Goal: Task Accomplishment & Management: Manage account settings

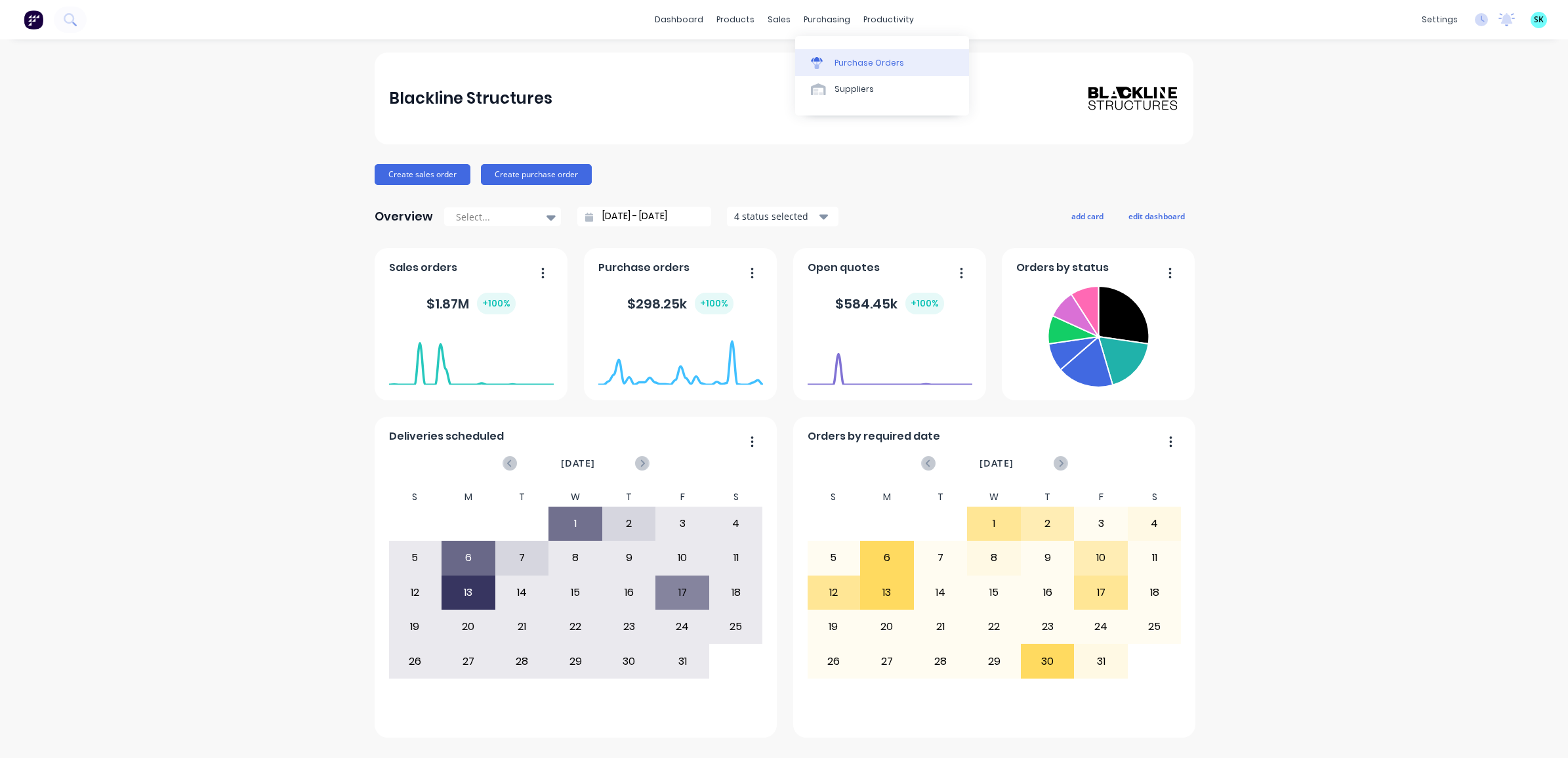
click at [845, 61] on div "Purchase Orders" at bounding box center [870, 63] width 70 height 12
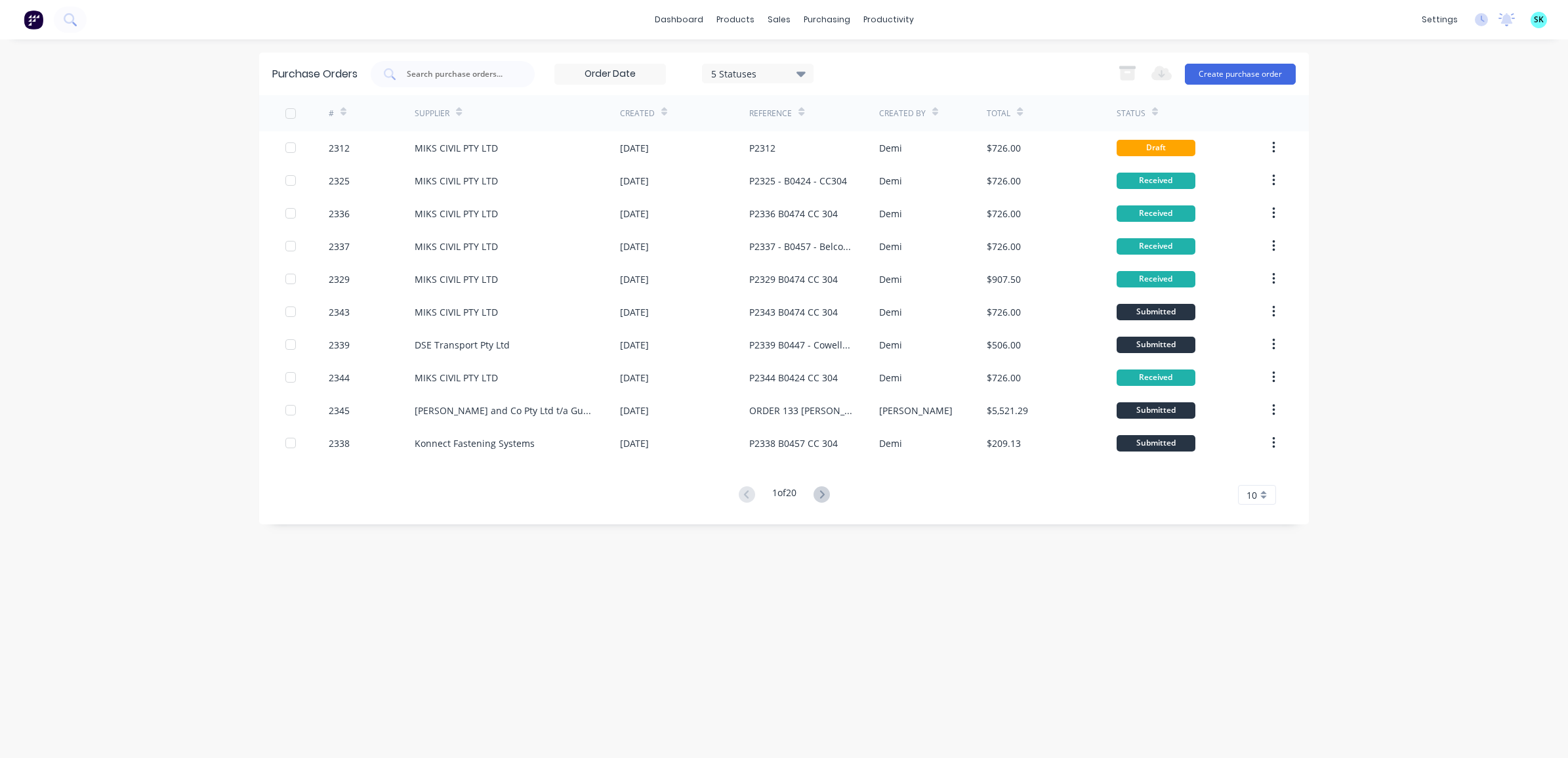
click at [1264, 496] on div "10" at bounding box center [1258, 495] width 38 height 20
click at [1262, 657] on div "35" at bounding box center [1257, 658] width 37 height 23
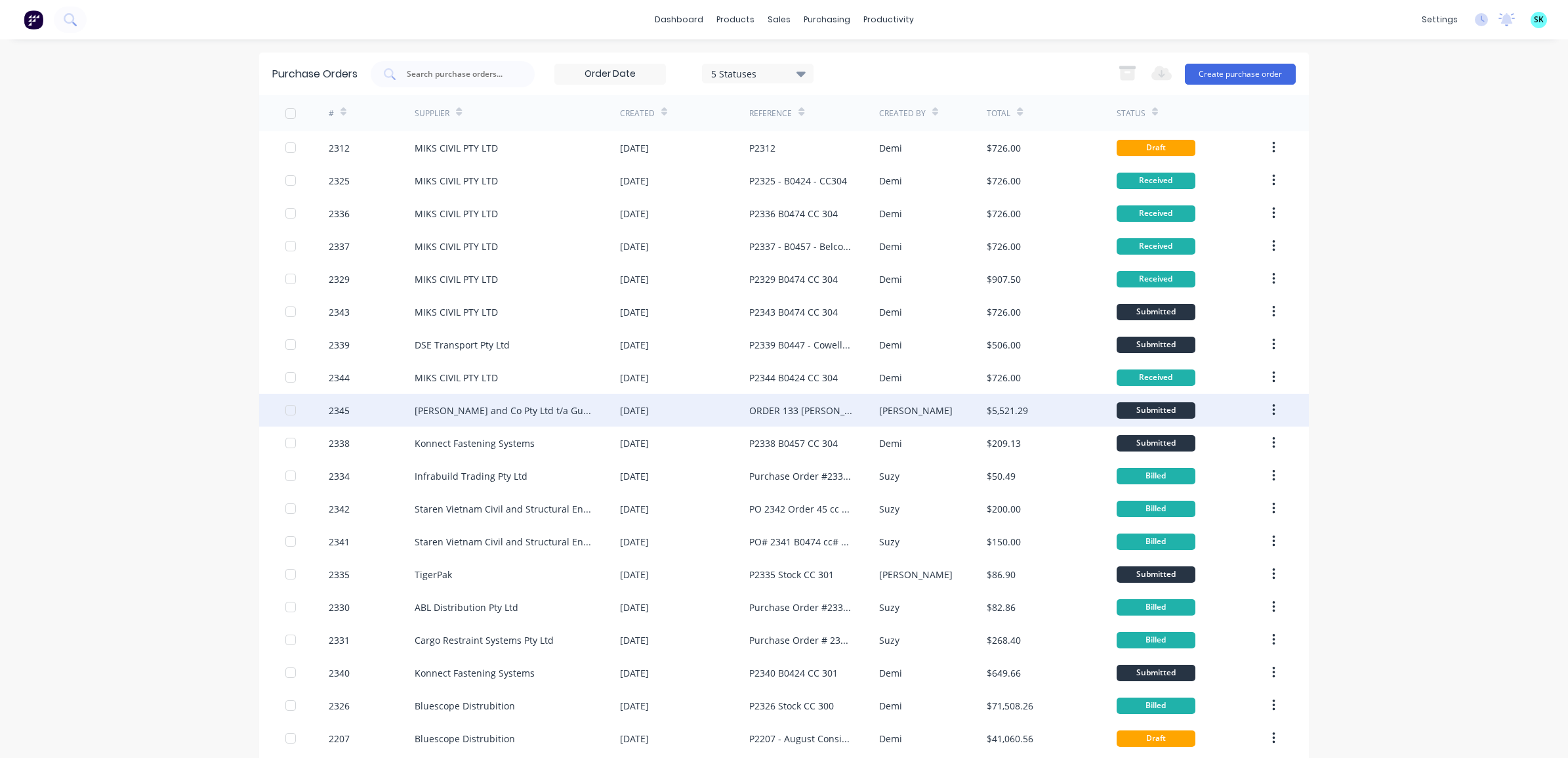
click at [866, 420] on div "ORDER 133 Wescott Structural Steel" at bounding box center [814, 410] width 129 height 33
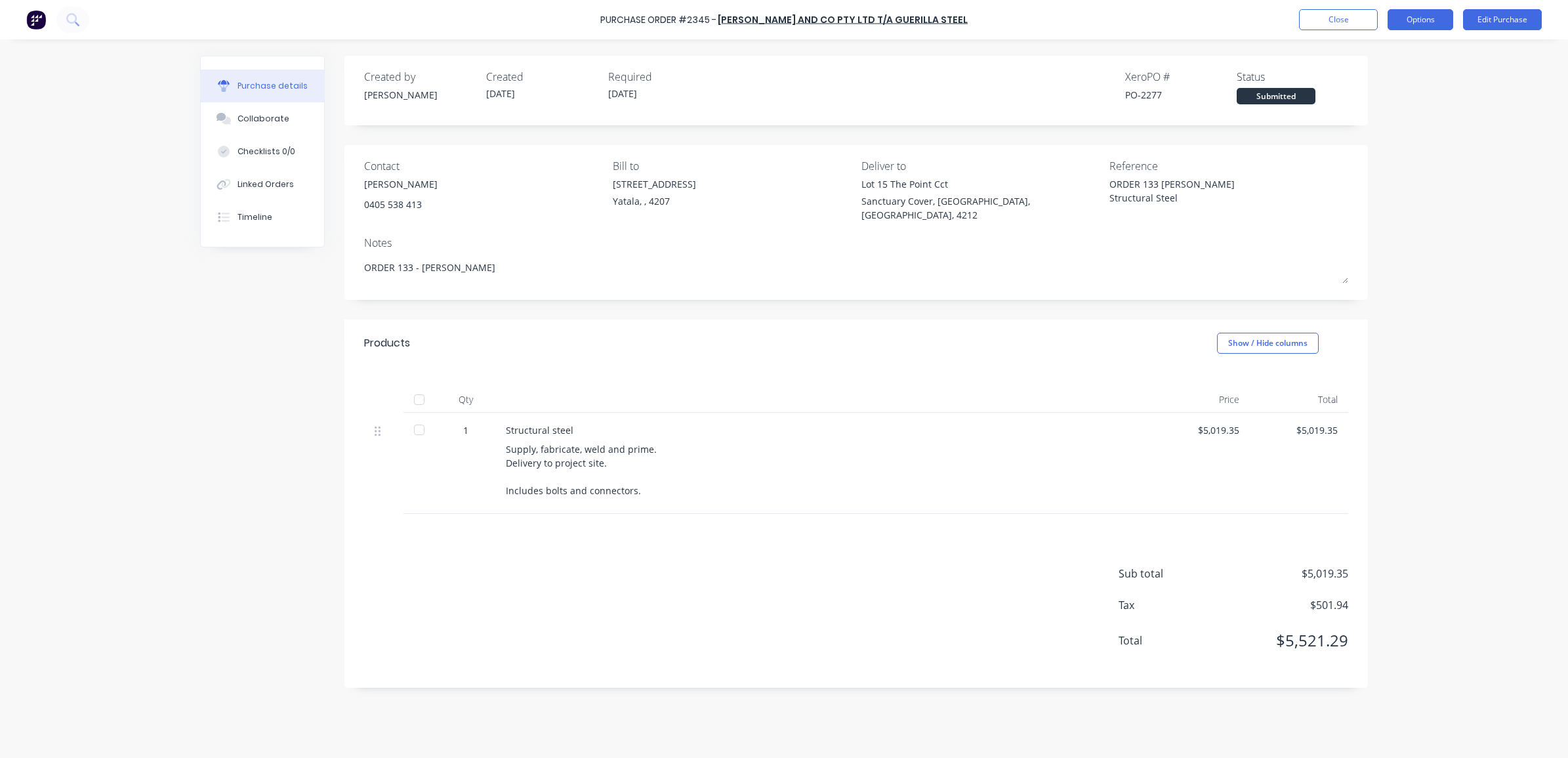
click at [1444, 21] on button "Options" at bounding box center [1420, 19] width 66 height 21
click at [1426, 74] on div "Convert to Bill" at bounding box center [1391, 80] width 101 height 19
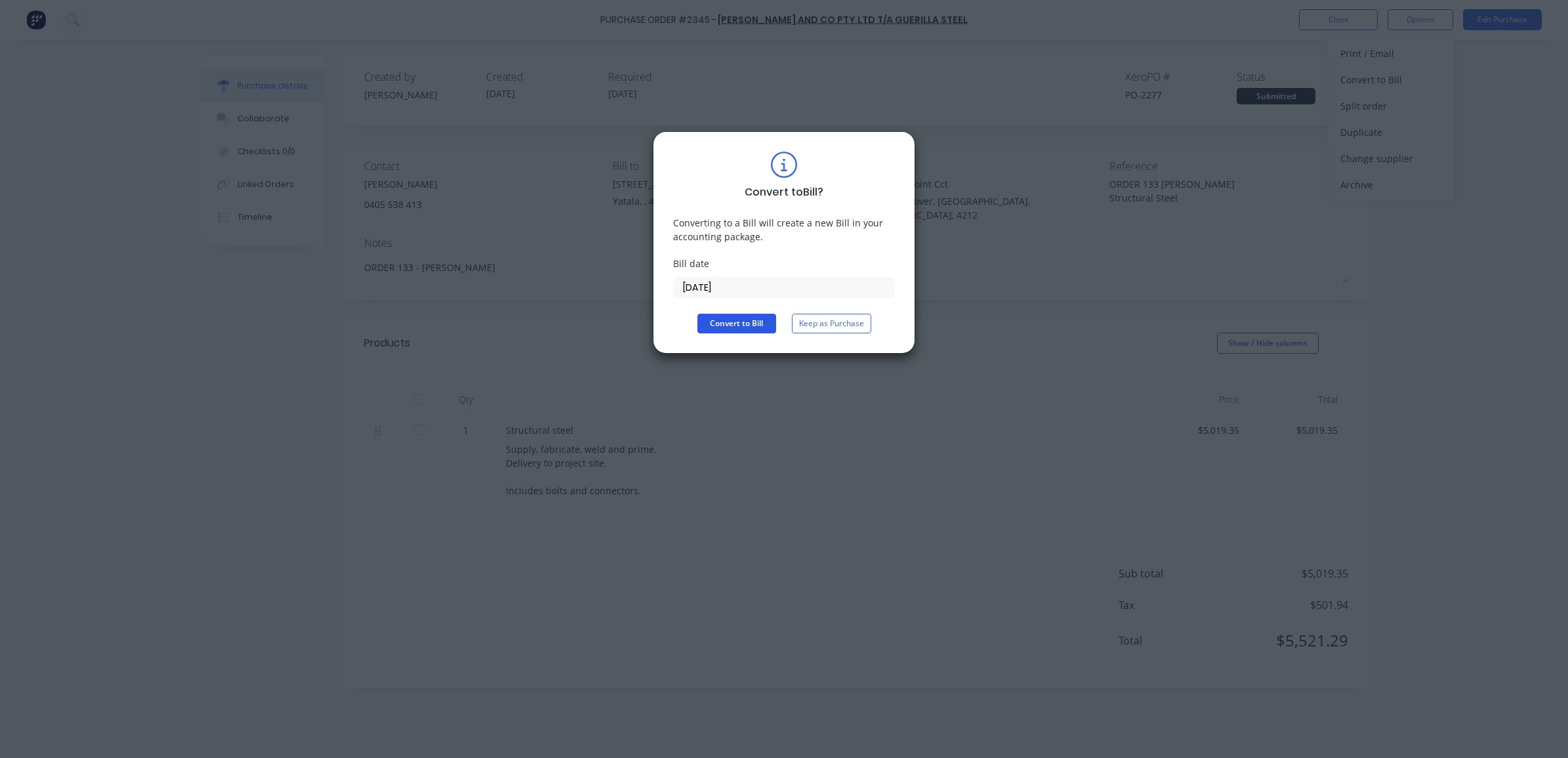
click at [763, 329] on button "Convert to Bill" at bounding box center [736, 324] width 79 height 20
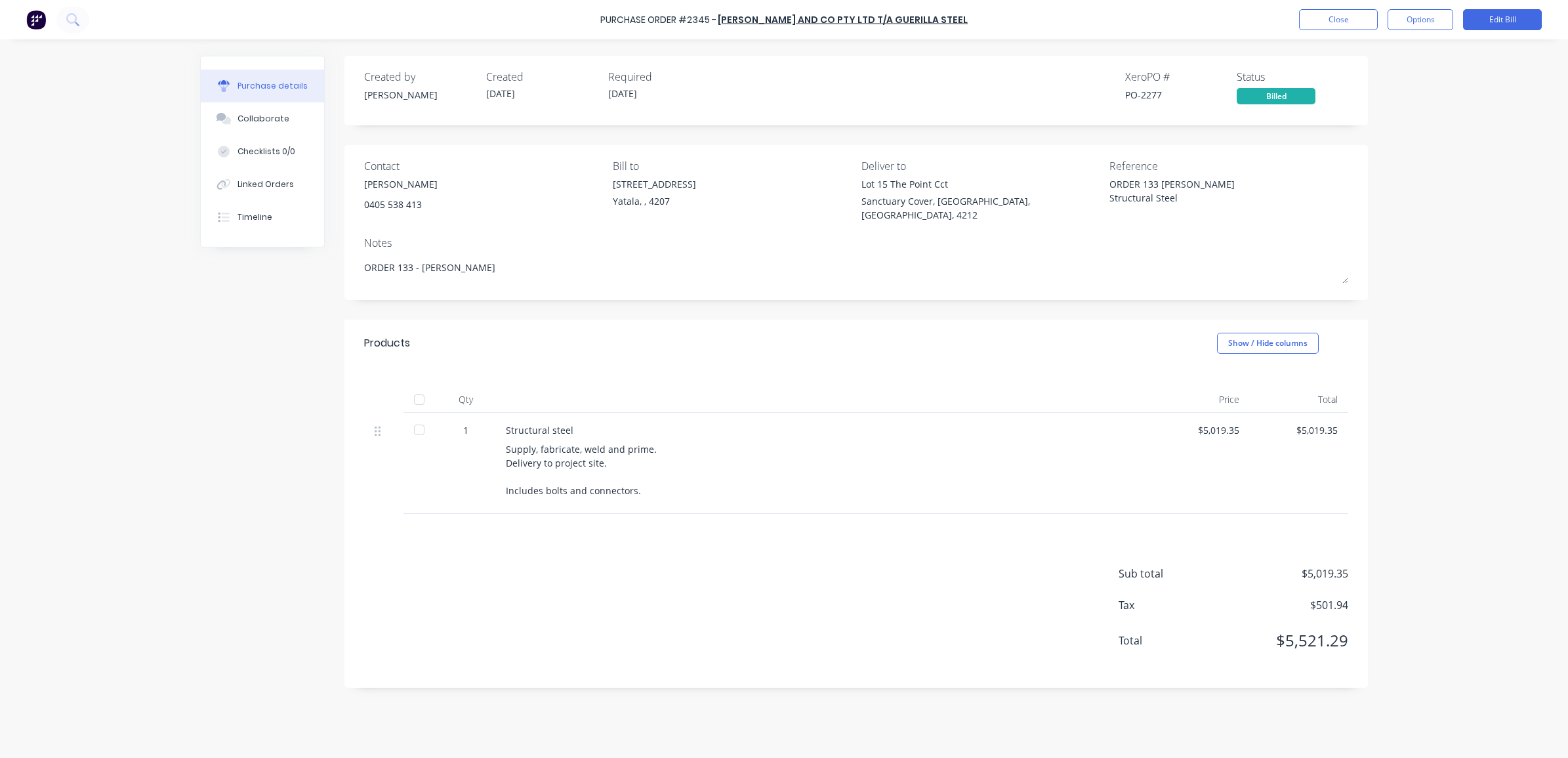
drag, startPoint x: 1111, startPoint y: 184, endPoint x: 1196, endPoint y: 232, distance: 97.6
click at [1196, 235] on div "Notes" at bounding box center [857, 242] width 984 height 16
click at [272, 184] on div "Linked Orders" at bounding box center [266, 184] width 56 height 12
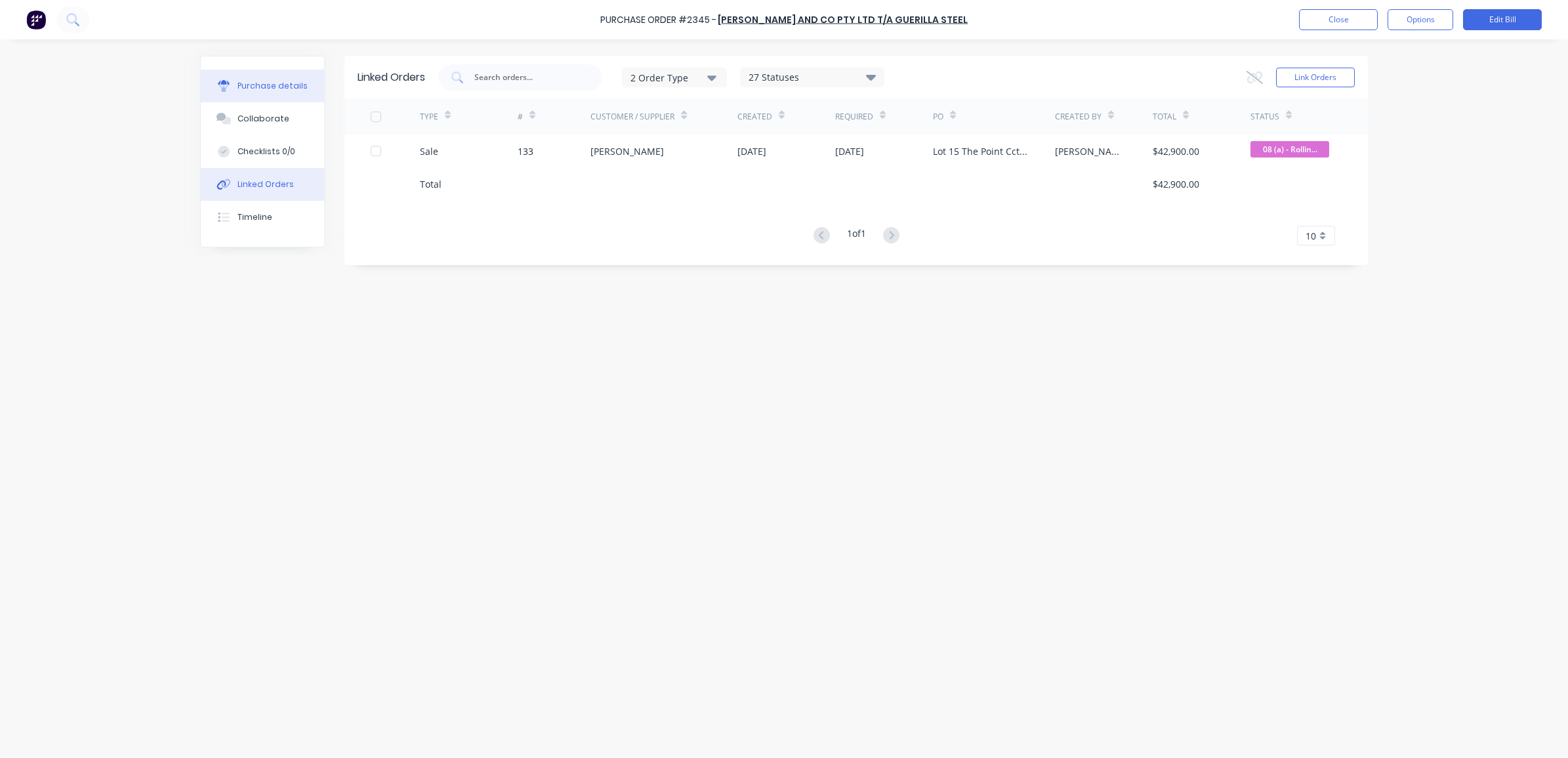
click at [257, 90] on div "Purchase details" at bounding box center [272, 86] width 71 height 12
type textarea "x"
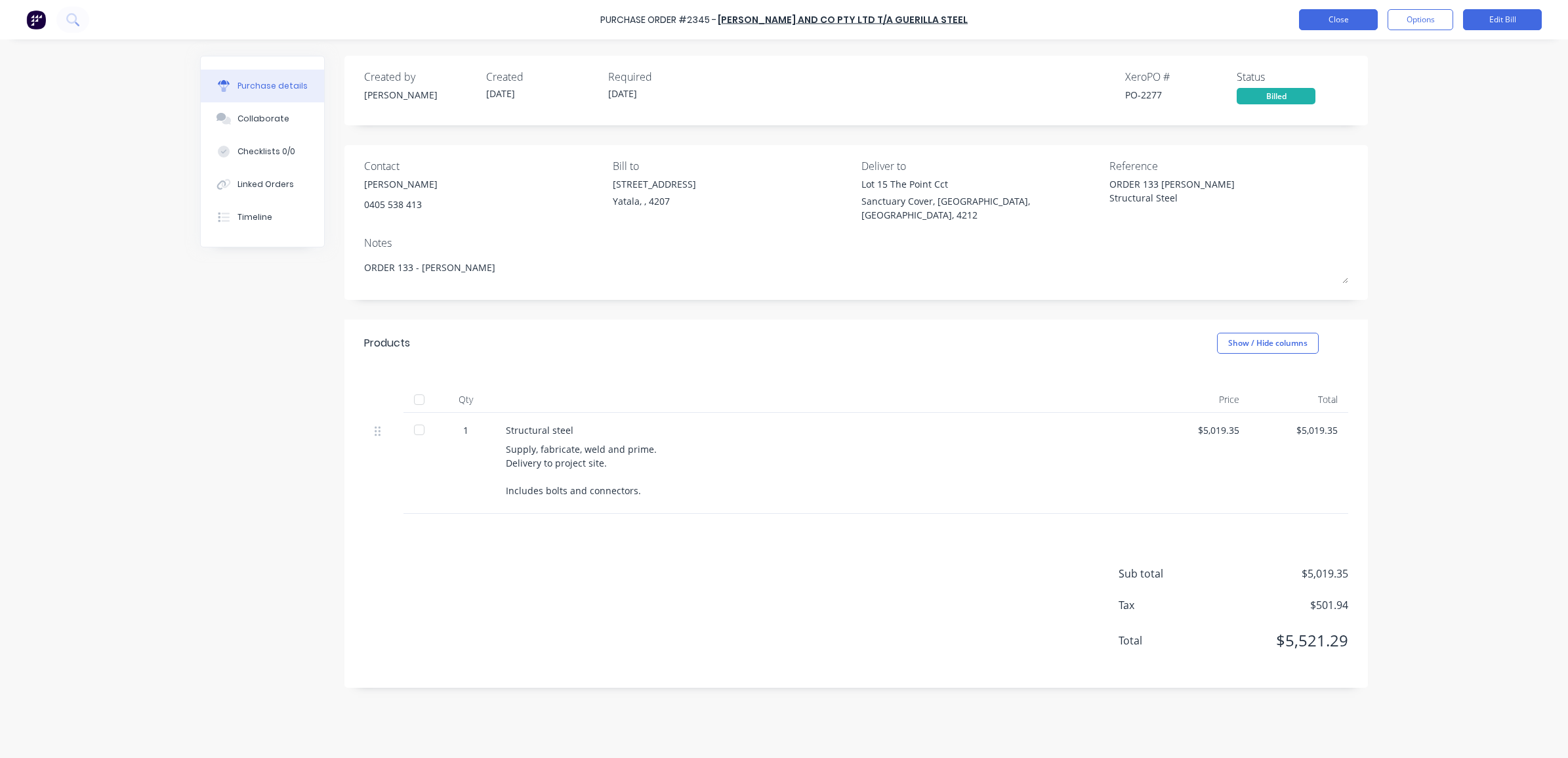
click at [1326, 24] on button "Close" at bounding box center [1338, 19] width 79 height 21
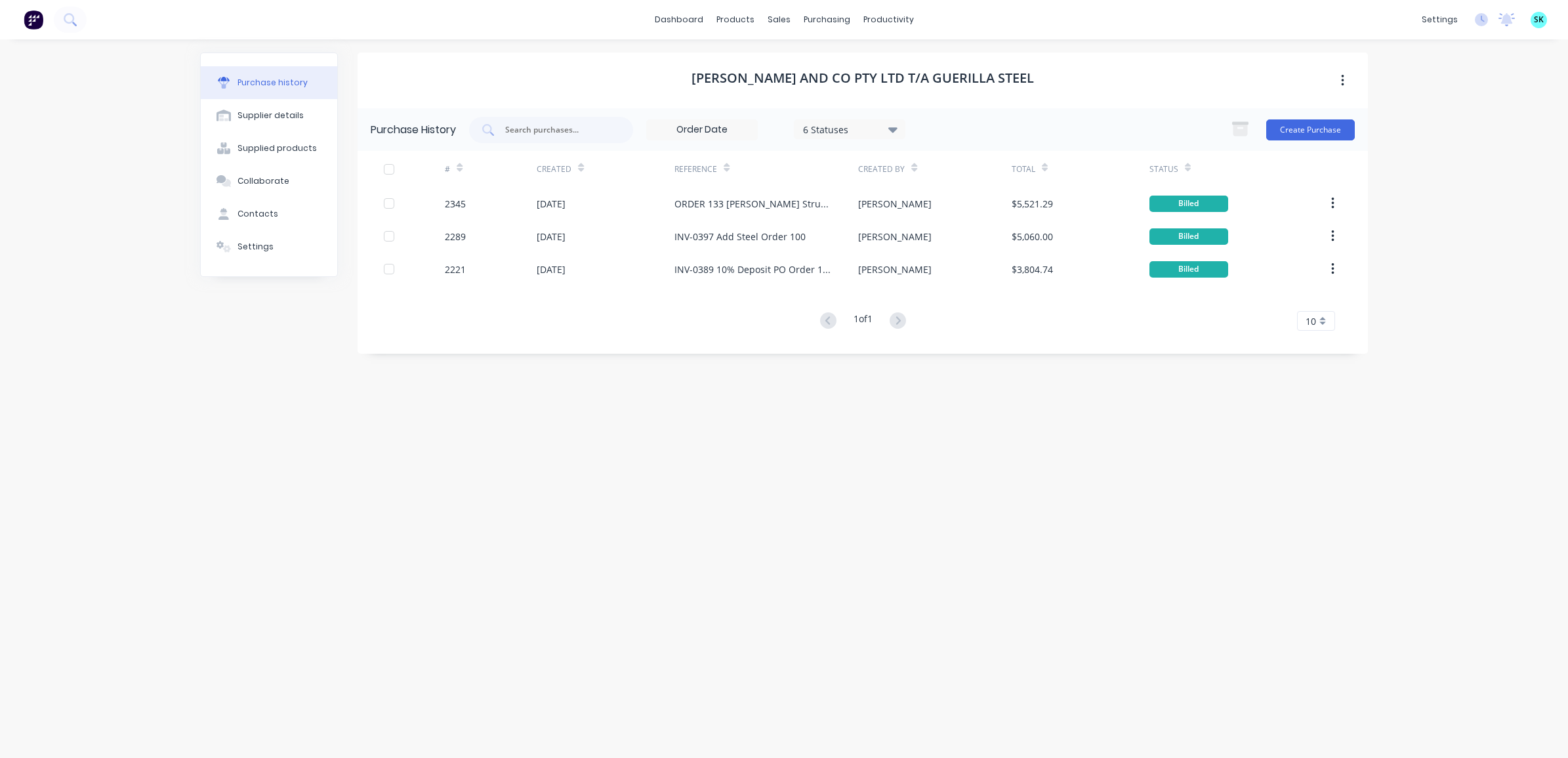
click at [325, 7] on div "dashboard products sales purchasing productivity dashboard products Product Cat…" at bounding box center [784, 19] width 1568 height 39
click at [825, 71] on link "Purchase Orders" at bounding box center [882, 62] width 173 height 27
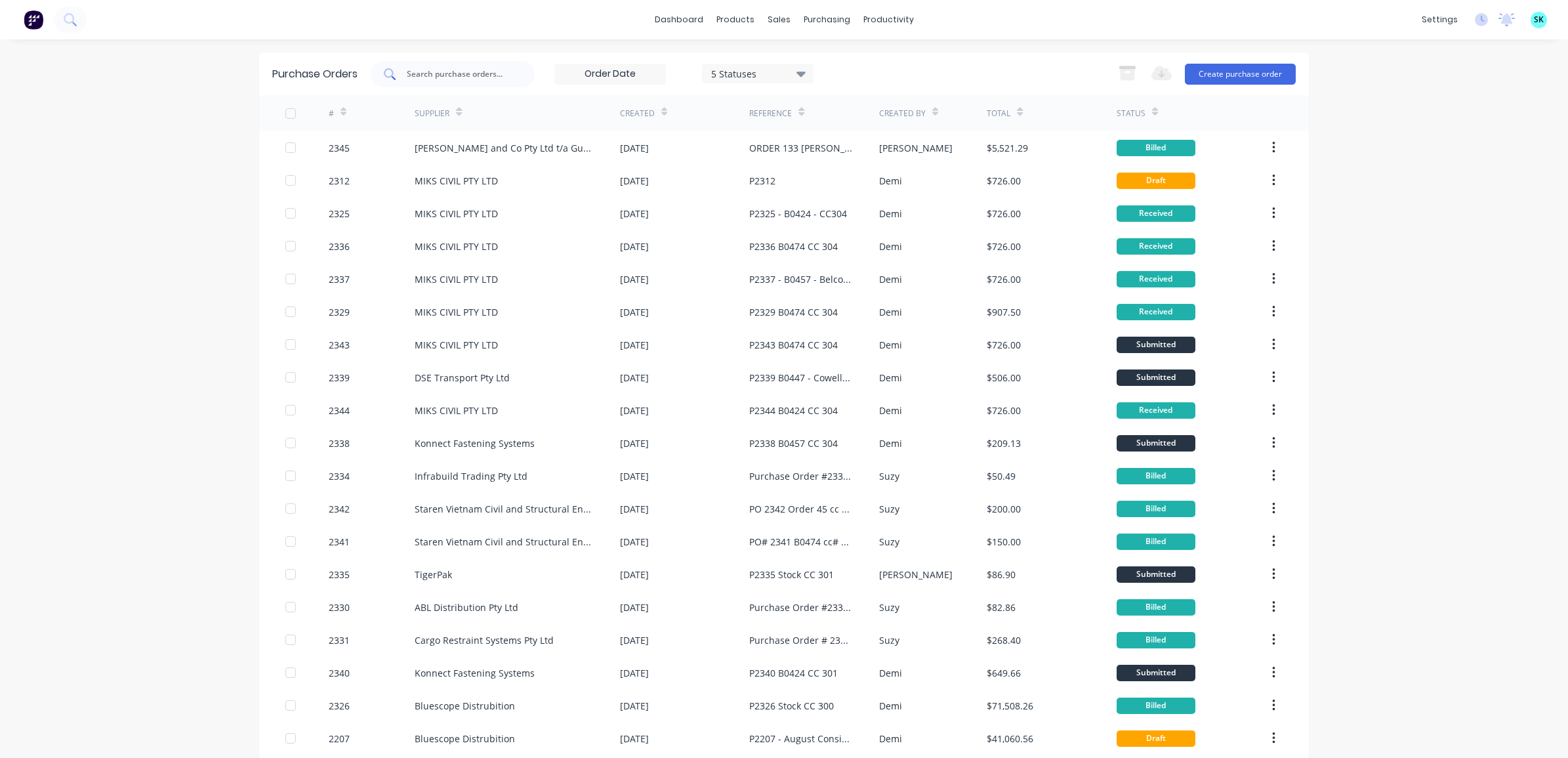
click at [443, 74] on input "text" at bounding box center [460, 74] width 109 height 13
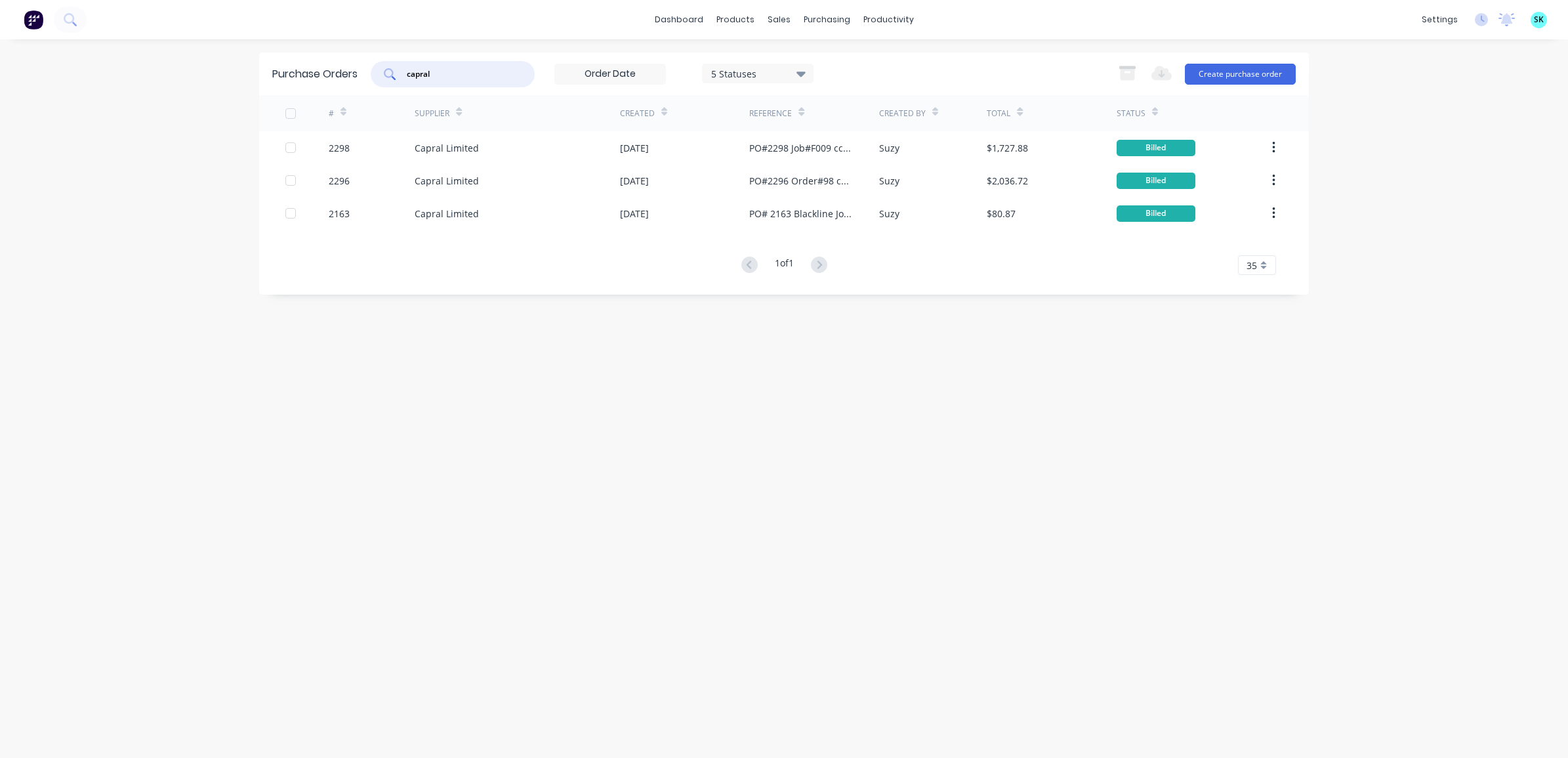
drag, startPoint x: 445, startPoint y: 76, endPoint x: 398, endPoint y: 70, distance: 47.4
click at [398, 70] on div "capral" at bounding box center [453, 75] width 164 height 27
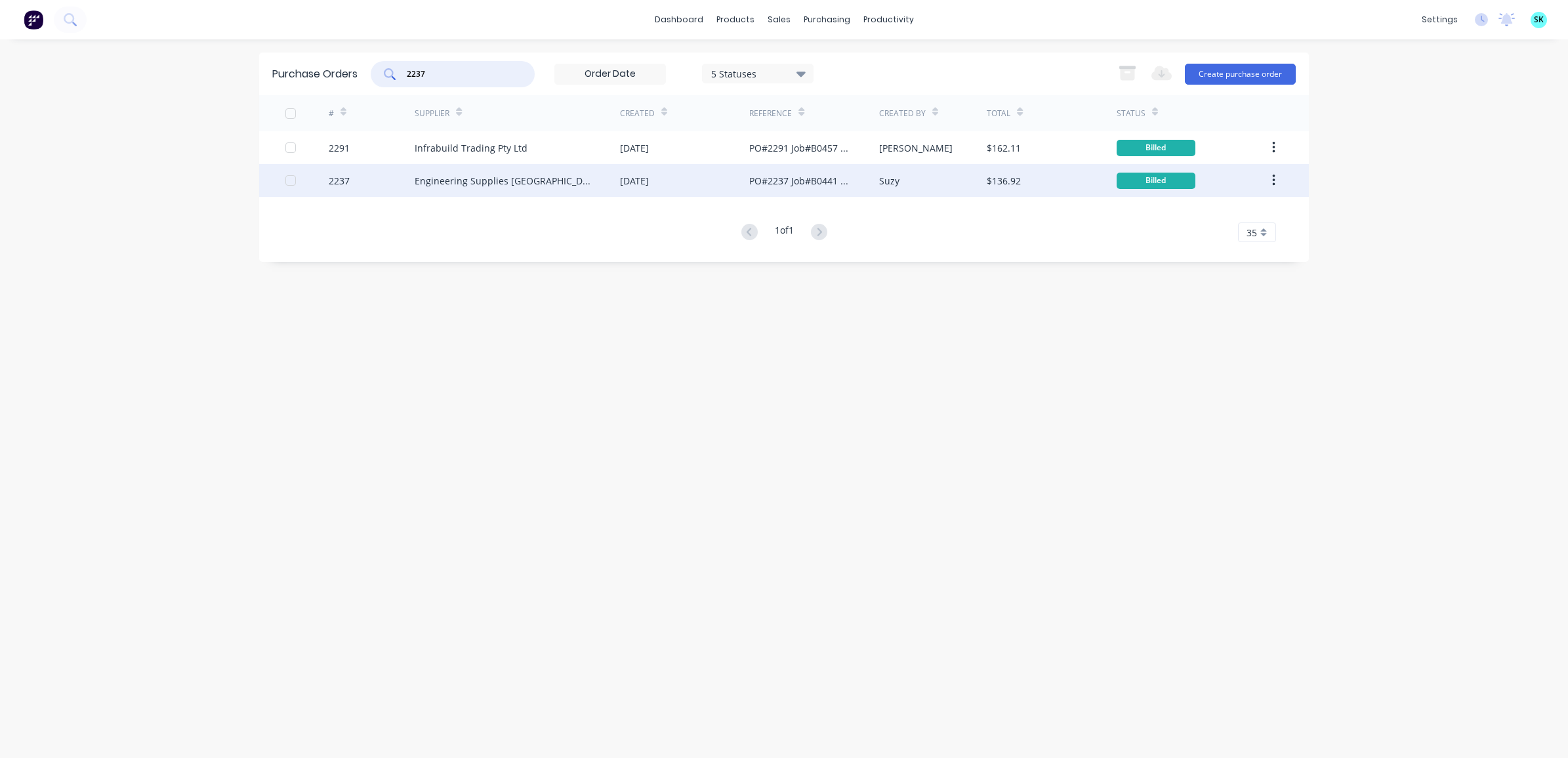
type input "2237"
click at [516, 182] on div "Engineering Supplies Australia" at bounding box center [505, 180] width 179 height 14
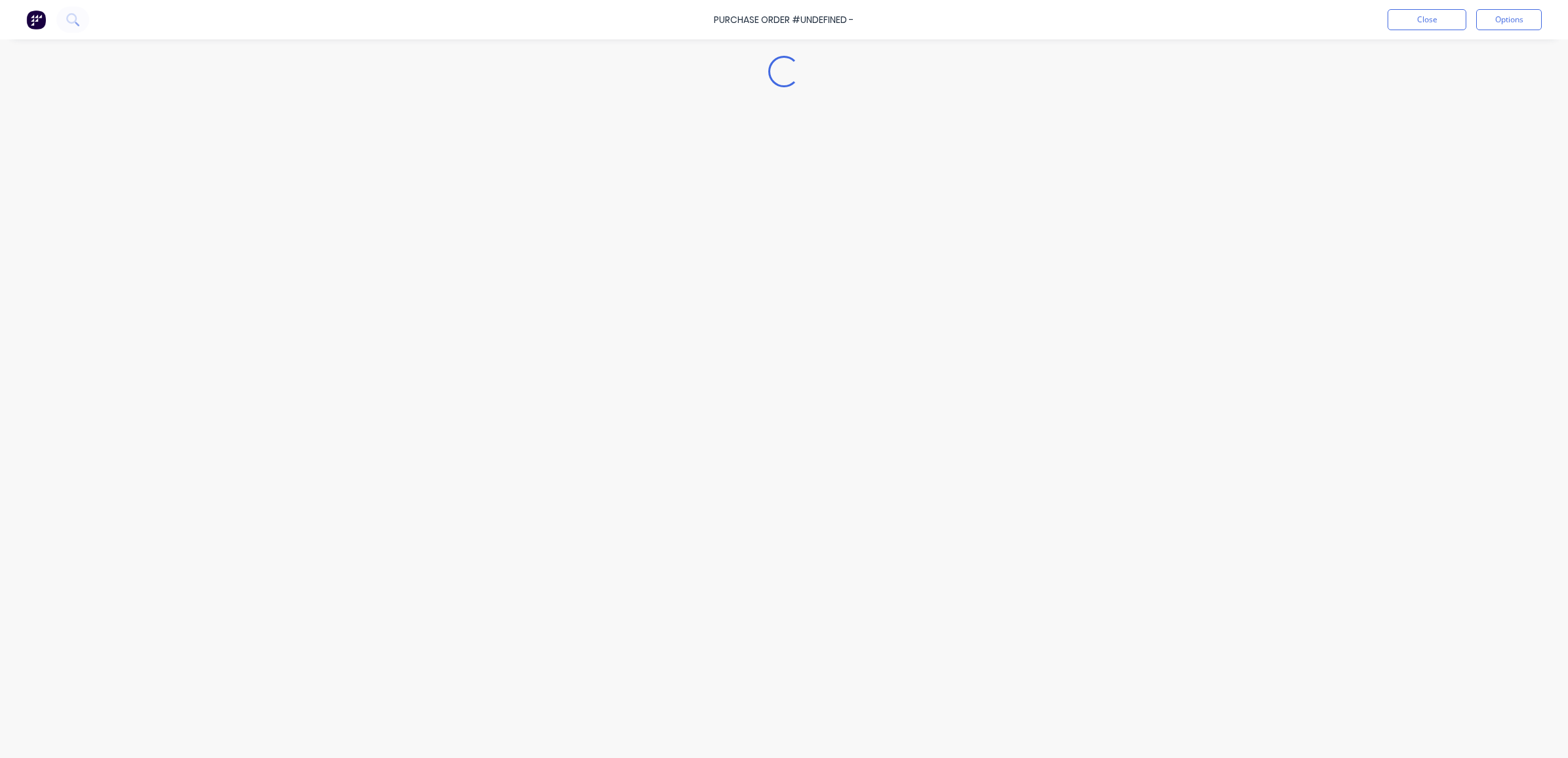
type textarea "x"
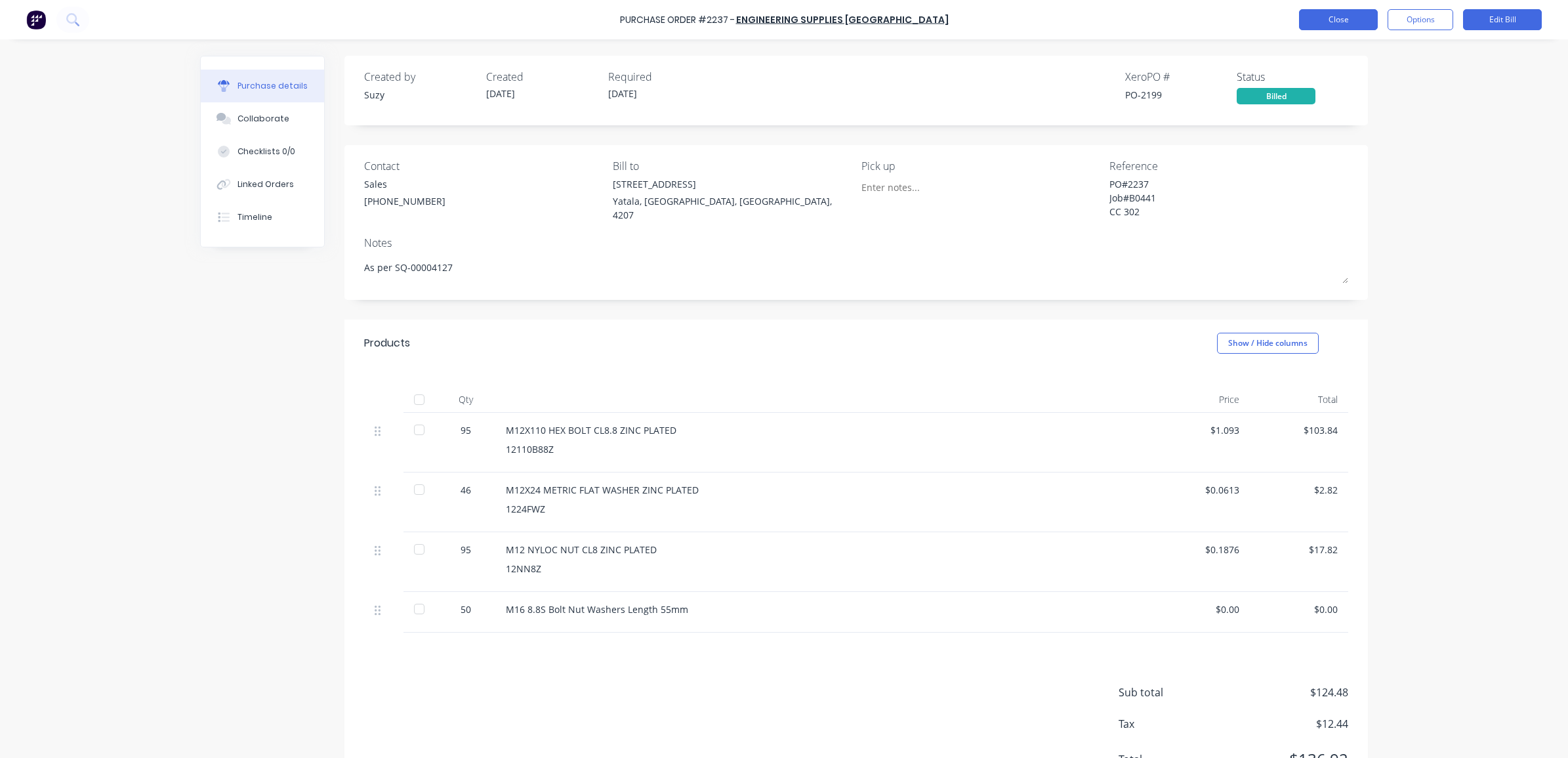
click at [1317, 10] on button "Close" at bounding box center [1338, 19] width 79 height 21
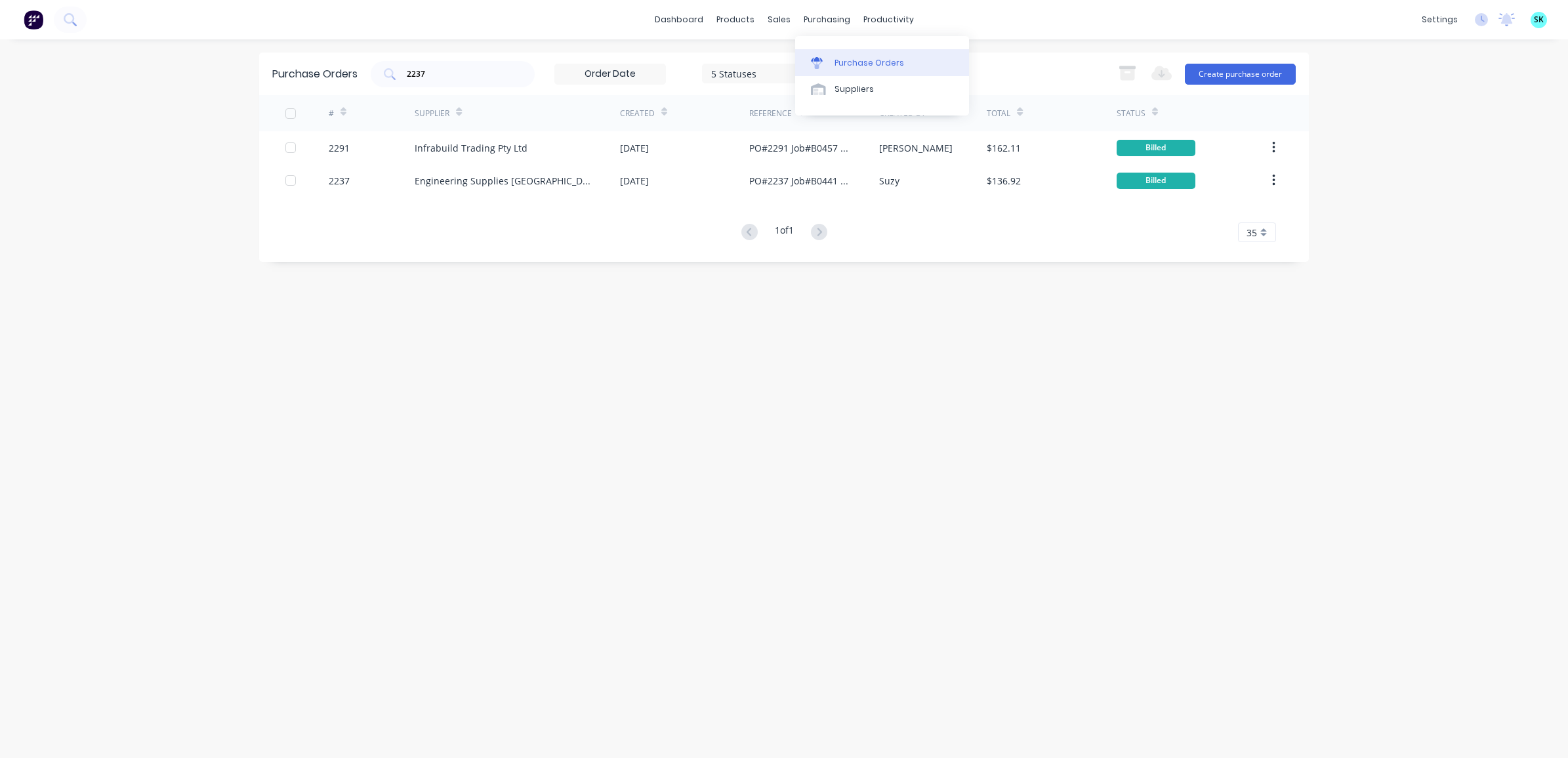
click at [816, 59] on icon at bounding box center [817, 60] width 12 height 5
drag, startPoint x: 431, startPoint y: 73, endPoint x: 387, endPoint y: 70, distance: 44.1
click at [387, 70] on div "2237" at bounding box center [453, 75] width 164 height 27
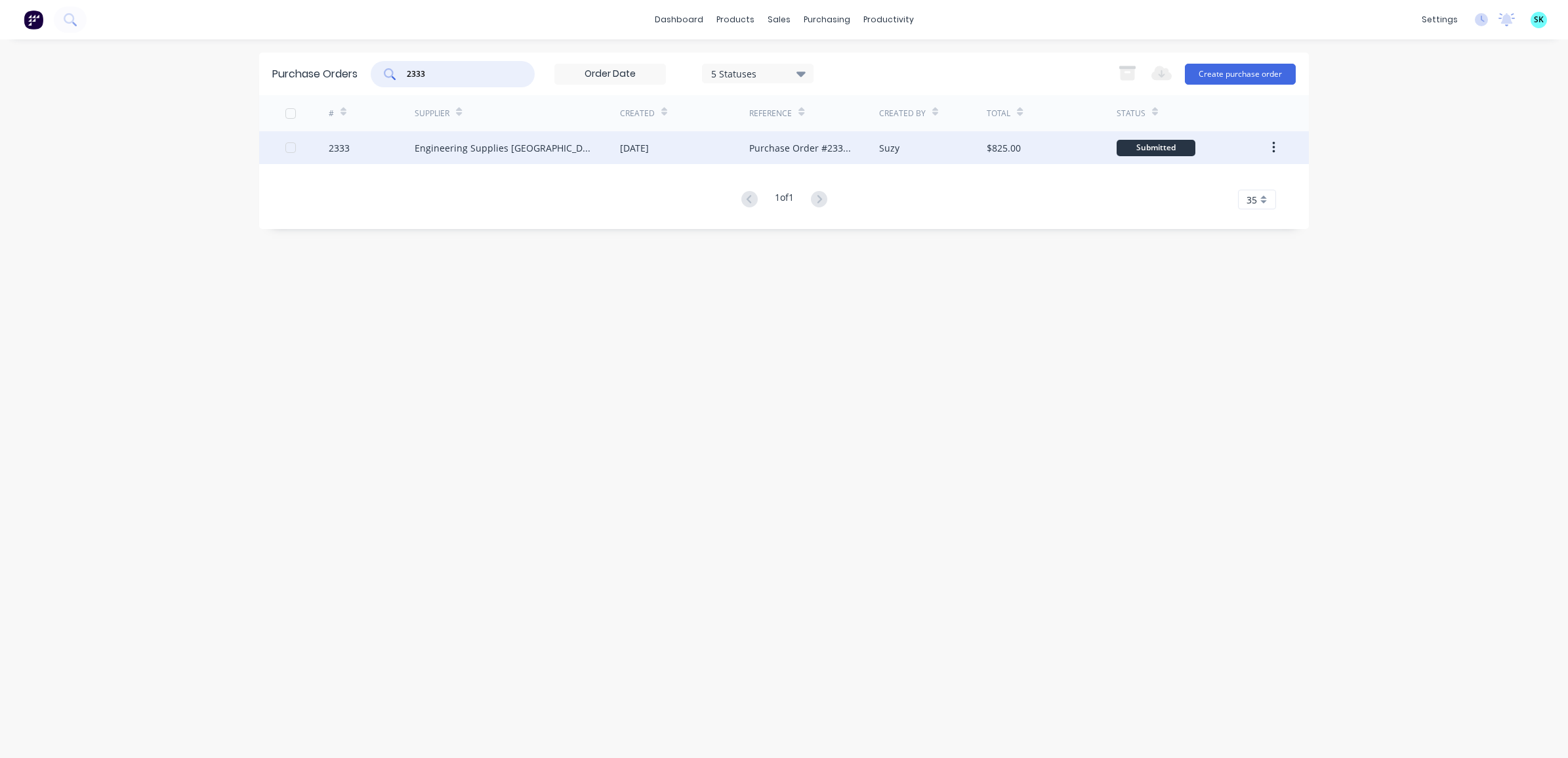
type input "2333"
click at [594, 155] on div "Engineering Supplies Australia" at bounding box center [517, 148] width 205 height 33
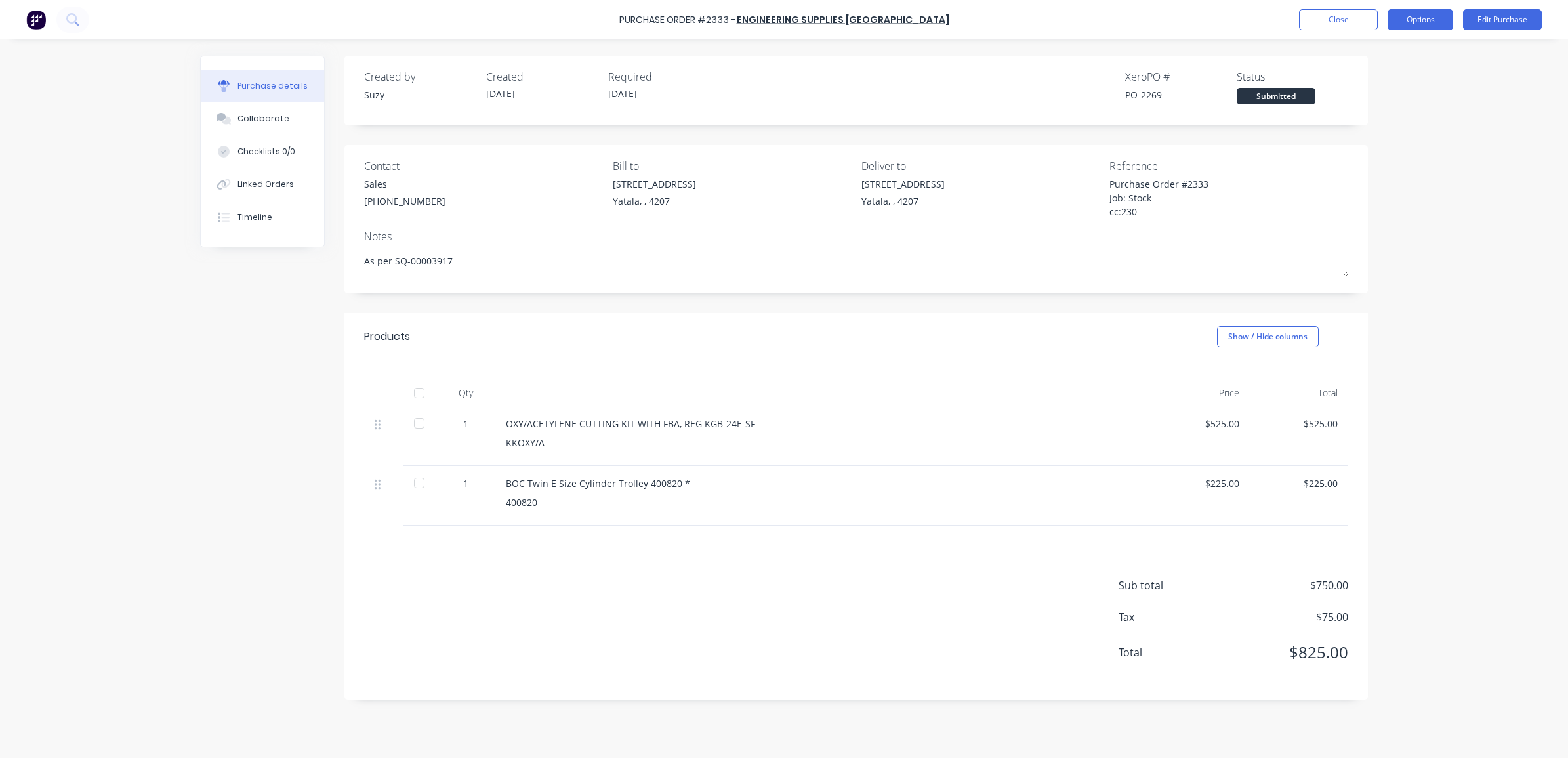
click at [1412, 23] on button "Options" at bounding box center [1420, 19] width 66 height 21
click at [1375, 79] on div "Convert to Bill" at bounding box center [1391, 80] width 101 height 19
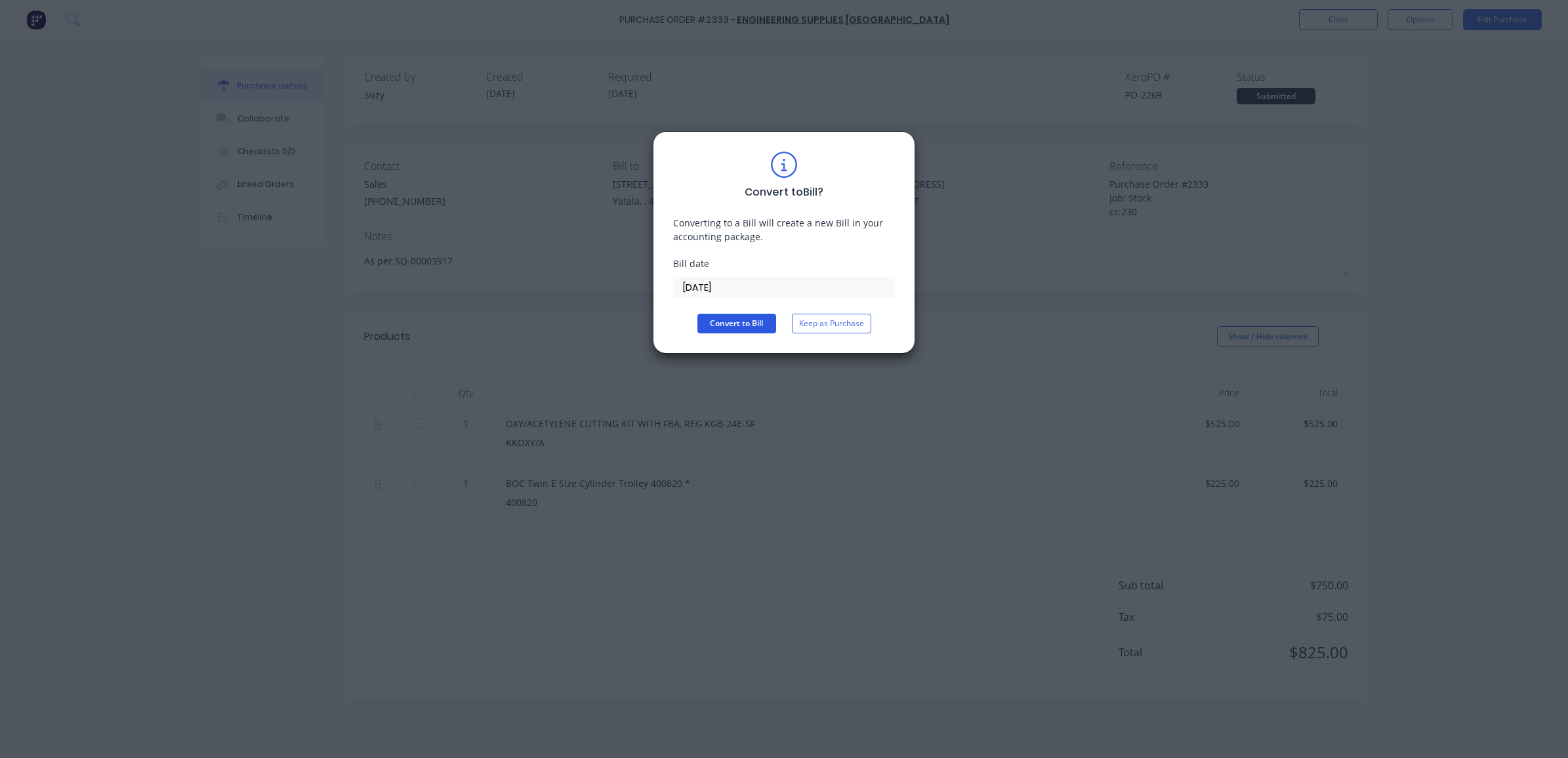
click at [729, 327] on button "Convert to Bill" at bounding box center [736, 324] width 79 height 20
type textarea "x"
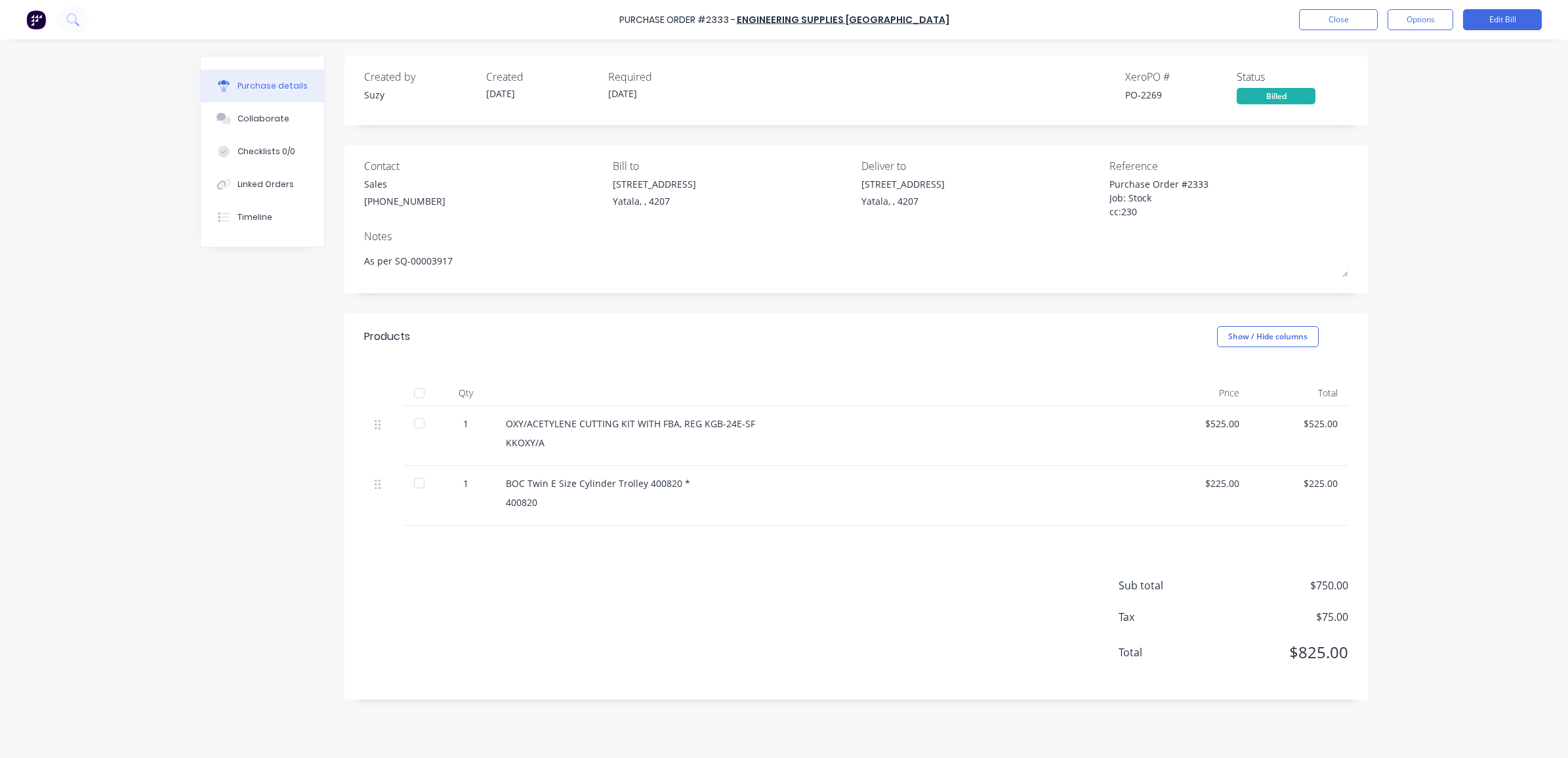
click at [1330, 30] on div "Purchase Order #2333 - Engineering Supplies Australia Close Options Edit Bill" at bounding box center [784, 19] width 1568 height 39
click at [1330, 23] on button "Close" at bounding box center [1338, 19] width 79 height 21
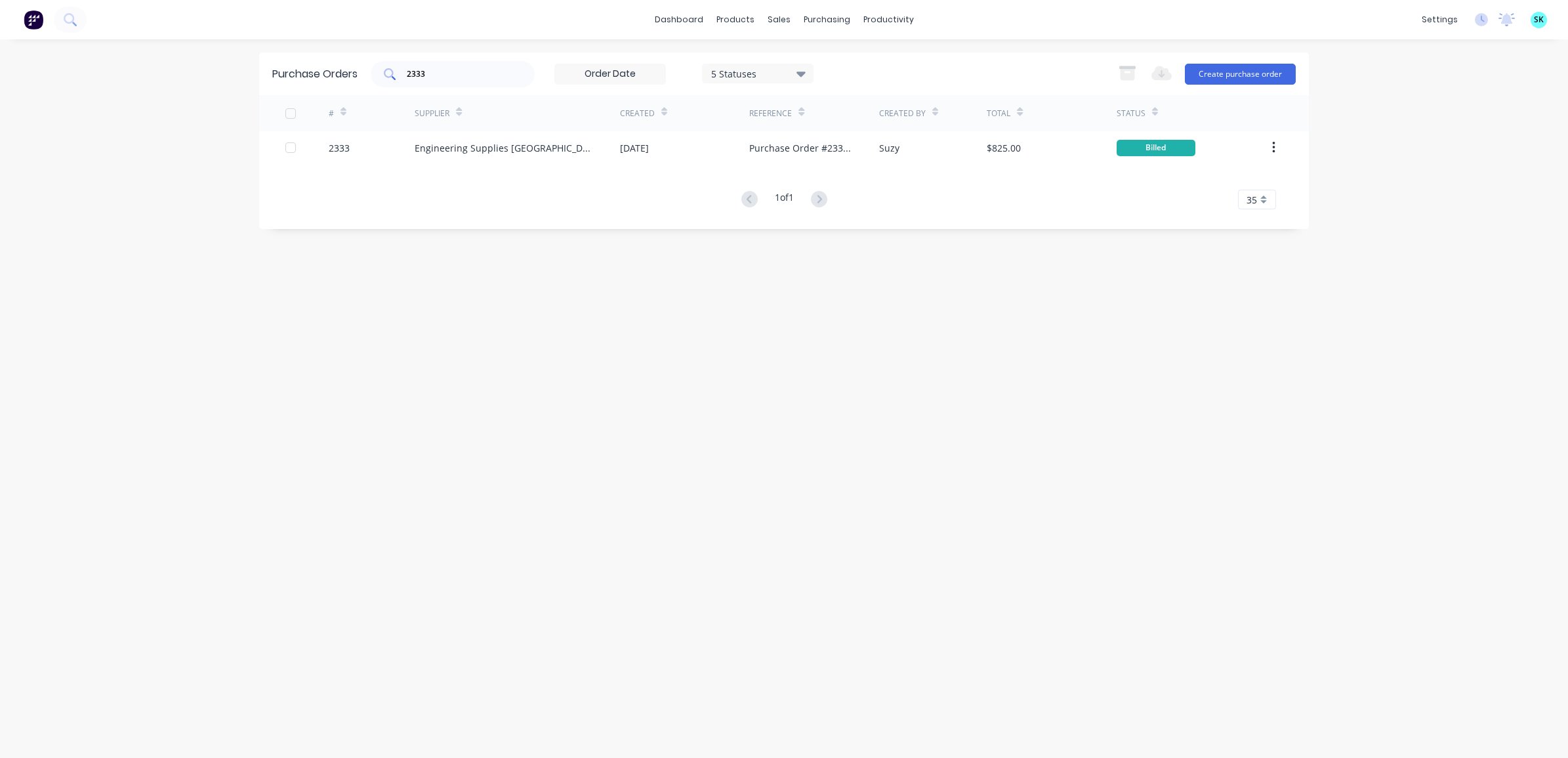
drag, startPoint x: 418, startPoint y: 64, endPoint x: 422, endPoint y: 70, distance: 7.2
click at [420, 70] on div "2333" at bounding box center [453, 75] width 164 height 27
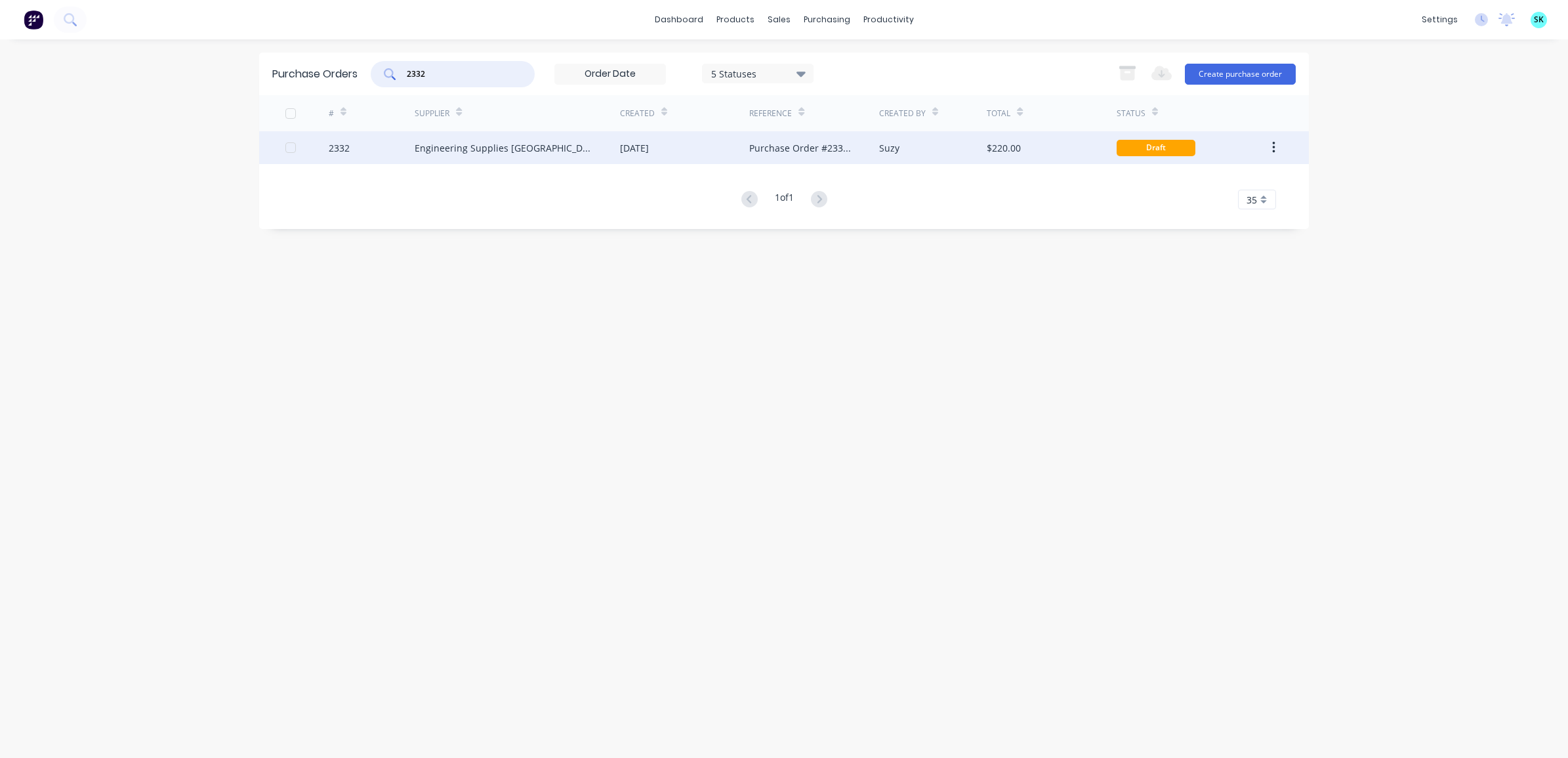
type input "2332"
click at [540, 159] on div "Engineering Supplies Australia" at bounding box center [517, 148] width 205 height 33
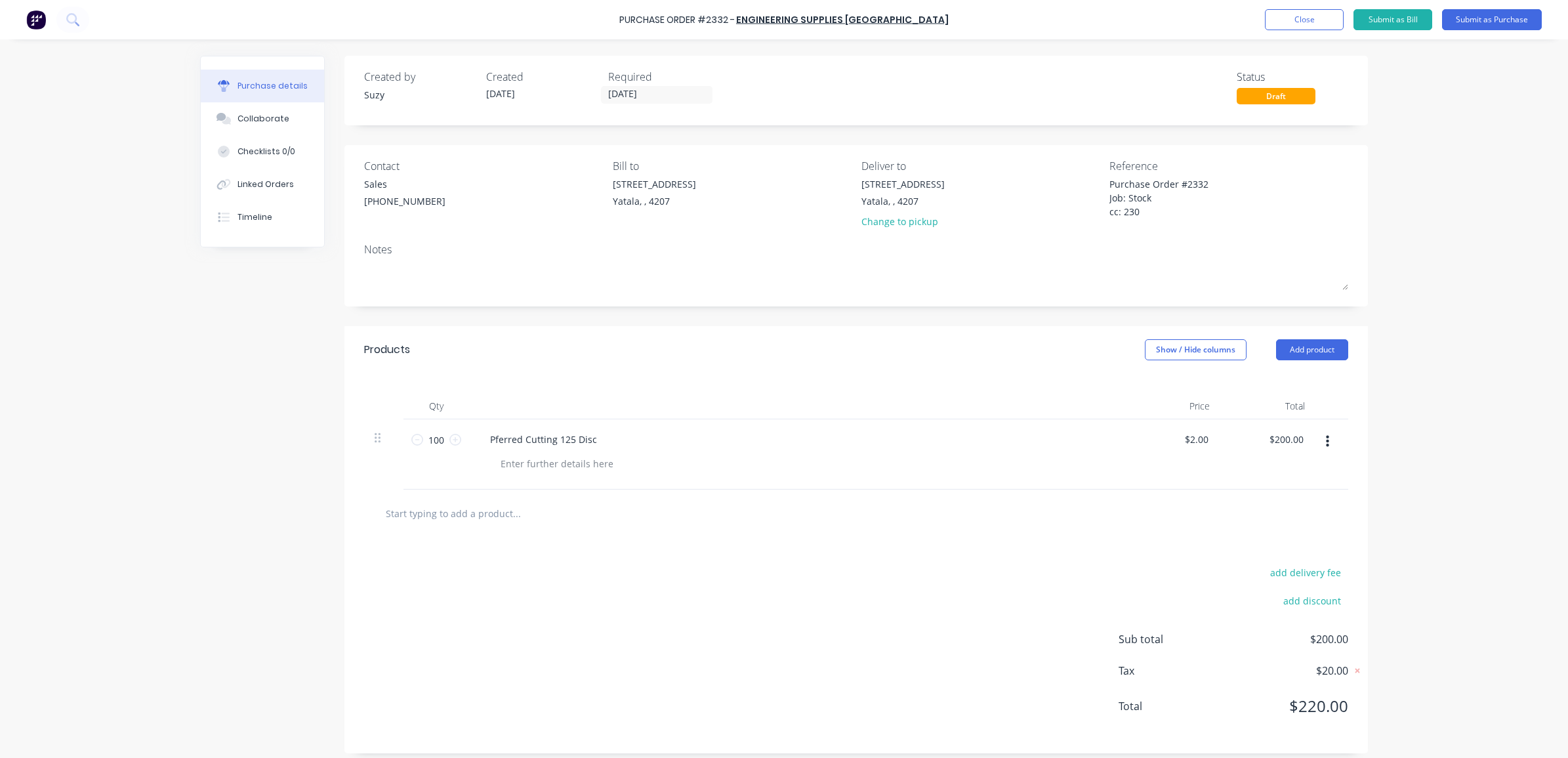
click at [457, 511] on input "text" at bounding box center [516, 513] width 262 height 27
paste input "PFERD GRINDING 125 DISC 125X7.0X22 GP D/C"
type textarea "x"
type input "PFERD GRINDING 125 DISC 125X7.0X22 GP D/C"
type textarea "x"
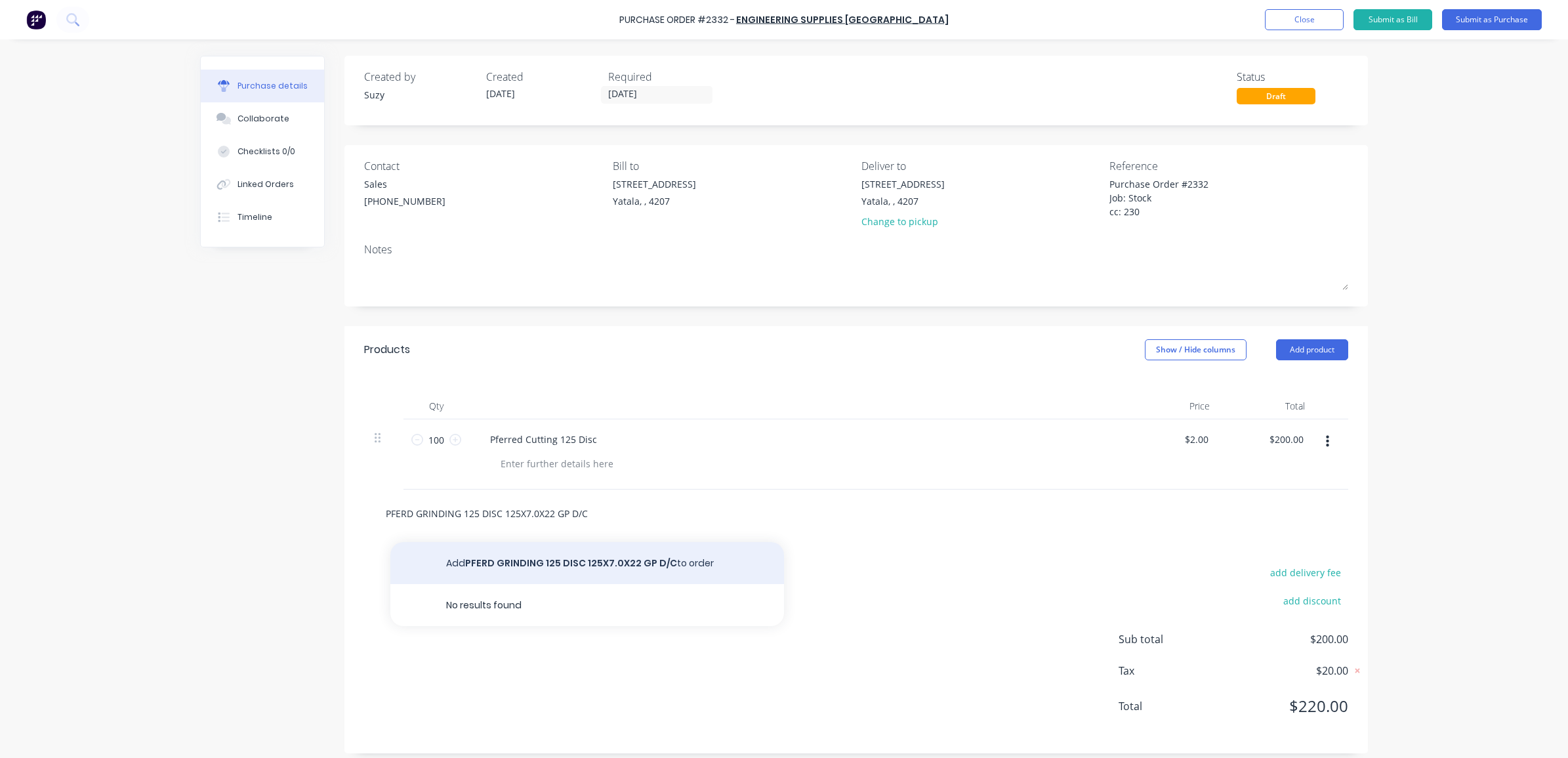
type input "PFERD GRINDING 125 DISC 125X7.0X22 GP D/C"
click at [624, 571] on button "Add PFERD GRINDING 125 DISC 125X7.0X22 GP D/C to order" at bounding box center [587, 563] width 393 height 42
type textarea "x"
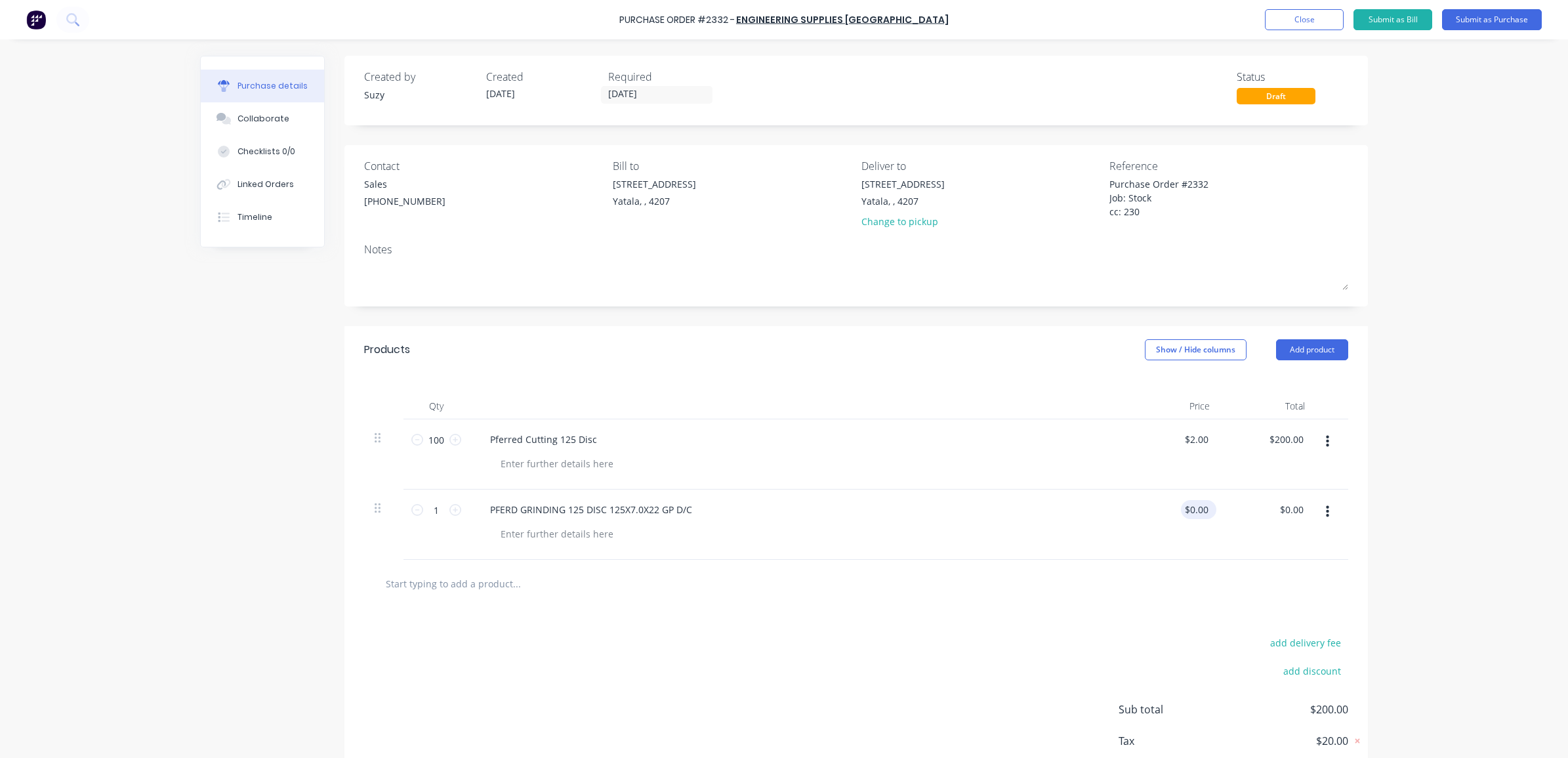
click at [1205, 514] on div "$0.00 $0.00" at bounding box center [1199, 509] width 36 height 19
type textarea "x"
drag, startPoint x: 1203, startPoint y: 512, endPoint x: 1185, endPoint y: 507, distance: 18.7
click at [1186, 507] on input "0.00" at bounding box center [1199, 509] width 25 height 19
type input "4.57"
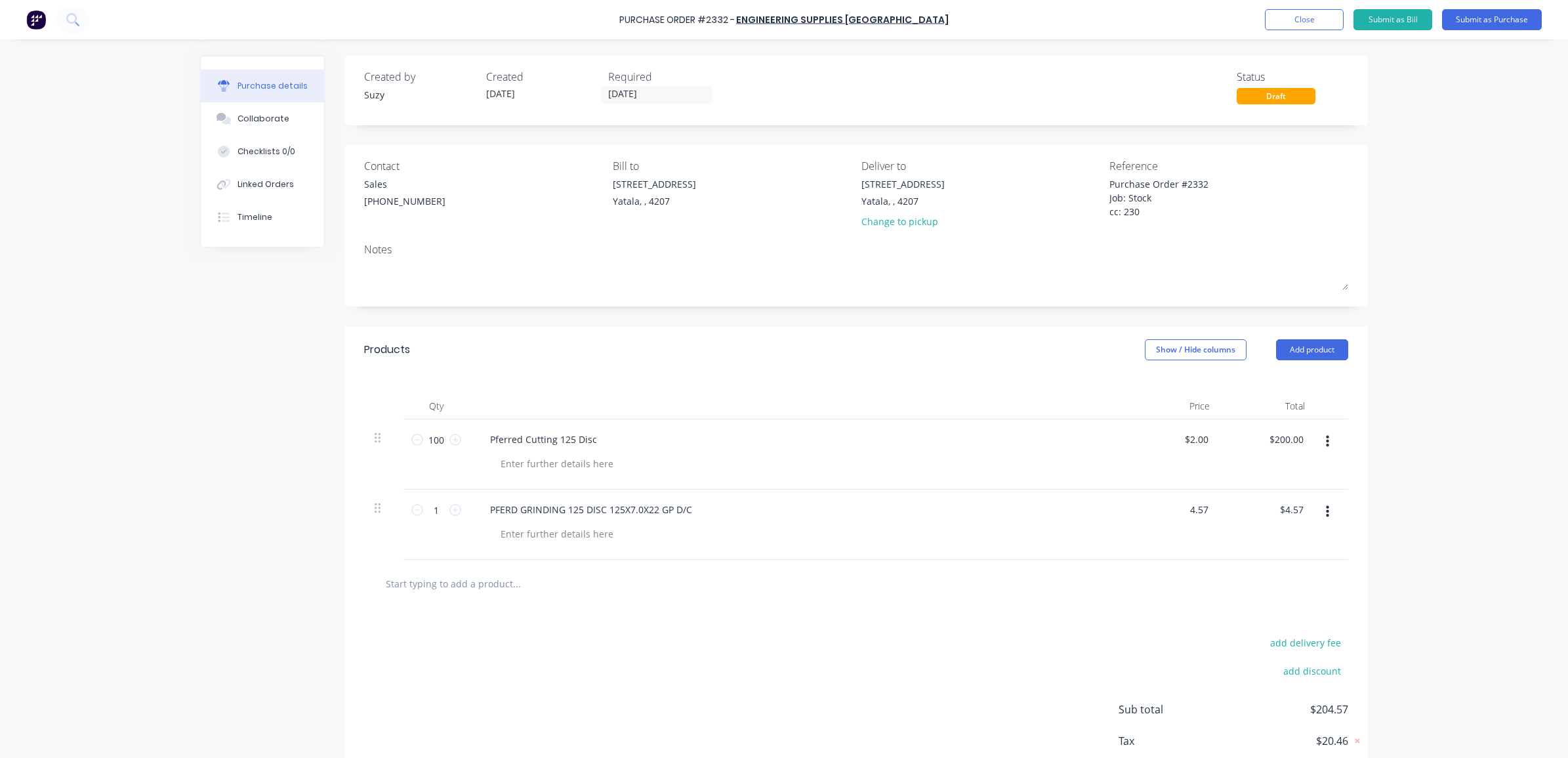
type textarea "x"
type input "$4.57"
click at [1132, 597] on div at bounding box center [856, 584] width 963 height 27
click at [450, 512] on icon at bounding box center [455, 510] width 12 height 12
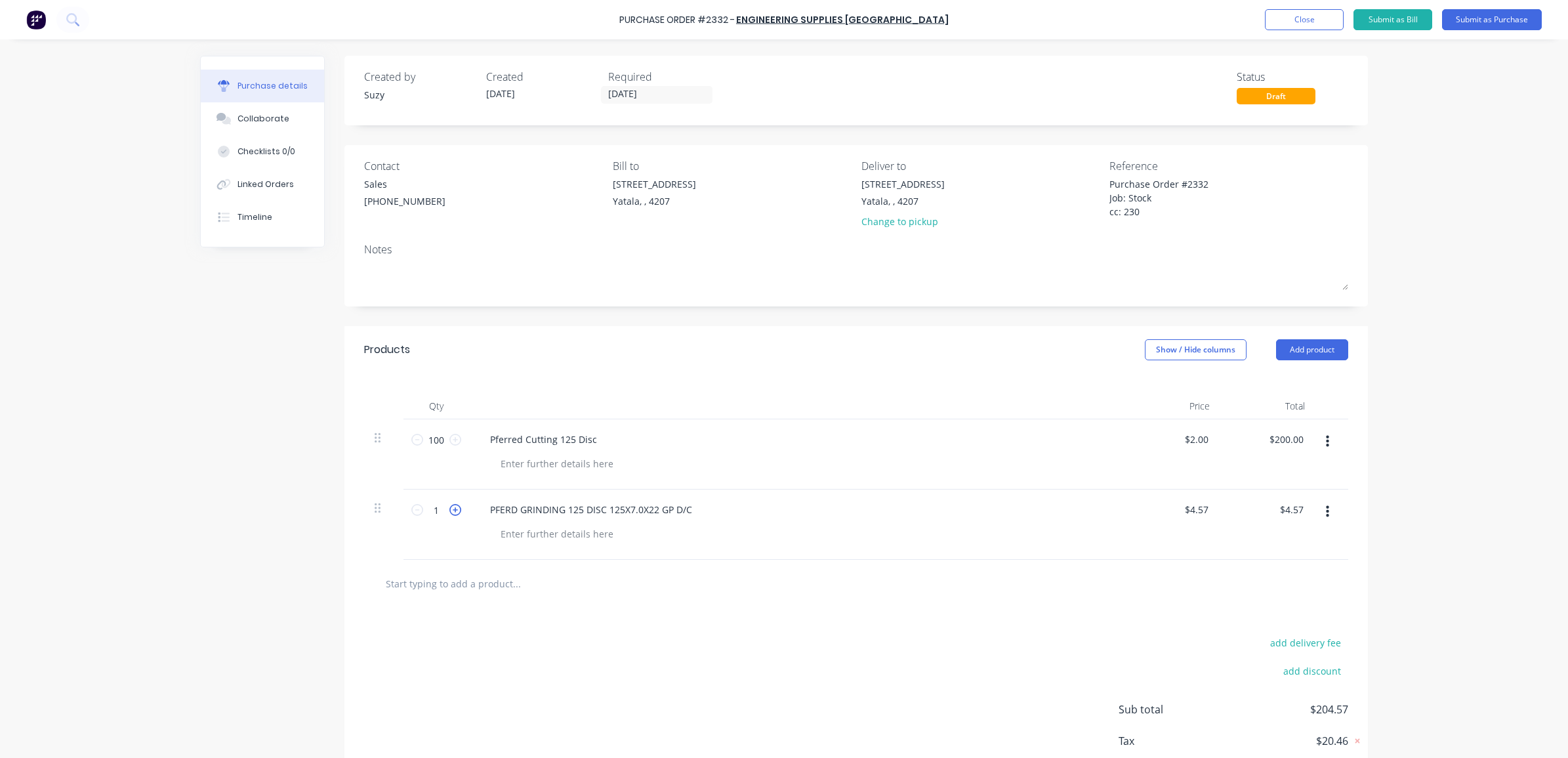
type textarea "x"
type input "2"
type input "$9.14"
click at [450, 512] on icon at bounding box center [455, 510] width 12 height 12
type textarea "x"
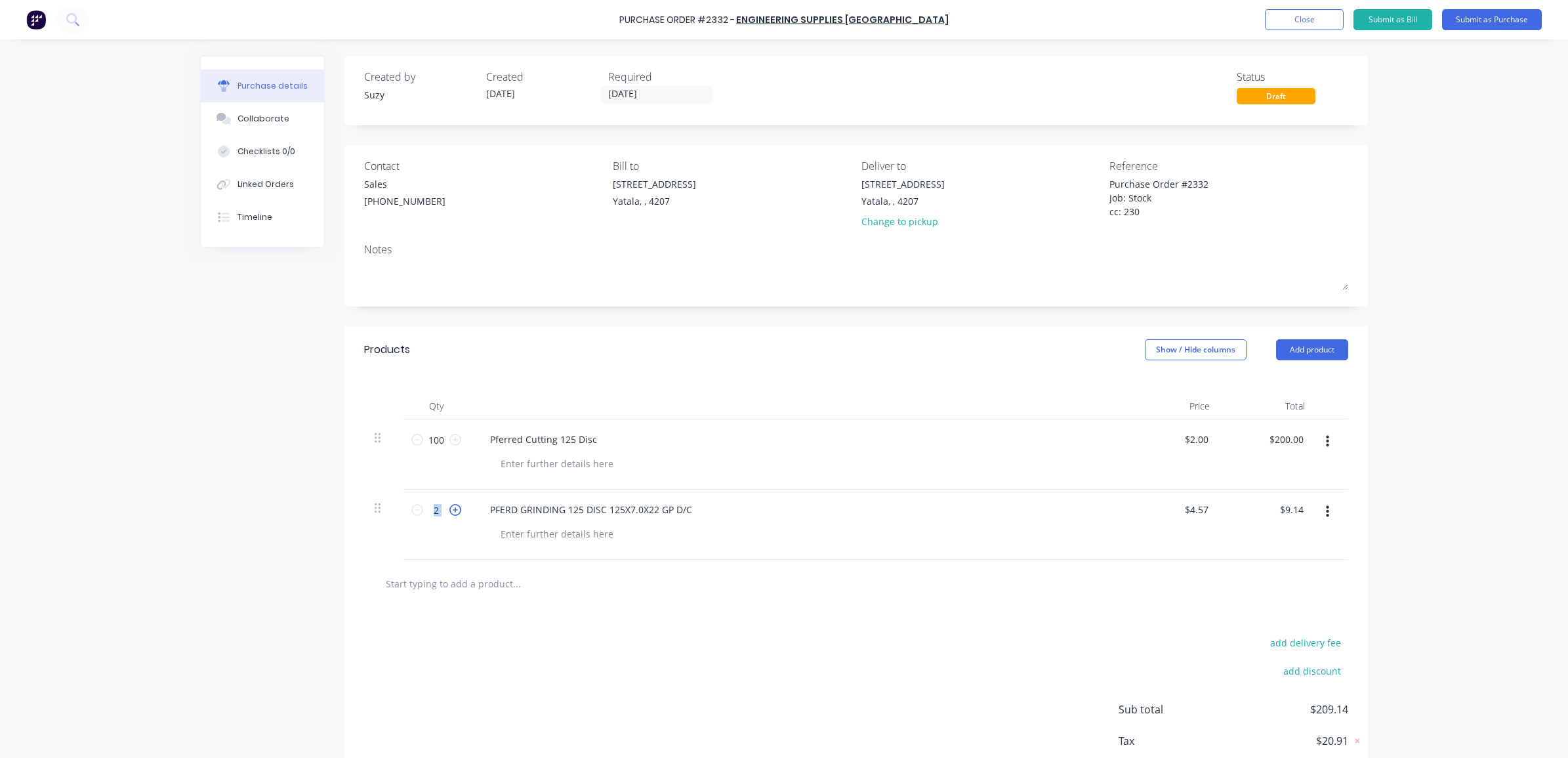
type input "3"
type input "$13.71"
click at [450, 512] on icon at bounding box center [455, 510] width 12 height 12
type textarea "x"
type input "4"
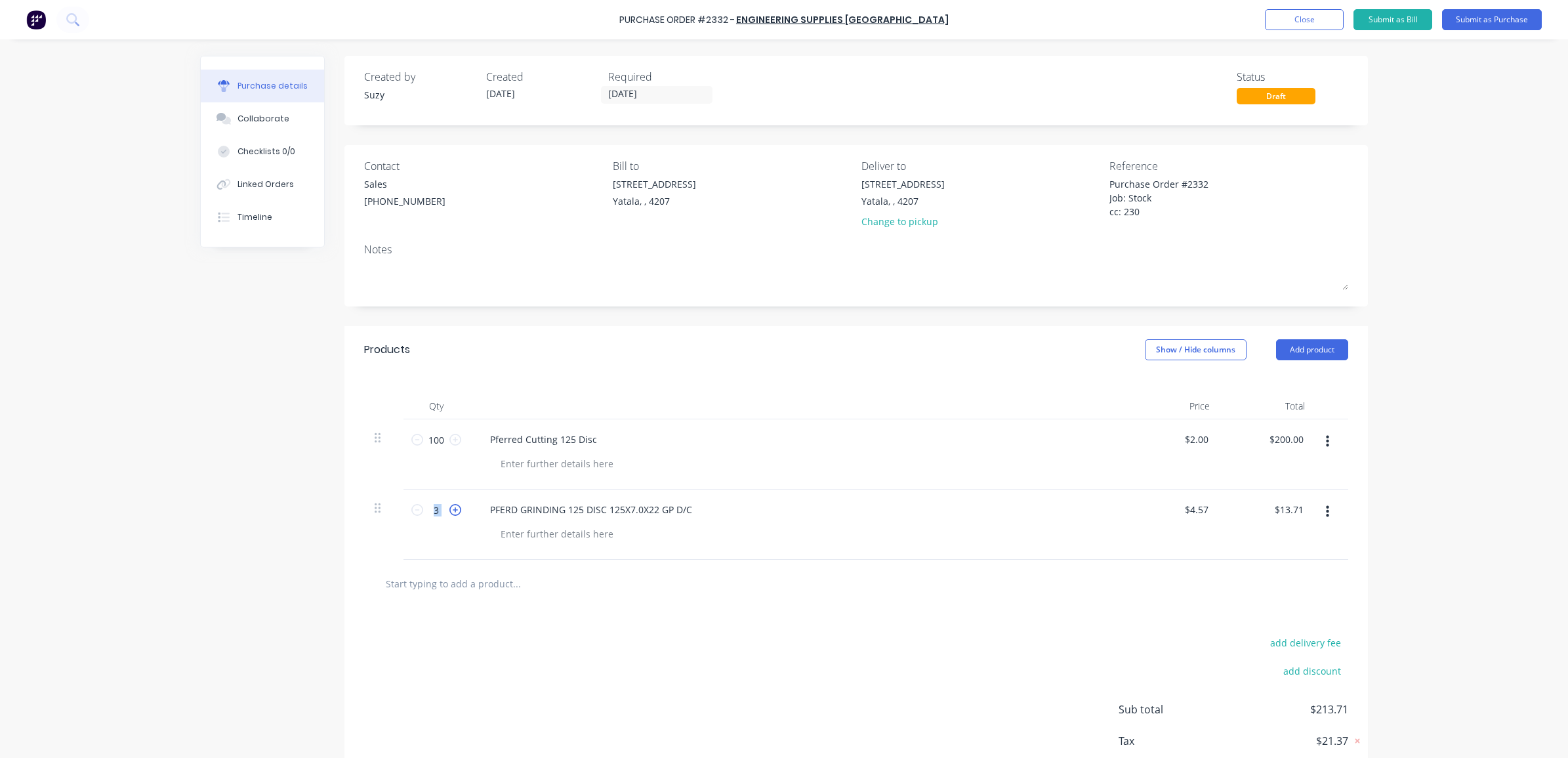
type input "$18.28"
drag, startPoint x: 450, startPoint y: 512, endPoint x: 637, endPoint y: 609, distance: 210.7
click at [637, 609] on div "add delivery fee add discount Sub total $218.28 Tax $21.83 Total $240.11" at bounding box center [856, 716] width 1023 height 216
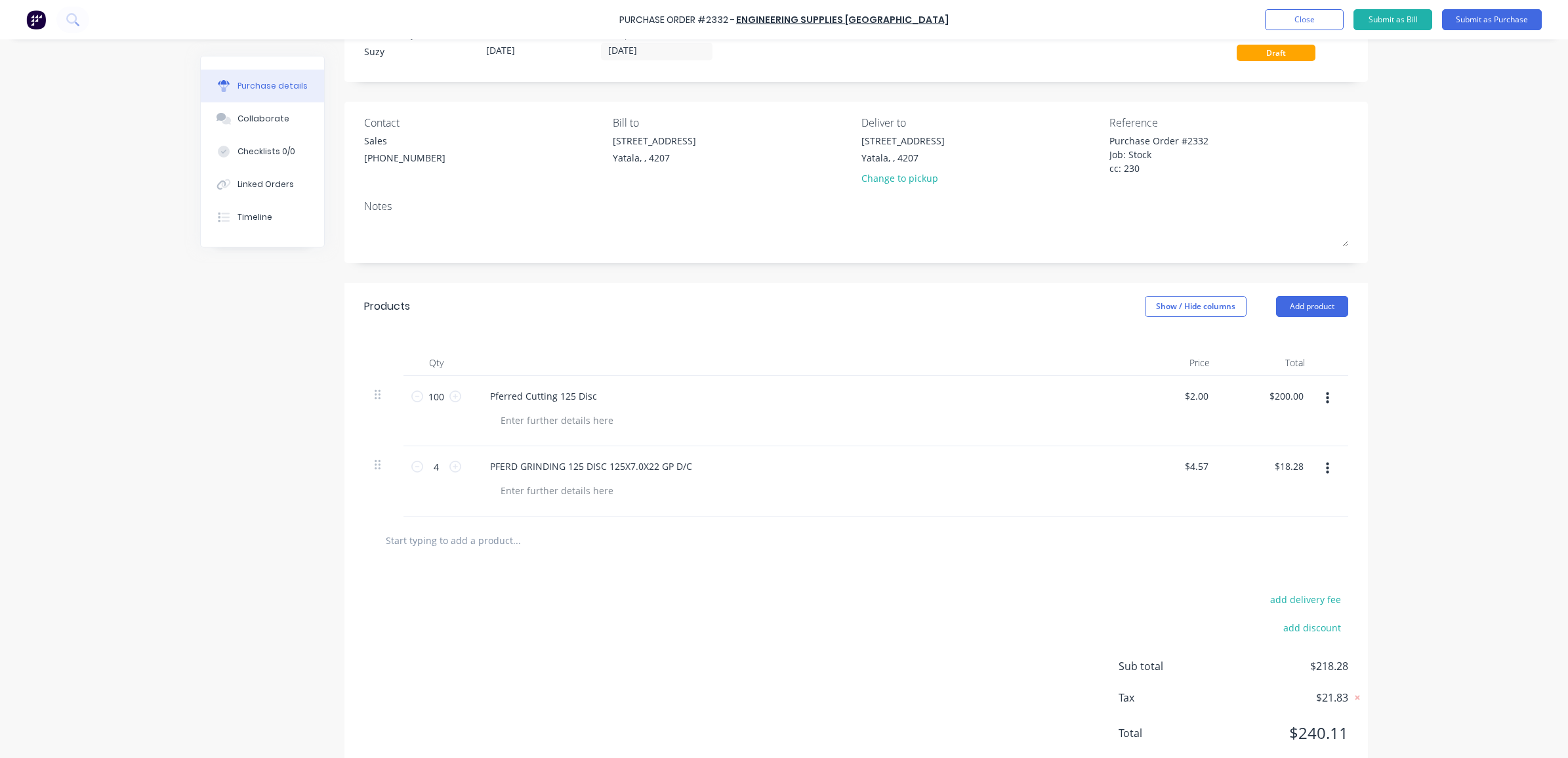
scroll to position [81, 0]
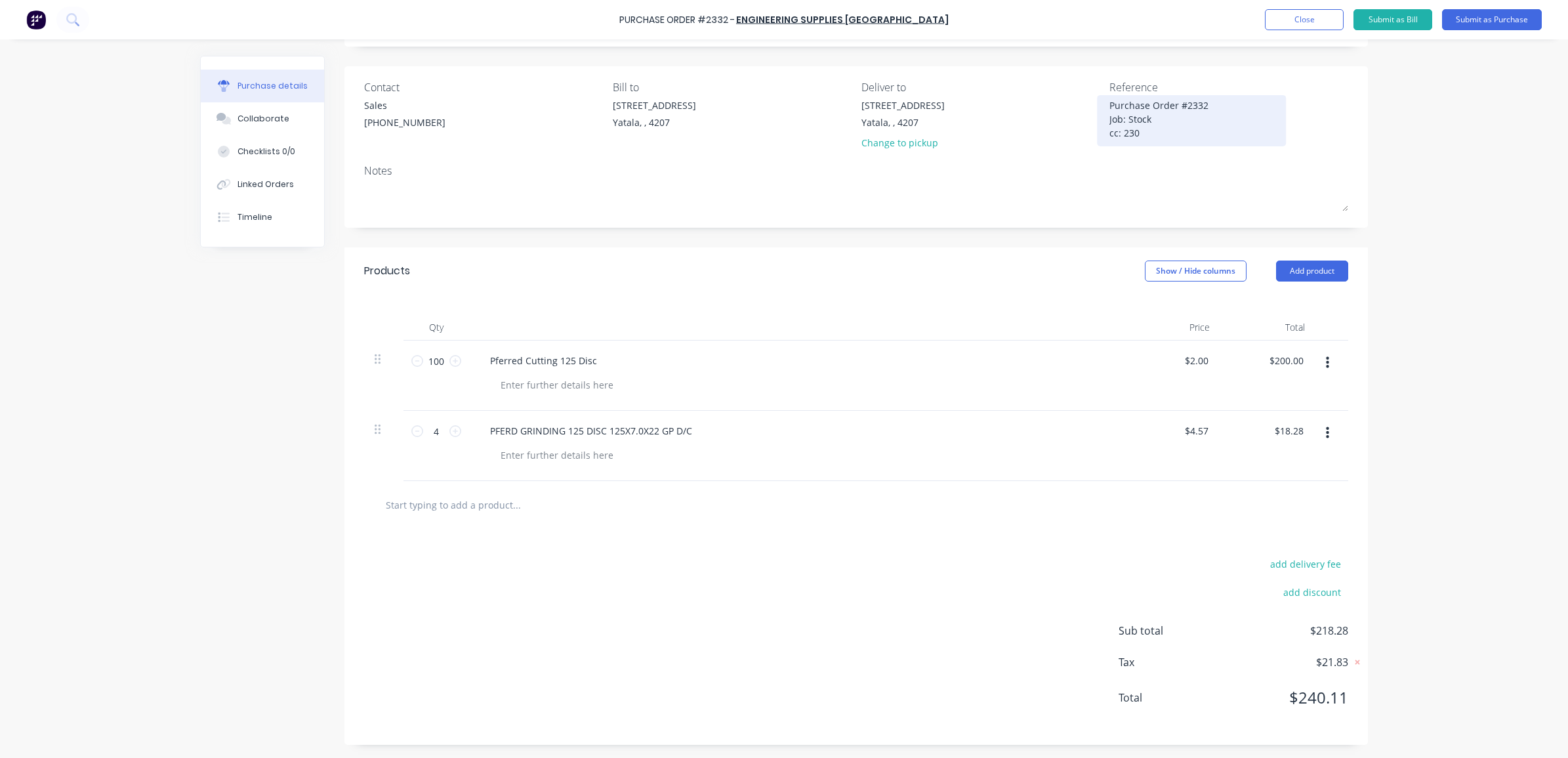
drag, startPoint x: 1136, startPoint y: 127, endPoint x: 1107, endPoint y: 102, distance: 38.3
click at [1110, 102] on textarea "Purchase Order #2332 Job: Stock cc: 230" at bounding box center [1192, 120] width 164 height 42
click at [1482, 20] on button "Submit as Purchase" at bounding box center [1492, 19] width 100 height 21
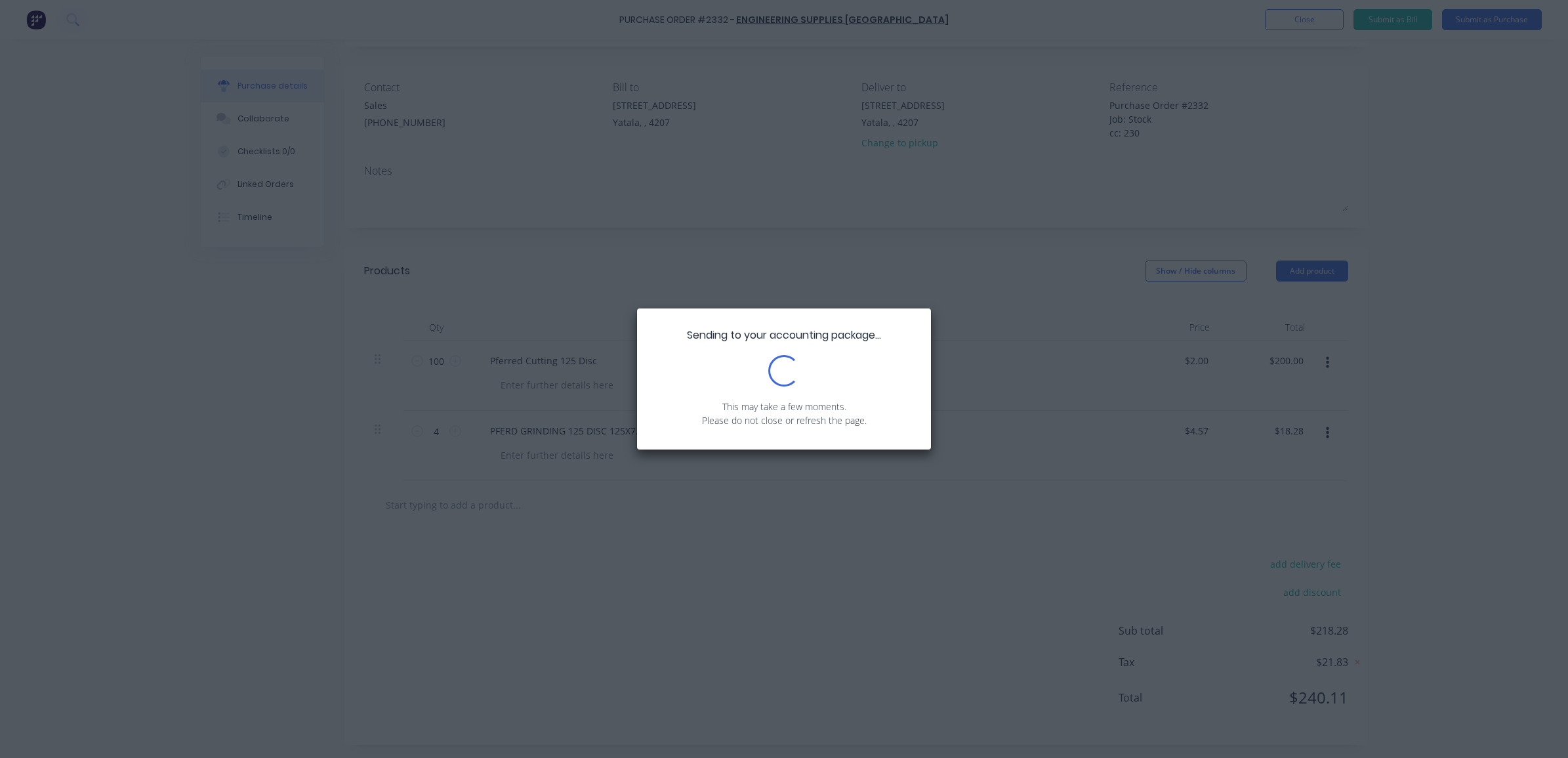
scroll to position [0, 0]
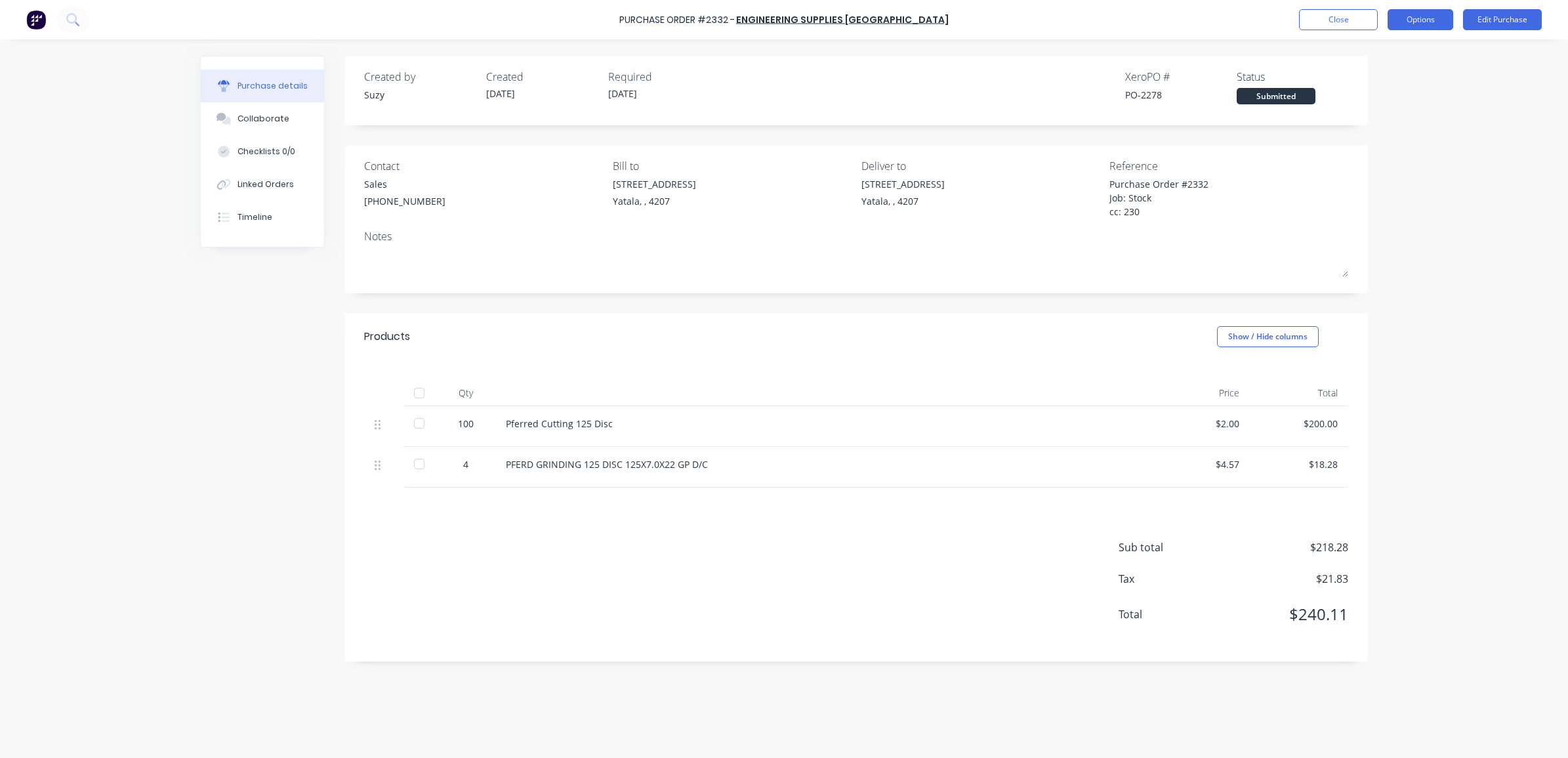
click at [1424, 21] on button "Options" at bounding box center [1420, 19] width 66 height 21
click at [1409, 82] on div "Convert to Bill" at bounding box center [1391, 80] width 101 height 19
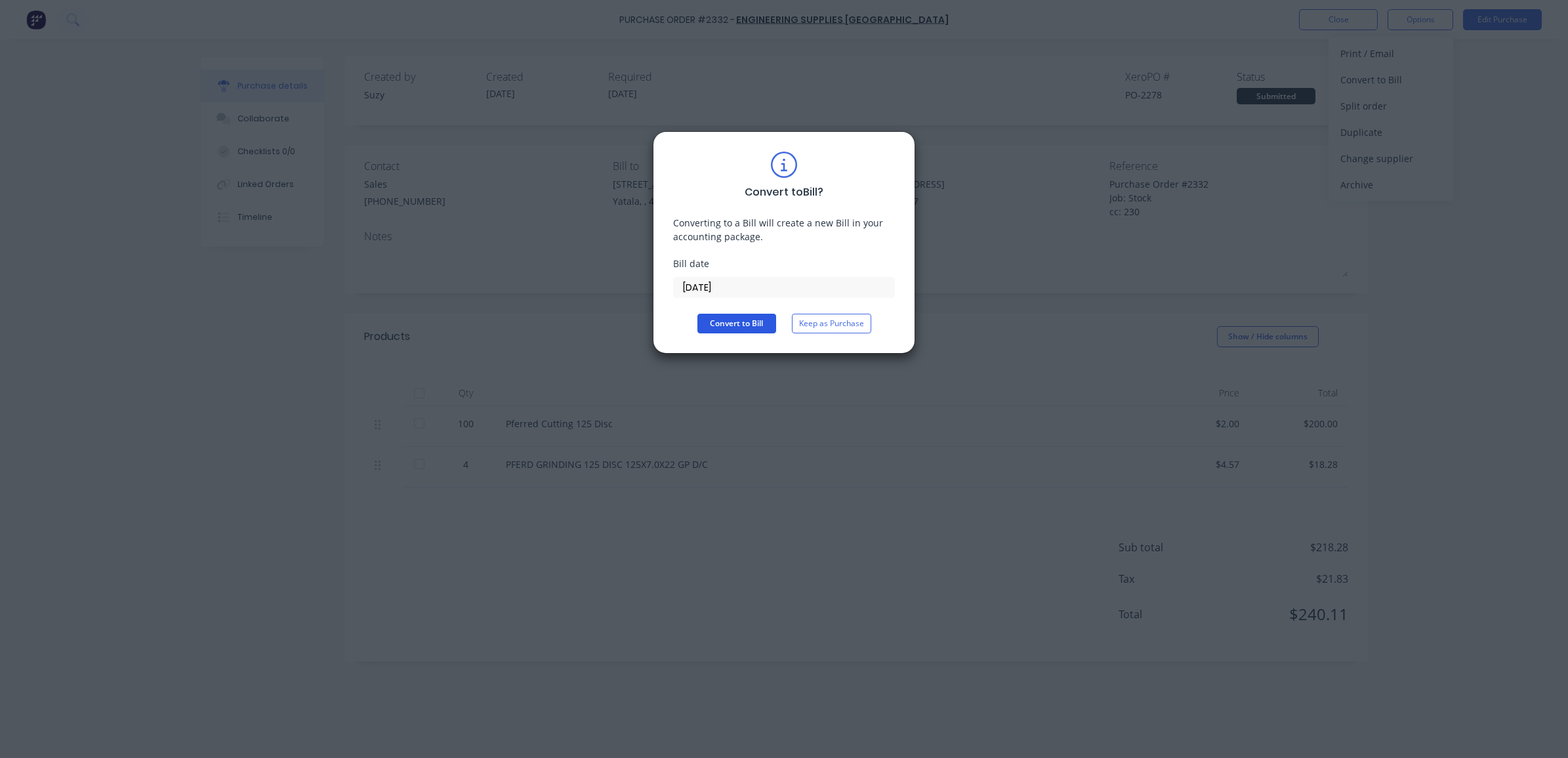
click at [761, 323] on button "Convert to Bill" at bounding box center [736, 324] width 79 height 20
type textarea "x"
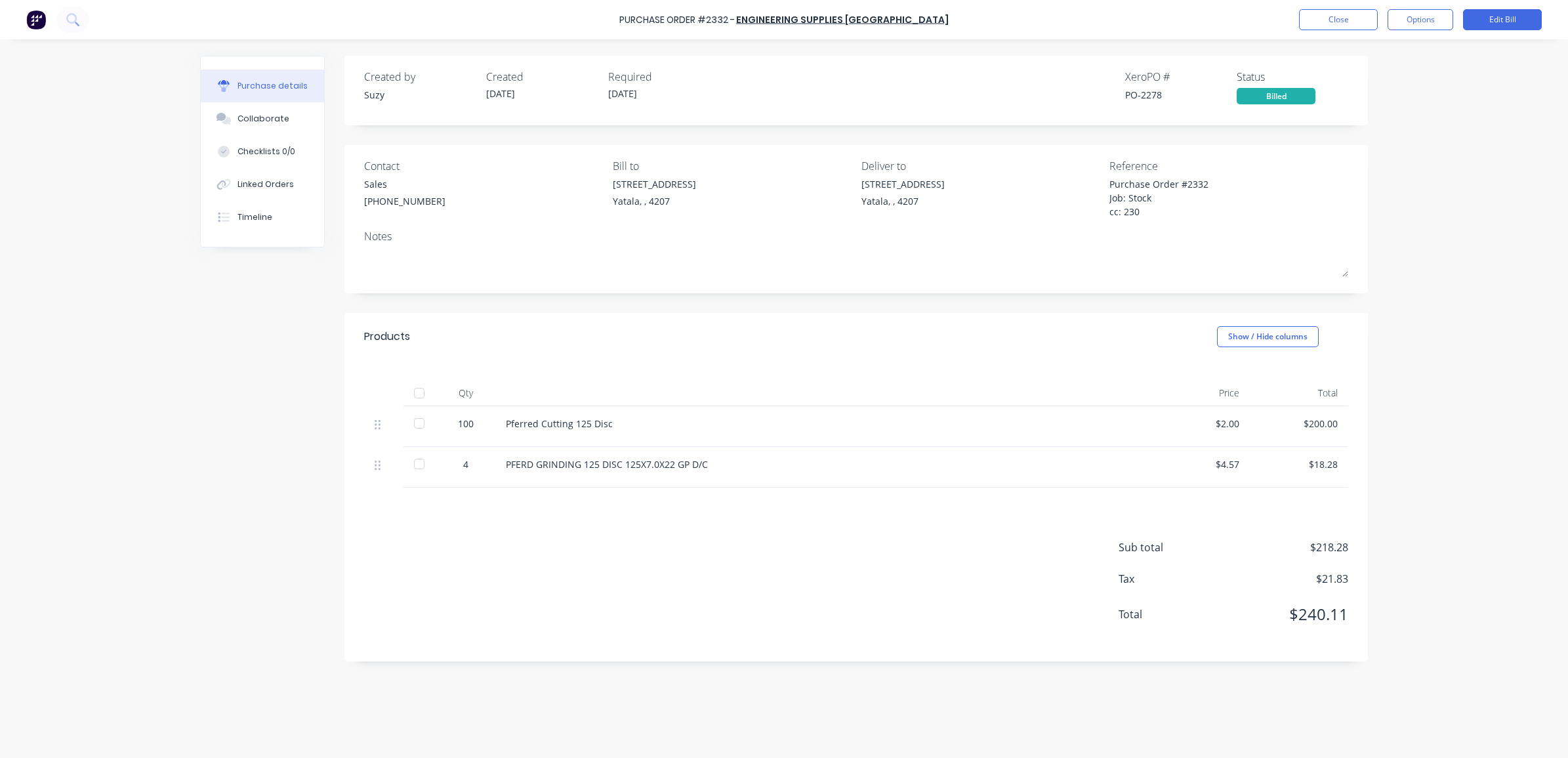
click at [1346, 7] on div "Purchase Order #2332 - Engineering Supplies Australia Close Options Edit Bill" at bounding box center [784, 19] width 1568 height 39
click at [1342, 14] on button "Close" at bounding box center [1338, 19] width 79 height 21
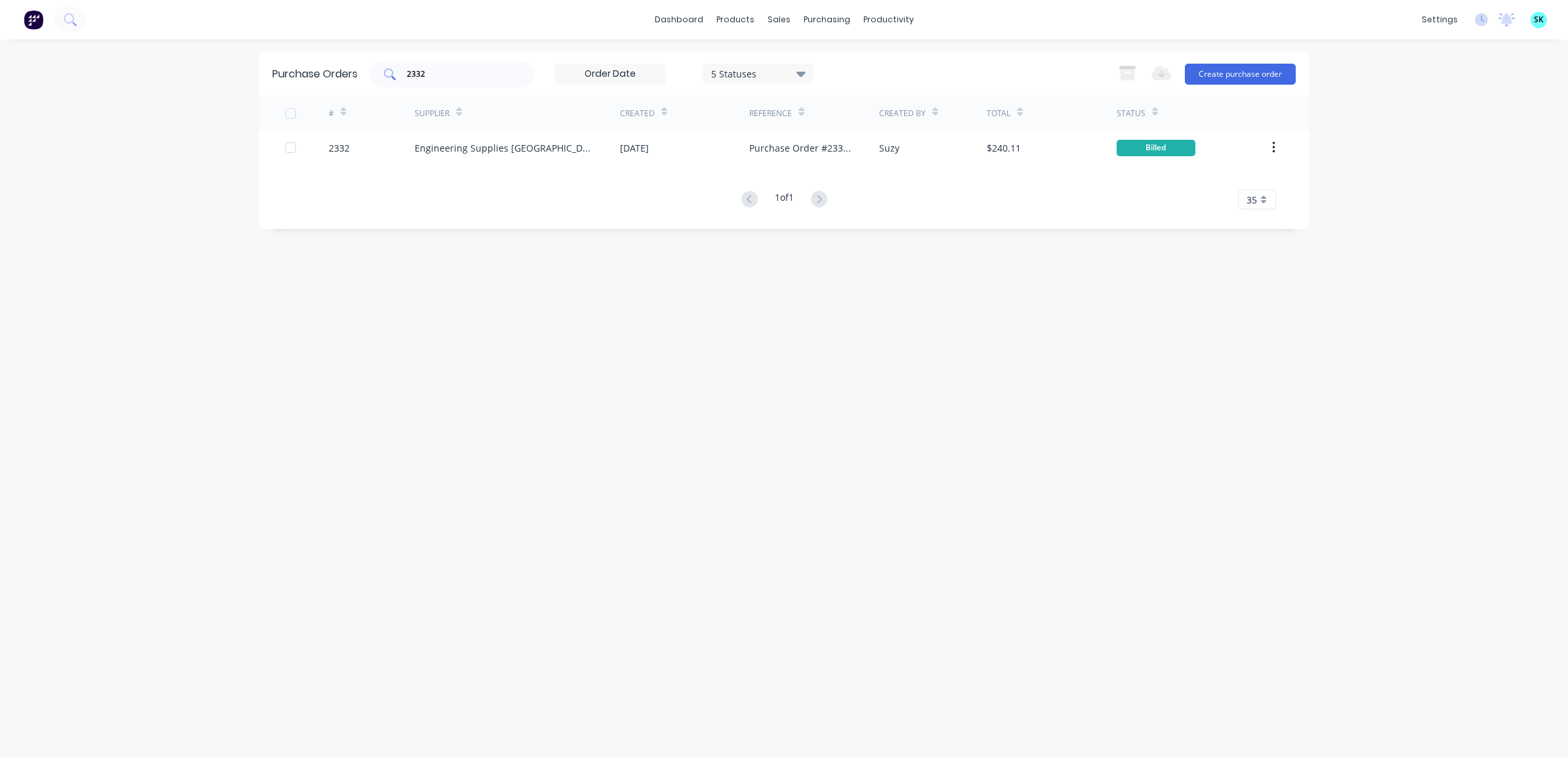
click at [448, 74] on input "2332" at bounding box center [460, 74] width 109 height 13
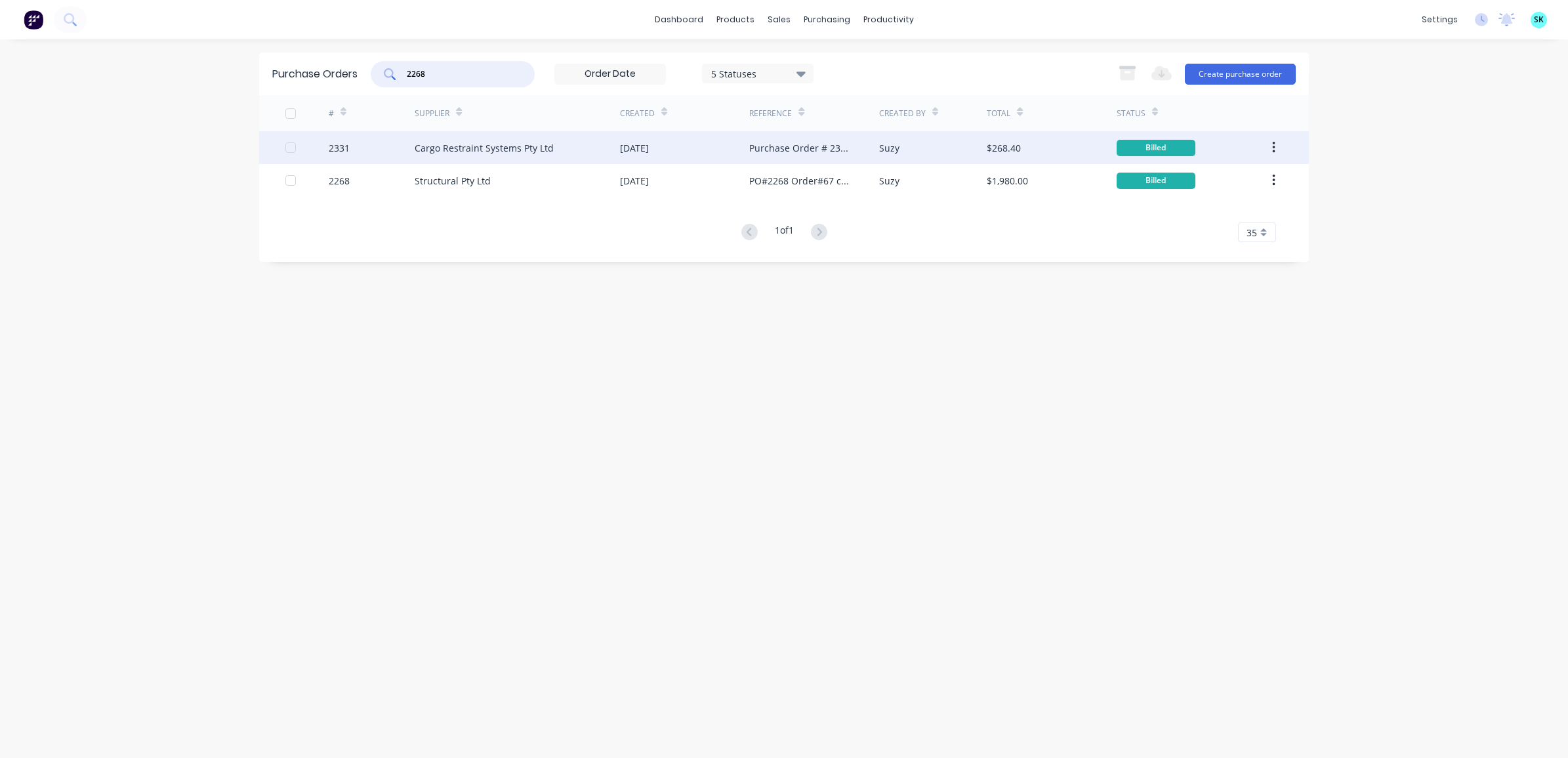
type input "2268"
click at [510, 149] on div "Cargo Restraint Systems Pty Ltd" at bounding box center [485, 148] width 139 height 14
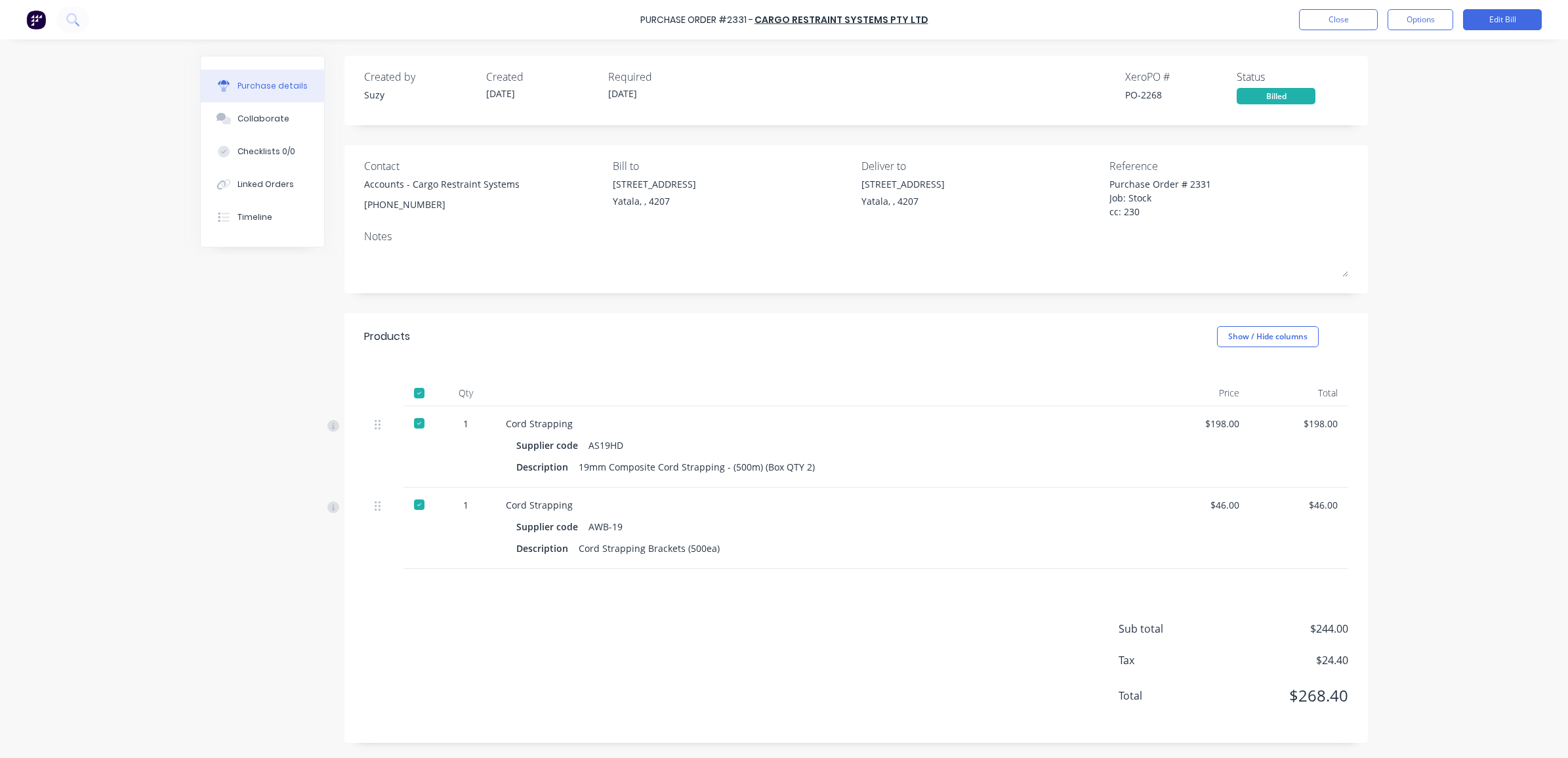
drag, startPoint x: 1519, startPoint y: 24, endPoint x: 1523, endPoint y: 33, distance: 9.8
click at [1523, 33] on div "Purchase Order #2331 - Cargo Restraint Systems Pty Ltd Close Options Edit Bill" at bounding box center [784, 19] width 1568 height 39
click at [1483, 15] on button "Edit Bill" at bounding box center [1502, 19] width 79 height 21
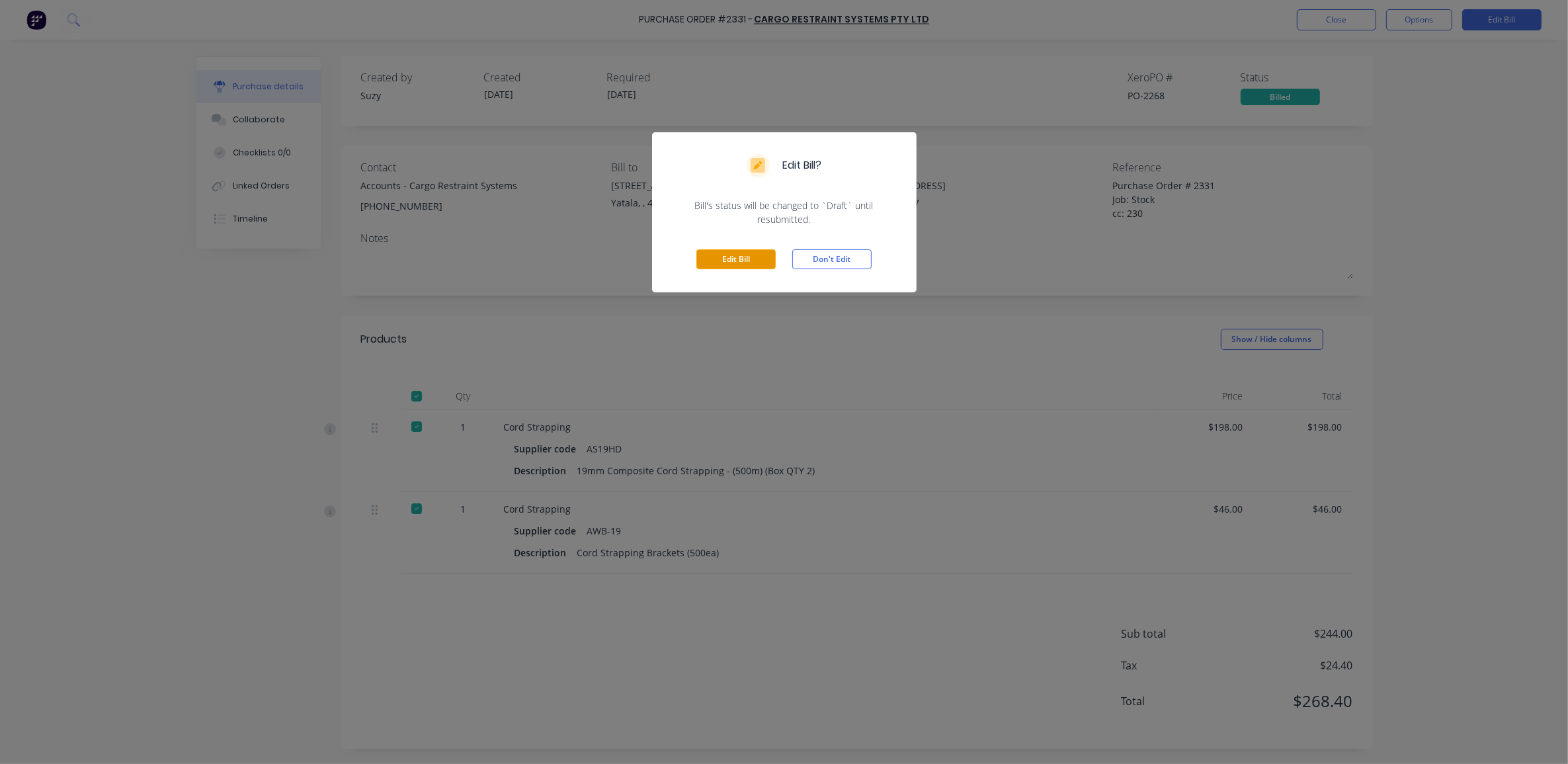
click at [729, 257] on button "Edit Bill" at bounding box center [735, 259] width 79 height 20
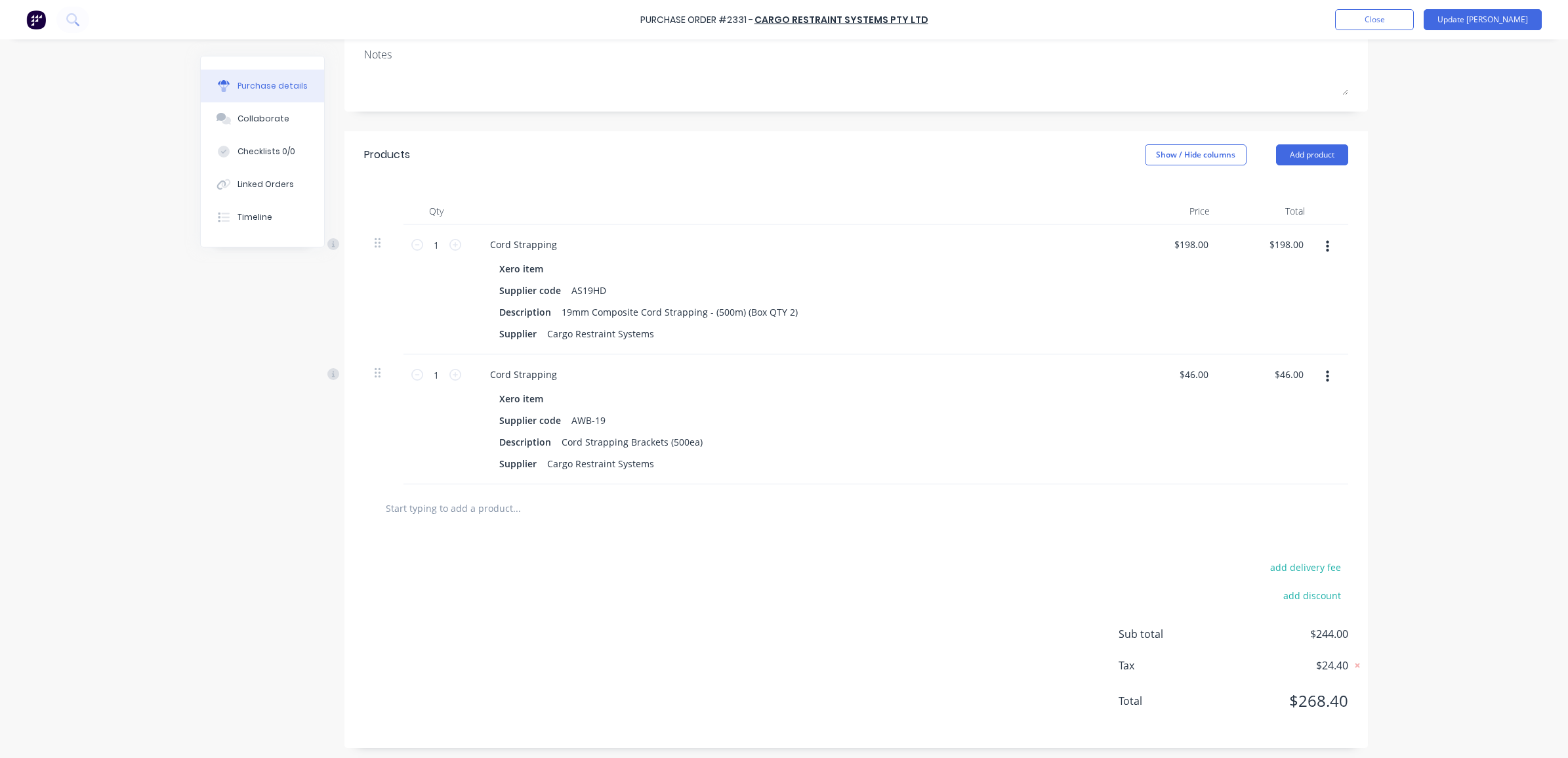
scroll to position [200, 0]
click at [432, 506] on input "text" at bounding box center [516, 505] width 262 height 27
type textarea "x"
type input "D"
type textarea "x"
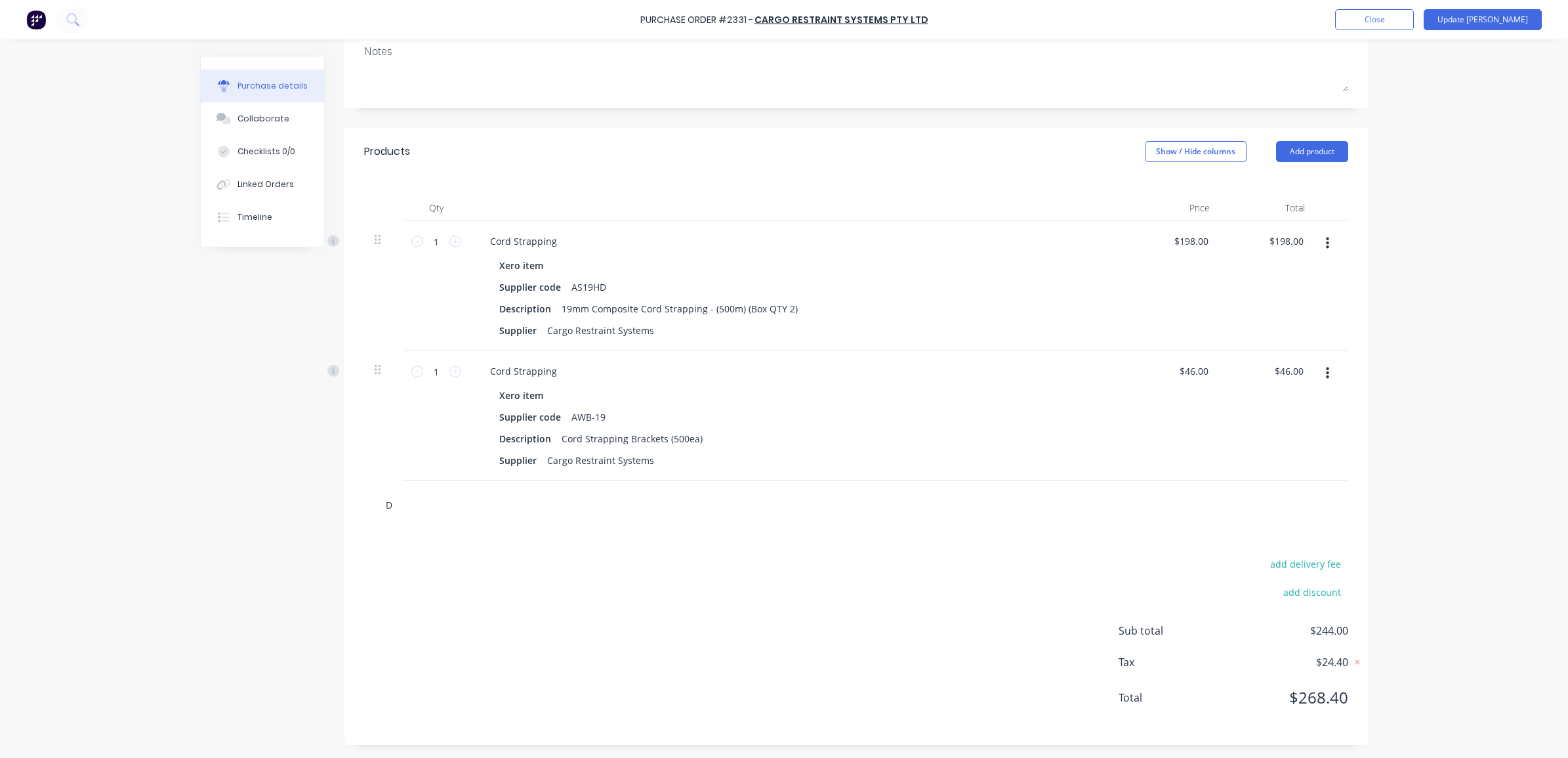
type input "De"
type textarea "x"
type input "Del"
type textarea "x"
type input "Deli"
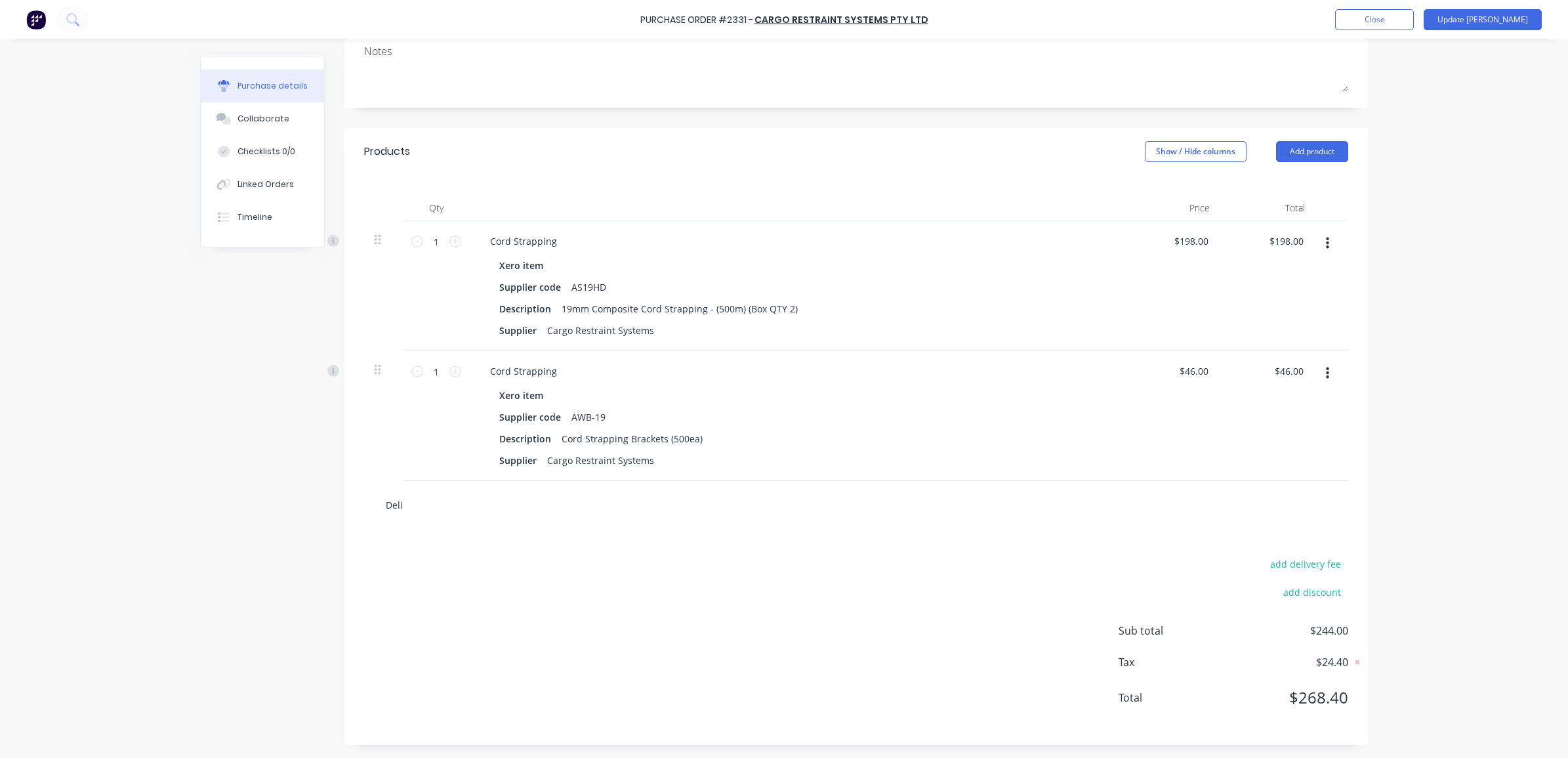
type textarea "x"
type input "Deliv"
type textarea "x"
type input "Delive"
type textarea "x"
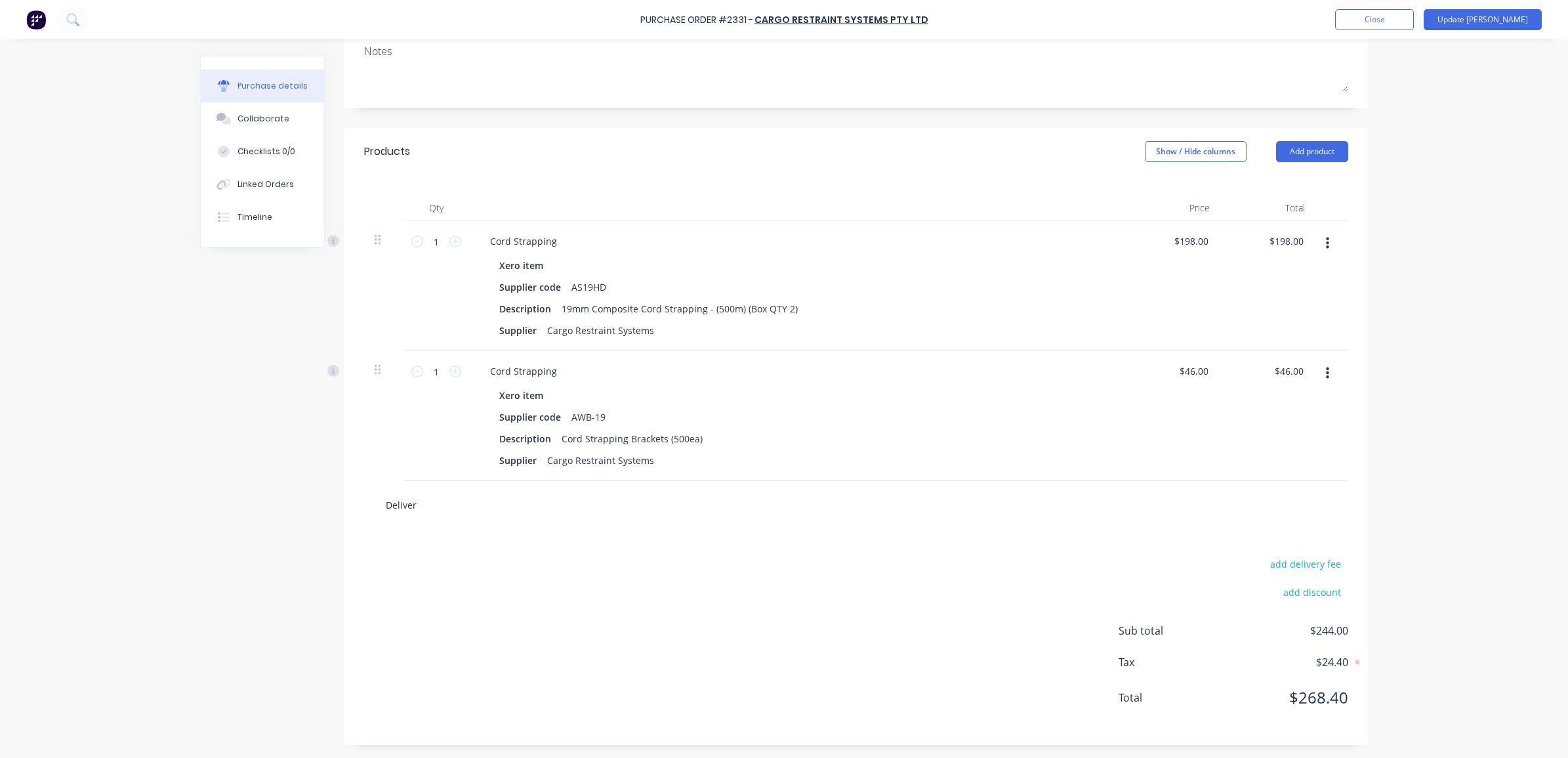
type input "Delivery"
type textarea "x"
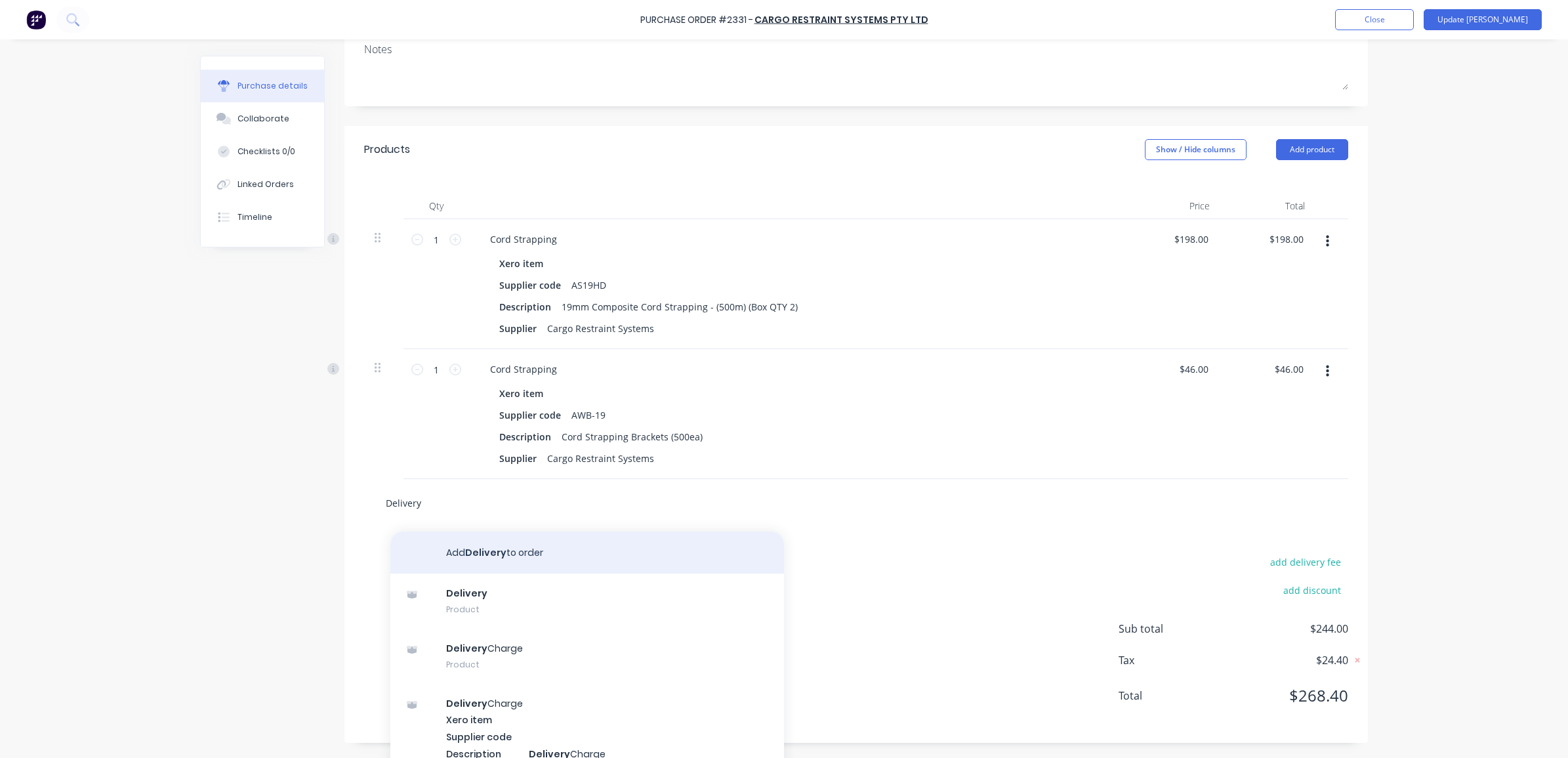
type input "Delivery"
click at [509, 560] on button "Add Delivery to order" at bounding box center [587, 552] width 393 height 42
type textarea "x"
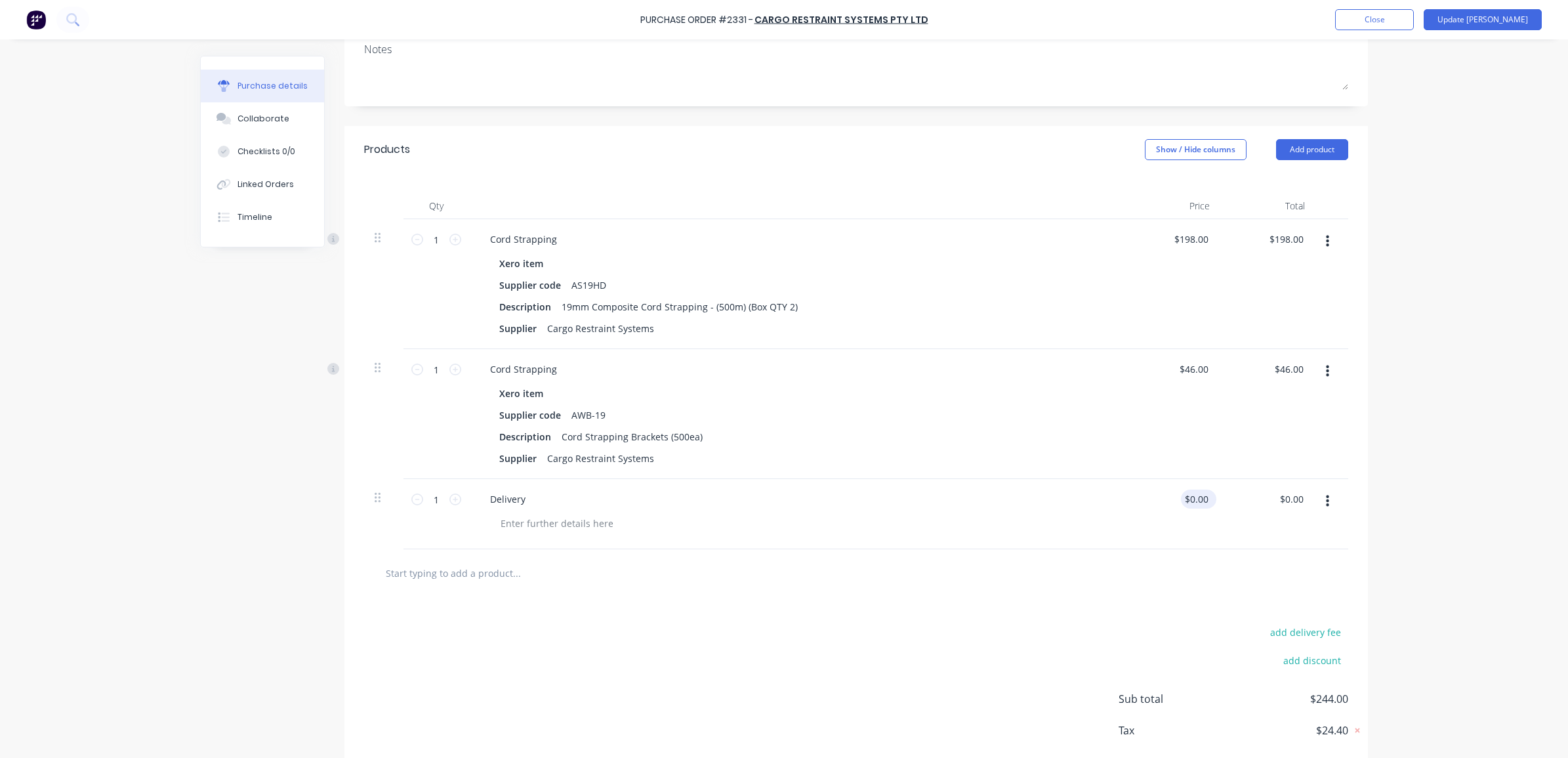
type textarea "x"
click at [1192, 496] on input "0.00" at bounding box center [1199, 499] width 25 height 19
type input "0"
type input "25"
type textarea "x"
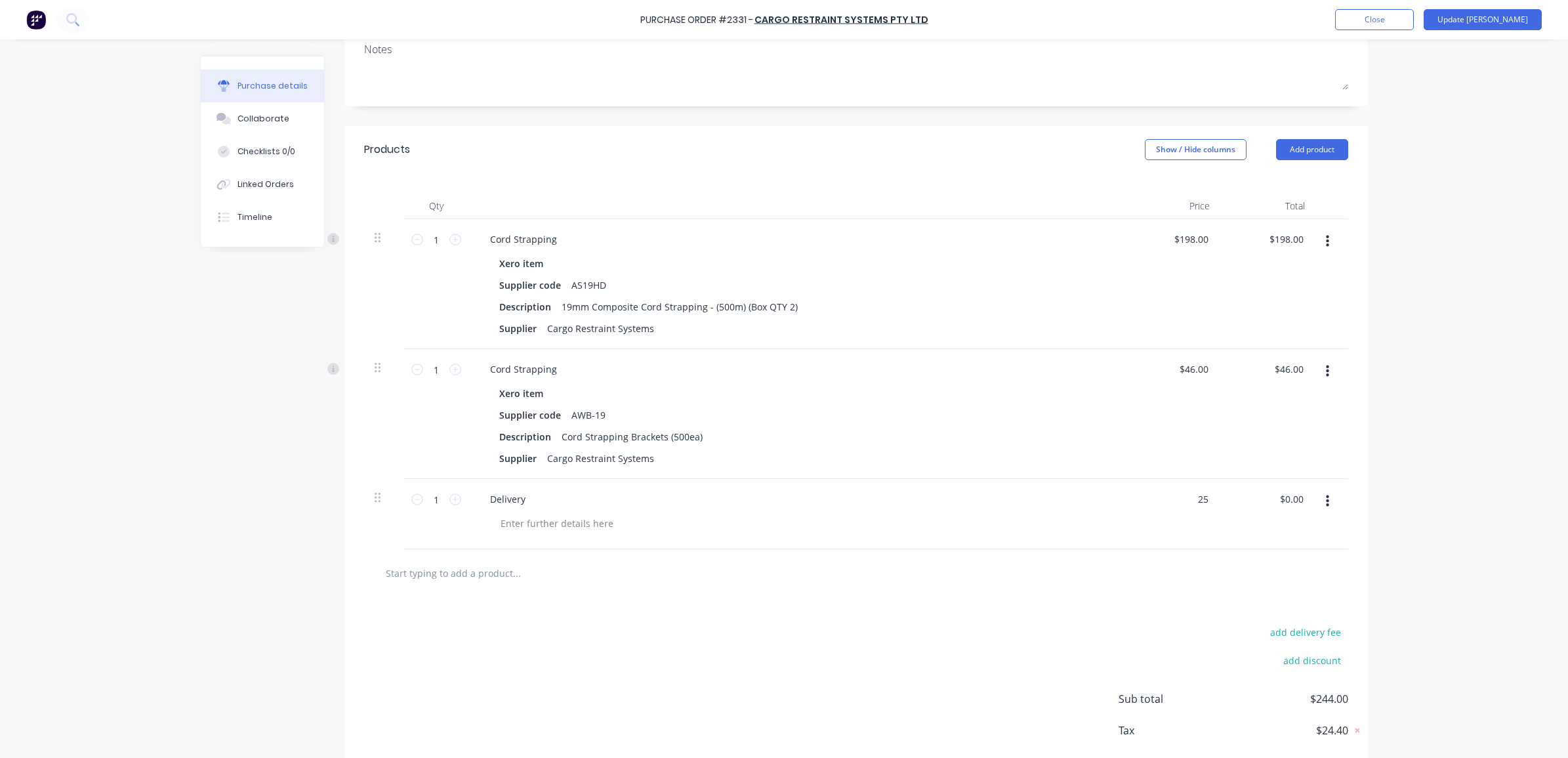
type input "$25.00"
click at [1181, 563] on div at bounding box center [856, 573] width 963 height 27
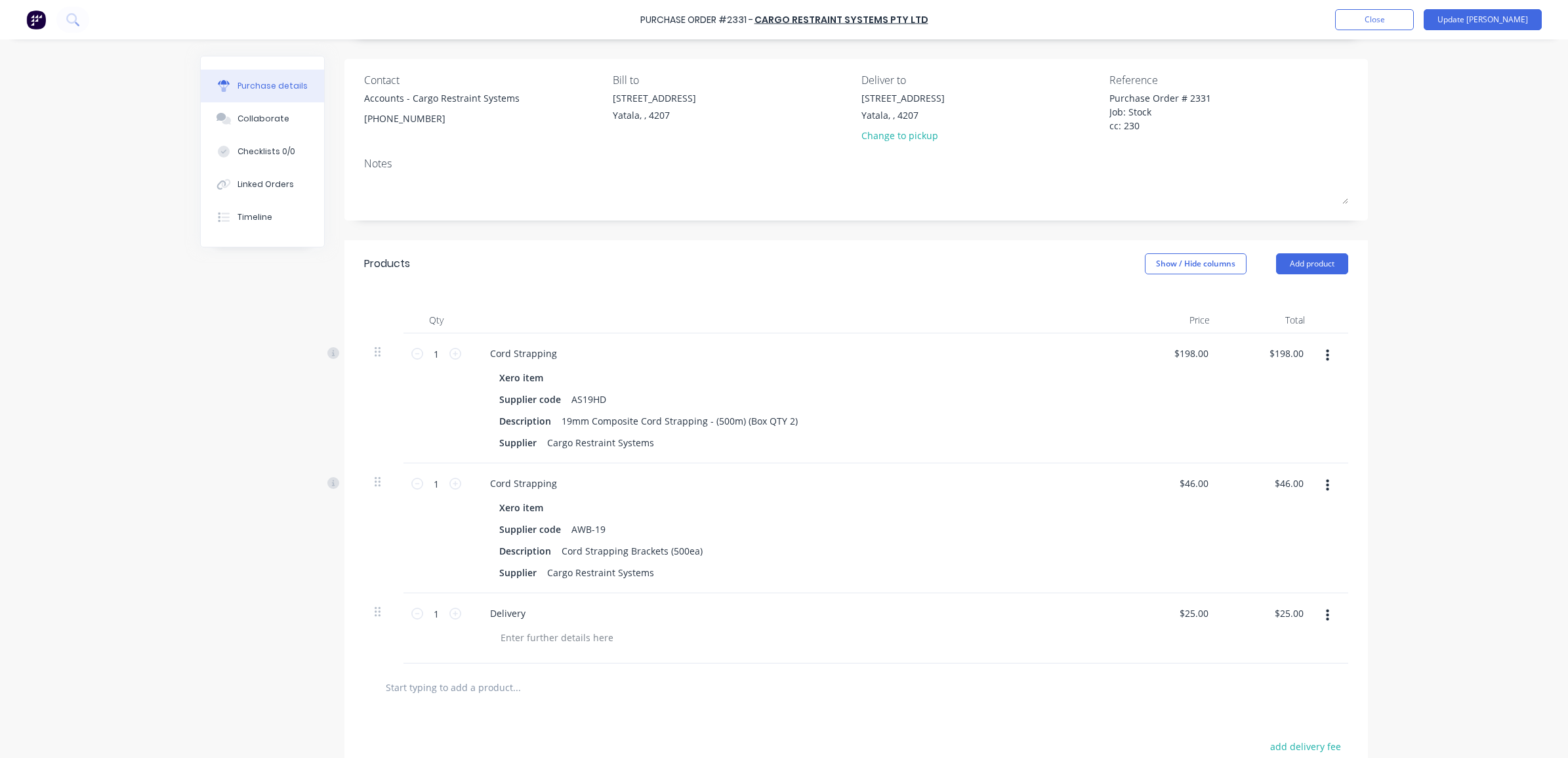
scroll to position [0, 0]
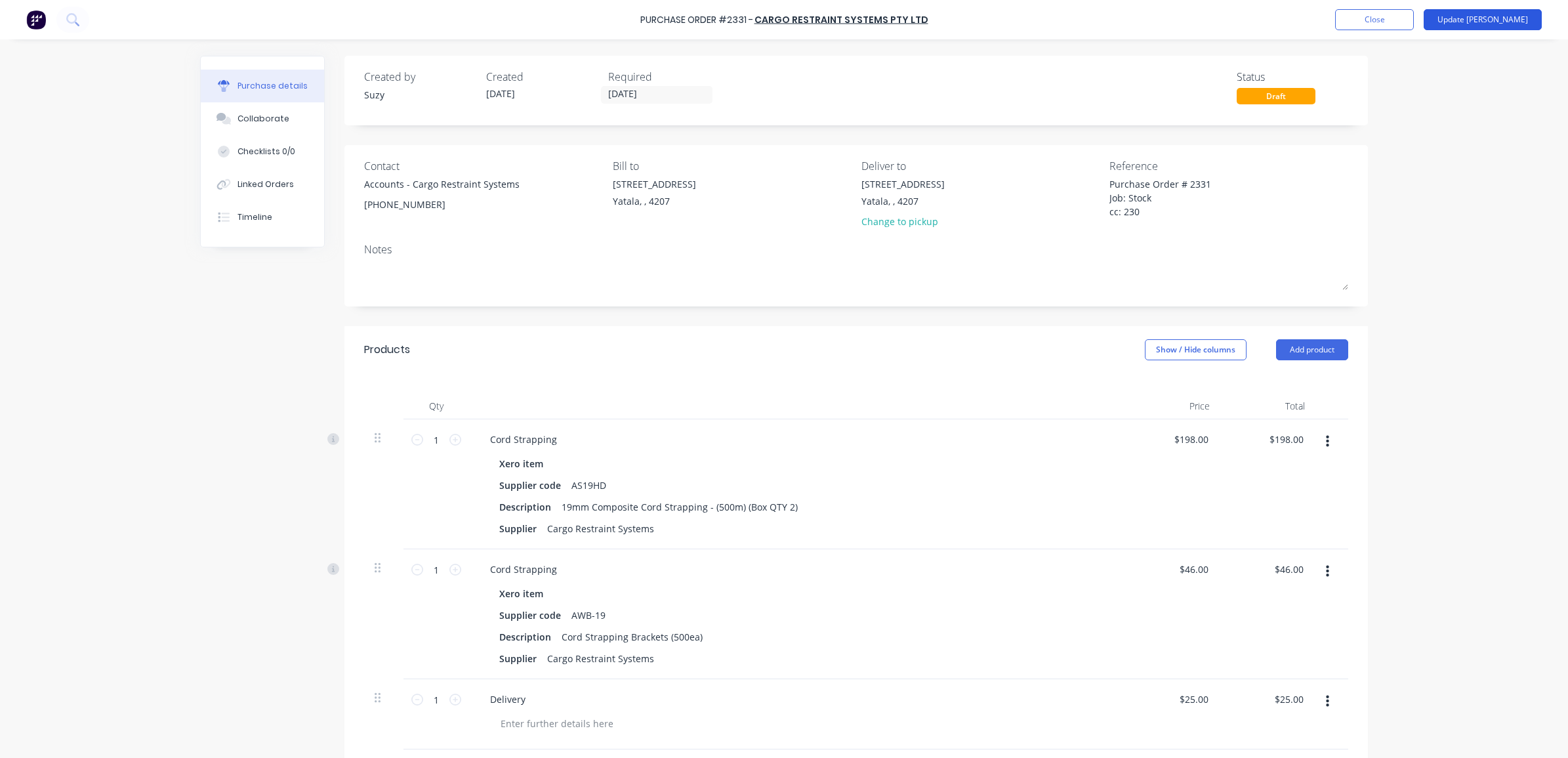
click at [1487, 22] on button "Update Bill" at bounding box center [1483, 19] width 118 height 21
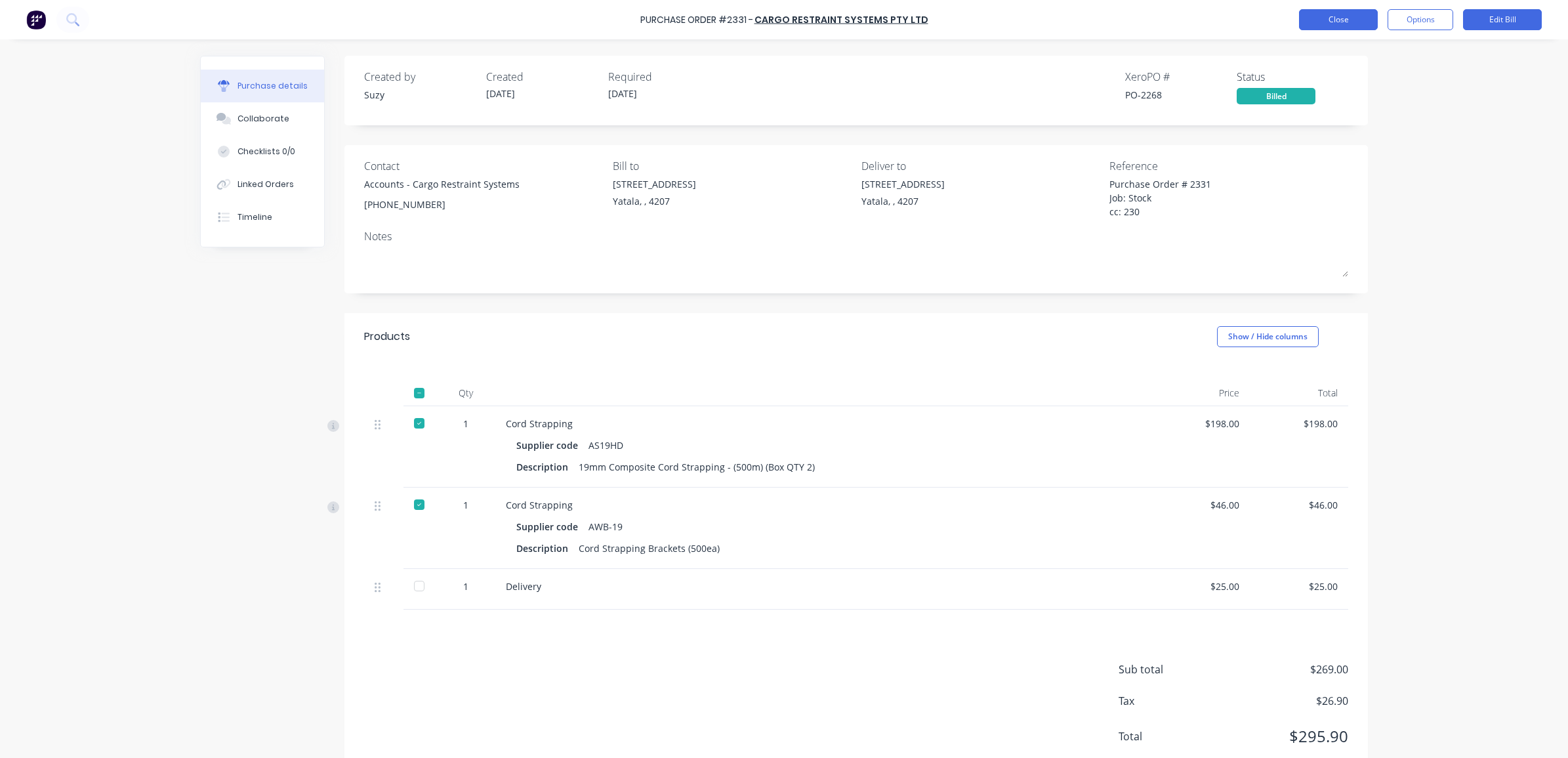
click at [1340, 27] on button "Close" at bounding box center [1338, 19] width 79 height 21
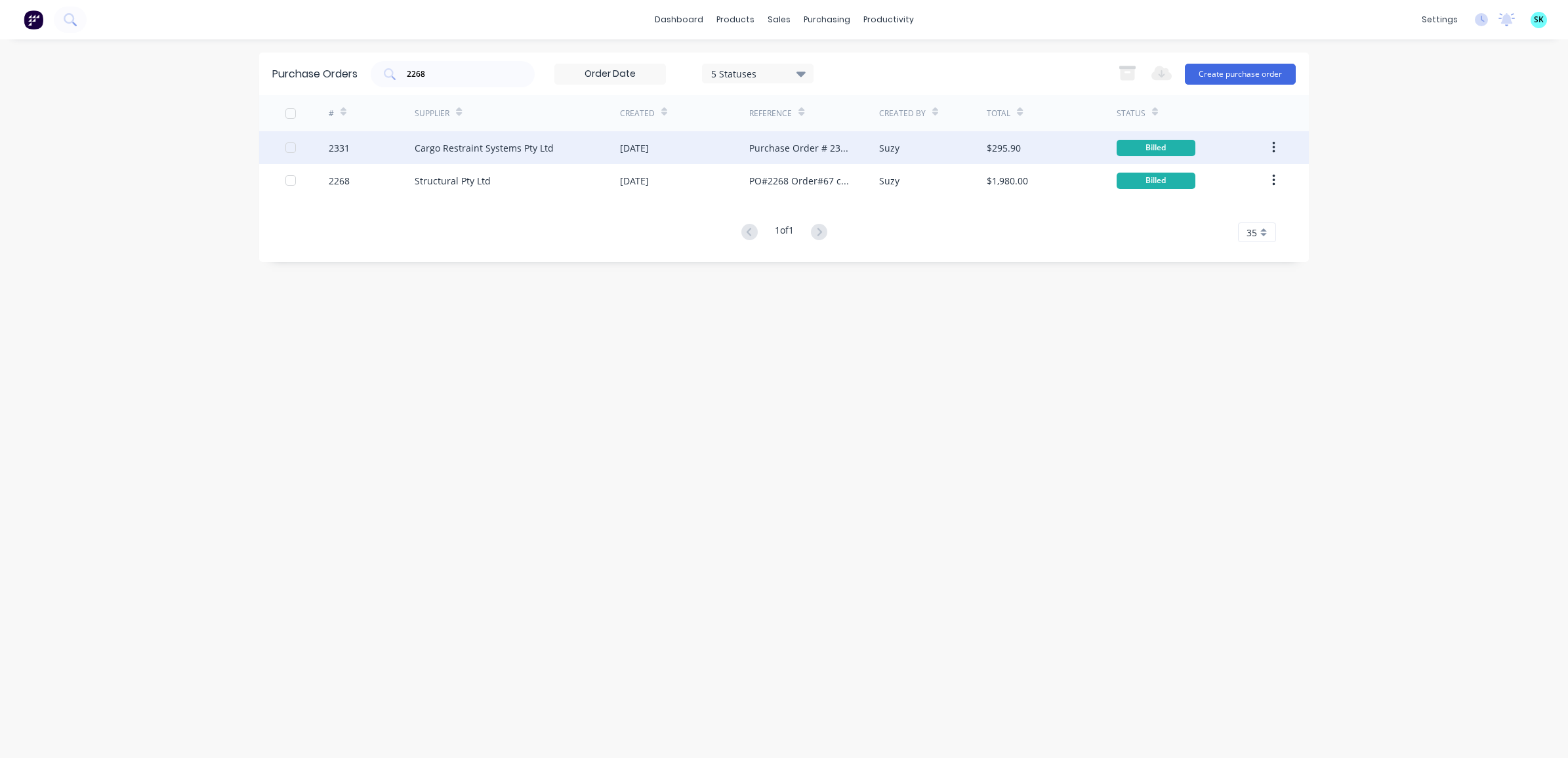
click at [885, 153] on div "Suzy" at bounding box center [889, 148] width 21 height 14
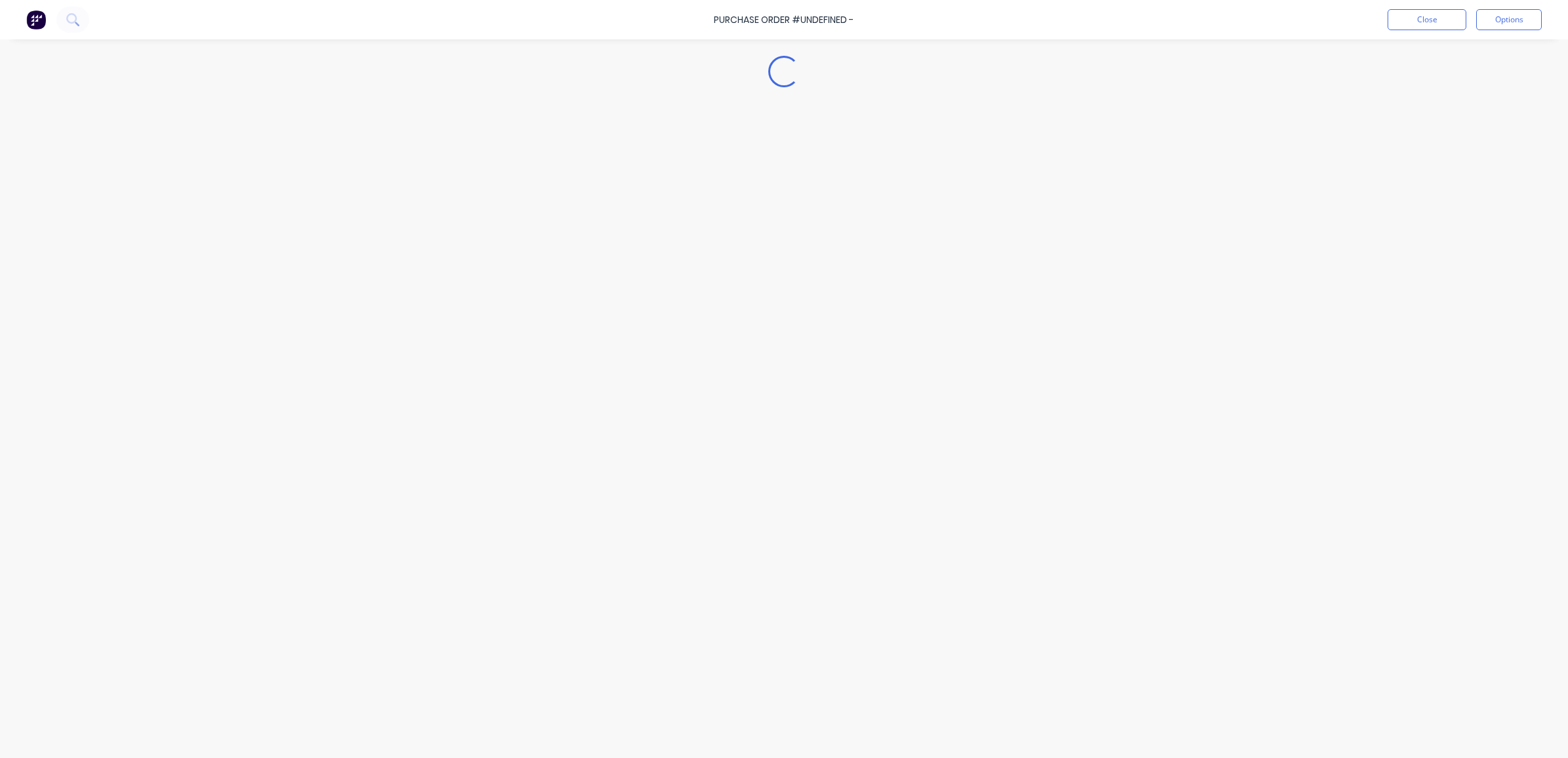
type textarea "x"
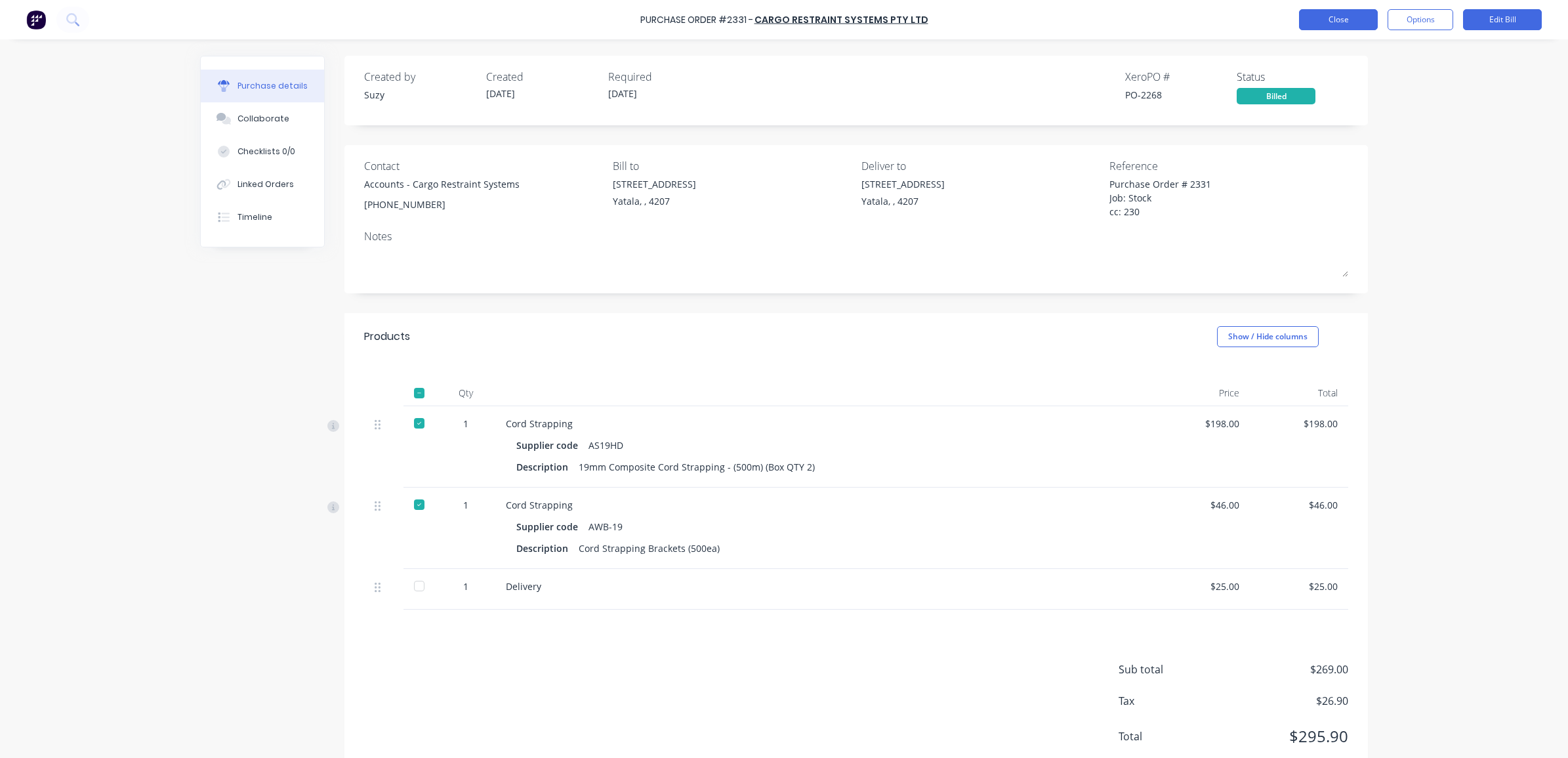
click at [1343, 13] on button "Close" at bounding box center [1338, 19] width 79 height 21
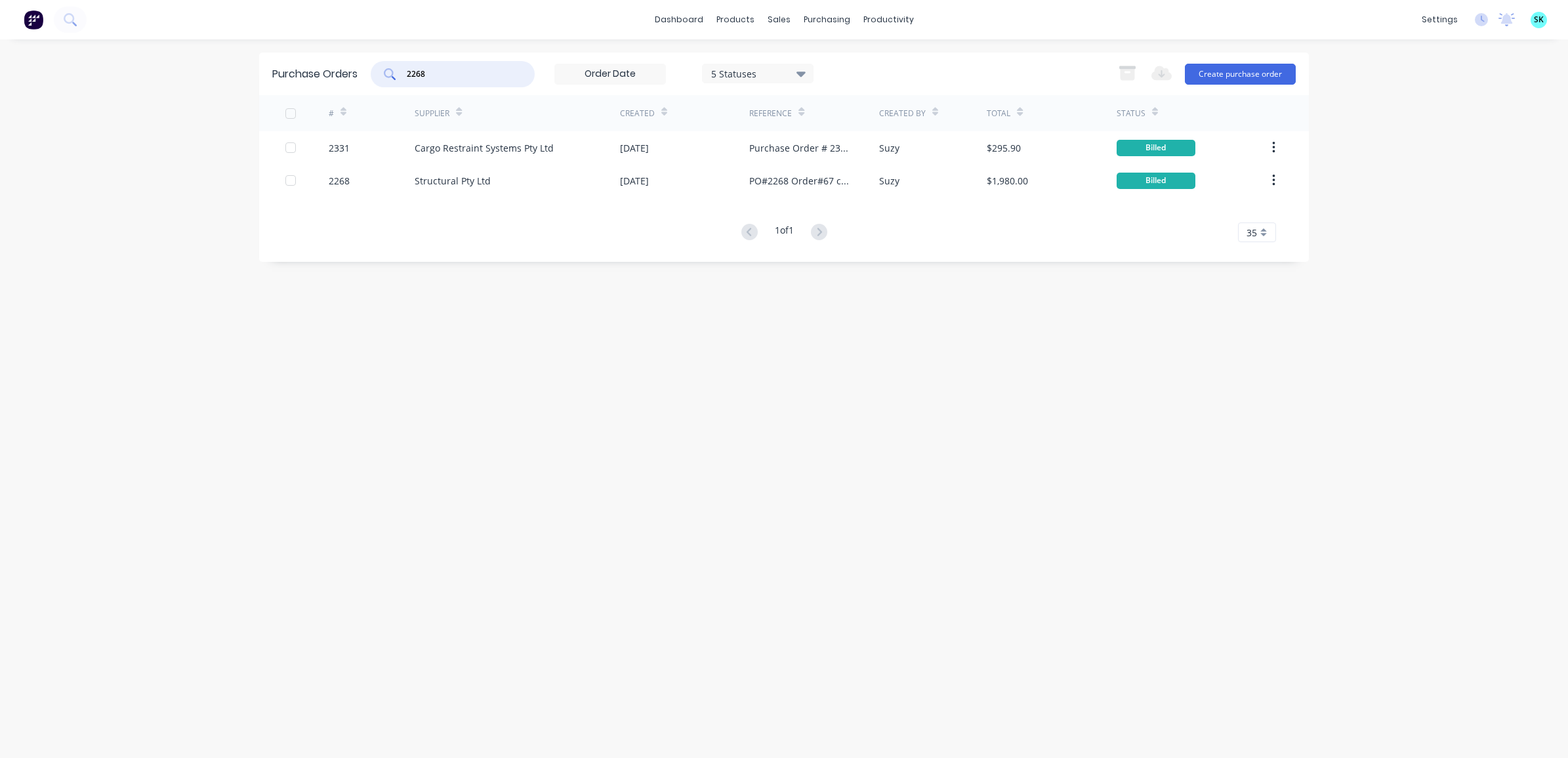
drag, startPoint x: 466, startPoint y: 76, endPoint x: 405, endPoint y: 73, distance: 61.1
click at [405, 73] on div "2268" at bounding box center [453, 75] width 164 height 27
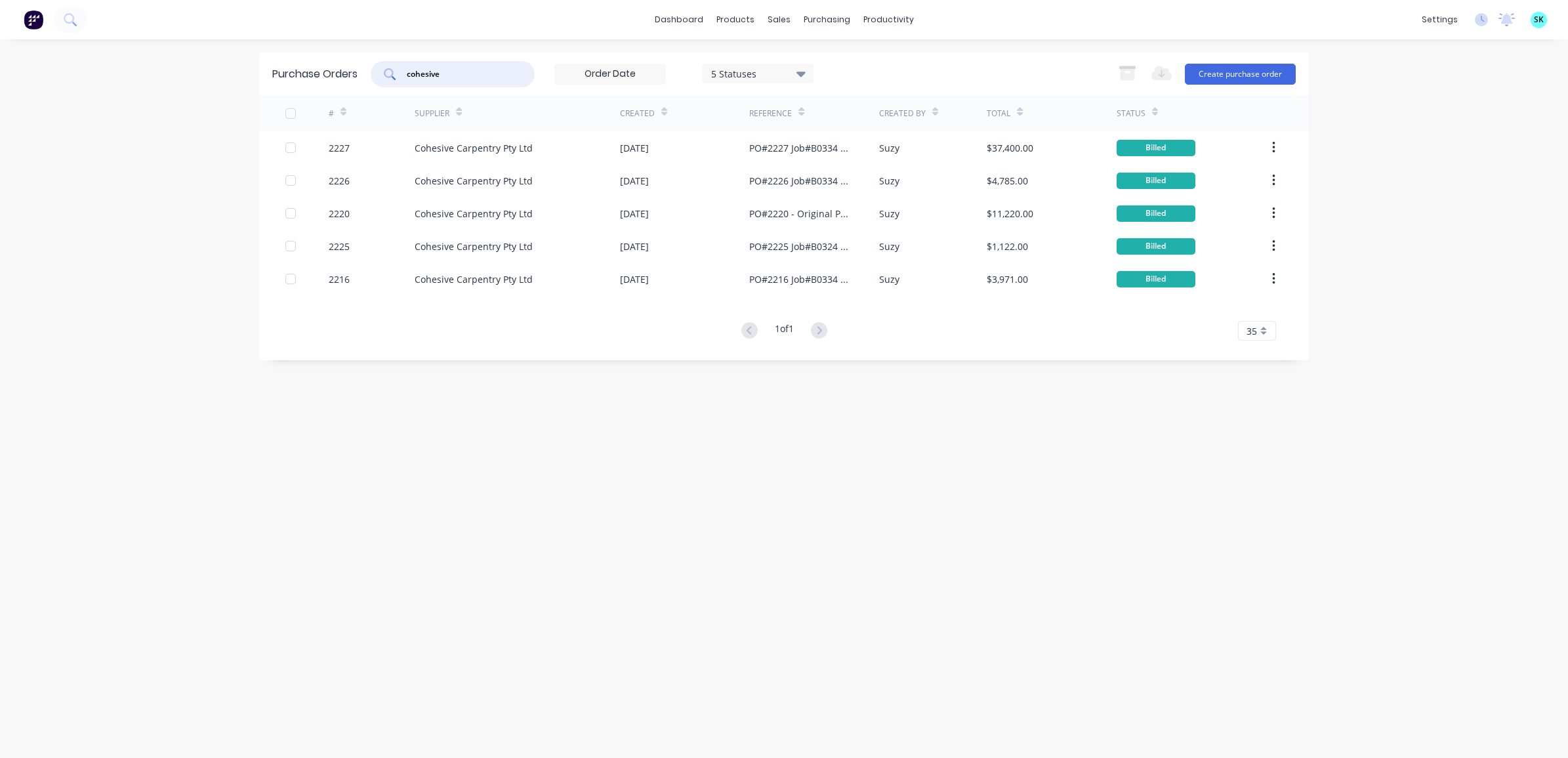
type input "cohesive"
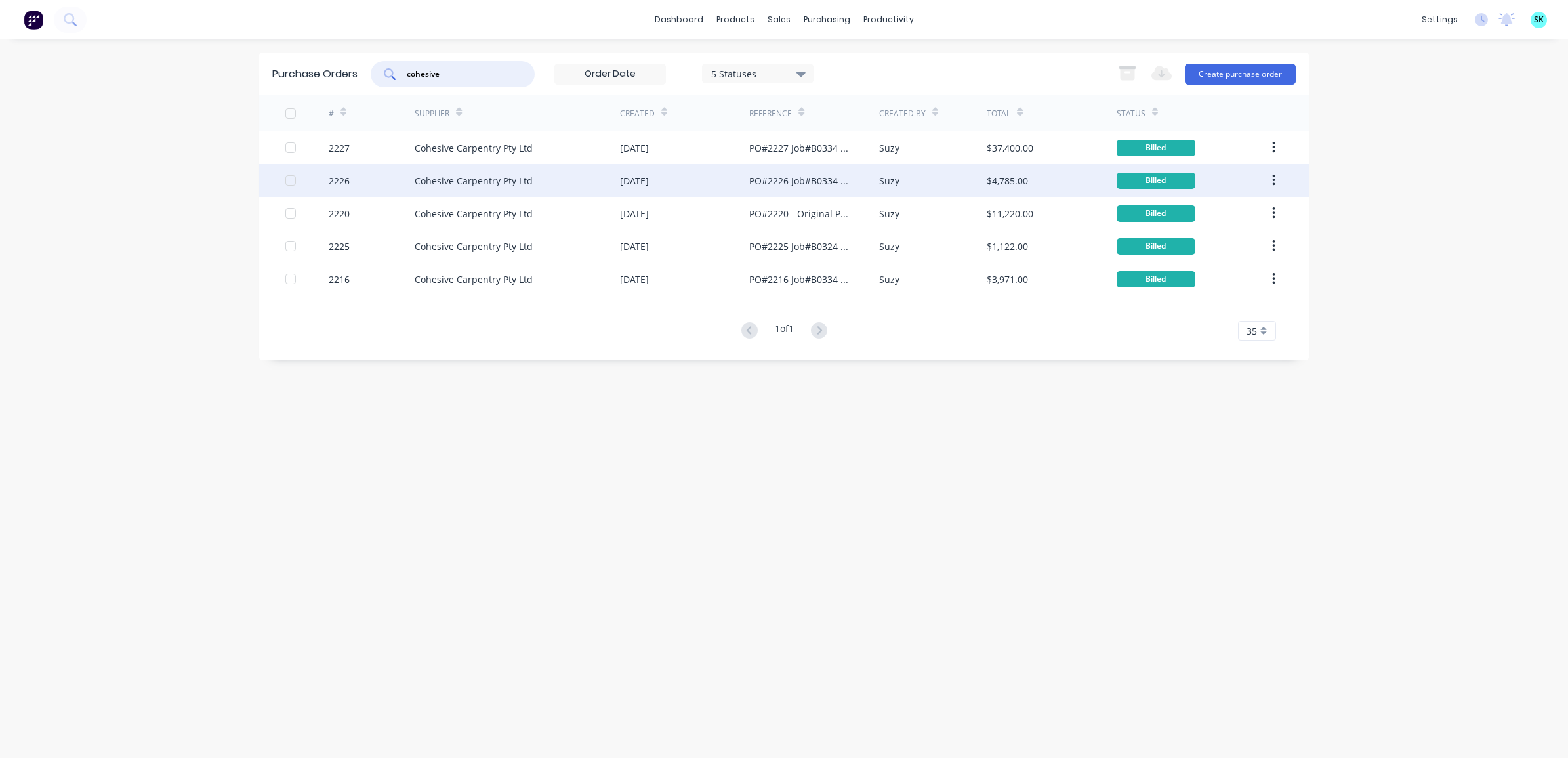
click at [615, 185] on div "Cohesive Carpentry Pty Ltd" at bounding box center [517, 181] width 205 height 33
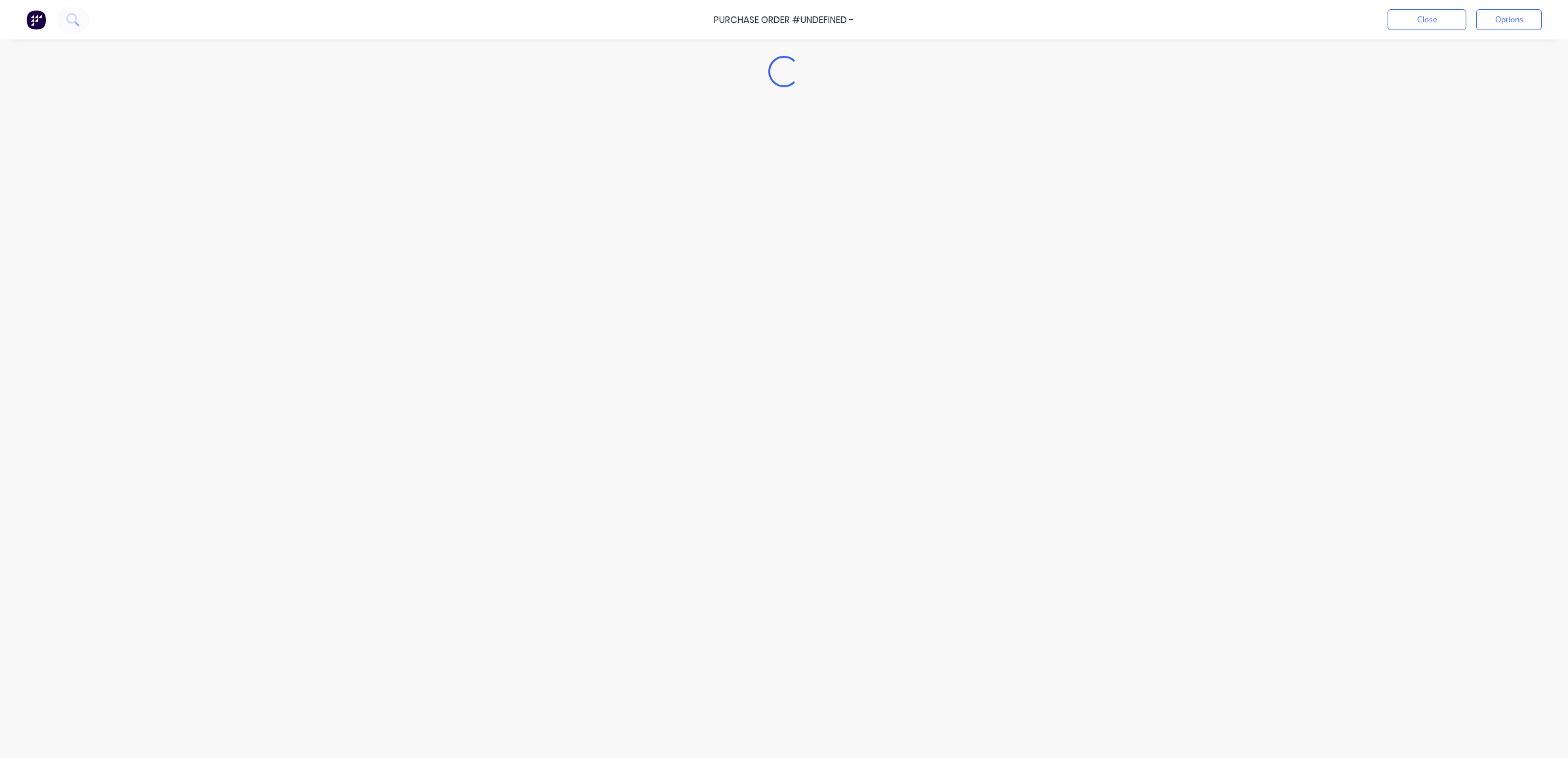
type textarea "x"
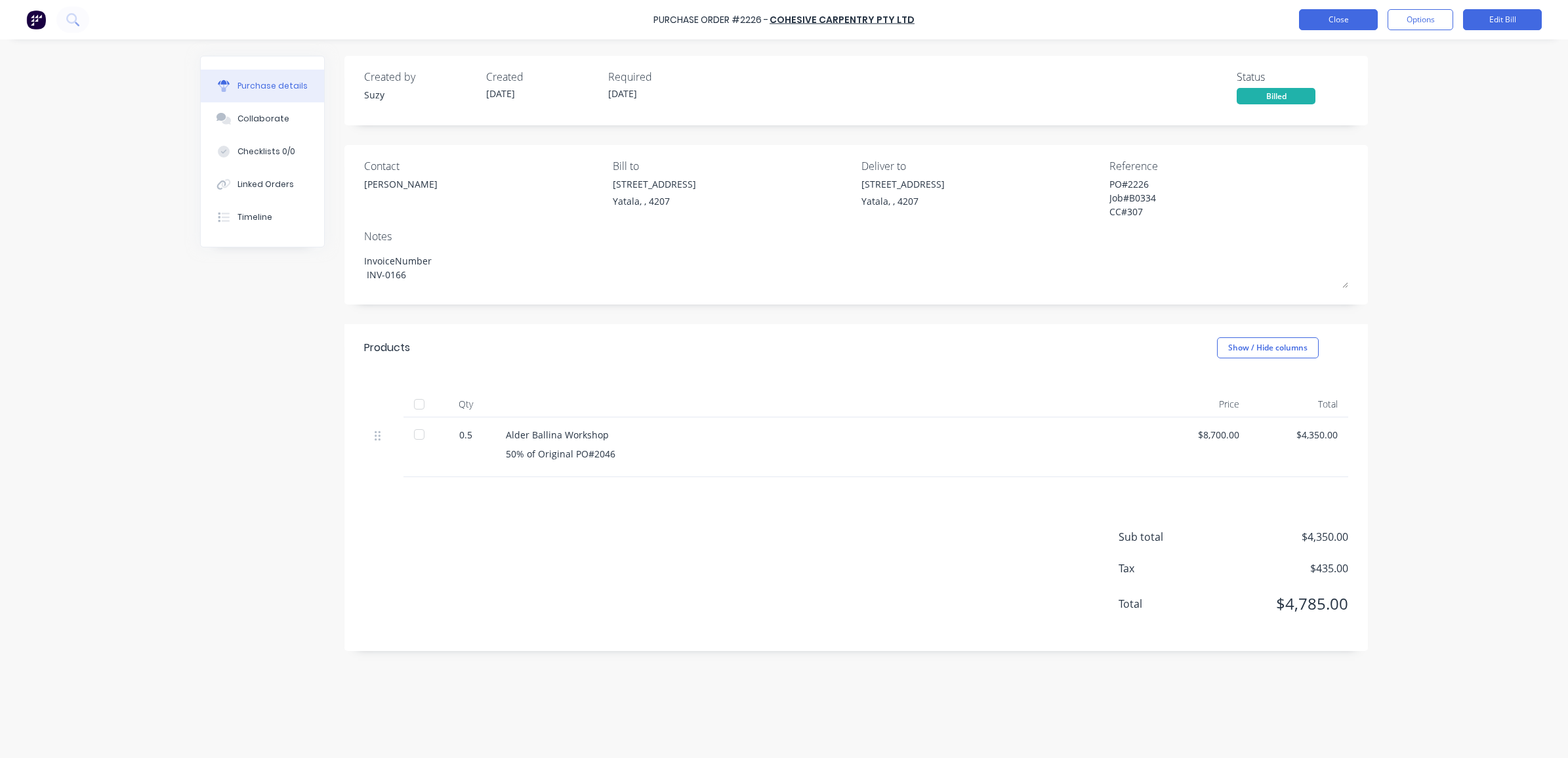
click at [1350, 27] on button "Close" at bounding box center [1338, 19] width 79 height 21
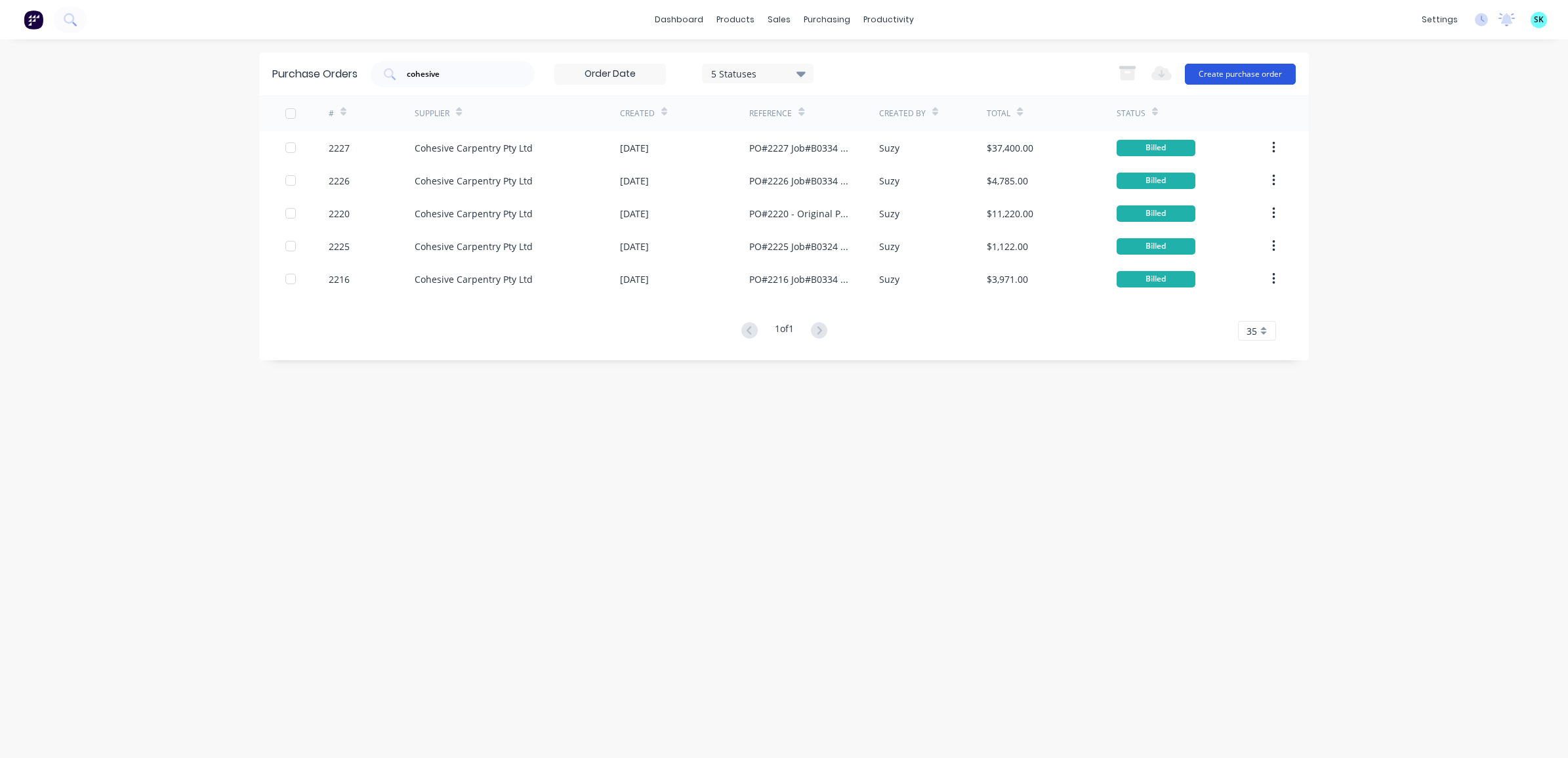
click at [1258, 76] on button "Create purchase order" at bounding box center [1241, 74] width 111 height 21
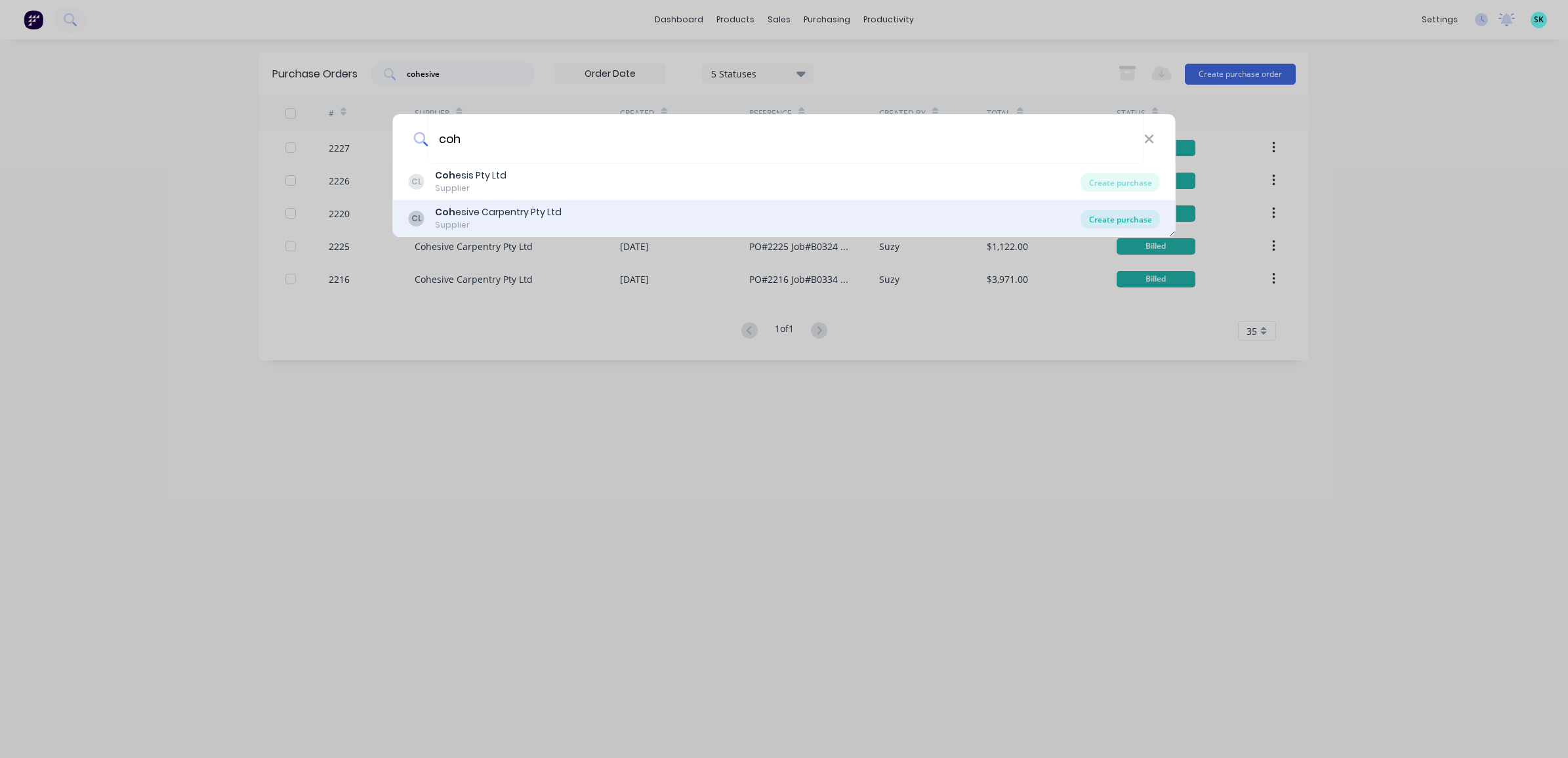
type input "coh"
click at [1107, 218] on div "Create purchase" at bounding box center [1121, 219] width 79 height 18
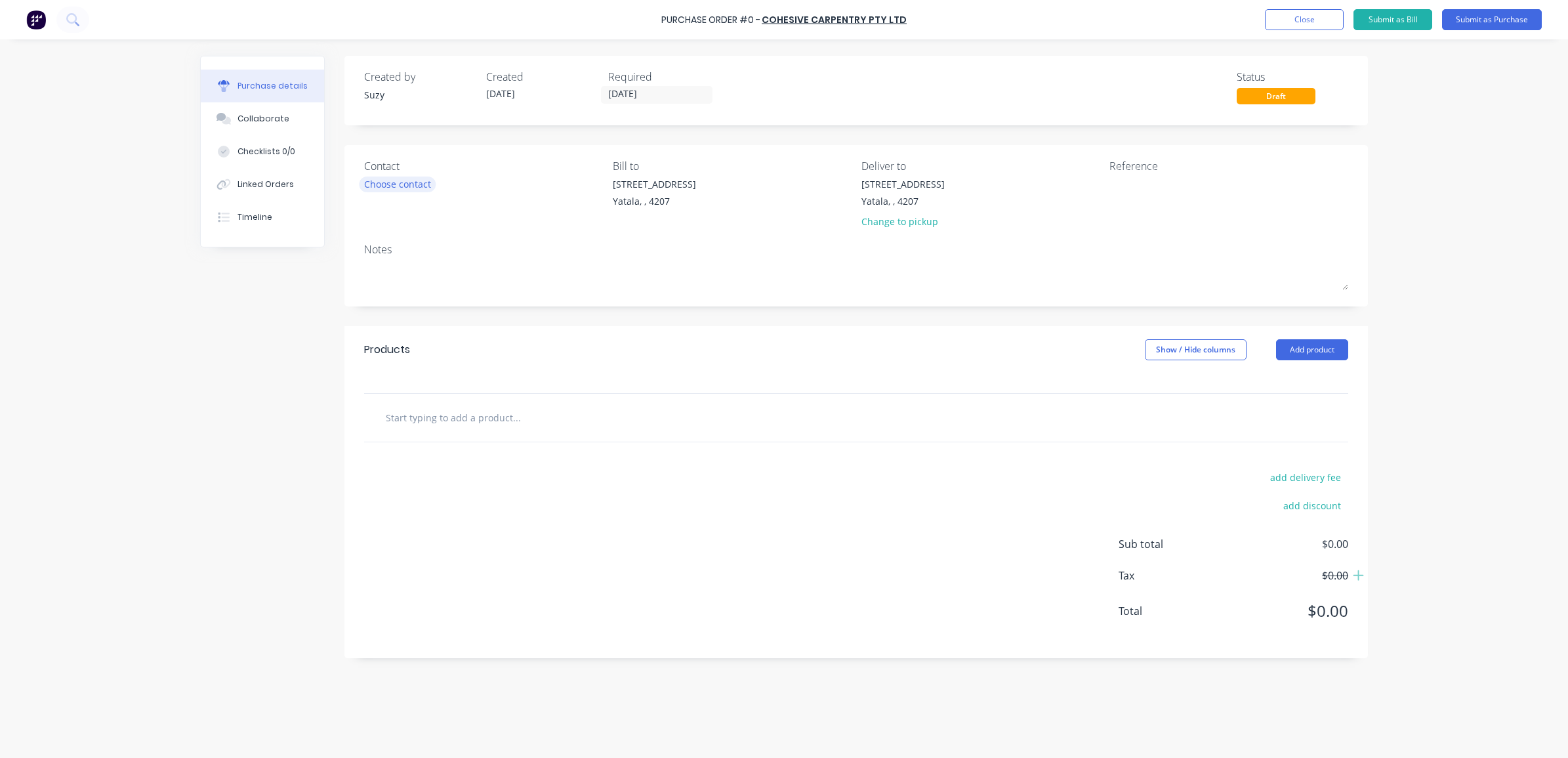
click at [381, 178] on div "Choose contact" at bounding box center [398, 183] width 67 height 14
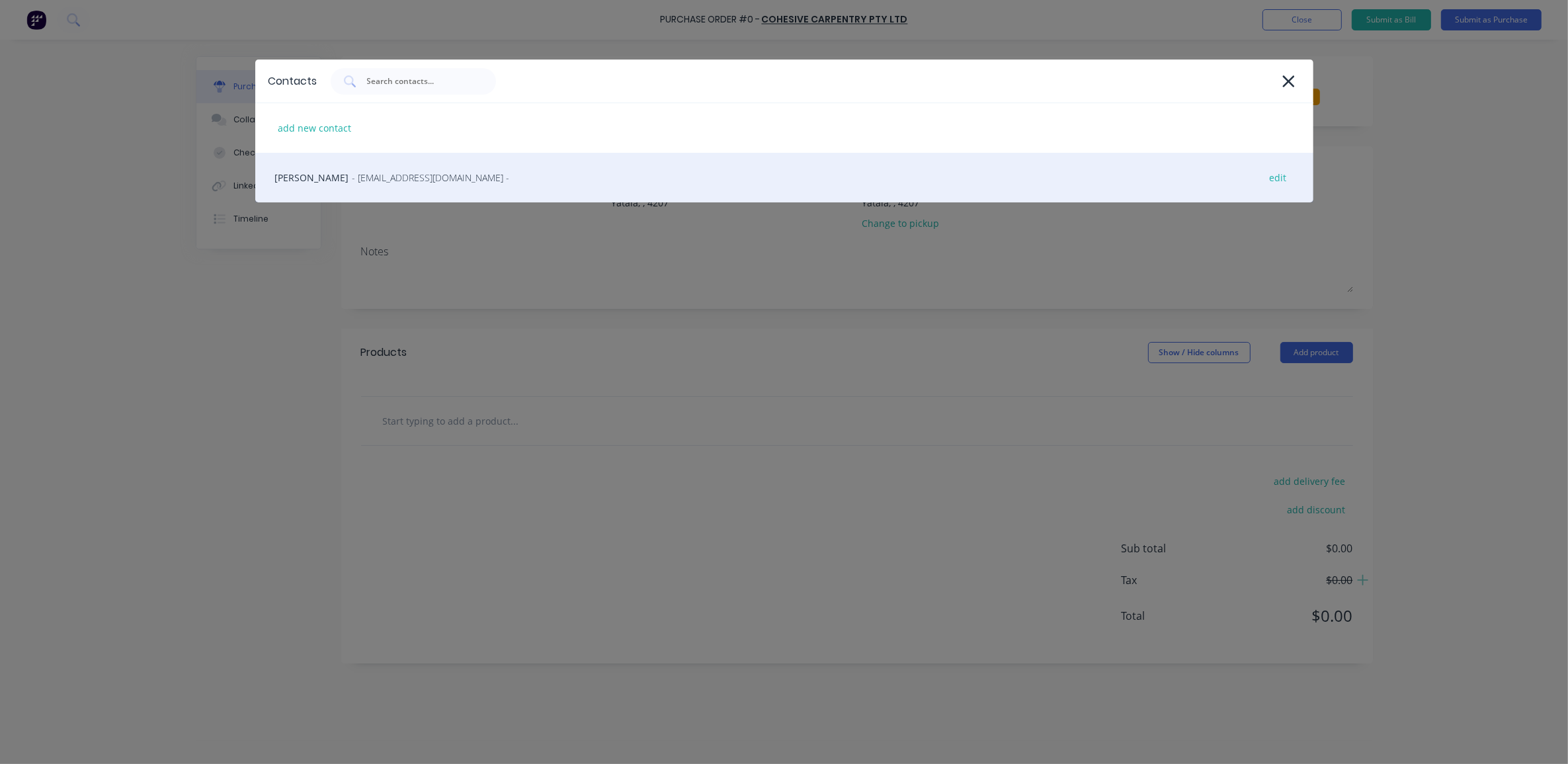
click at [392, 193] on div "Craig Langton - cohesivecarpentry@gmail.com - edit" at bounding box center [784, 177] width 1058 height 49
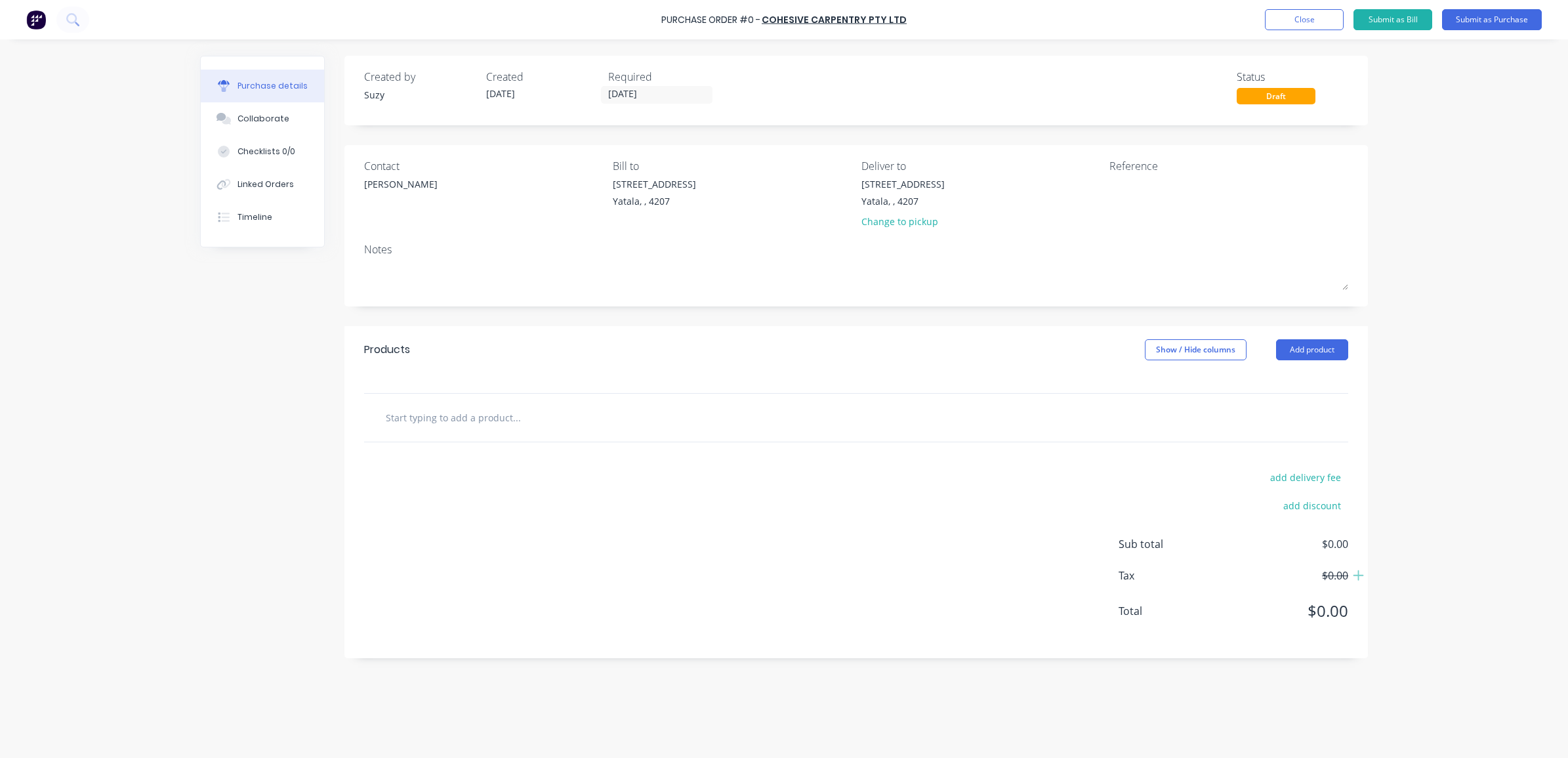
click at [424, 422] on input "text" at bounding box center [516, 418] width 262 height 27
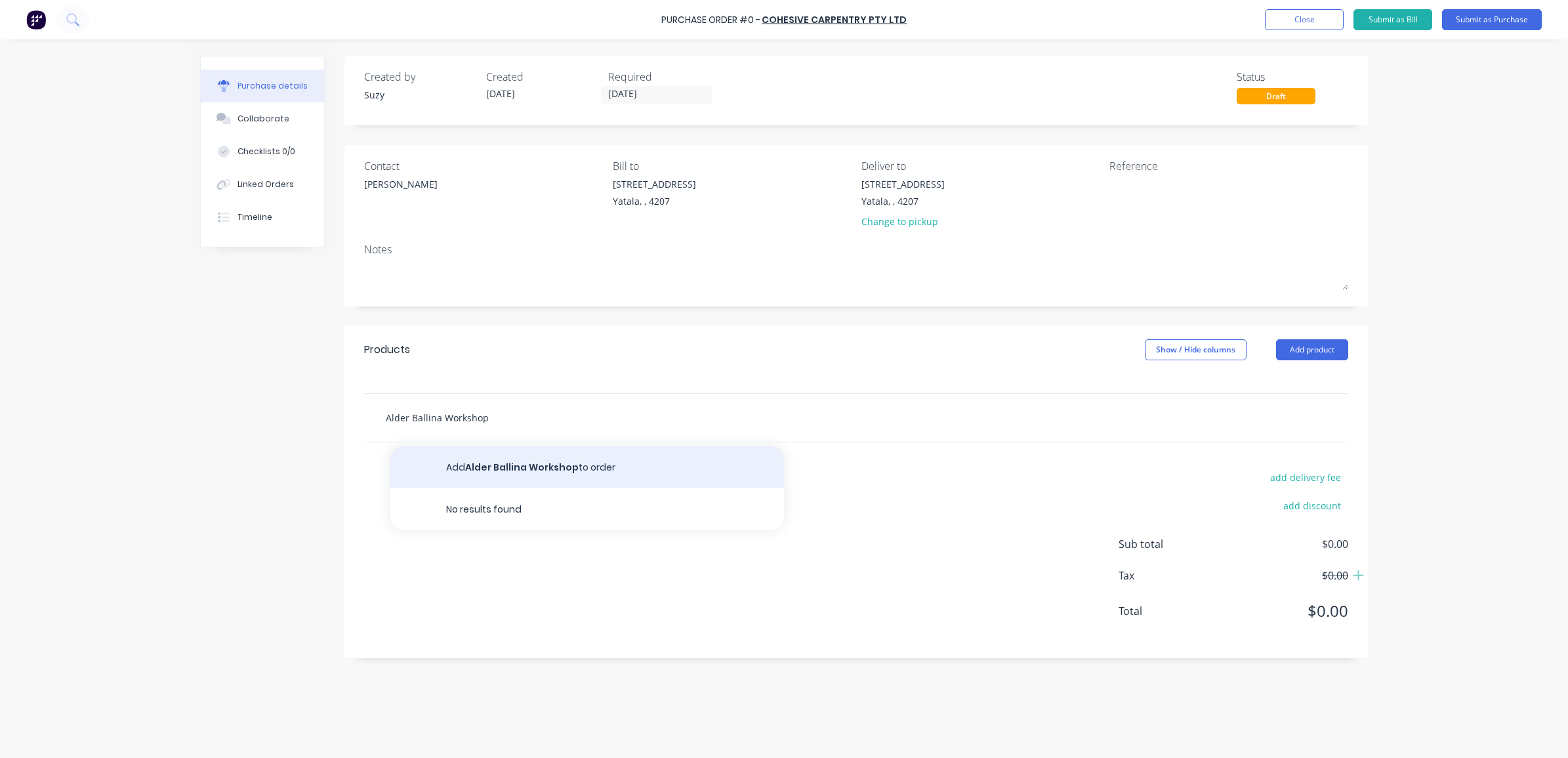
type input "Alder Ballina Workshop"
click at [457, 472] on button "Add Alder Ballina Workshop to order" at bounding box center [587, 467] width 393 height 42
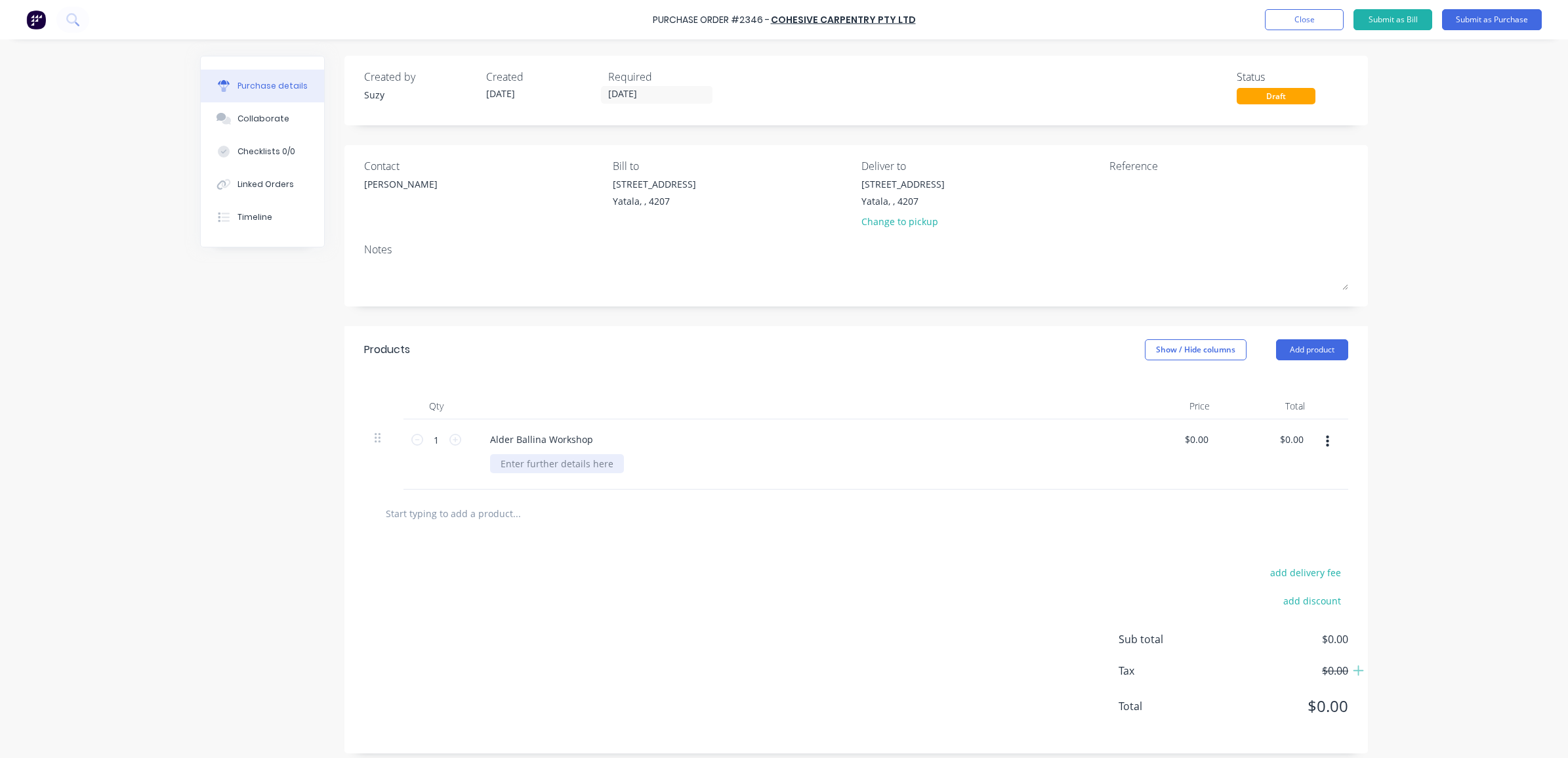
click at [520, 463] on div at bounding box center [557, 463] width 134 height 19
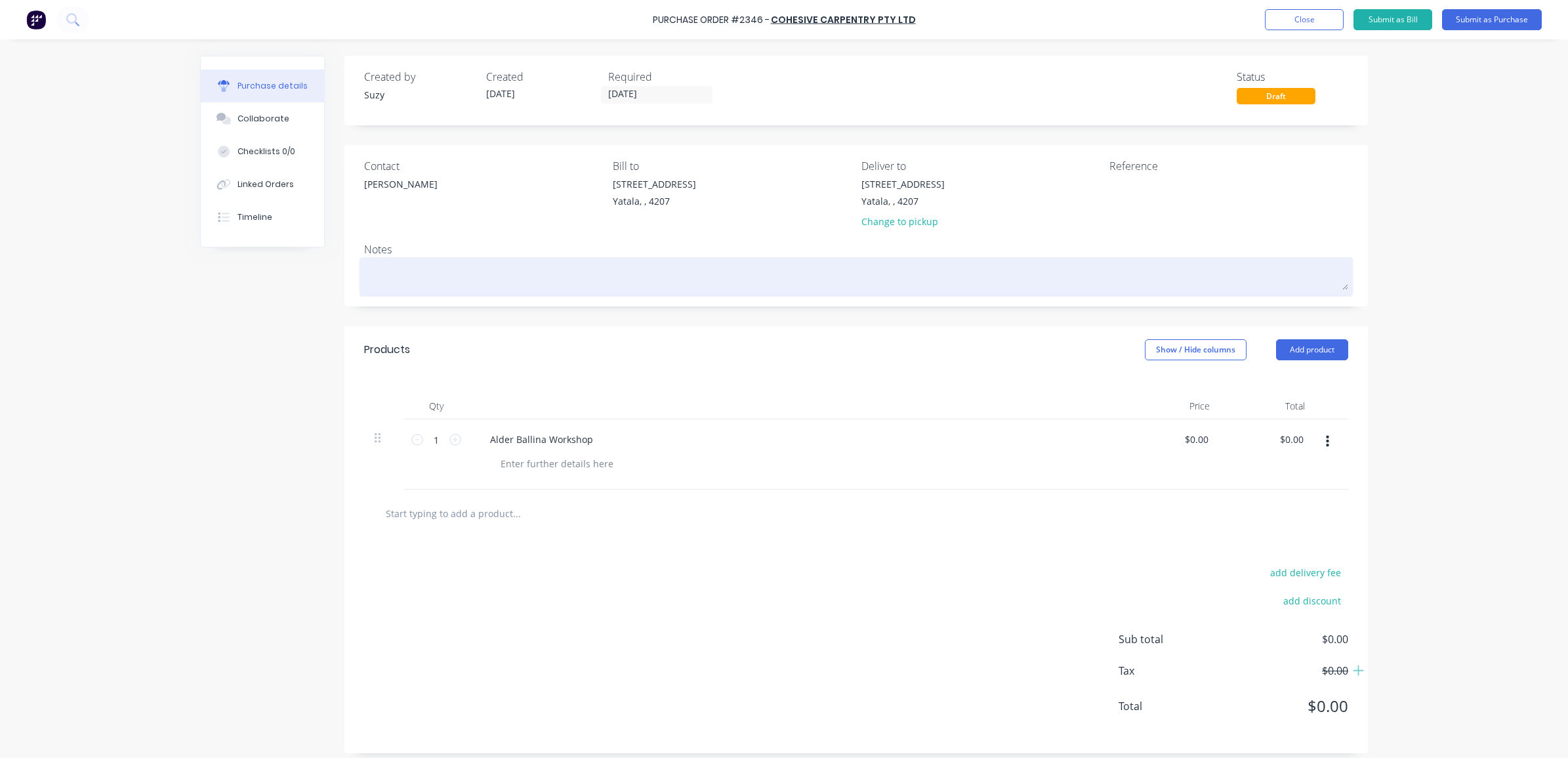
click at [421, 267] on textarea at bounding box center [857, 276] width 984 height 30
click at [451, 281] on textarea at bounding box center [857, 276] width 984 height 30
type textarea "x"
type textarea "I"
type textarea "x"
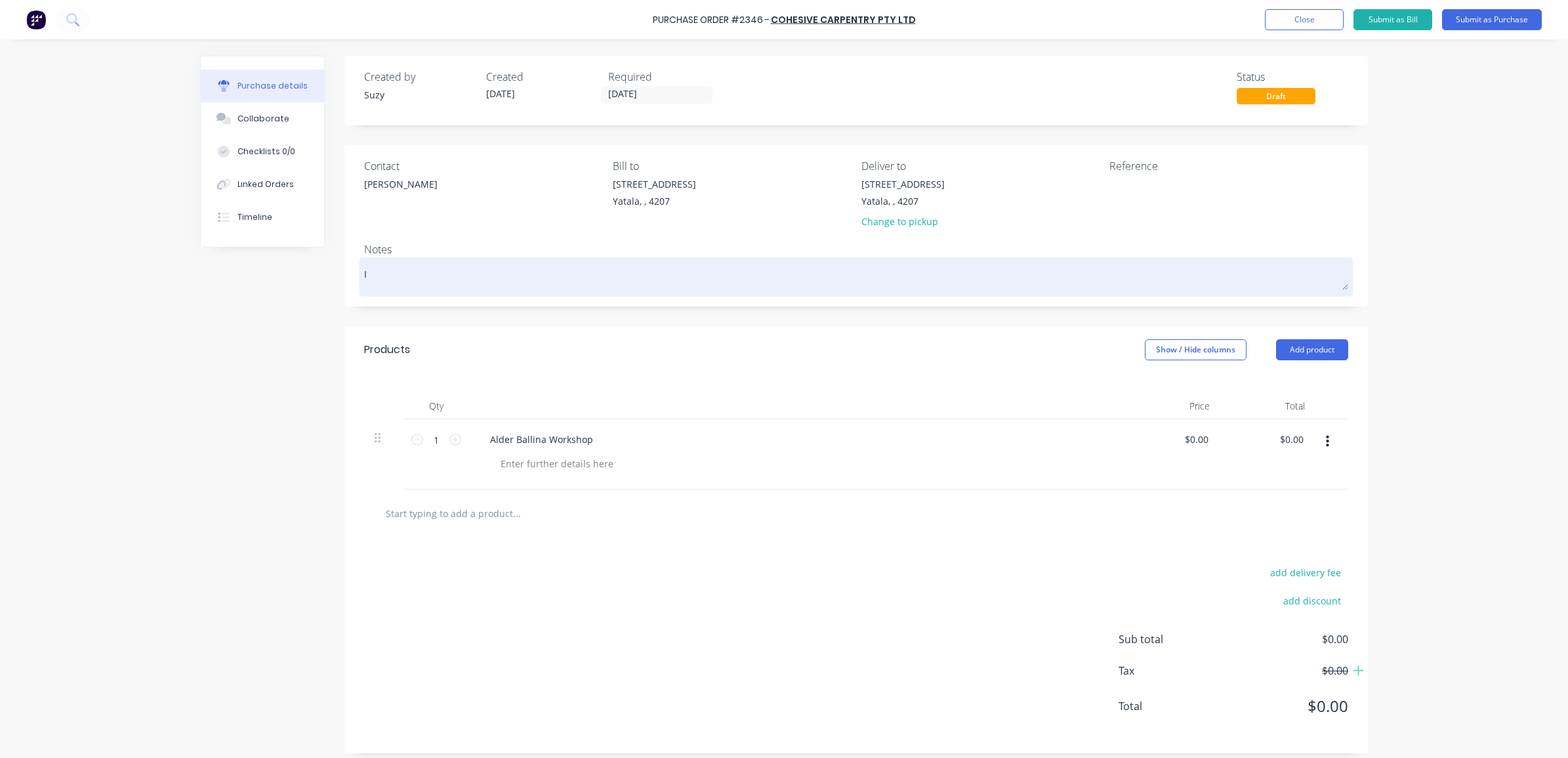
type textarea "IN"
type textarea "x"
type textarea "INV"
type textarea "x"
type textarea "INV-"
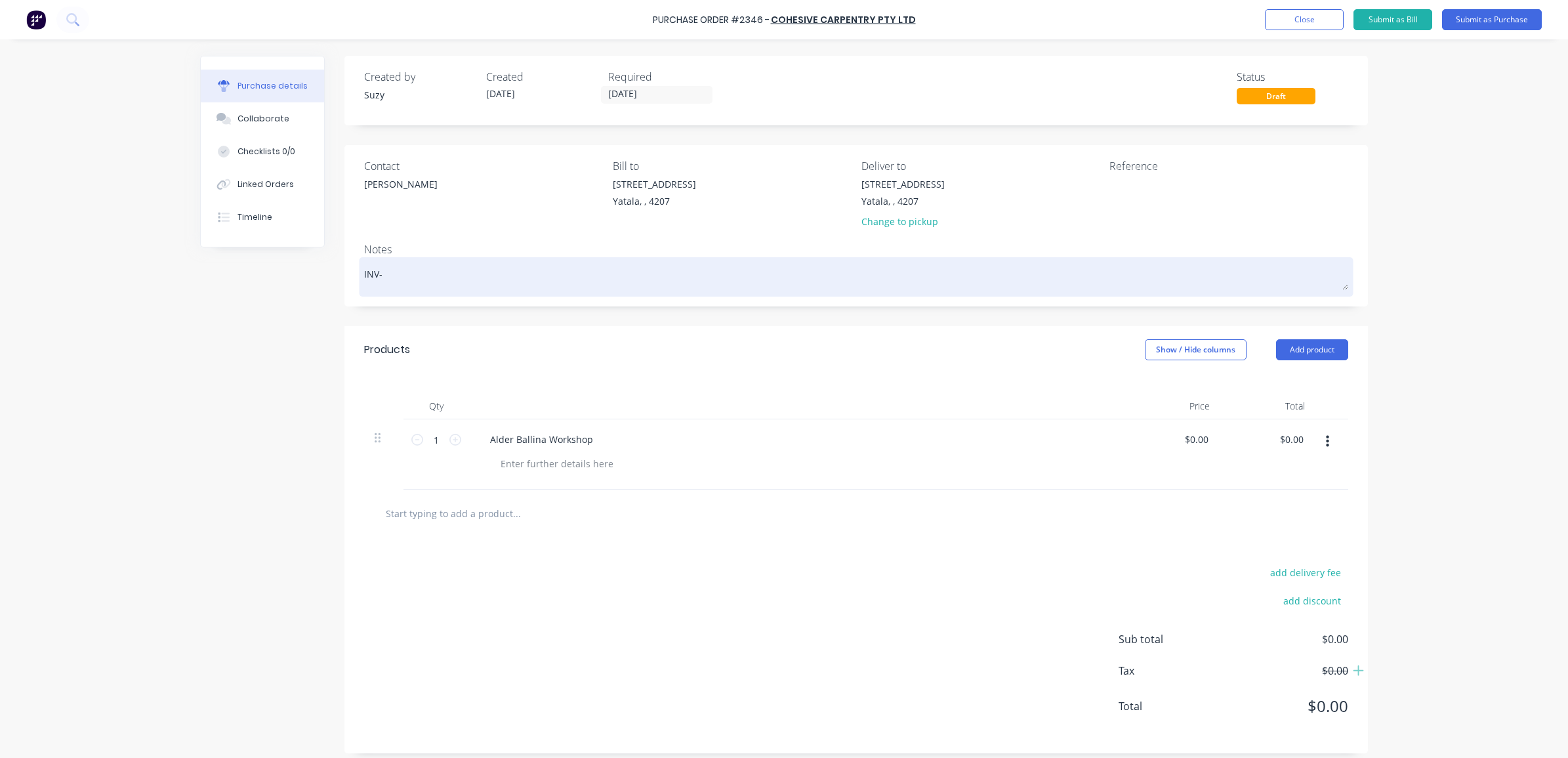
type textarea "x"
type textarea "INV-0"
type textarea "x"
type textarea "INV-01"
type textarea "x"
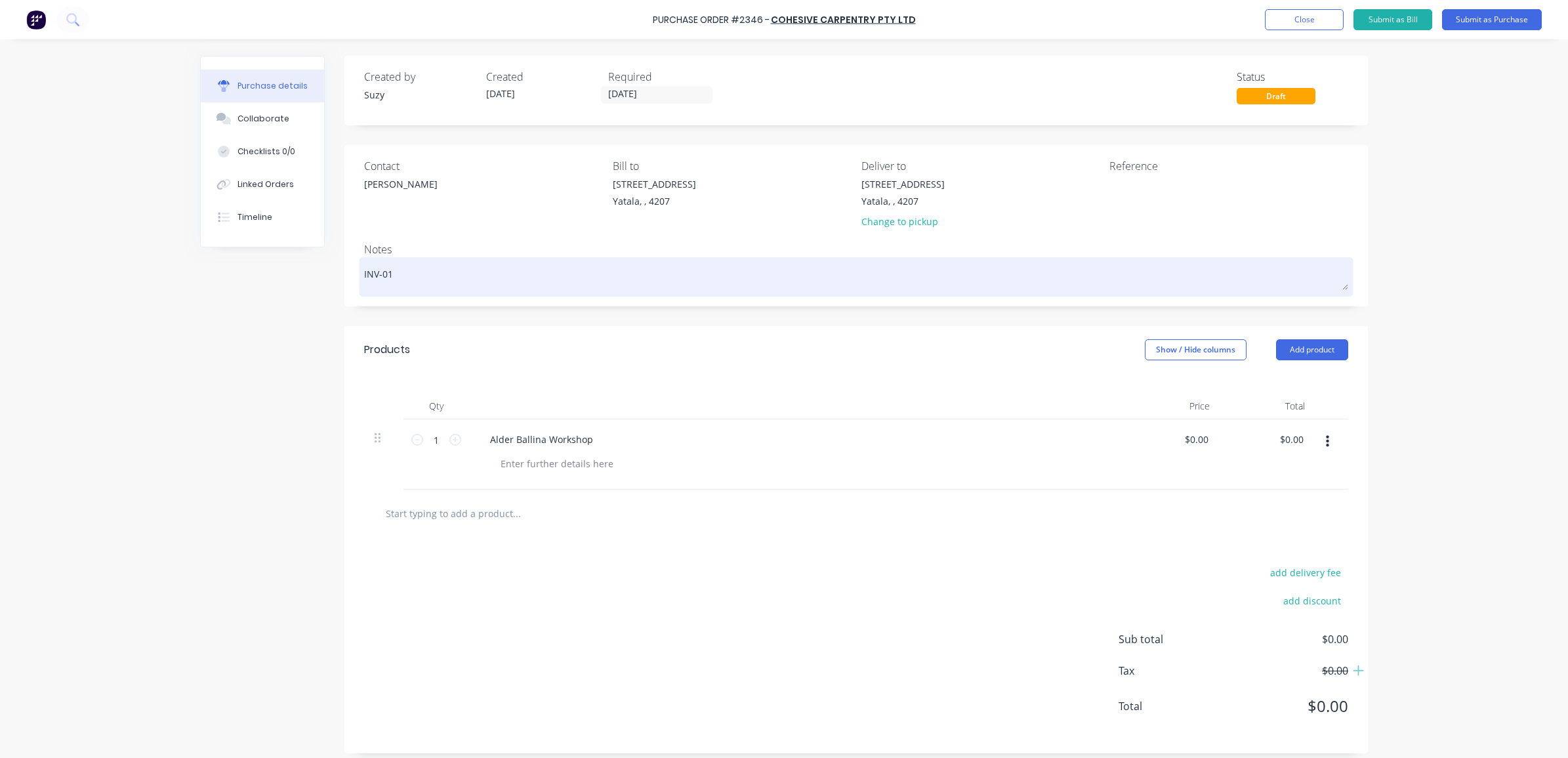
type textarea "INV-017"
type textarea "x"
type textarea "INV-0170"
type textarea "x"
type textarea "INV-0170"
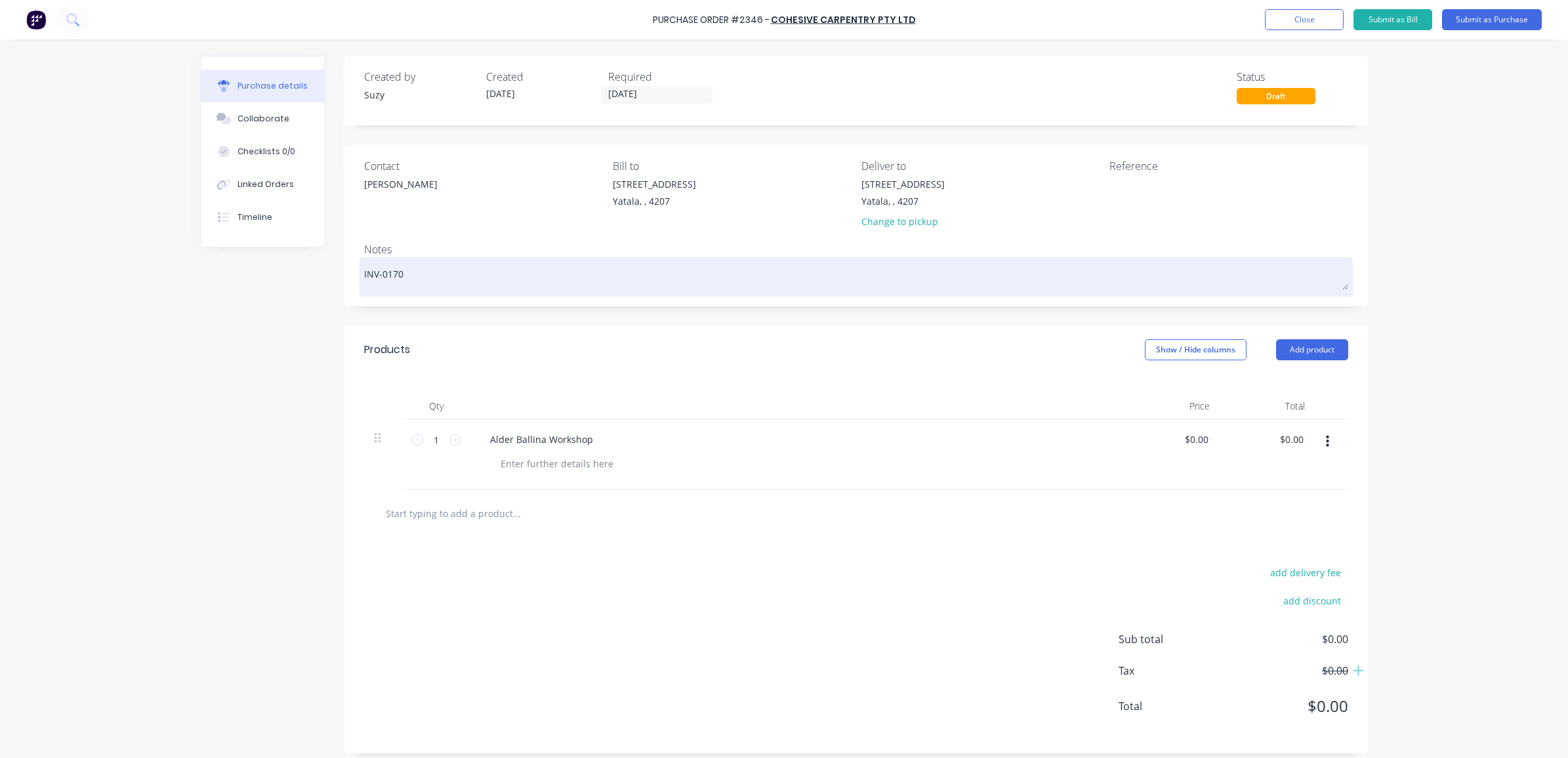
type textarea "x"
type textarea "INV-0170 ("
type textarea "x"
type textarea "INV-0170 (2"
type textarea "x"
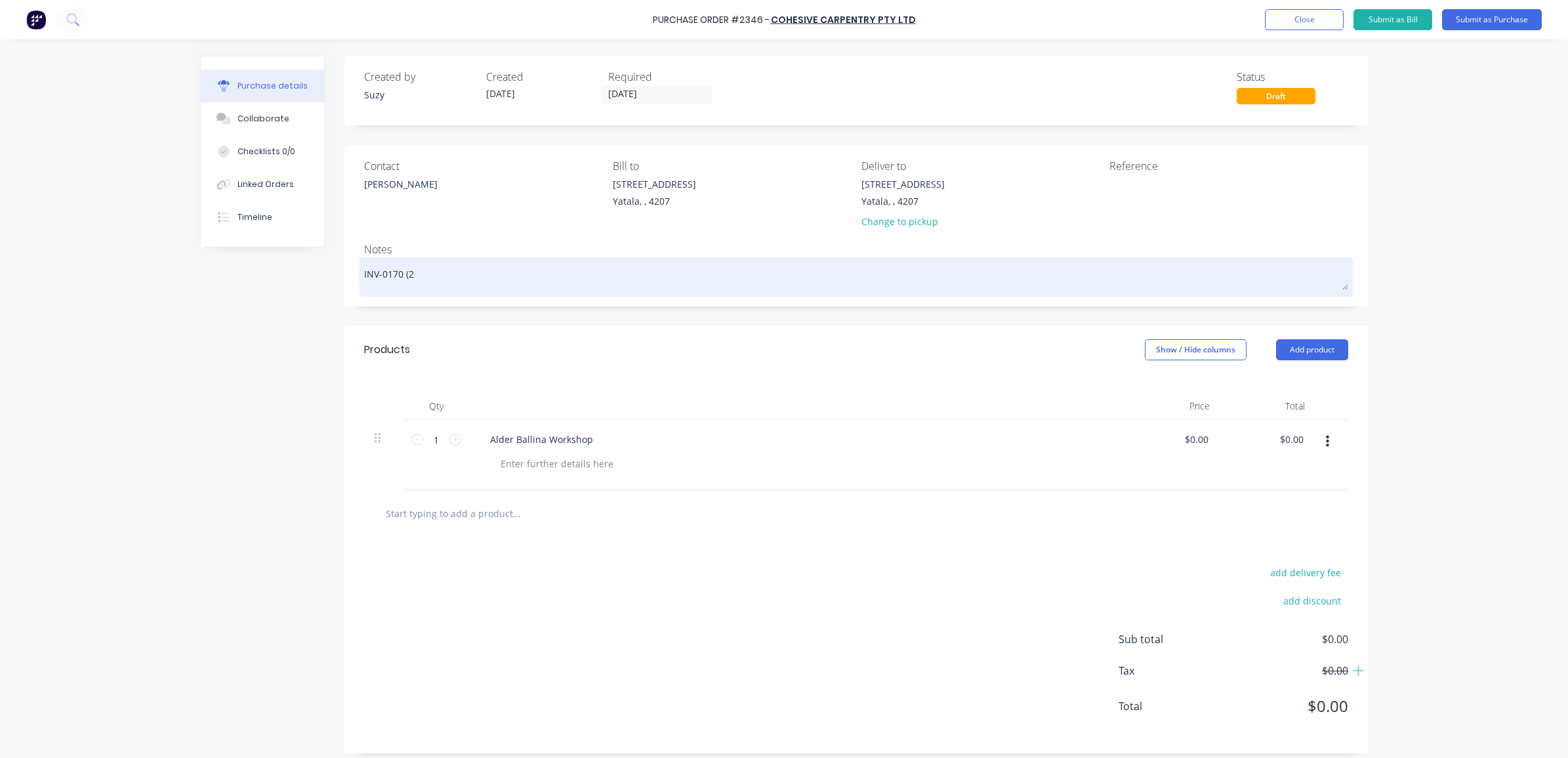
type textarea "INV-0170 (2n"
type textarea "x"
type textarea "INV-0170 (2nd"
type textarea "x"
type textarea "INV-0170 (2nd"
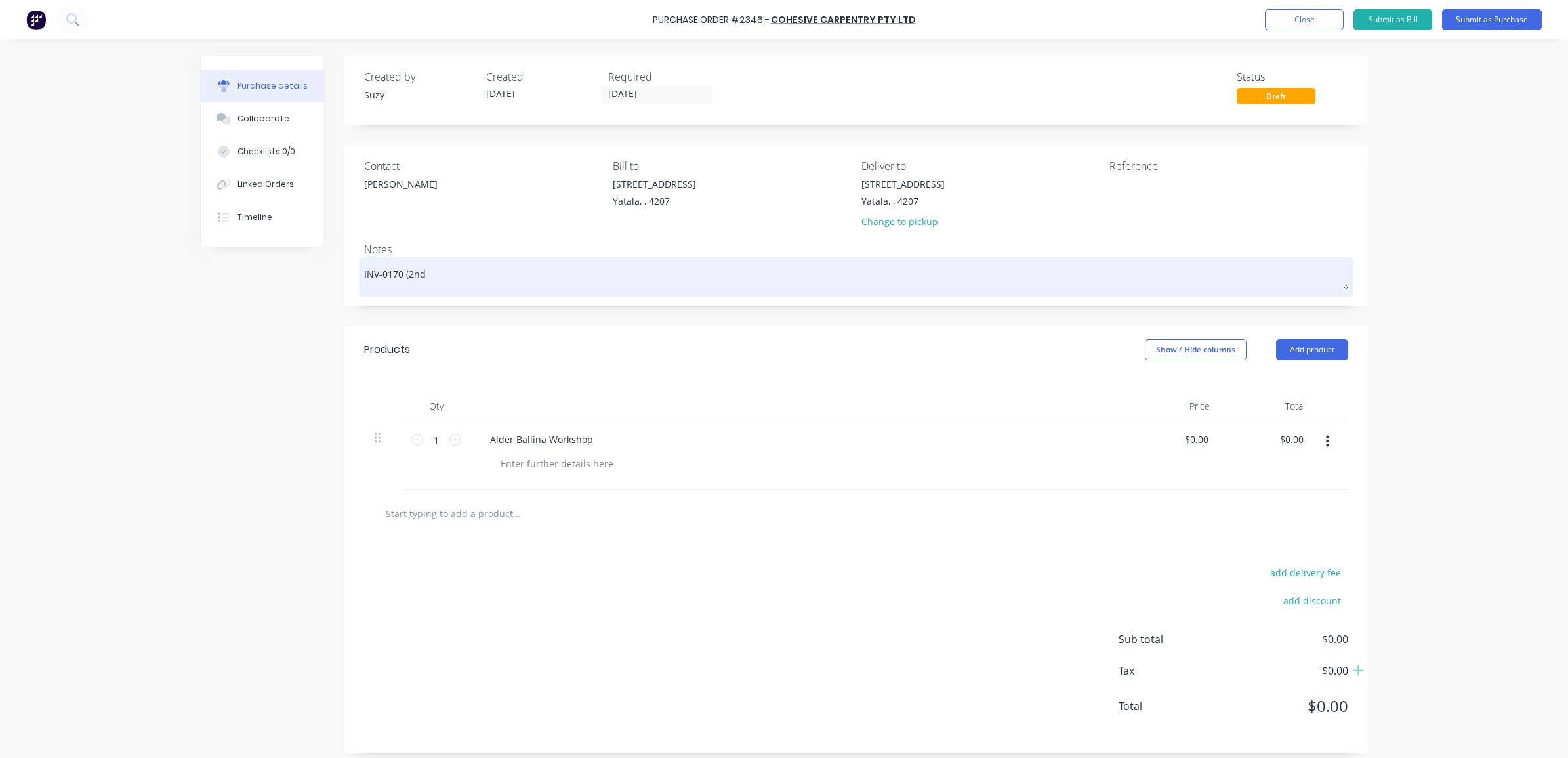
type textarea "x"
type textarea "INV-0170 (2nd h"
type textarea "x"
type textarea "INV-0170 (2nd ha"
type textarea "x"
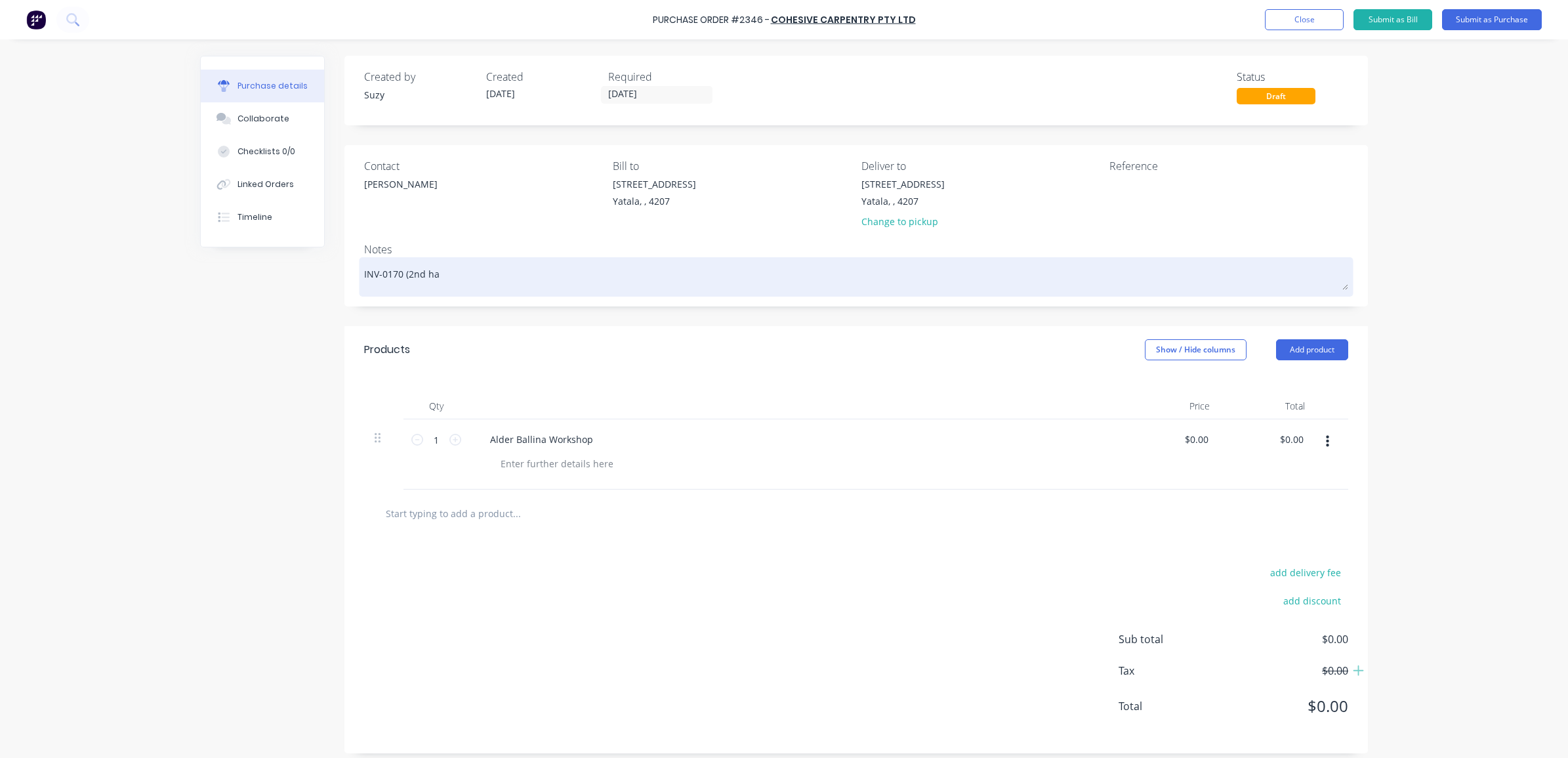
type textarea "INV-0170 (2nd hal"
type textarea "x"
type textarea "INV-0170 (2nd half"
type textarea "x"
type textarea "INV-0170 (2nd half"
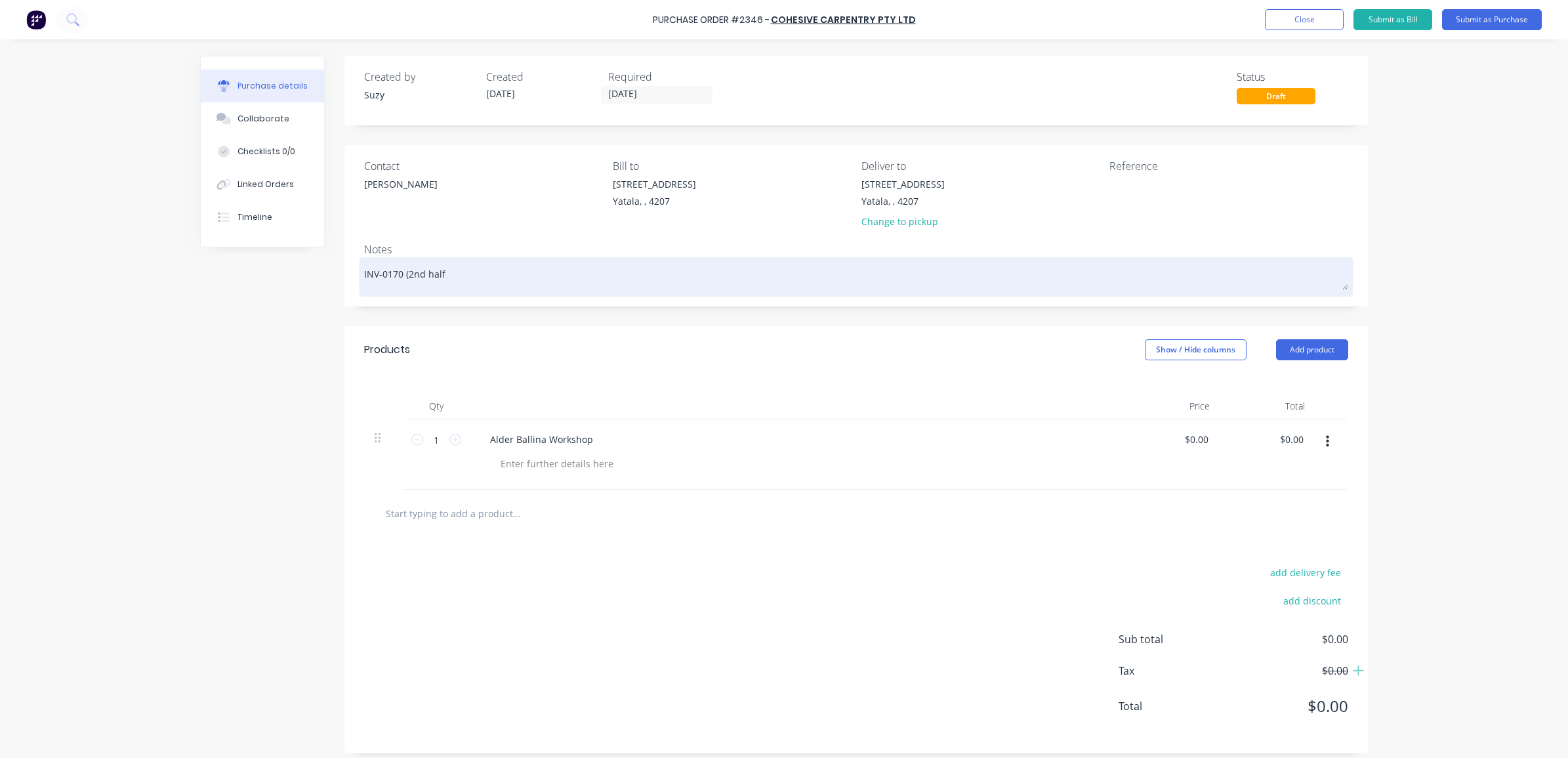
type textarea "x"
type textarea "INV-0170 (2nd half o"
type textarea "x"
type textarea "INV-0170 (2nd half of"
type textarea "x"
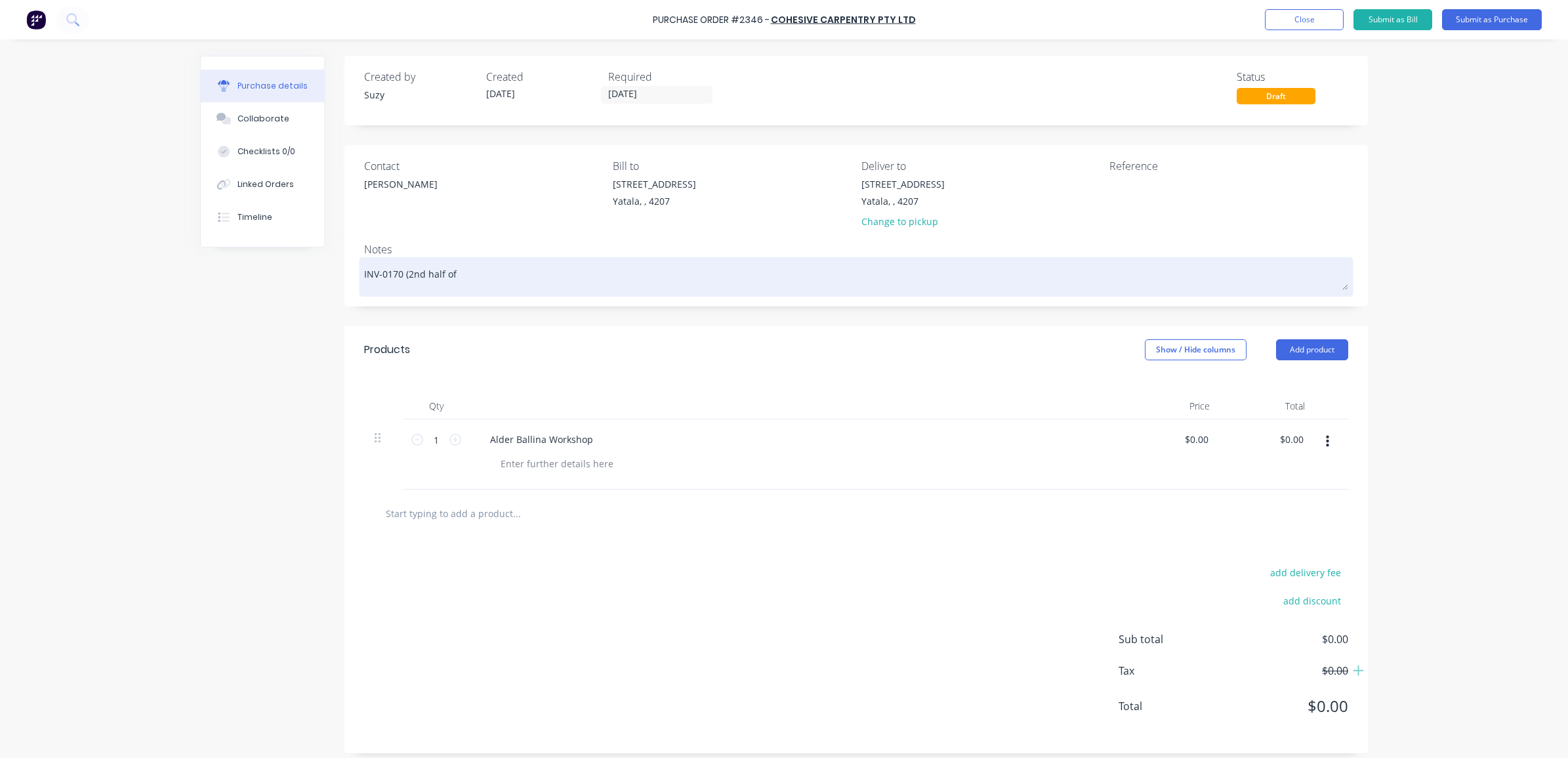
type textarea "INV-0170 (2nd half of"
type textarea "x"
type textarea "INV-0170 (2nd half of o"
type textarea "x"
type textarea "INV-0170 (2nd half of or"
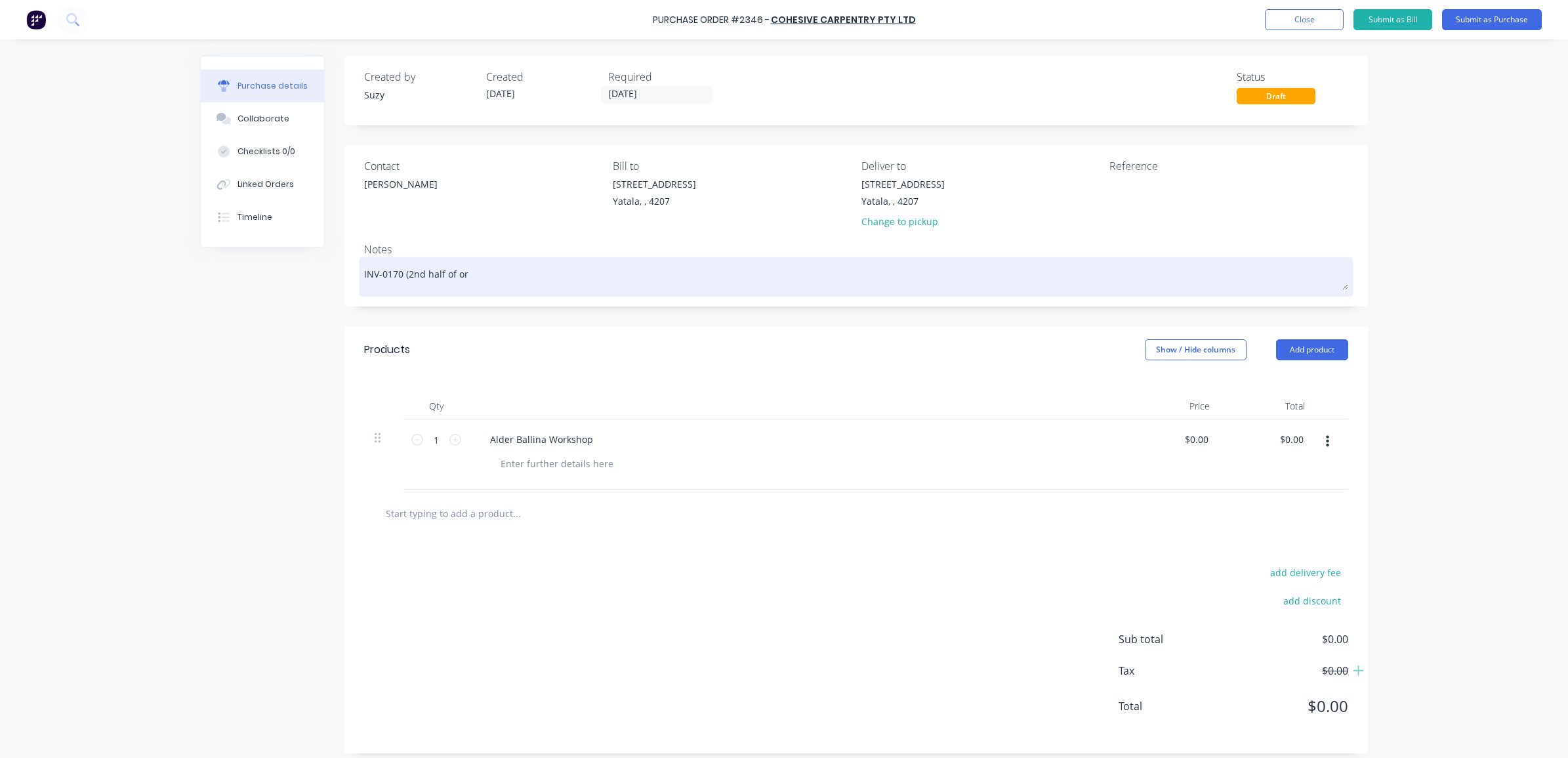
type textarea "x"
type textarea "INV-0170 (2nd half of ori"
type textarea "x"
type textarea "INV-0170 (2nd half of orig"
type textarea "x"
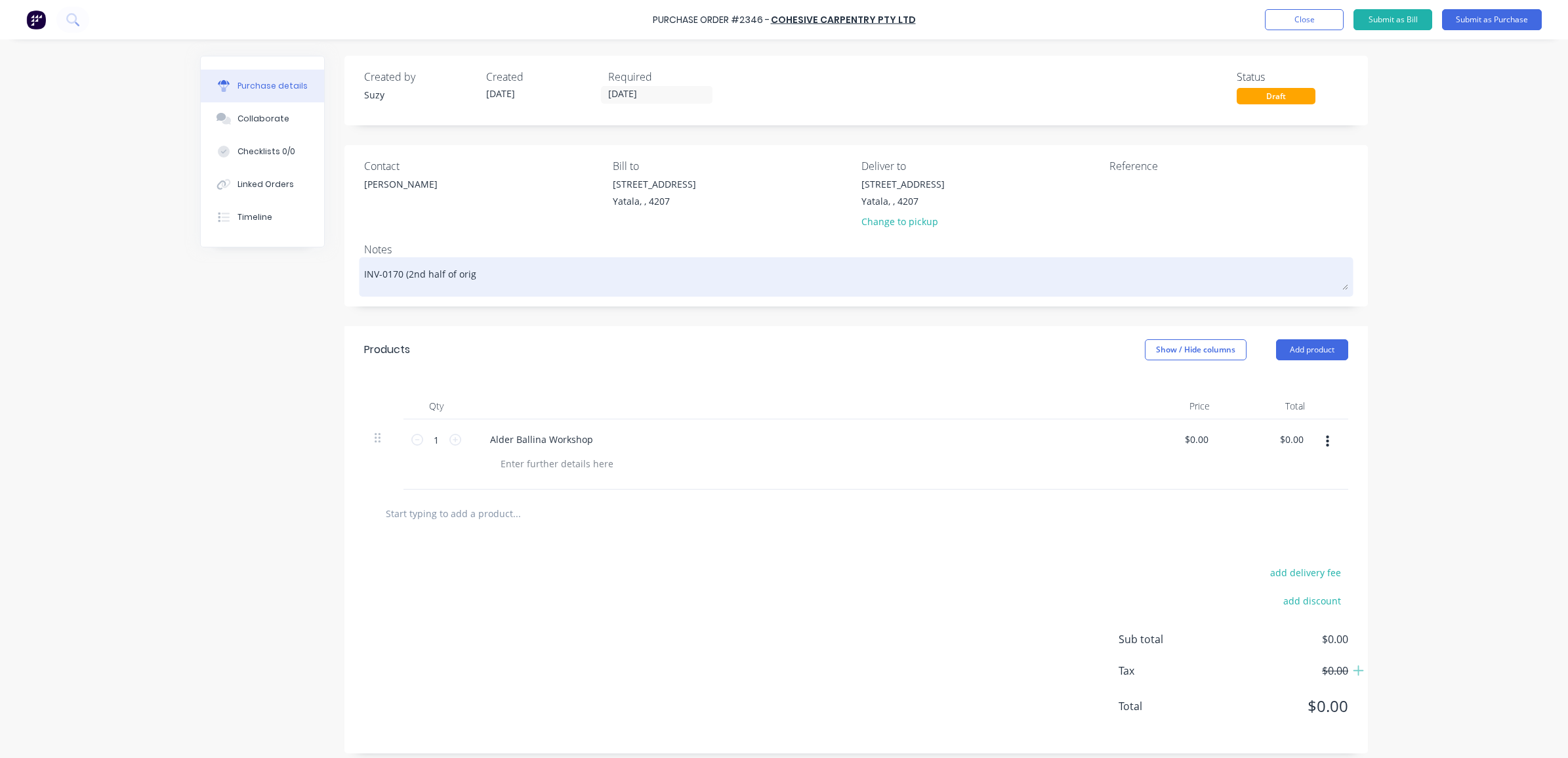
type textarea "INV-0170 (2nd half of origi"
type textarea "x"
type textarea "INV-0170 (2nd half of origin"
type textarea "x"
type textarea "INV-0170 (2nd half of origina"
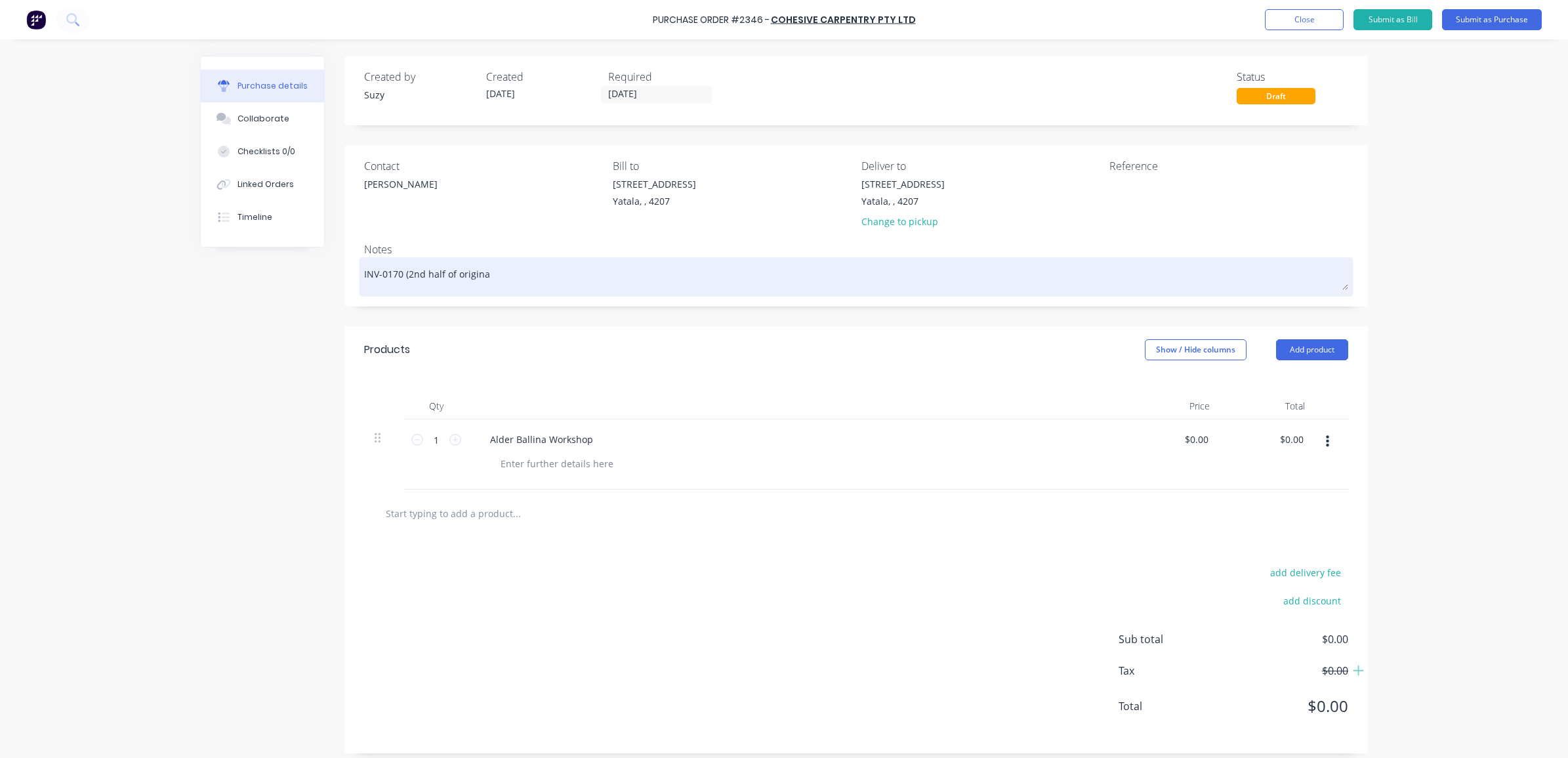
type textarea "x"
type textarea "INV-0170 (2nd half of original"
type textarea "x"
type textarea "INV-0170 (2nd half of original"
type textarea "x"
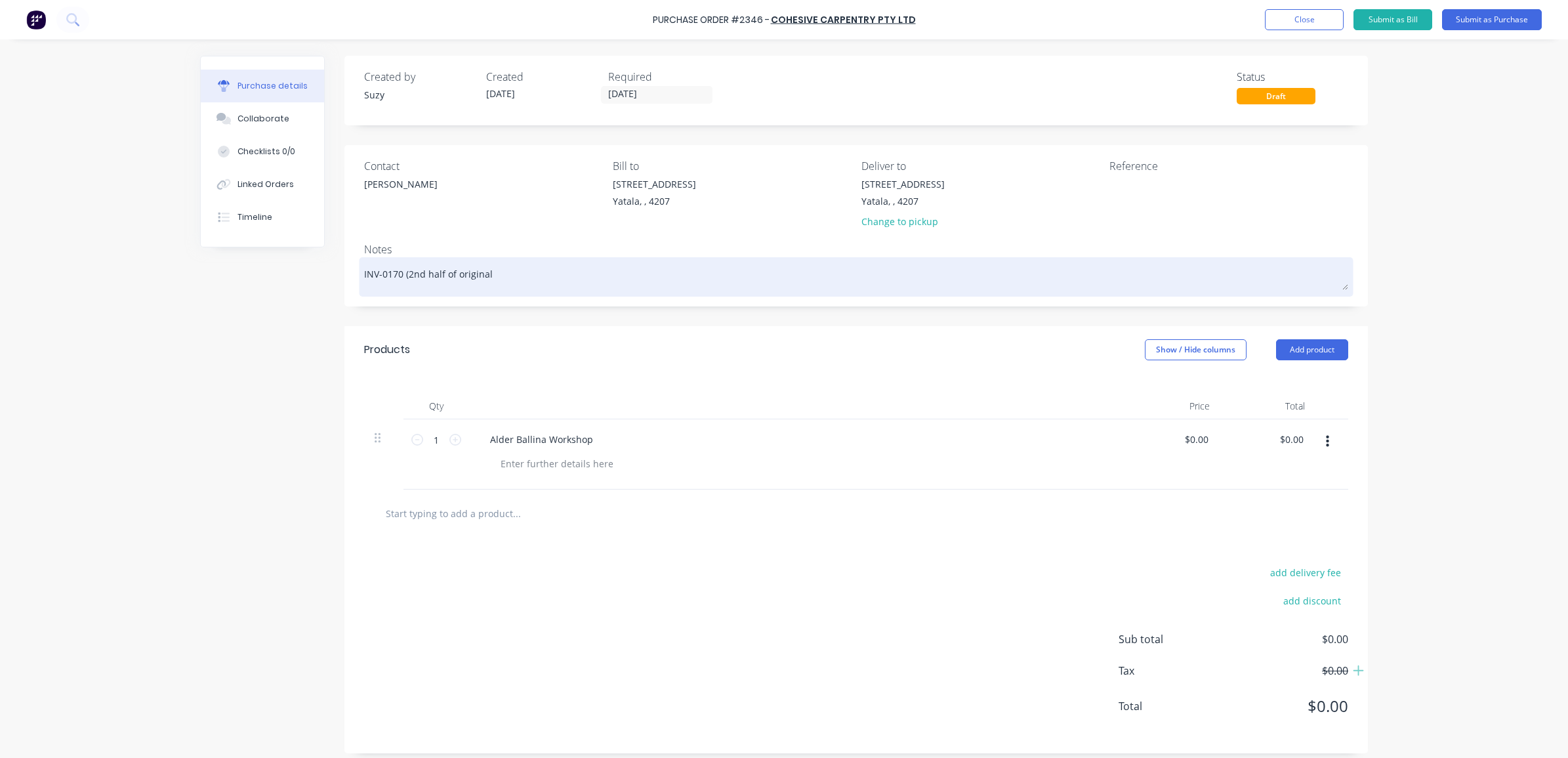
type textarea "INV-0170 (2nd half of original o"
type textarea "x"
type textarea "INV-0170 (2nd half of original op"
type textarea "x"
type textarea "INV-0170 (2nd half of original o"
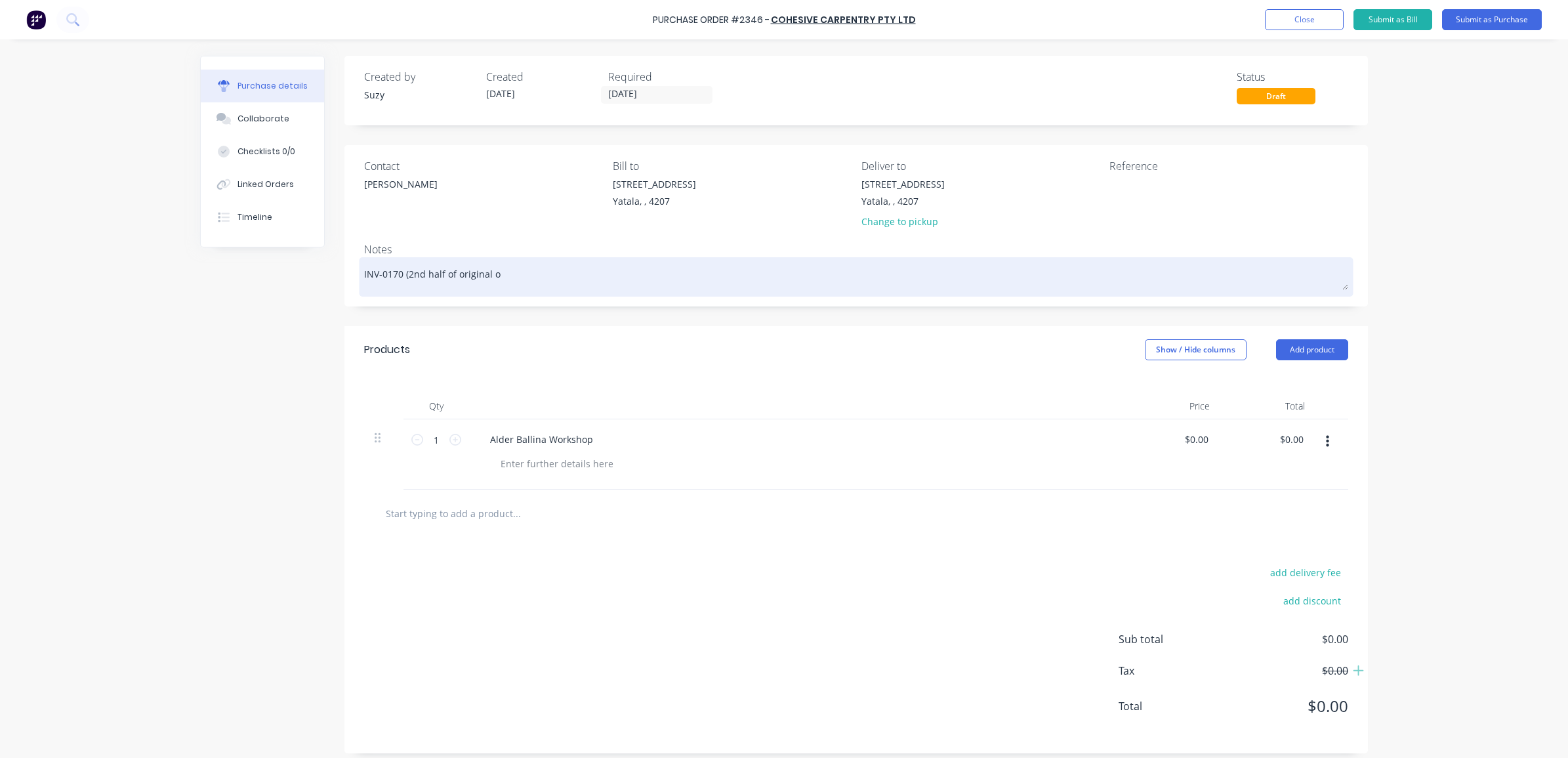
type textarea "x"
type textarea "INV-0170 (2nd half of original"
type textarea "x"
type textarea "INV-0170 (2nd half of original o"
type textarea "x"
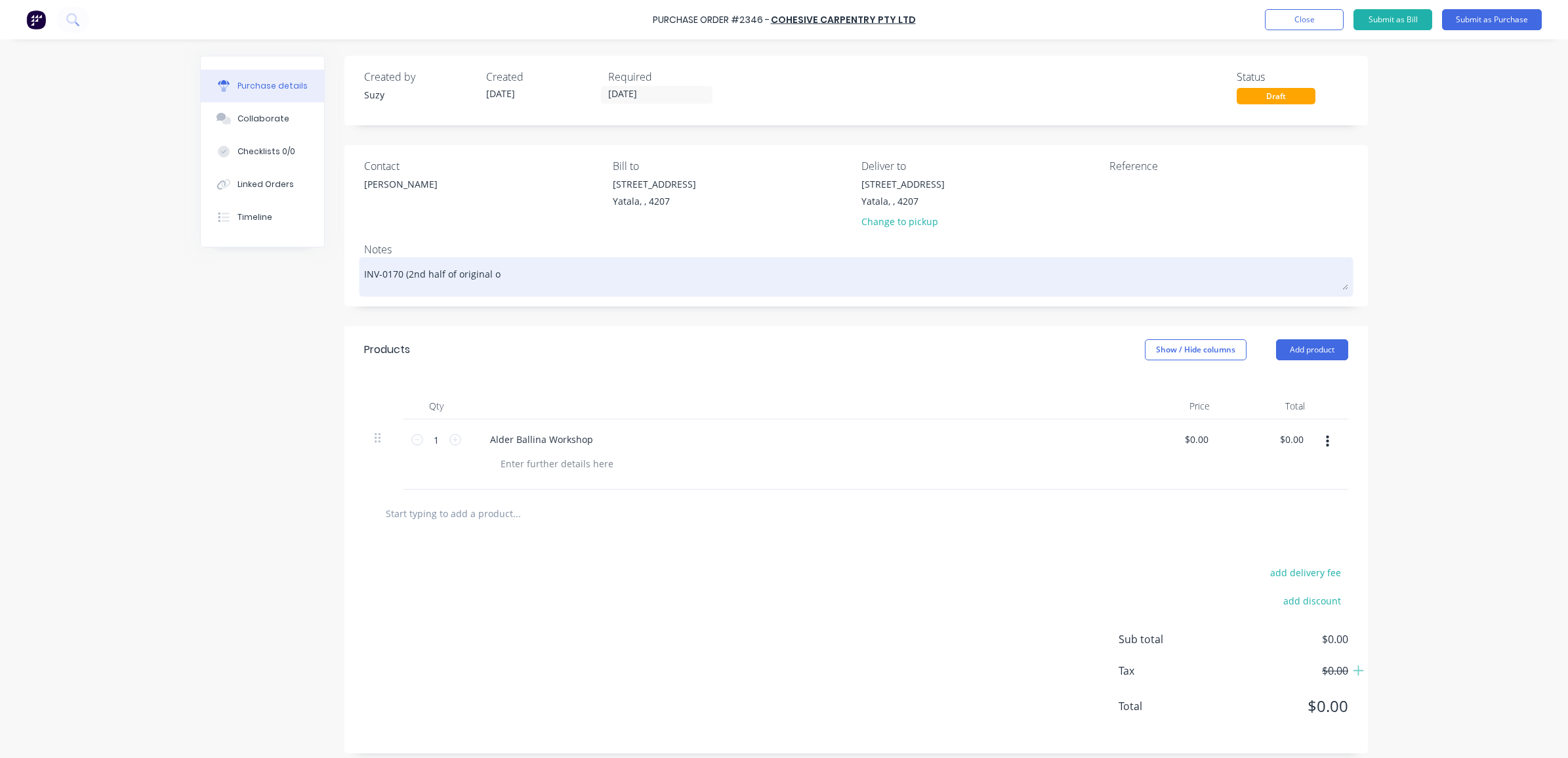
type textarea "INV-0170 (2nd half of original"
type textarea "x"
type textarea "INV-0170 (2nd half of original p"
type textarea "x"
type textarea "INV-0170 (2nd half of original po"
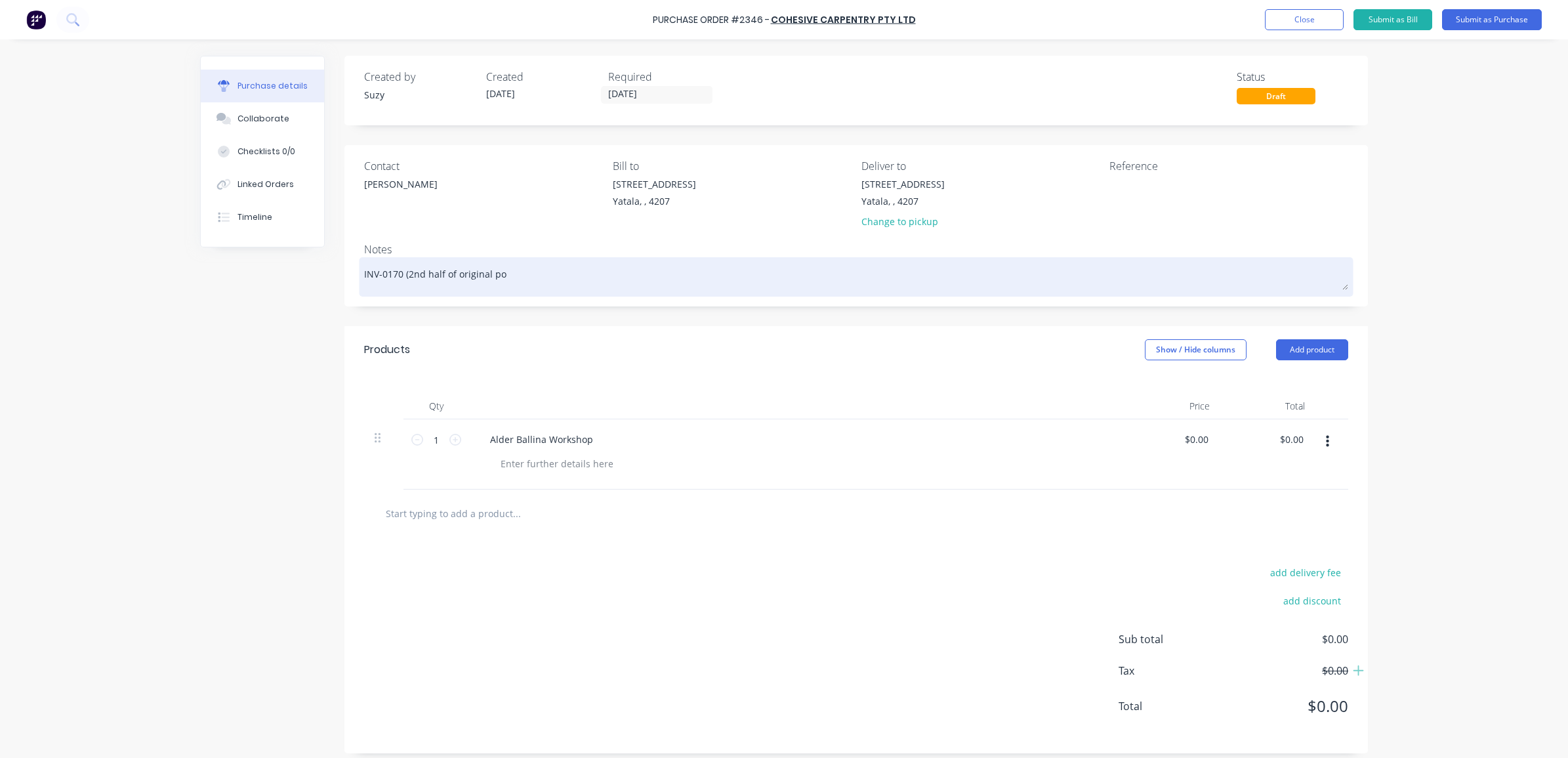
type textarea "x"
type textarea "INV-0170 (2nd half of original po2"
type textarea "x"
type textarea "INV-0170 (2nd half of original po20"
type textarea "x"
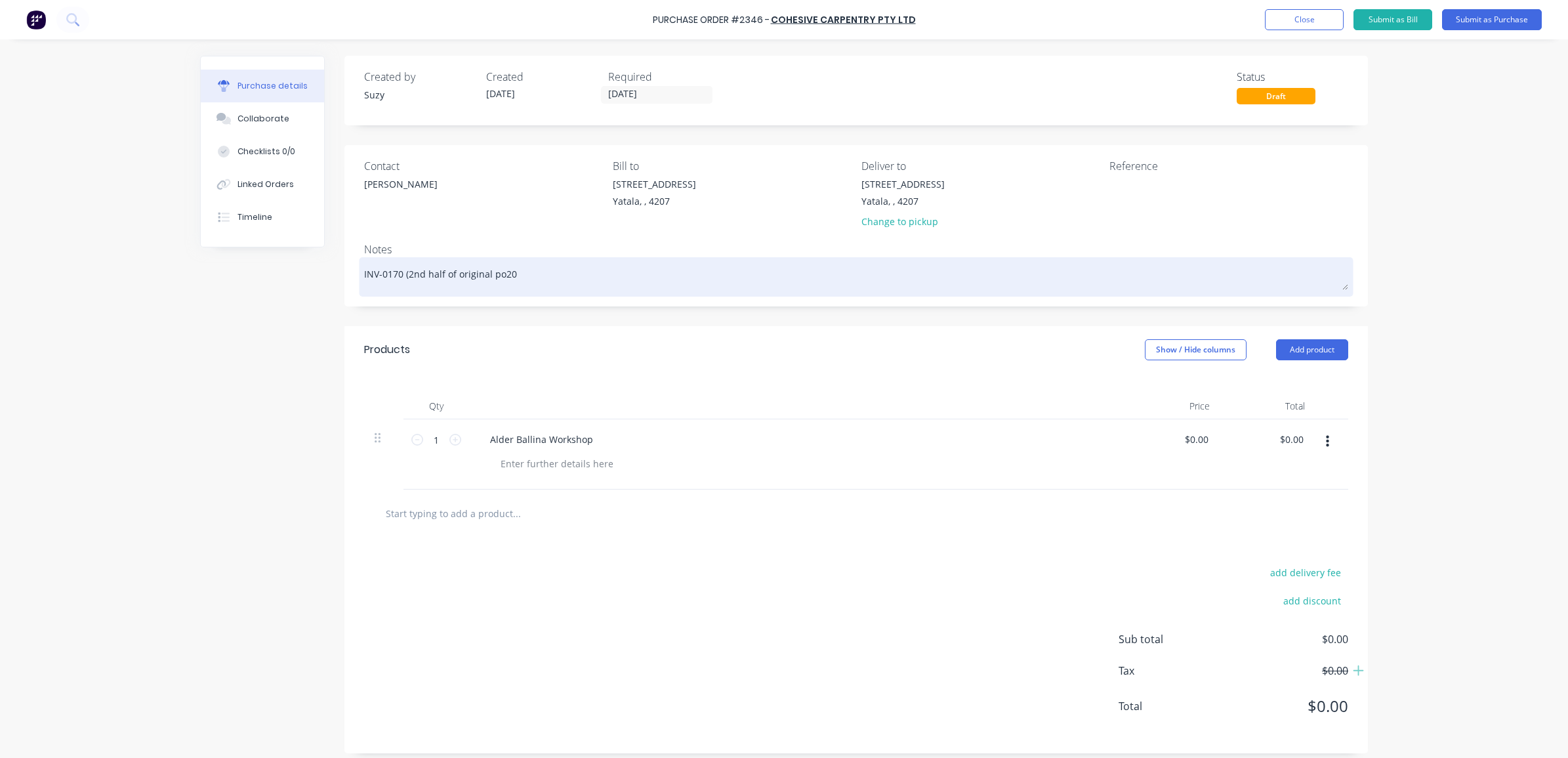
type textarea "INV-0170 (2nd half of original po204"
type textarea "x"
type textarea "INV-0170 (2nd half of original po2046"
type textarea "x"
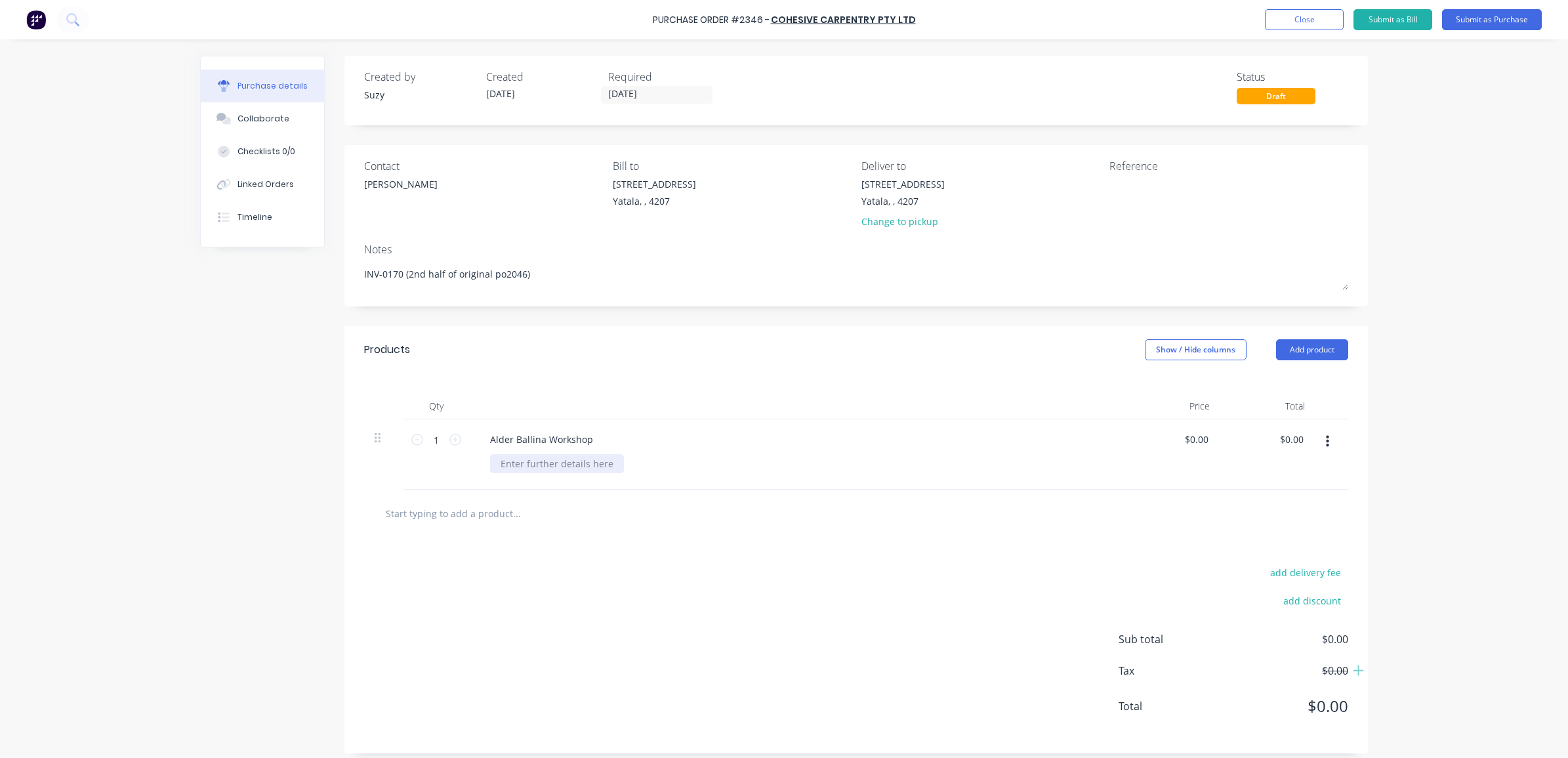
type textarea "INV-0170 (2nd half of original po2046)"
type textarea "x"
type textarea "INV-0170 (2nd half of original po2046)"
click at [545, 471] on div at bounding box center [557, 463] width 134 height 19
type textarea "x"
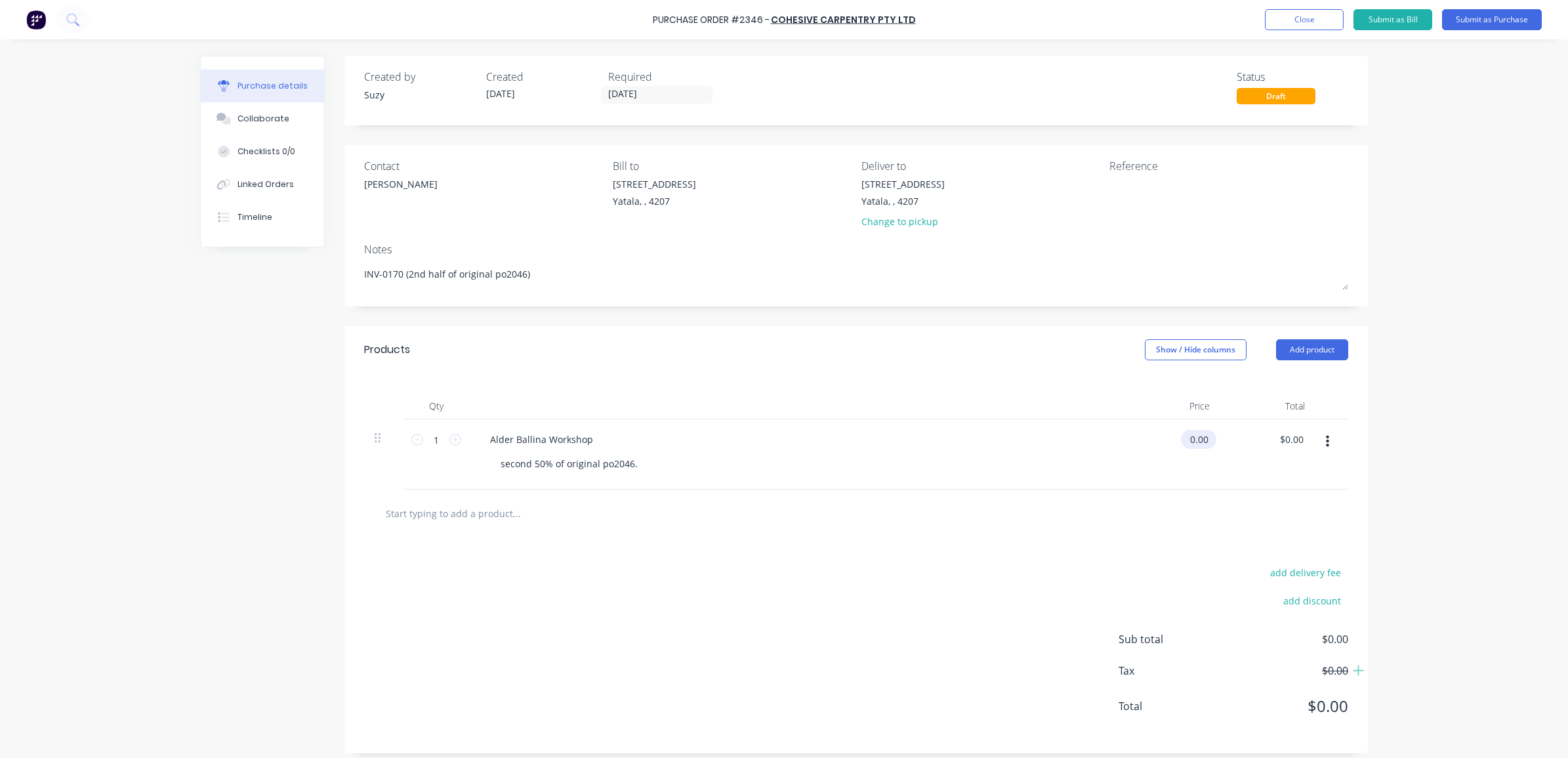
click at [1198, 440] on input "0.00" at bounding box center [1196, 439] width 30 height 19
type input "0"
type input "8700"
type textarea "x"
type input "$8,700.00"
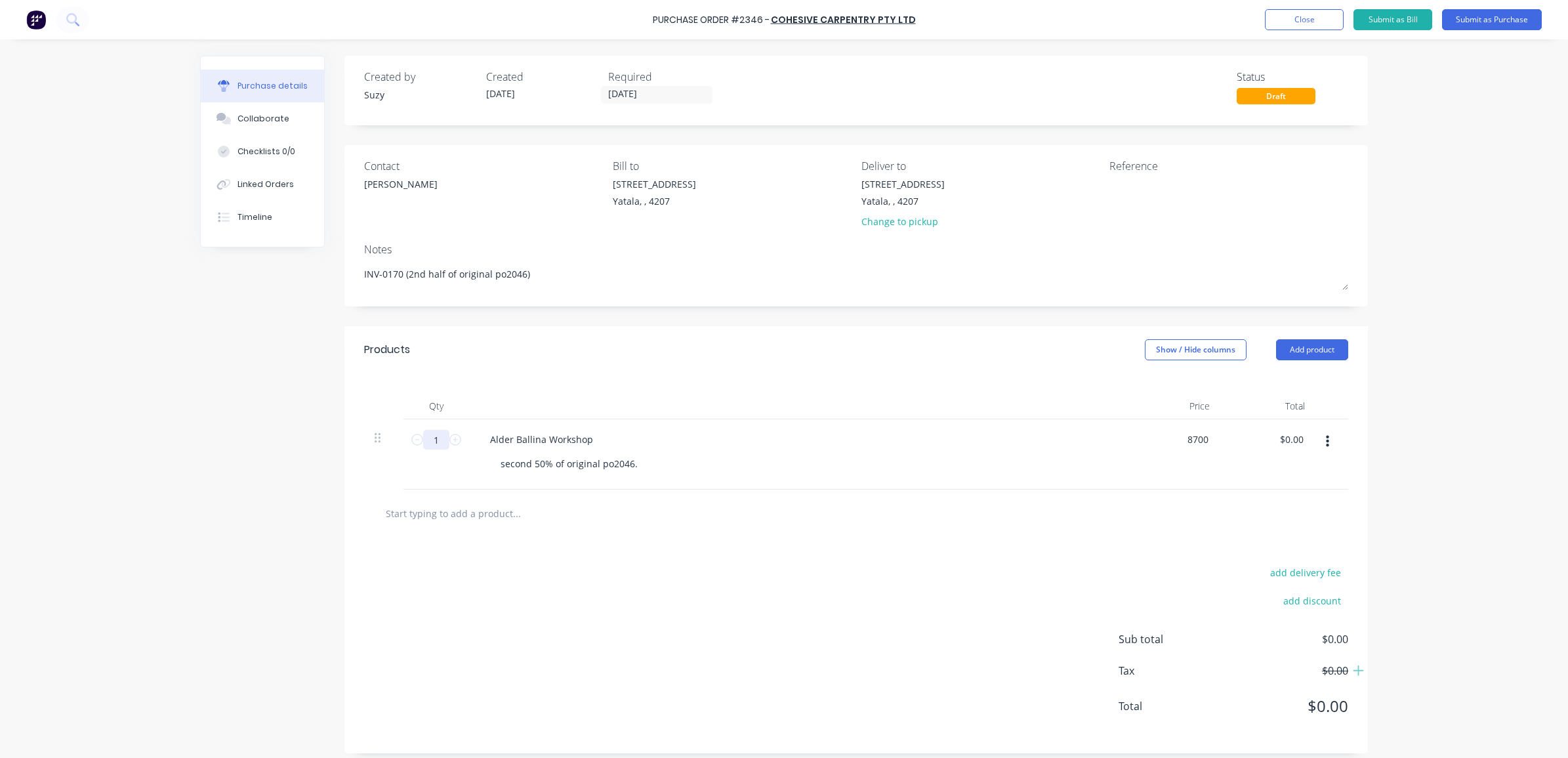
type input "$8,700.00"
click at [437, 443] on input "1" at bounding box center [437, 440] width 27 height 20
type textarea "x"
type input "0"
type input "$0.00"
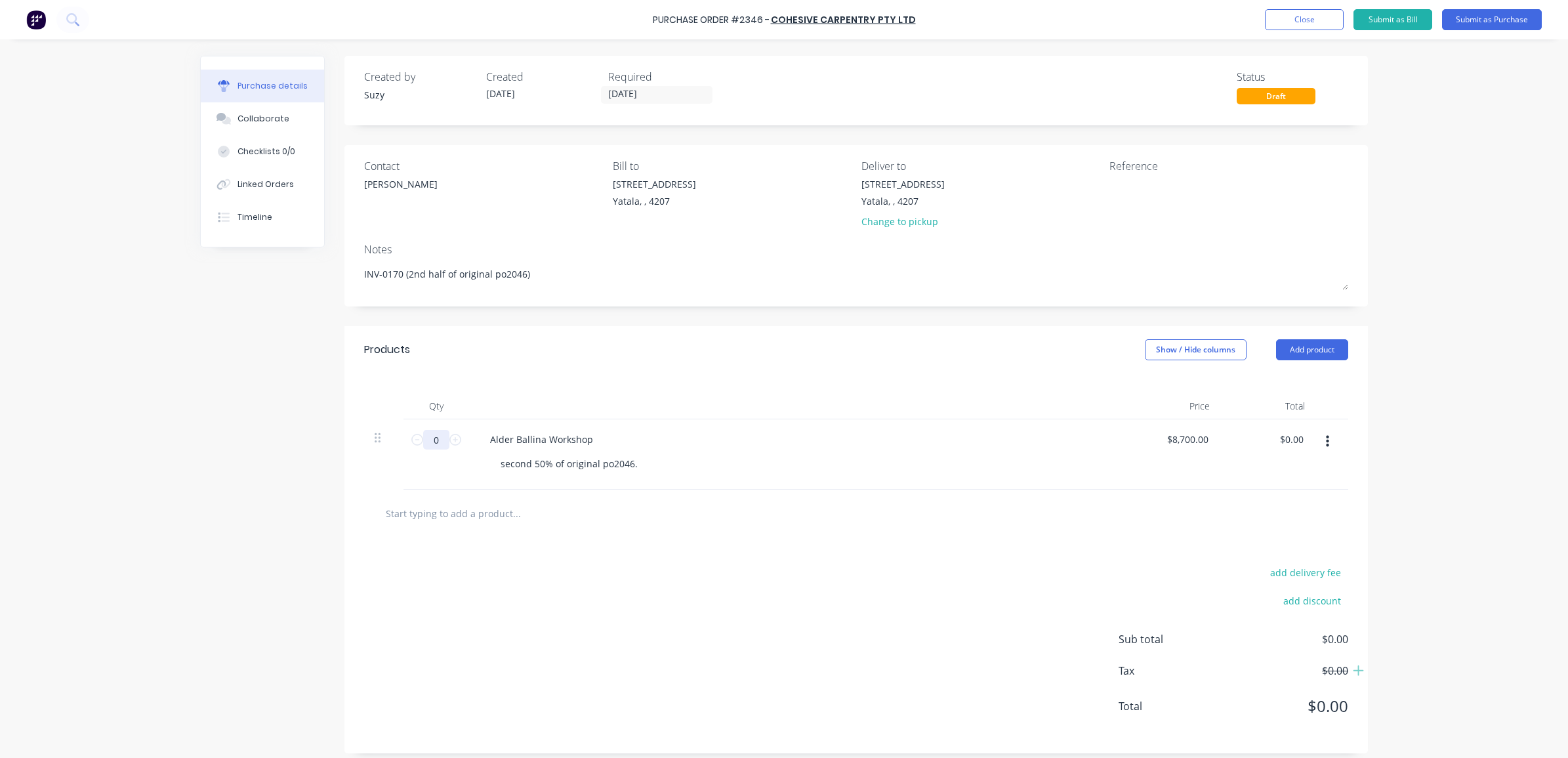
type textarea "x"
type input "0."
type textarea "x"
type input "0.5"
type input "$4,350.00"
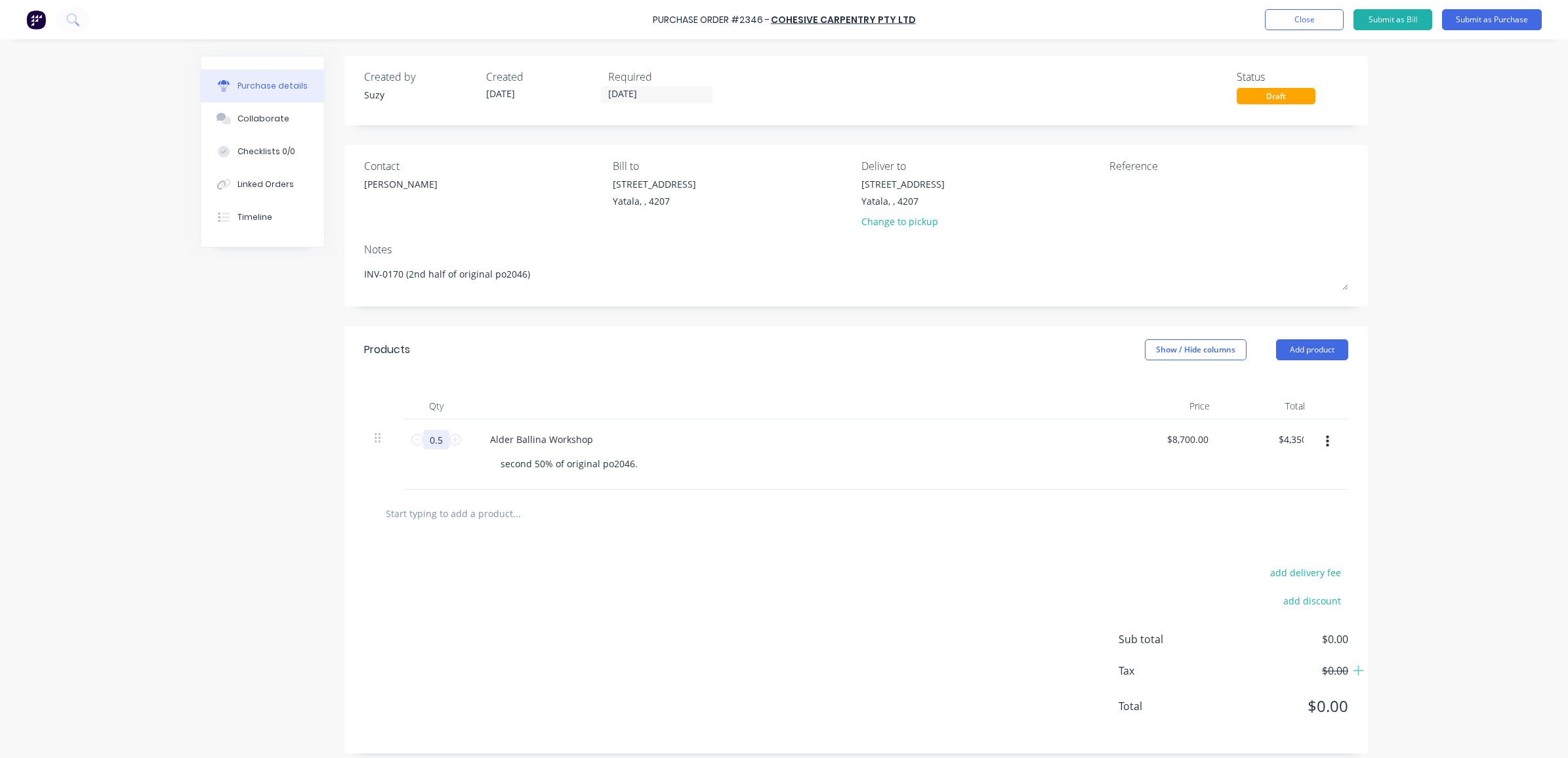
type textarea "x"
type input "0.5"
type textarea "x"
click at [561, 537] on div at bounding box center [857, 514] width 984 height 48
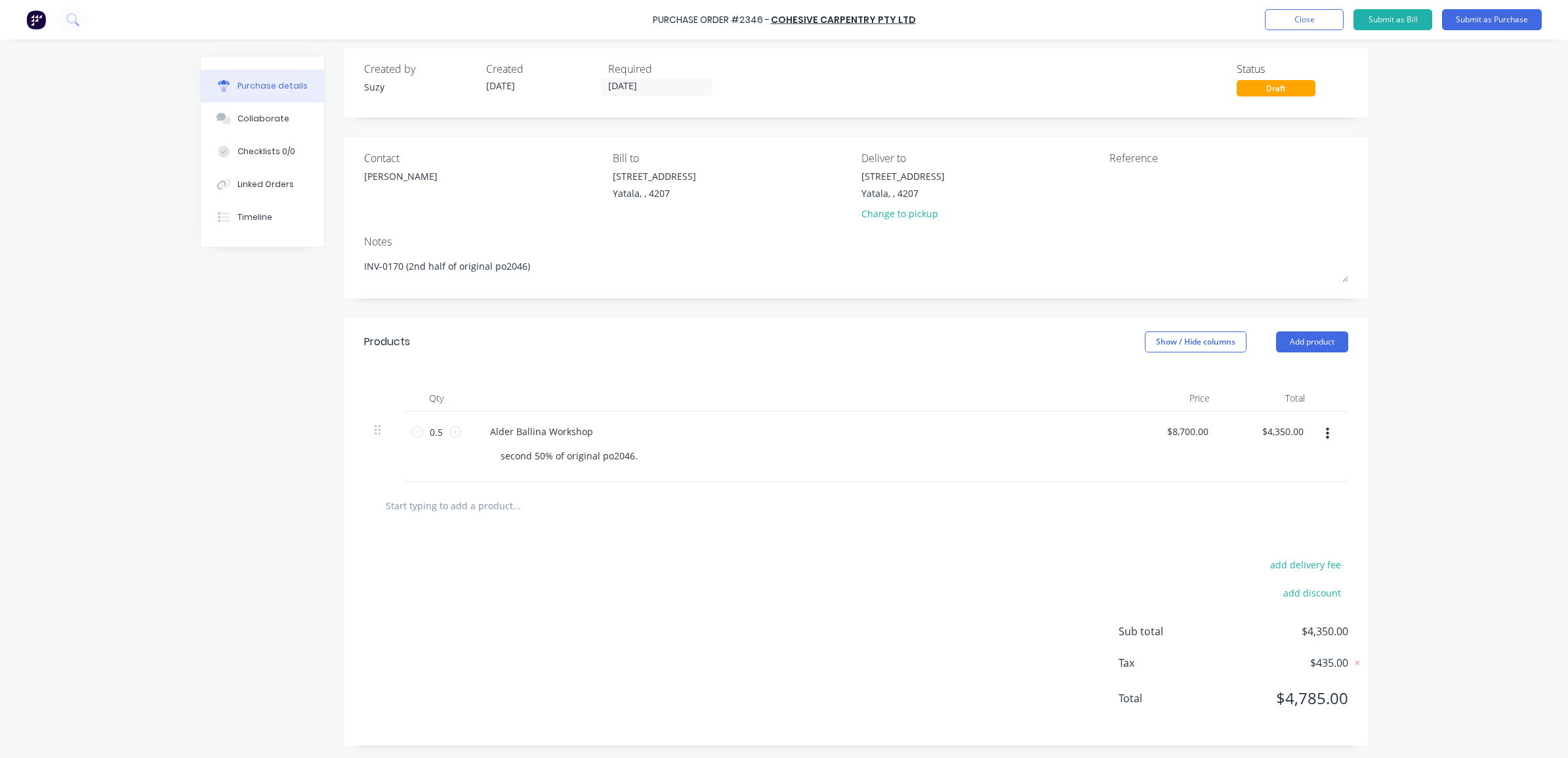
scroll to position [11, 0]
click at [1116, 178] on textarea at bounding box center [1192, 183] width 164 height 30
type textarea "P2346 INV0170"
click at [1130, 183] on textarea "P2346 INV0170" at bounding box center [1192, 183] width 164 height 30
type textarea "x"
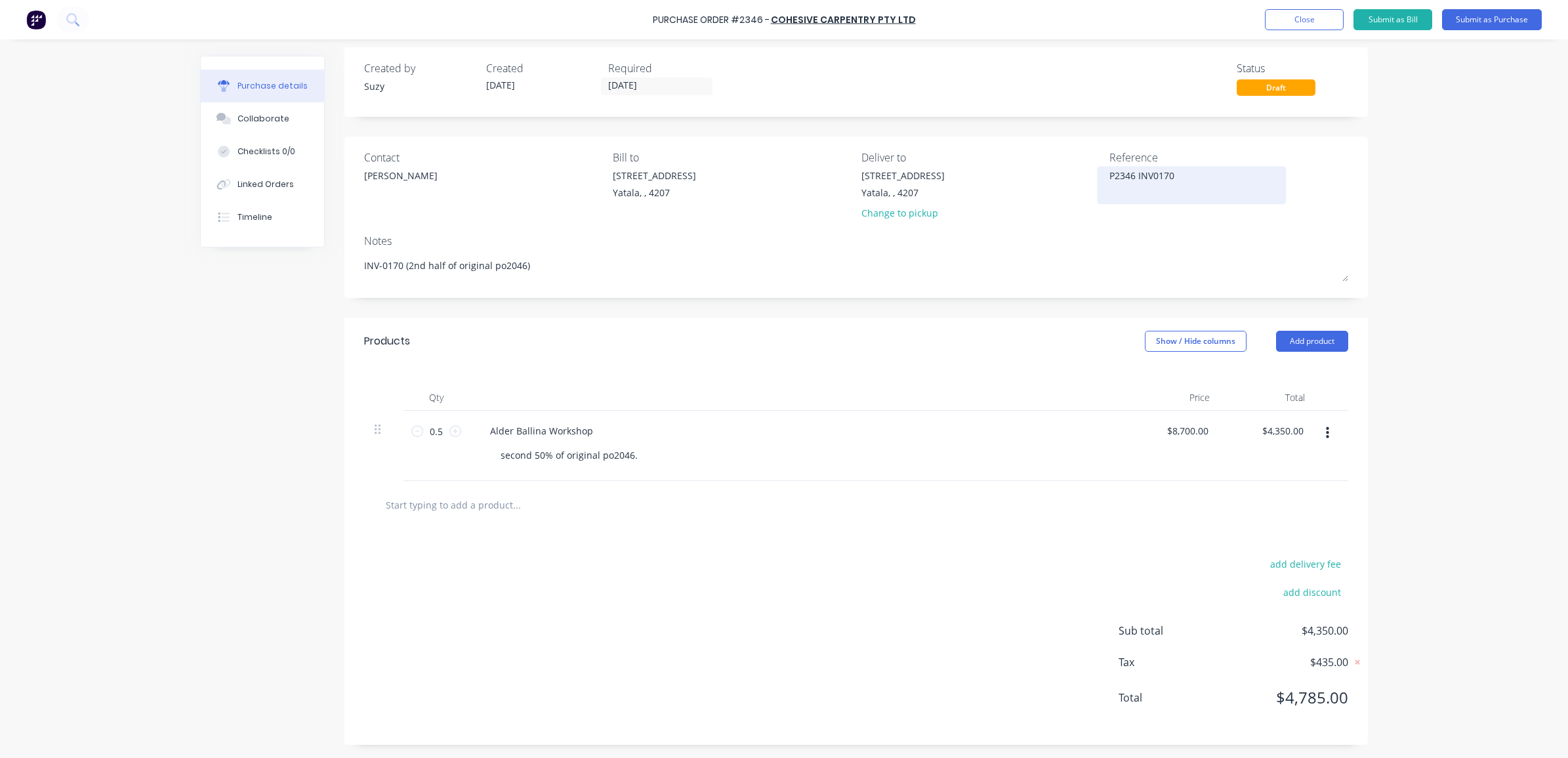
click at [1214, 181] on textarea "P2346 INV0170" at bounding box center [1192, 183] width 164 height 30
type textarea "P2346 INV0170 B0334 cc 307"
type textarea "x"
drag, startPoint x: 1130, startPoint y: 204, endPoint x: 1104, endPoint y: 168, distance: 44.4
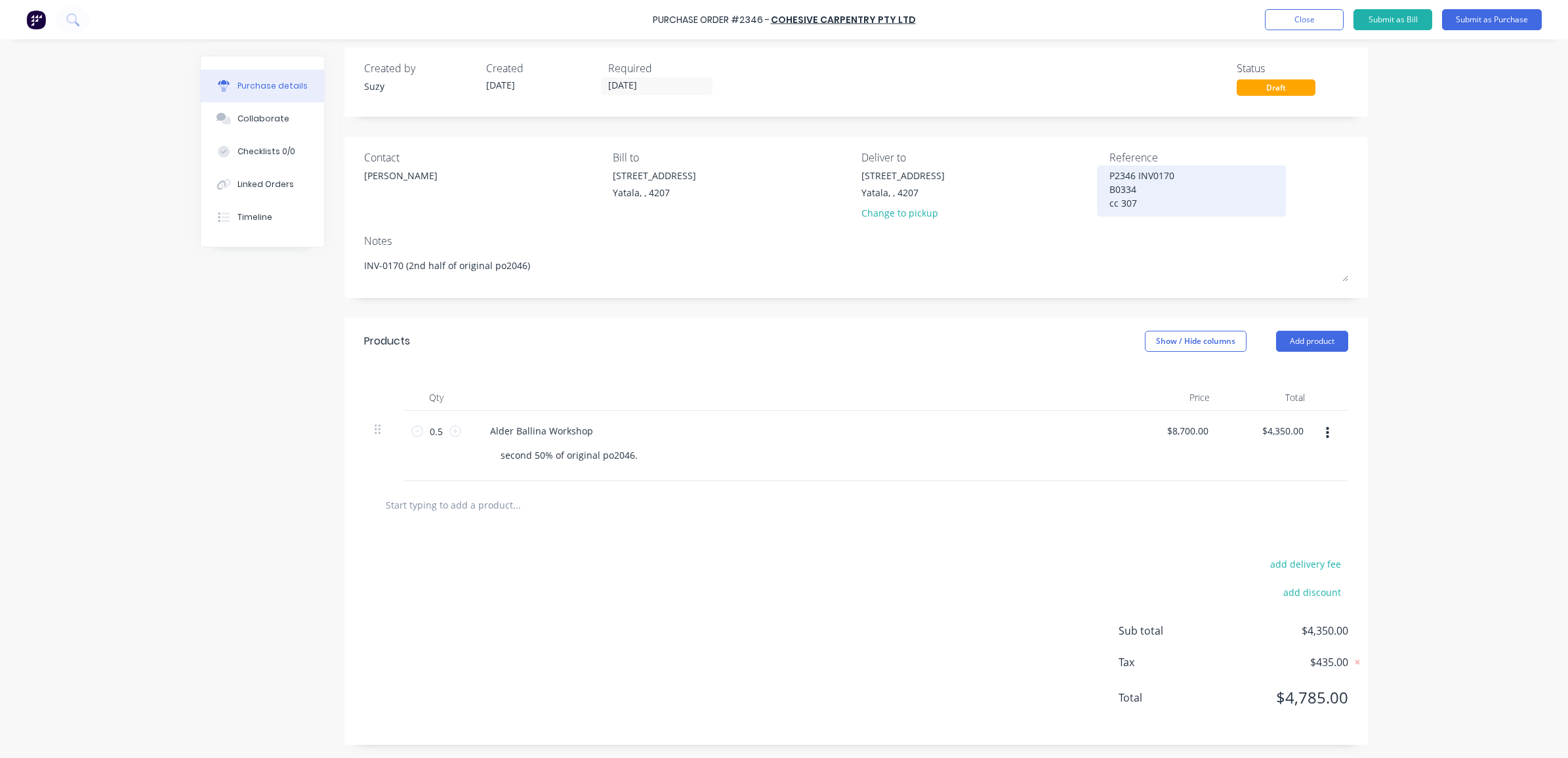
click at [1110, 169] on textarea "P2346 INV0170 B0334 cc 307" at bounding box center [1192, 189] width 164 height 42
type textarea "P2346 INV0170 B0334 cc 307"
type textarea "x"
type textarea "P2346 INV0170 B0334 cc 307"
click at [1373, 21] on button "Submit as Bill" at bounding box center [1393, 19] width 79 height 21
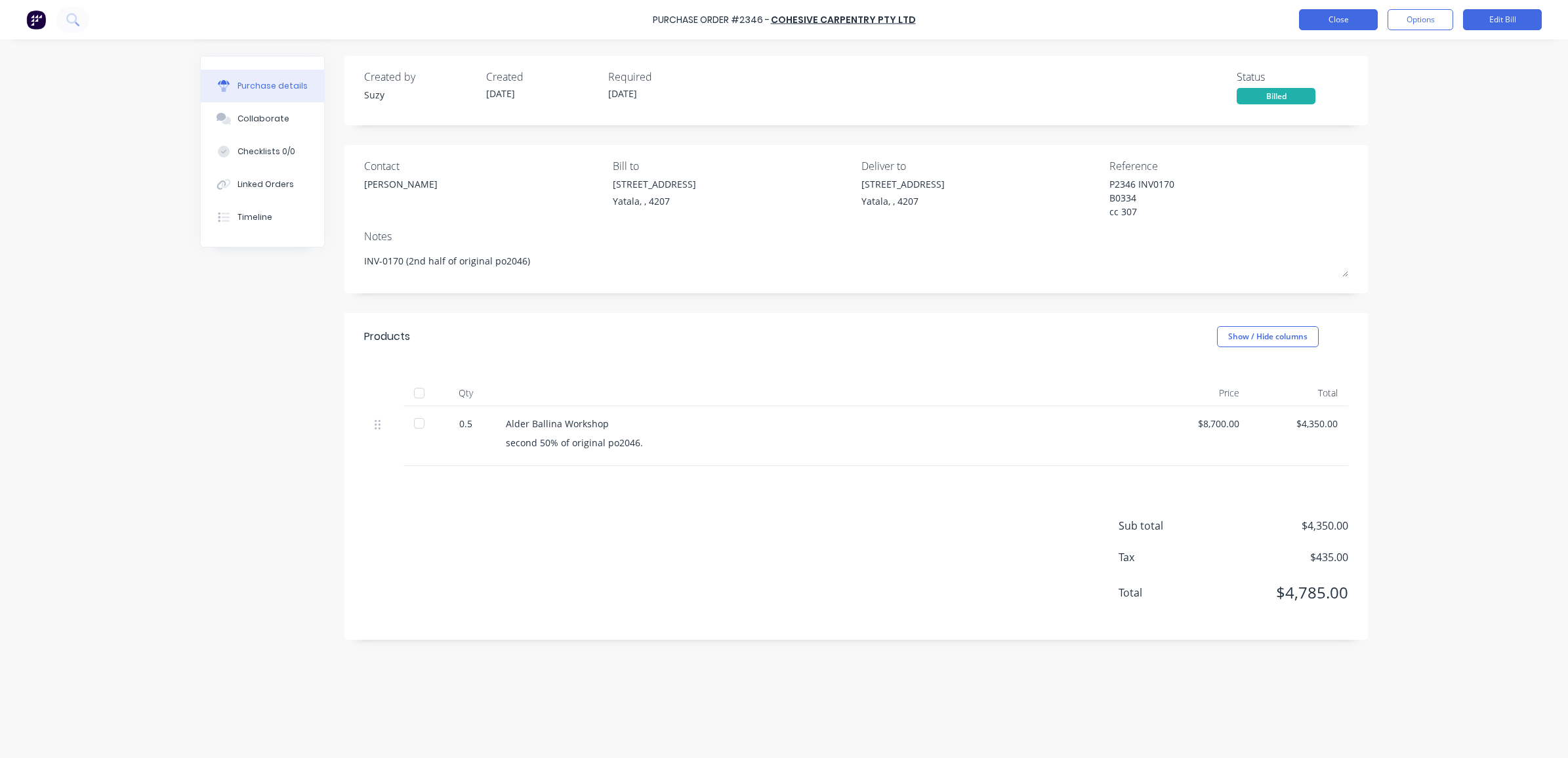
click at [1346, 25] on button "Close" at bounding box center [1338, 19] width 79 height 21
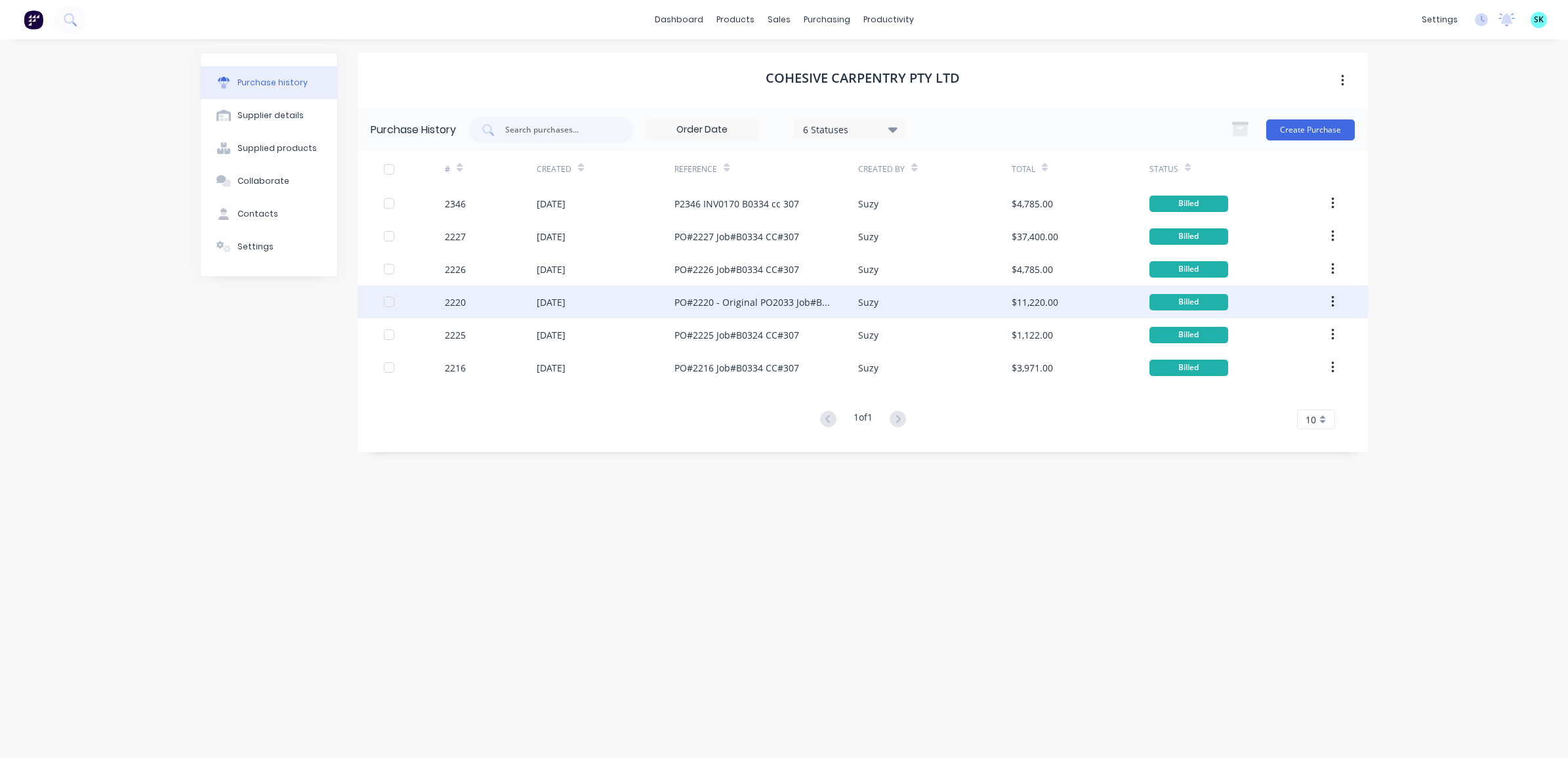
click at [931, 303] on div "Suzy" at bounding box center [935, 302] width 153 height 33
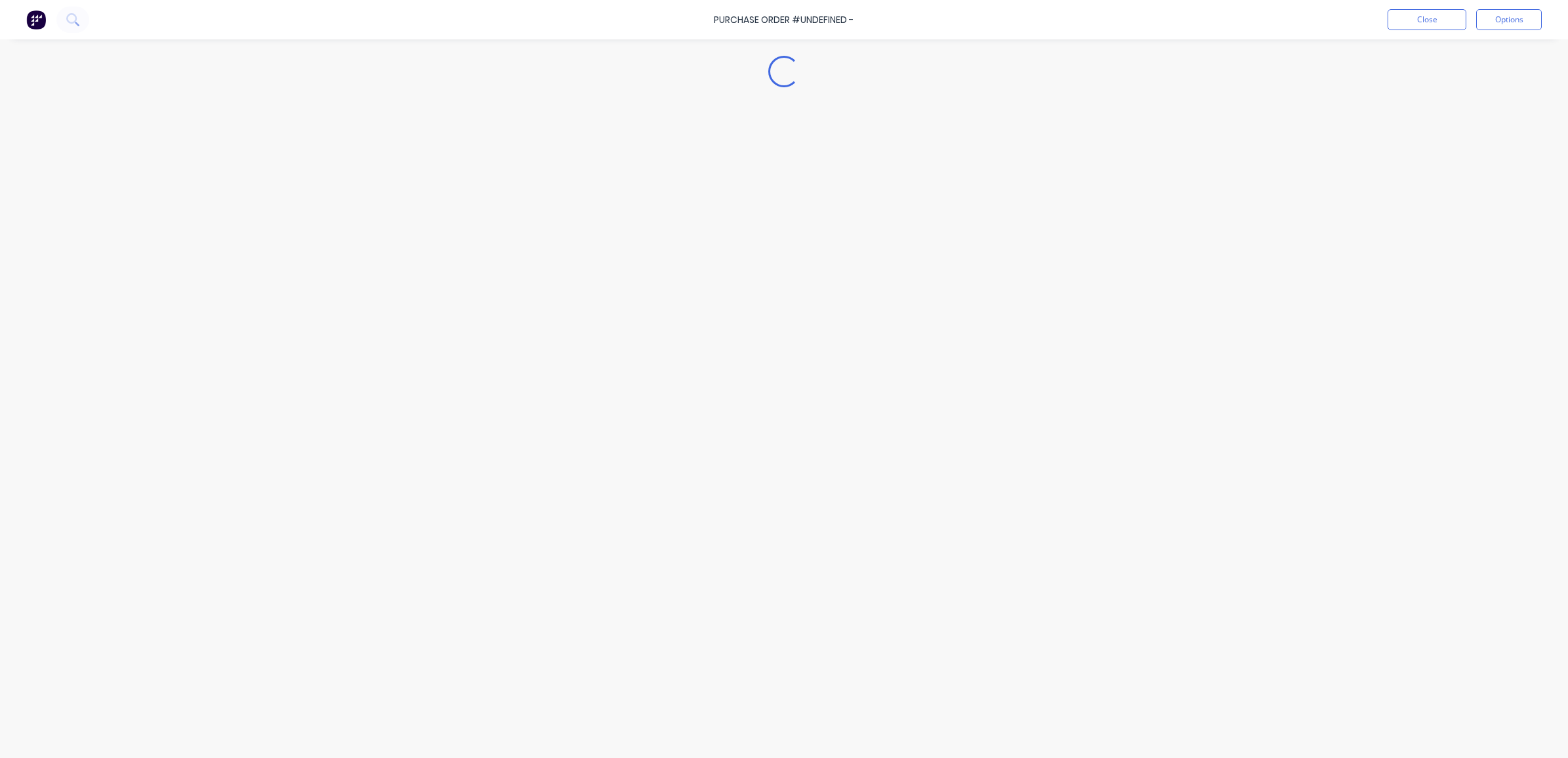
type textarea "x"
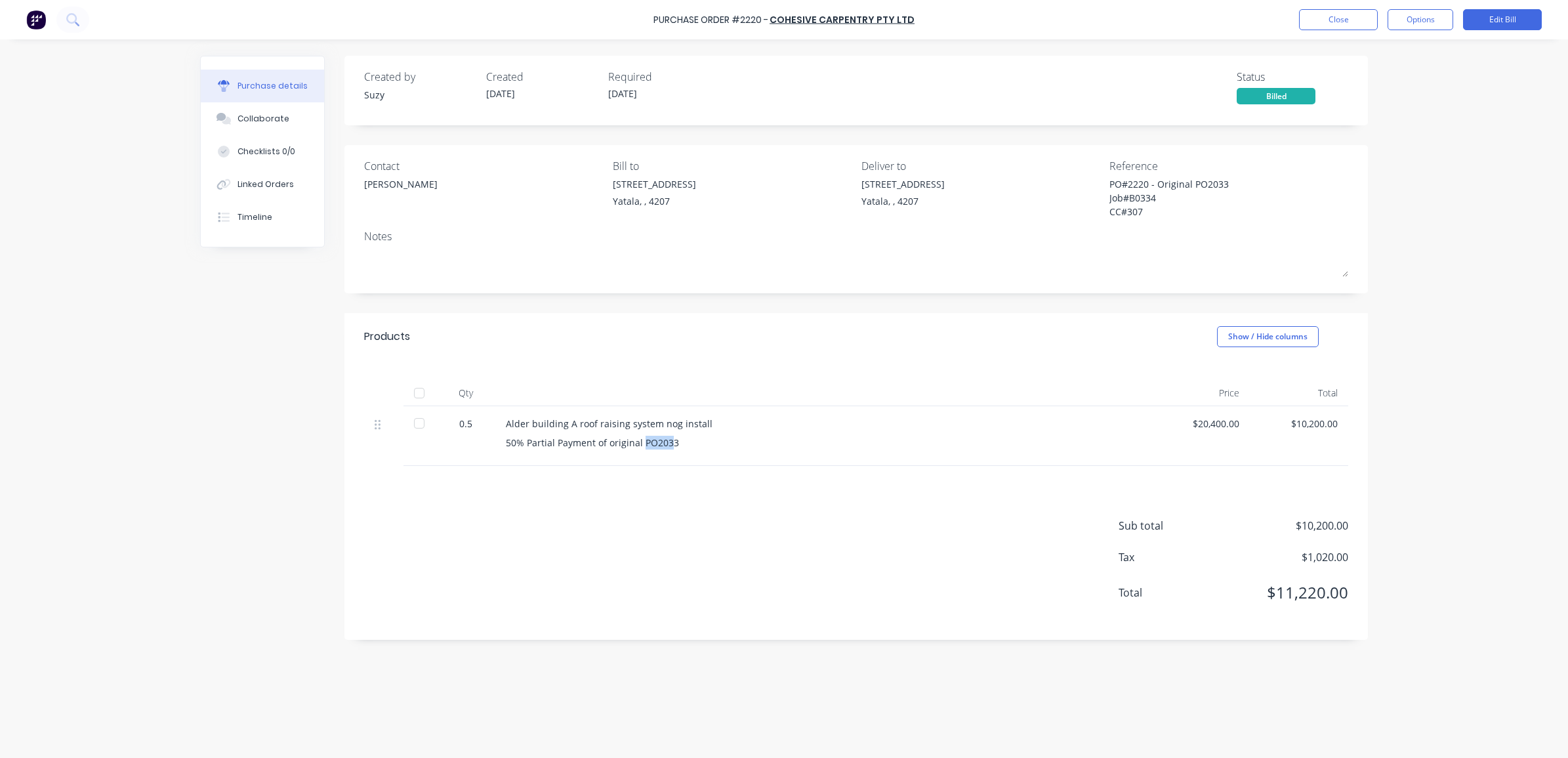
drag, startPoint x: 672, startPoint y: 445, endPoint x: 642, endPoint y: 445, distance: 30.0
click at [642, 445] on div "50% Partial Payment of original PO2033" at bounding box center [823, 443] width 635 height 14
drag, startPoint x: 642, startPoint y: 445, endPoint x: 647, endPoint y: 474, distance: 29.4
click at [647, 474] on div "Sub total $10,200.00 Tax $1,020.00 Total $11,220.00" at bounding box center [856, 552] width 1023 height 174
drag, startPoint x: 672, startPoint y: 443, endPoint x: 507, endPoint y: 441, distance: 165.0
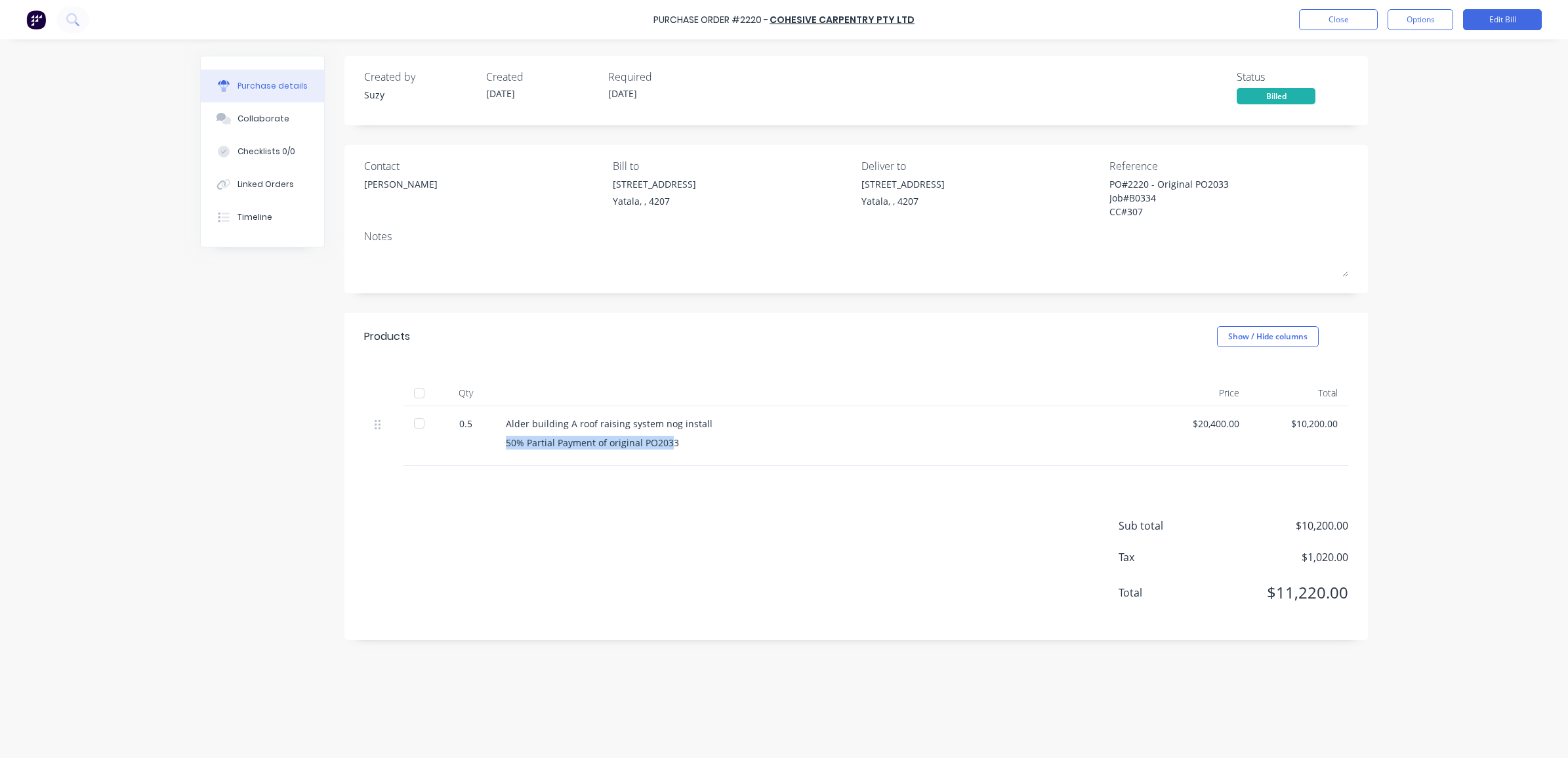
click at [507, 441] on div "50% Partial Payment of original PO2033" at bounding box center [823, 443] width 635 height 14
copy div "50% Partial Payment of original PO203"
click at [1326, 23] on button "Close" at bounding box center [1338, 19] width 79 height 21
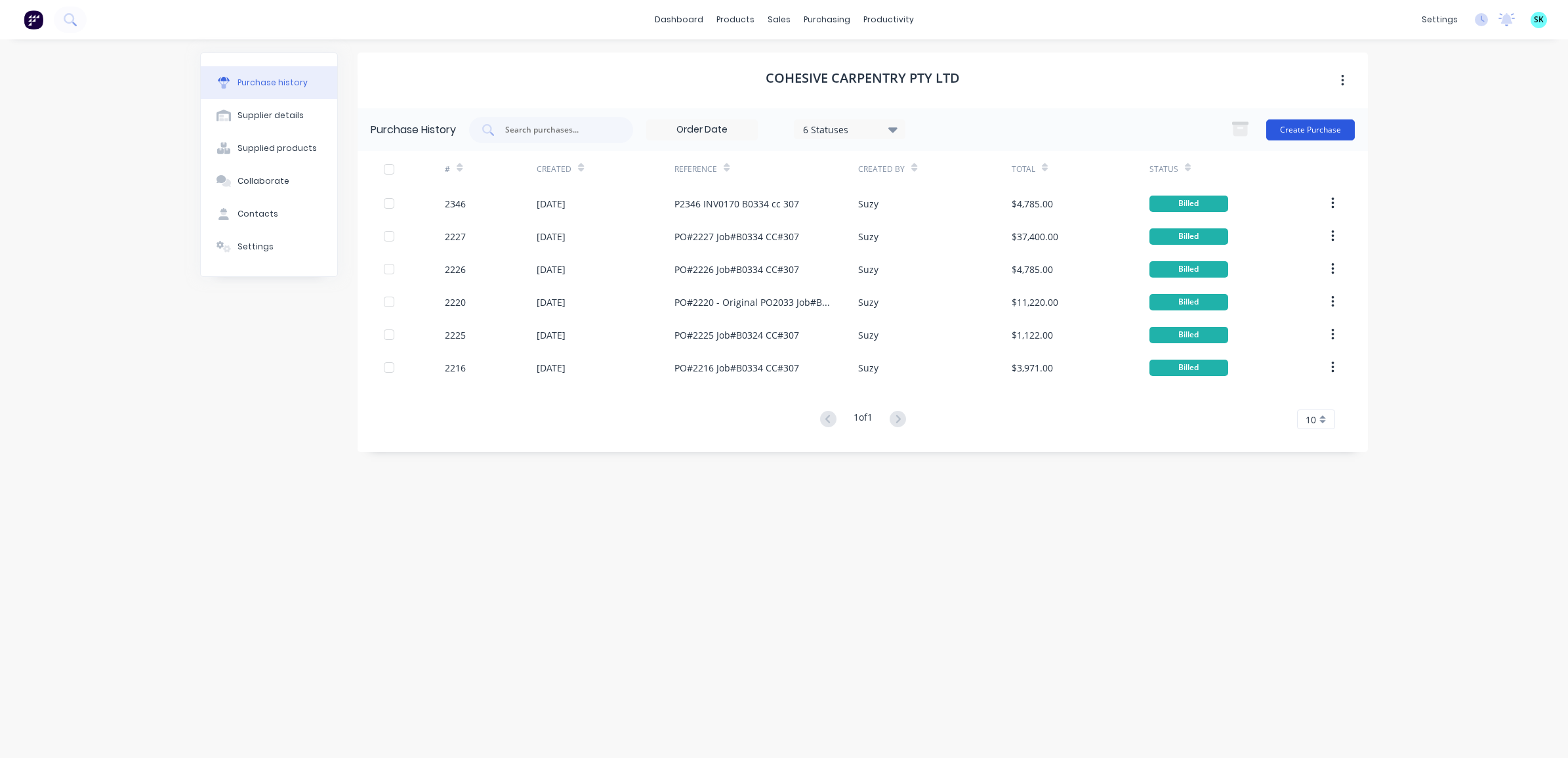
click at [1307, 133] on button "Create Purchase" at bounding box center [1311, 130] width 89 height 21
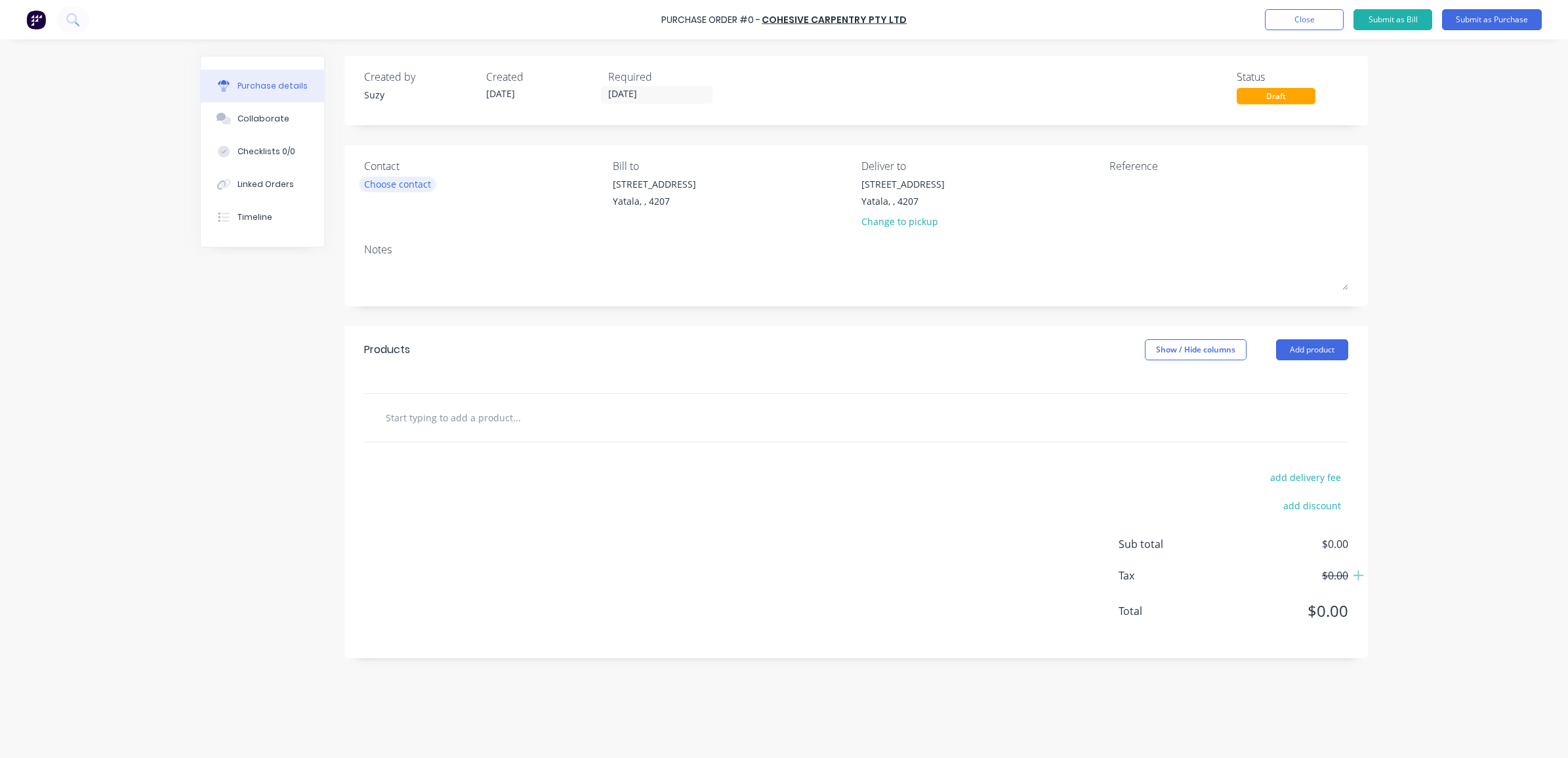
click at [417, 184] on div "Choose contact" at bounding box center [398, 183] width 67 height 14
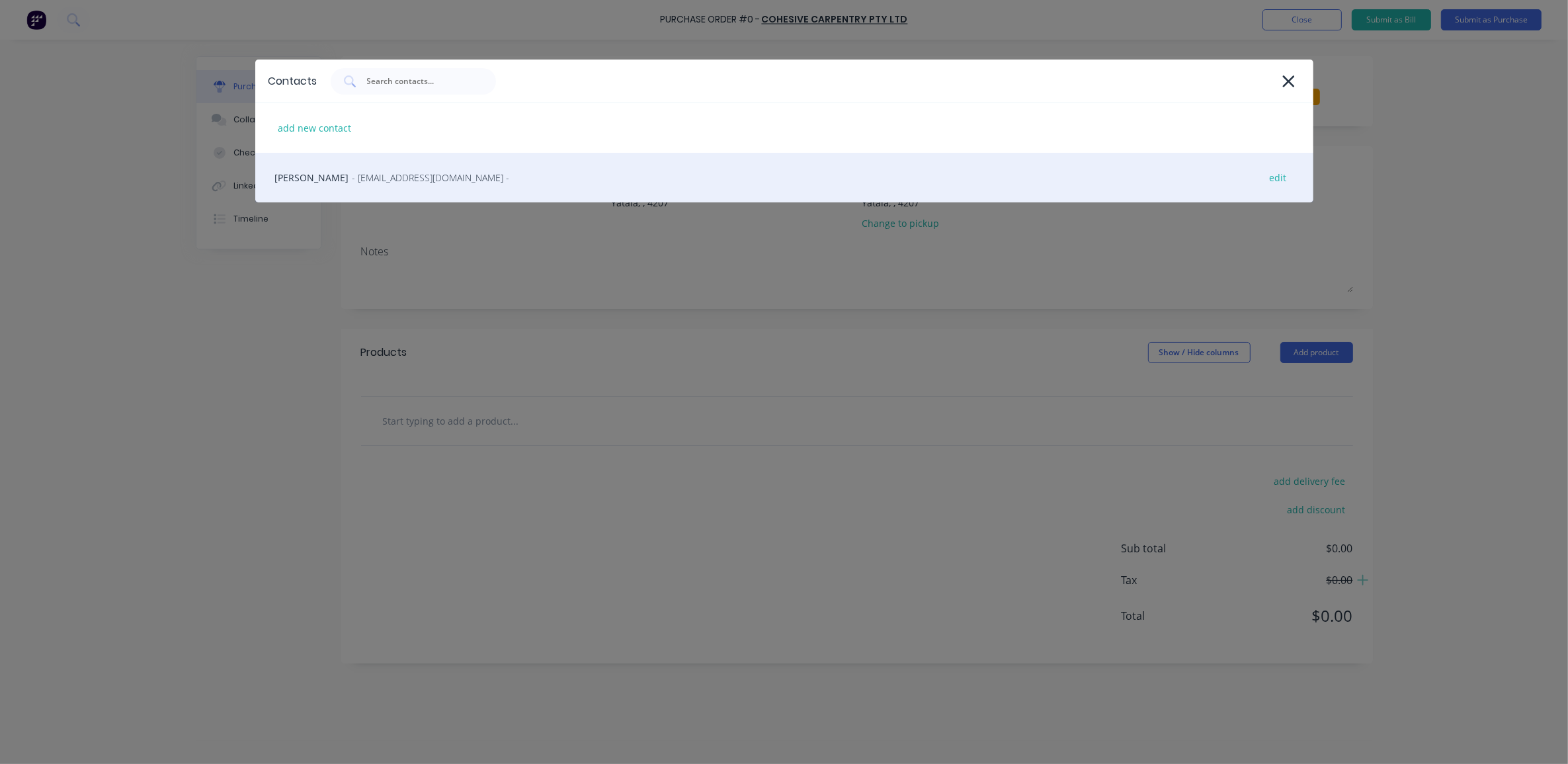
click at [388, 180] on span "- cohesivecarpentry@gmail.com -" at bounding box center [431, 177] width 157 height 14
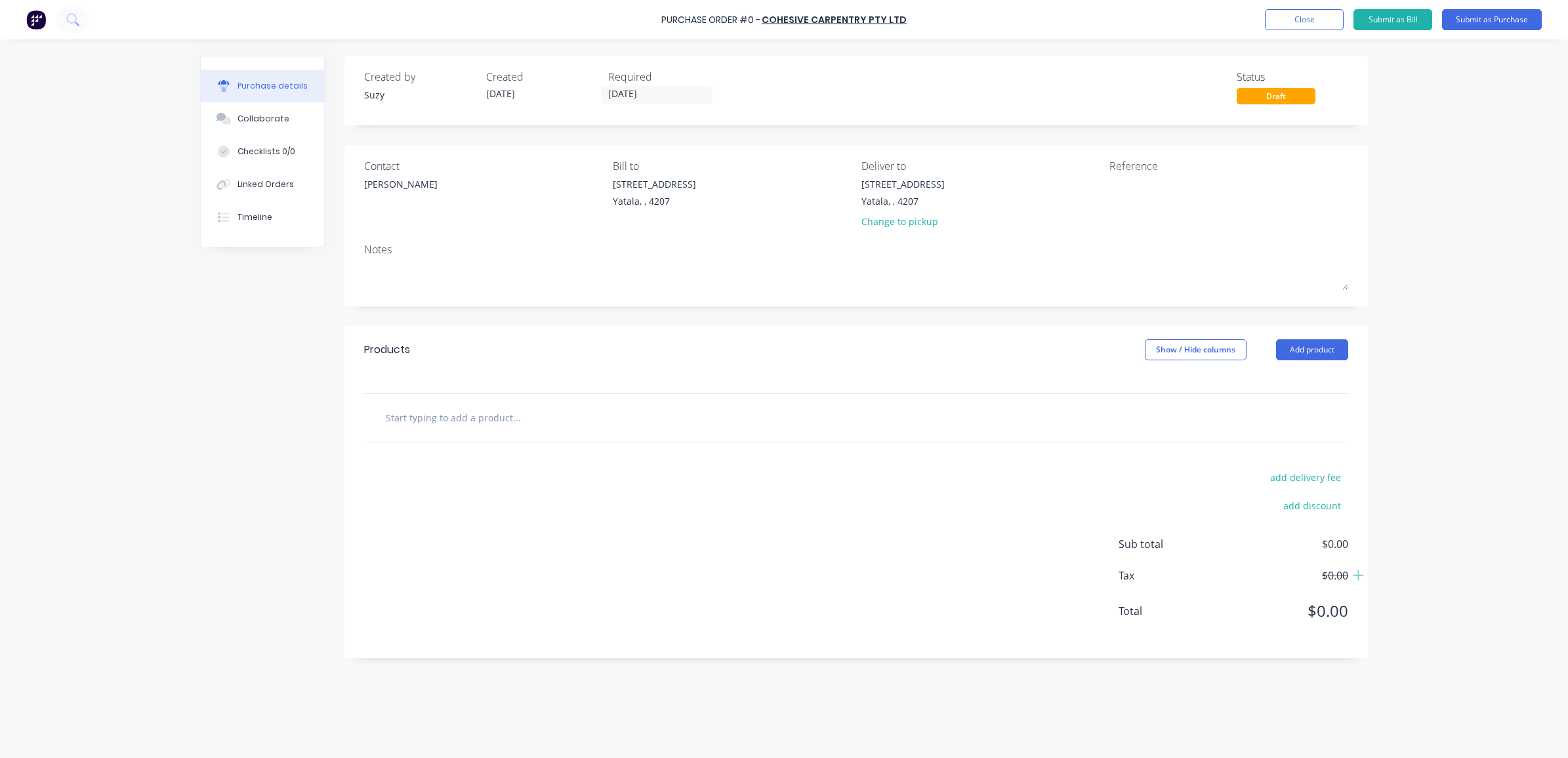
click at [457, 420] on input "text" at bounding box center [516, 418] width 262 height 27
type input "Alder Ballina Workshop"
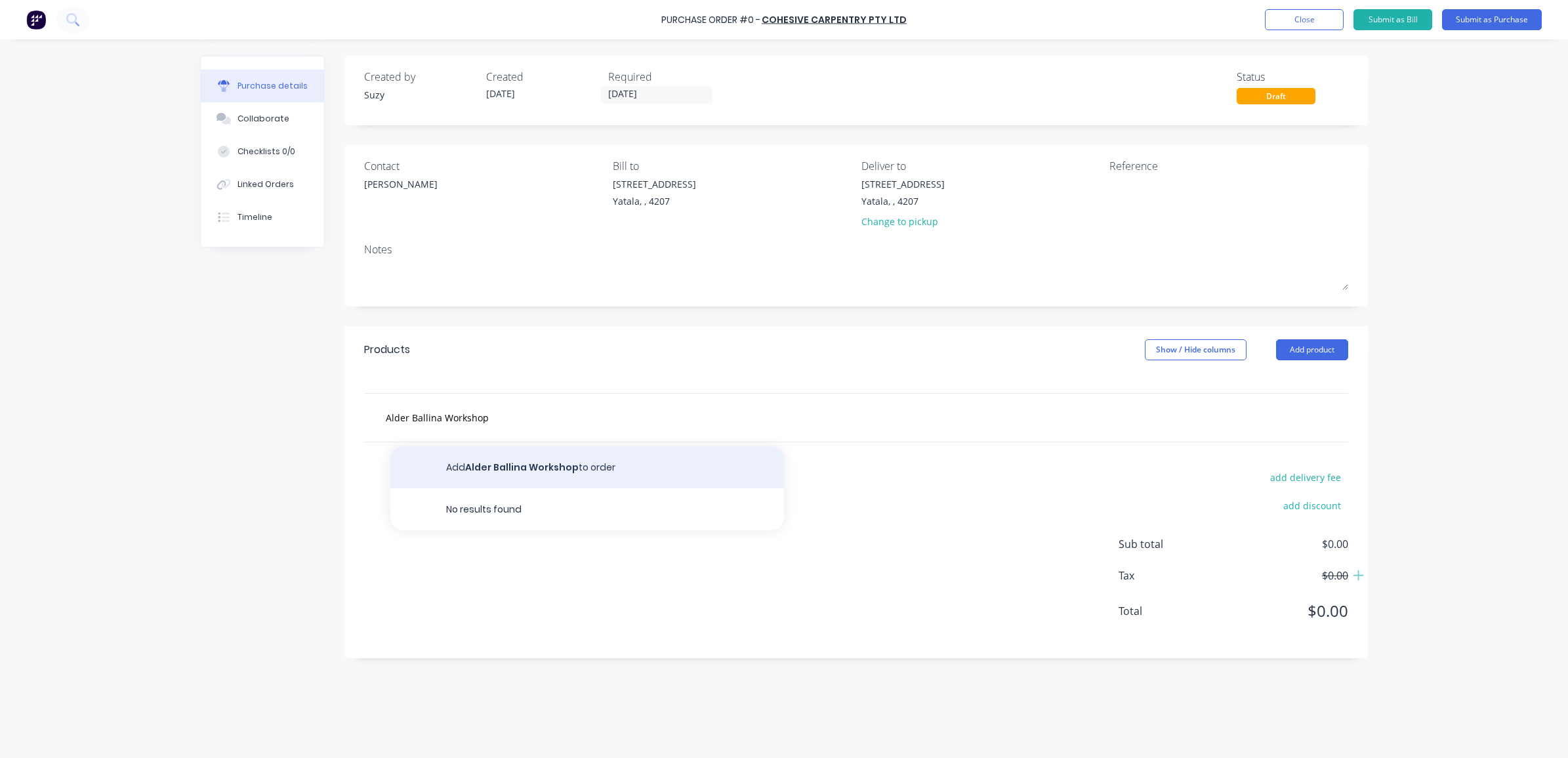
click at [500, 468] on button "Add Alder Ballina Workshop to order" at bounding box center [587, 467] width 393 height 42
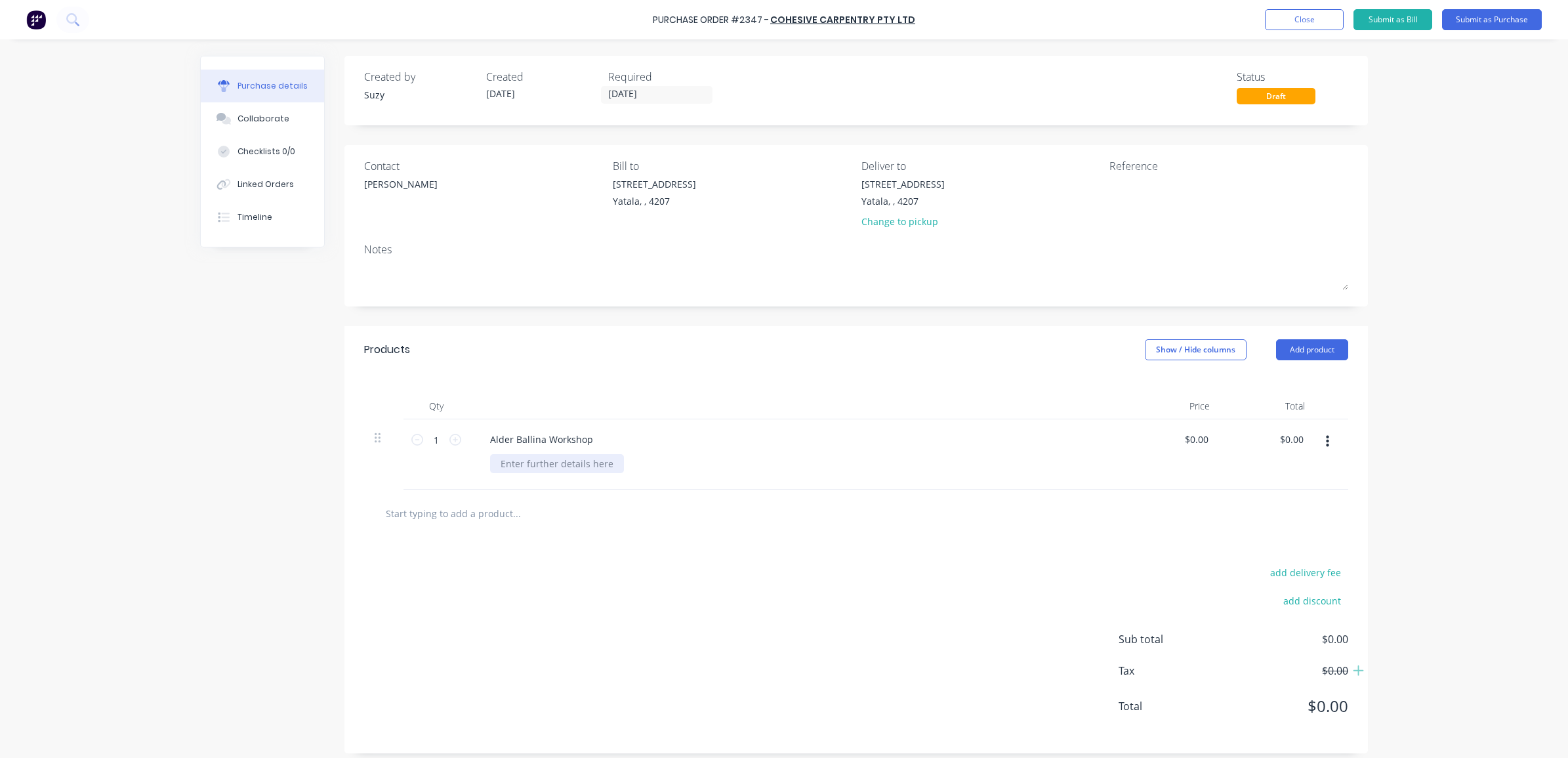
click at [517, 468] on div at bounding box center [557, 463] width 134 height 19
paste div
click at [497, 459] on div "50% Partial Payment of original PO2033" at bounding box center [588, 463] width 194 height 19
click at [579, 461] on div "Second 50% Partial Payment of original PO2033" at bounding box center [605, 463] width 229 height 19
click at [726, 521] on div at bounding box center [571, 513] width 393 height 27
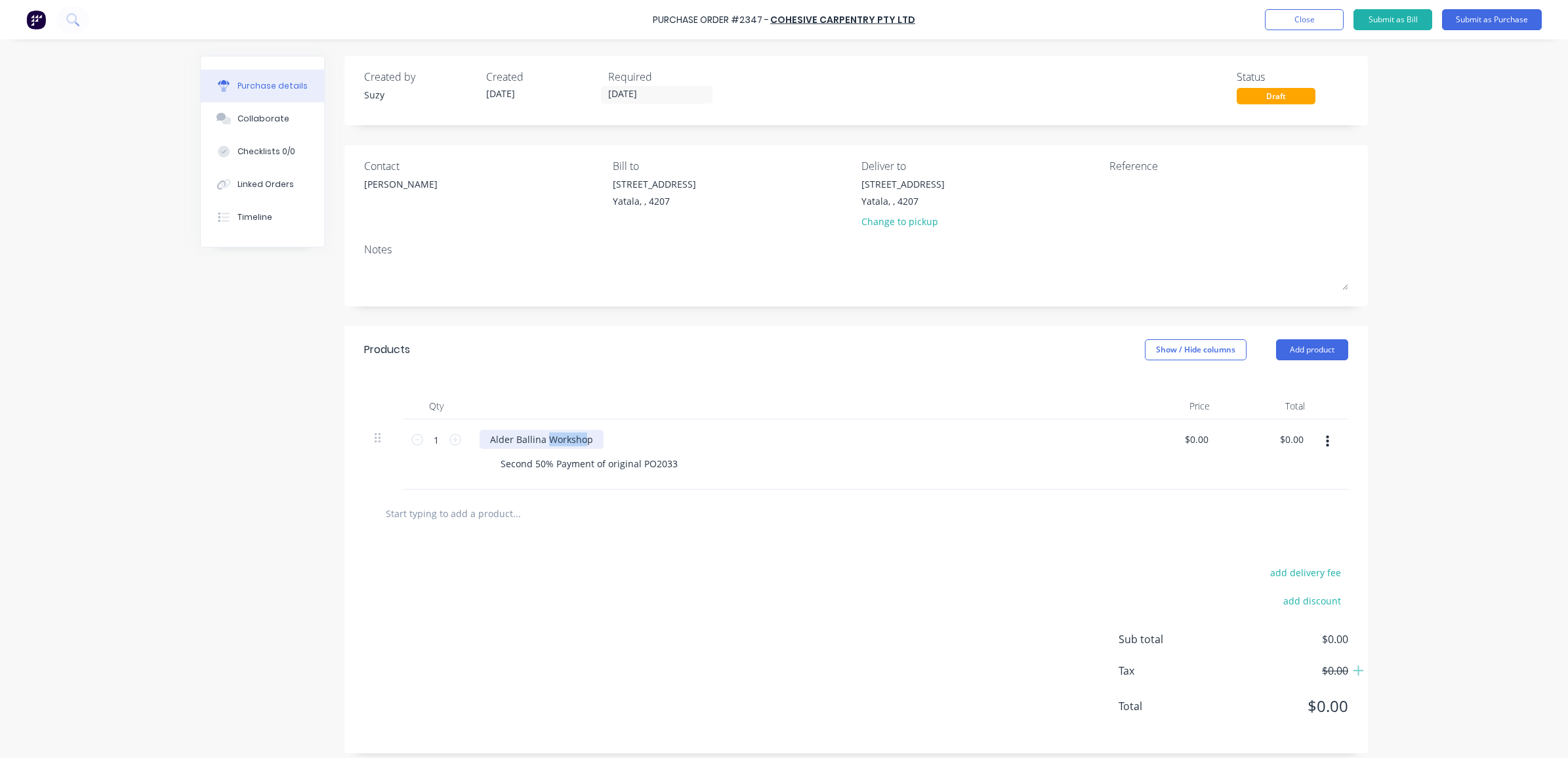
drag, startPoint x: 581, startPoint y: 438, endPoint x: 542, endPoint y: 434, distance: 39.2
click at [542, 434] on div "Alder Ballina Workshop" at bounding box center [541, 439] width 124 height 19
drag, startPoint x: 588, startPoint y: 438, endPoint x: 480, endPoint y: 440, distance: 108.0
click at [480, 440] on div "Alder Ballina Workshop" at bounding box center [541, 439] width 124 height 19
paste div
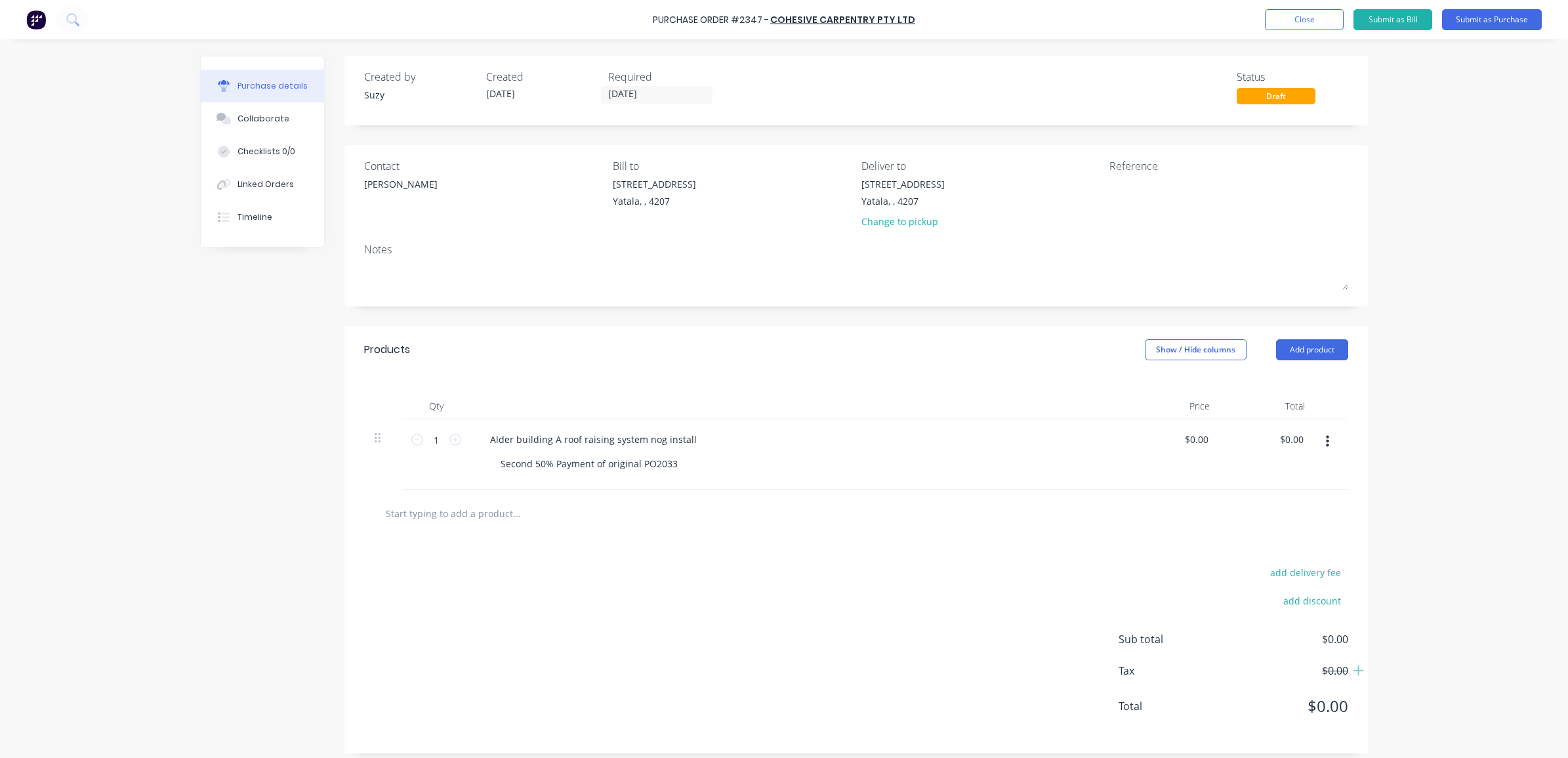
drag, startPoint x: 716, startPoint y: 544, endPoint x: 712, endPoint y: 538, distance: 7.2
click at [716, 540] on div "add delivery fee add discount Sub total $0.00 Tax $0.00 Total $0.00" at bounding box center [856, 645] width 1023 height 216
drag, startPoint x: 1204, startPoint y: 440, endPoint x: 1167, endPoint y: 440, distance: 37.0
click at [1167, 440] on div "0.00 0.00" at bounding box center [1173, 454] width 95 height 71
type input "$20,400.00"
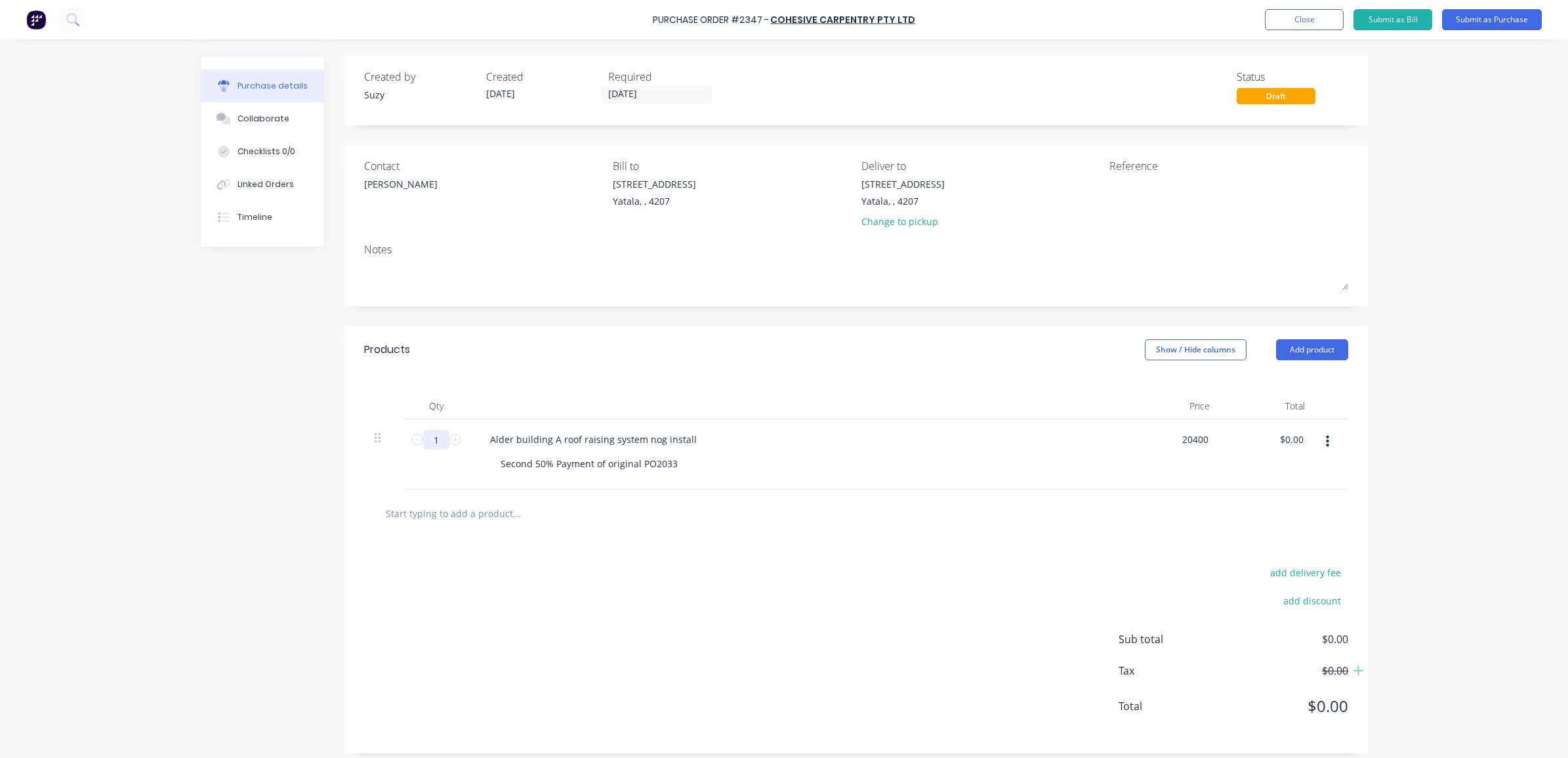
type input "$20,400.00"
click at [434, 447] on input "1" at bounding box center [437, 440] width 27 height 20
type input "0"
type input "$0.00"
type input "0.5"
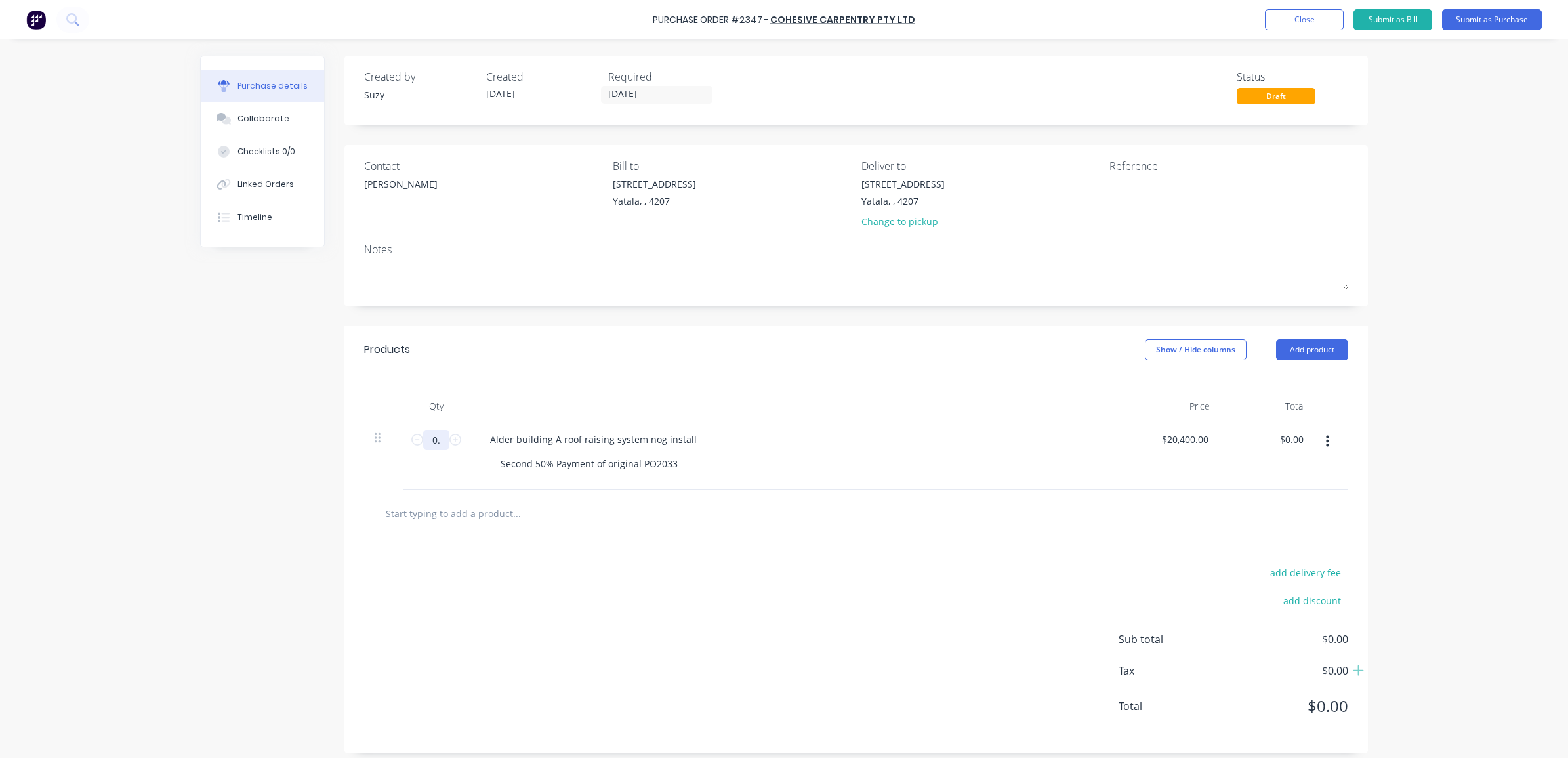
type input "$10,200.00"
type input "0.5"
click at [496, 540] on div "add delivery fee add discount Sub total $10,200.00 Tax $1,020.00 Total $11,220.…" at bounding box center [856, 645] width 1023 height 216
click at [1126, 186] on textarea at bounding box center [1192, 192] width 164 height 30
type textarea "PO2347/INV0171 B0334 cc"
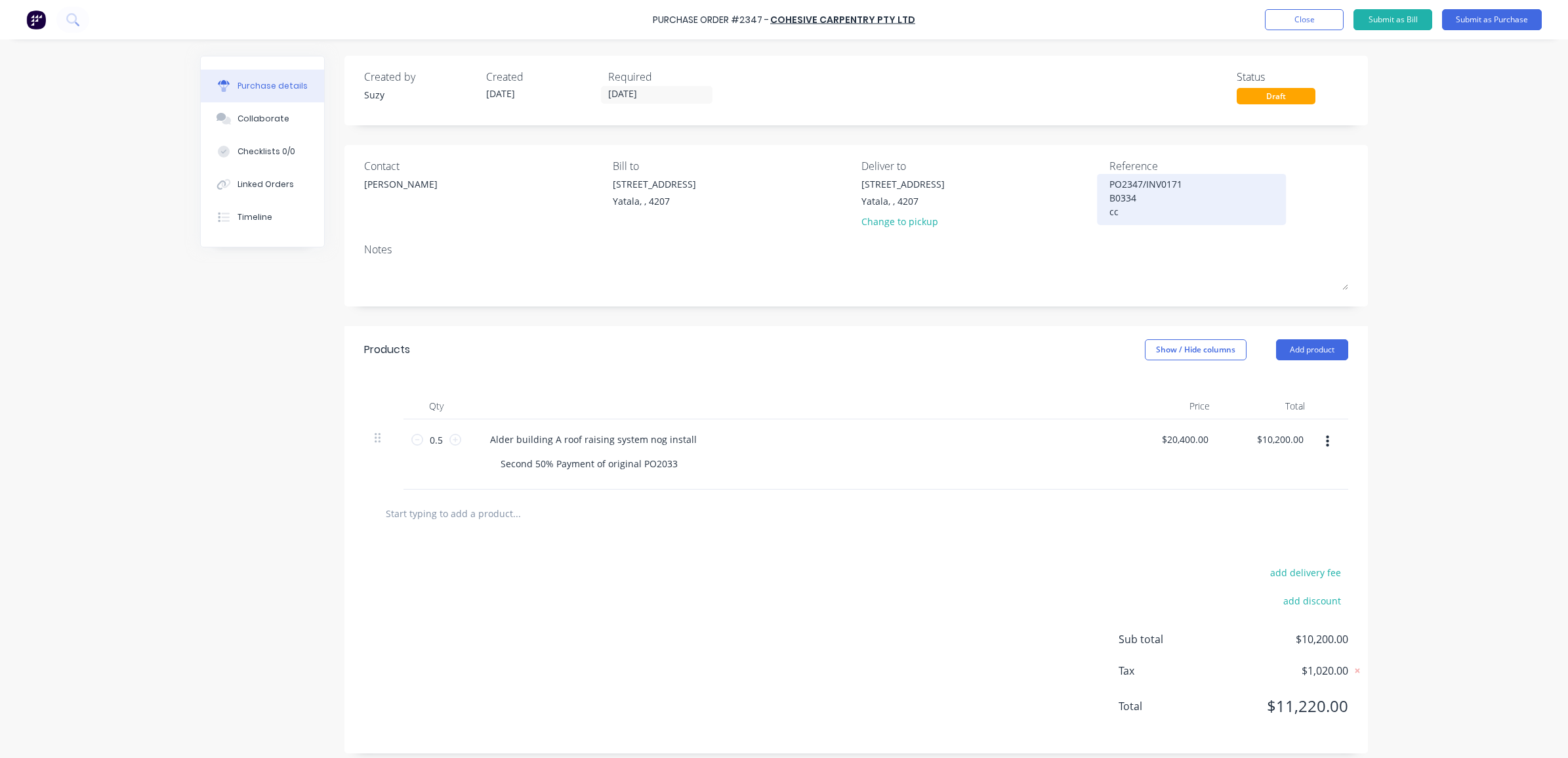
type textarea "x"
type textarea "PO2347/INV0171 B0334 cc"
type textarea "x"
type textarea "PO2347/INV0171 B0334 cc 3"
type textarea "x"
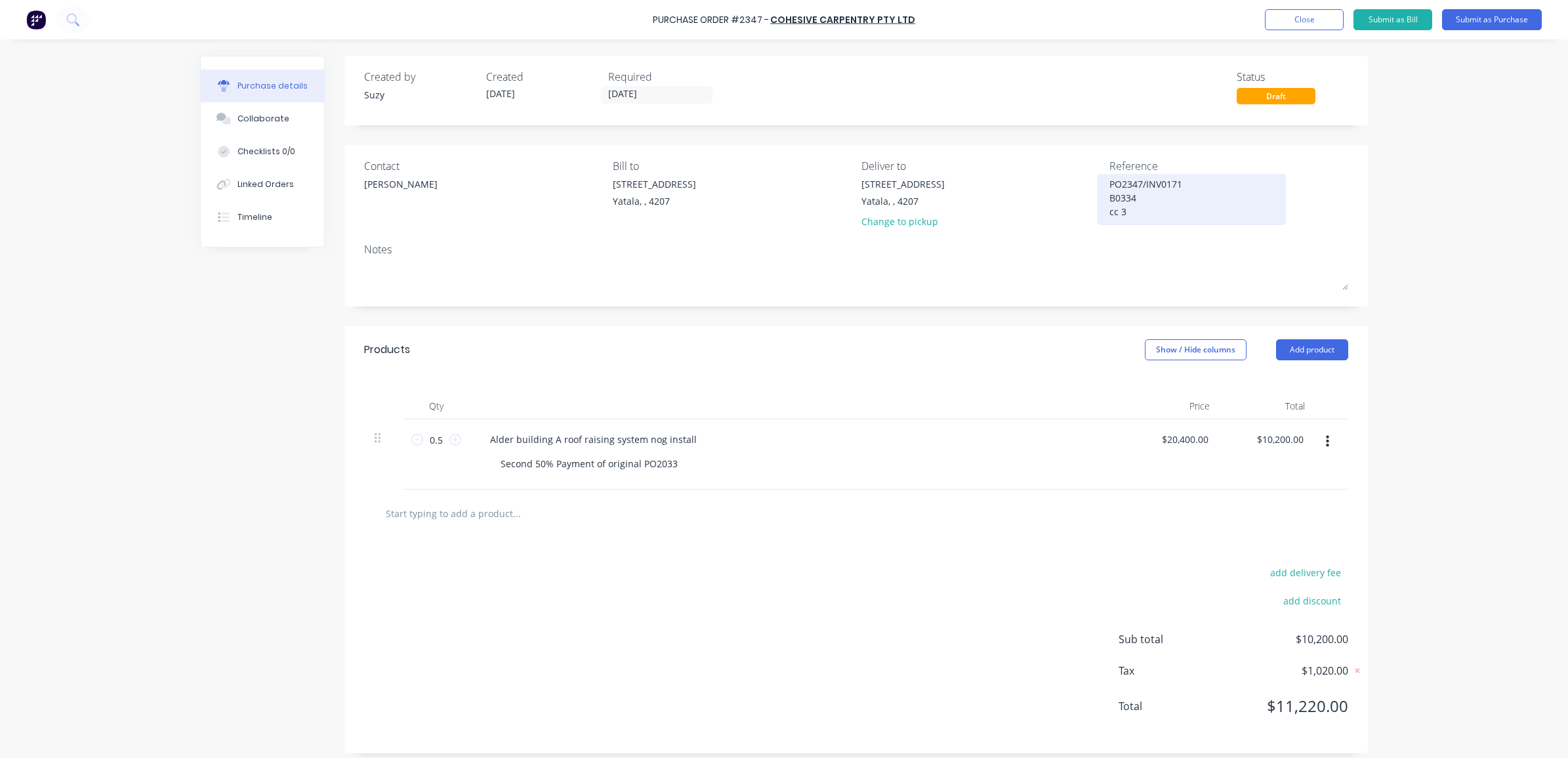
type textarea "PO2347/INV0171 B0334 cc 30"
type textarea "x"
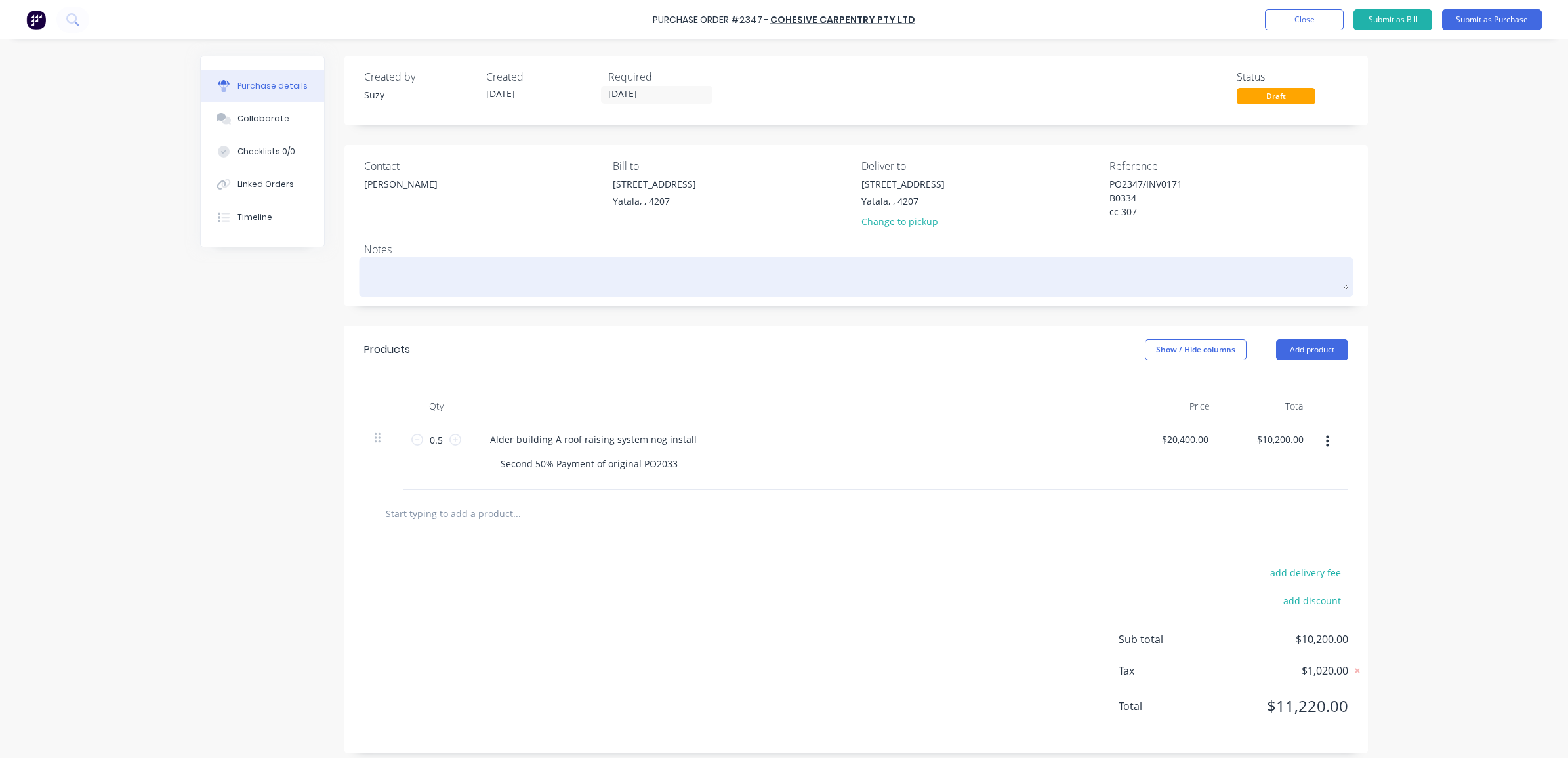
type textarea "PO2347/INV0171 B0334 cc 307"
type textarea "x"
type textarea "PO2347/INV0171 B0334 cc 307"
click at [664, 280] on textarea at bounding box center [857, 276] width 984 height 30
type textarea "x"
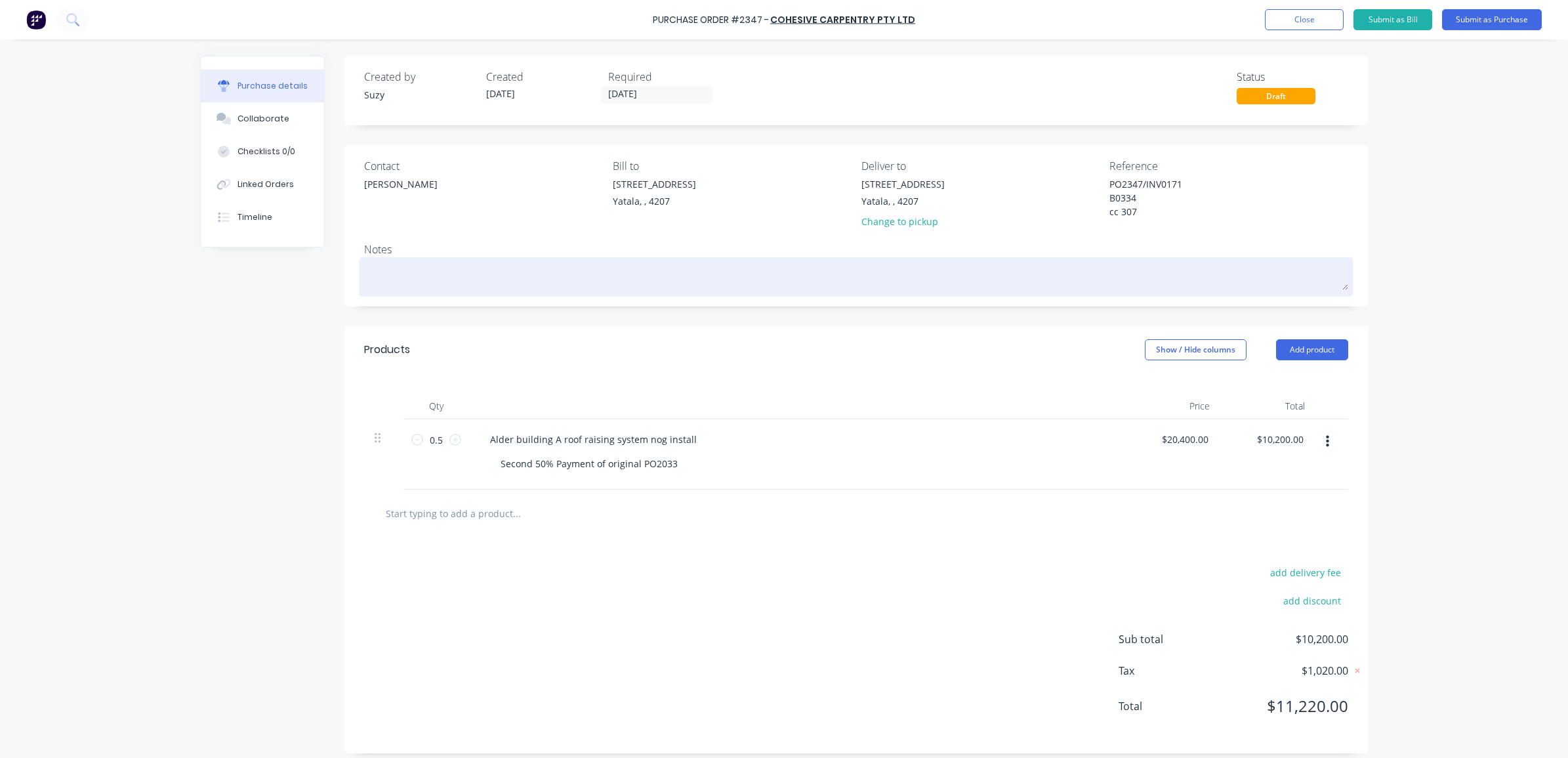
type textarea "S"
type textarea "x"
type textarea "Se"
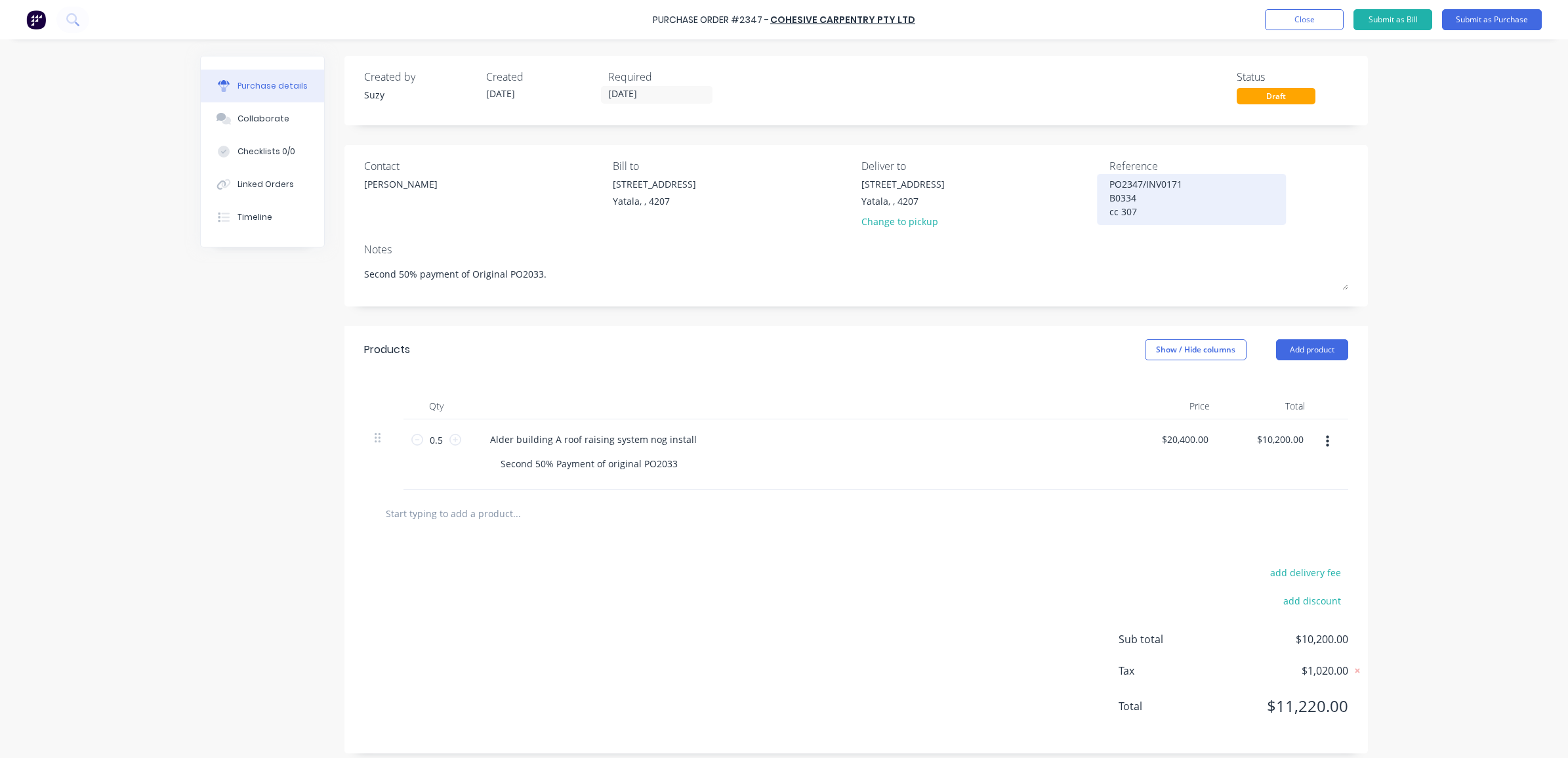
drag, startPoint x: 1117, startPoint y: 208, endPoint x: 1104, endPoint y: 183, distance: 28.2
click at [1110, 183] on textarea "PO2347/INV0171 B0334 cc 307" at bounding box center [1192, 198] width 164 height 42
click at [1382, 22] on button "Submit as Bill" at bounding box center [1393, 19] width 79 height 21
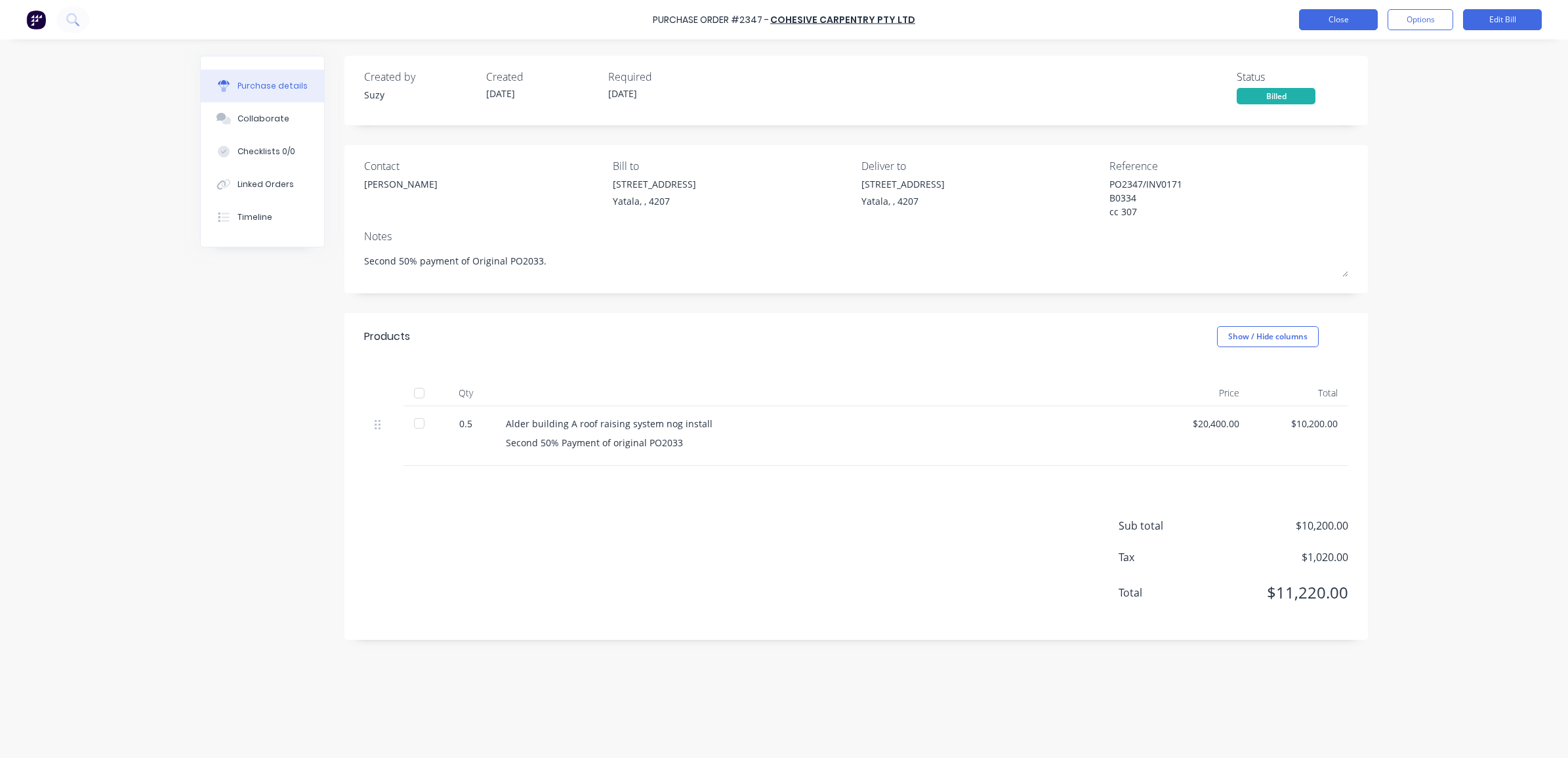
click at [1354, 27] on button "Close" at bounding box center [1338, 19] width 79 height 21
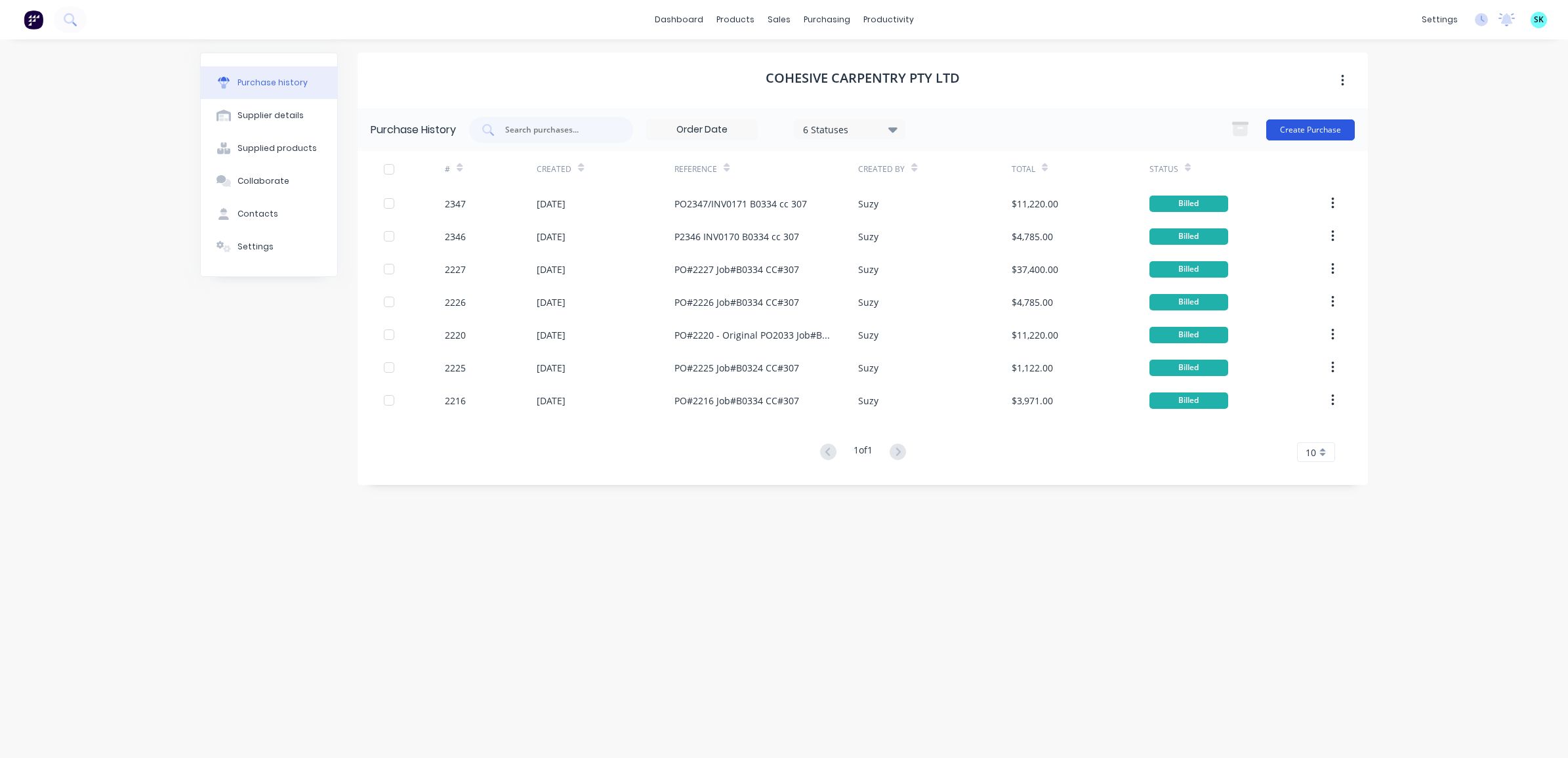
click at [1300, 134] on button "Create Purchase" at bounding box center [1311, 130] width 89 height 21
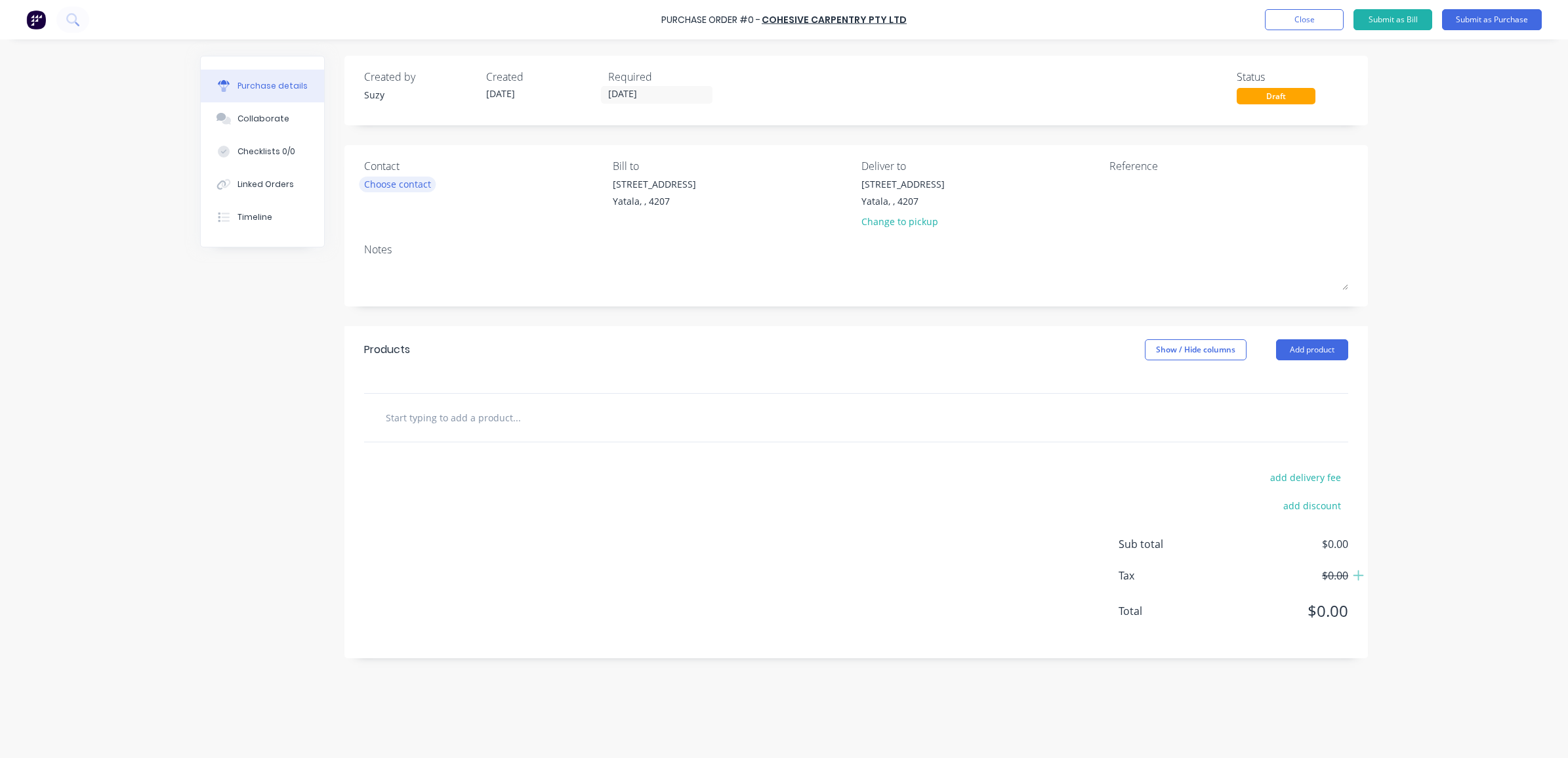
click at [389, 179] on div "Choose contact" at bounding box center [398, 183] width 67 height 14
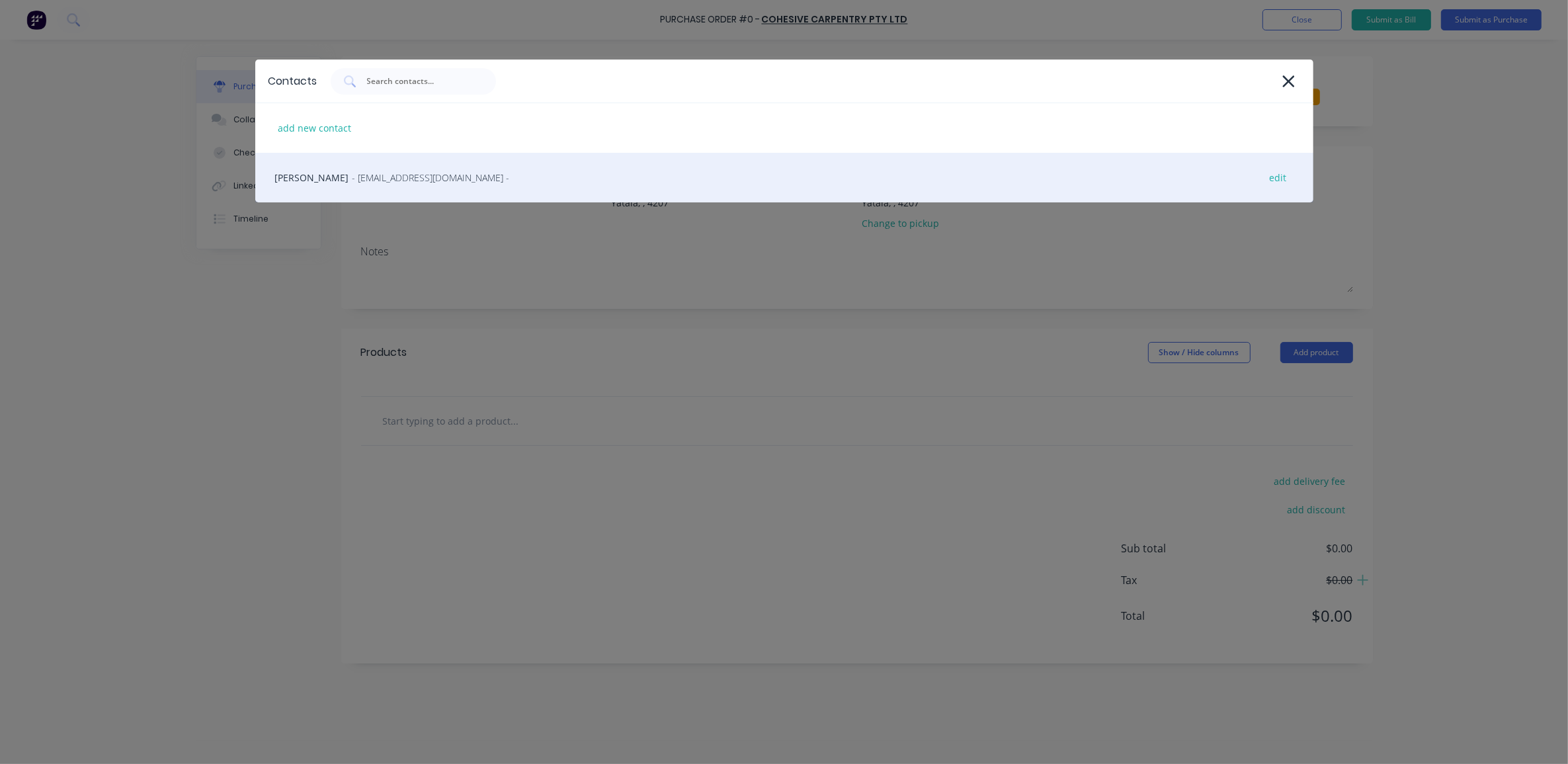
click at [375, 182] on span "- cohesivecarpentry@gmail.com -" at bounding box center [431, 177] width 157 height 14
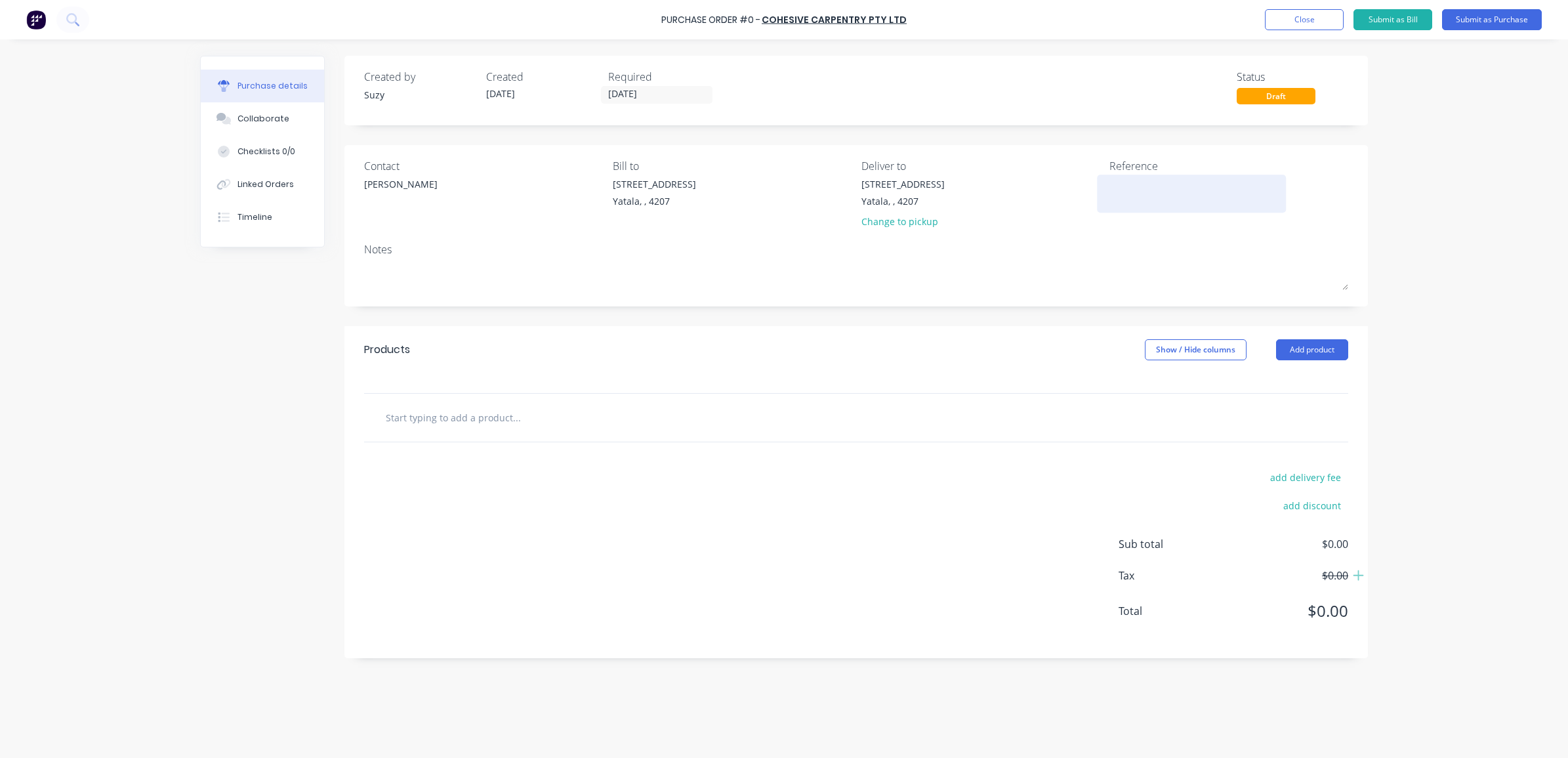
click at [1176, 195] on textarea at bounding box center [1192, 192] width 164 height 30
click at [406, 422] on input "text" at bounding box center [516, 418] width 262 height 27
paste input "AlderBallinaBuildingA"
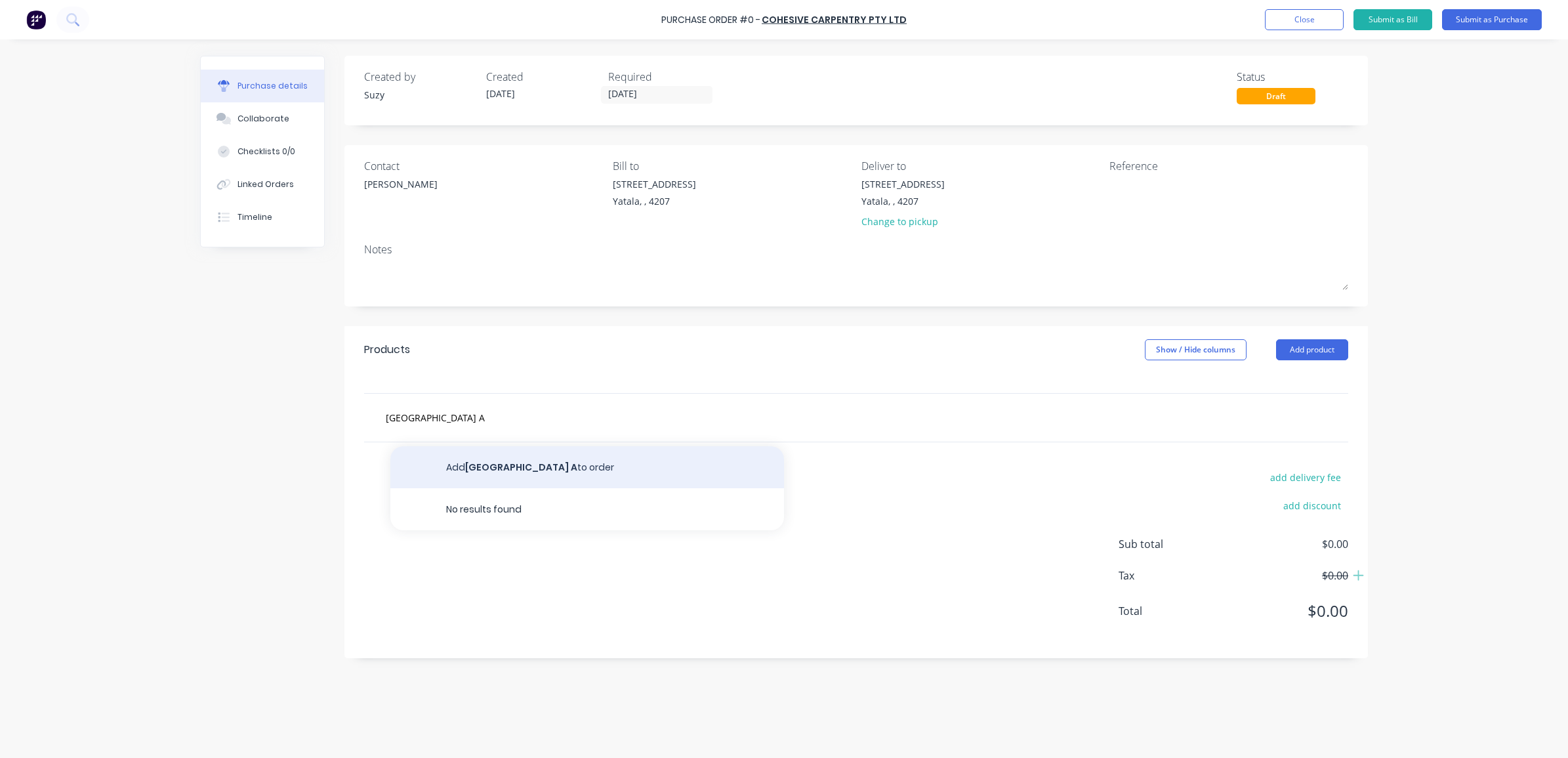
click at [500, 464] on button "Add Alder Ballina Building A to order" at bounding box center [587, 467] width 393 height 42
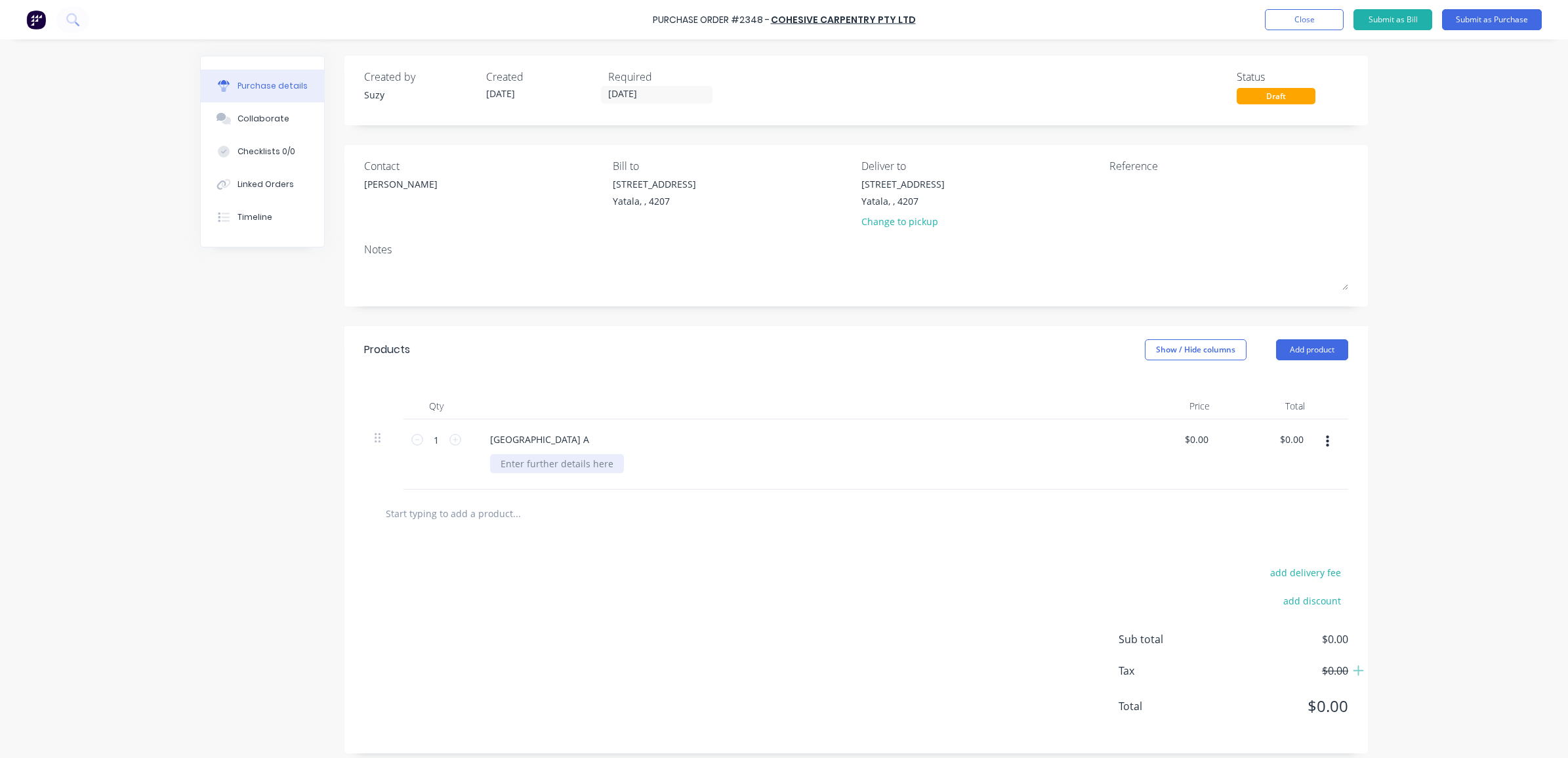
click at [515, 464] on div at bounding box center [557, 463] width 134 height 19
click at [562, 539] on div "add delivery fee add discount Sub total $0.00 Tax $0.00 Total $0.00" at bounding box center [856, 645] width 1023 height 216
click at [612, 469] on div "LGS Frame Install" at bounding box center [803, 463] width 625 height 19
click at [574, 466] on div "LGS Frame Install" at bounding box center [539, 463] width 97 height 19
click at [707, 467] on div "LGS Frame Install - Second 50% Inv for Original PO" at bounding box center [612, 463] width 242 height 19
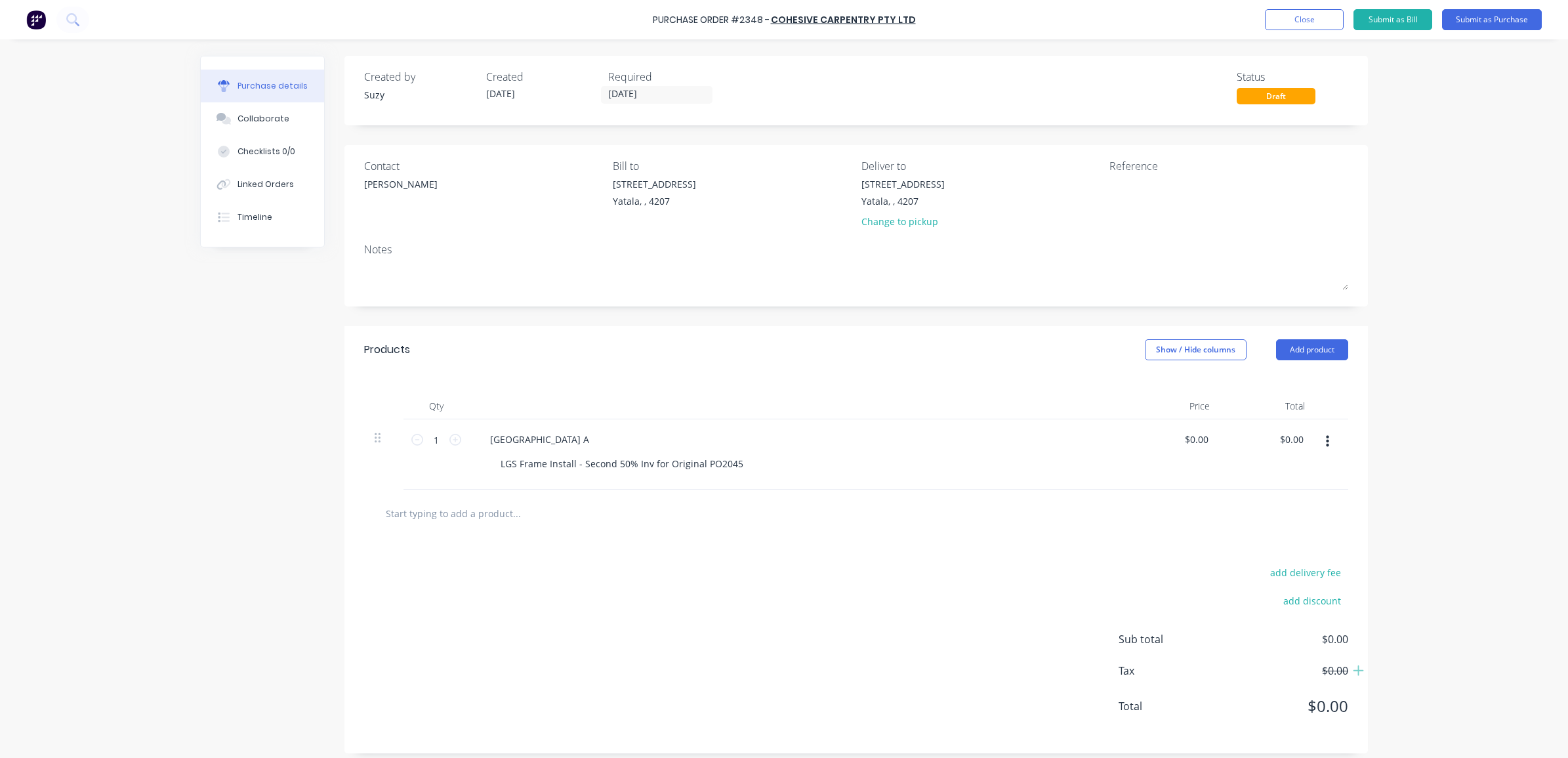
click at [784, 579] on div "add delivery fee add discount Sub total $0.00 Tax $0.00 Total $0.00" at bounding box center [856, 645] width 1023 height 216
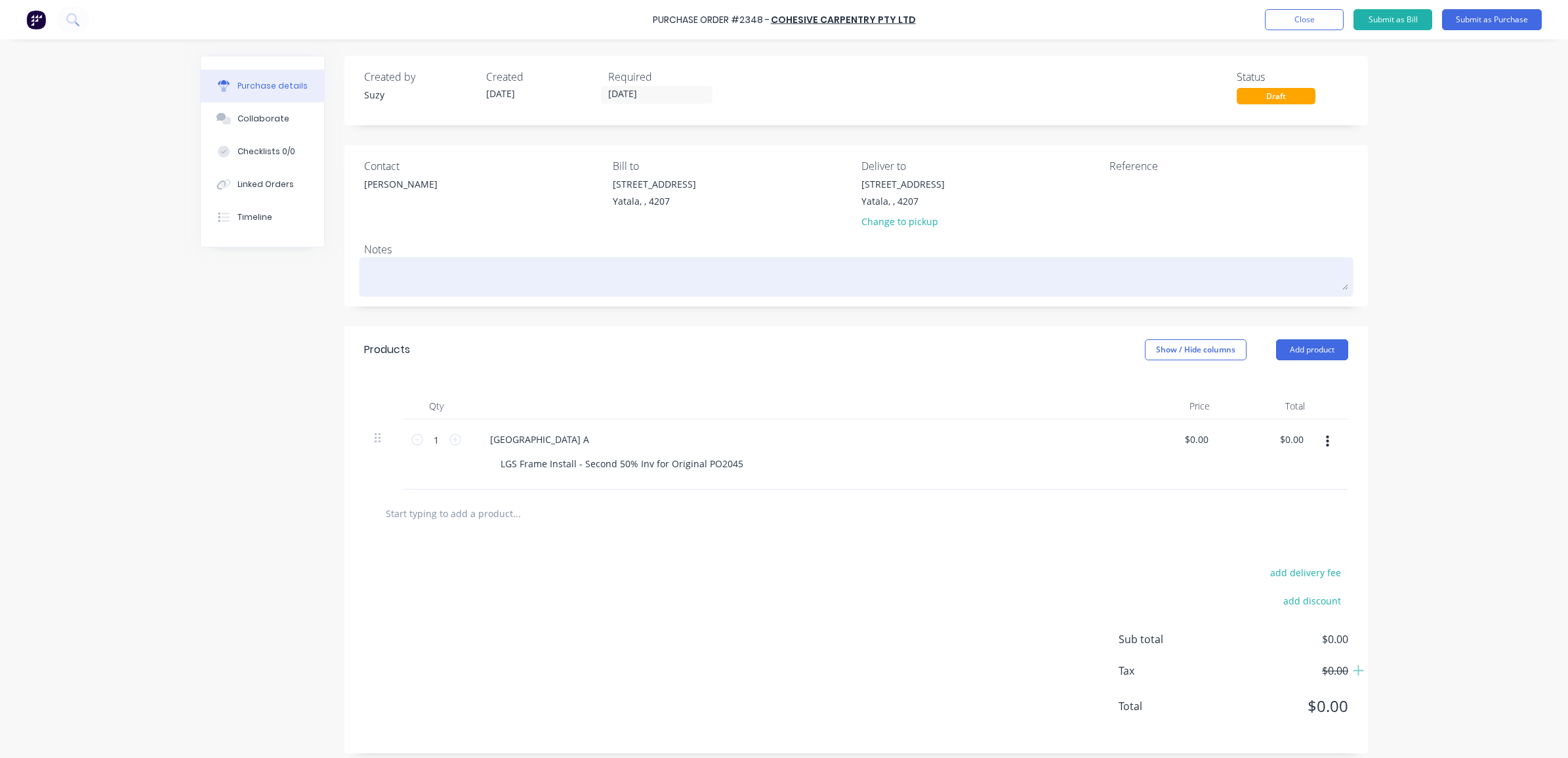
click at [540, 274] on textarea at bounding box center [857, 276] width 984 height 30
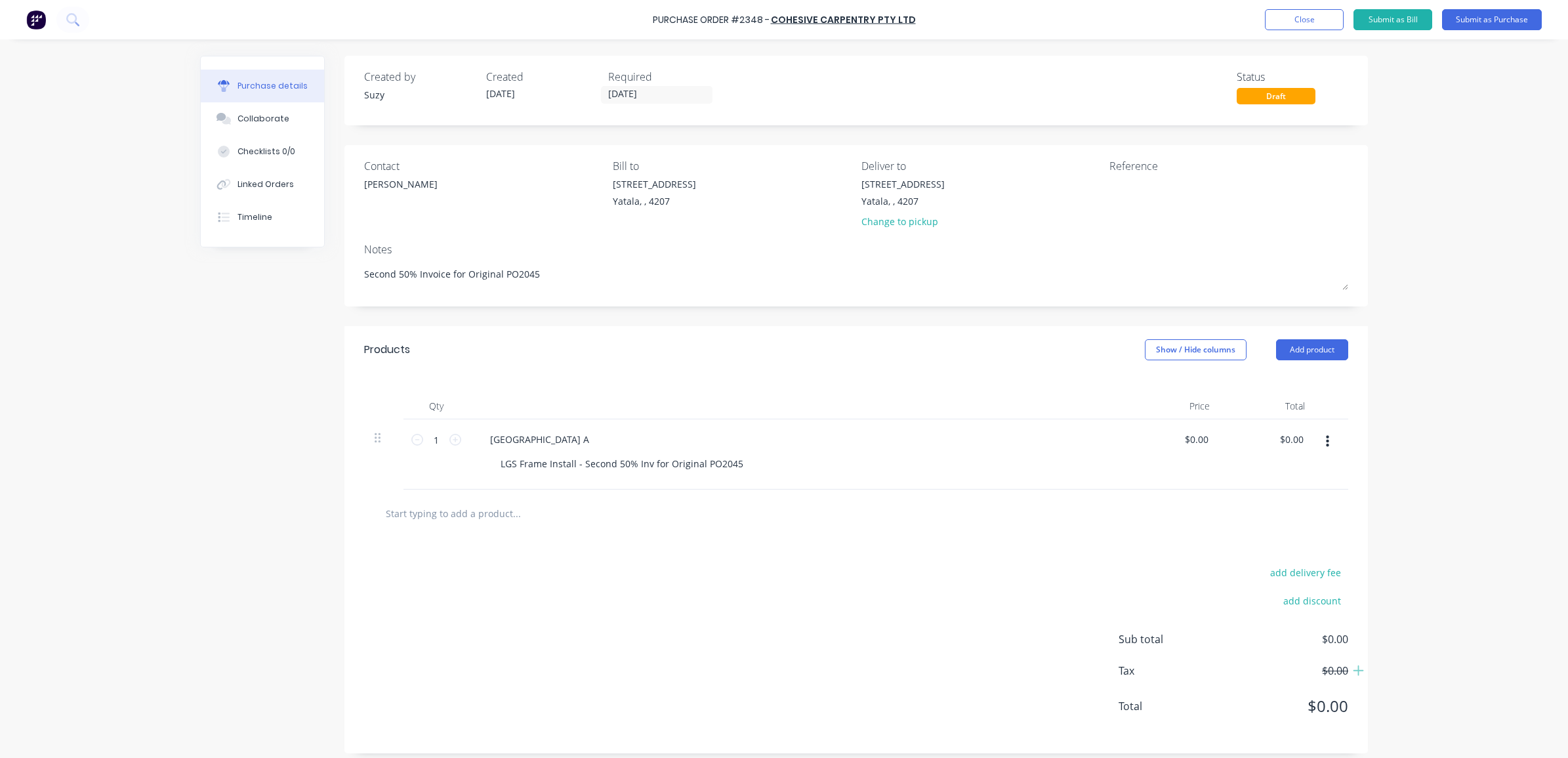
click at [544, 310] on div "Created by Suzy Created 01/10/25 Required 01/10/25 Status Draft Contact Craig L…" at bounding box center [856, 404] width 1023 height 697
drag, startPoint x: 1199, startPoint y: 440, endPoint x: 1185, endPoint y: 438, distance: 14.1
click at [1186, 438] on input "0.00" at bounding box center [1199, 439] width 25 height 19
click at [1141, 496] on div at bounding box center [857, 514] width 984 height 48
click at [437, 440] on input "1" at bounding box center [437, 440] width 27 height 20
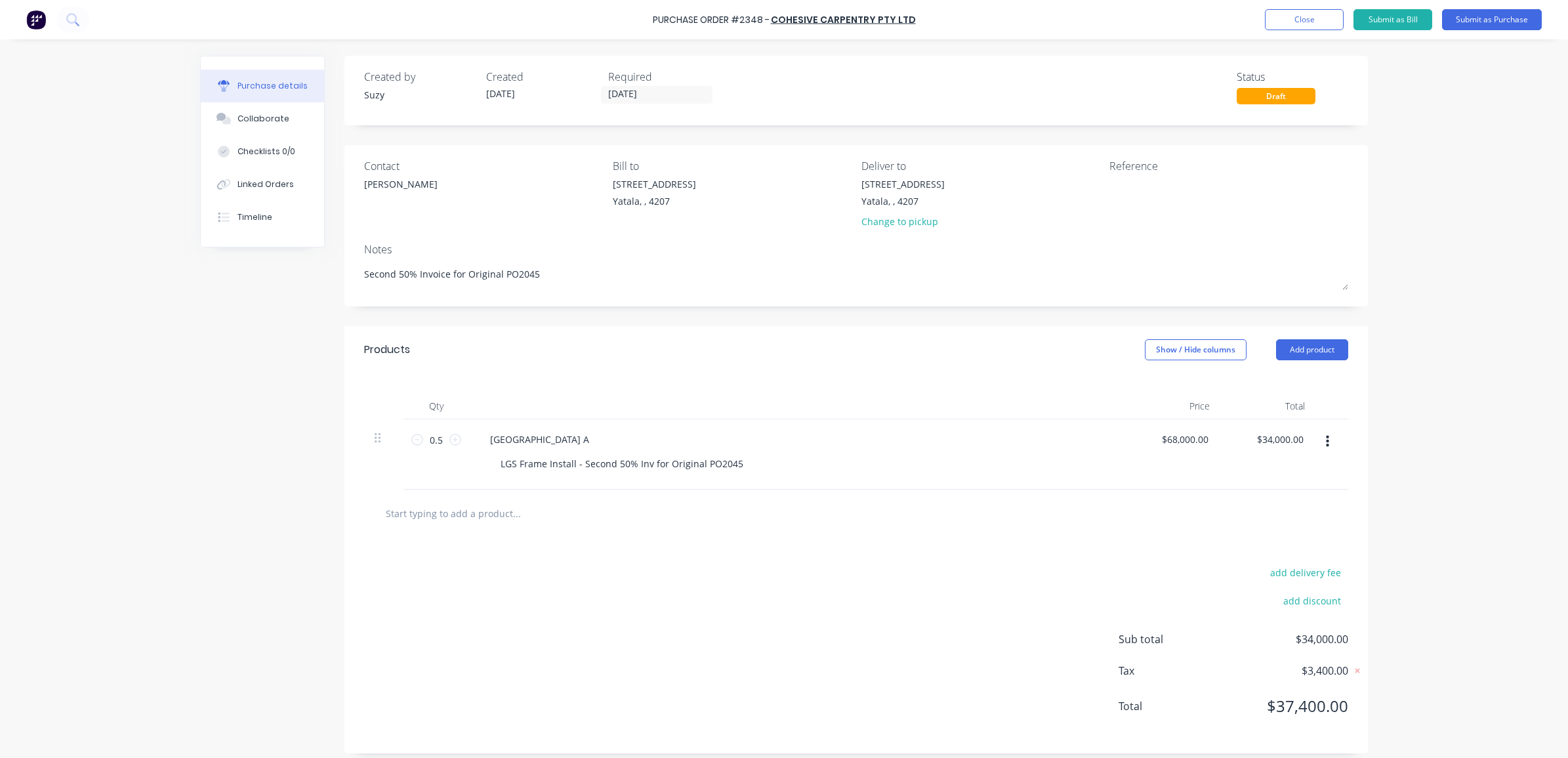
click at [503, 365] on div "Products Show / Hide columns Add product" at bounding box center [856, 350] width 1023 height 47
click at [1126, 192] on textarea at bounding box center [1192, 192] width 164 height 30
click at [1448, 217] on div "Purchase Order #2348 - Cohesive Carpentry Pty Ltd Add product Close Submit as B…" at bounding box center [784, 379] width 1568 height 758
drag, startPoint x: 1144, startPoint y: 210, endPoint x: 1104, endPoint y: 183, distance: 48.3
click at [1110, 183] on textarea "PO2348/INV172 B0334 CC 307" at bounding box center [1192, 198] width 164 height 42
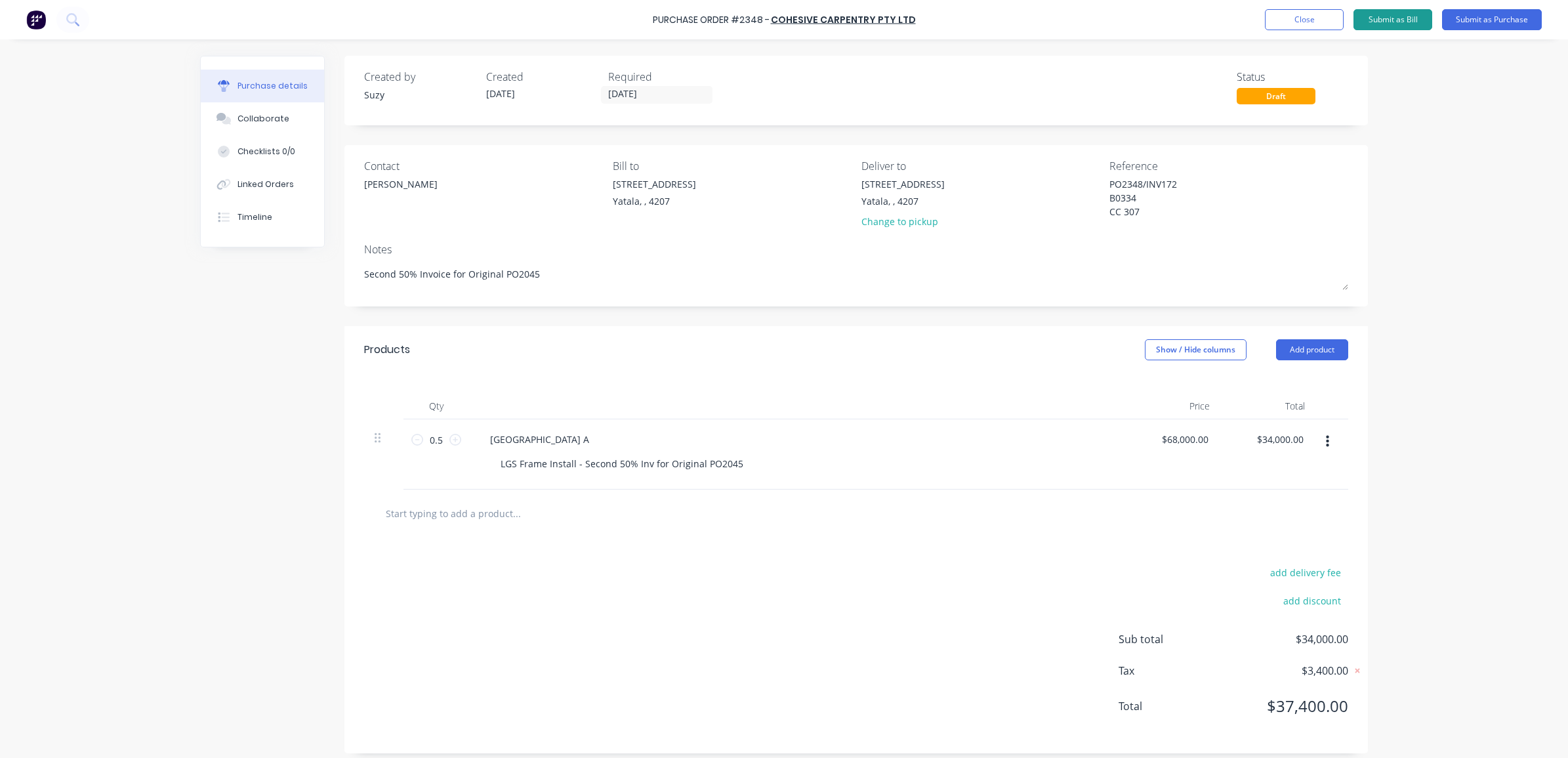
click at [1382, 10] on button "Submit as Bill" at bounding box center [1393, 19] width 79 height 21
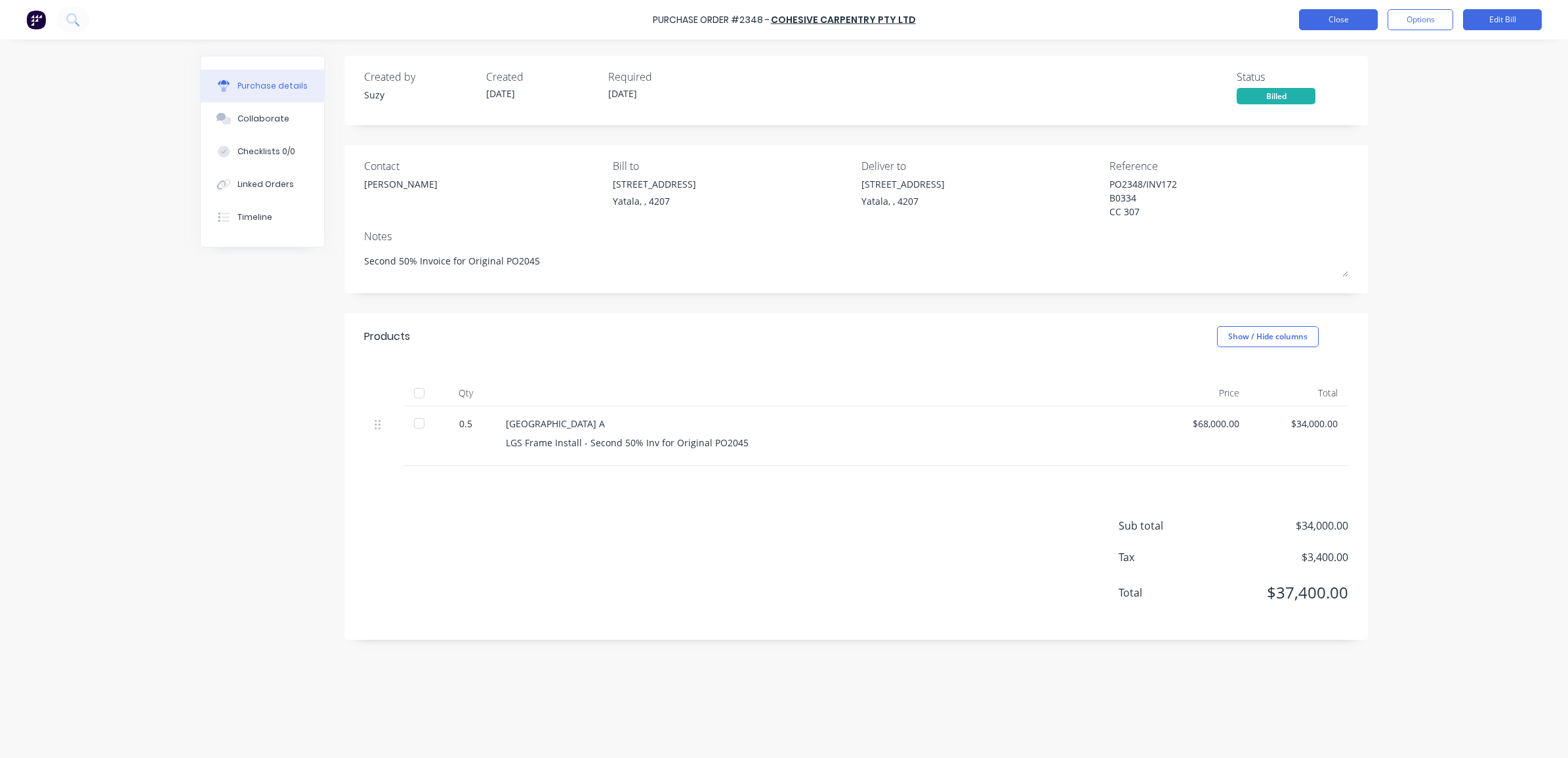
click at [1366, 17] on button "Close" at bounding box center [1338, 19] width 79 height 21
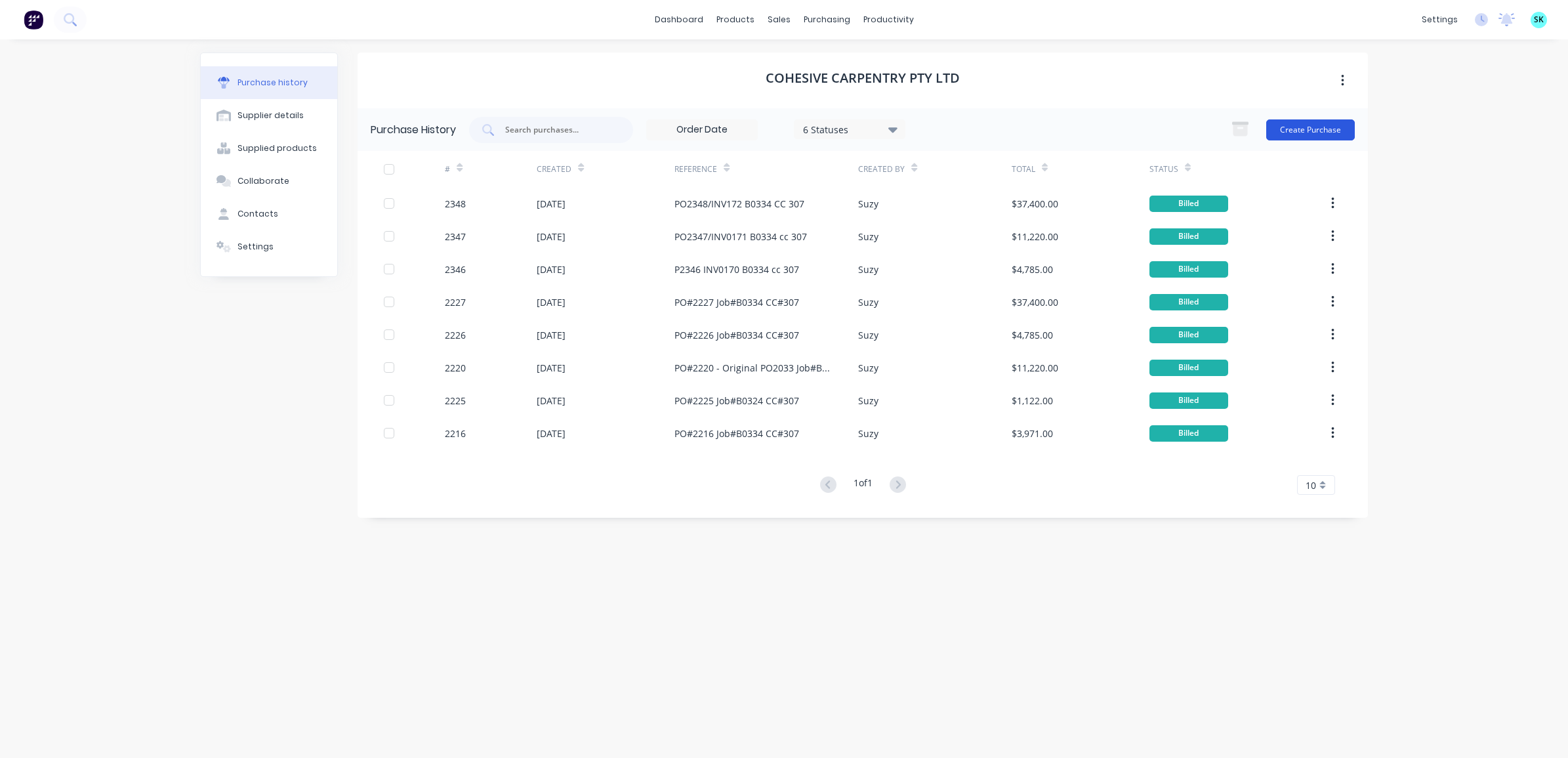
click at [1310, 123] on button "Create Purchase" at bounding box center [1311, 130] width 89 height 21
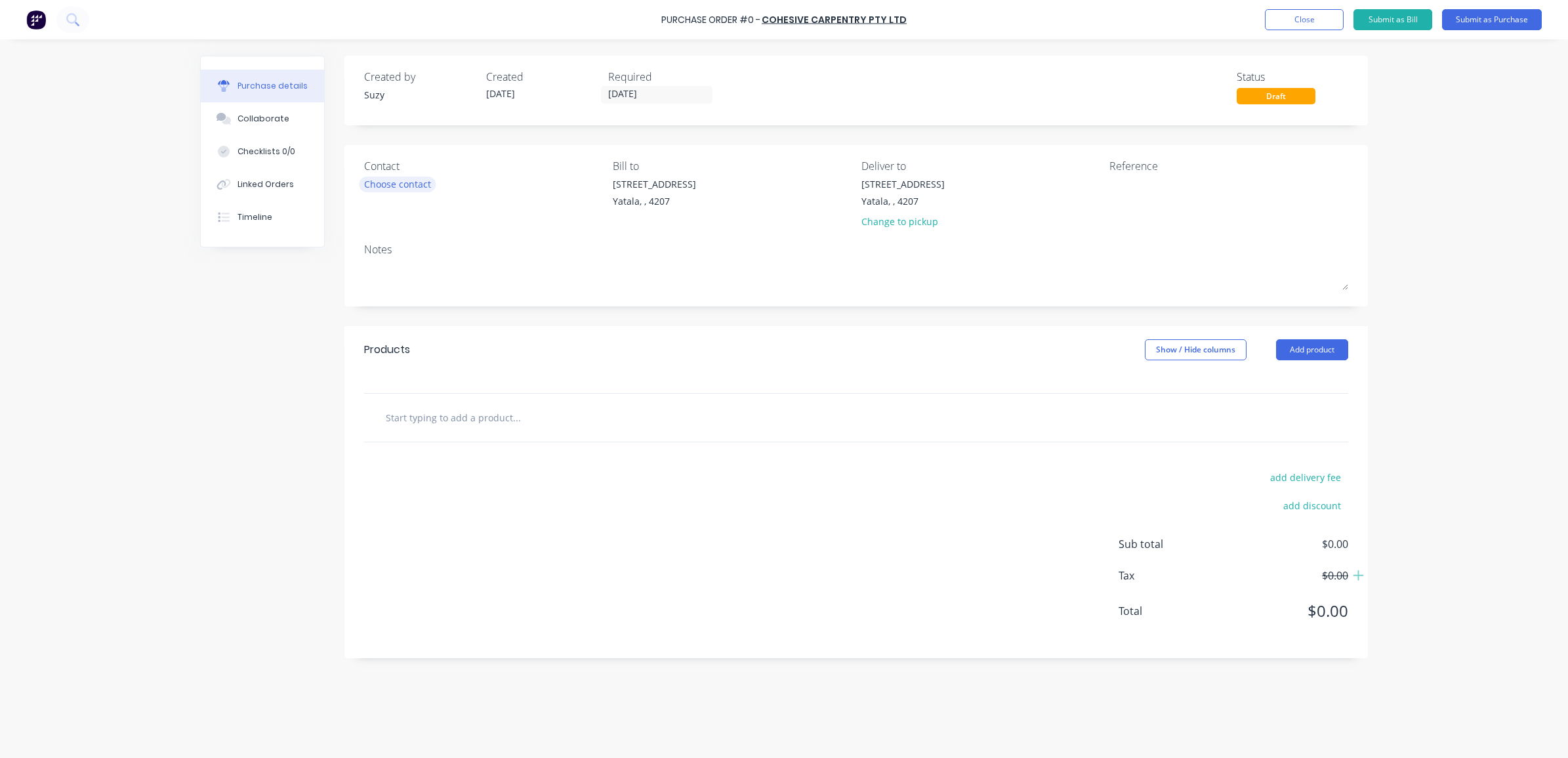
click at [393, 186] on div "Choose contact" at bounding box center [398, 183] width 67 height 14
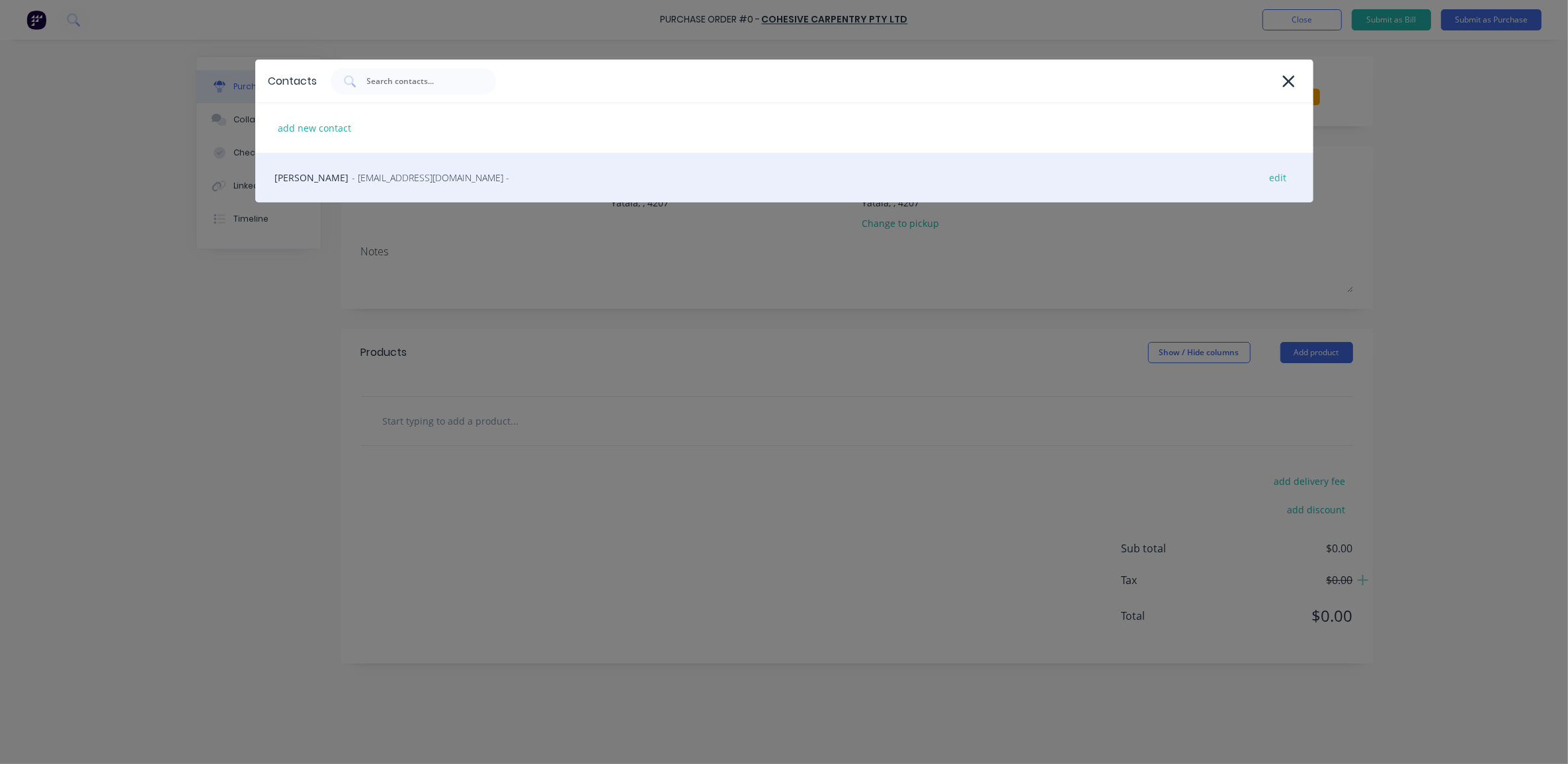
click at [385, 184] on span "- cohesivecarpentry@gmail.com -" at bounding box center [431, 177] width 157 height 14
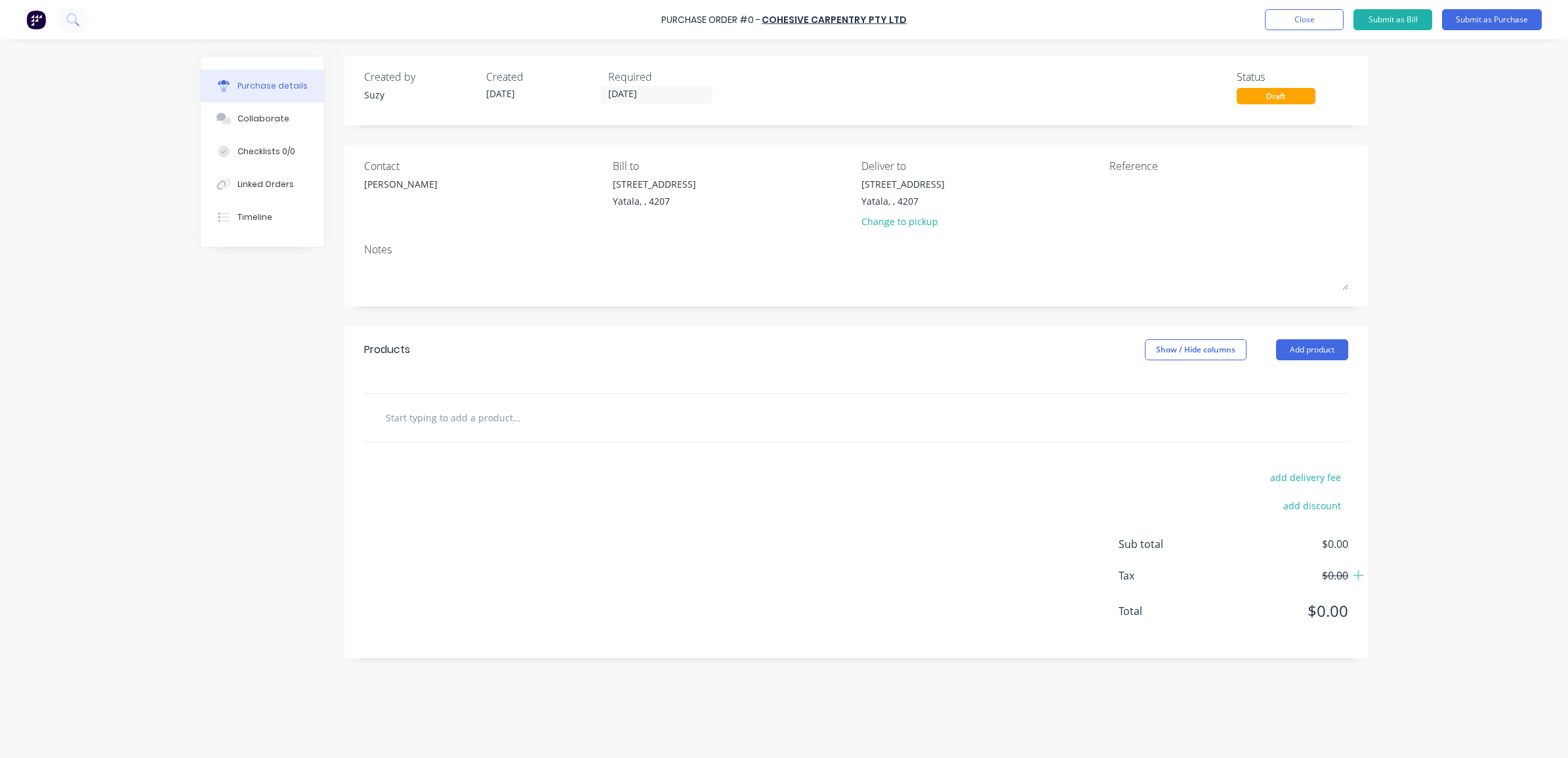
click at [442, 415] on input "text" at bounding box center [516, 418] width 262 height 27
paste input "fix c channel to front front awning portal to allow for roof fixing"
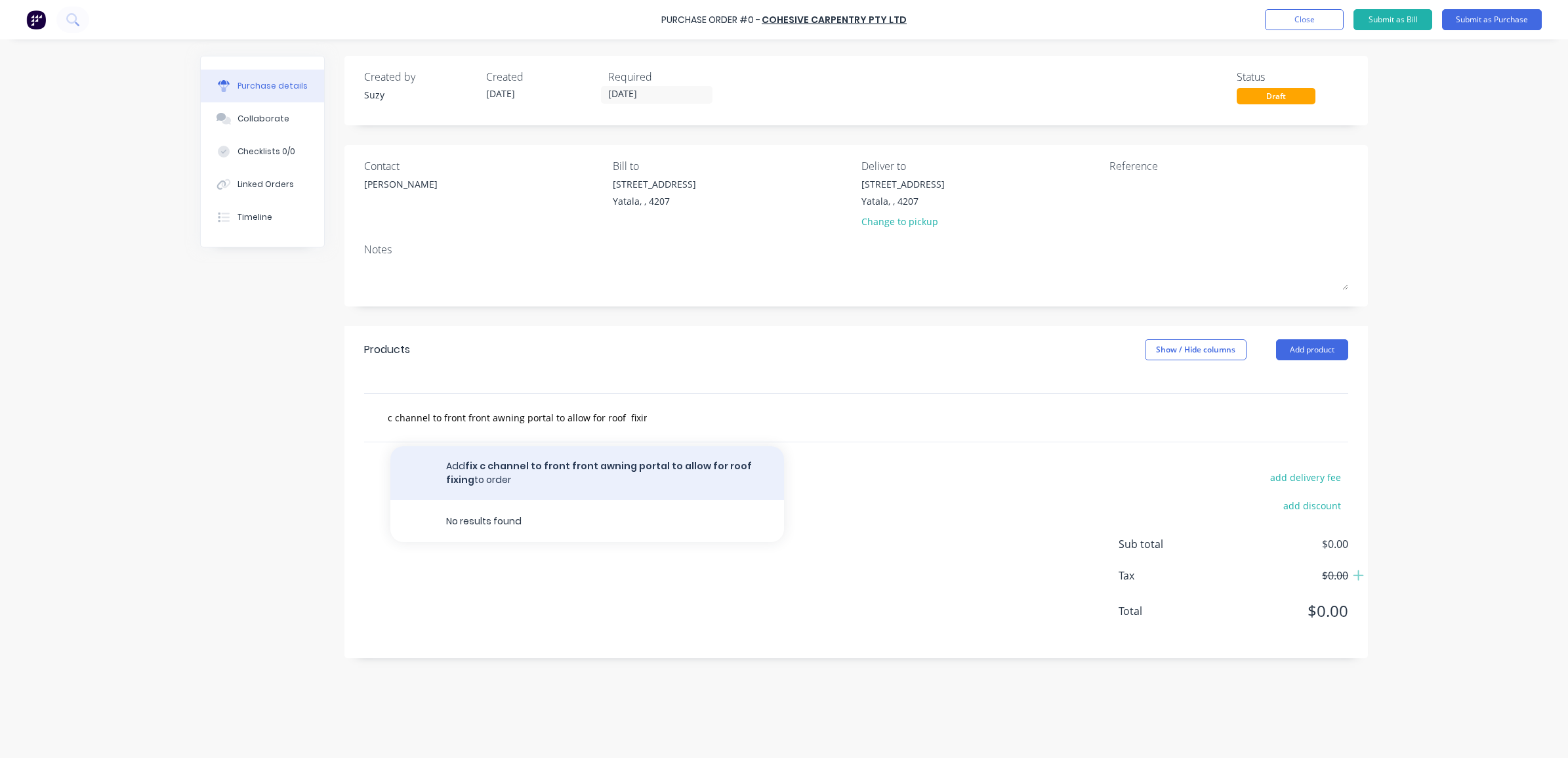
click at [600, 481] on button "Add fix c channel to front front awning portal to allow for roof fixing to order" at bounding box center [587, 473] width 393 height 54
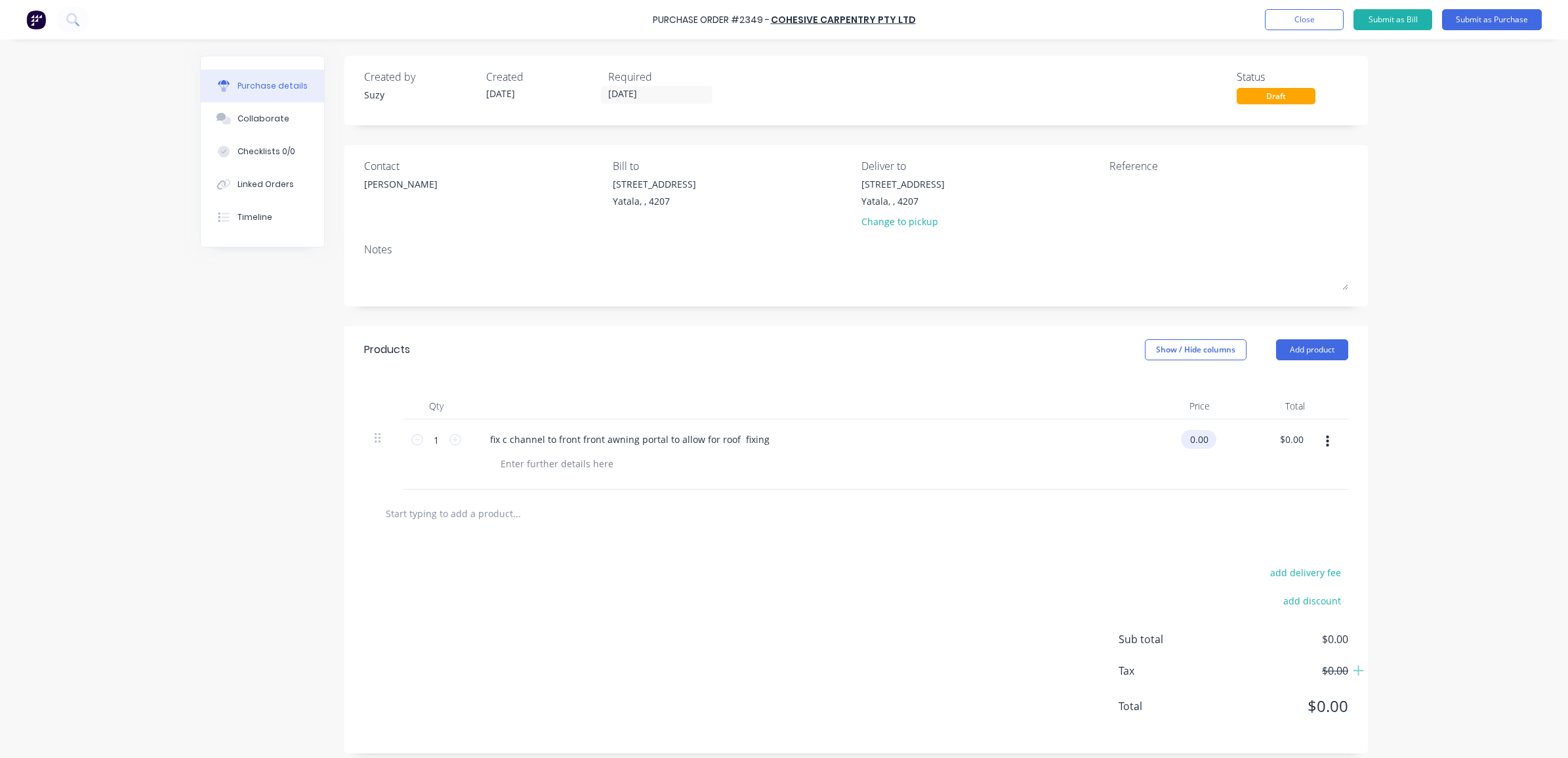
click at [1199, 437] on input "0.00" at bounding box center [1196, 439] width 30 height 19
click at [1168, 606] on div "add discount" at bounding box center [1233, 599] width 230 height 21
click at [482, 516] on input "text" at bounding box center [516, 513] width 262 height 27
paste input "modify truss THN81 to avoid conflict with structural steel"
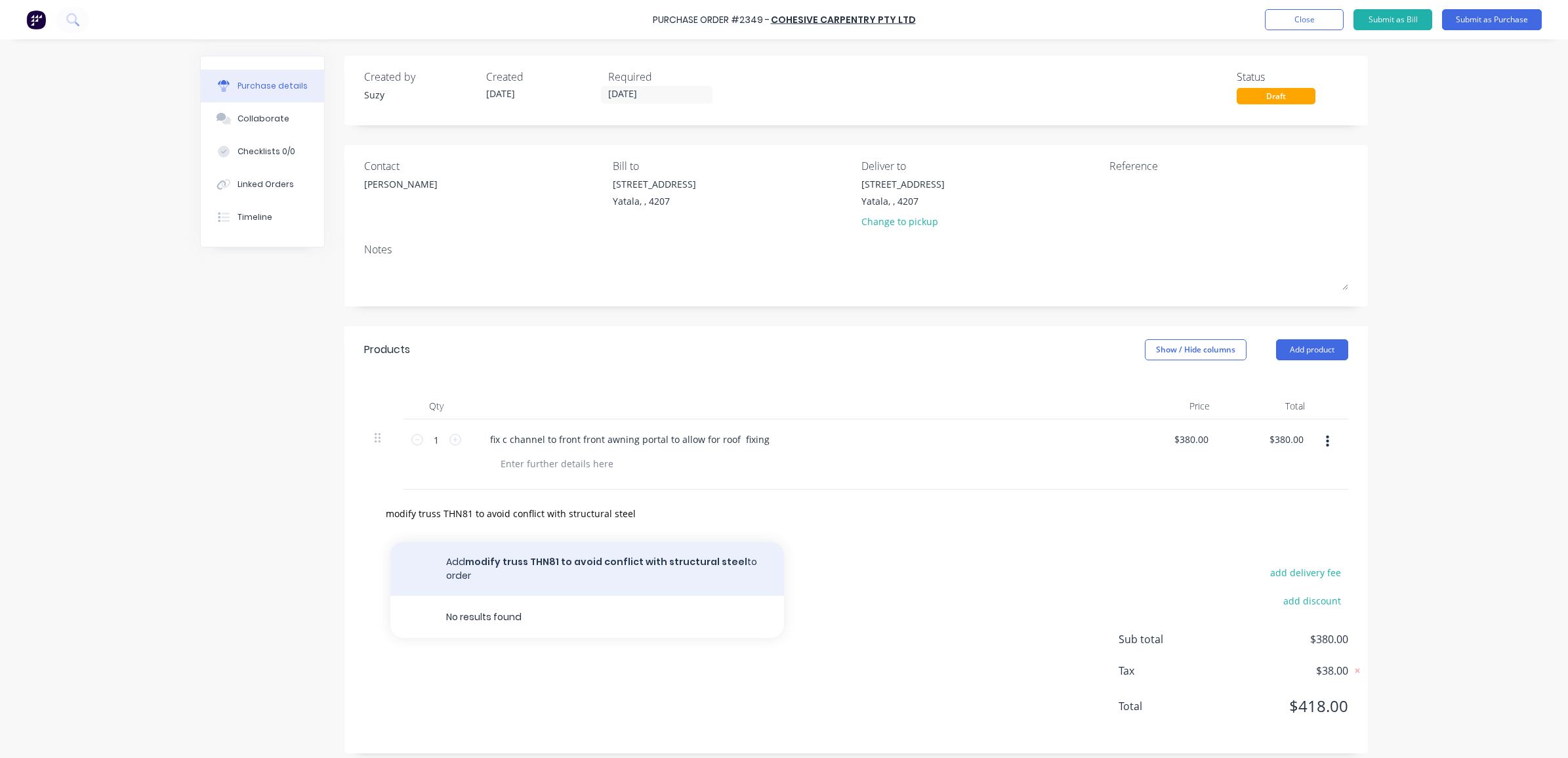
click at [494, 558] on button "Add modify truss THN81 to avoid conflict with structural steel to order" at bounding box center [587, 569] width 393 height 54
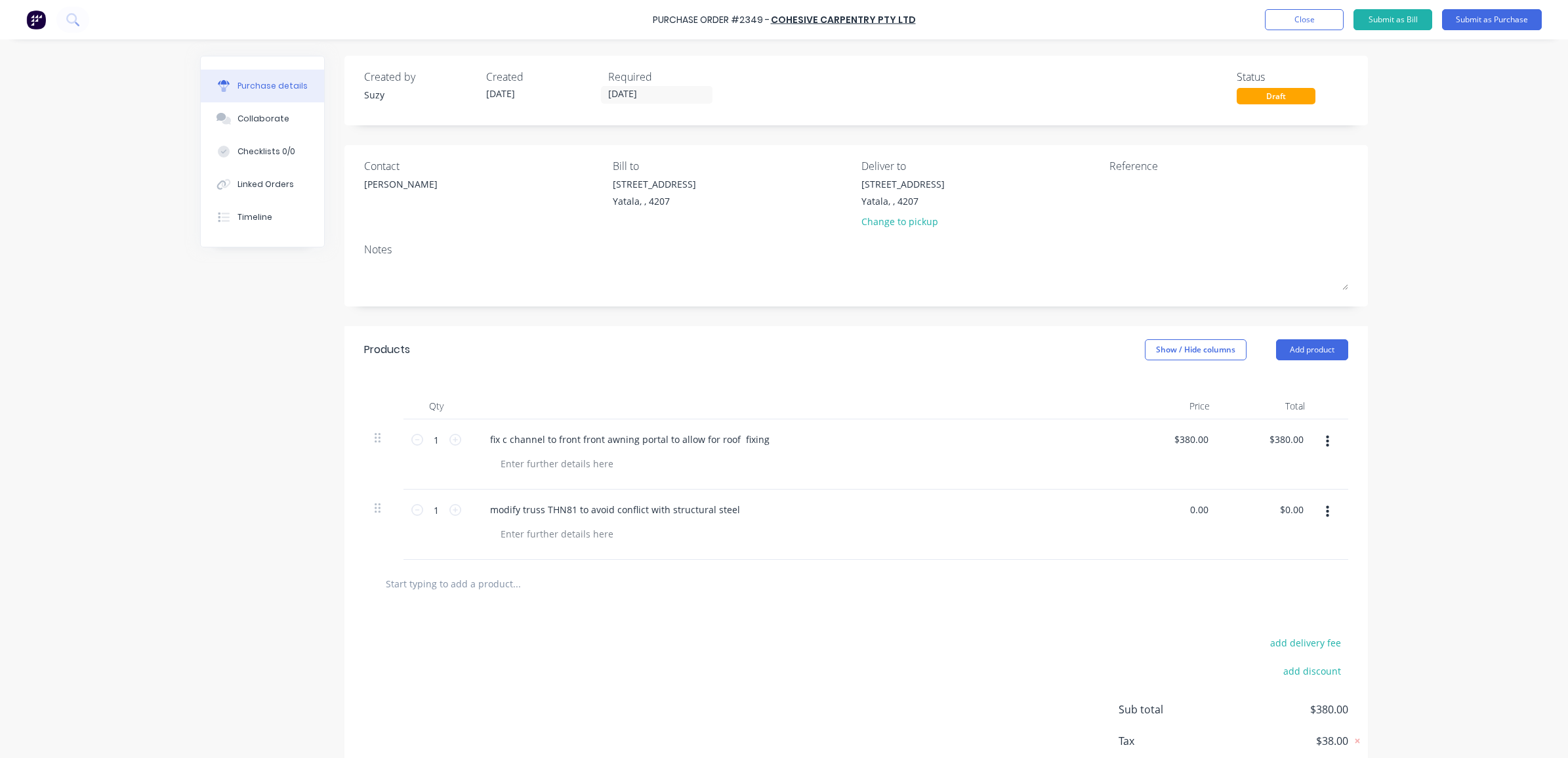
drag, startPoint x: 1202, startPoint y: 510, endPoint x: 1163, endPoint y: 510, distance: 39.0
click at [1163, 510] on div "0.00 0.00" at bounding box center [1173, 525] width 95 height 71
click at [1173, 622] on div "add delivery fee add discount Sub total $380.00 Tax $38.00 Total $418.00" at bounding box center [856, 716] width 1023 height 216
click at [469, 585] on input "text" at bounding box center [516, 584] width 262 height 27
paste input "Move truss THN95 to correct location and install brackets to PFC beam"
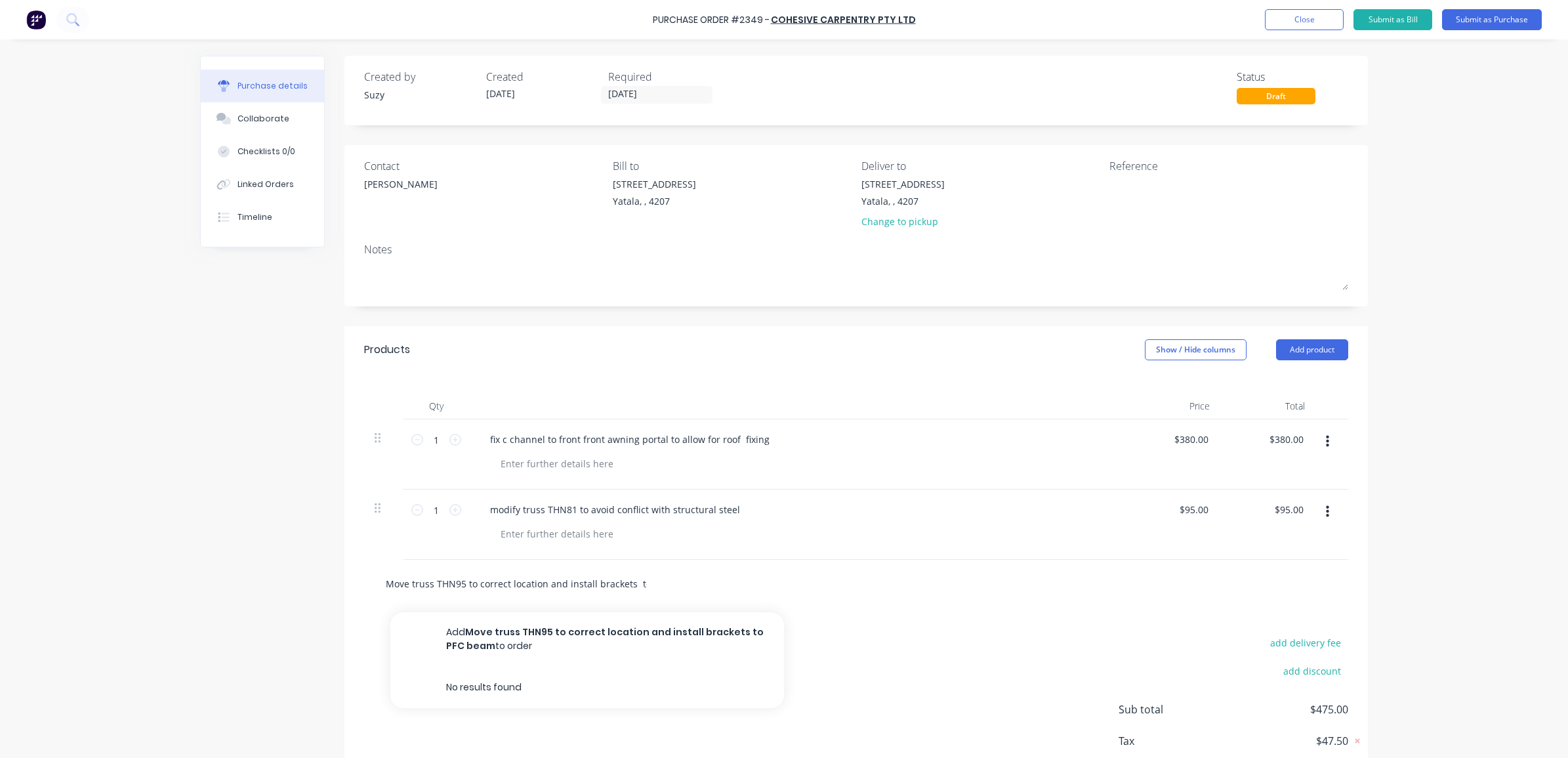
scroll to position [0, 42]
click at [526, 651] on div "add delivery fee add discount Sub total $475.00 Tax $47.50 Total $522.50" at bounding box center [856, 716] width 1023 height 216
click at [543, 578] on input "Move truss THN95 to correct location and install brackets to PFC beam" at bounding box center [516, 584] width 262 height 27
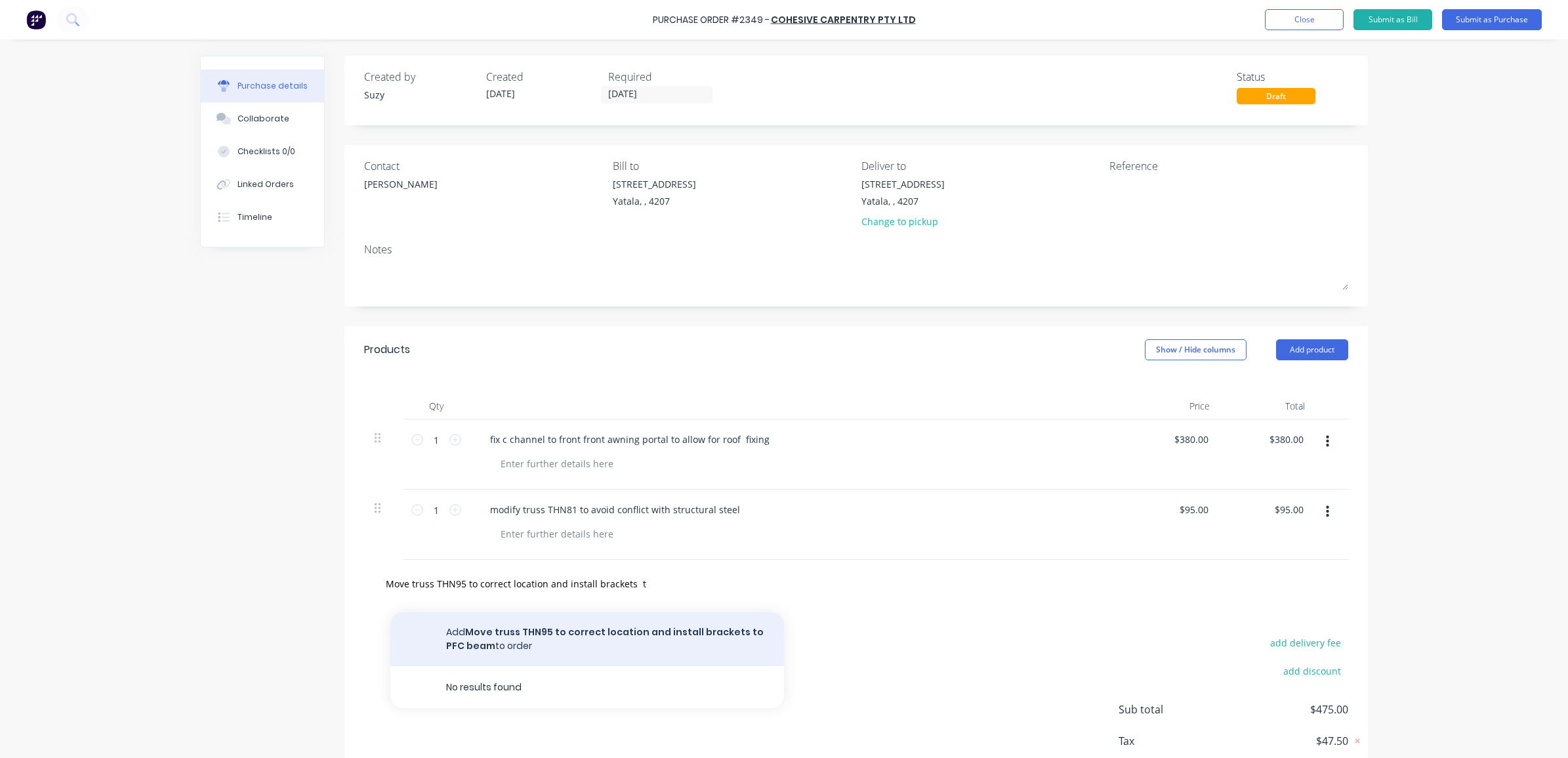
click at [536, 638] on button "Add Move truss THN95 to correct location and install brackets to PFC beam to or…" at bounding box center [587, 639] width 393 height 54
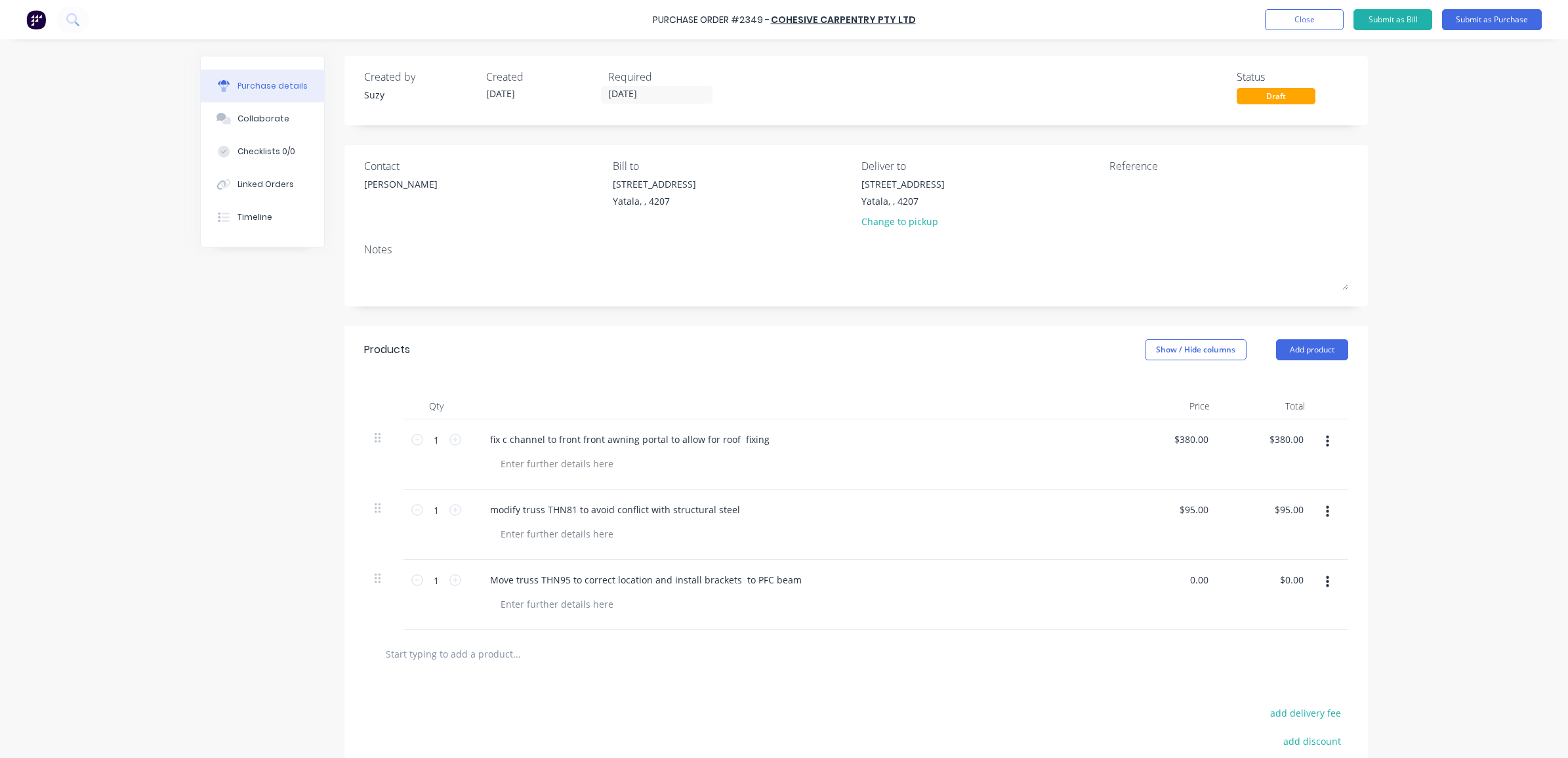
drag, startPoint x: 1201, startPoint y: 578, endPoint x: 1178, endPoint y: 575, distance: 23.2
click at [1178, 575] on div "0.00 0.00" at bounding box center [1173, 594] width 95 height 71
click at [1004, 628] on div "Move truss THN95 to correct location and install brackets to PFC beam" at bounding box center [797, 594] width 656 height 71
click at [496, 655] on input "text" at bounding box center [516, 654] width 262 height 27
paste input "Reframe L1200 to lift opening height to 2700"
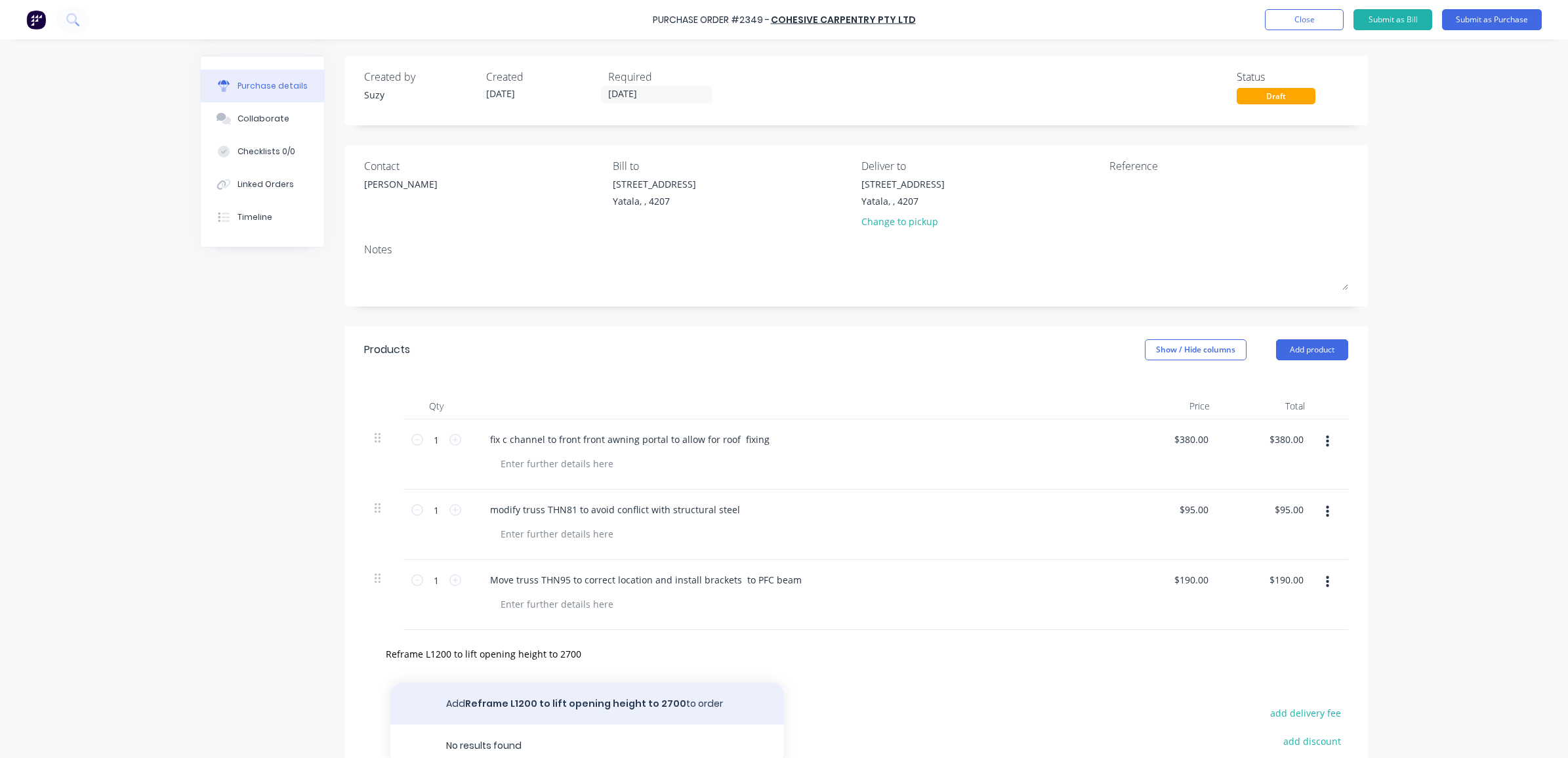
click at [520, 710] on button "Add Reframe L1200 to lift opening height to 2700 to order" at bounding box center [587, 703] width 393 height 42
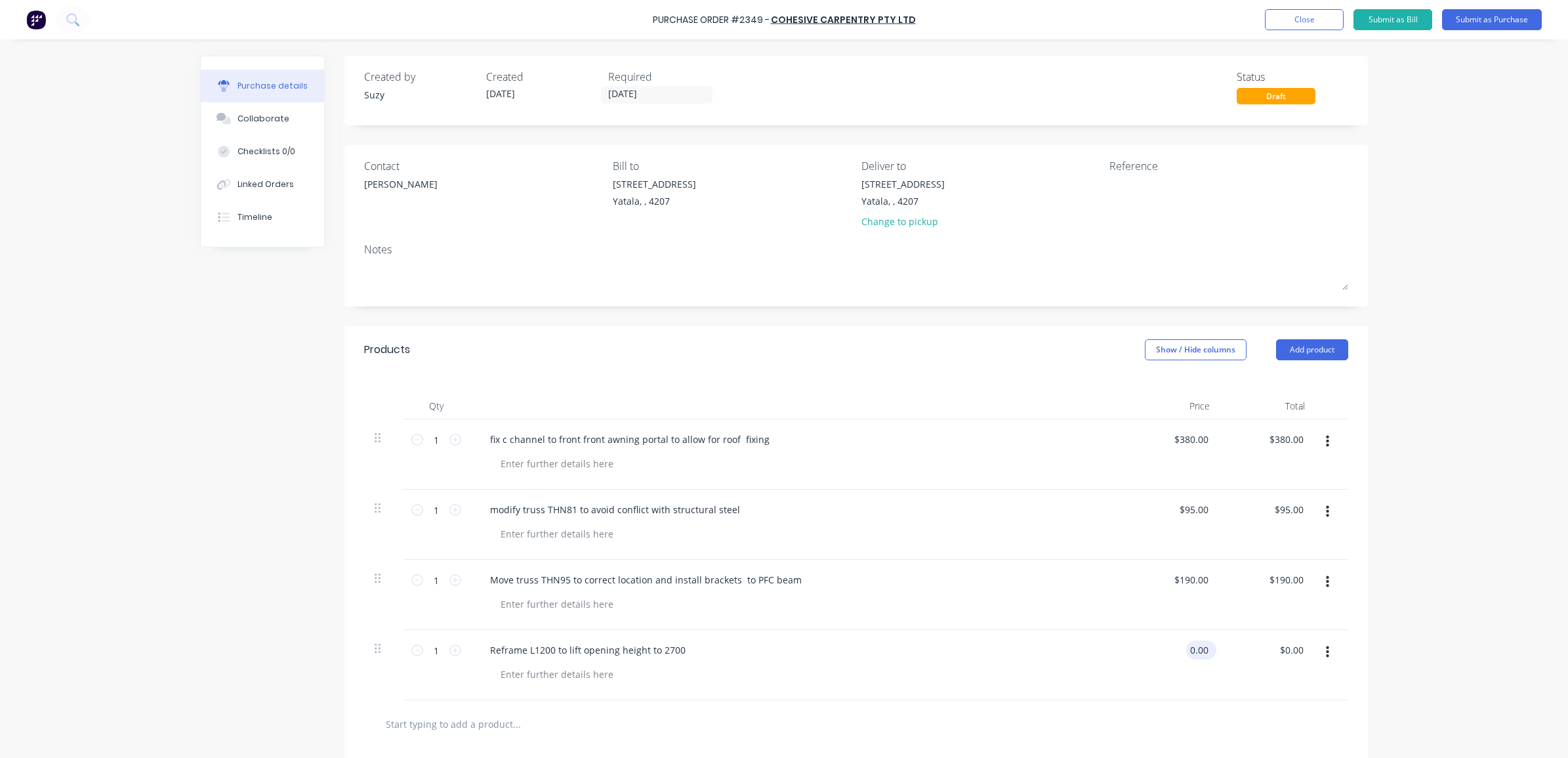
drag, startPoint x: 1189, startPoint y: 648, endPoint x: 1180, endPoint y: 648, distance: 9.0
click at [1186, 648] on input "0.00" at bounding box center [1199, 650] width 25 height 19
click at [1180, 672] on div "$190.00 190" at bounding box center [1173, 665] width 95 height 71
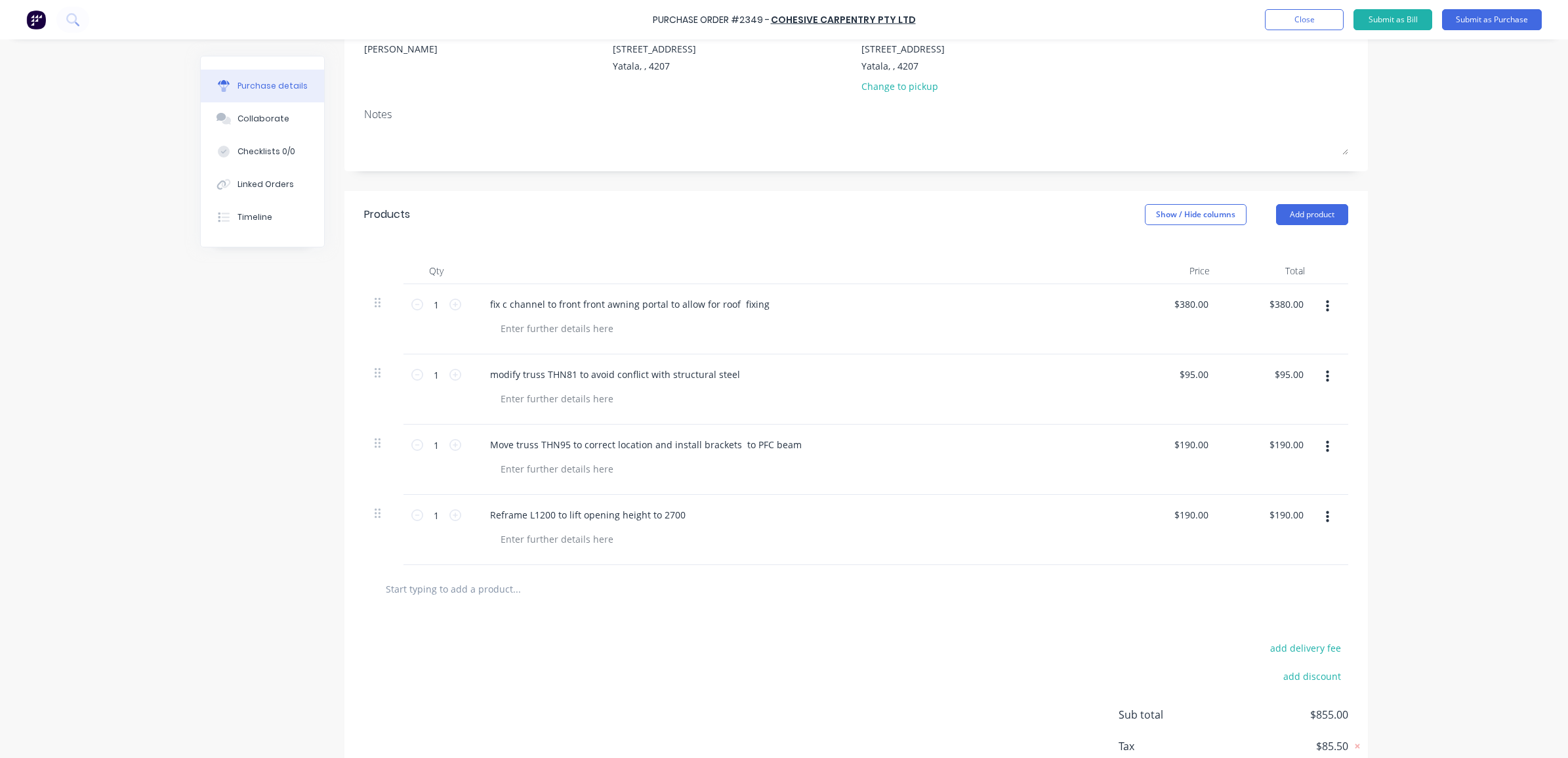
scroll to position [164, 0]
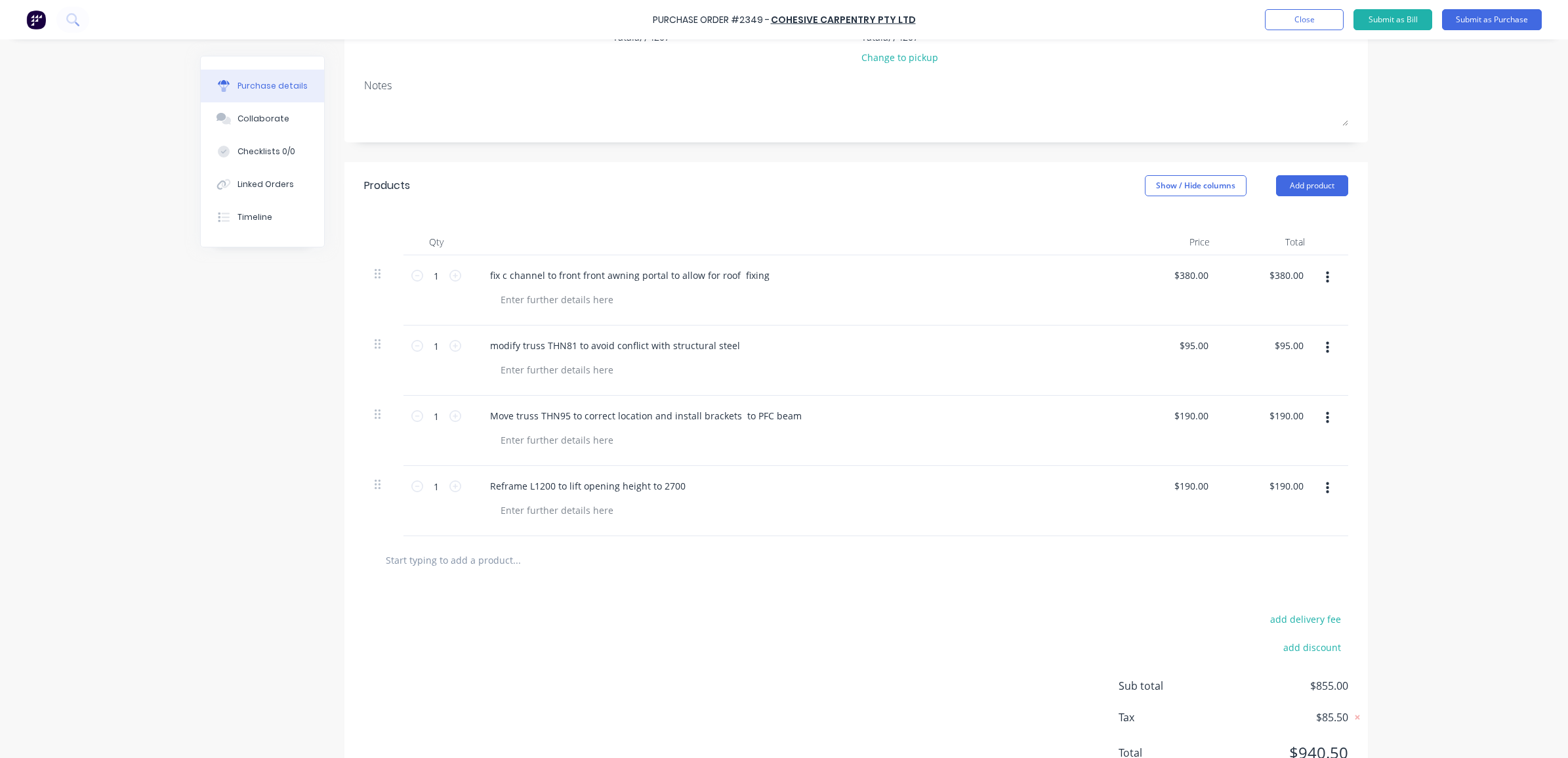
click at [479, 560] on input "text" at bounding box center [516, 560] width 262 height 27
paste input "modify frames L164, L163 to fit under structural steel"
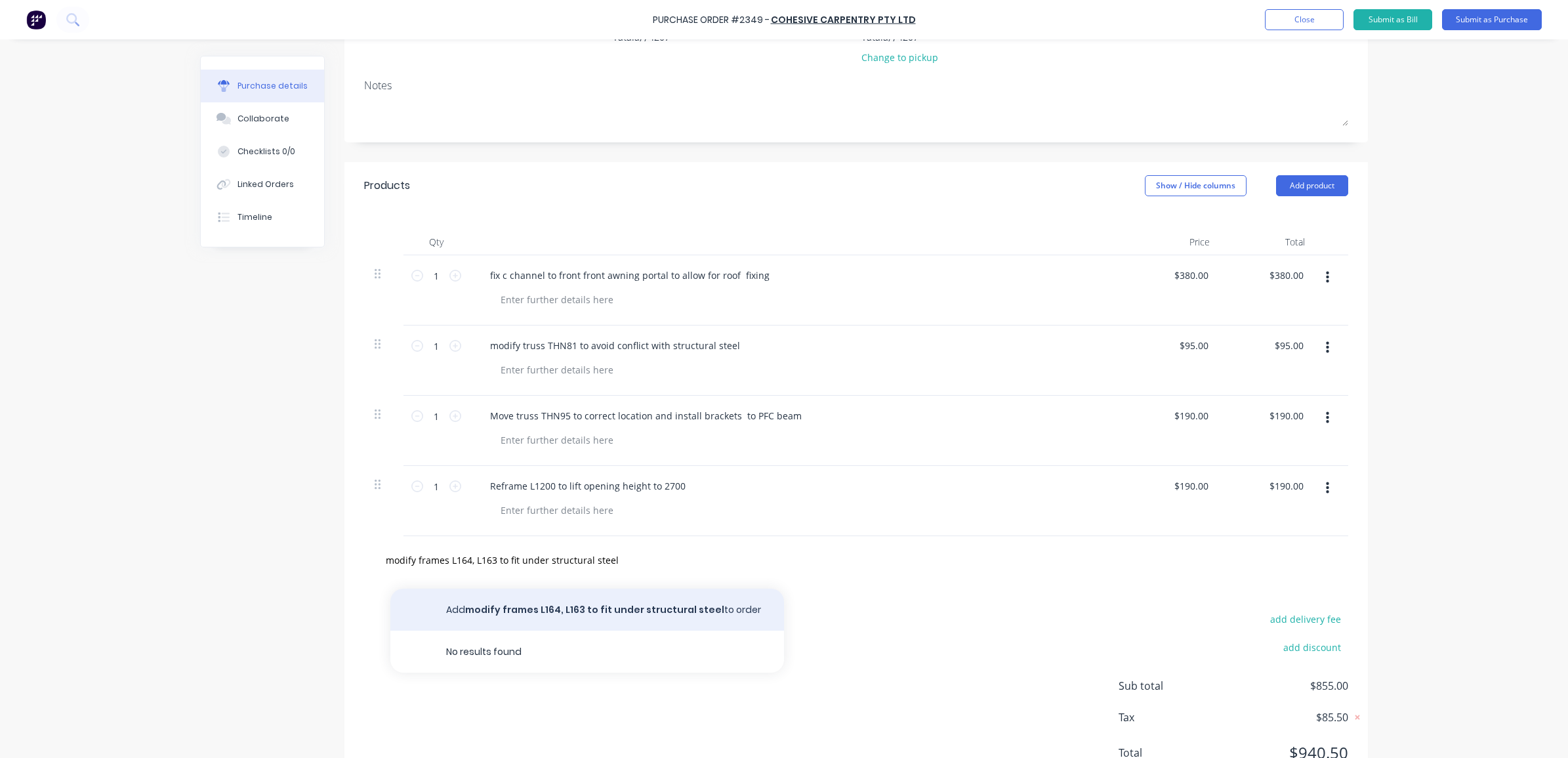
click at [496, 608] on button "Add modify frames L164, L163 to fit under structural steel to order" at bounding box center [587, 609] width 393 height 42
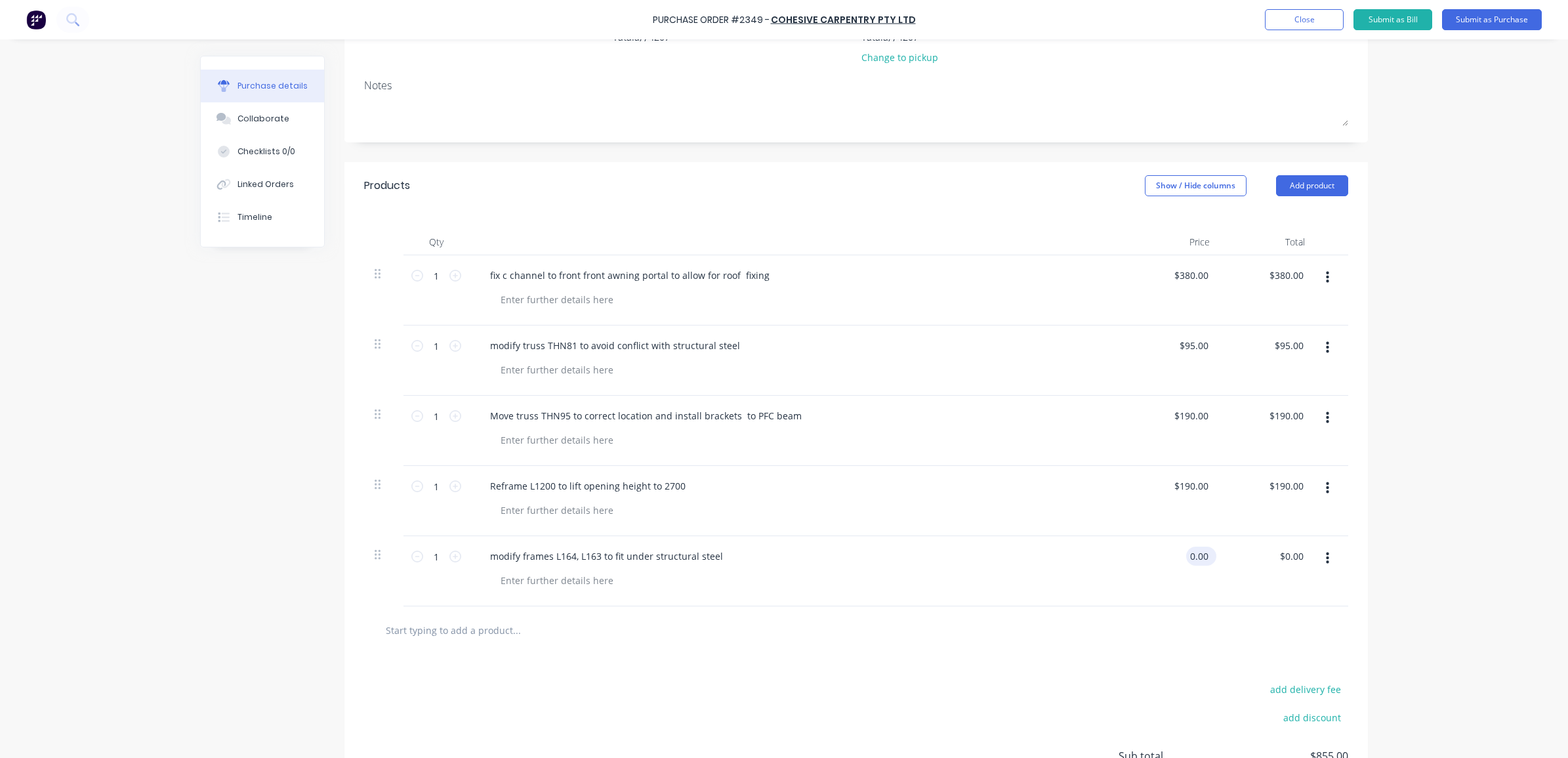
drag, startPoint x: 1204, startPoint y: 560, endPoint x: 1183, endPoint y: 551, distance: 22.8
click at [1186, 551] on input "0.00" at bounding box center [1199, 555] width 25 height 19
click at [1258, 633] on div at bounding box center [856, 630] width 963 height 27
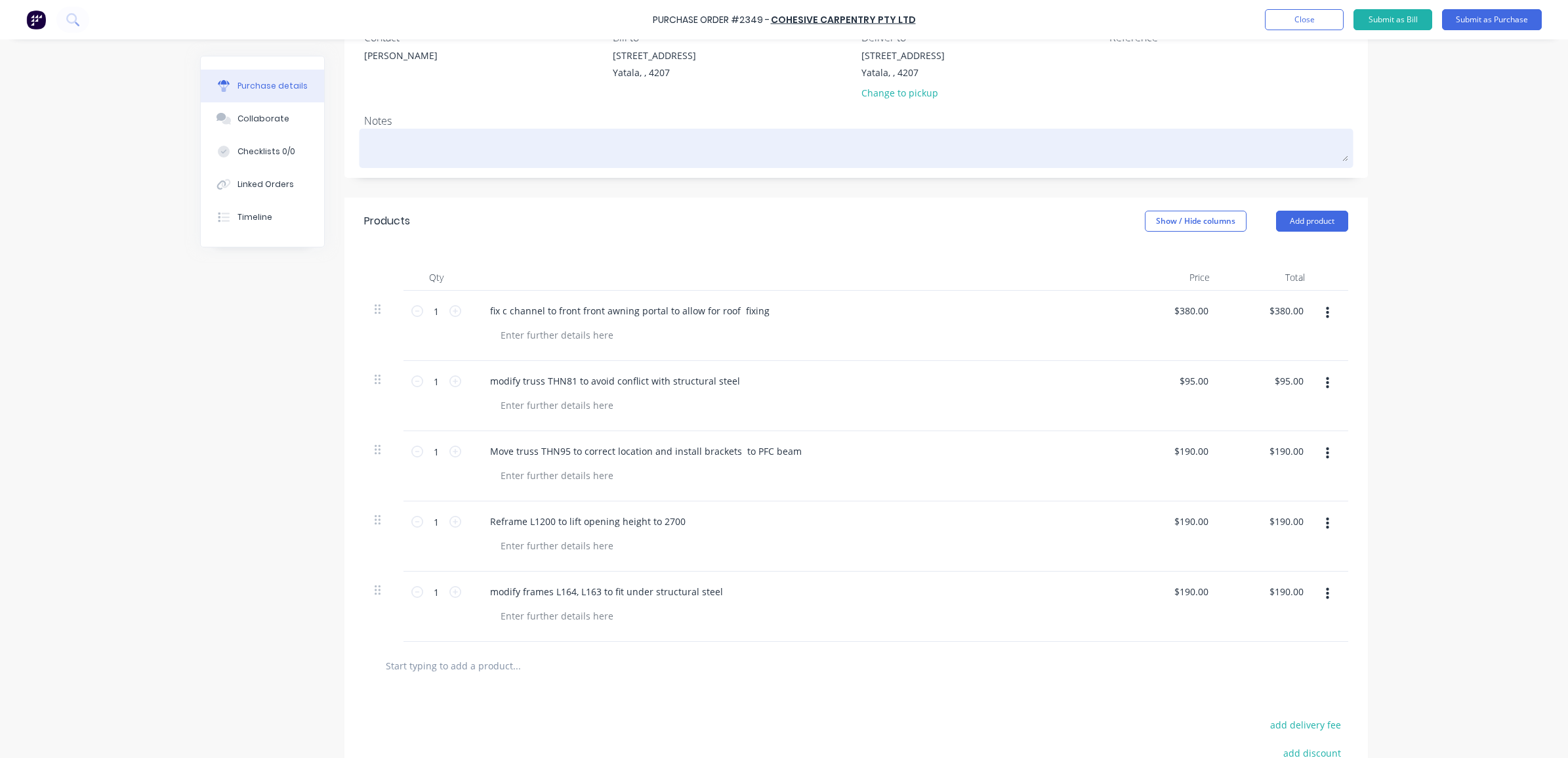
scroll to position [128, 0]
click at [440, 139] on textarea at bounding box center [857, 148] width 984 height 30
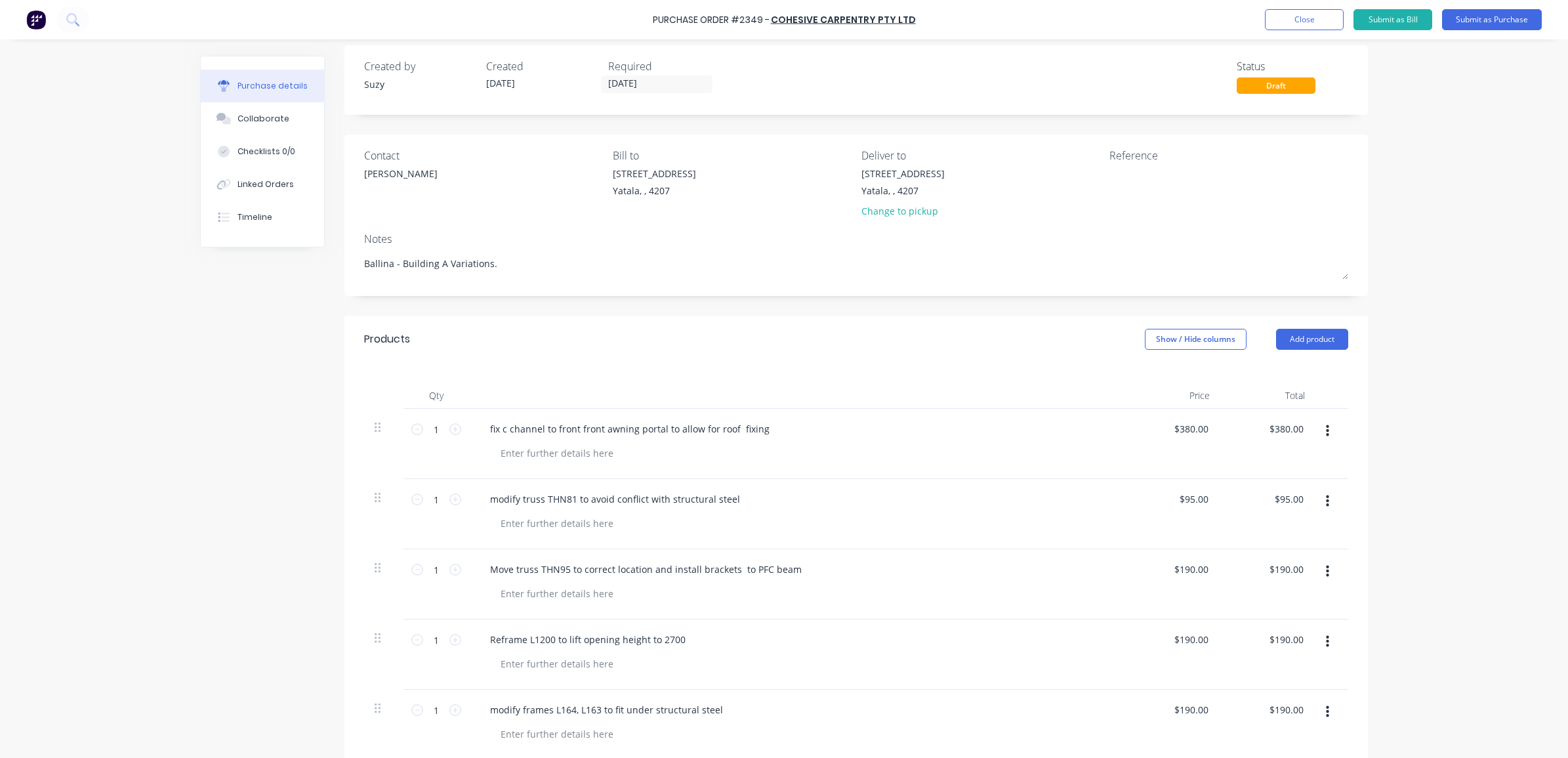
scroll to position [0, 0]
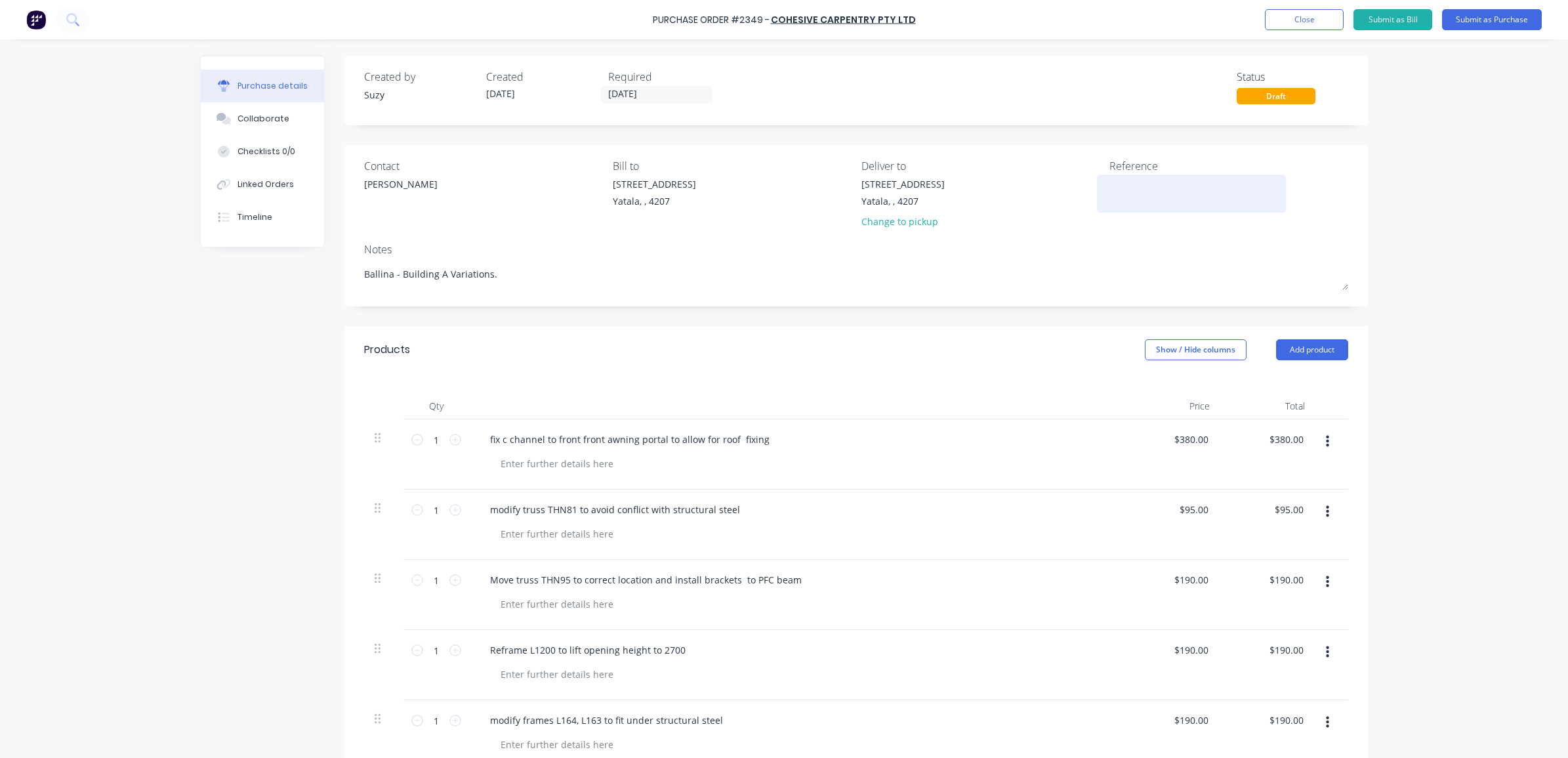
click at [1206, 194] on textarea at bounding box center [1192, 192] width 164 height 30
click at [1261, 246] on div "Notes" at bounding box center [857, 249] width 984 height 16
click at [1147, 196] on textarea "PO2349/INV173 B0334" CC 307" at bounding box center [1192, 198] width 164 height 42
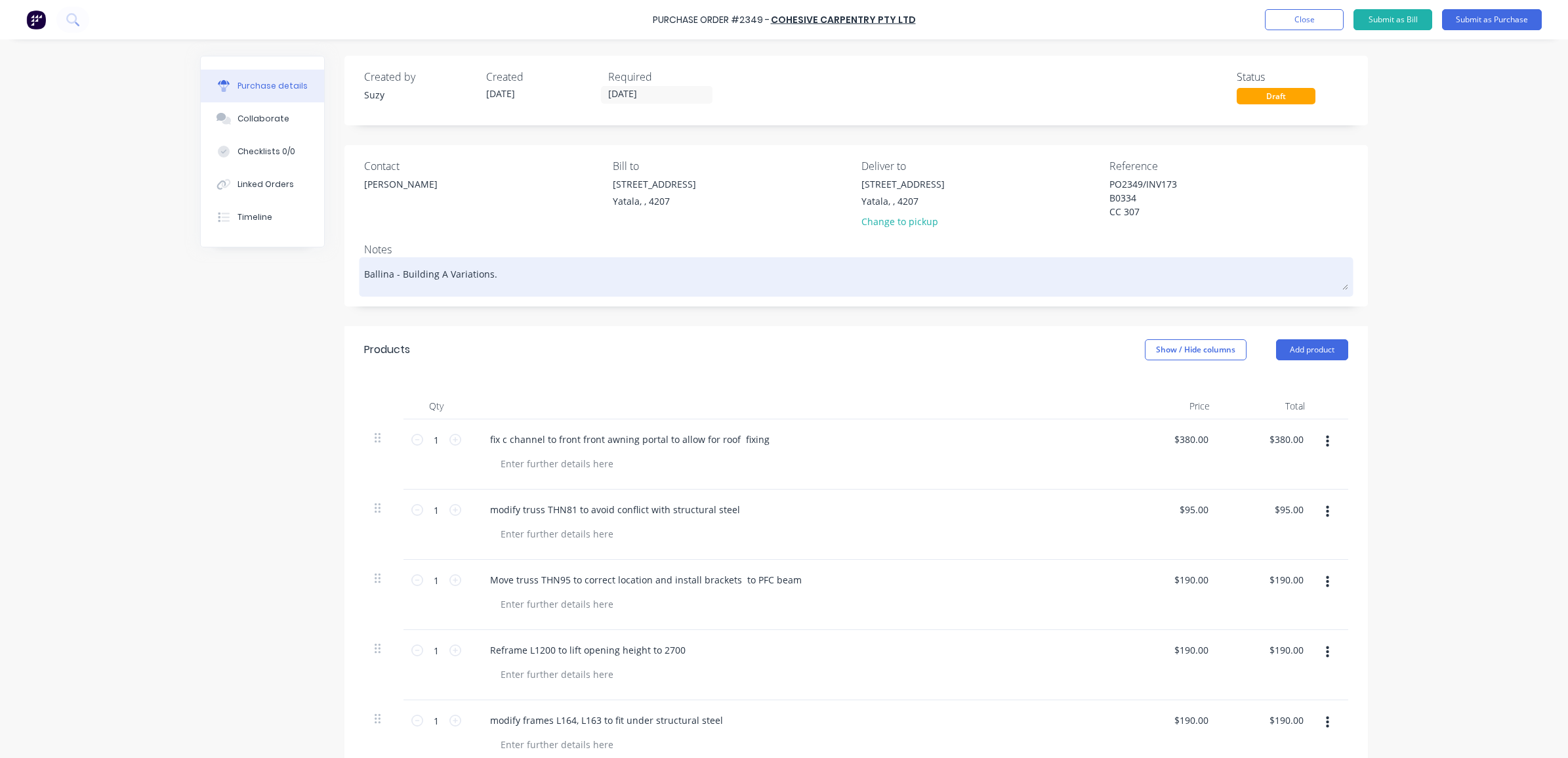
click at [1155, 266] on textarea "Ballina - Building A Variations." at bounding box center [857, 276] width 984 height 30
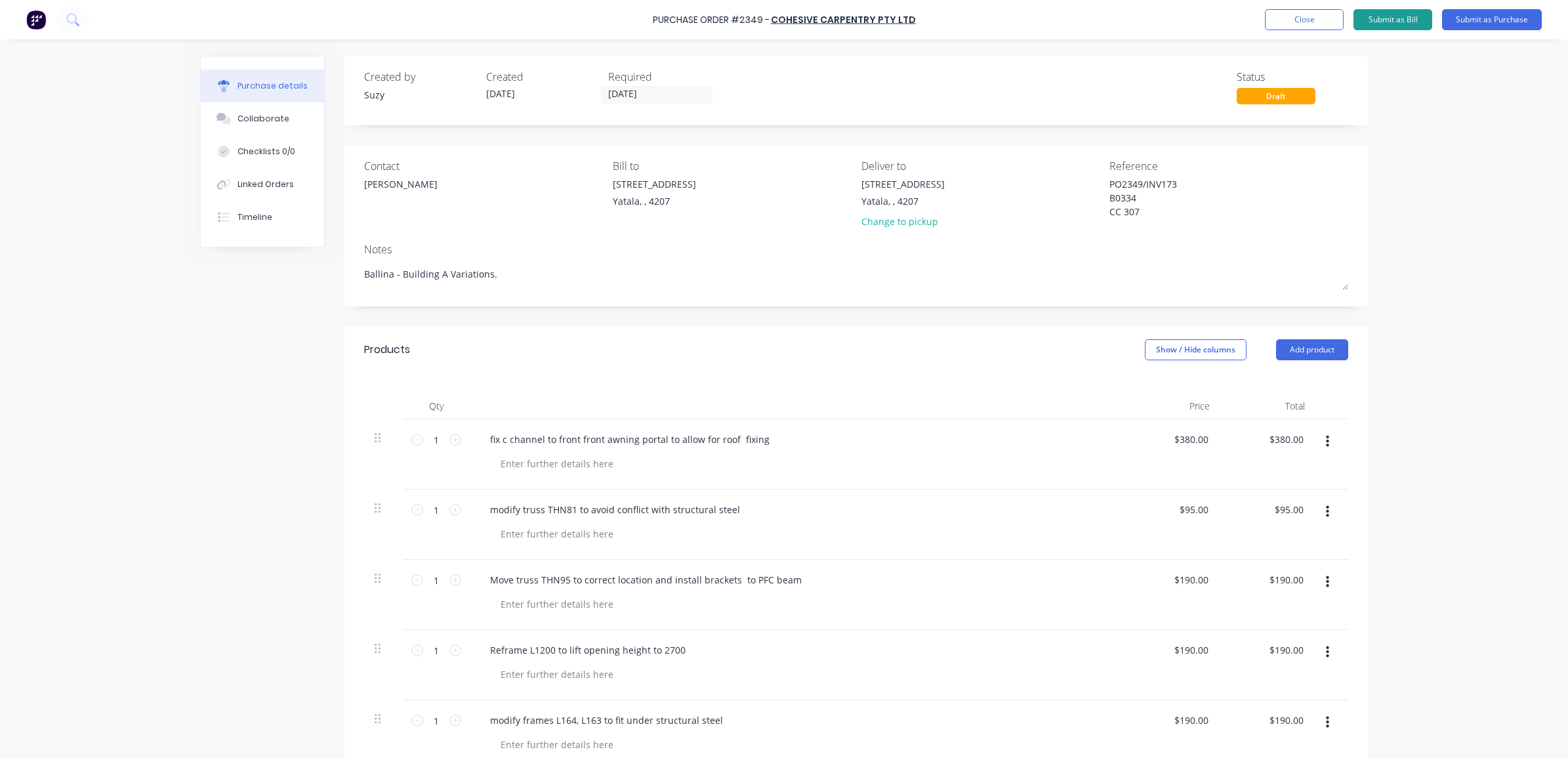
click at [1381, 21] on button "Submit as Bill" at bounding box center [1393, 19] width 79 height 21
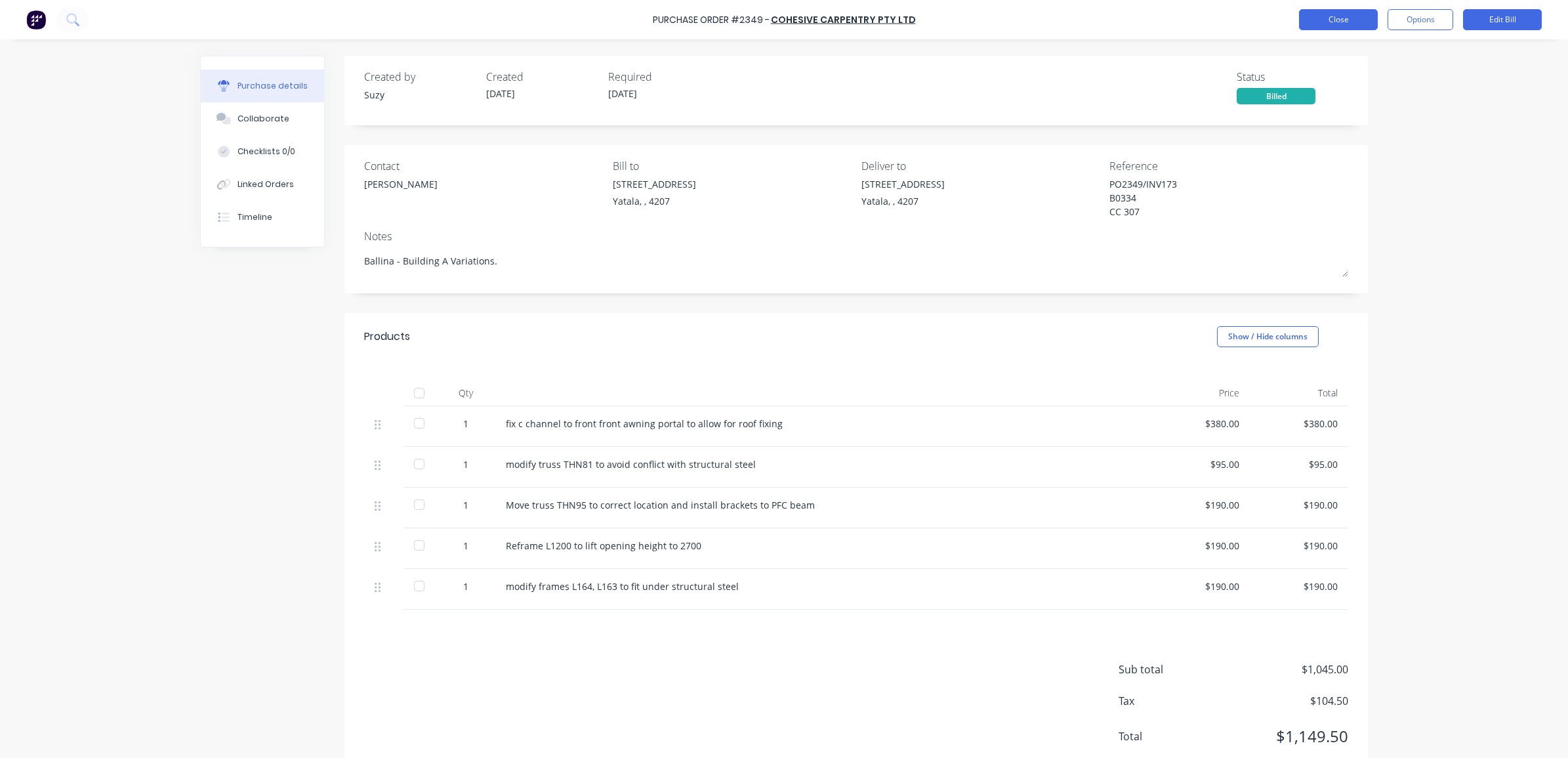
click at [1316, 18] on button "Close" at bounding box center [1338, 19] width 79 height 21
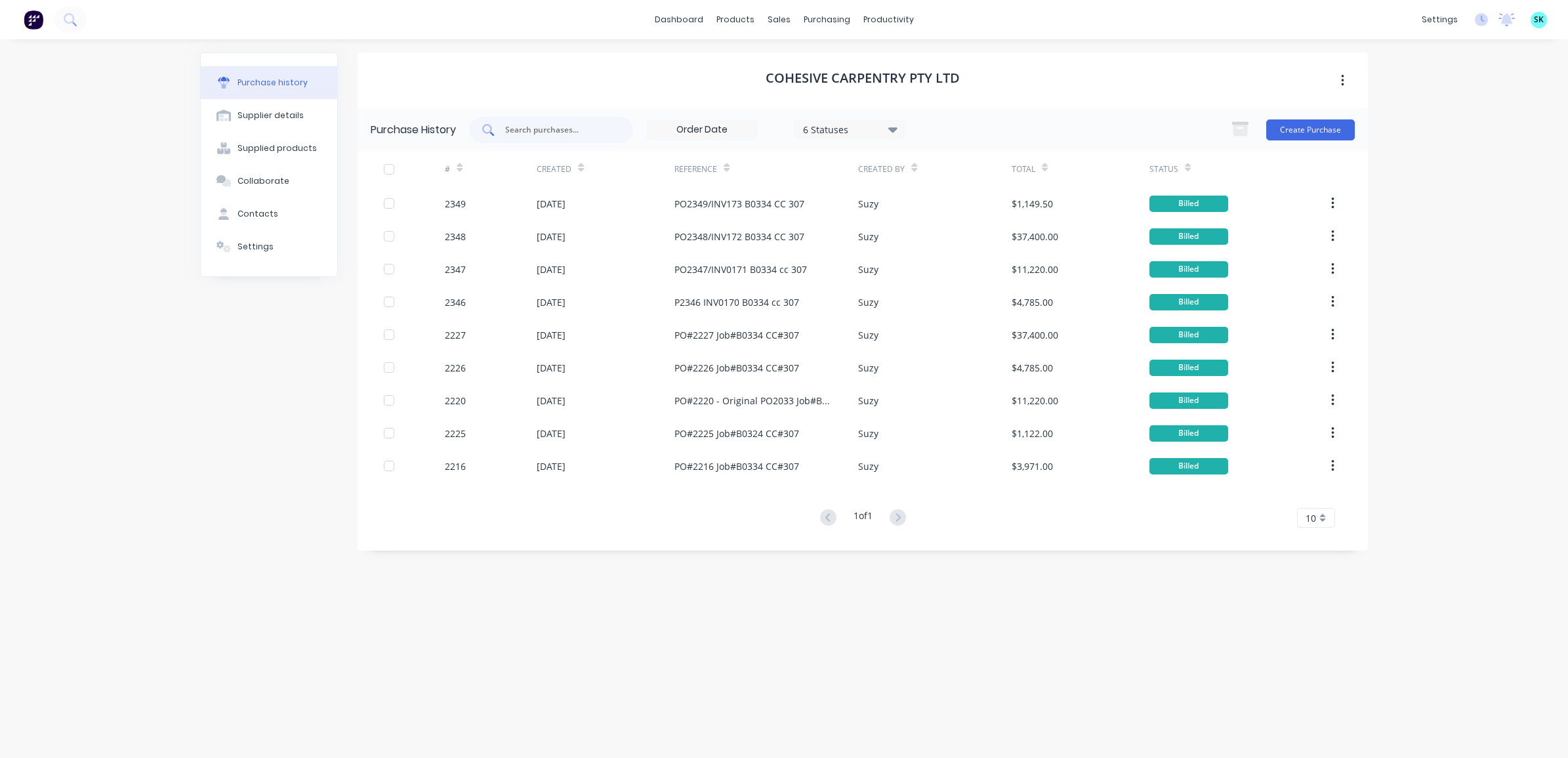
click at [564, 131] on input "text" at bounding box center [558, 130] width 109 height 13
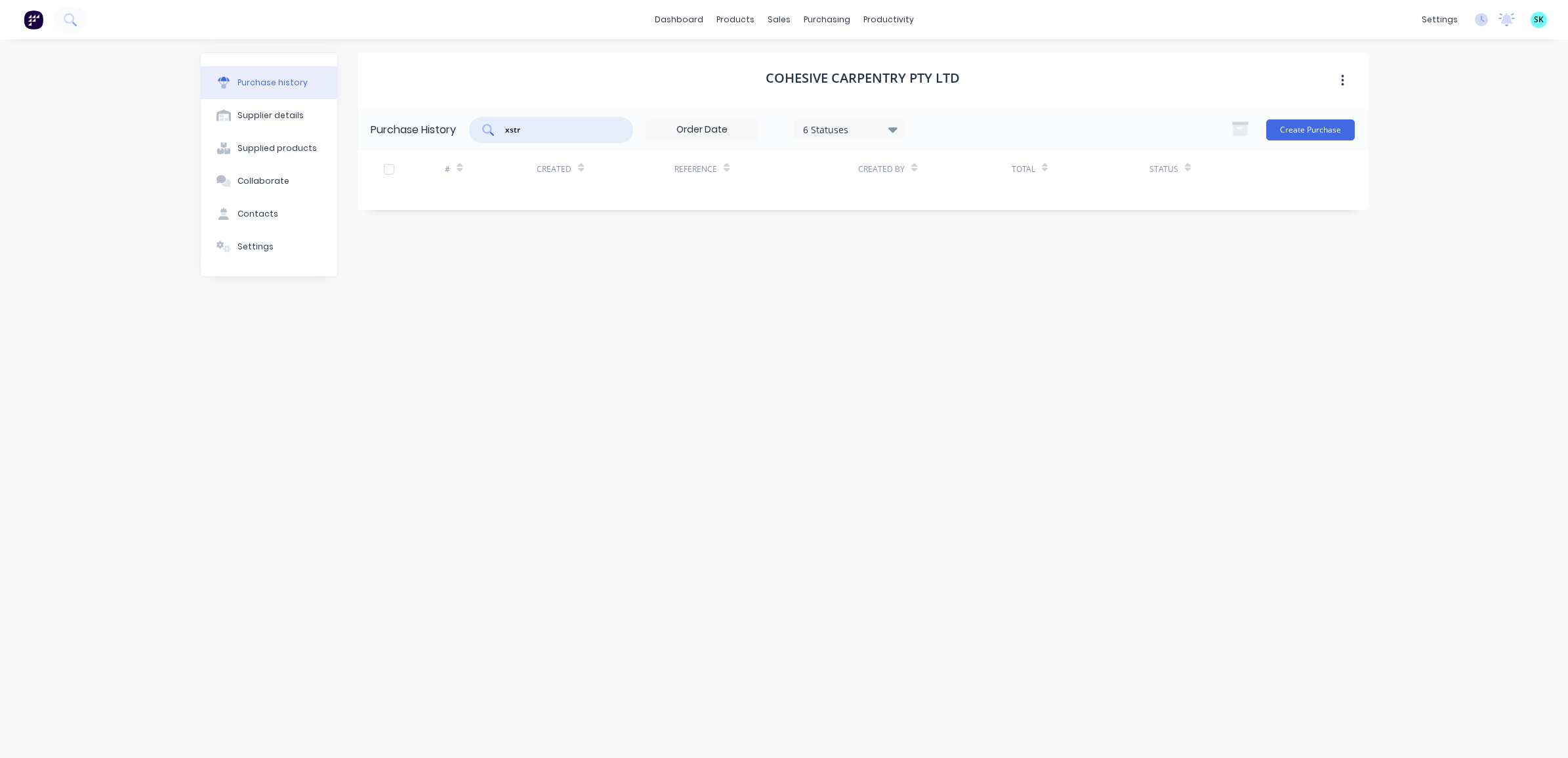
drag, startPoint x: 510, startPoint y: 128, endPoint x: 493, endPoint y: 125, distance: 17.3
click at [493, 125] on div "xstr" at bounding box center [551, 130] width 164 height 27
click at [820, 22] on div "purchasing" at bounding box center [827, 20] width 60 height 20
click at [804, 59] on link "Purchase Orders" at bounding box center [882, 62] width 173 height 27
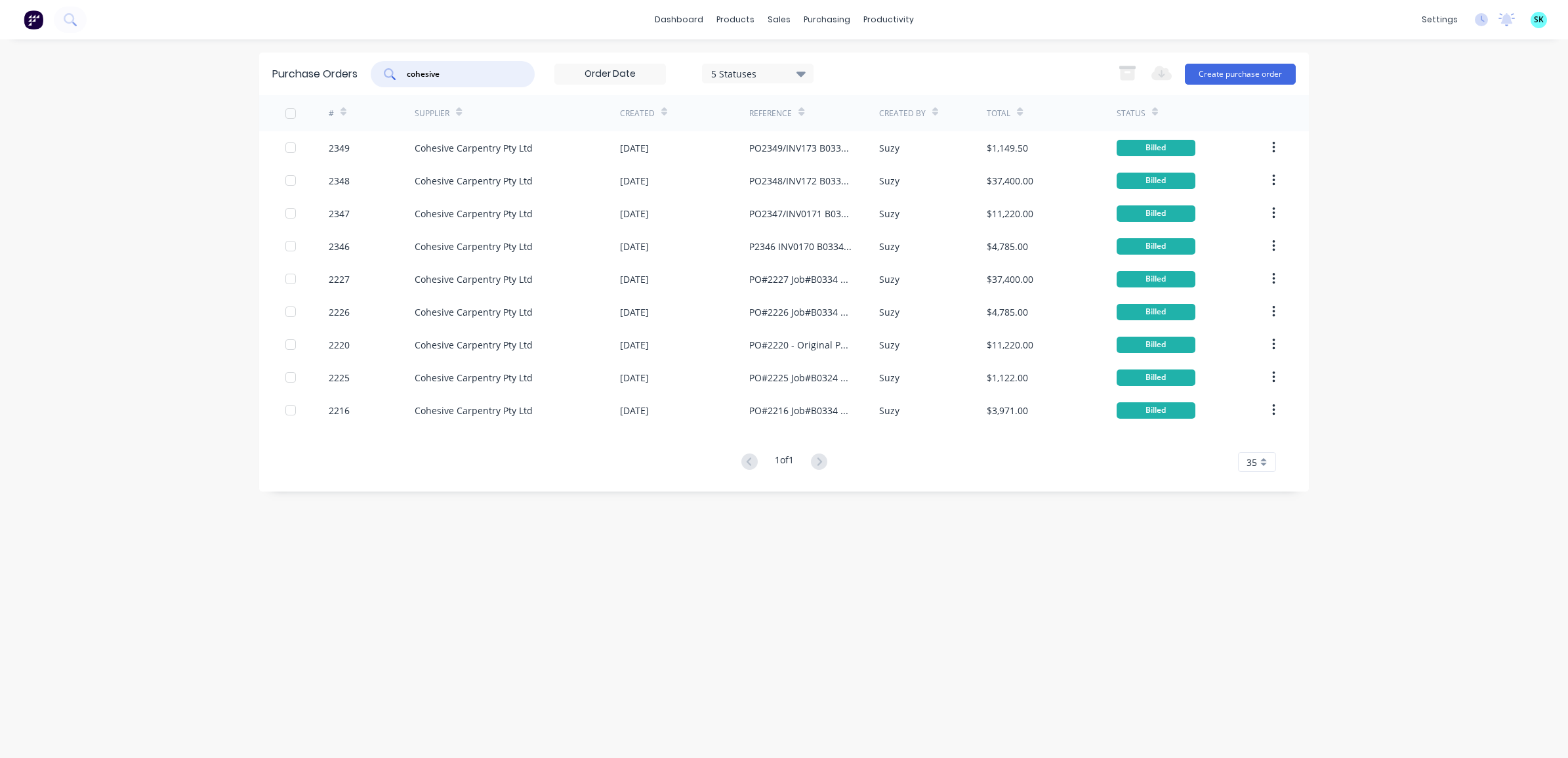
drag, startPoint x: 457, startPoint y: 71, endPoint x: 408, endPoint y: 66, distance: 49.3
click at [408, 66] on div "cohesive" at bounding box center [453, 75] width 164 height 27
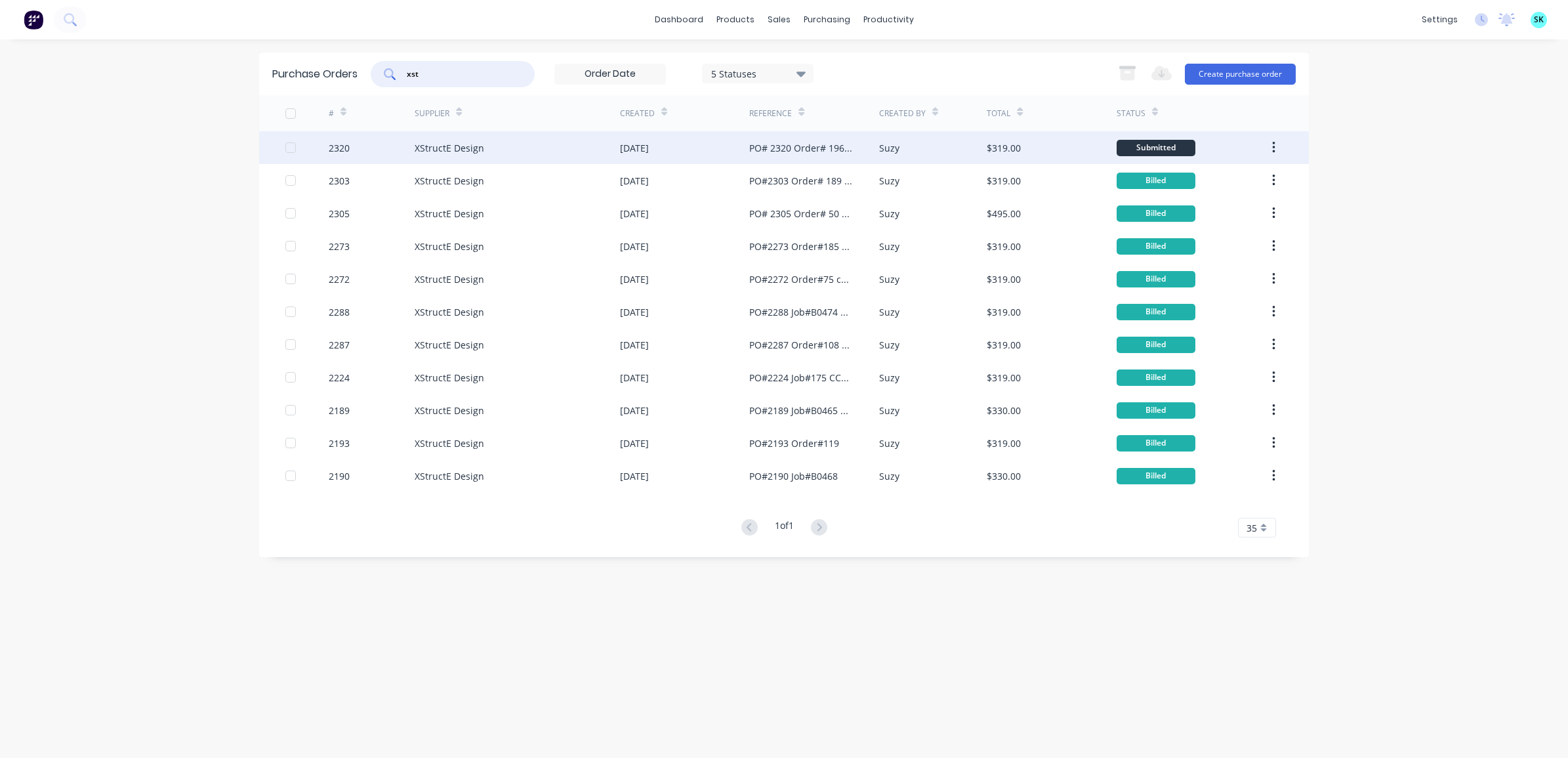
click at [853, 158] on div "PO# 2320 Order# 196 cc#305" at bounding box center [814, 148] width 129 height 33
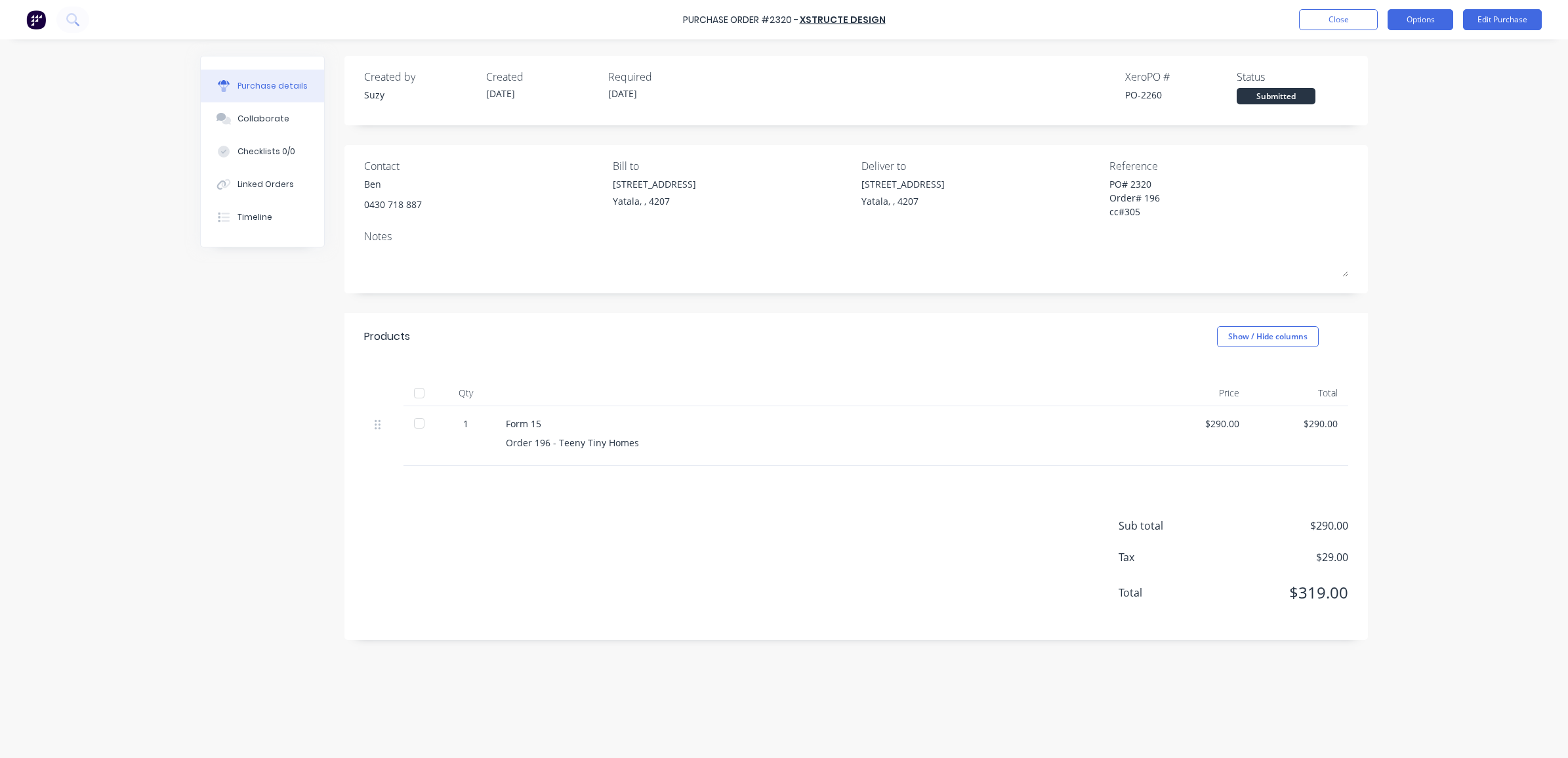
click at [1434, 21] on button "Options" at bounding box center [1420, 19] width 66 height 21
click at [1393, 83] on div "Convert to Bill" at bounding box center [1391, 80] width 101 height 19
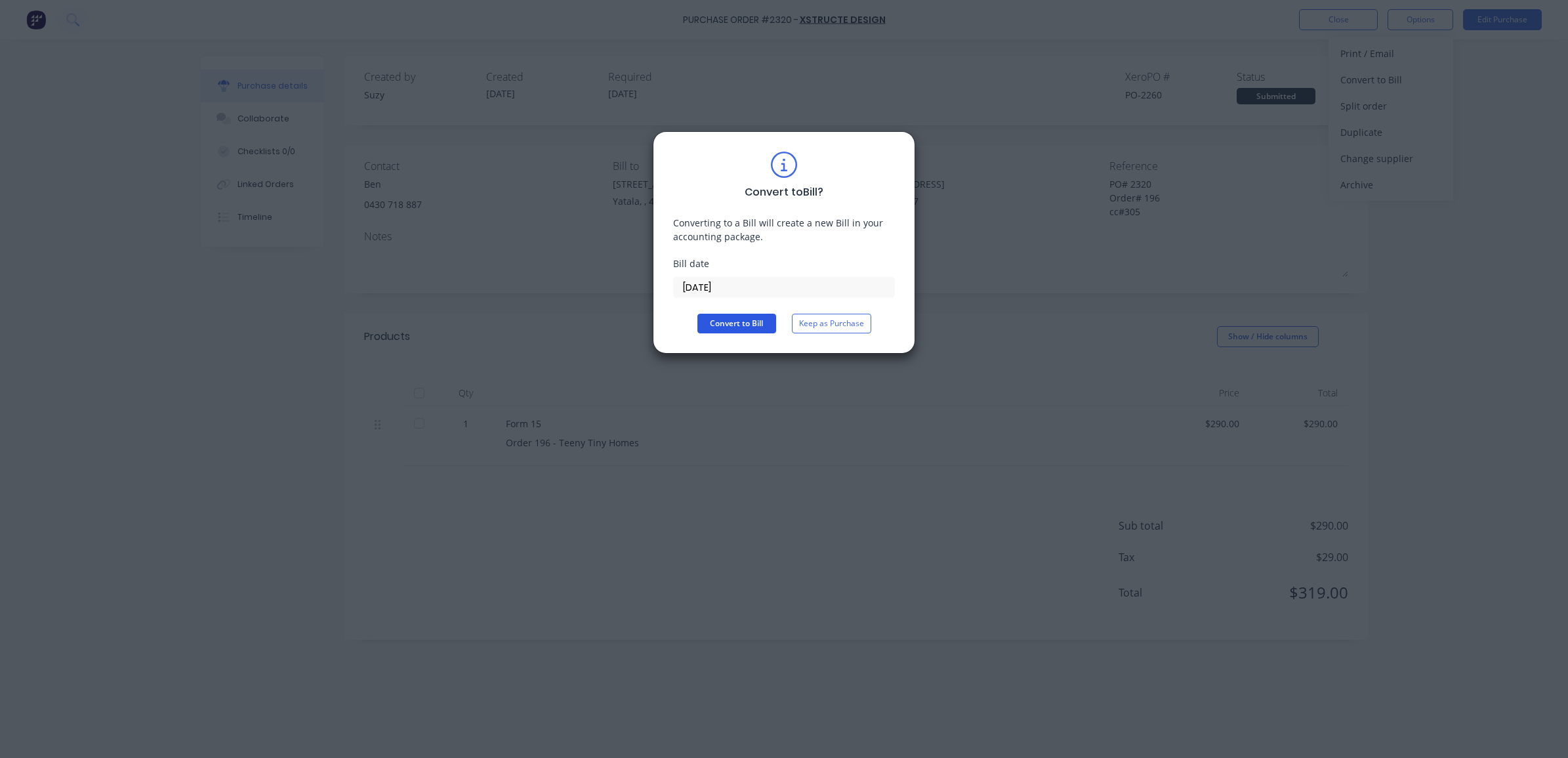
click at [703, 330] on button "Convert to Bill" at bounding box center [736, 324] width 79 height 20
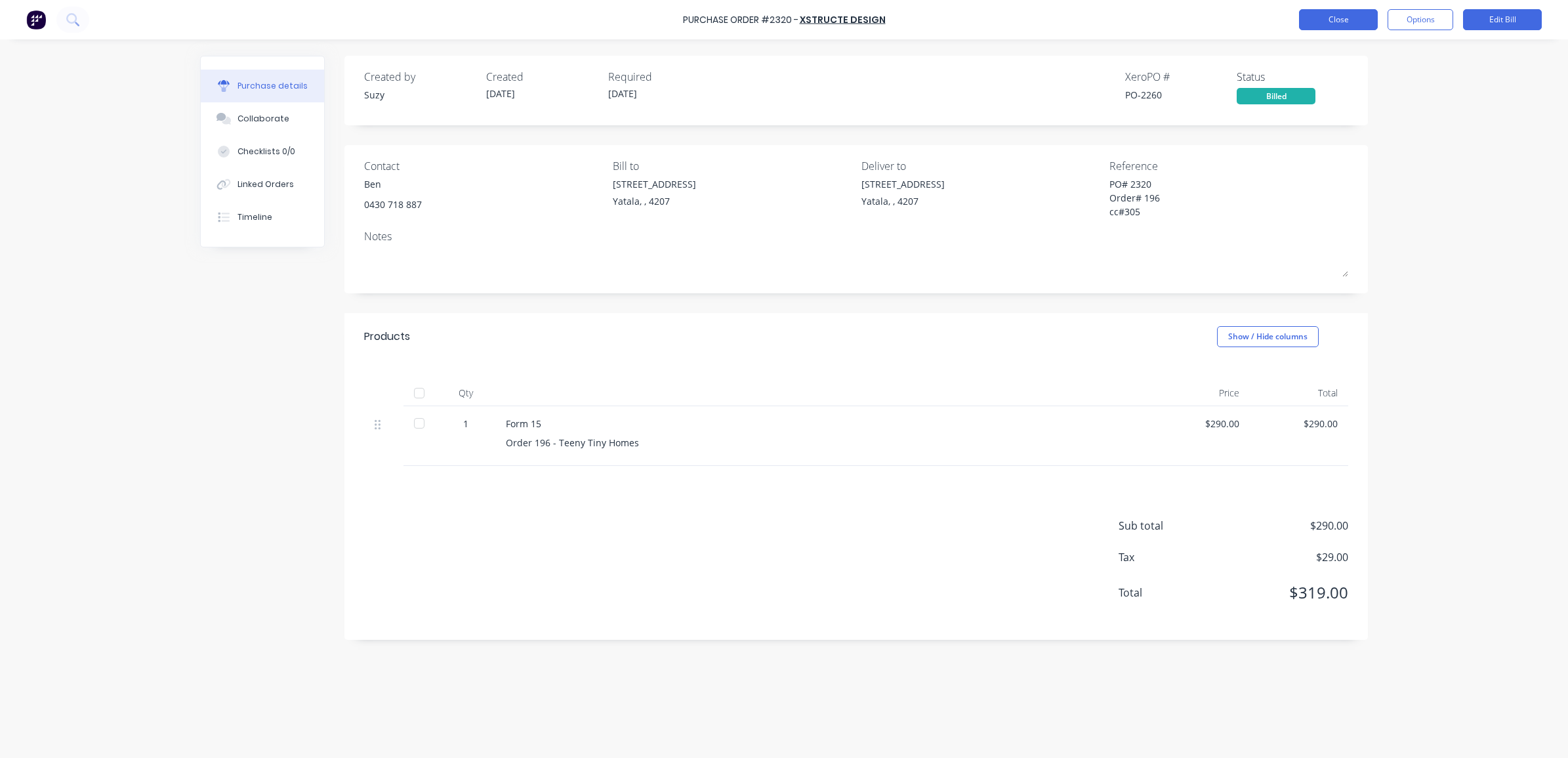
click at [1347, 13] on button "Close" at bounding box center [1338, 19] width 79 height 21
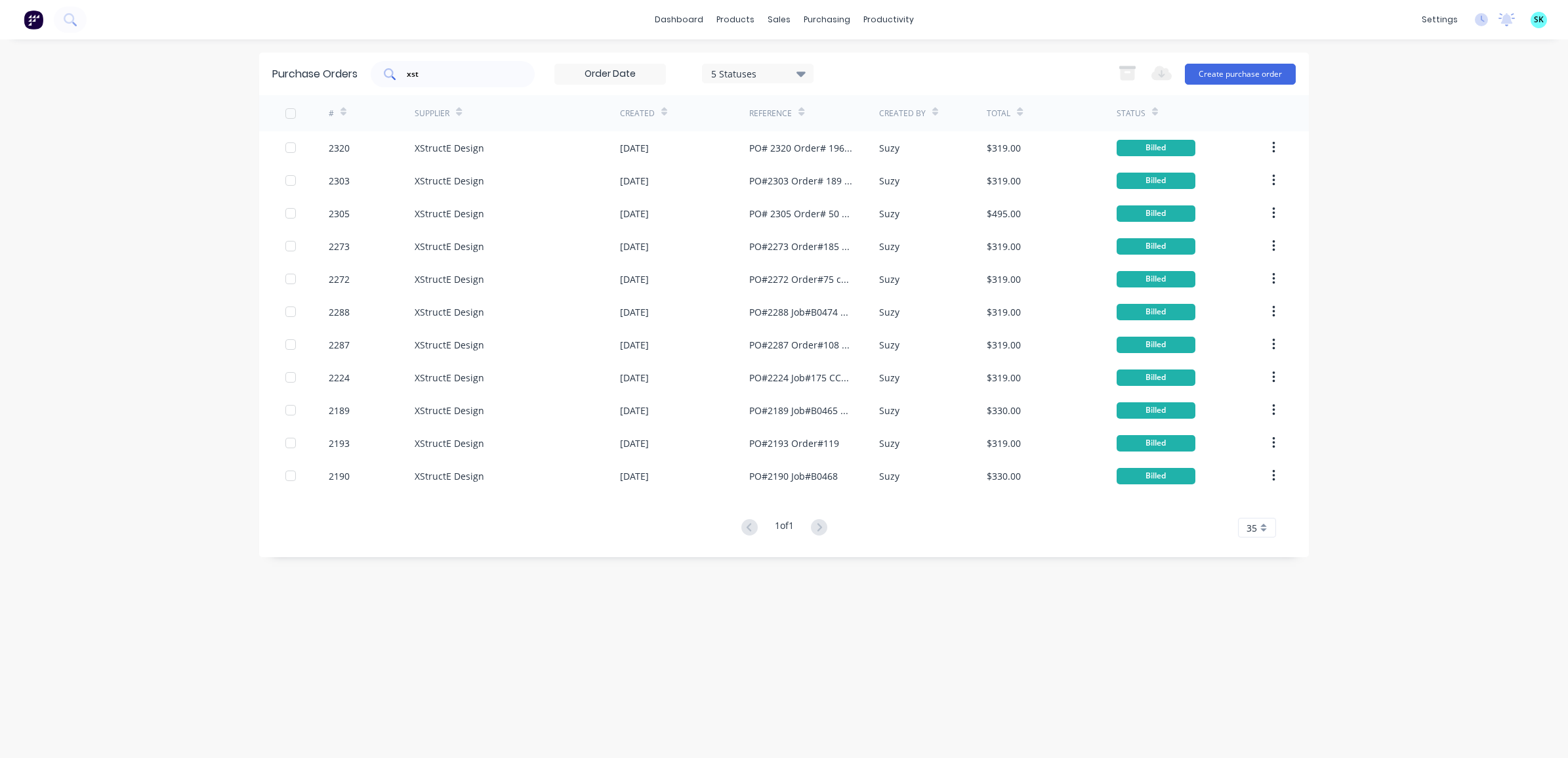
click at [447, 77] on input "xst" at bounding box center [460, 74] width 109 height 13
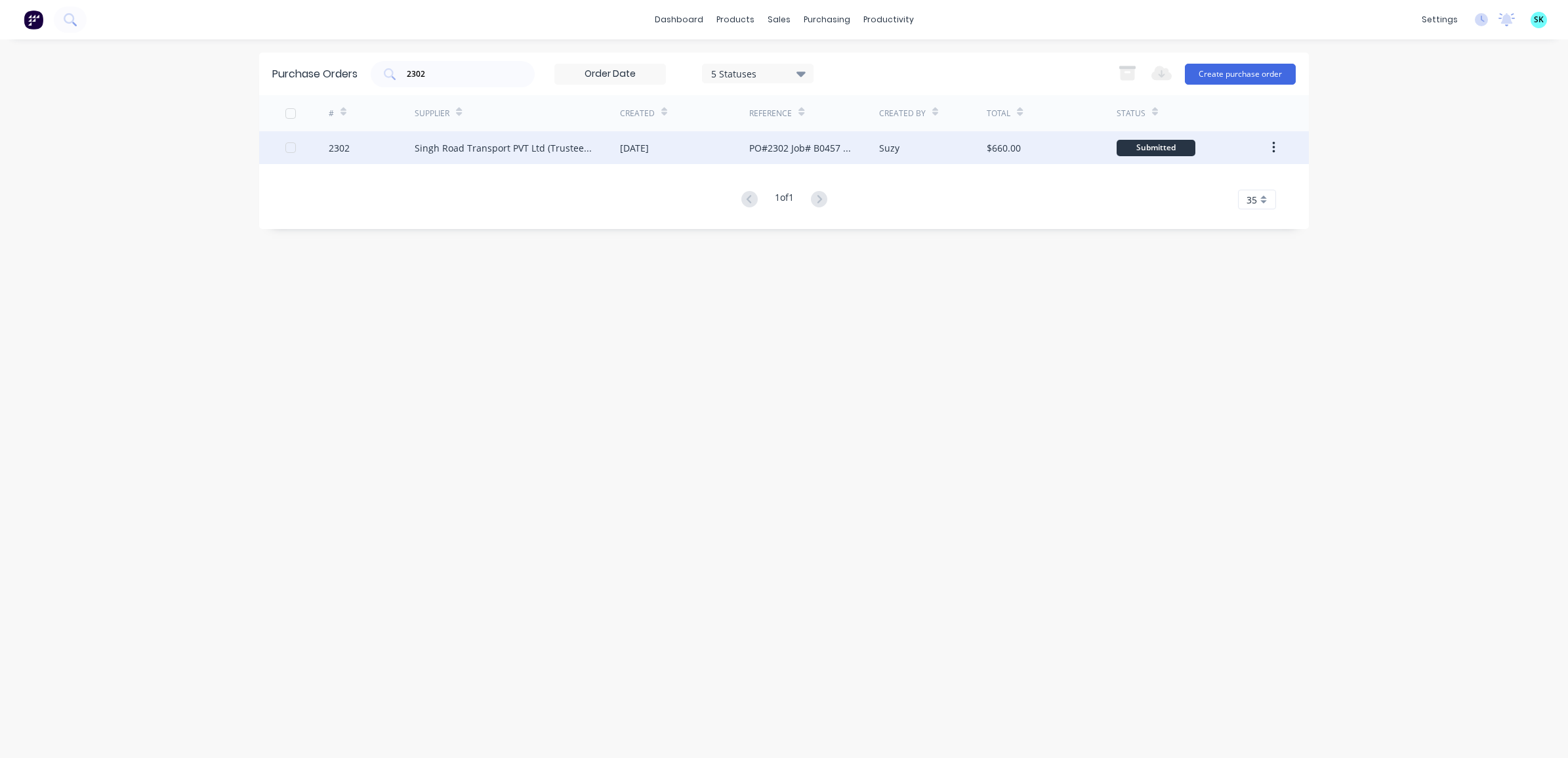
click at [729, 149] on div "[DATE]" at bounding box center [685, 148] width 129 height 33
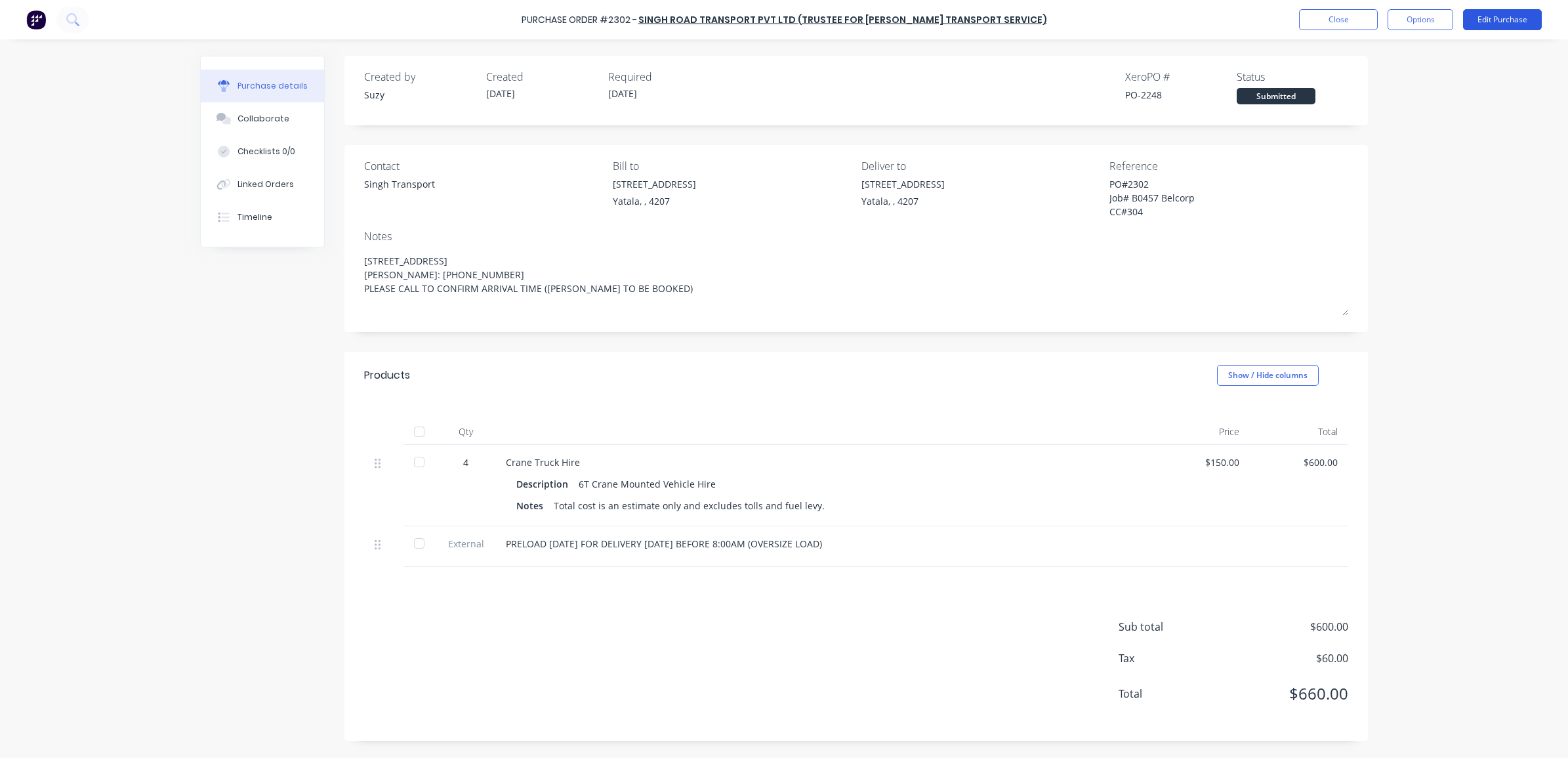
click at [1499, 23] on button "Edit Purchase" at bounding box center [1502, 19] width 79 height 21
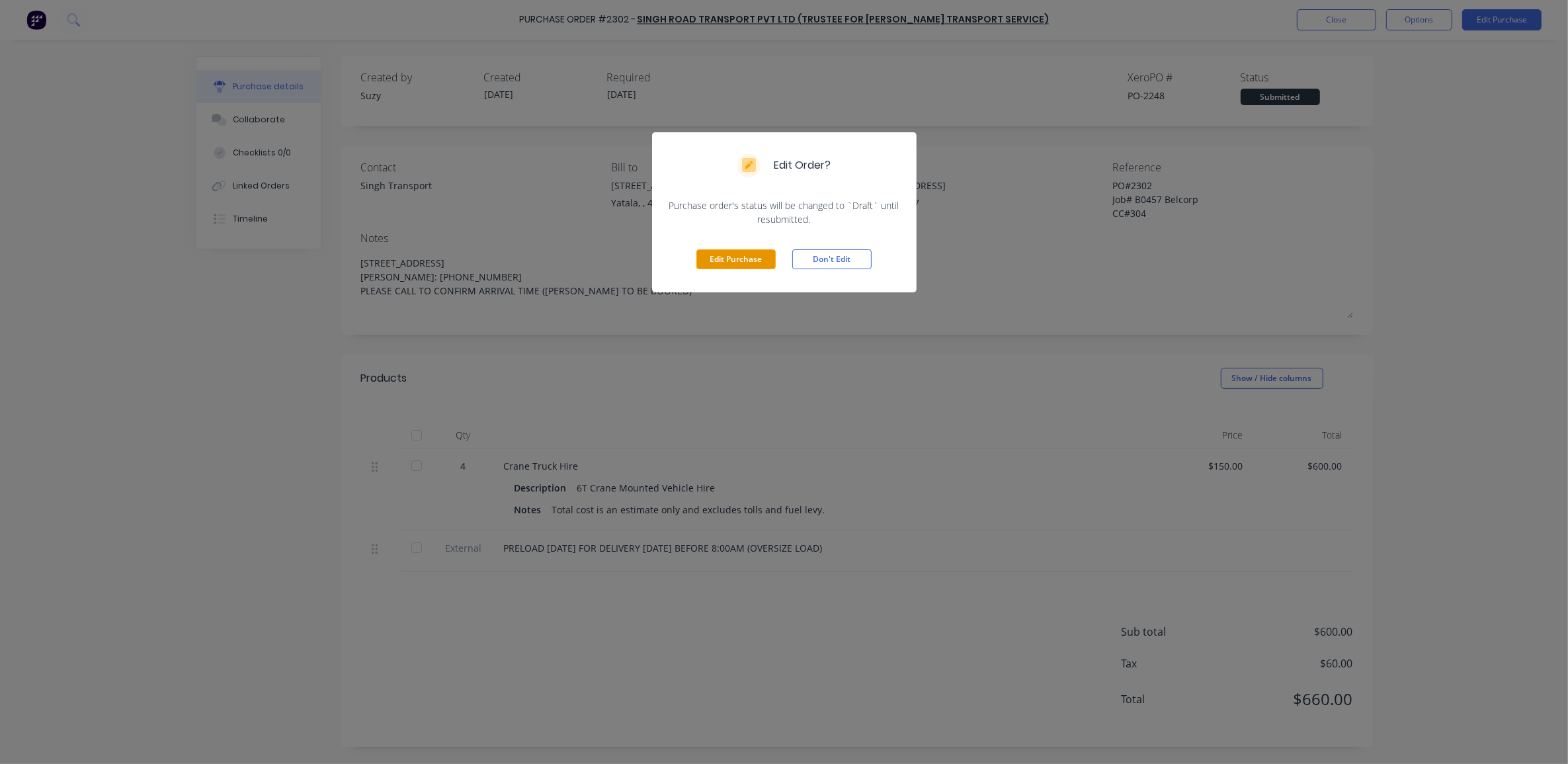
click at [734, 259] on button "Edit Purchase" at bounding box center [735, 259] width 79 height 20
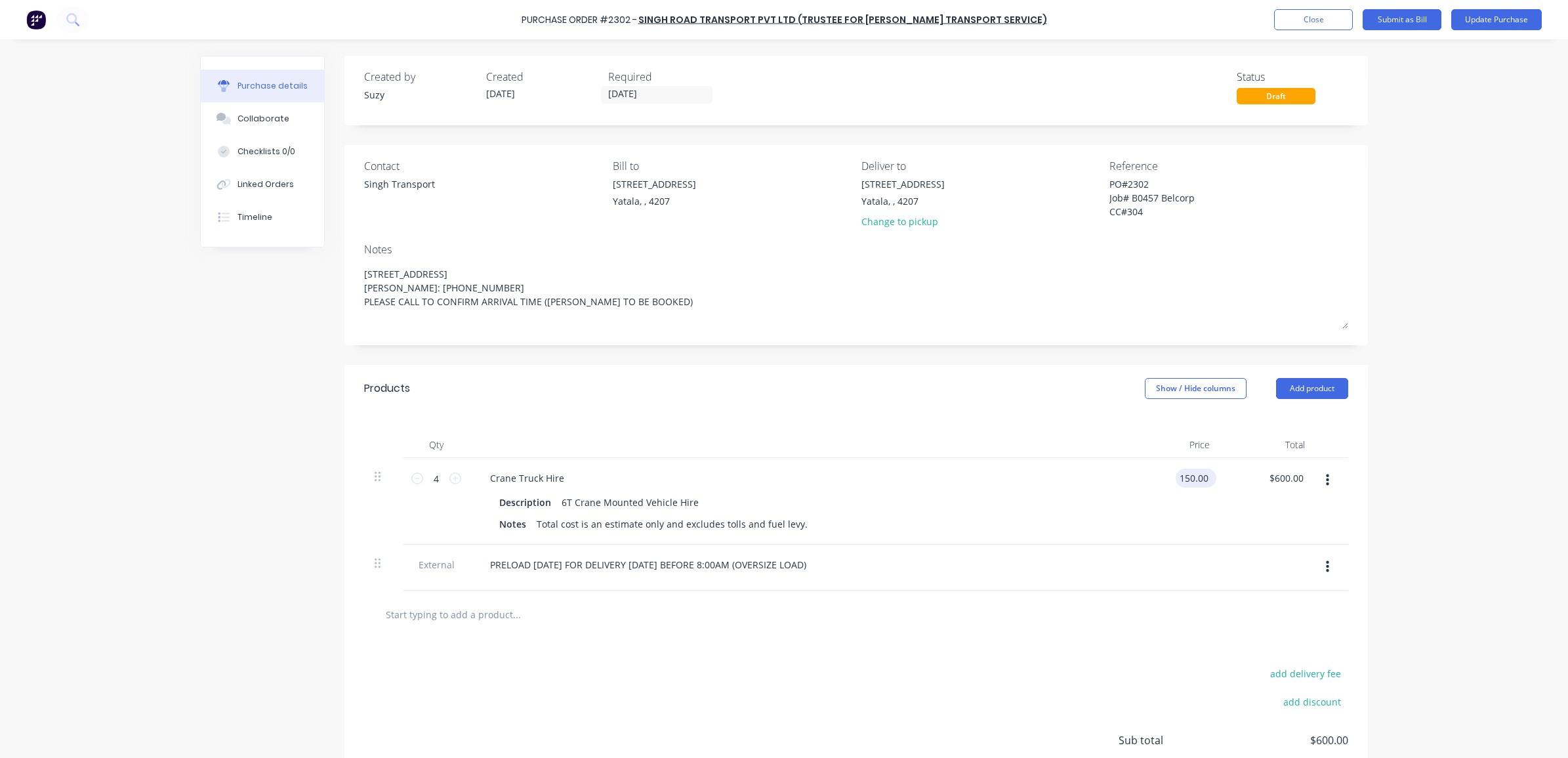
click at [1201, 479] on input "150.00" at bounding box center [1194, 477] width 36 height 19
drag, startPoint x: 1202, startPoint y: 480, endPoint x: 1169, endPoint y: 472, distance: 34.0
click at [1169, 472] on div "150.00 150.00" at bounding box center [1173, 501] width 95 height 86
click at [434, 480] on input "4" at bounding box center [437, 478] width 27 height 20
click at [487, 414] on div "Qty Price Total 1 1 Crane Truck Hire Description 6T Crane Mounted Vehicle Hire …" at bounding box center [856, 501] width 1023 height 178
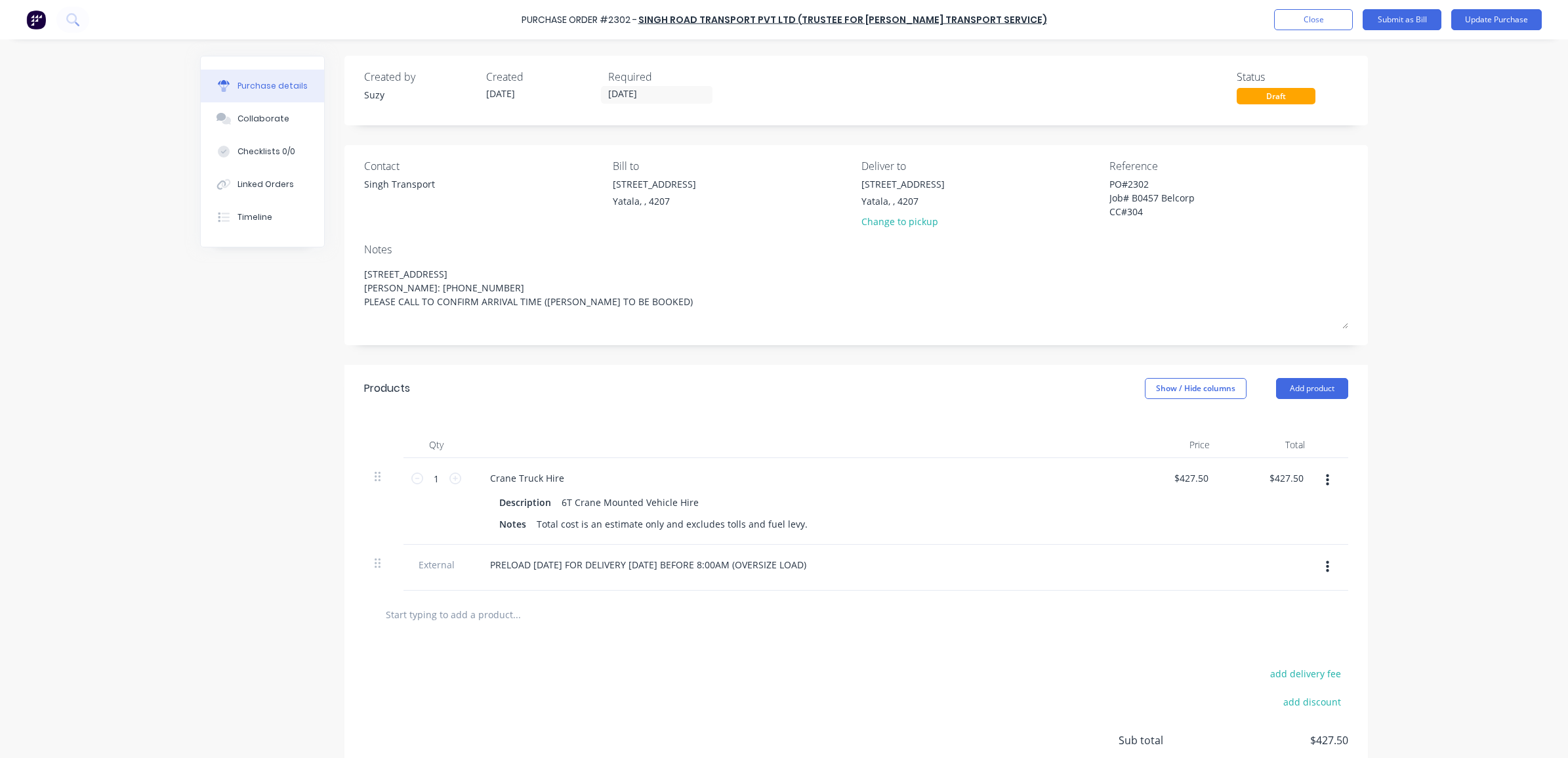
click at [484, 615] on input "text" at bounding box center [516, 614] width 262 height 27
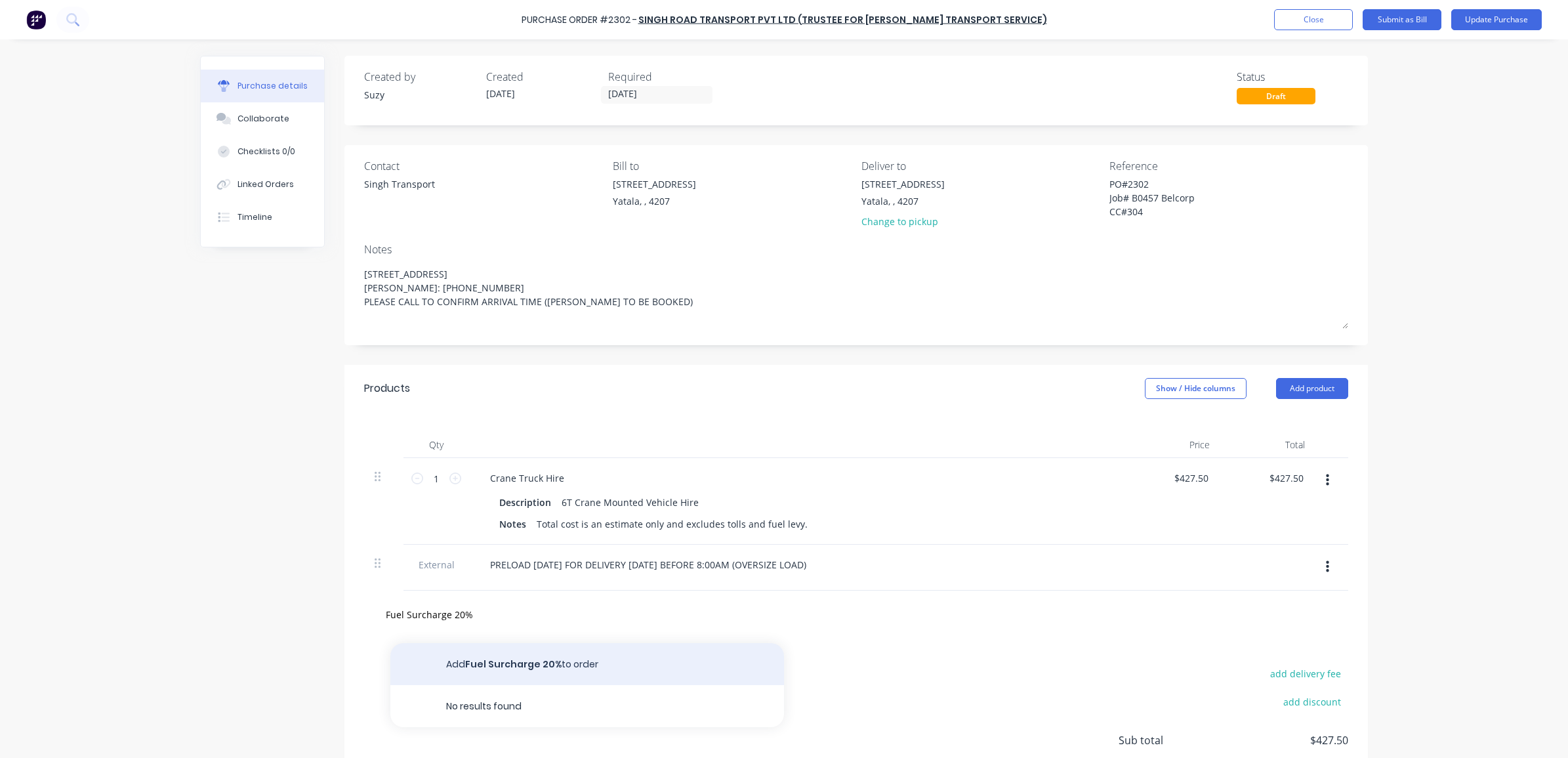
click at [480, 663] on button "Add Fuel Surcharge 20% to order" at bounding box center [587, 664] width 393 height 42
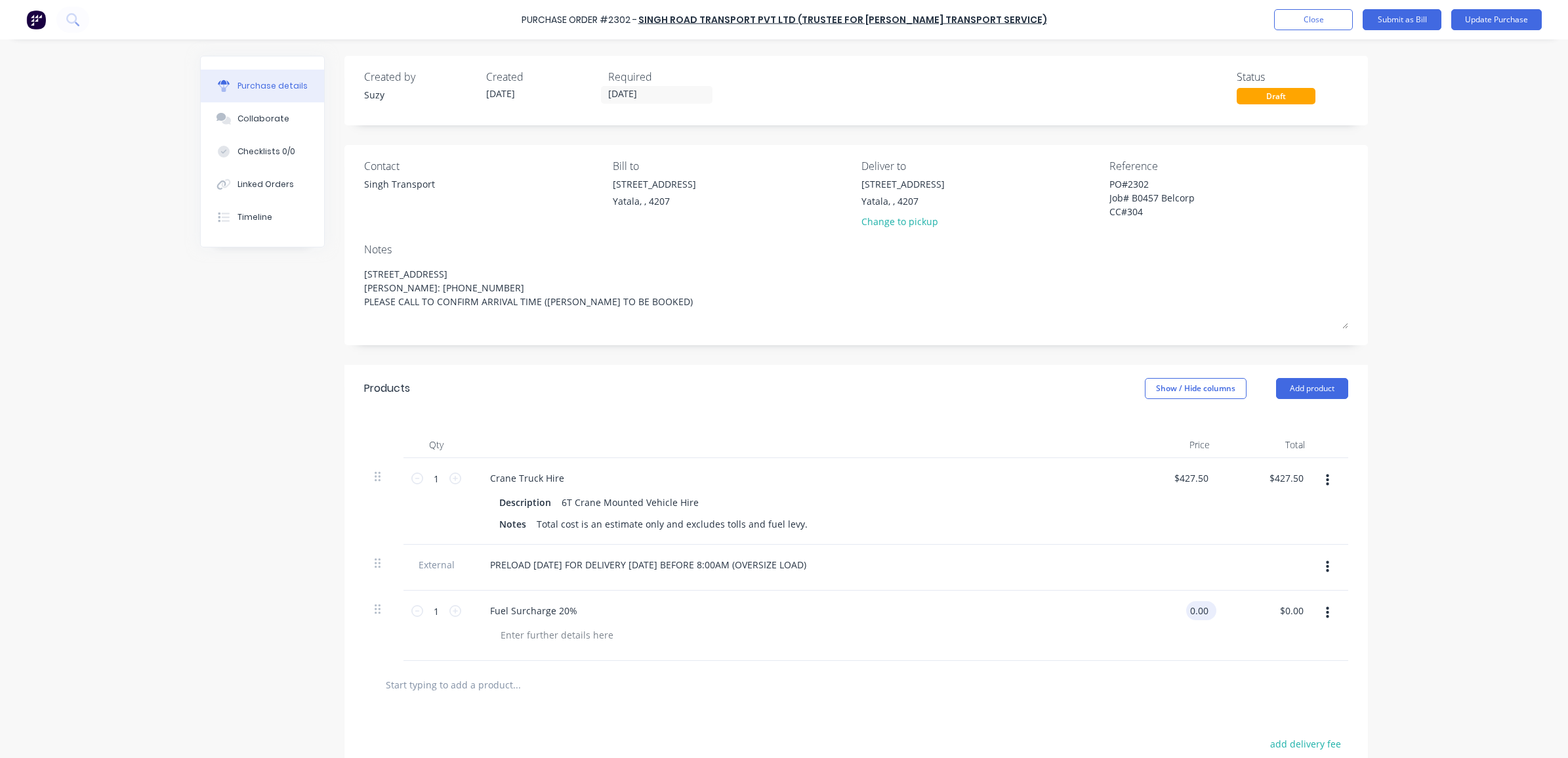
drag, startPoint x: 1203, startPoint y: 611, endPoint x: 1182, endPoint y: 605, distance: 21.8
click at [1186, 605] on input "0.00" at bounding box center [1199, 610] width 25 height 19
click at [1204, 613] on input "85.00" at bounding box center [1196, 610] width 30 height 19
click at [1189, 677] on div at bounding box center [856, 685] width 963 height 27
drag, startPoint x: 1145, startPoint y: 211, endPoint x: 1104, endPoint y: 183, distance: 49.6
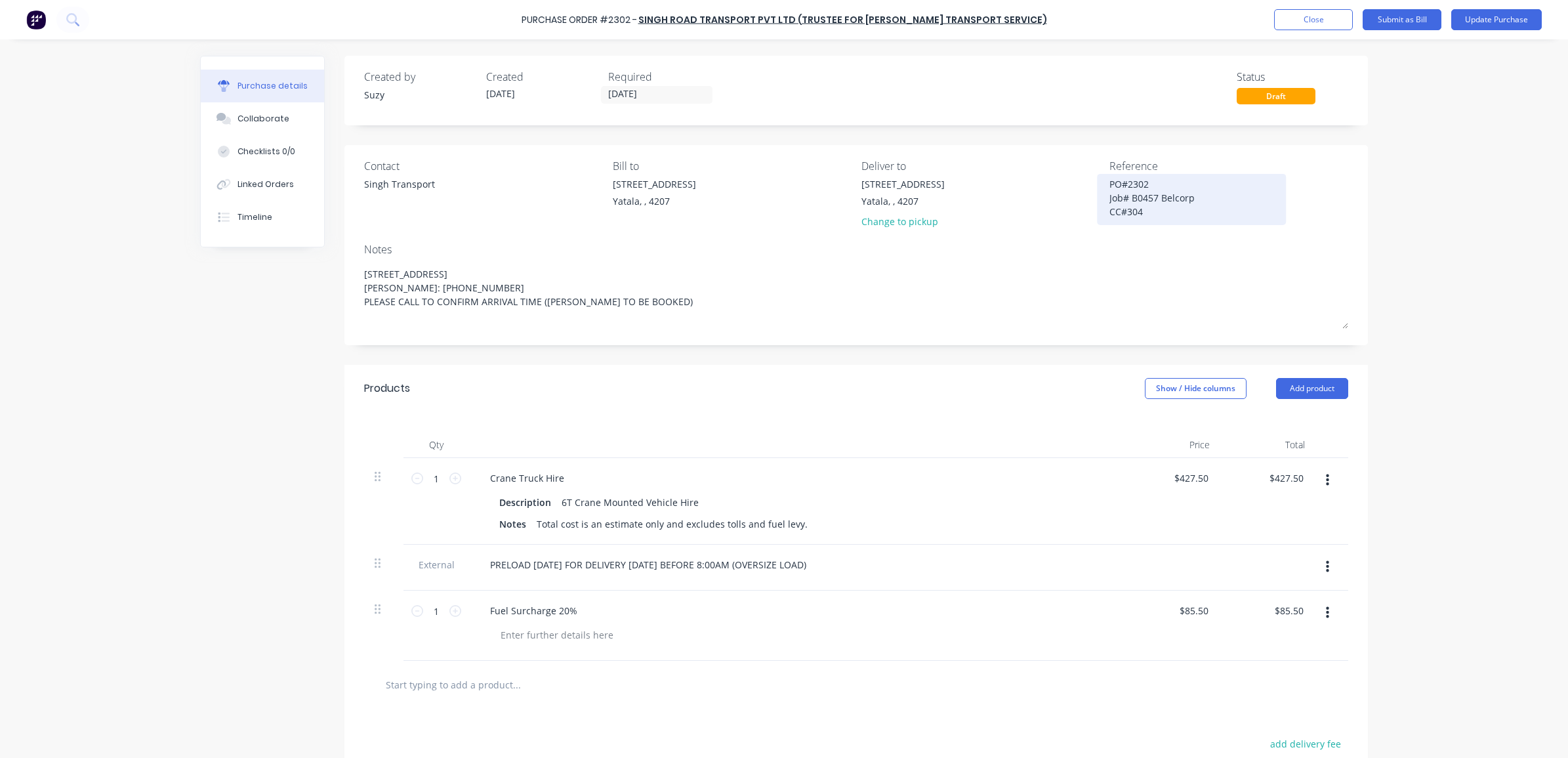
click at [1110, 183] on textarea "PO#2302 Job# B0457 Belcorp CC#304" at bounding box center [1192, 198] width 164 height 42
click at [1416, 21] on button "Submit as Bill" at bounding box center [1402, 19] width 79 height 21
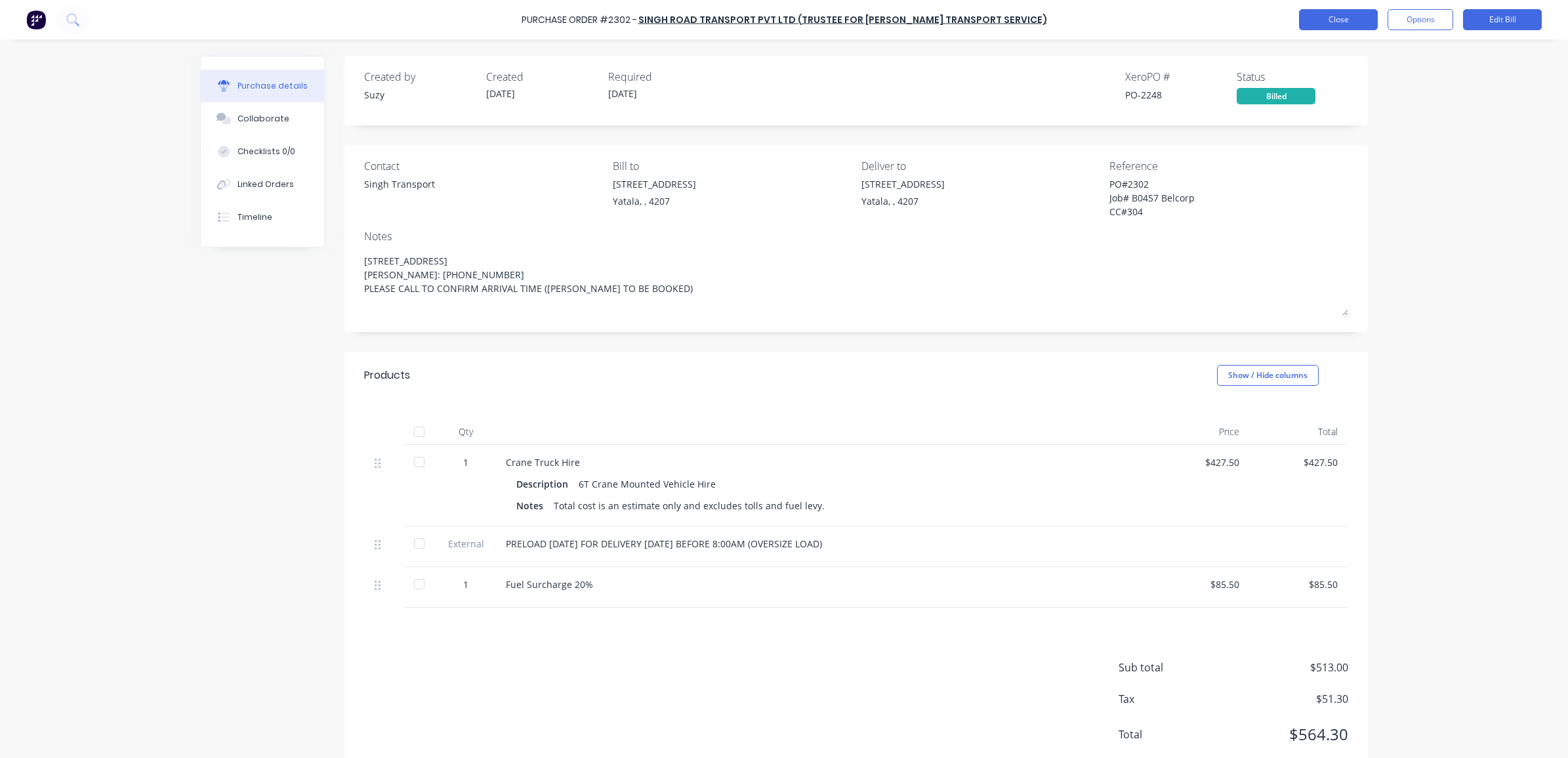
click at [1343, 21] on button "Close" at bounding box center [1338, 19] width 79 height 21
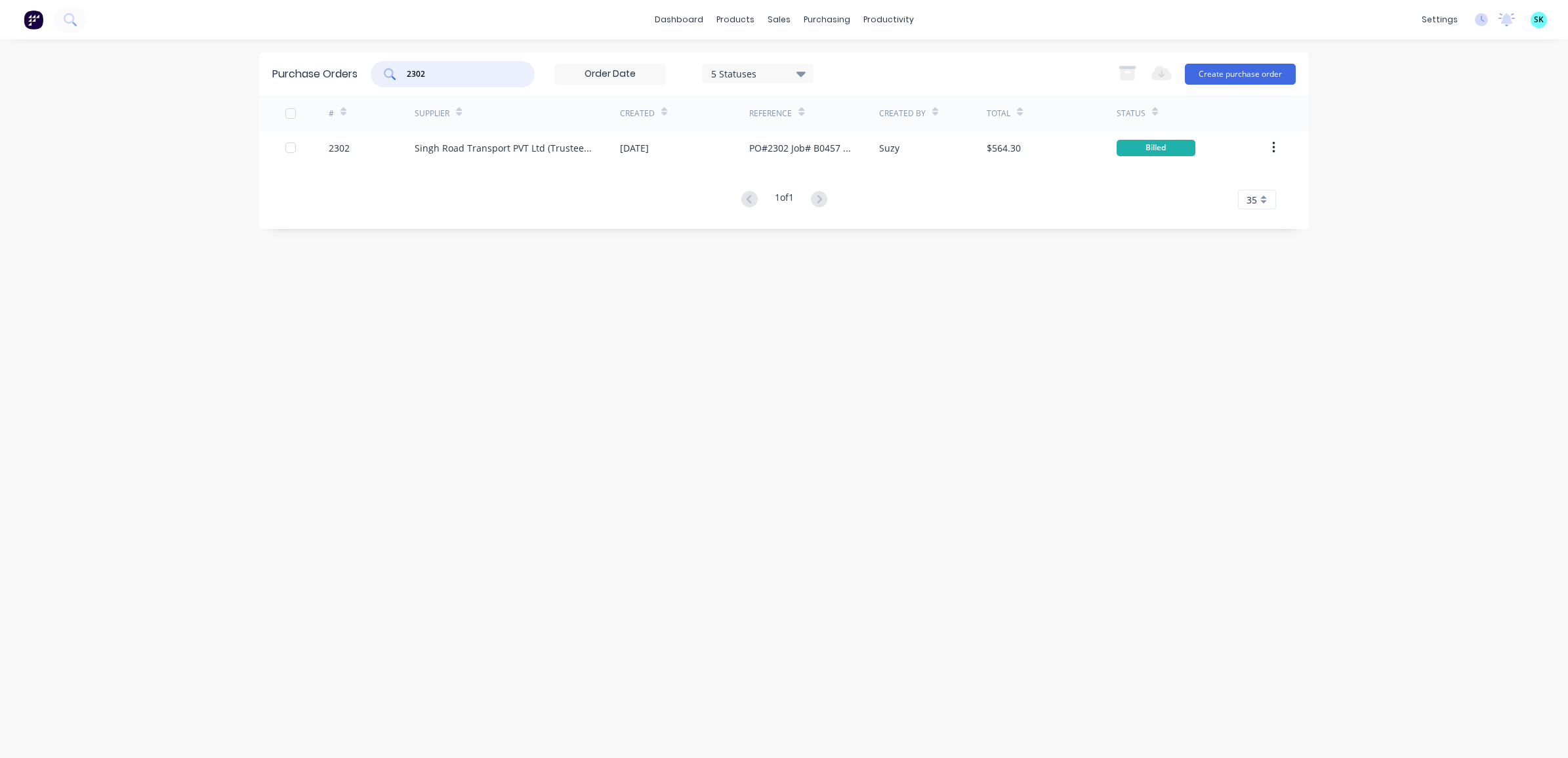
click at [479, 76] on input "2302" at bounding box center [460, 74] width 109 height 13
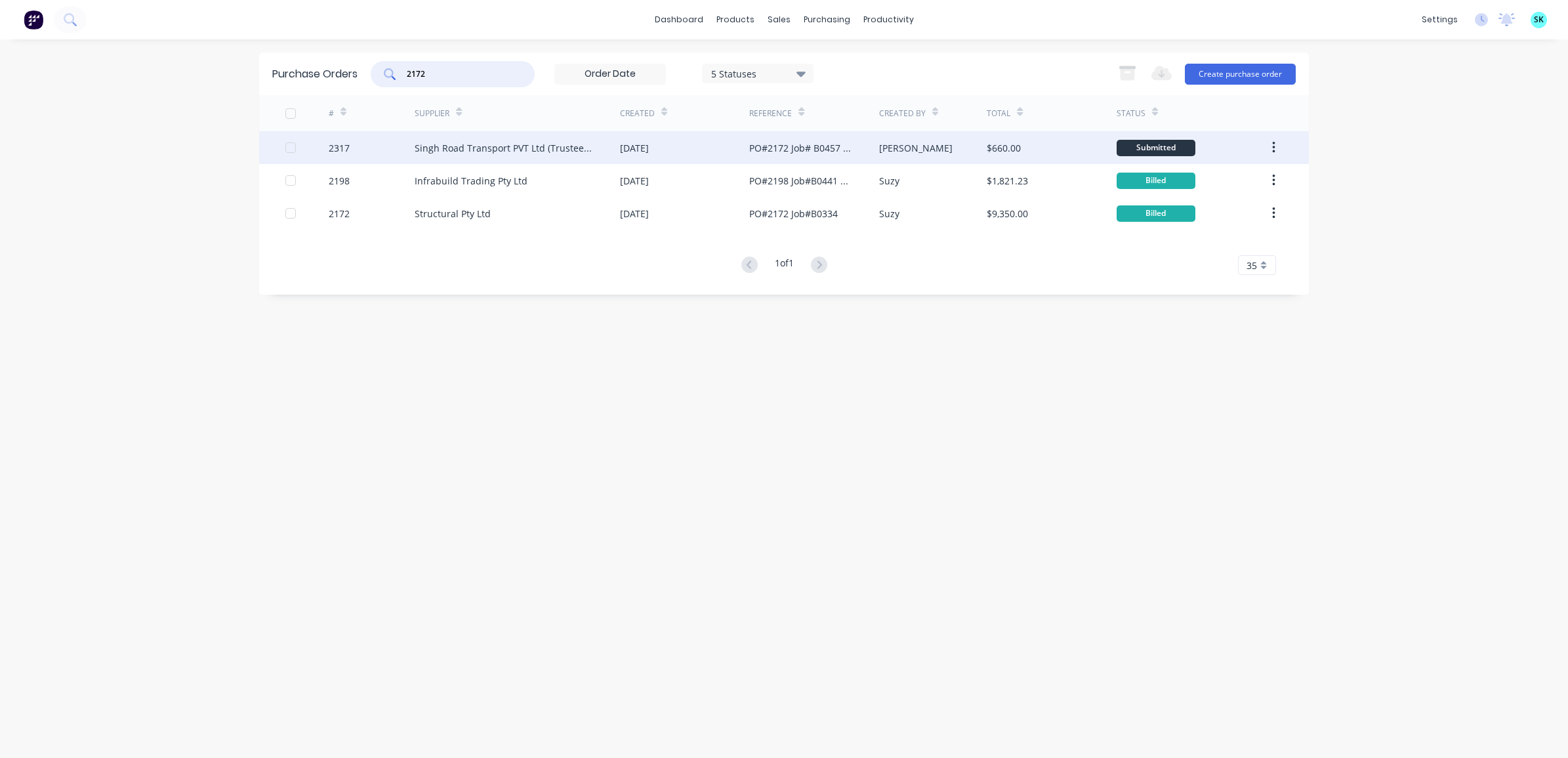
click at [519, 152] on div "Singh Road Transport PVT Ltd (Trustee for [PERSON_NAME] Transport Service)" at bounding box center [505, 148] width 179 height 14
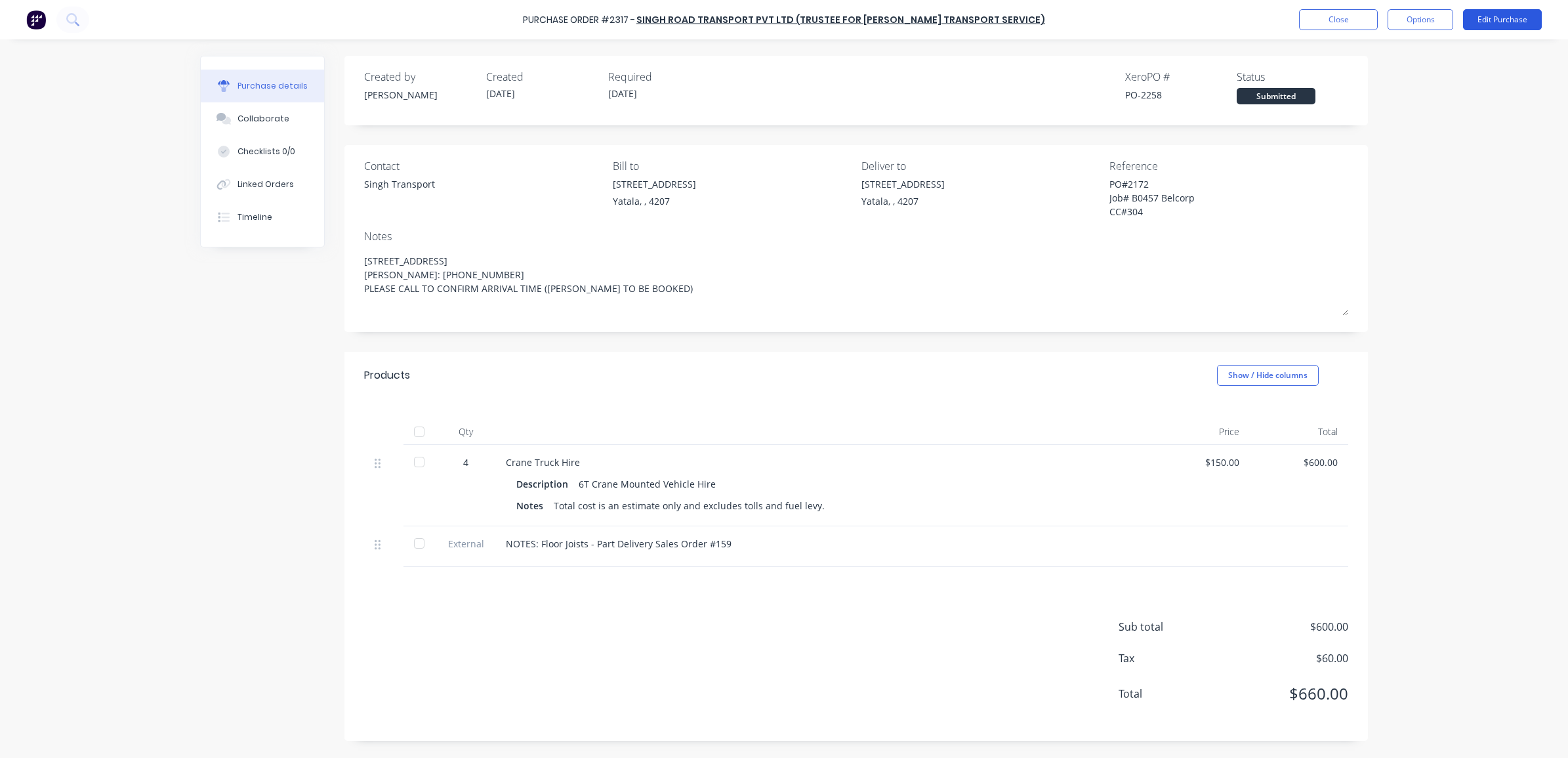
click at [1473, 11] on button "Edit Purchase" at bounding box center [1502, 19] width 79 height 21
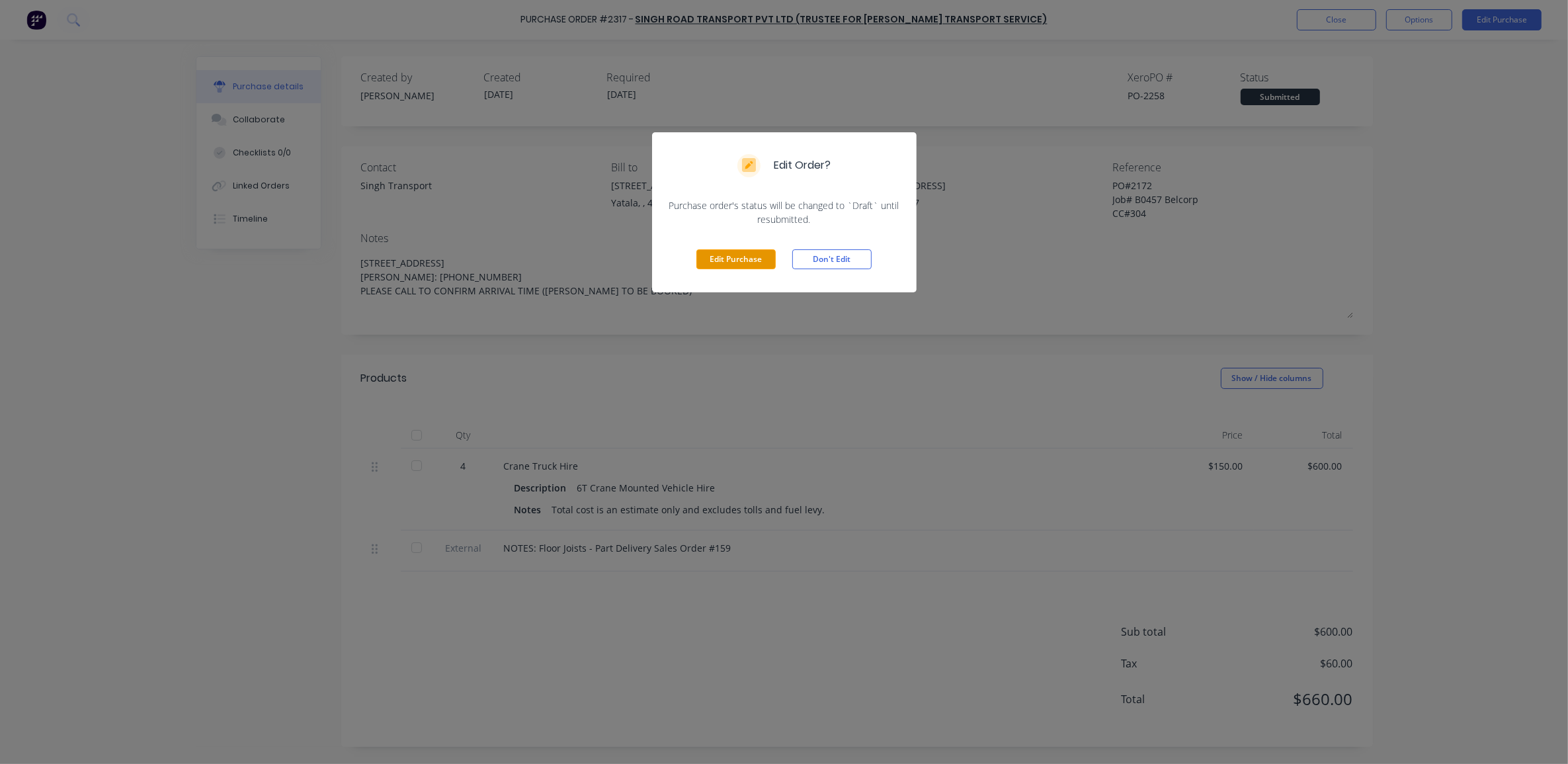
click at [731, 261] on button "Edit Purchase" at bounding box center [735, 259] width 79 height 20
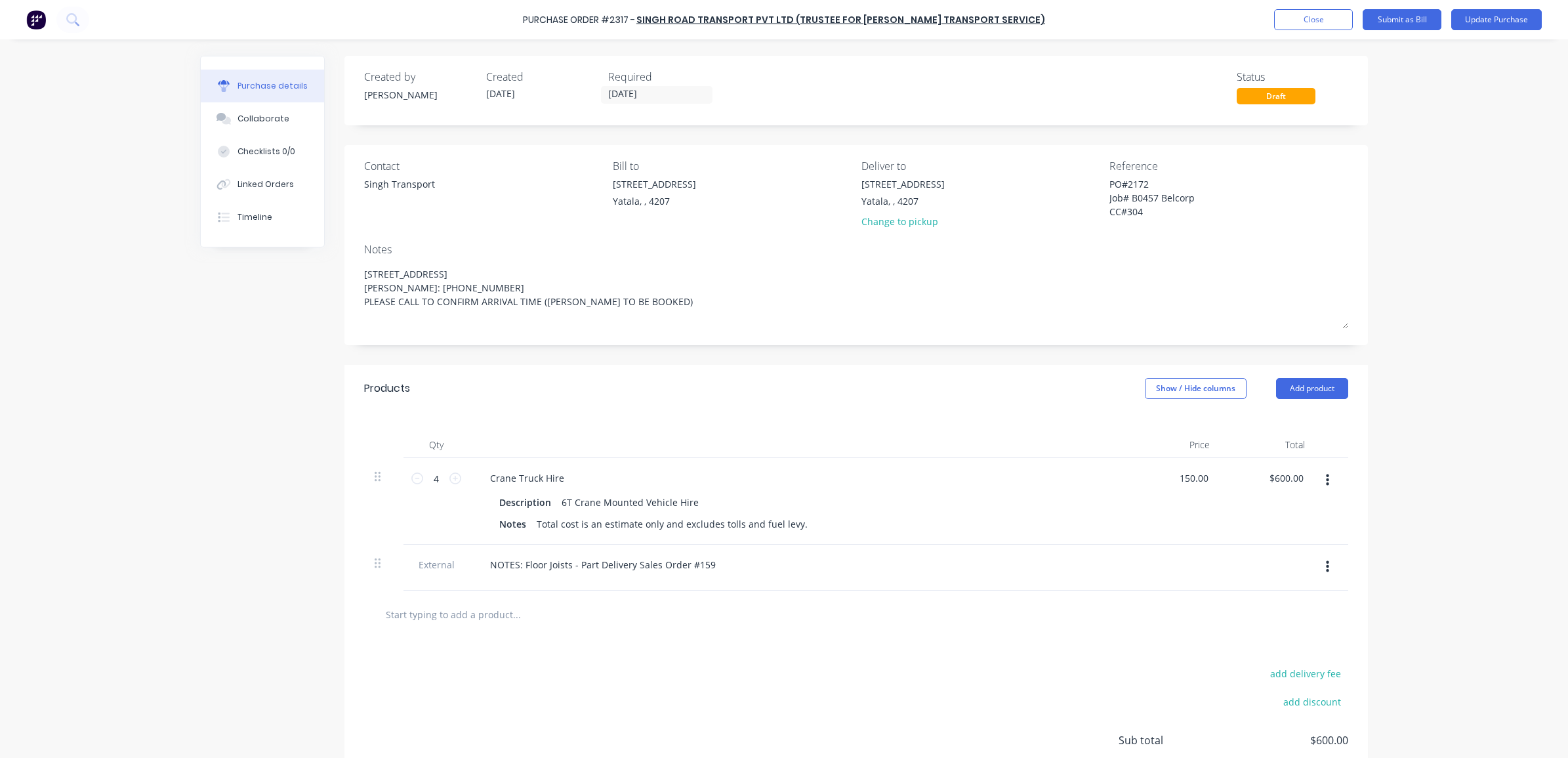
drag, startPoint x: 1203, startPoint y: 481, endPoint x: 1165, endPoint y: 473, distance: 38.8
click at [1165, 473] on div "150.00 150.00" at bounding box center [1173, 501] width 95 height 86
click at [1152, 548] on div at bounding box center [1173, 567] width 95 height 46
click at [431, 475] on input "4" at bounding box center [437, 478] width 27 height 20
click at [502, 410] on div "Products Show / Hide columns Add product" at bounding box center [856, 389] width 1023 height 47
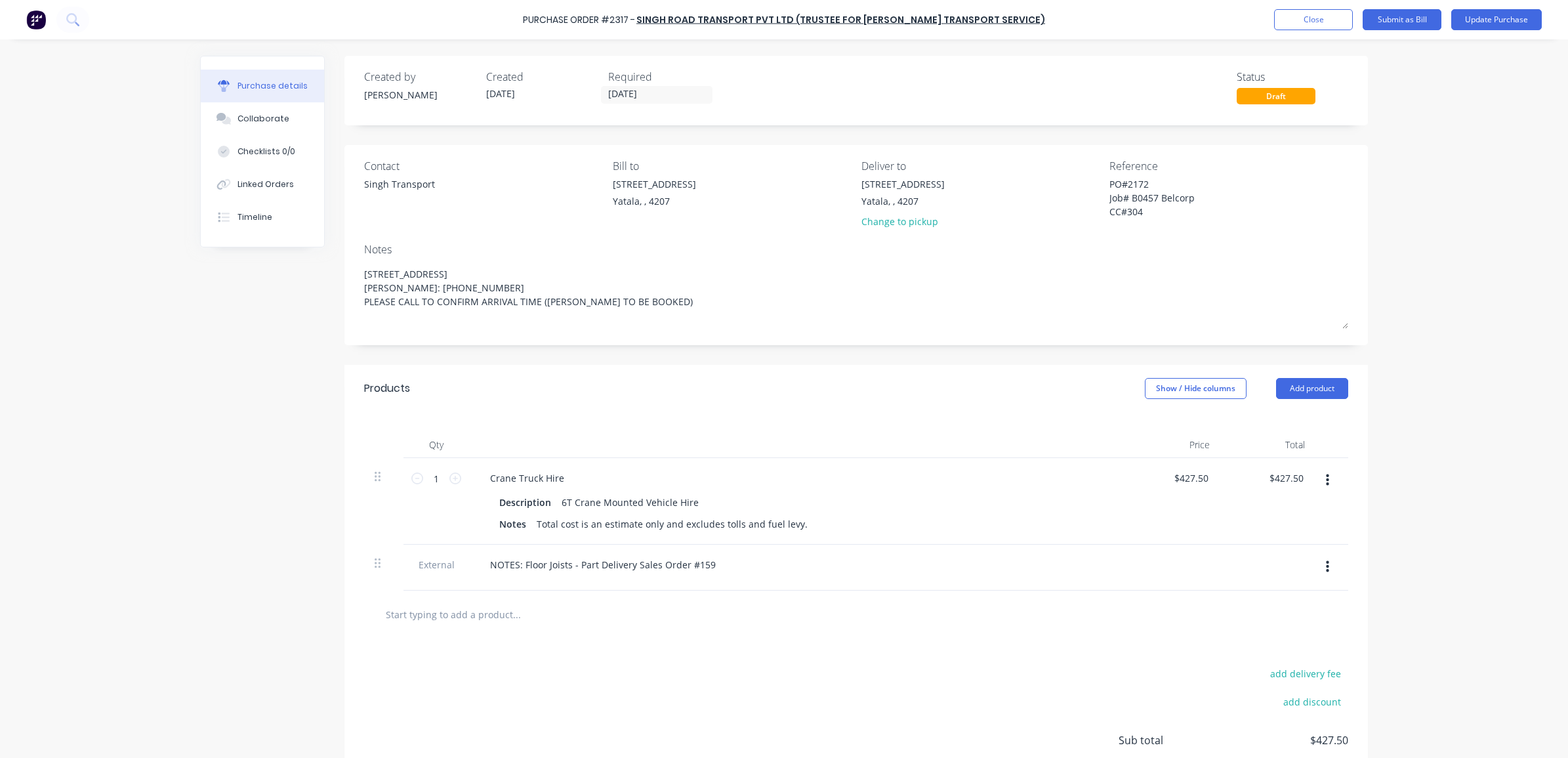
click at [492, 612] on input "text" at bounding box center [516, 614] width 262 height 27
click at [431, 620] on input "Fuel C" at bounding box center [516, 614] width 262 height 27
click at [457, 668] on button "Add Fuel Surchage 20% to order" at bounding box center [587, 664] width 393 height 42
drag, startPoint x: 1201, startPoint y: 611, endPoint x: 1172, endPoint y: 605, distance: 29.6
click at [1172, 605] on div "0.00 0.00" at bounding box center [1173, 625] width 95 height 71
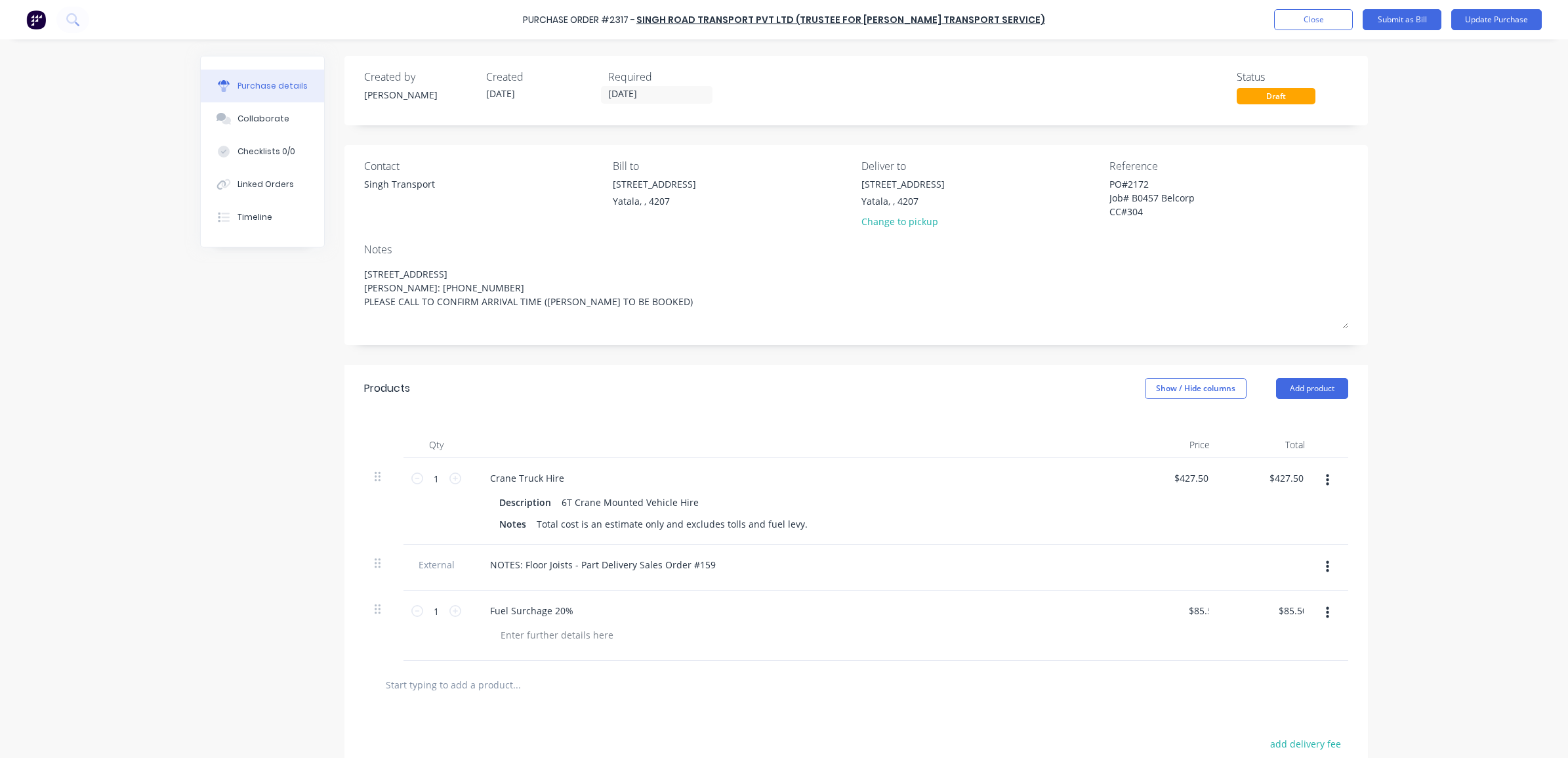
click at [1181, 672] on div at bounding box center [856, 685] width 963 height 27
click at [1145, 178] on textarea "PO#2172 Job# B0457 Belcorp CC#304" at bounding box center [1192, 198] width 164 height 42
click at [1142, 187] on textarea "PO#2172 INV82 Job# B0457 Belcorp CC#304" at bounding box center [1192, 198] width 164 height 42
click at [1385, 17] on button "Submit as Bill" at bounding box center [1402, 19] width 79 height 21
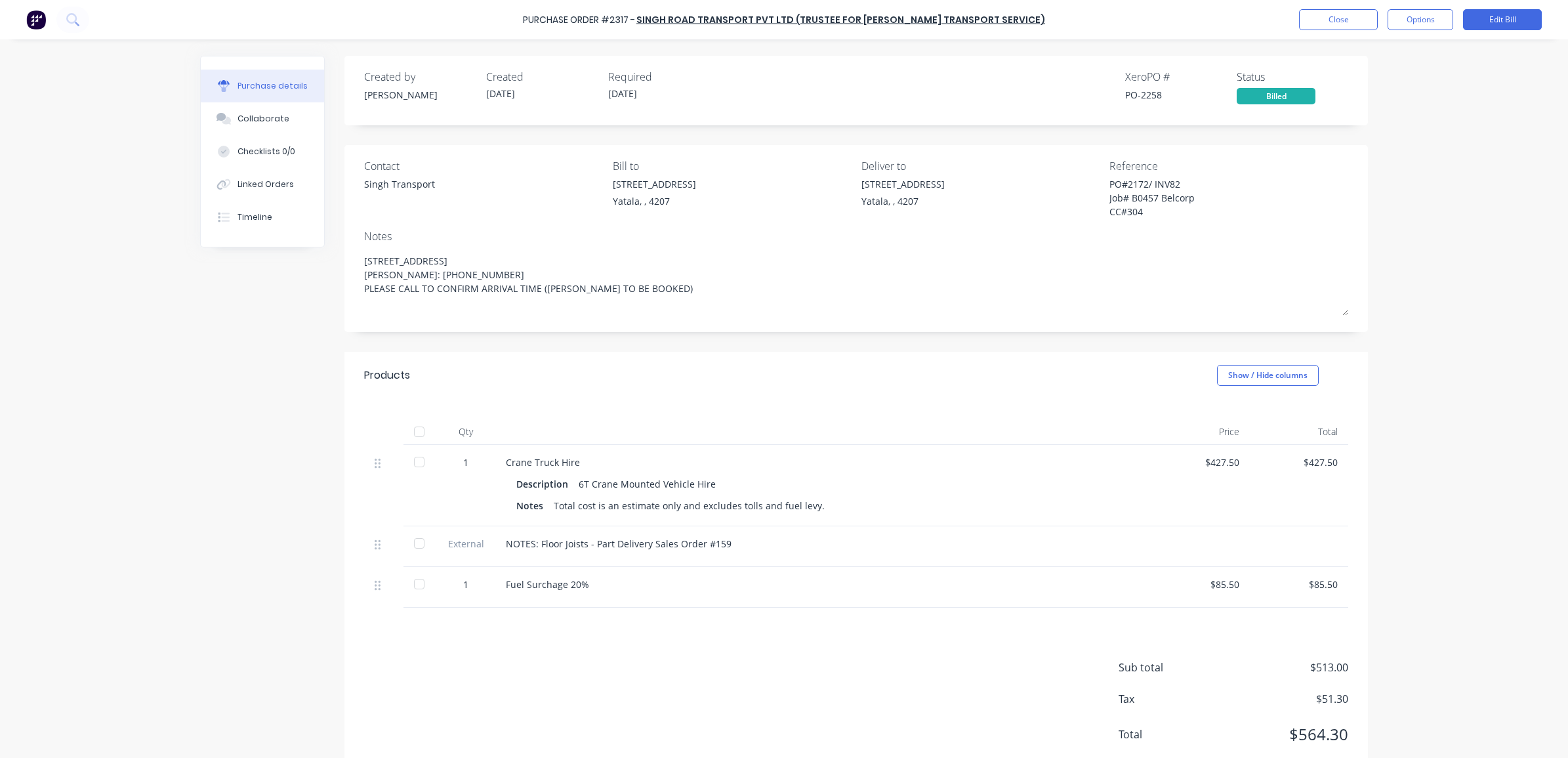
click at [1110, 178] on div "PO#2172/ INV82 Job# B0457 Belcorp CC#304" at bounding box center [1192, 199] width 164 height 45
click at [1326, 17] on button "Close" at bounding box center [1338, 19] width 79 height 21
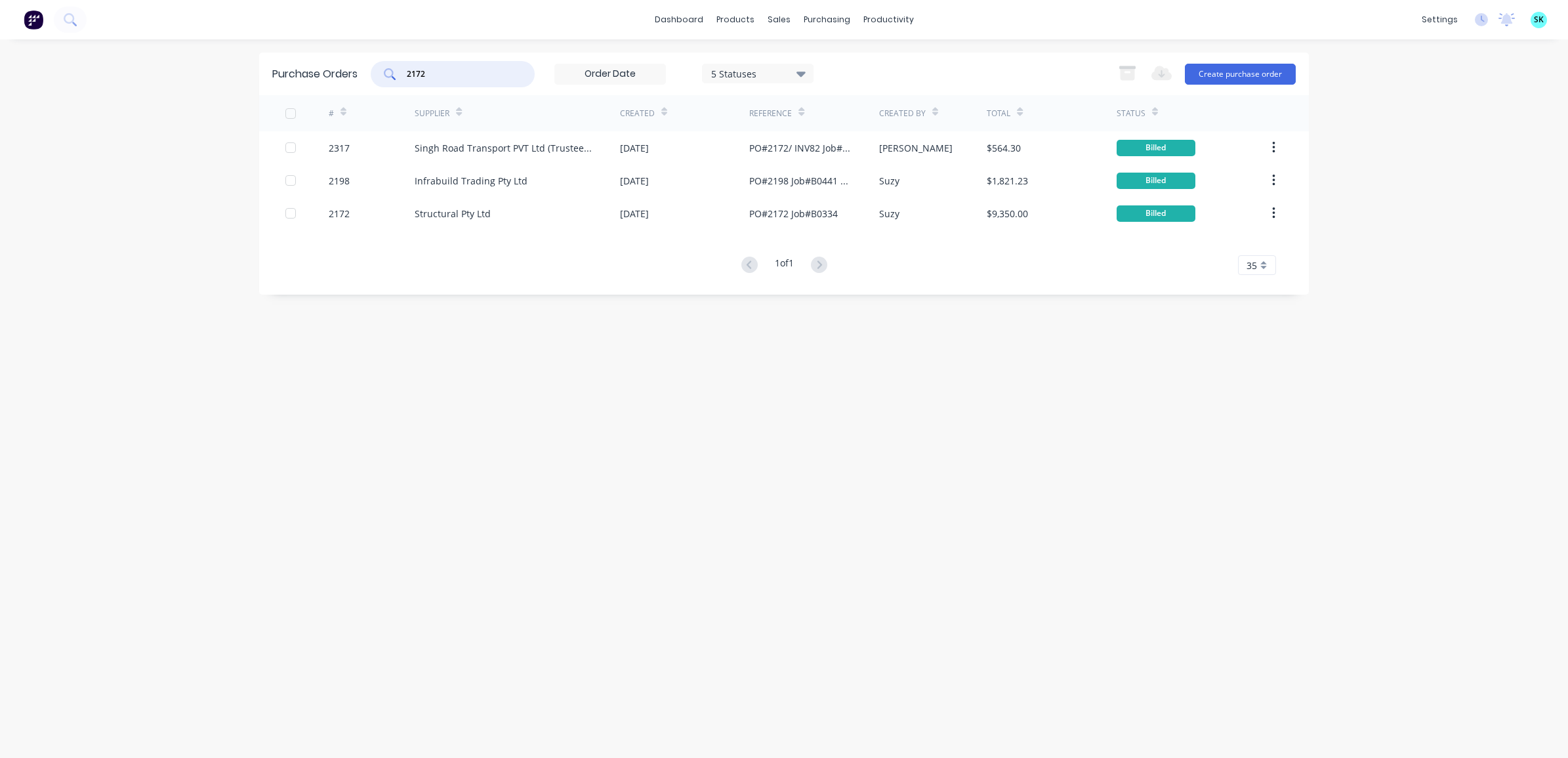
click at [443, 71] on input "2172" at bounding box center [460, 74] width 109 height 13
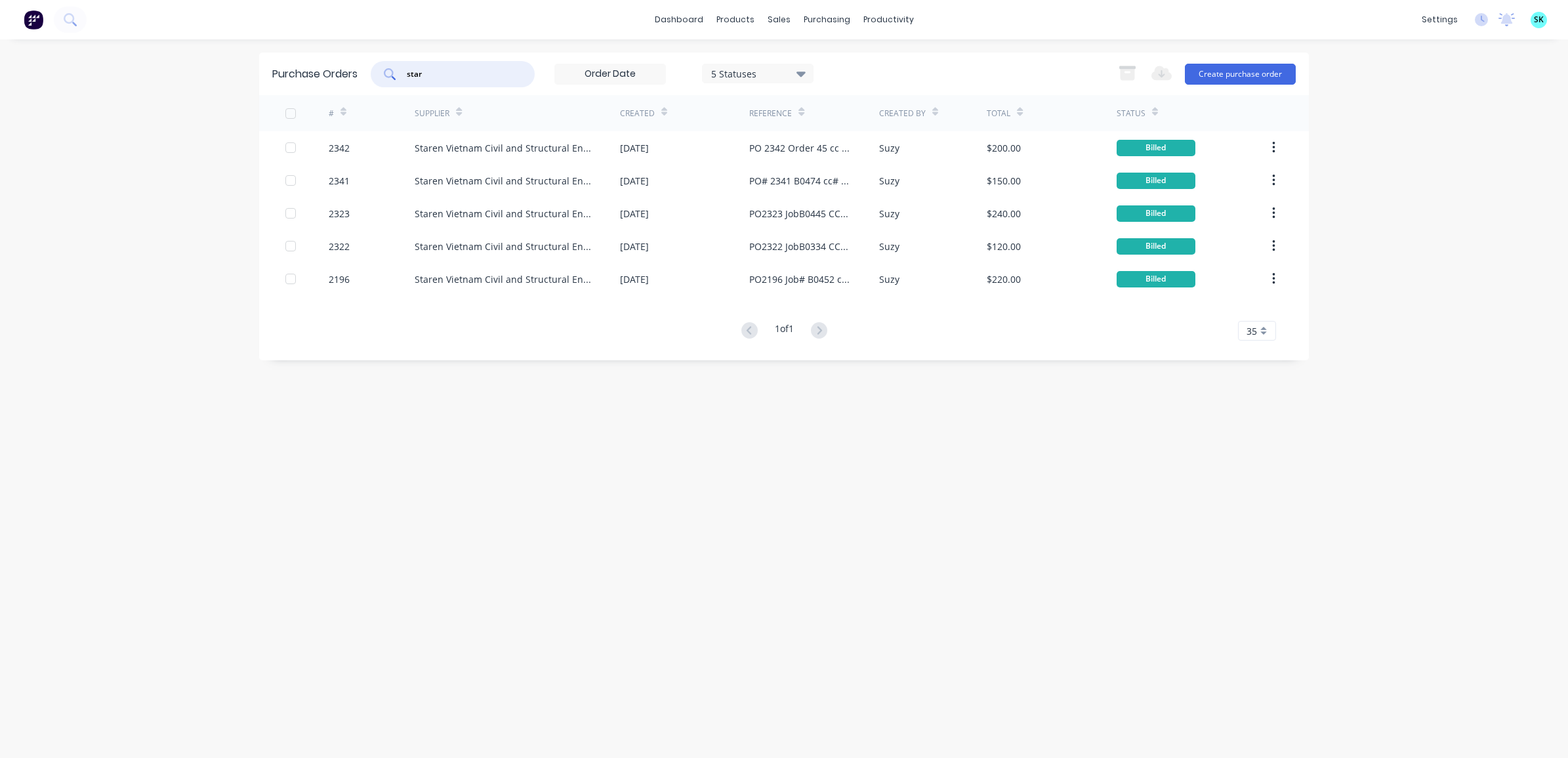
drag, startPoint x: 447, startPoint y: 74, endPoint x: 397, endPoint y: 67, distance: 50.5
click at [402, 69] on div "star" at bounding box center [453, 75] width 164 height 27
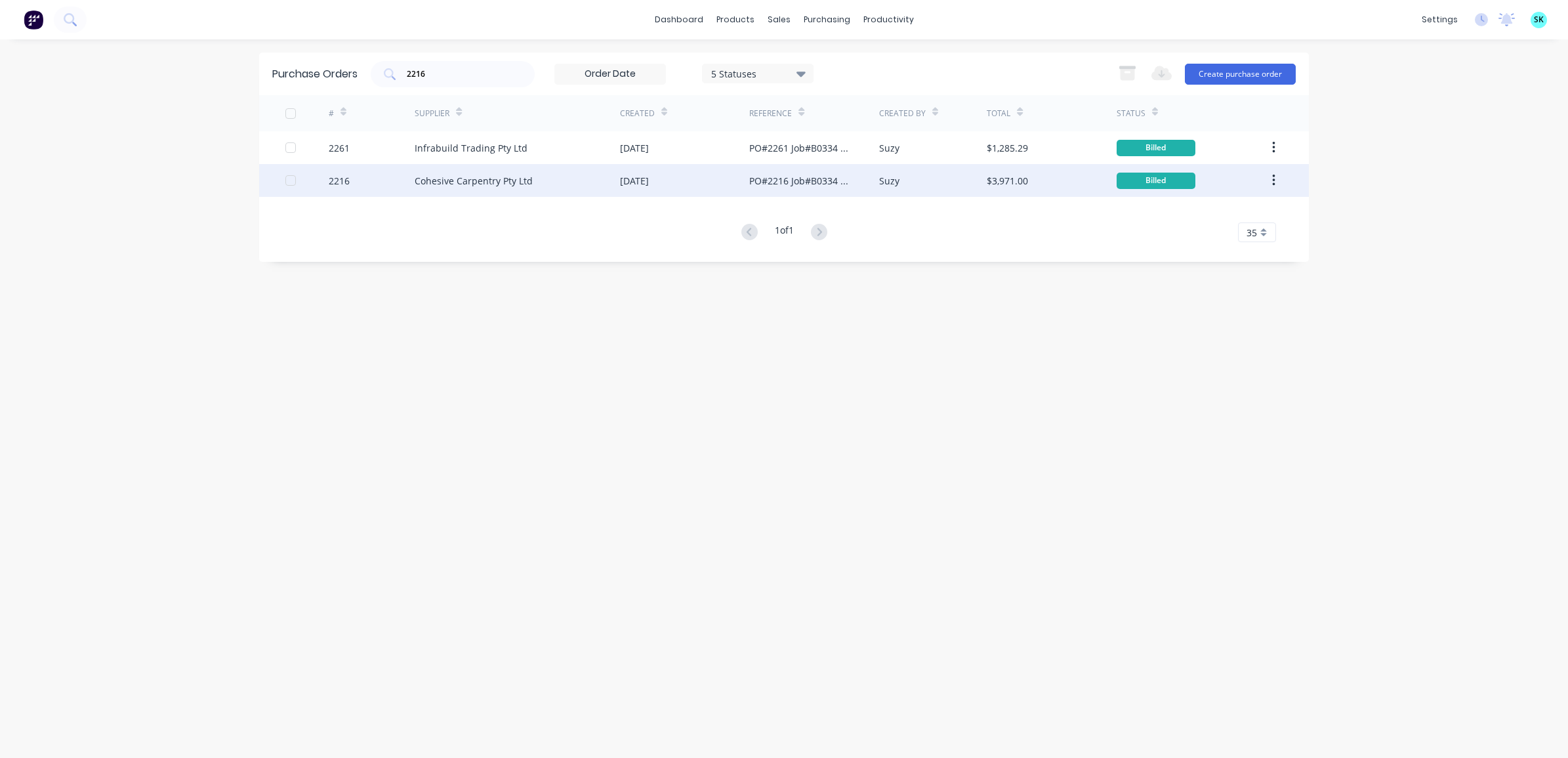
click at [432, 183] on div "Cohesive Carpentry Pty Ltd" at bounding box center [474, 180] width 118 height 14
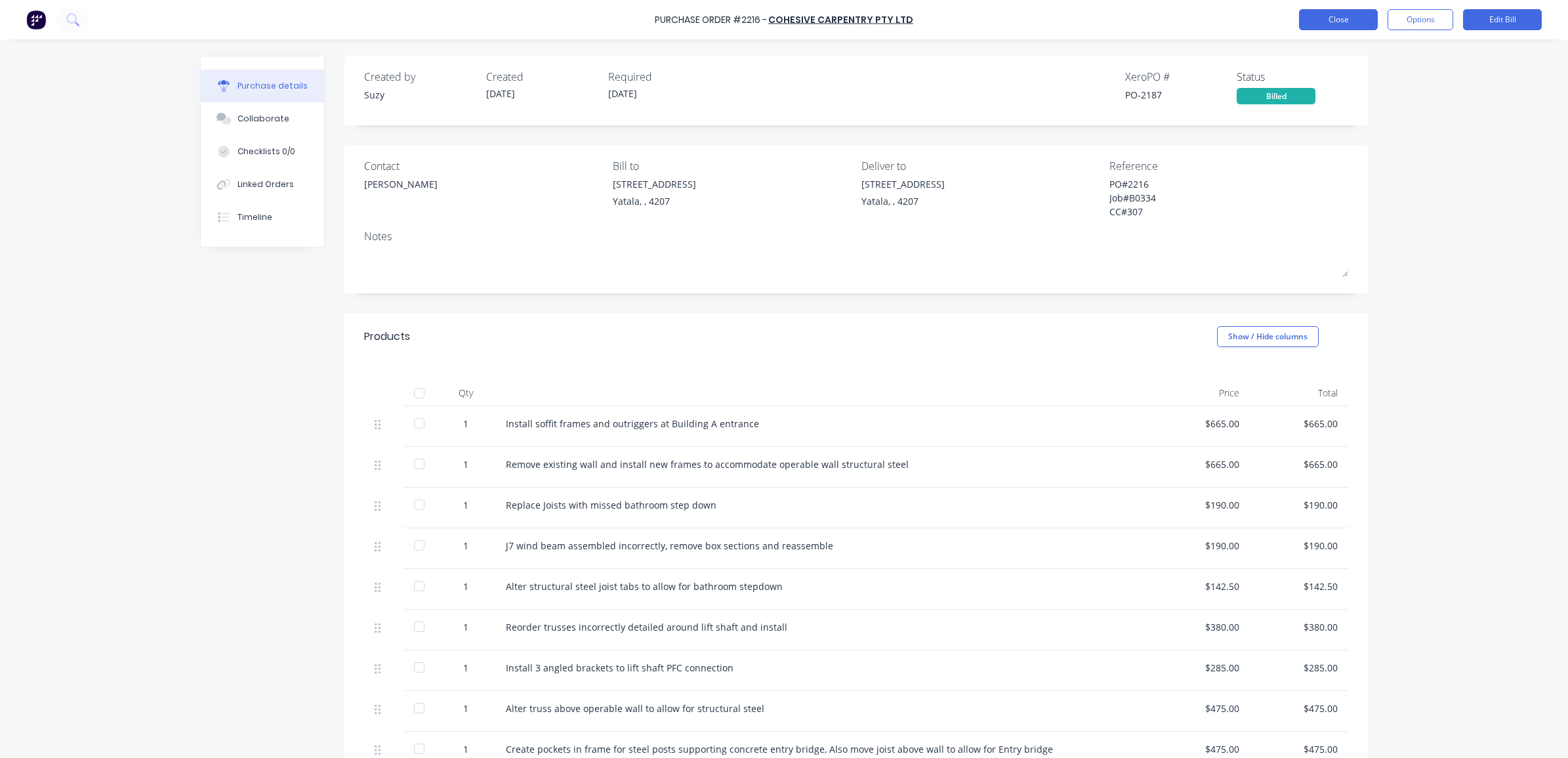
click at [1374, 11] on button "Close" at bounding box center [1338, 19] width 79 height 21
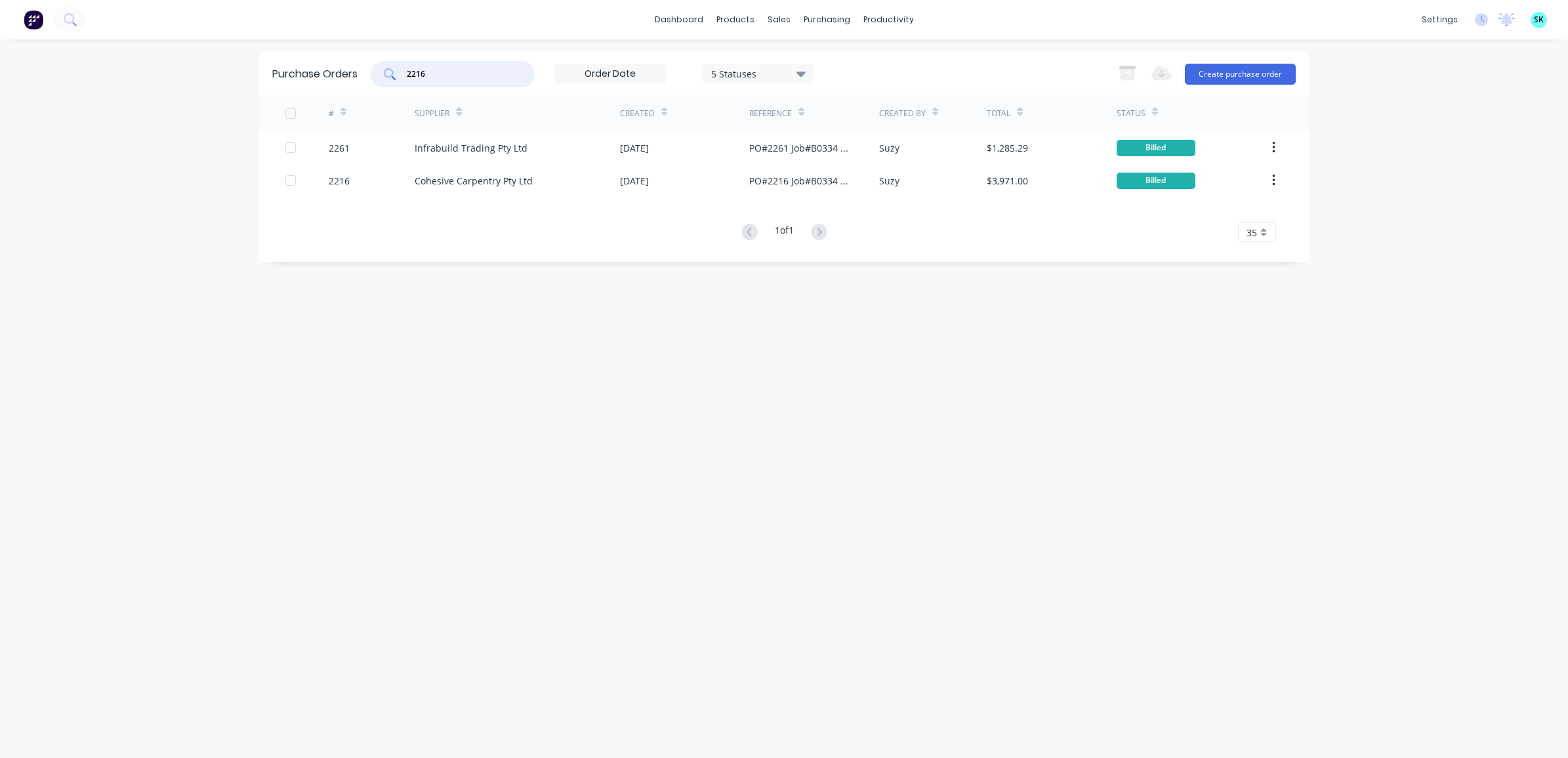
drag, startPoint x: 459, startPoint y: 80, endPoint x: 392, endPoint y: 71, distance: 67.6
click at [392, 71] on div "2216" at bounding box center [453, 75] width 164 height 27
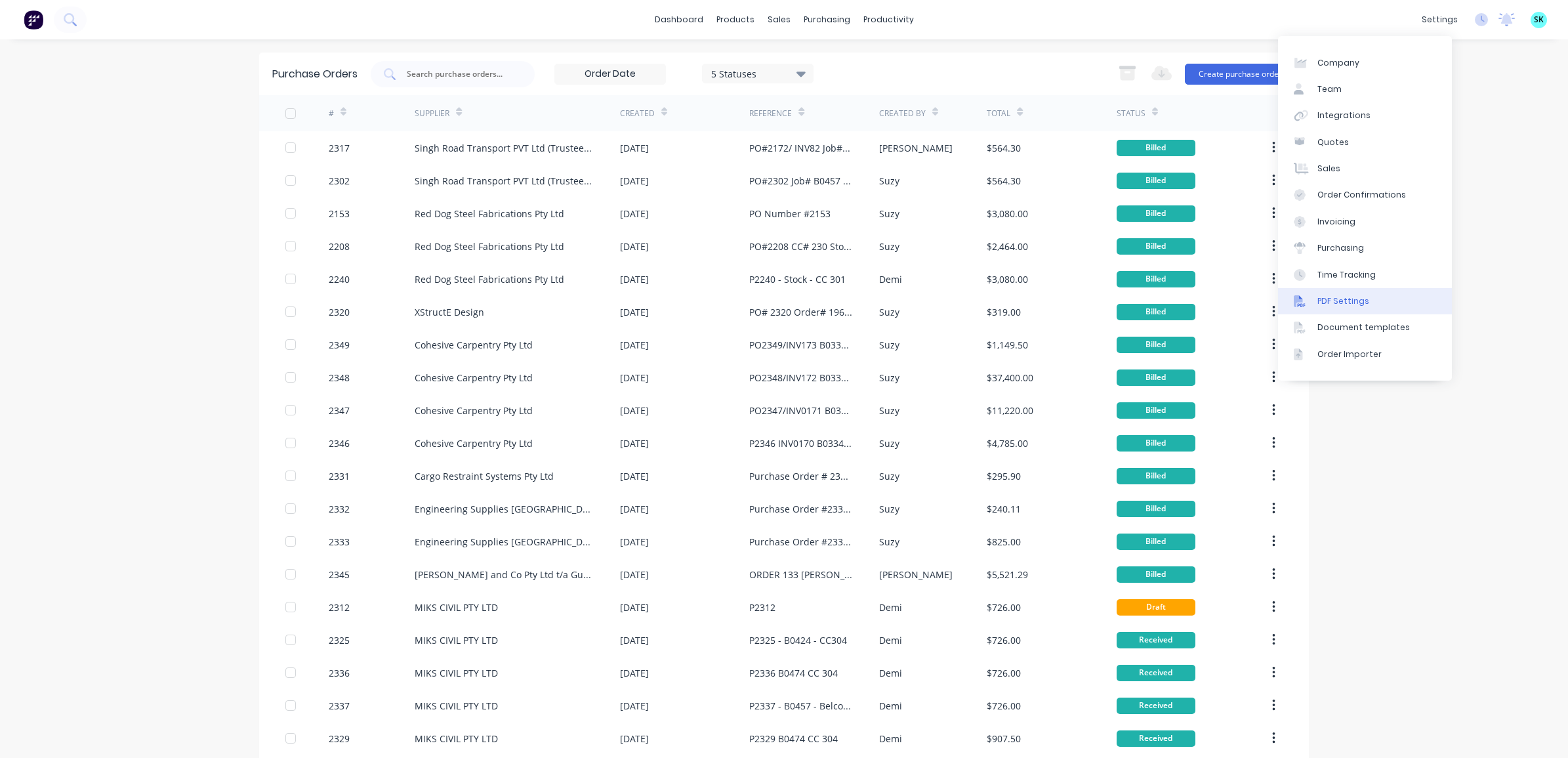
click at [1367, 299] on link "PDF Settings" at bounding box center [1365, 301] width 173 height 27
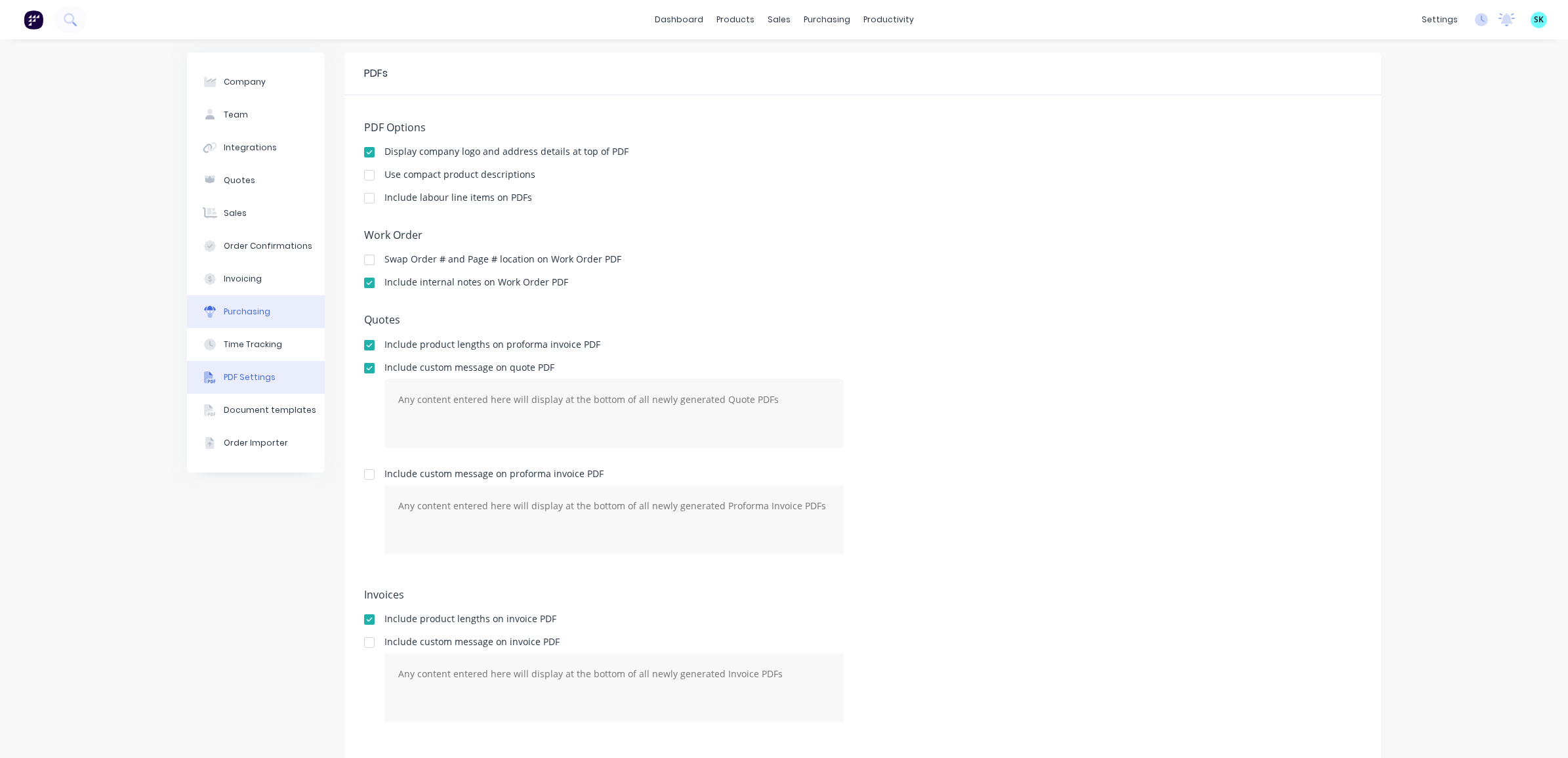
click at [230, 322] on button "Purchasing" at bounding box center [256, 312] width 138 height 33
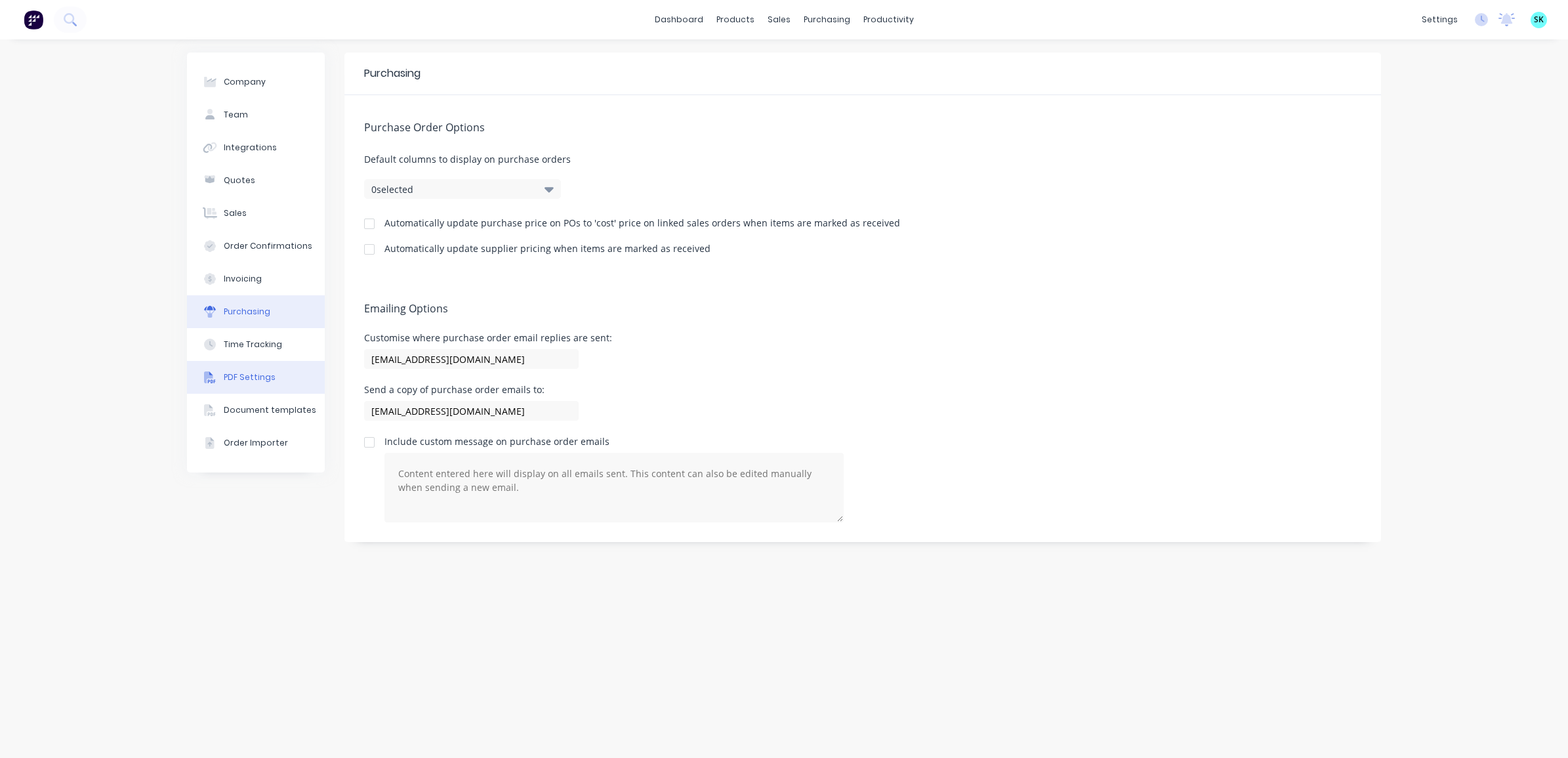
click at [271, 372] on button "PDF Settings" at bounding box center [256, 378] width 138 height 33
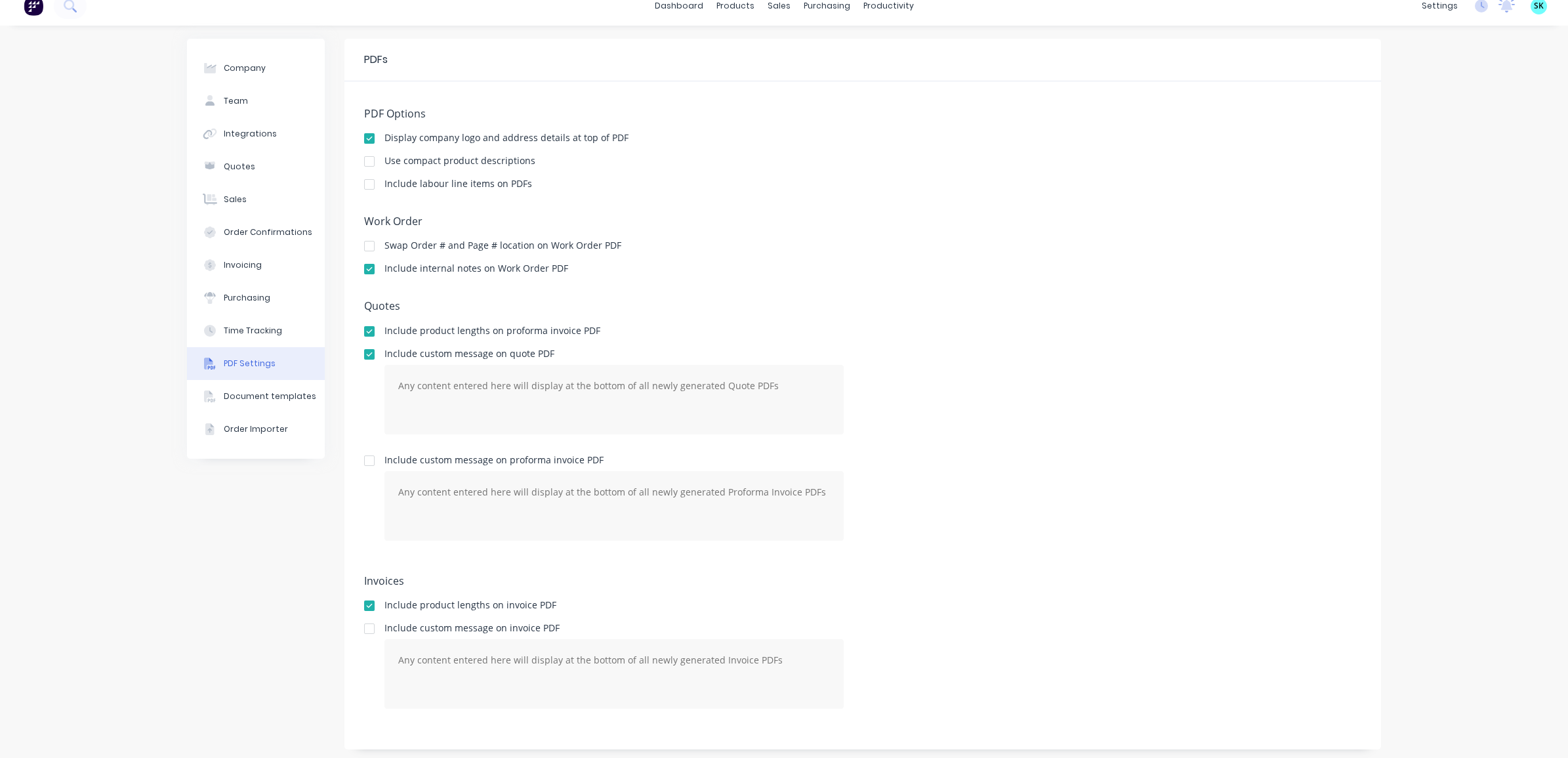
scroll to position [17, 0]
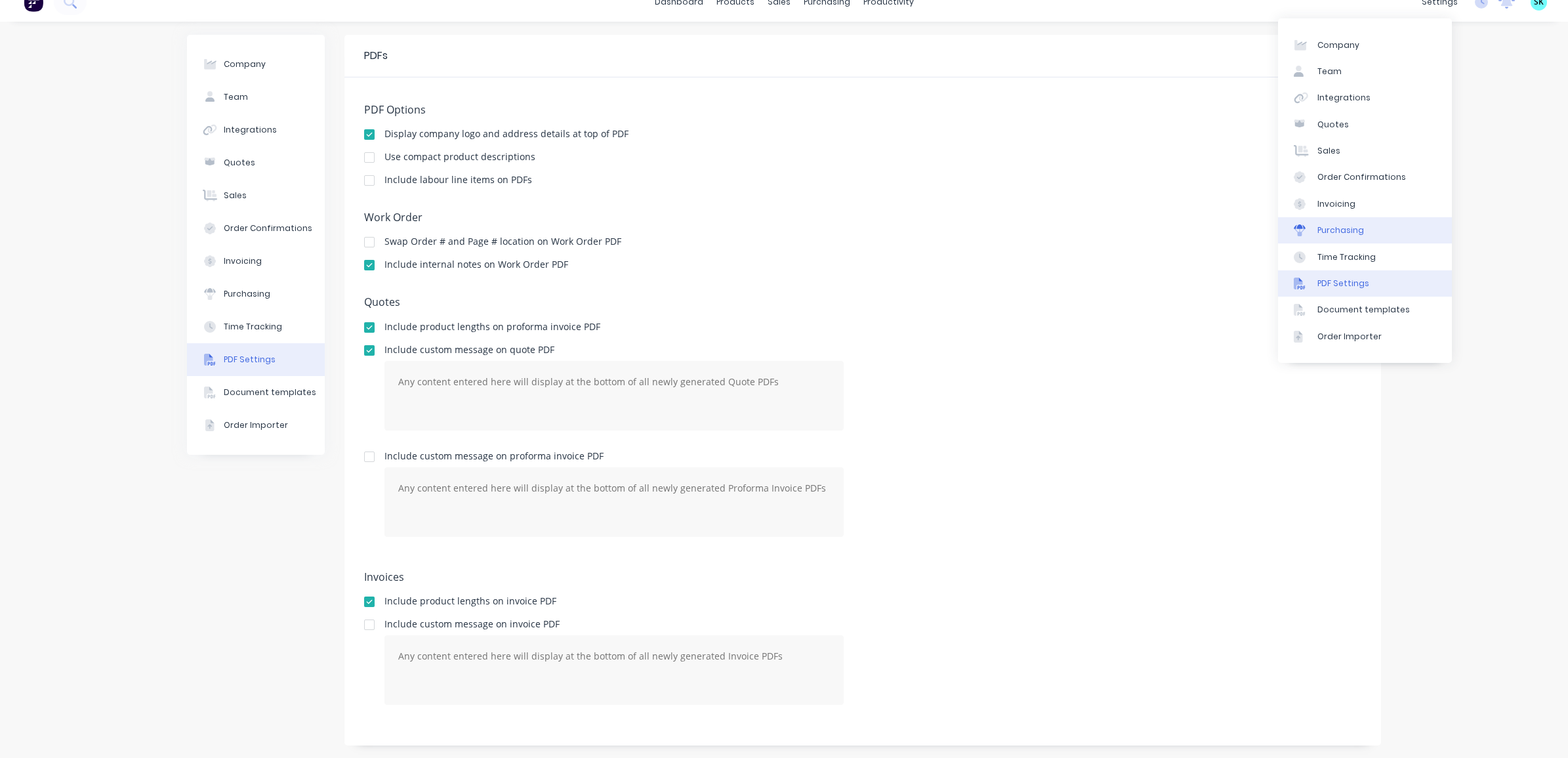
click at [1350, 228] on div "Purchasing" at bounding box center [1341, 230] width 46 height 12
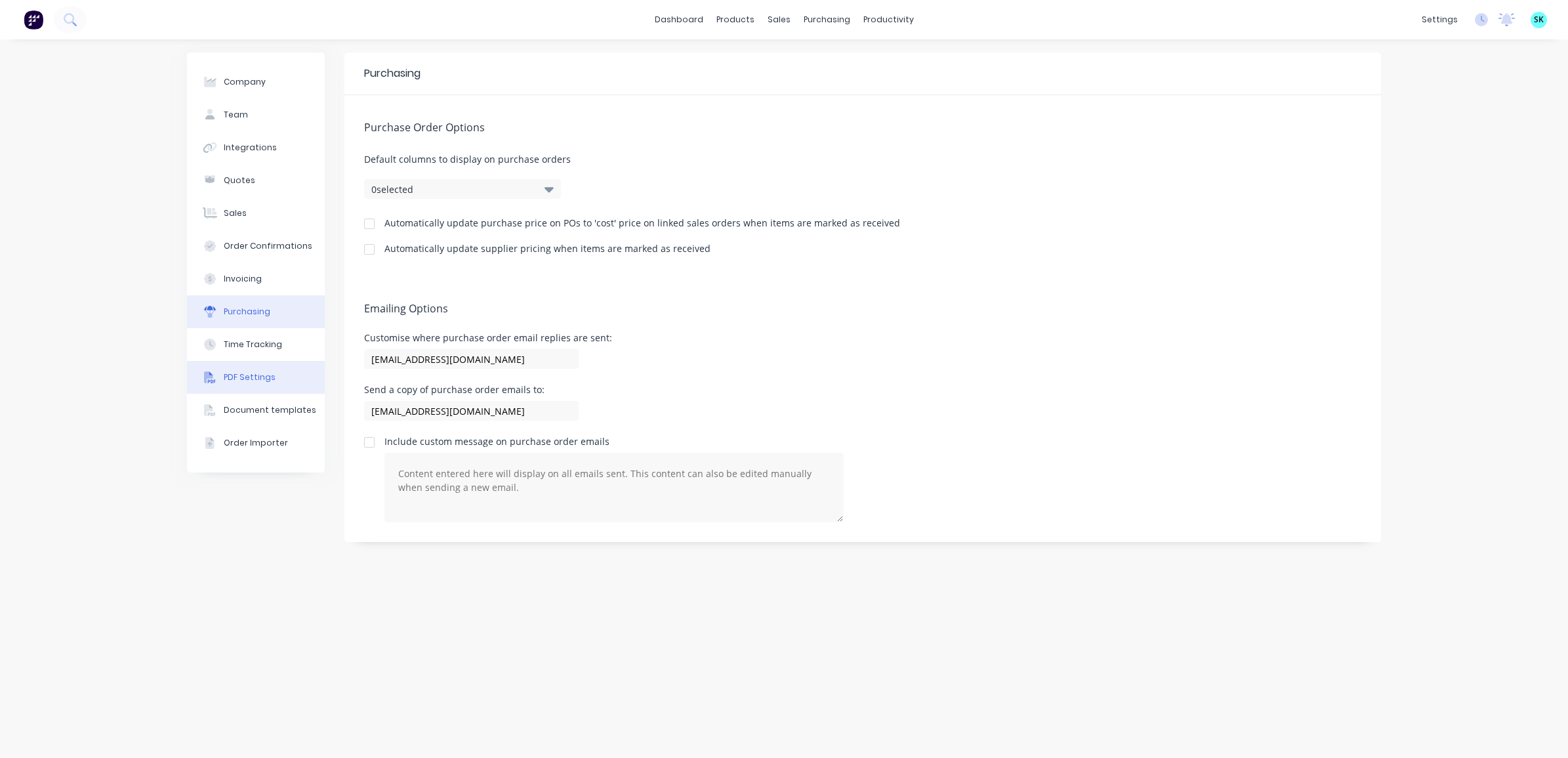
click at [266, 384] on button "PDF Settings" at bounding box center [256, 378] width 138 height 33
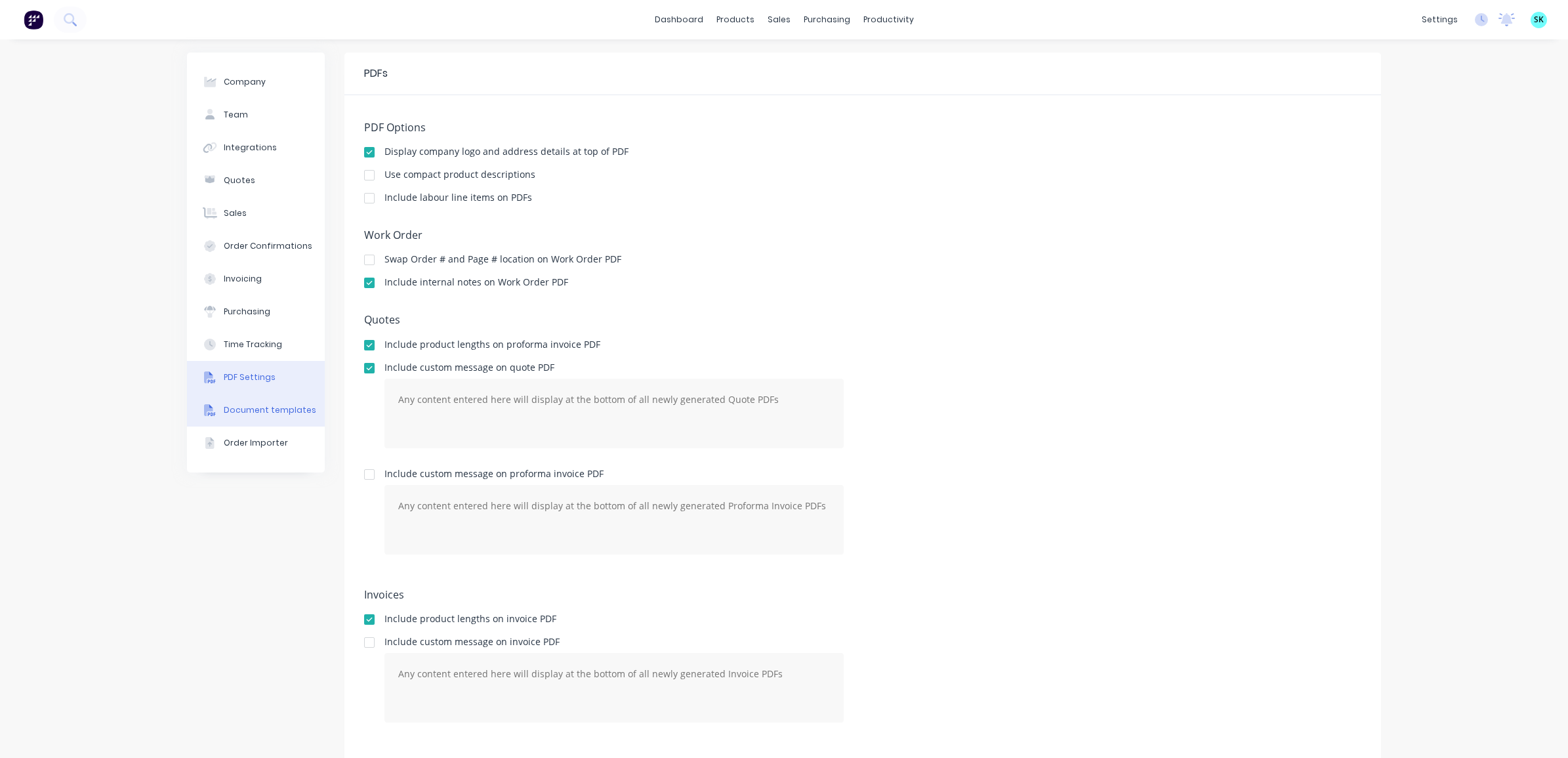
click at [271, 418] on button "Document templates" at bounding box center [256, 410] width 138 height 33
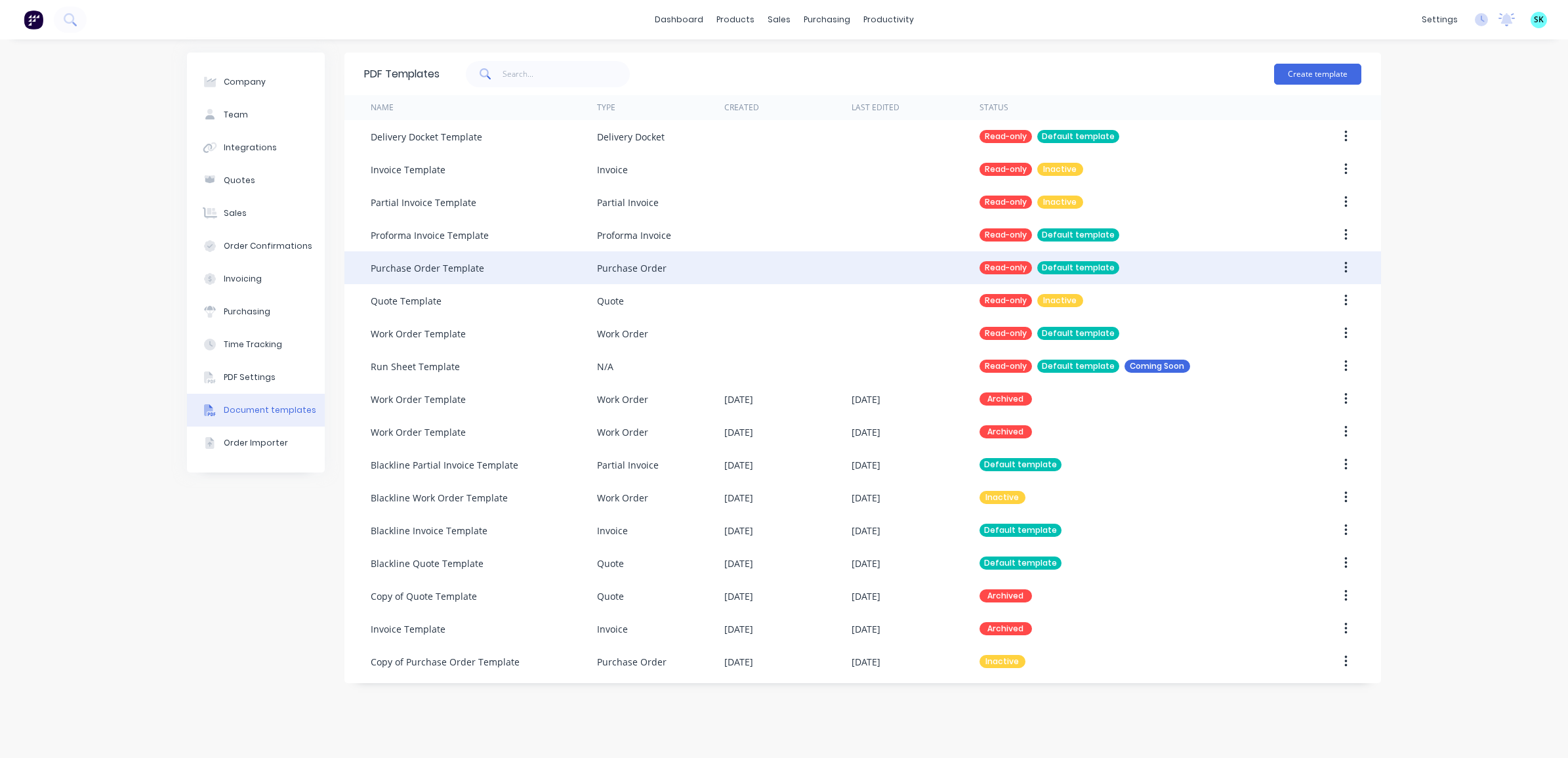
click at [1063, 263] on div "Default template" at bounding box center [1078, 268] width 82 height 13
click at [1351, 267] on button "button" at bounding box center [1346, 267] width 31 height 23
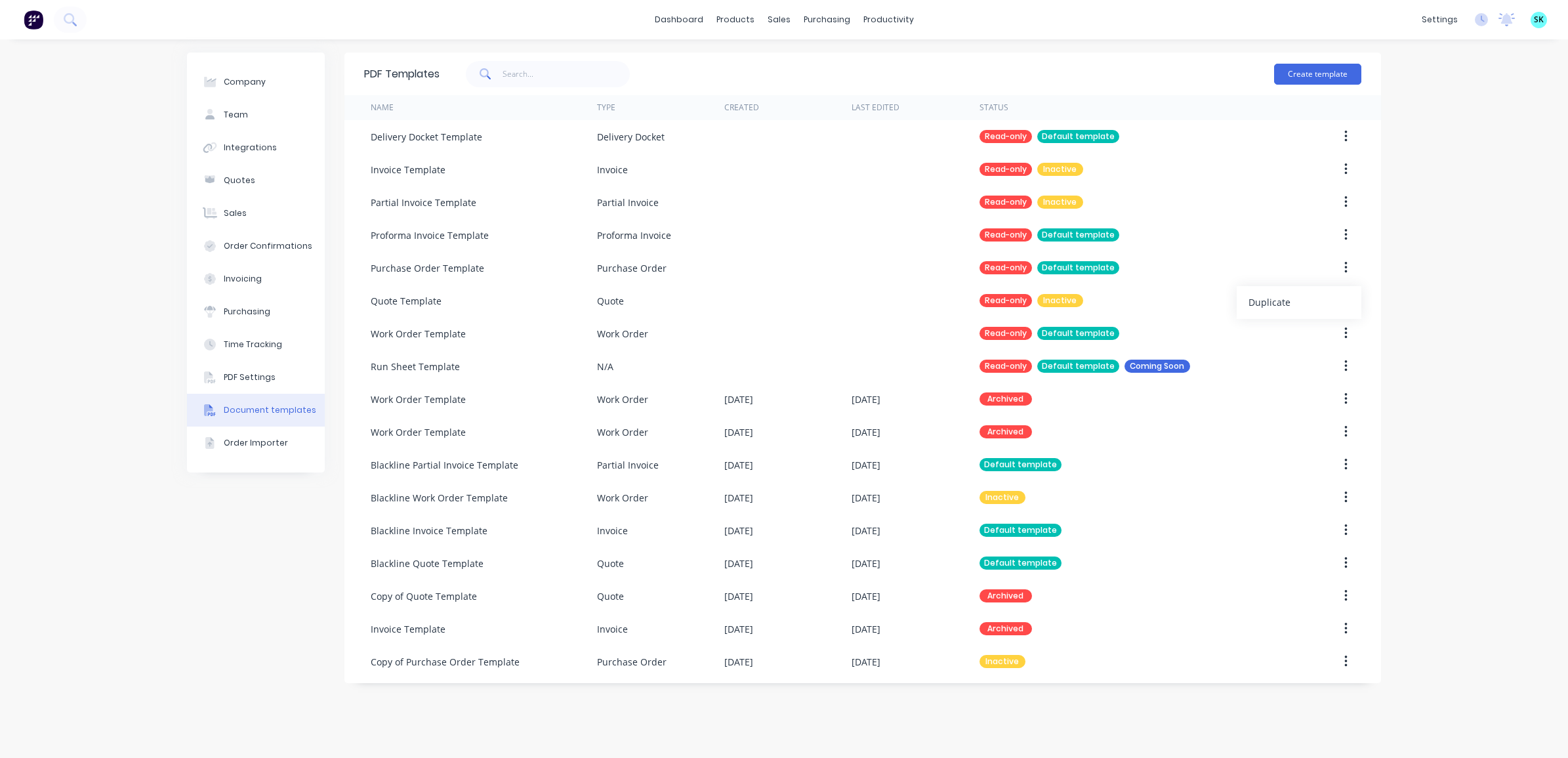
click at [1403, 266] on div "Company Team Integrations Quotes Sales Order Confirmations Invoicing Purchasing…" at bounding box center [784, 399] width 1568 height 719
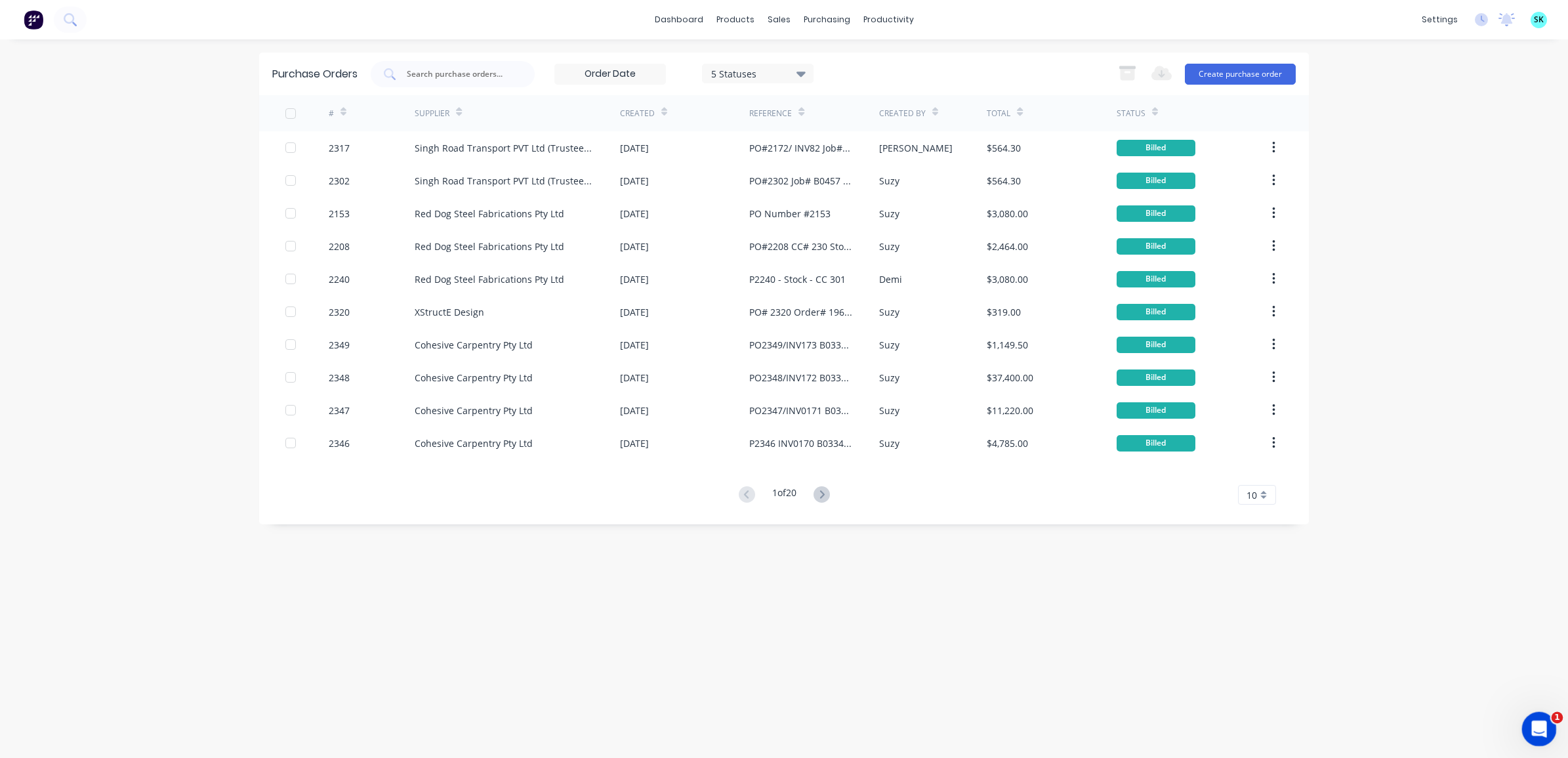
click at [1530, 712] on div "Open Intercom Messenger" at bounding box center [1537, 727] width 43 height 43
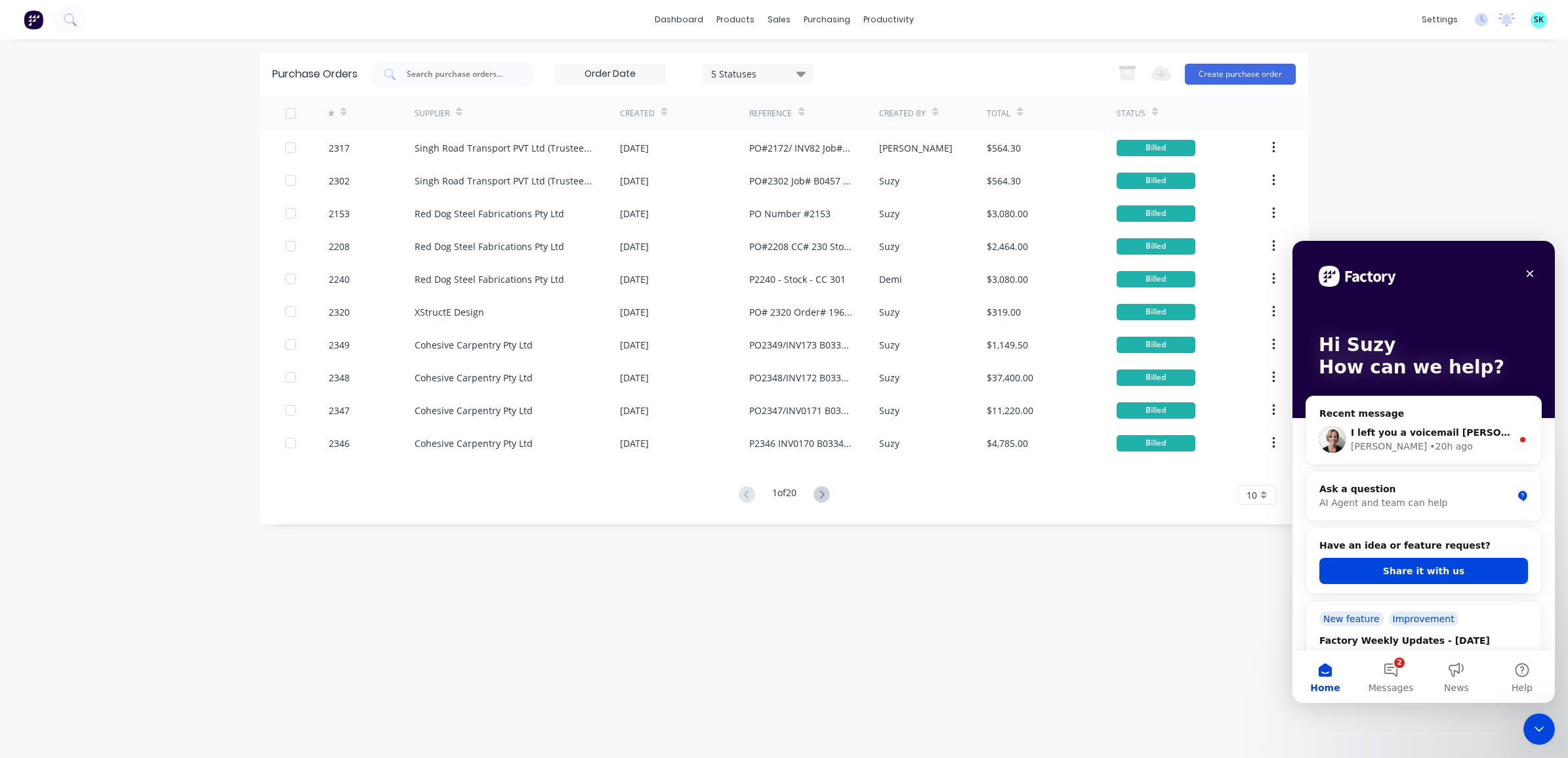
click at [1404, 390] on div "Hi Suzy How can we help?" at bounding box center [1424, 329] width 237 height 177
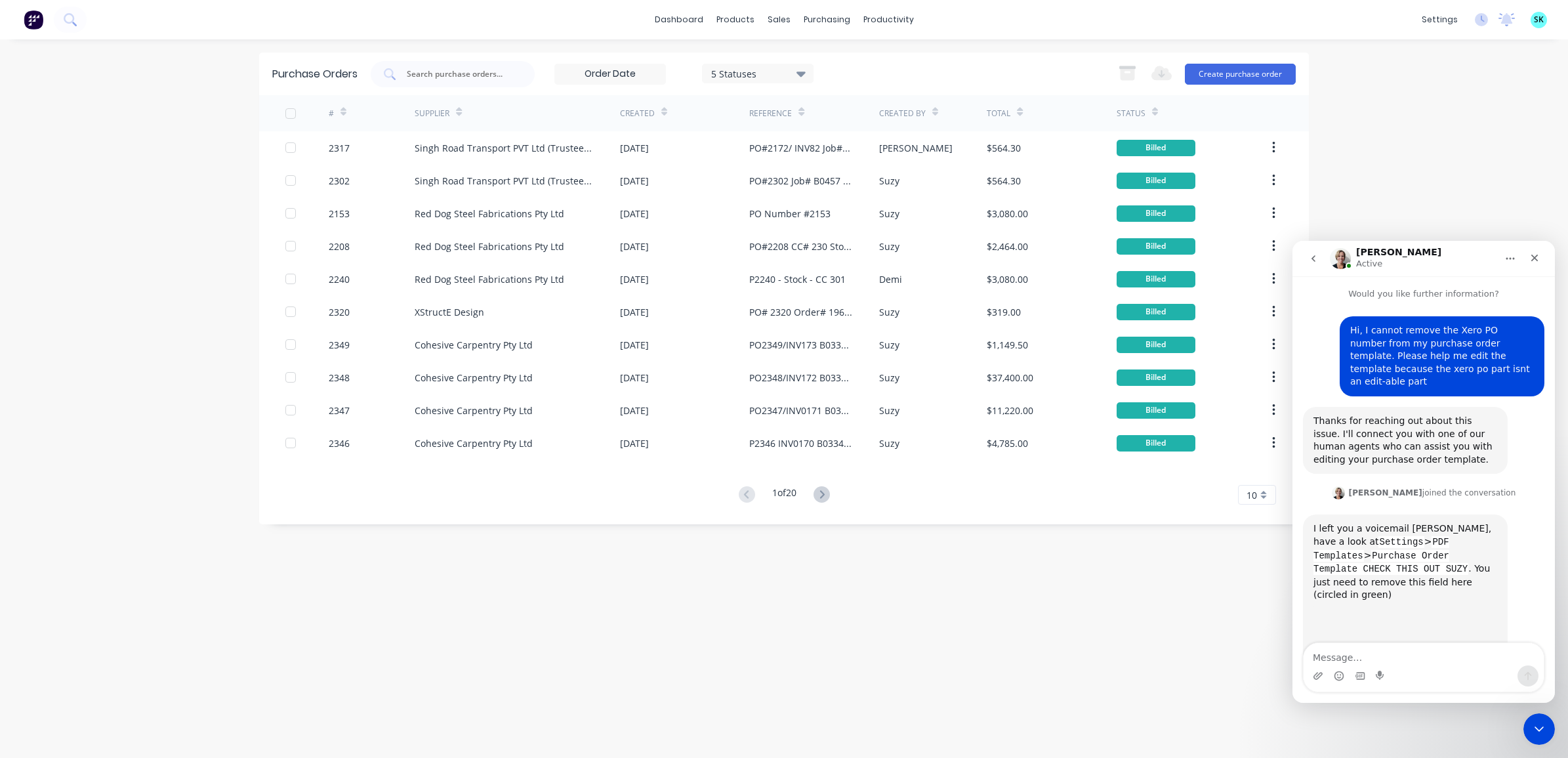
scroll to position [2, 0]
click at [1393, 613] on img "Cathy says…" at bounding box center [1402, 630] width 176 height 61
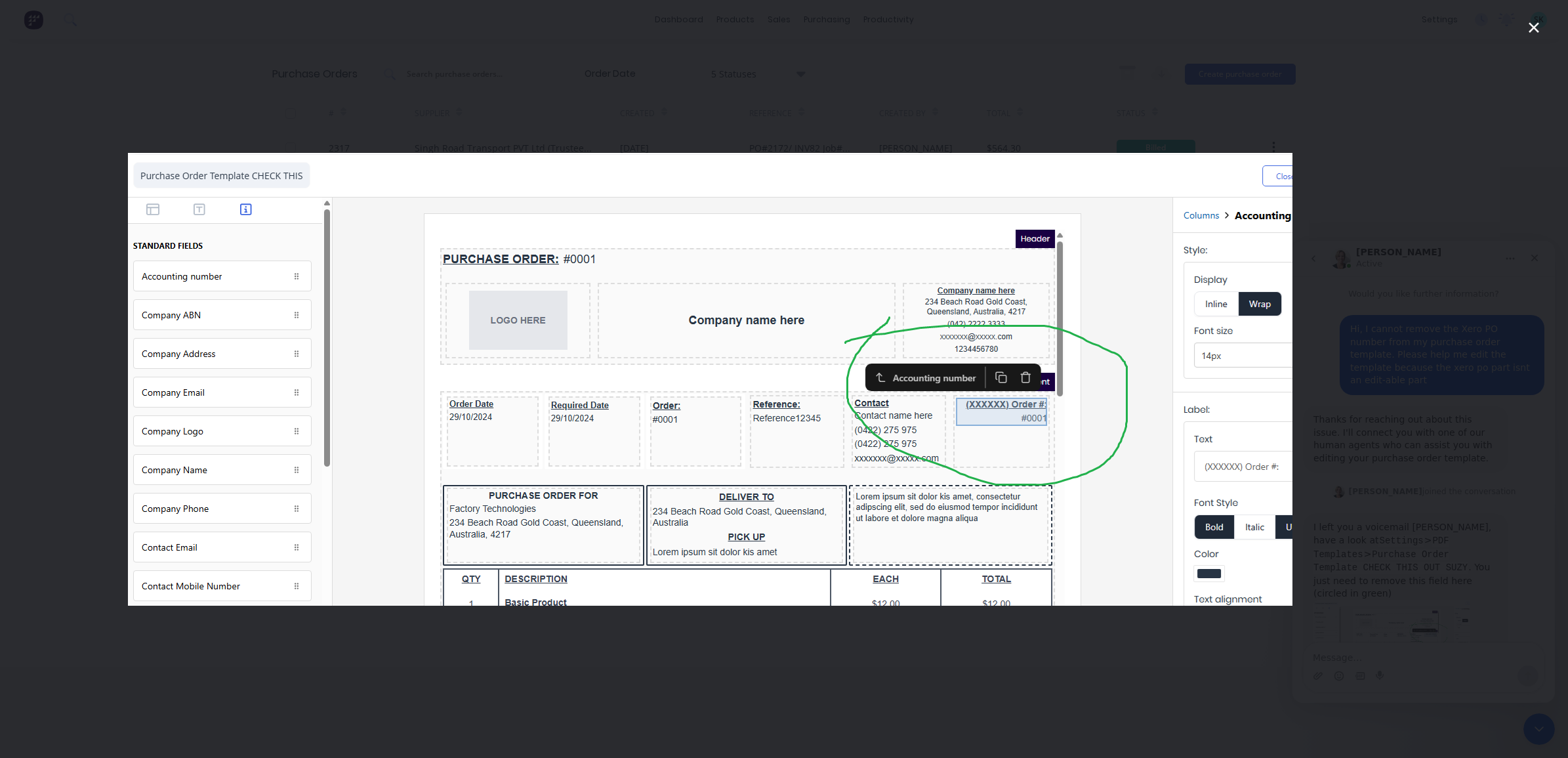
click at [1536, 23] on icon "Close" at bounding box center [1534, 27] width 16 height 16
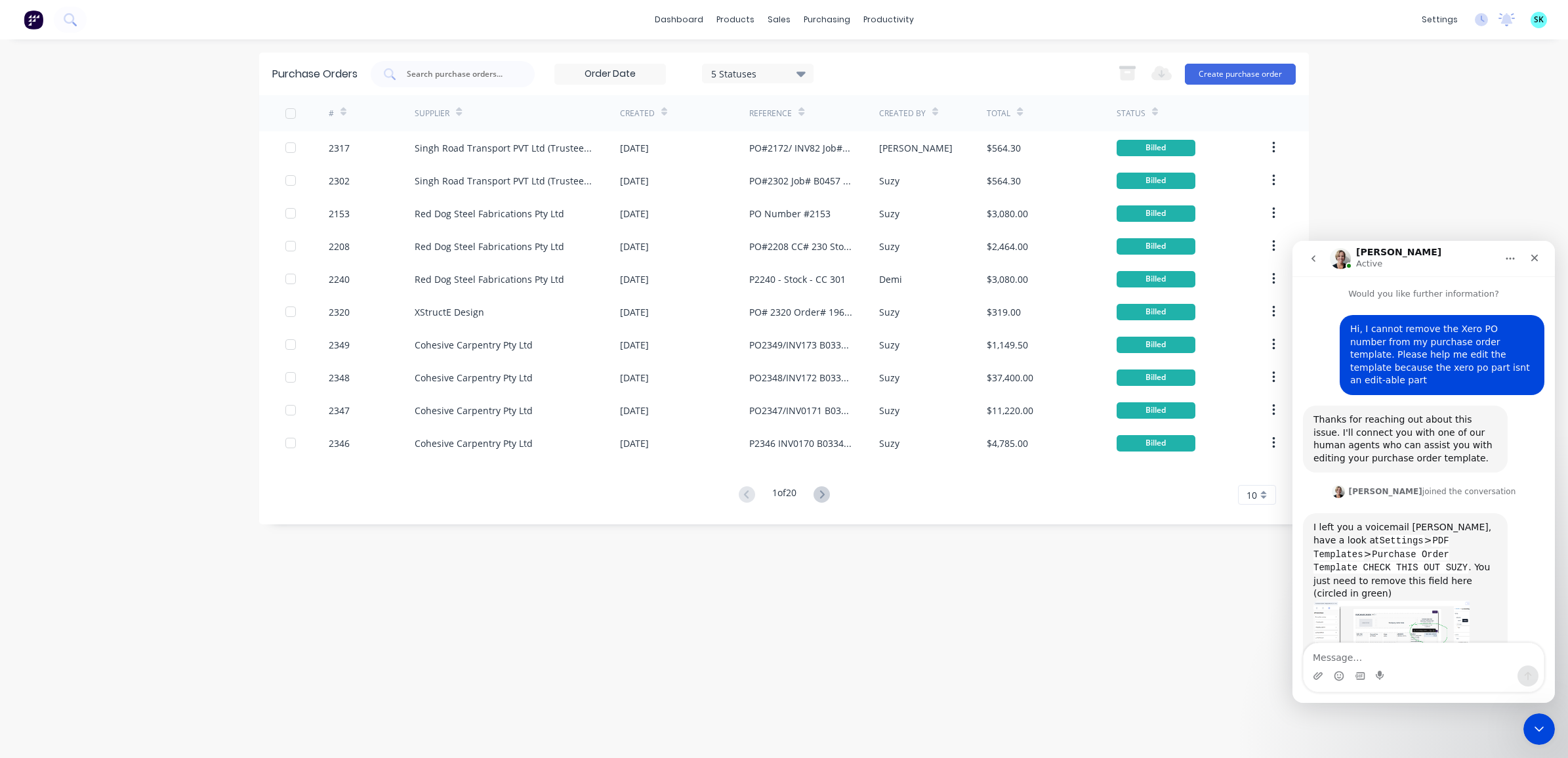
click at [28, 23] on img at bounding box center [33, 20] width 20 height 20
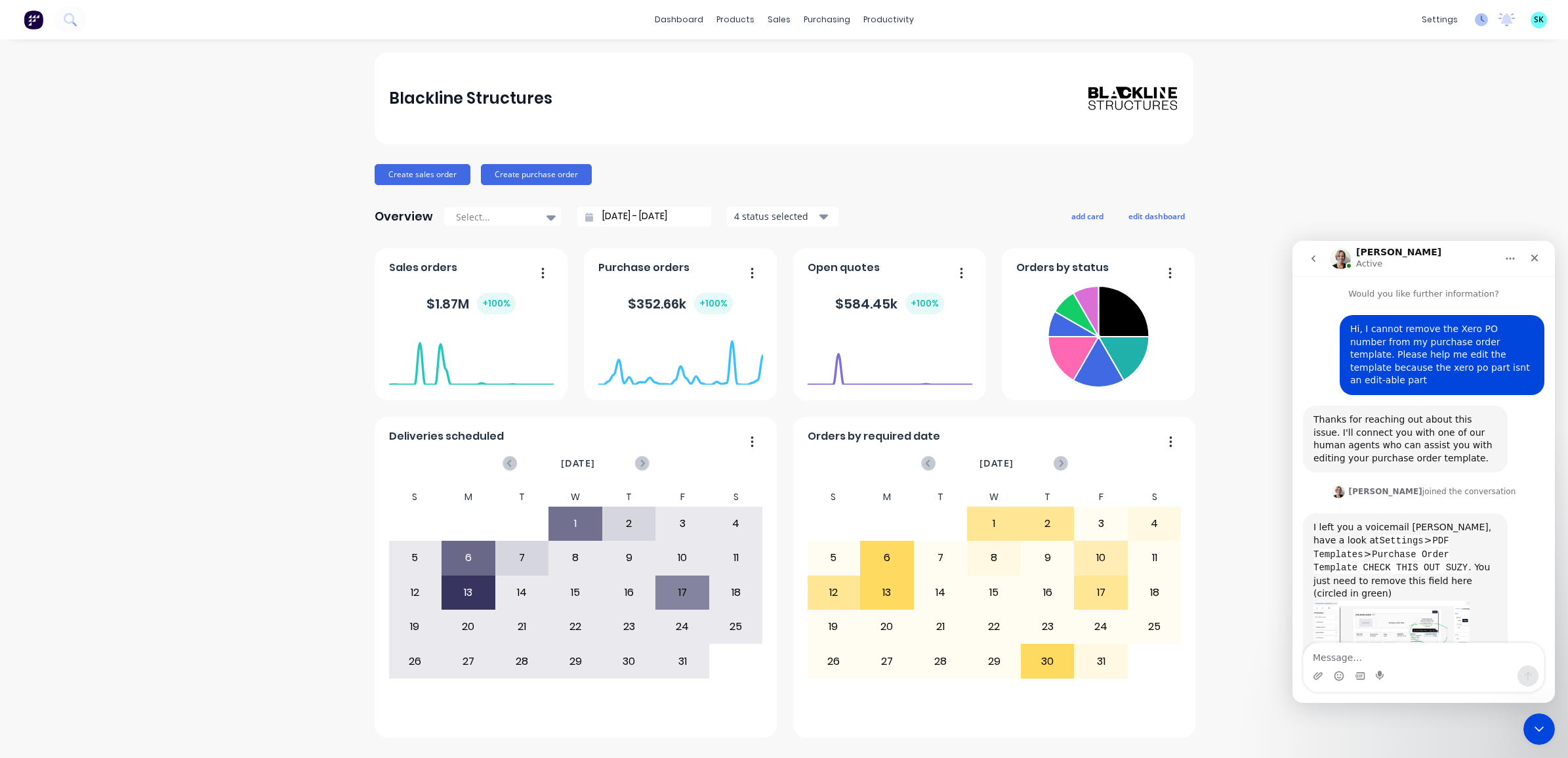
click at [1484, 23] on icon at bounding box center [1482, 20] width 13 height 13
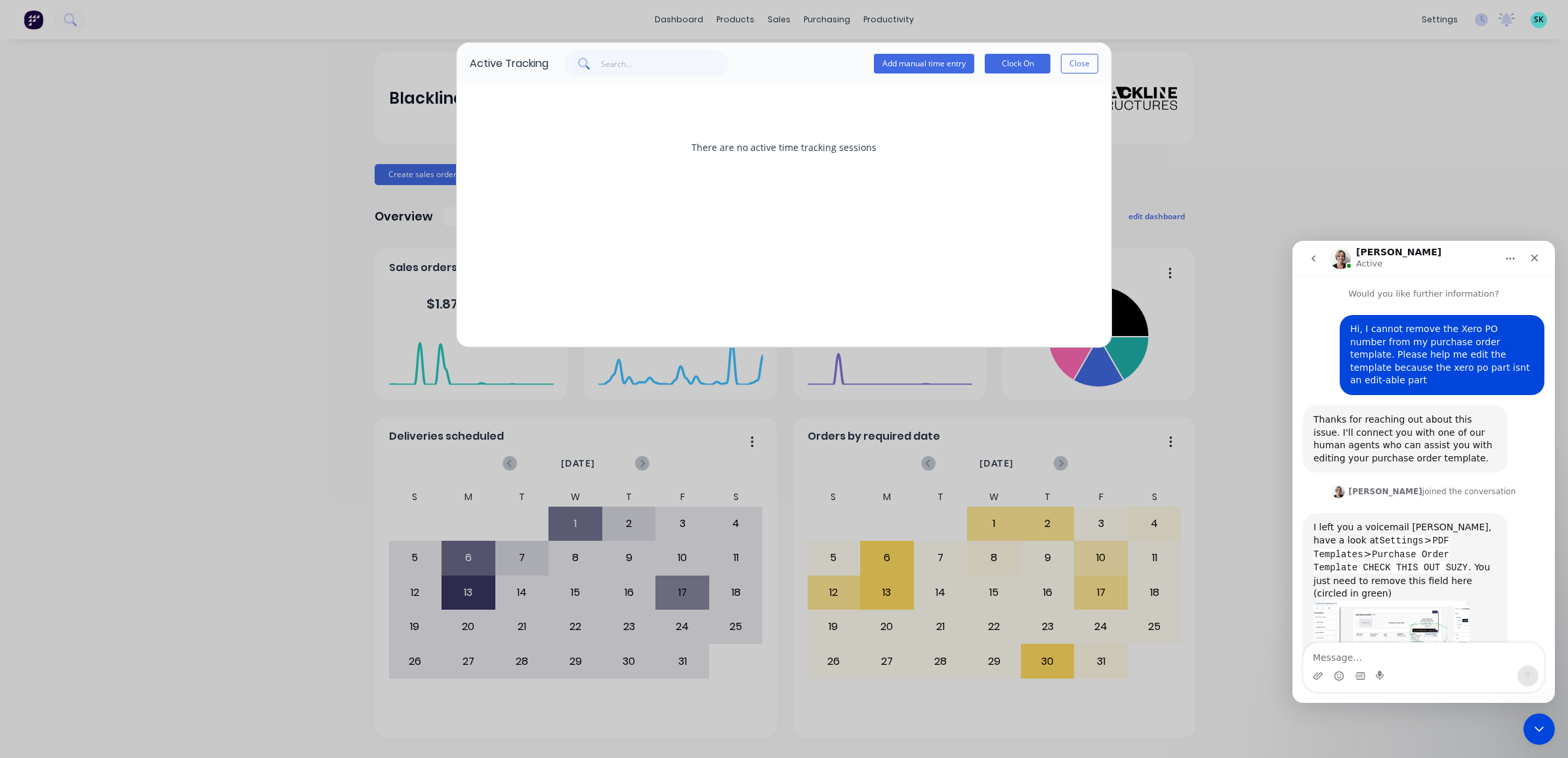
click at [1508, 18] on div "Active Tracking Add manual time entry Clock On Close There are no active time t…" at bounding box center [784, 379] width 1568 height 758
click at [1083, 61] on button "Close" at bounding box center [1079, 64] width 37 height 20
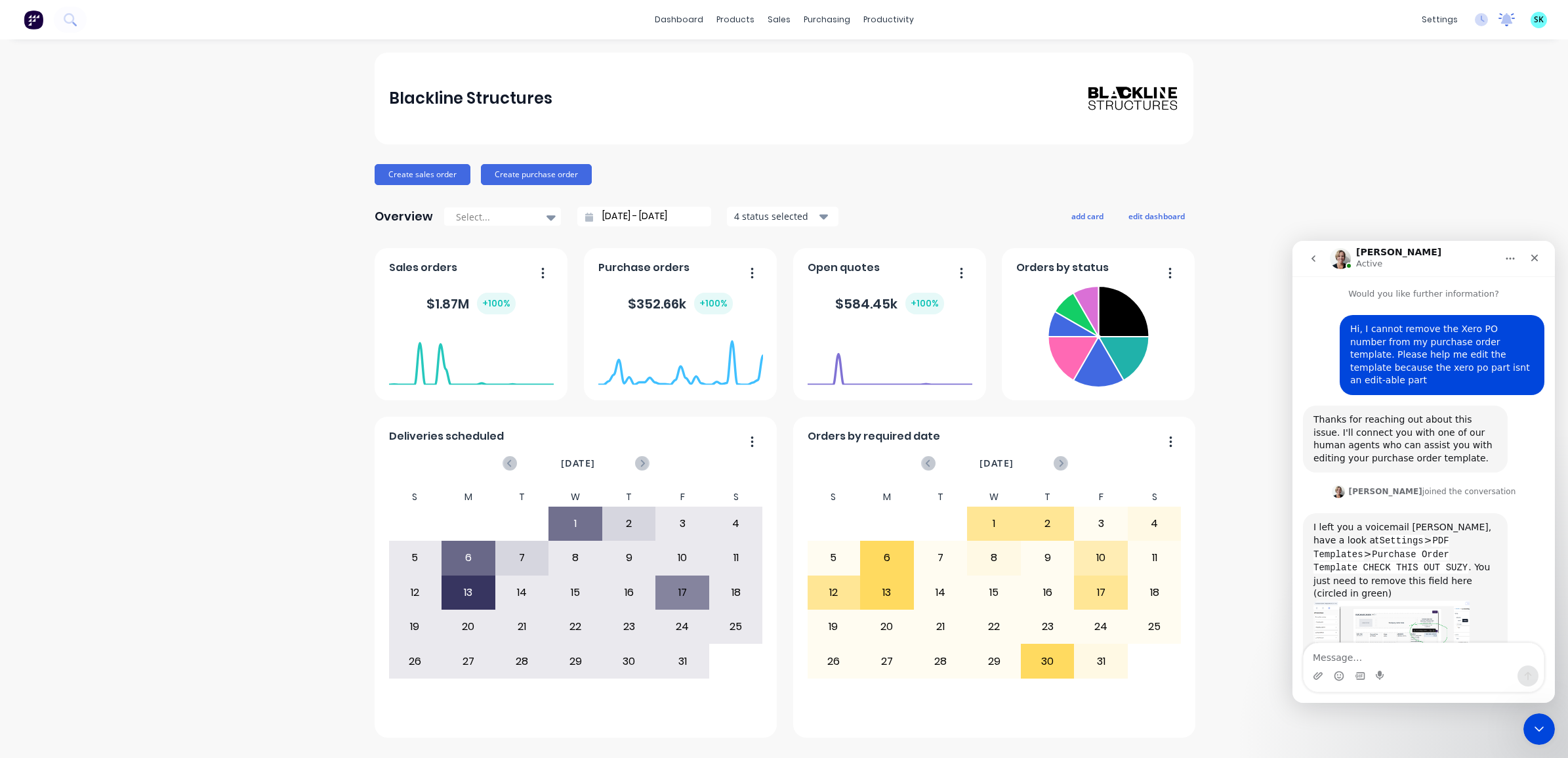
click at [1512, 28] on div at bounding box center [1507, 20] width 17 height 20
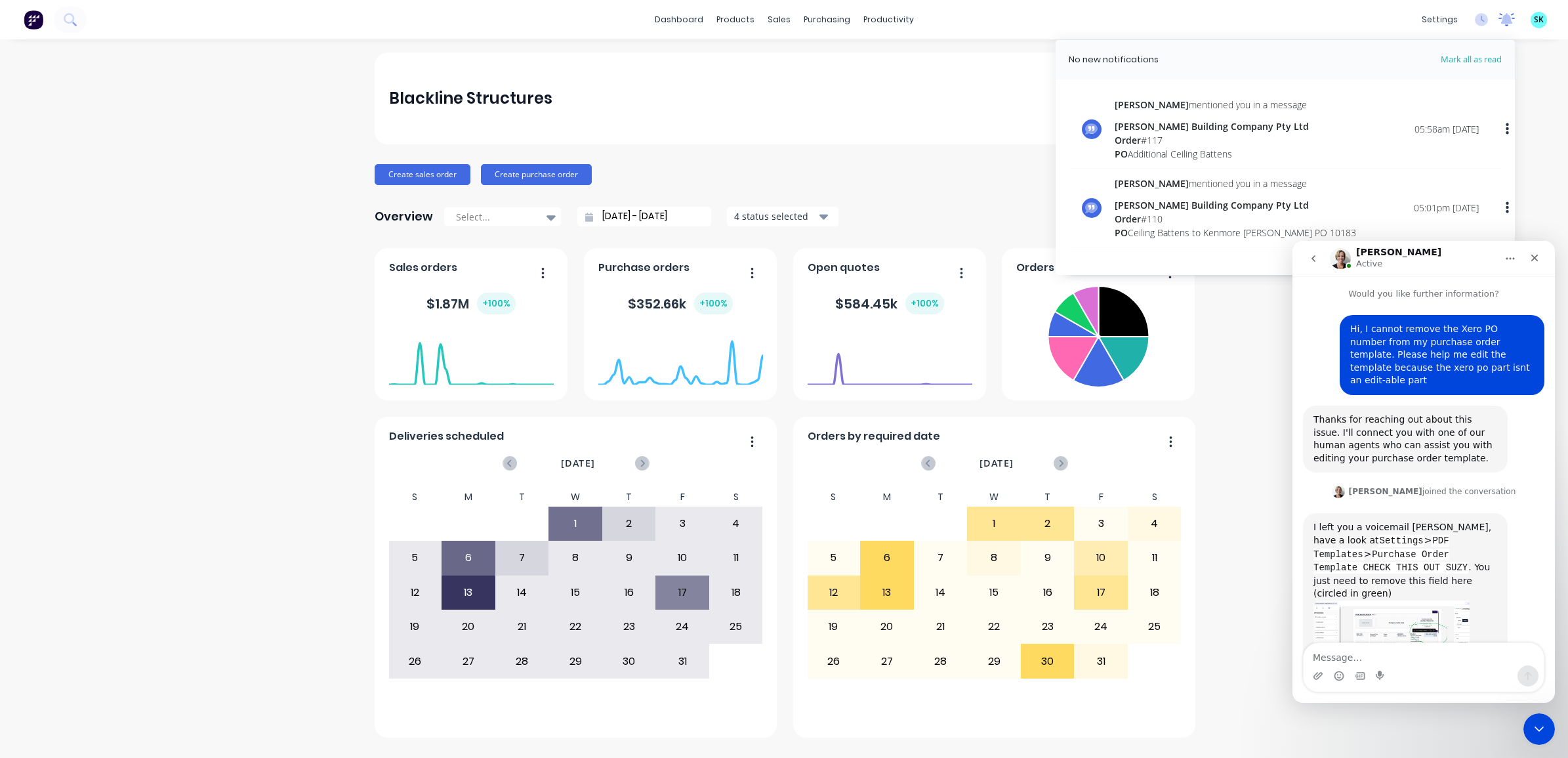
click at [1512, 28] on div at bounding box center [1507, 20] width 17 height 20
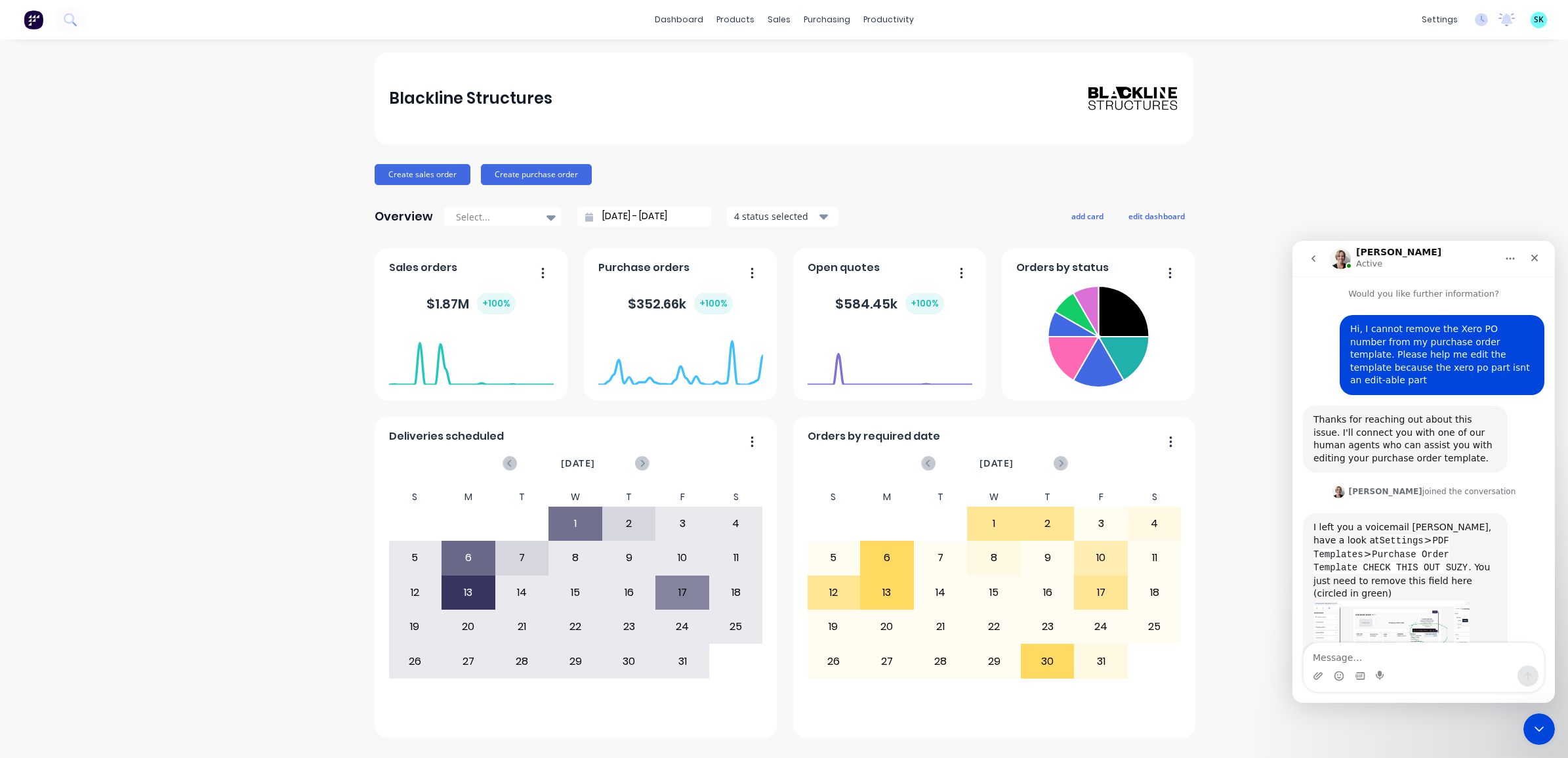
click at [1536, 27] on div "SK Blackline Structures Suzy Komzikova Administrator Profile Sign out" at bounding box center [1539, 20] width 17 height 17
click at [1444, 23] on div "settings" at bounding box center [1439, 20] width 49 height 20
click at [1432, 256] on div "Cathy Active" at bounding box center [1413, 259] width 167 height 23
click at [1317, 255] on icon "go back" at bounding box center [1313, 258] width 11 height 11
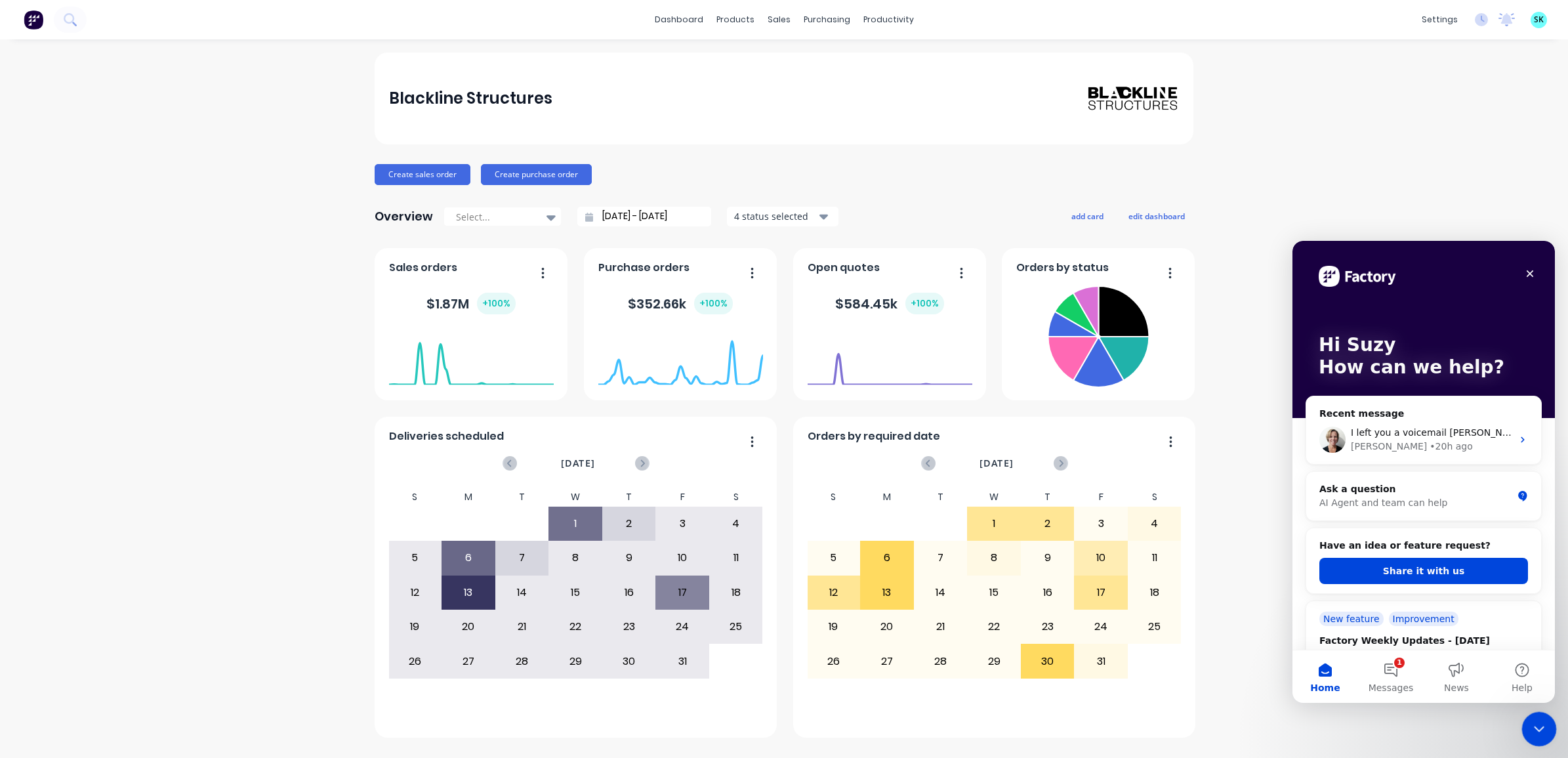
click at [1533, 734] on icon "Close Intercom Messenger" at bounding box center [1537, 726] width 16 height 16
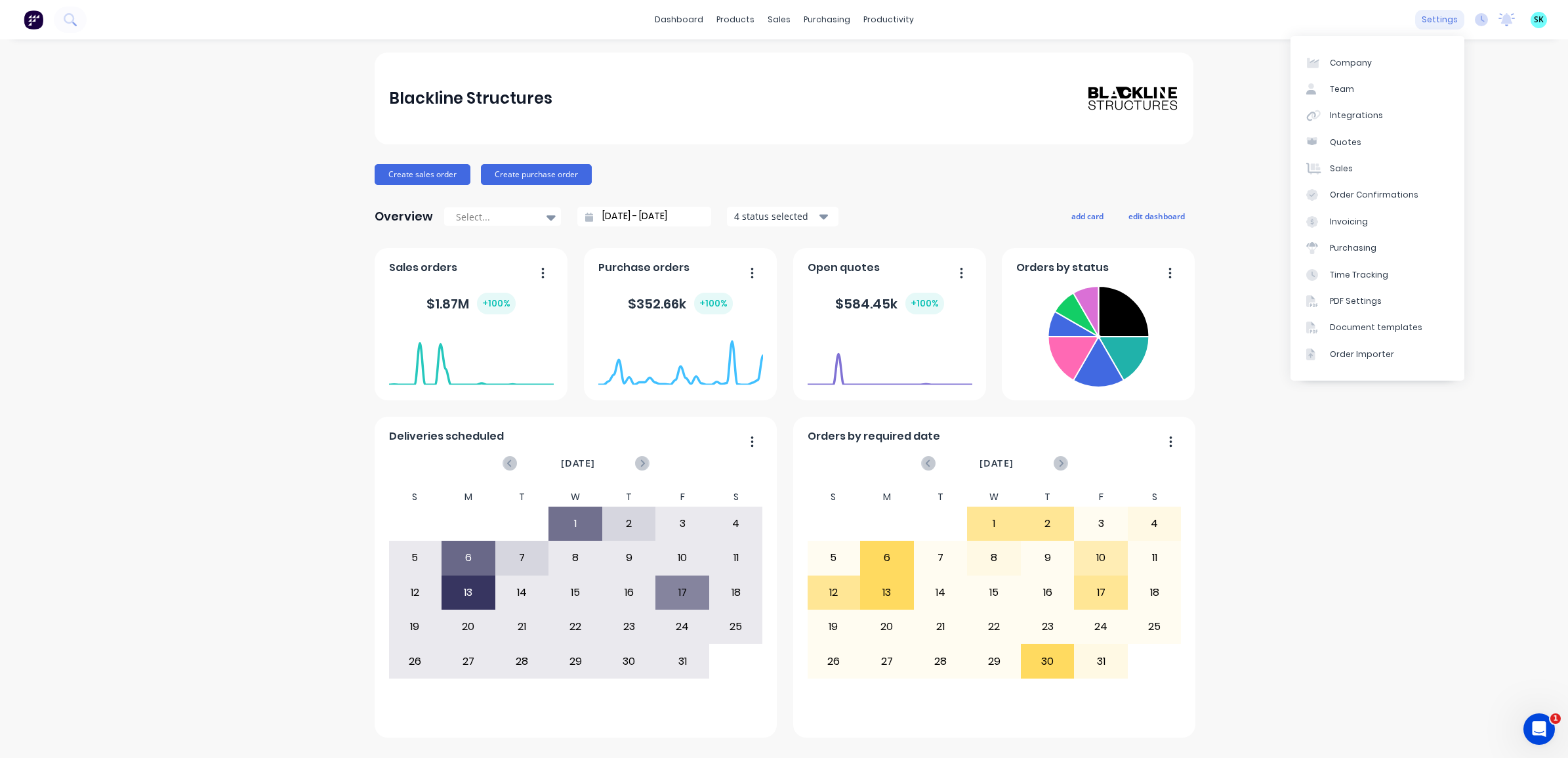
click at [1454, 22] on div "settings" at bounding box center [1439, 20] width 49 height 20
click at [1372, 302] on div "PDF Settings" at bounding box center [1356, 301] width 51 height 12
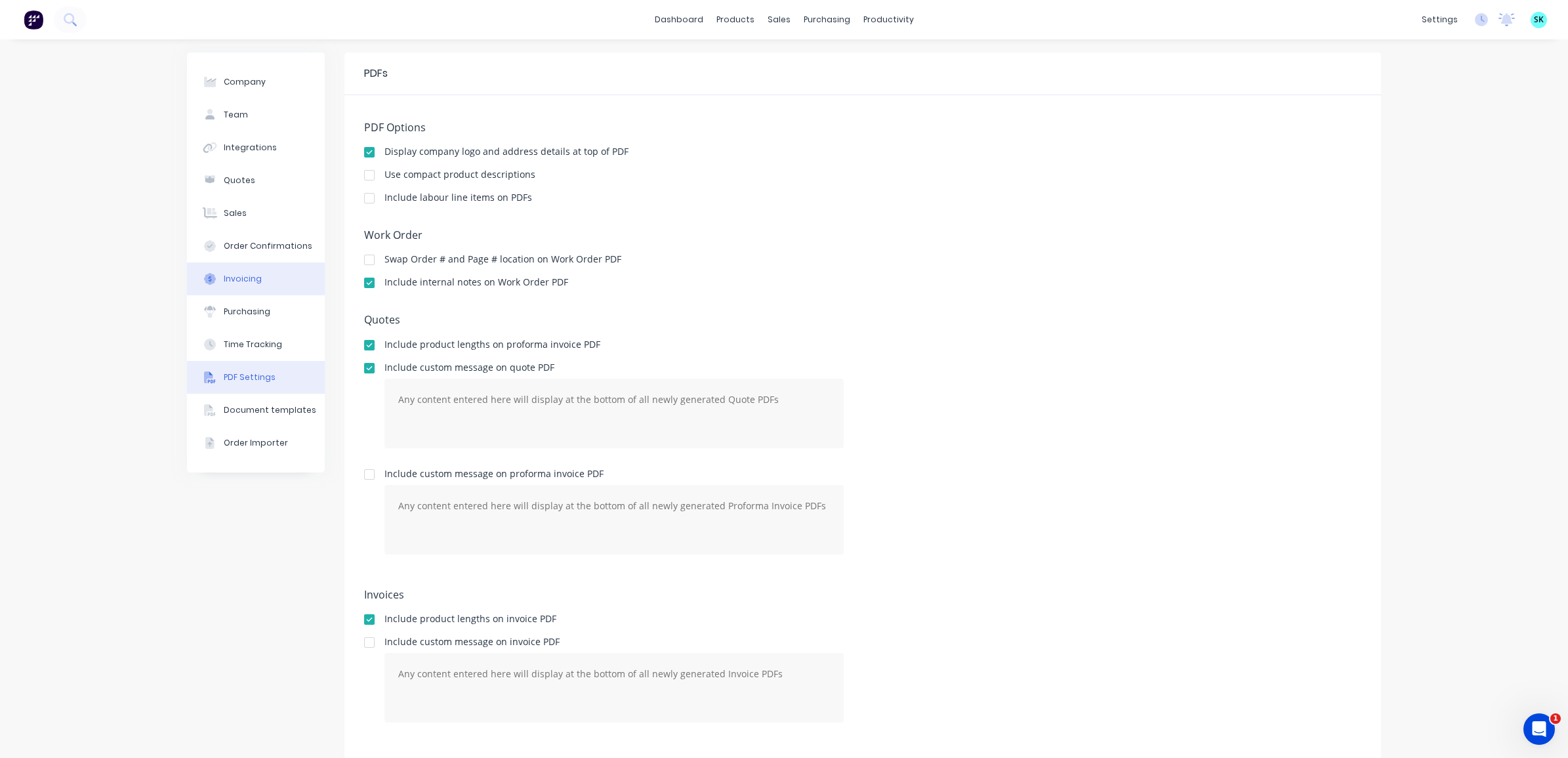
click at [227, 286] on button "Invoicing" at bounding box center [256, 279] width 138 height 33
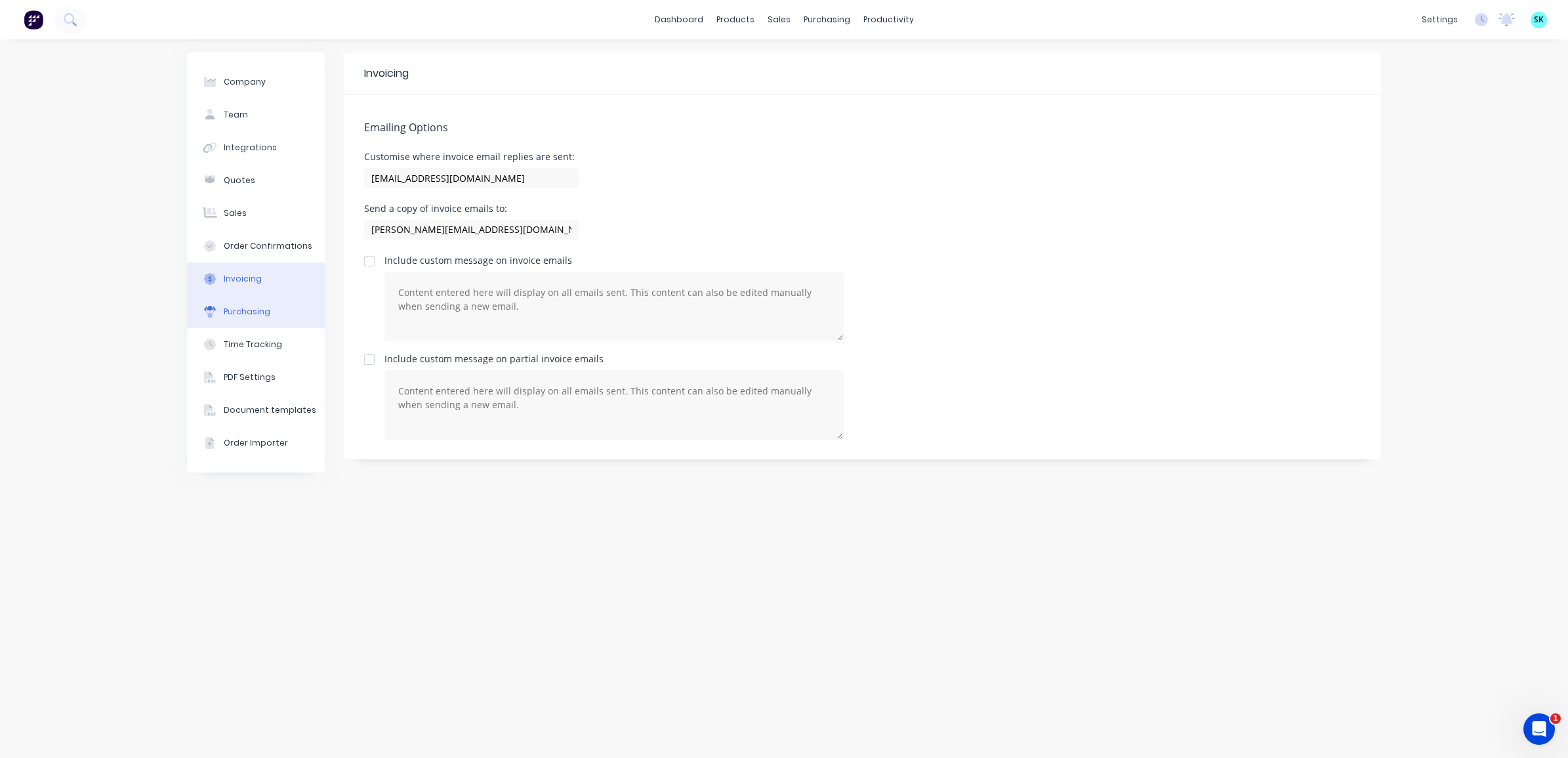
click at [241, 321] on button "Purchasing" at bounding box center [256, 312] width 138 height 33
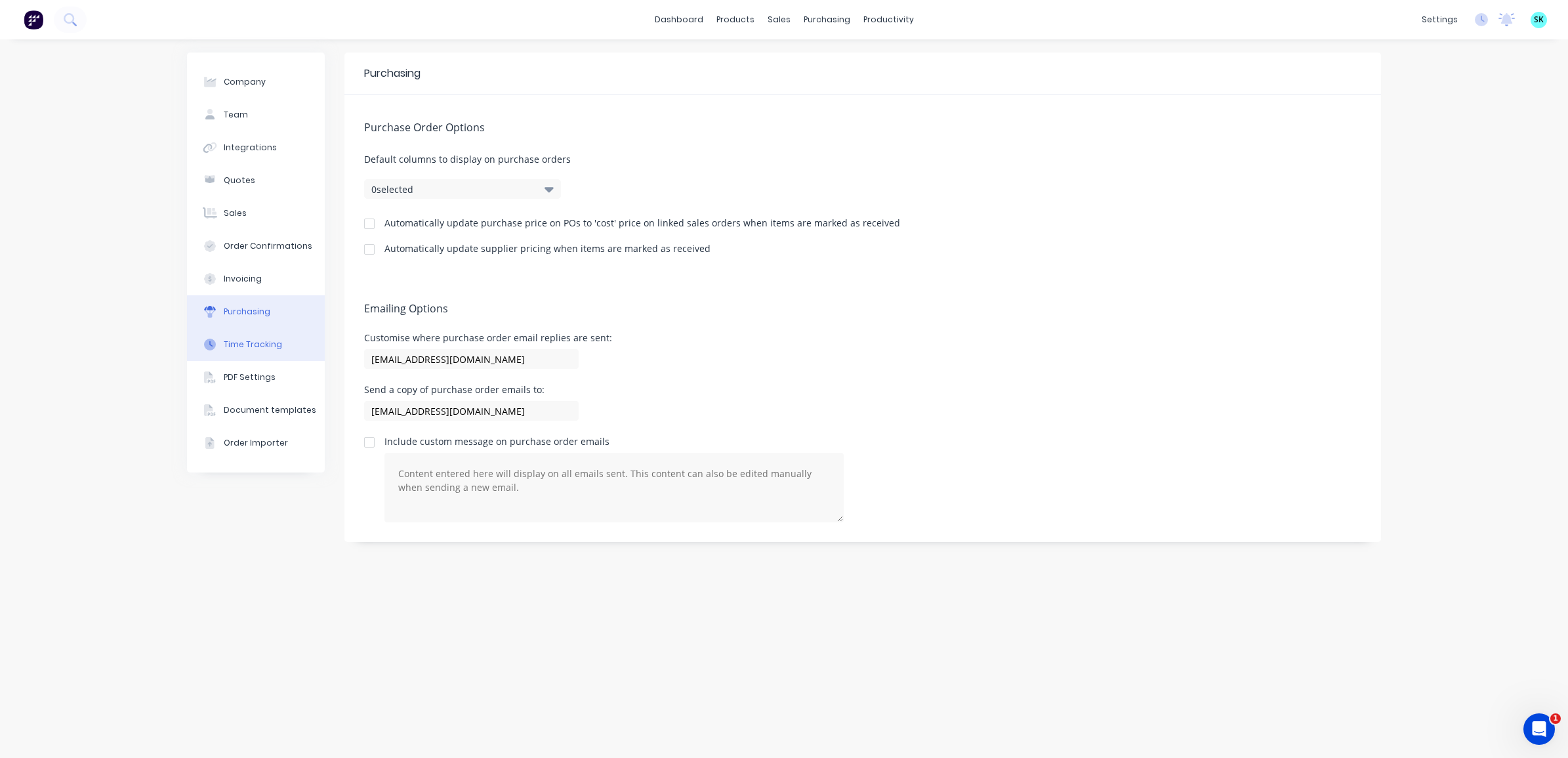
click at [246, 339] on div "Time Tracking" at bounding box center [253, 345] width 58 height 12
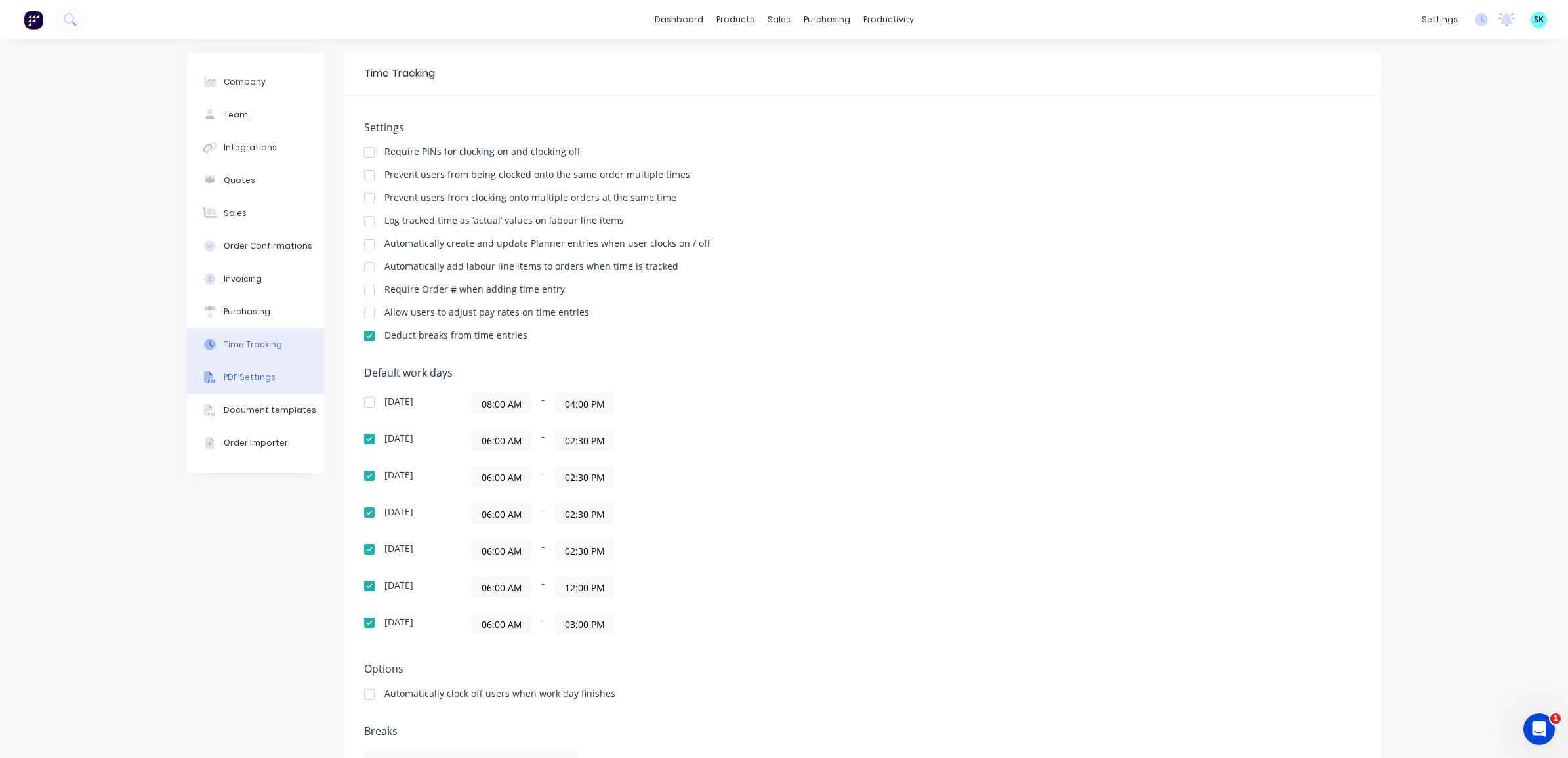
click at [230, 380] on div "PDF Settings" at bounding box center [250, 377] width 51 height 12
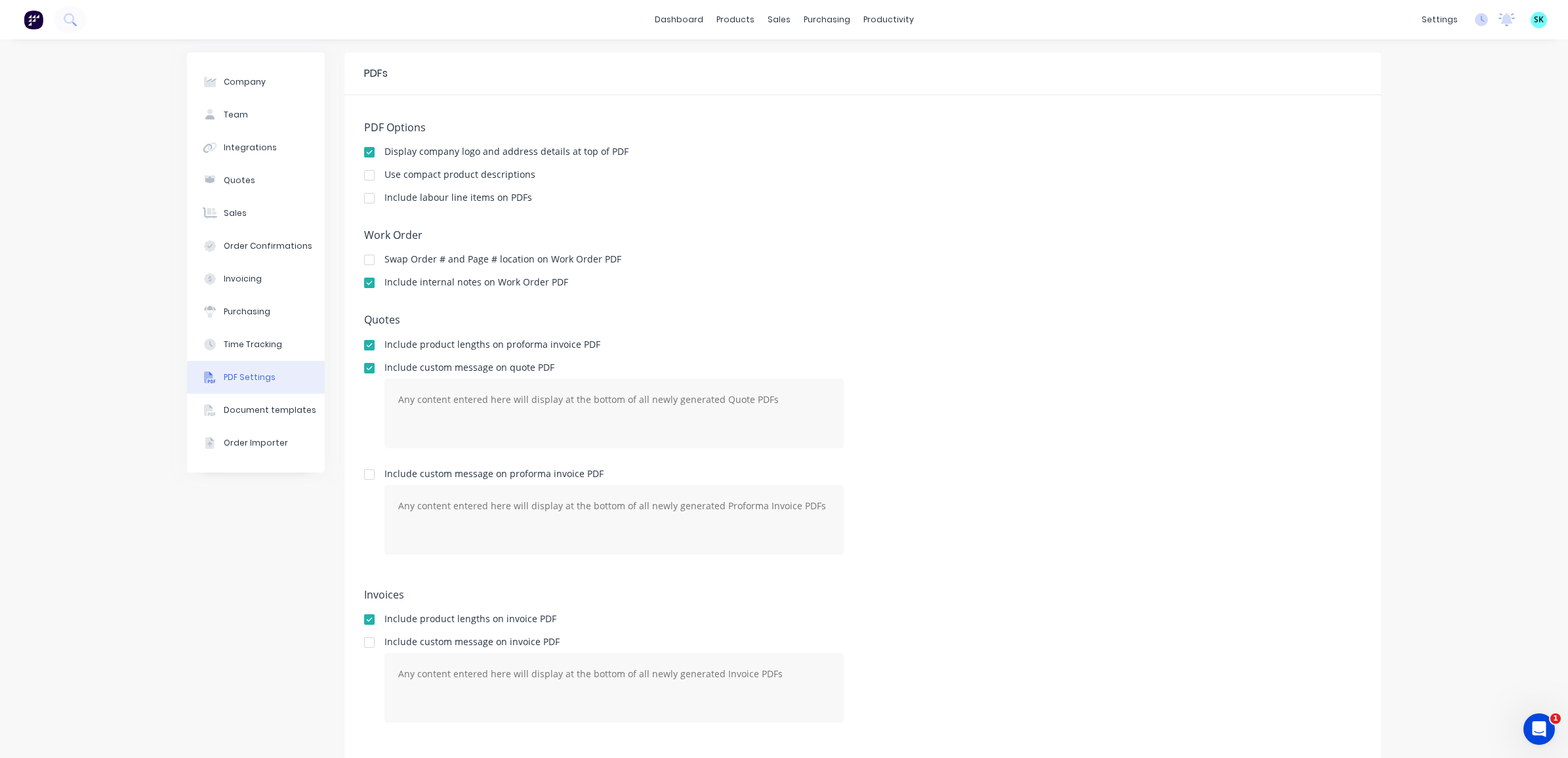
click at [242, 361] on button "PDF Settings" at bounding box center [256, 378] width 138 height 33
click at [244, 340] on div "Time Tracking" at bounding box center [253, 345] width 58 height 12
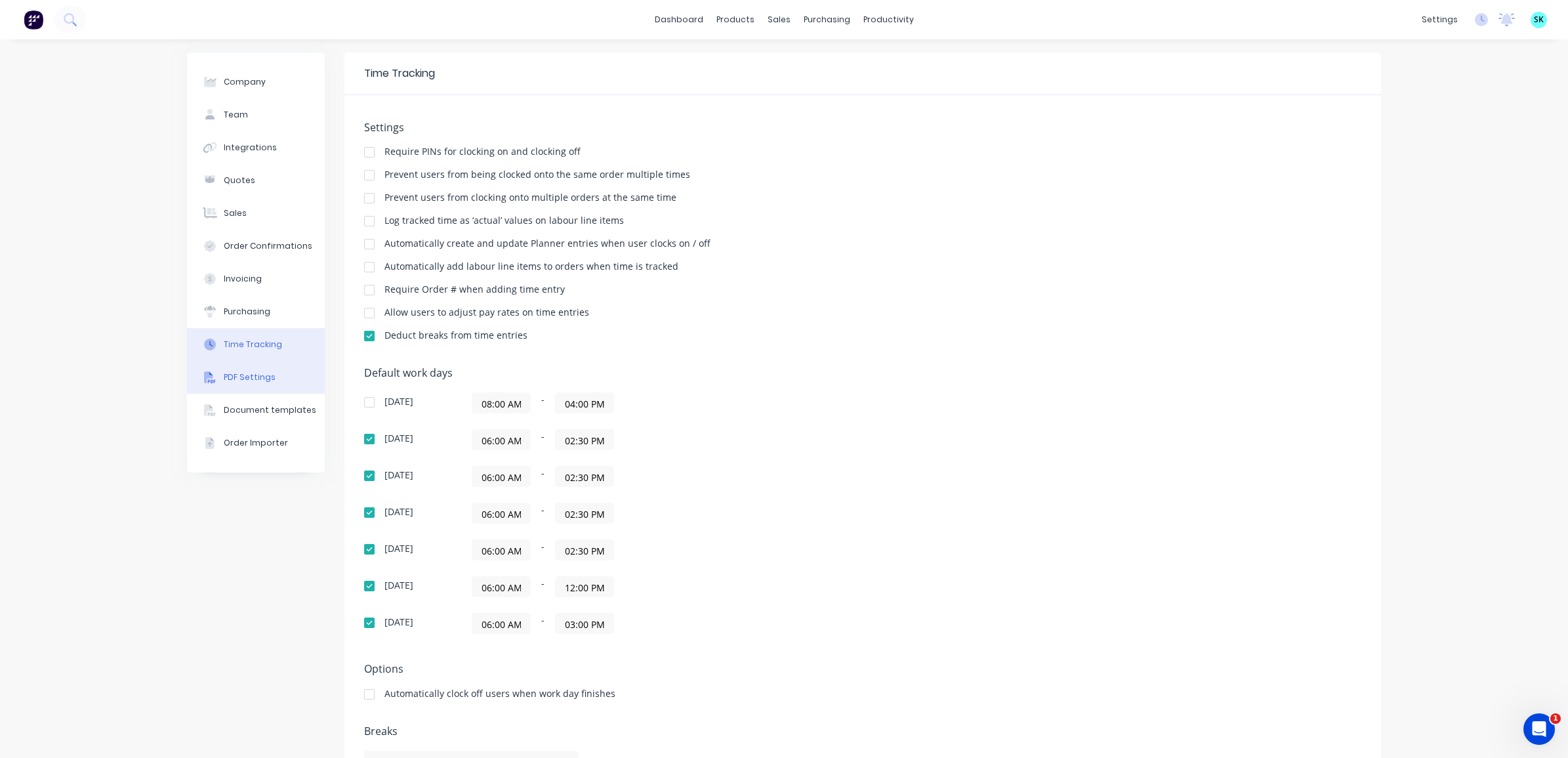
click at [233, 376] on div "PDF Settings" at bounding box center [250, 377] width 51 height 12
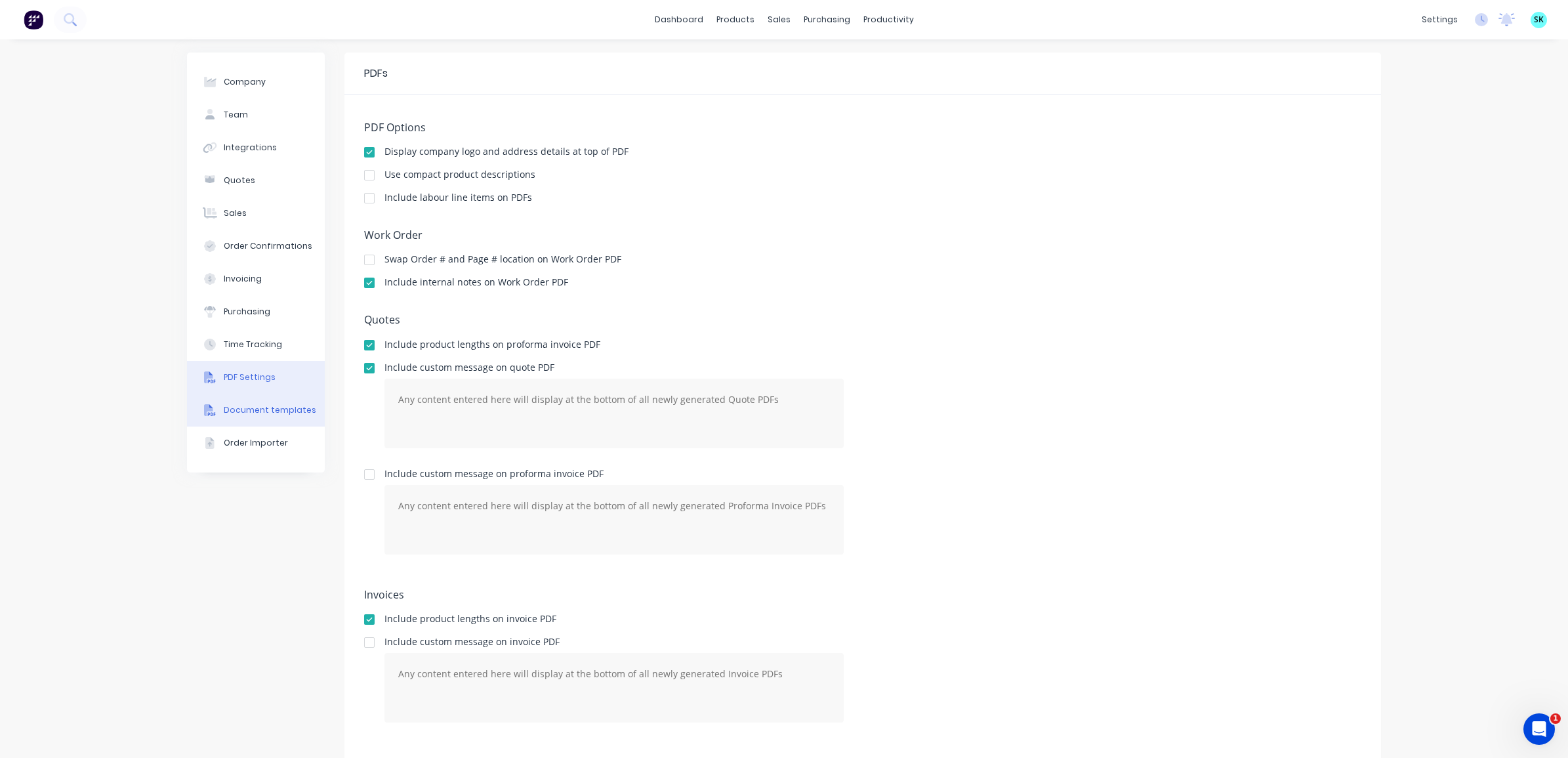
click at [247, 412] on div "Document templates" at bounding box center [270, 410] width 92 height 12
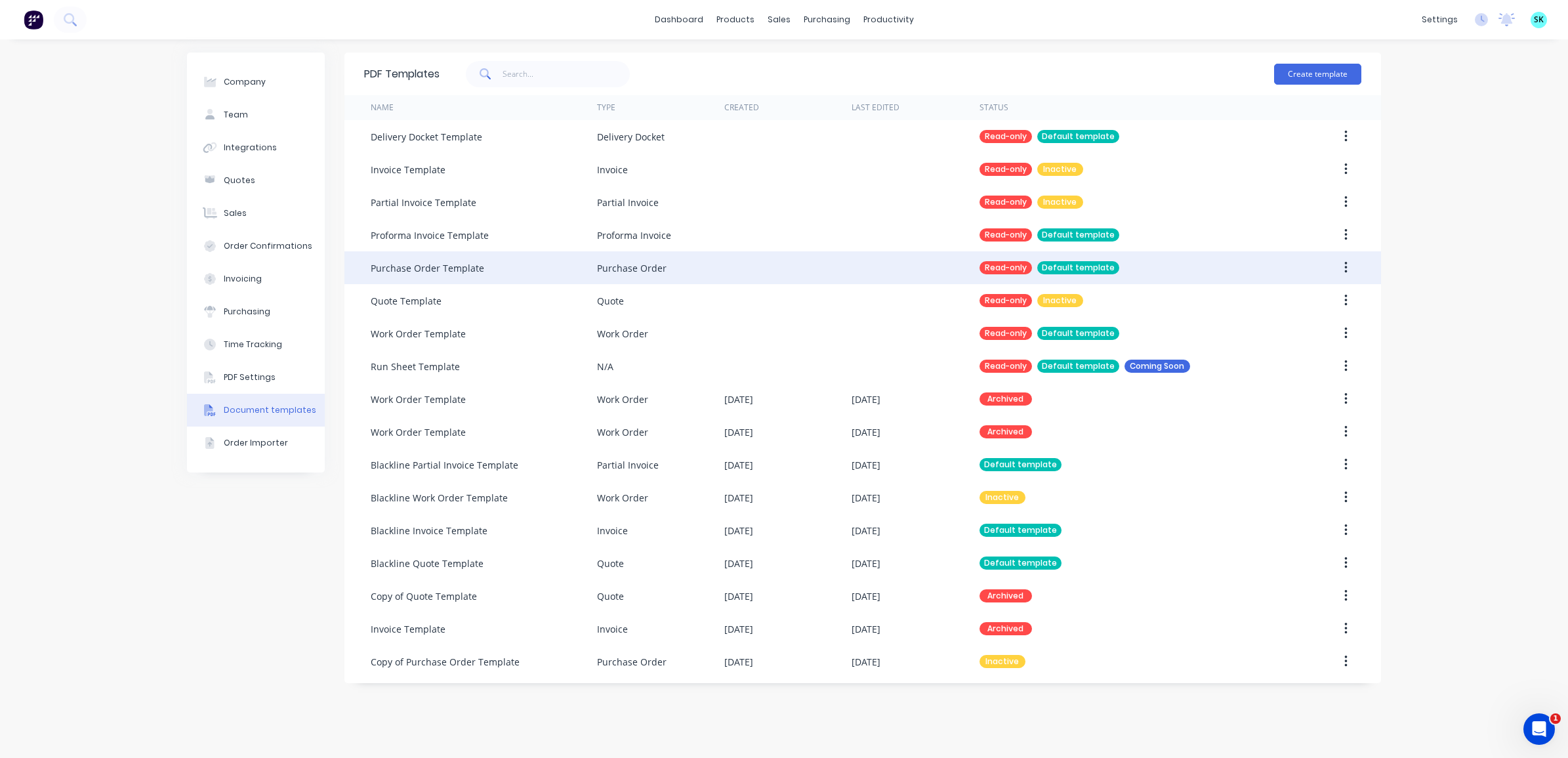
click at [525, 271] on div "Purchase Order Template" at bounding box center [484, 268] width 227 height 33
click at [434, 267] on div "Purchase Order Template" at bounding box center [427, 268] width 114 height 14
click at [1005, 270] on div "Read-only" at bounding box center [1005, 268] width 52 height 13
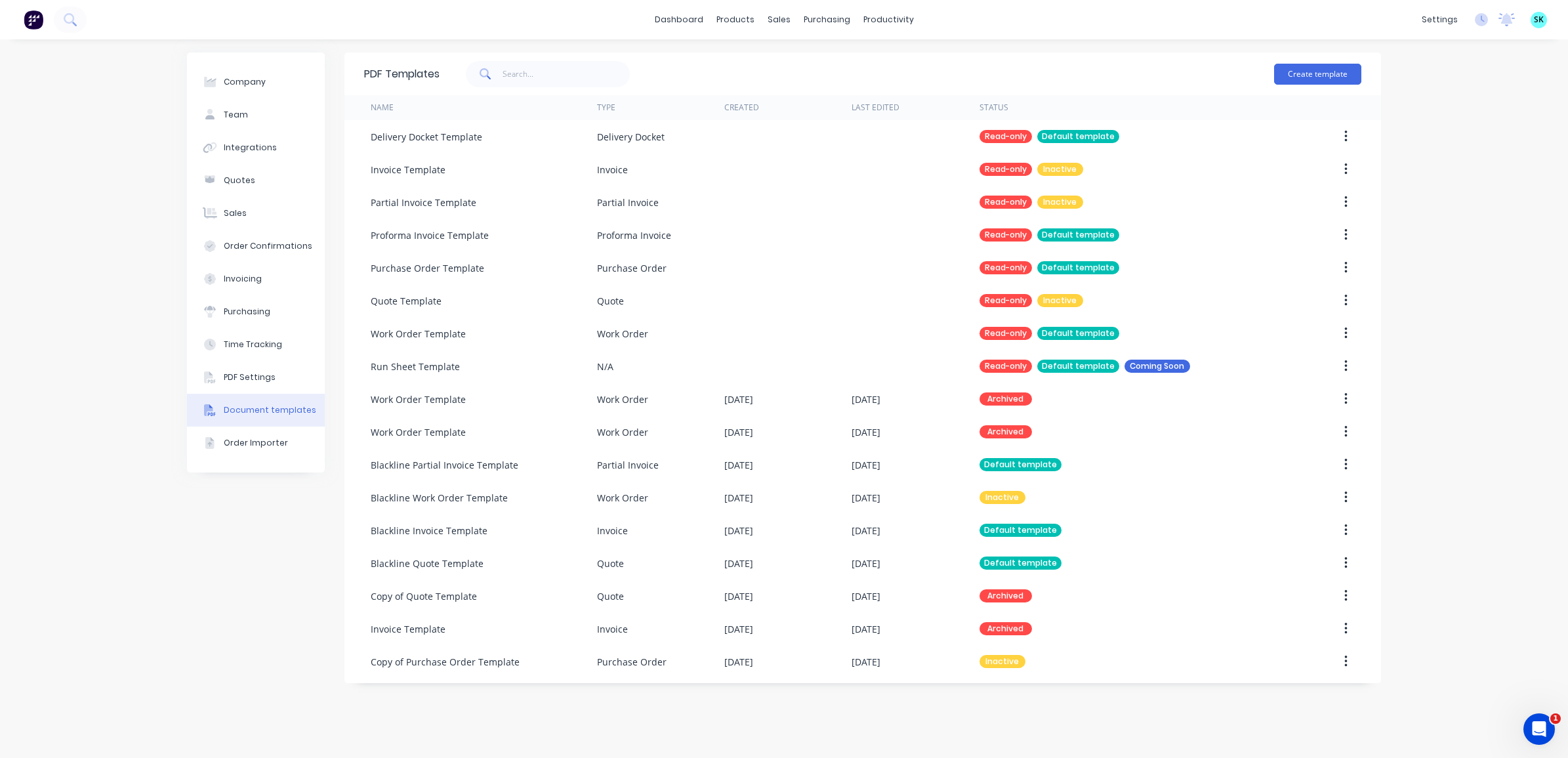
drag, startPoint x: 1065, startPoint y: 262, endPoint x: 1419, endPoint y: 253, distance: 354.1
click at [1419, 253] on div "Company Team Integrations Quotes Sales Order Confirmations Invoicing Purchasing…" at bounding box center [784, 399] width 1568 height 719
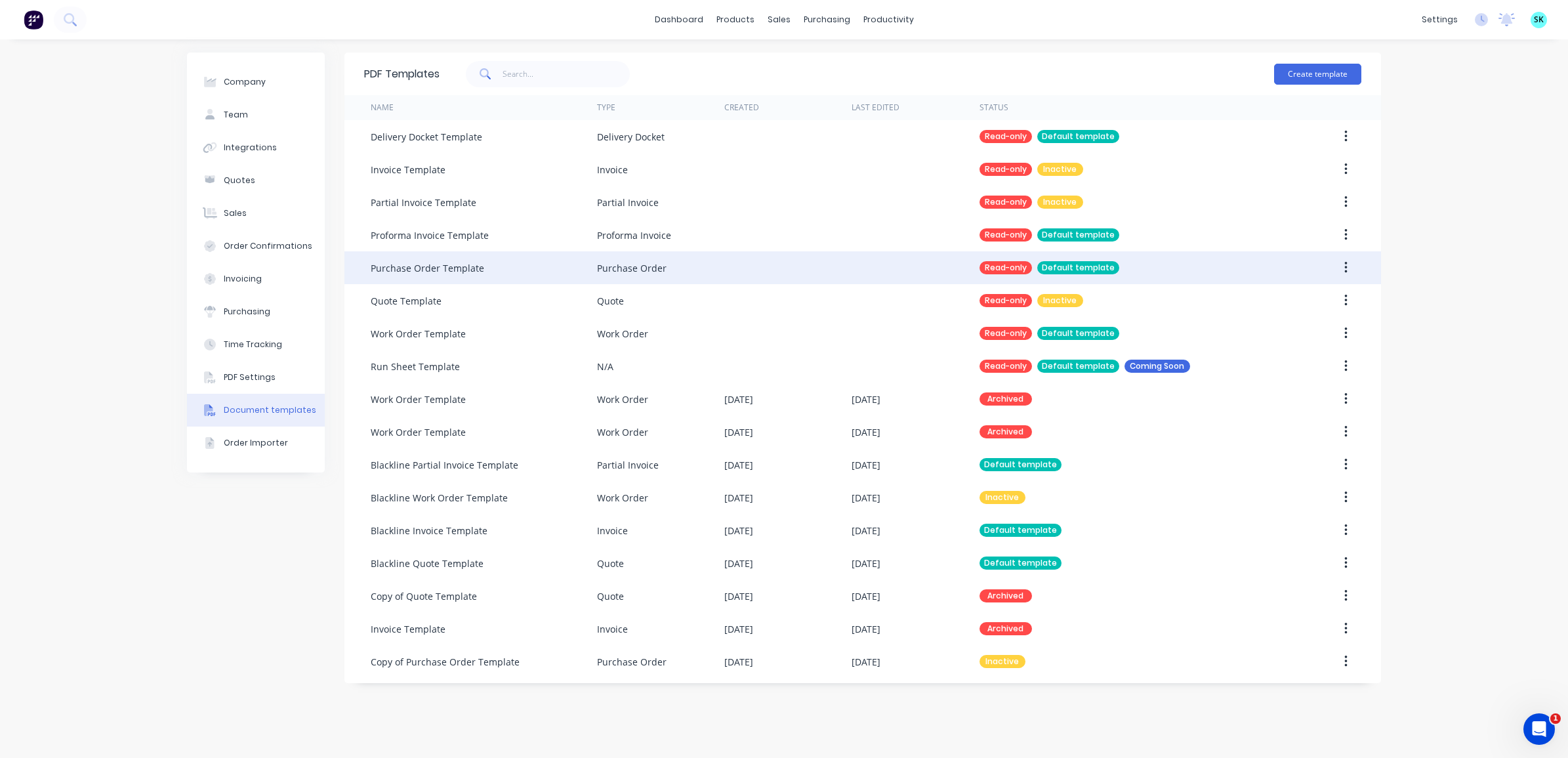
click at [1346, 267] on icon "button" at bounding box center [1346, 267] width 2 height 12
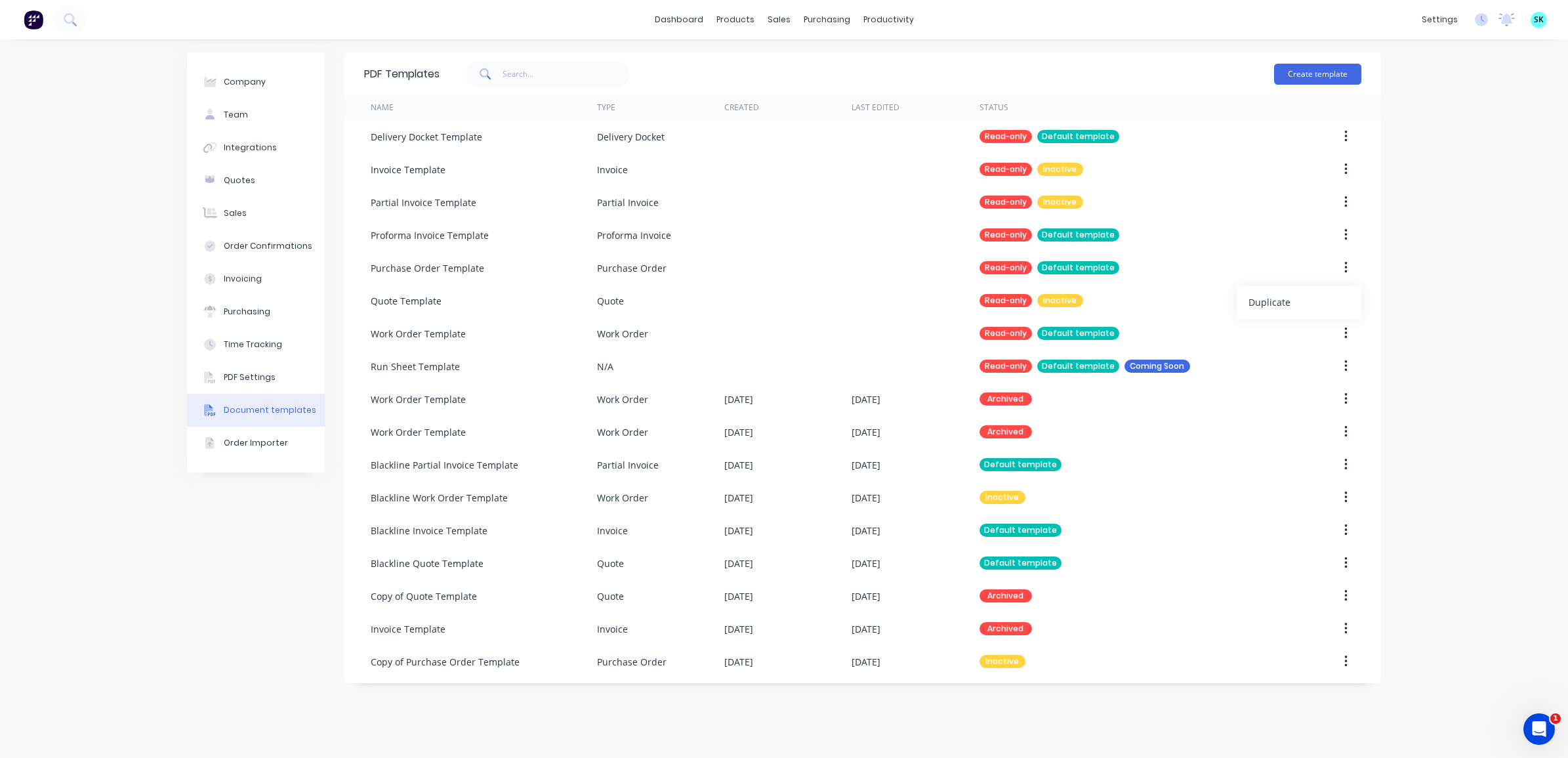
click at [1401, 262] on div "Company Team Integrations Quotes Sales Order Confirmations Invoicing Purchasing…" at bounding box center [784, 399] width 1568 height 719
click at [1542, 727] on icon "Open Intercom Messenger" at bounding box center [1537, 727] width 22 height 22
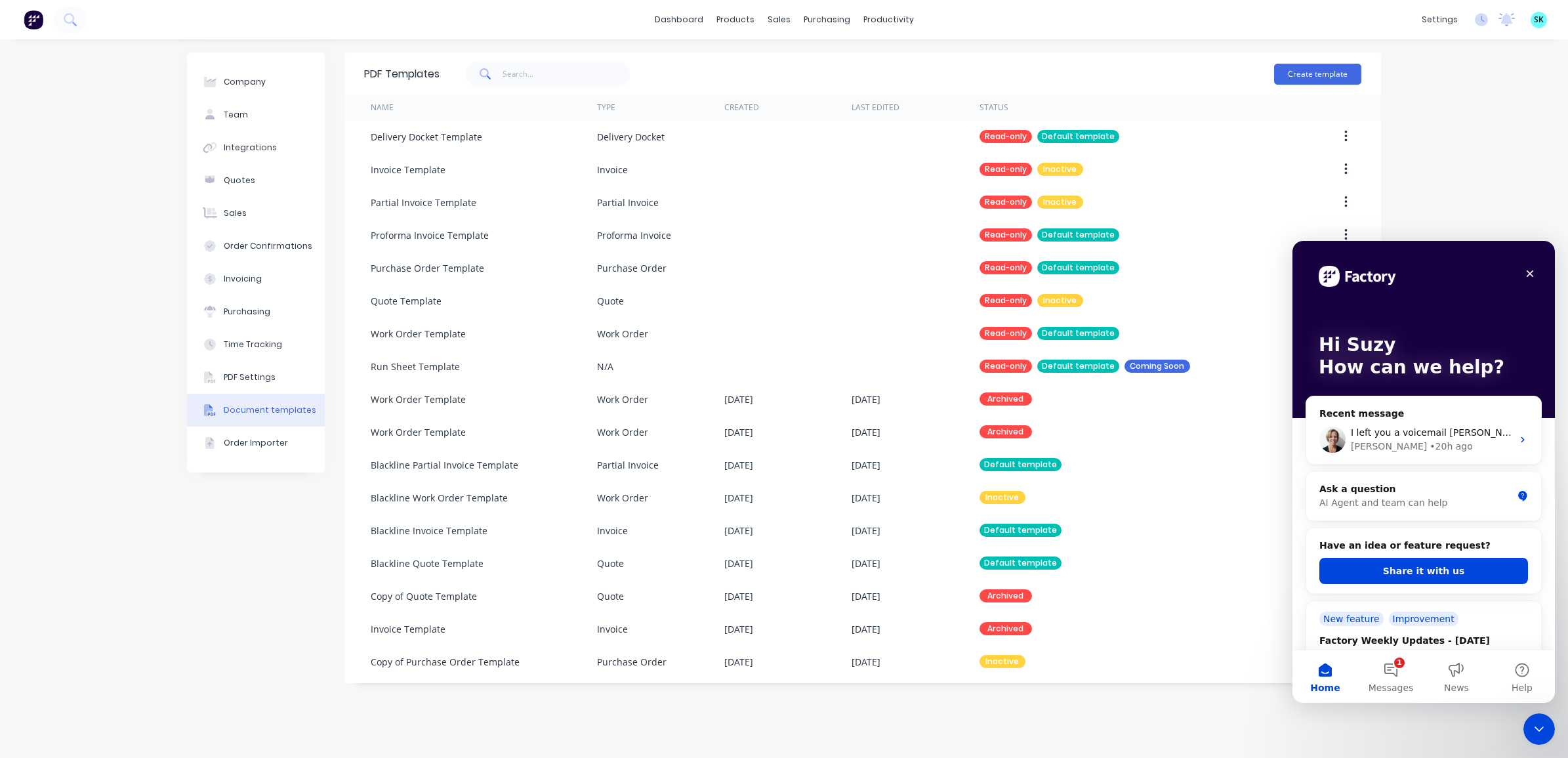
click at [1524, 121] on div "Company Team Integrations Quotes Sales Order Confirmations Invoicing Purchasing…" at bounding box center [784, 399] width 1568 height 719
click at [1063, 733] on div "PDF Templates Create template Name Type Created Last Edited Status Delivery Doc…" at bounding box center [862, 399] width 1037 height 692
click at [1521, 268] on div "Close" at bounding box center [1530, 273] width 23 height 23
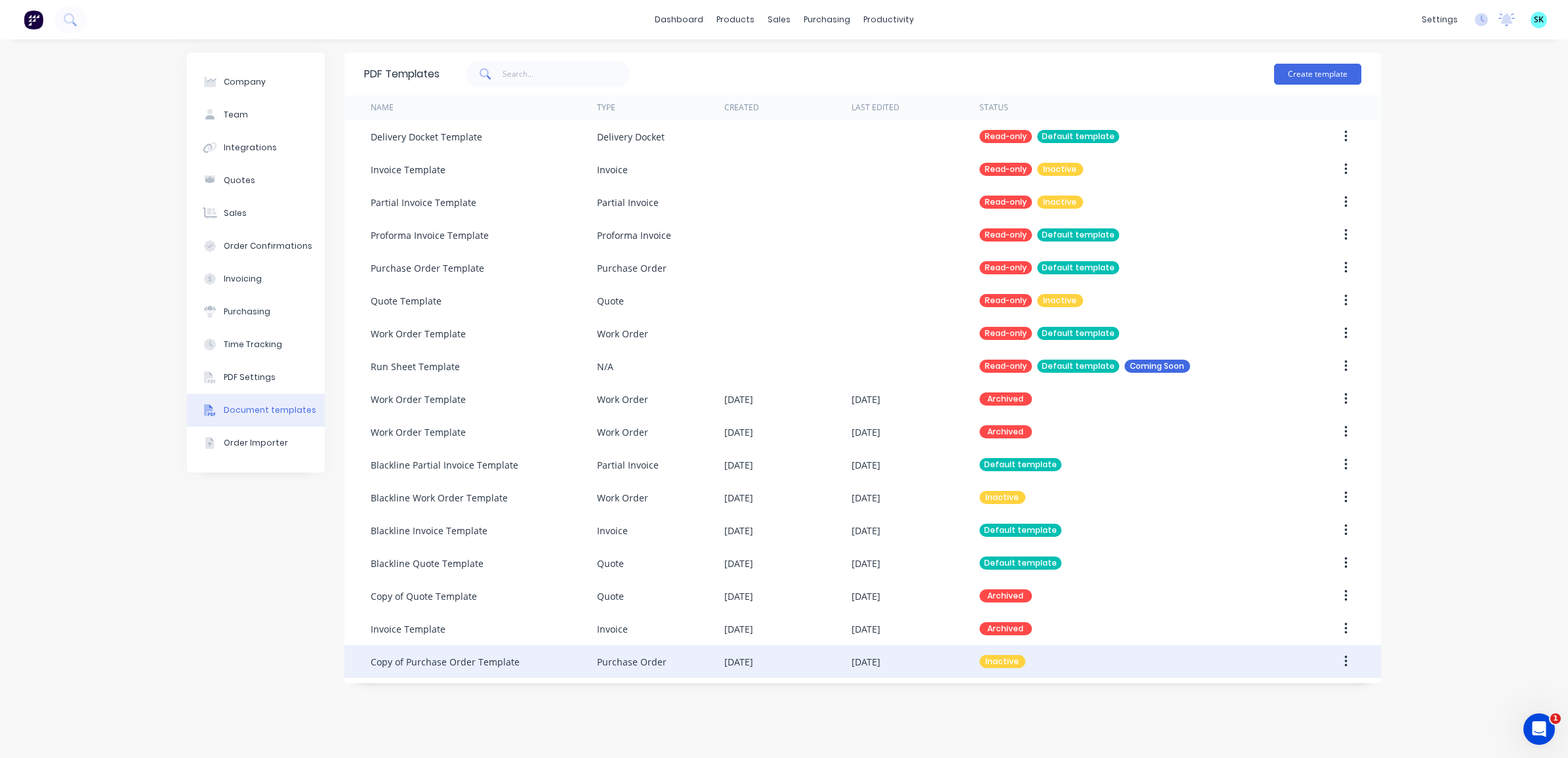
click at [665, 665] on div "Purchase Order" at bounding box center [660, 662] width 127 height 33
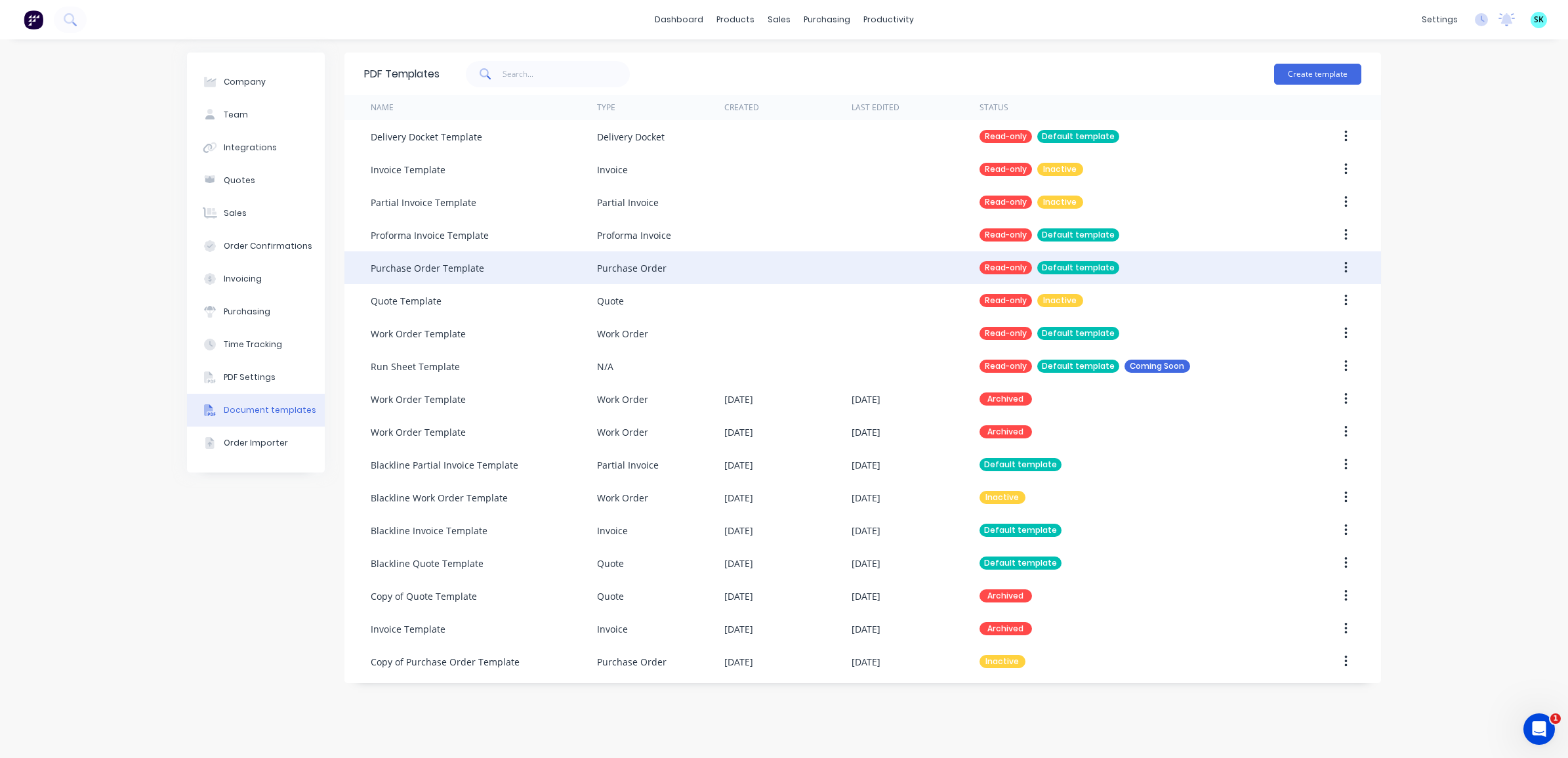
click at [437, 271] on div "Purchase Order Template" at bounding box center [427, 268] width 114 height 14
click at [637, 267] on div "Purchase Order" at bounding box center [632, 268] width 70 height 14
click at [490, 264] on div "Purchase Order Template" at bounding box center [484, 268] width 227 height 33
click at [452, 268] on div "Purchase Order Template" at bounding box center [427, 268] width 114 height 14
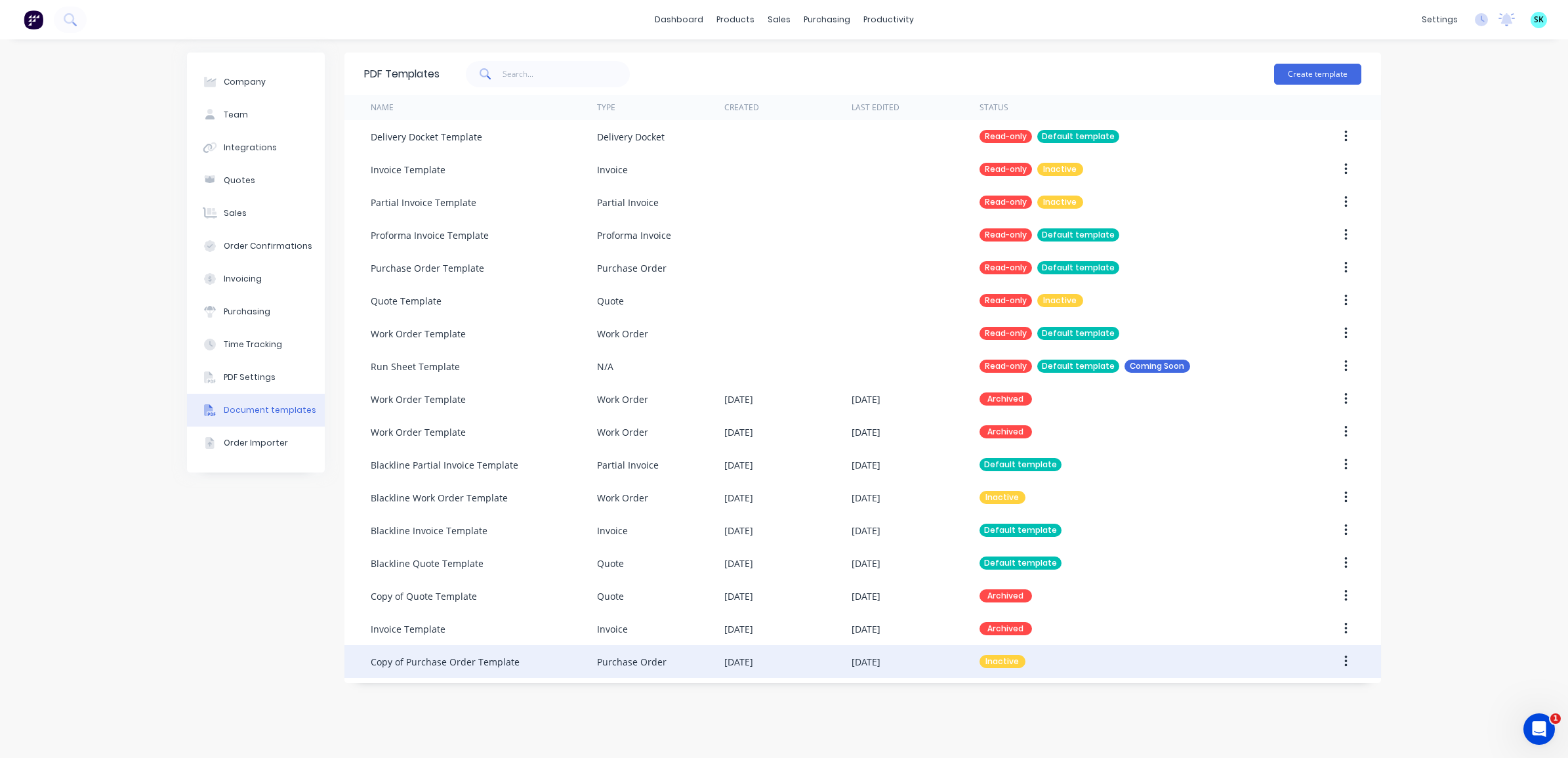
click at [641, 656] on div "Purchase Order" at bounding box center [632, 662] width 70 height 14
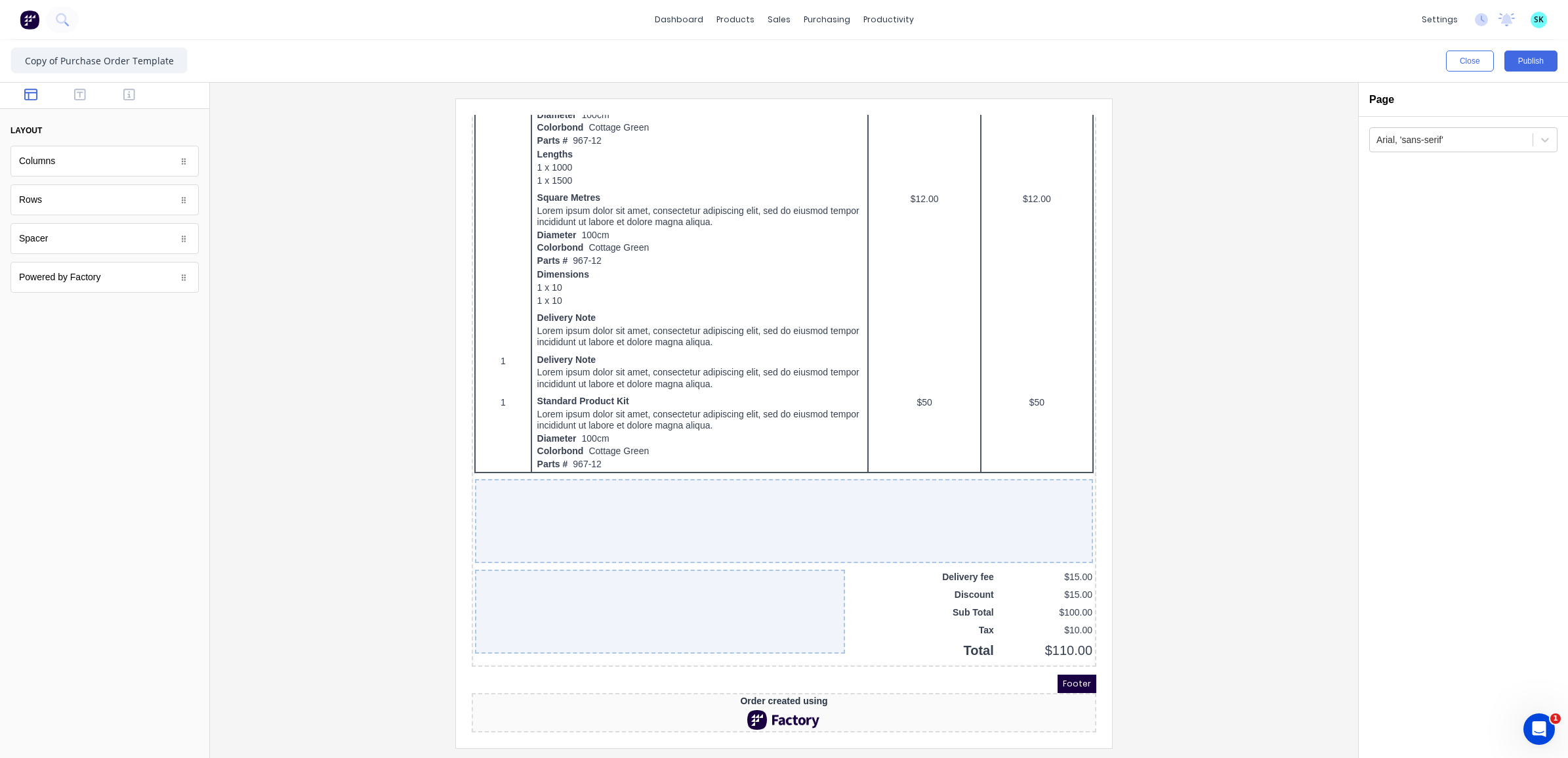
scroll to position [628, 0]
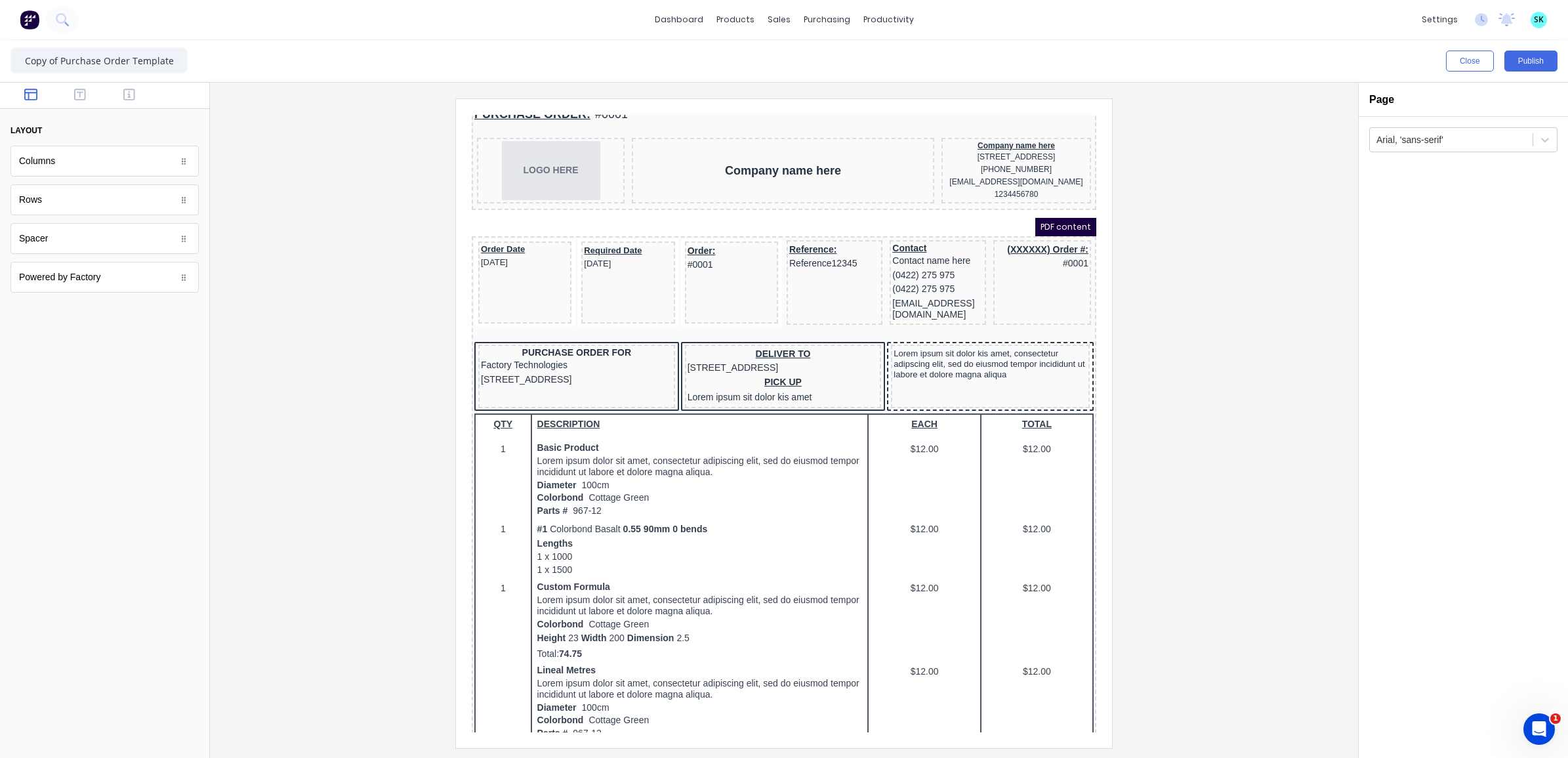
drag, startPoint x: 1072, startPoint y: 592, endPoint x: 1558, endPoint y: 424, distance: 514.2
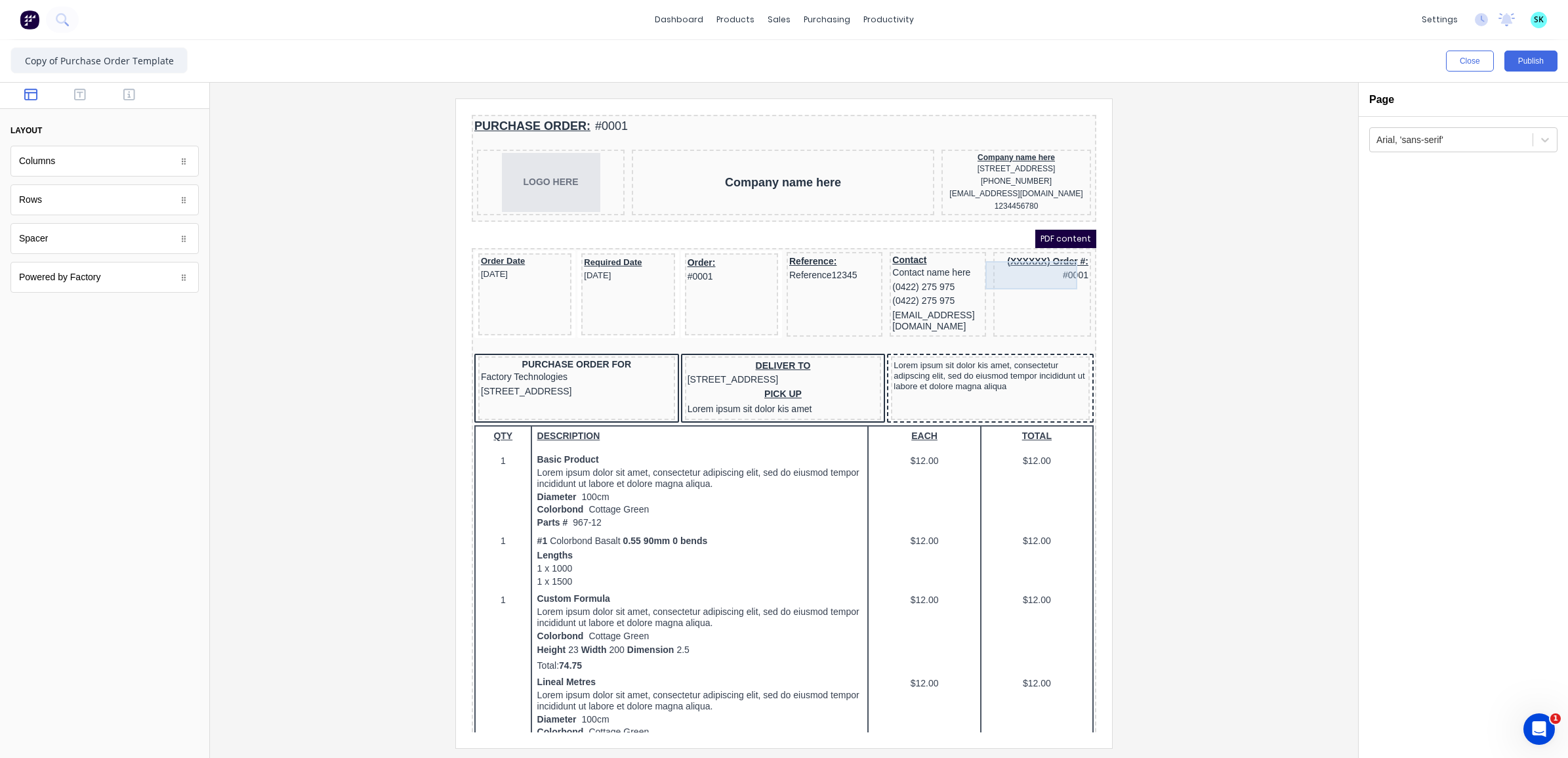
click at [1045, 255] on div "(XXXXXX) Order #: #0001" at bounding box center [1026, 253] width 92 height 28
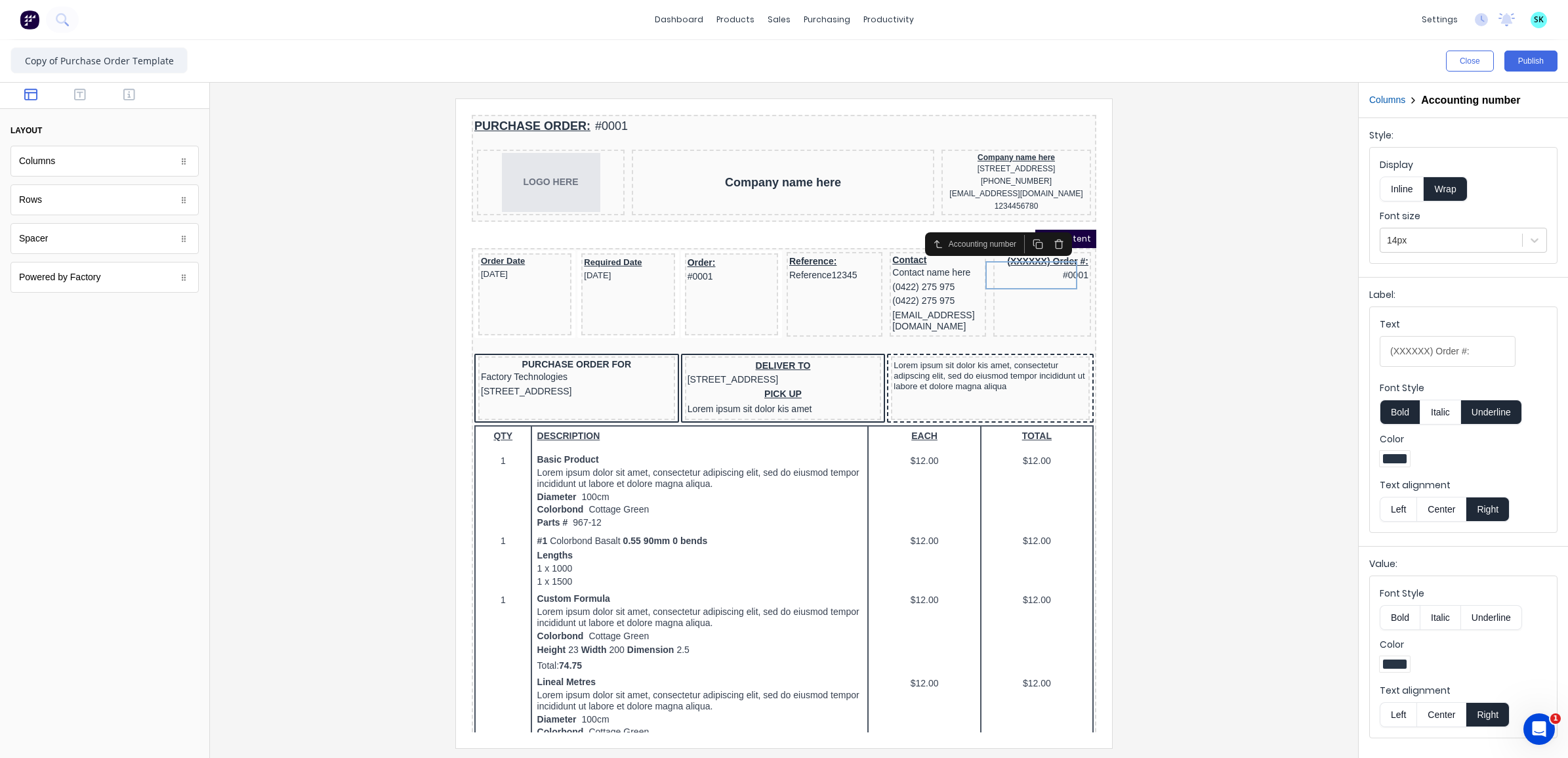
click at [1048, 231] on icon "button" at bounding box center [1043, 228] width 11 height 11
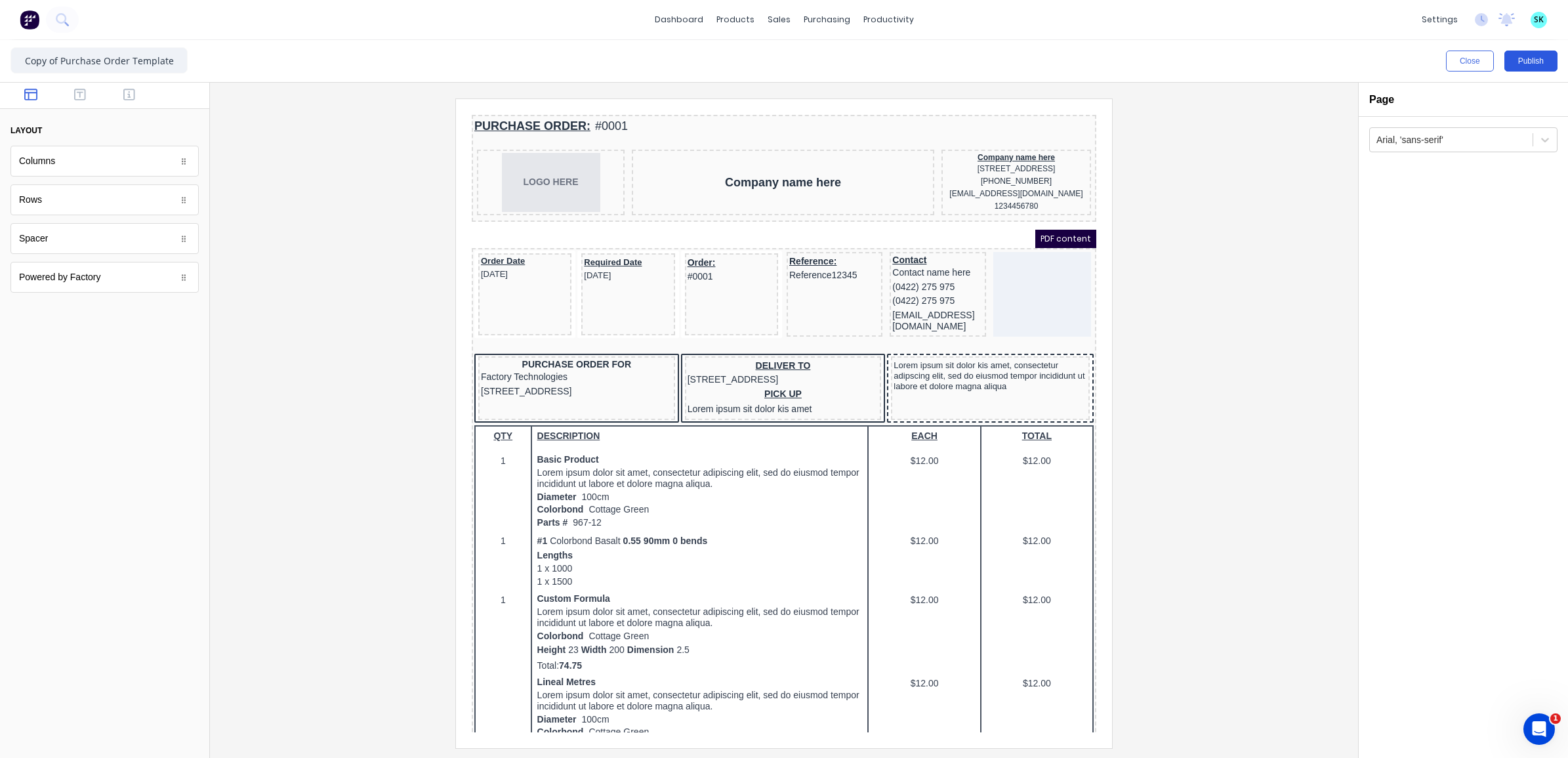
click at [1521, 66] on button "Publish" at bounding box center [1531, 61] width 53 height 21
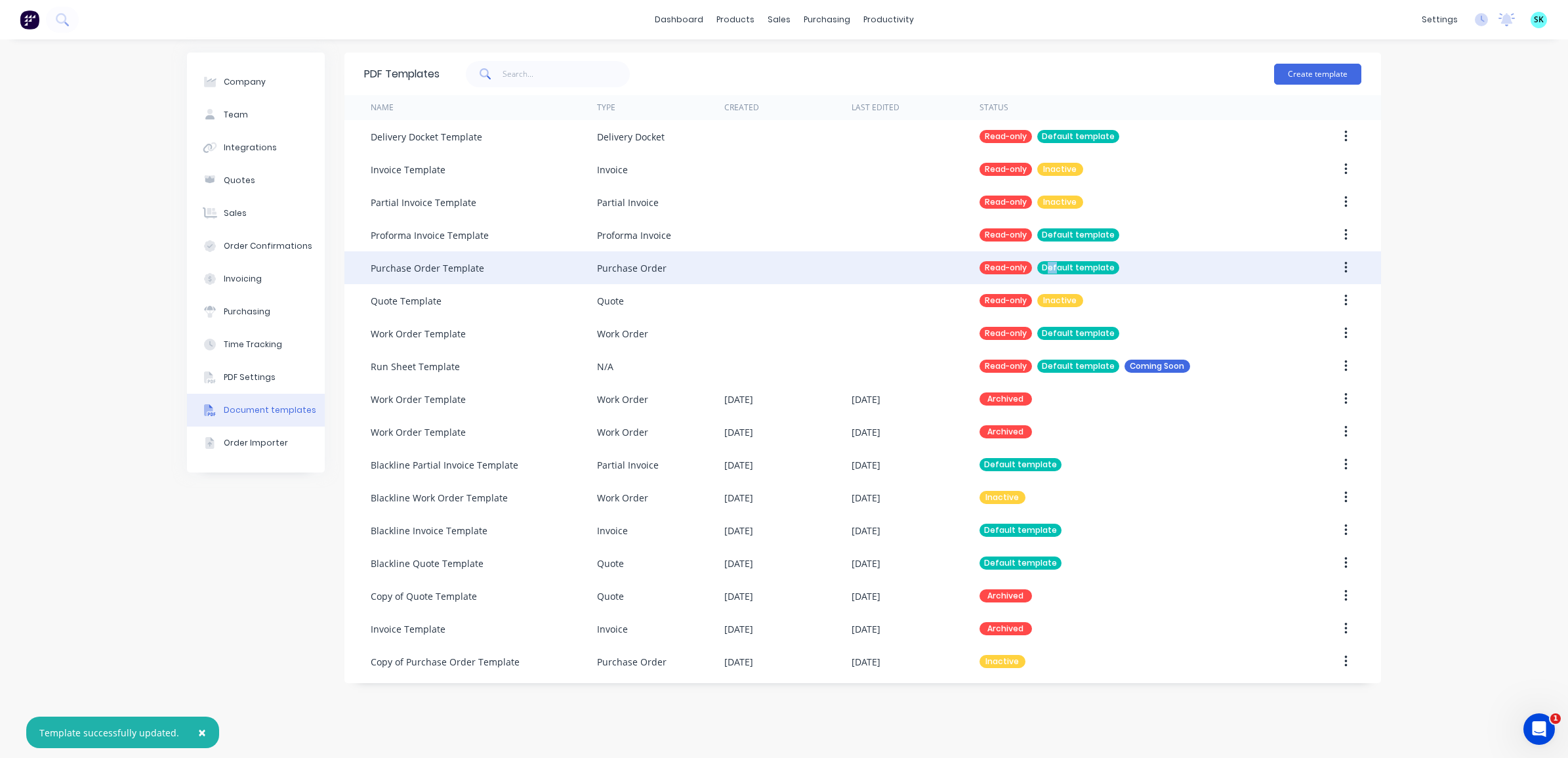
drag, startPoint x: 1060, startPoint y: 267, endPoint x: 1052, endPoint y: 268, distance: 8.1
click at [1052, 268] on div "Default template" at bounding box center [1078, 268] width 82 height 13
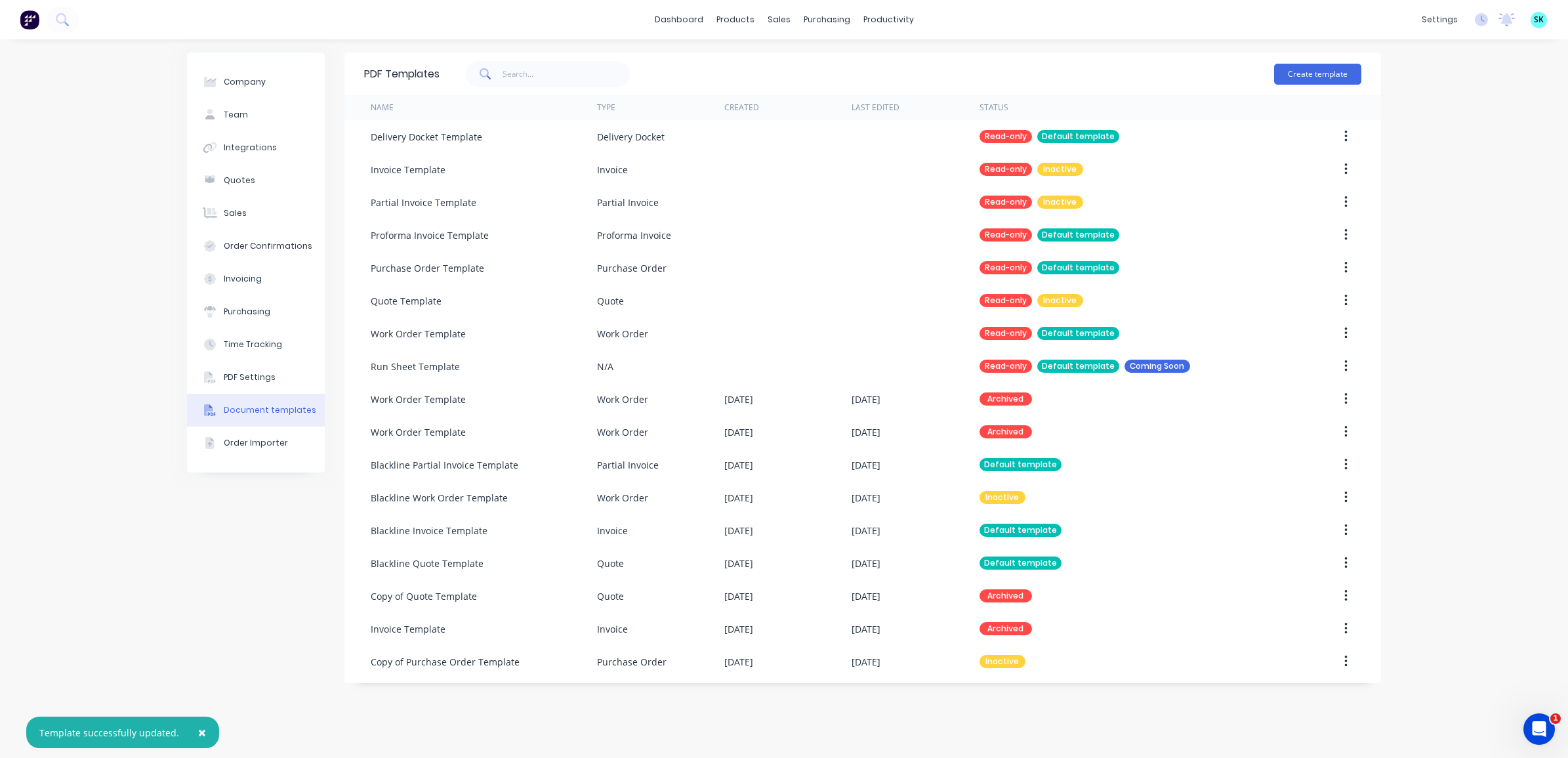
click at [1478, 369] on div "Company Team Integrations Quotes Sales Order Confirmations Invoicing Purchasing…" at bounding box center [784, 399] width 1568 height 719
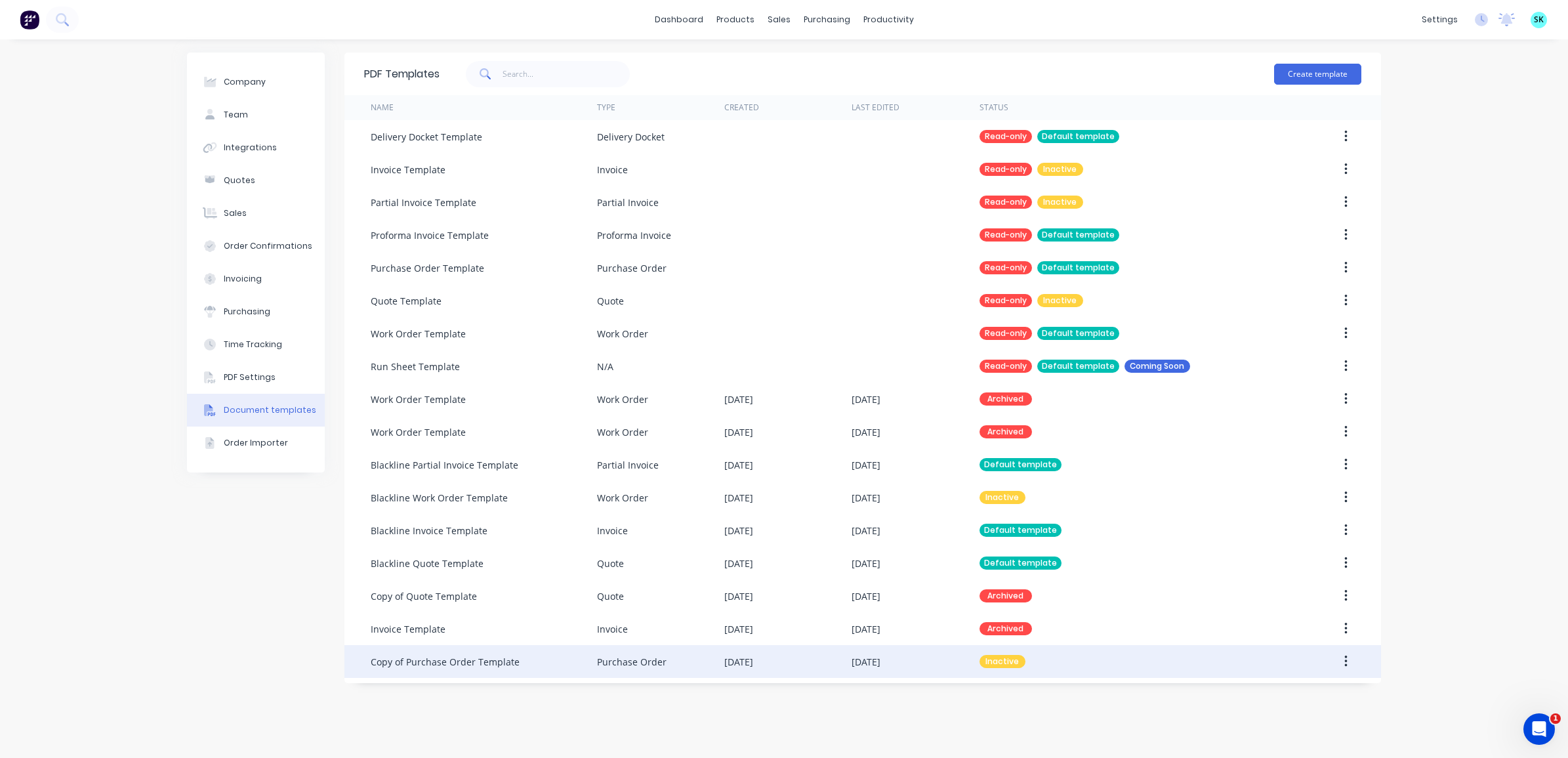
drag, startPoint x: 613, startPoint y: 662, endPoint x: 1347, endPoint y: 665, distance: 734.0
click at [1347, 665] on button "button" at bounding box center [1346, 662] width 31 height 23
click at [1305, 721] on div "Make default" at bounding box center [1299, 721] width 101 height 19
click at [1533, 718] on icon "Open Intercom Messenger" at bounding box center [1537, 727] width 22 height 22
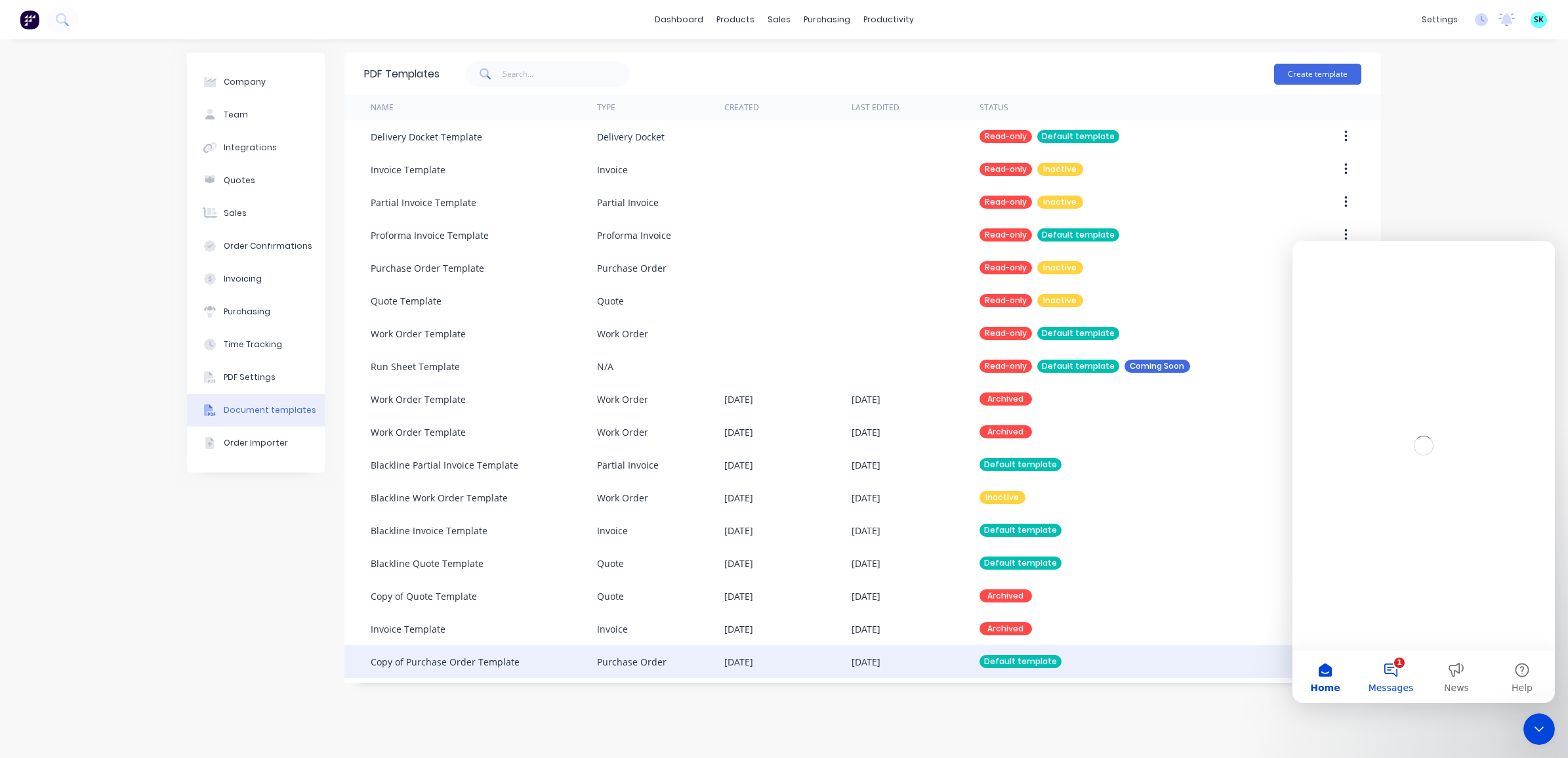
click at [1395, 678] on button "1 Messages" at bounding box center [1390, 676] width 66 height 52
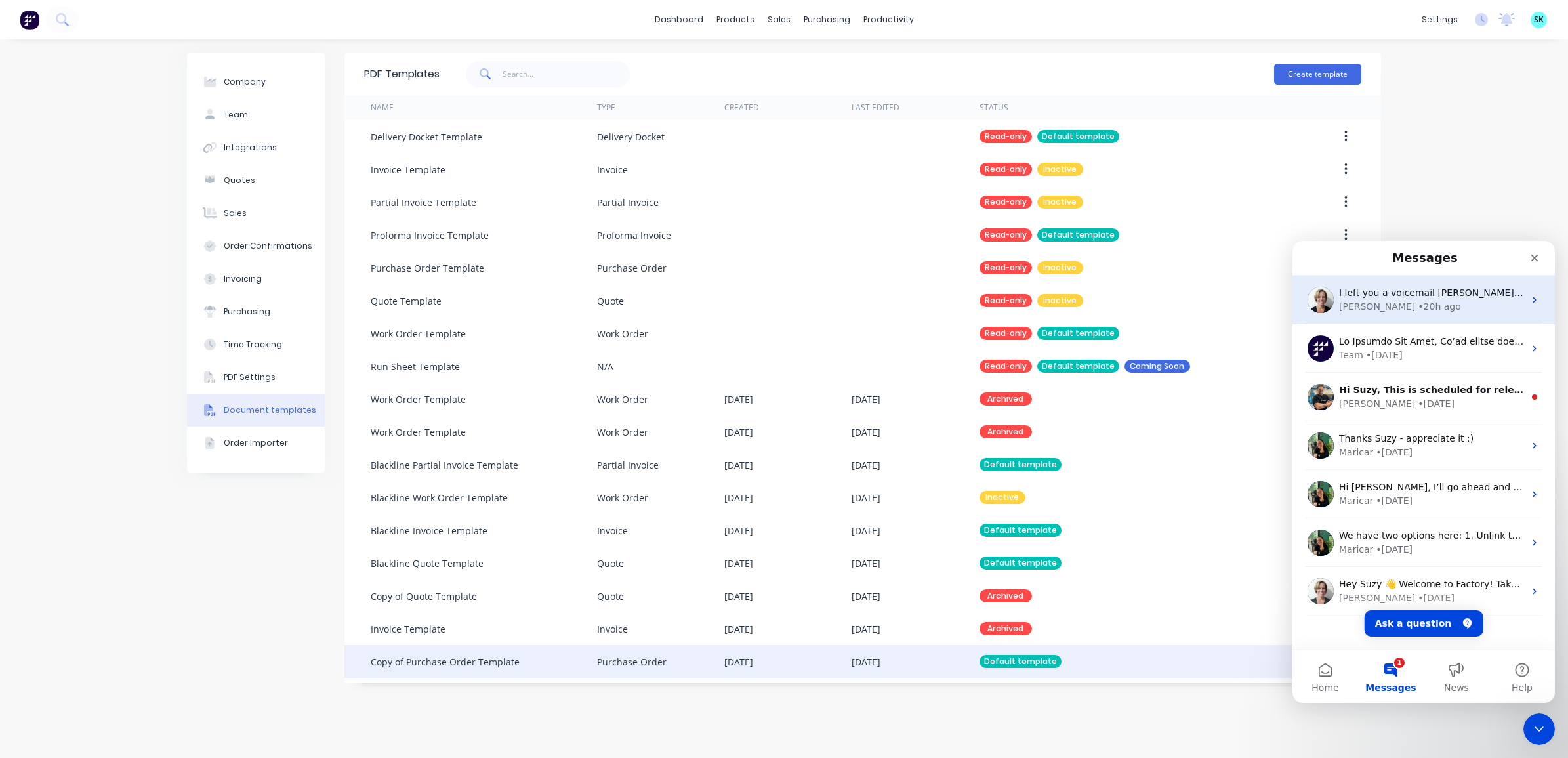
click at [1418, 306] on div "• 20h ago" at bounding box center [1439, 306] width 42 height 14
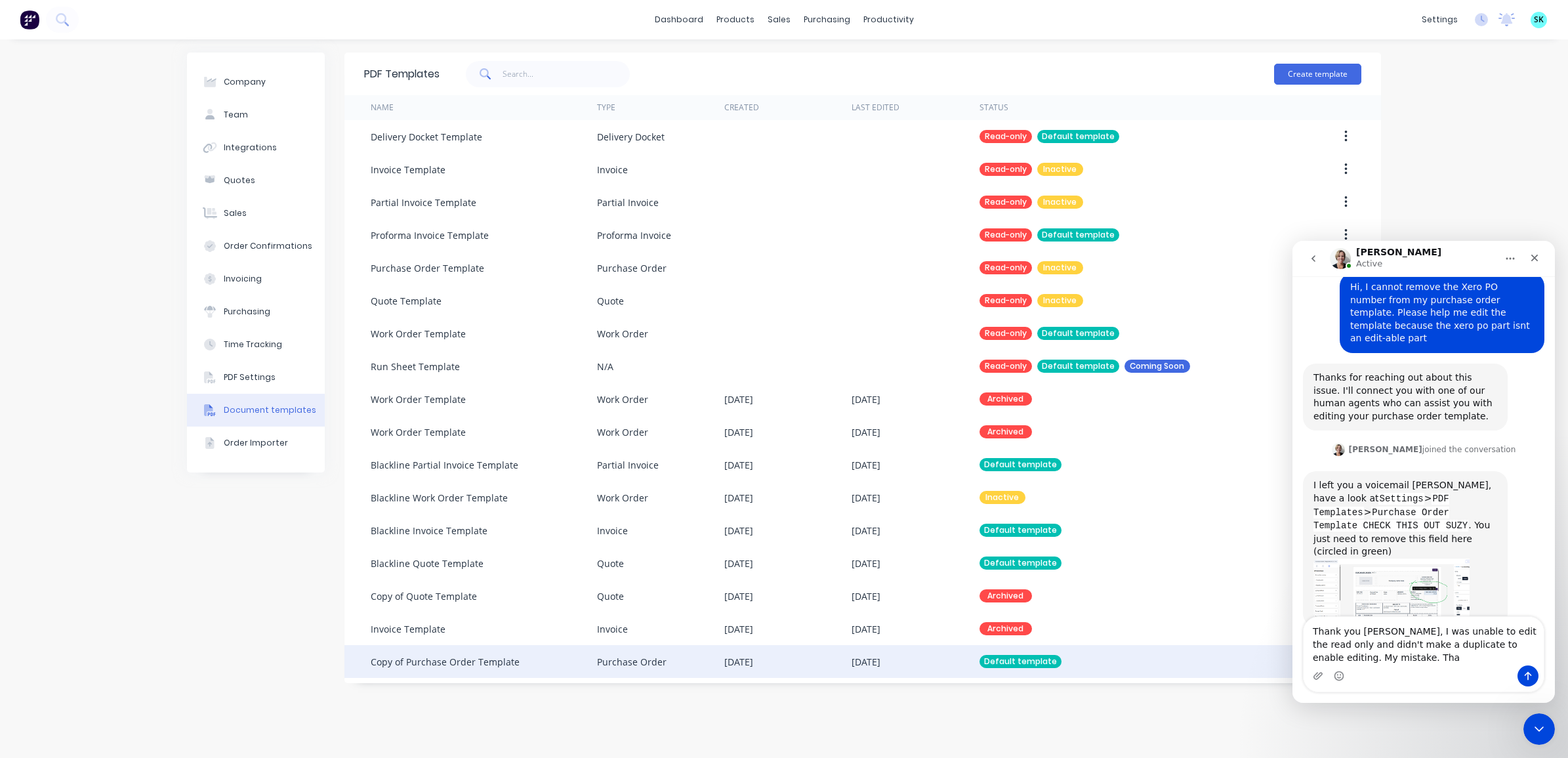
scroll to position [56, 0]
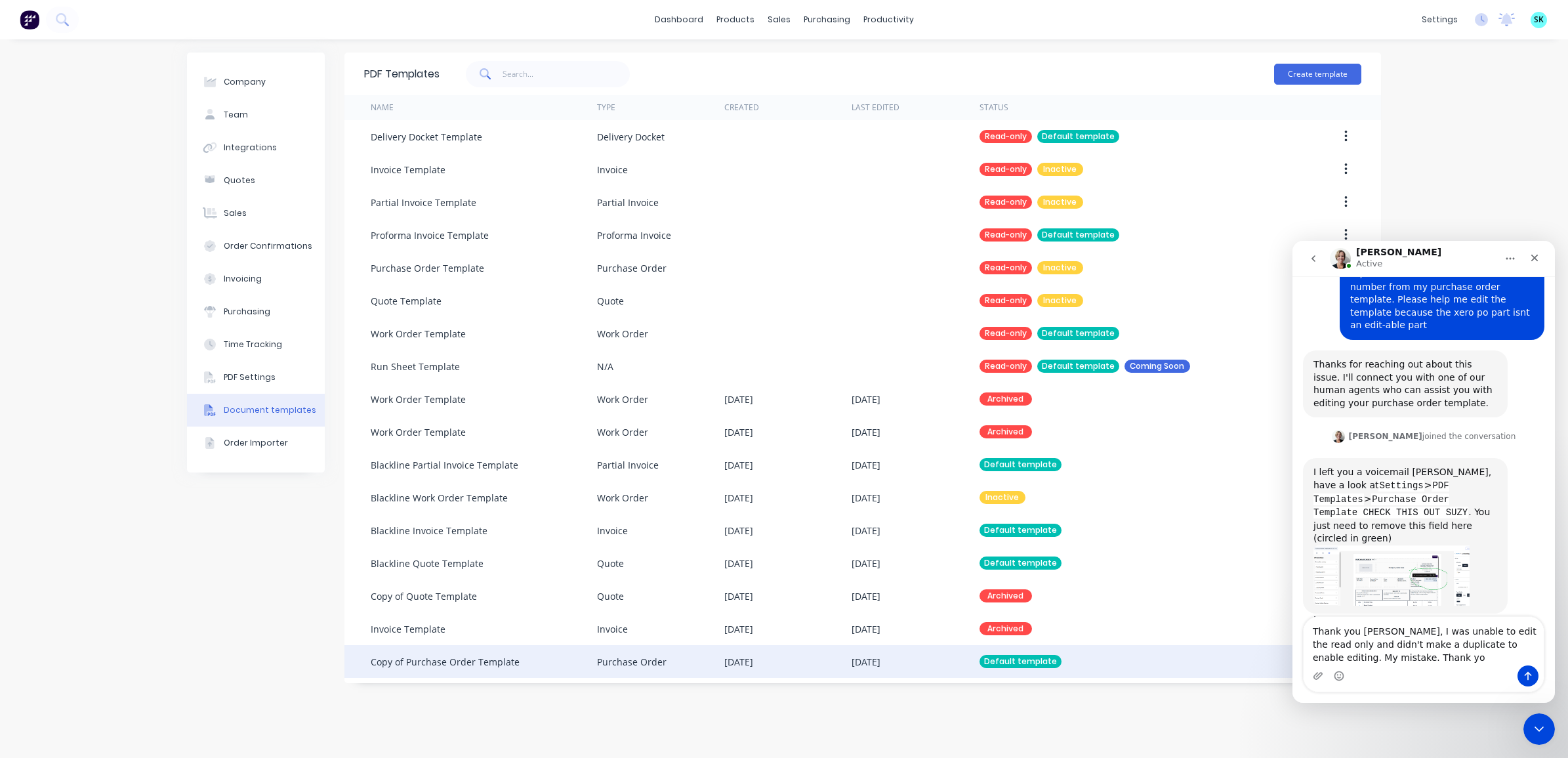
type textarea "Thank you Cathy, I was unable to edit the read only and didn't make a duplicate…"
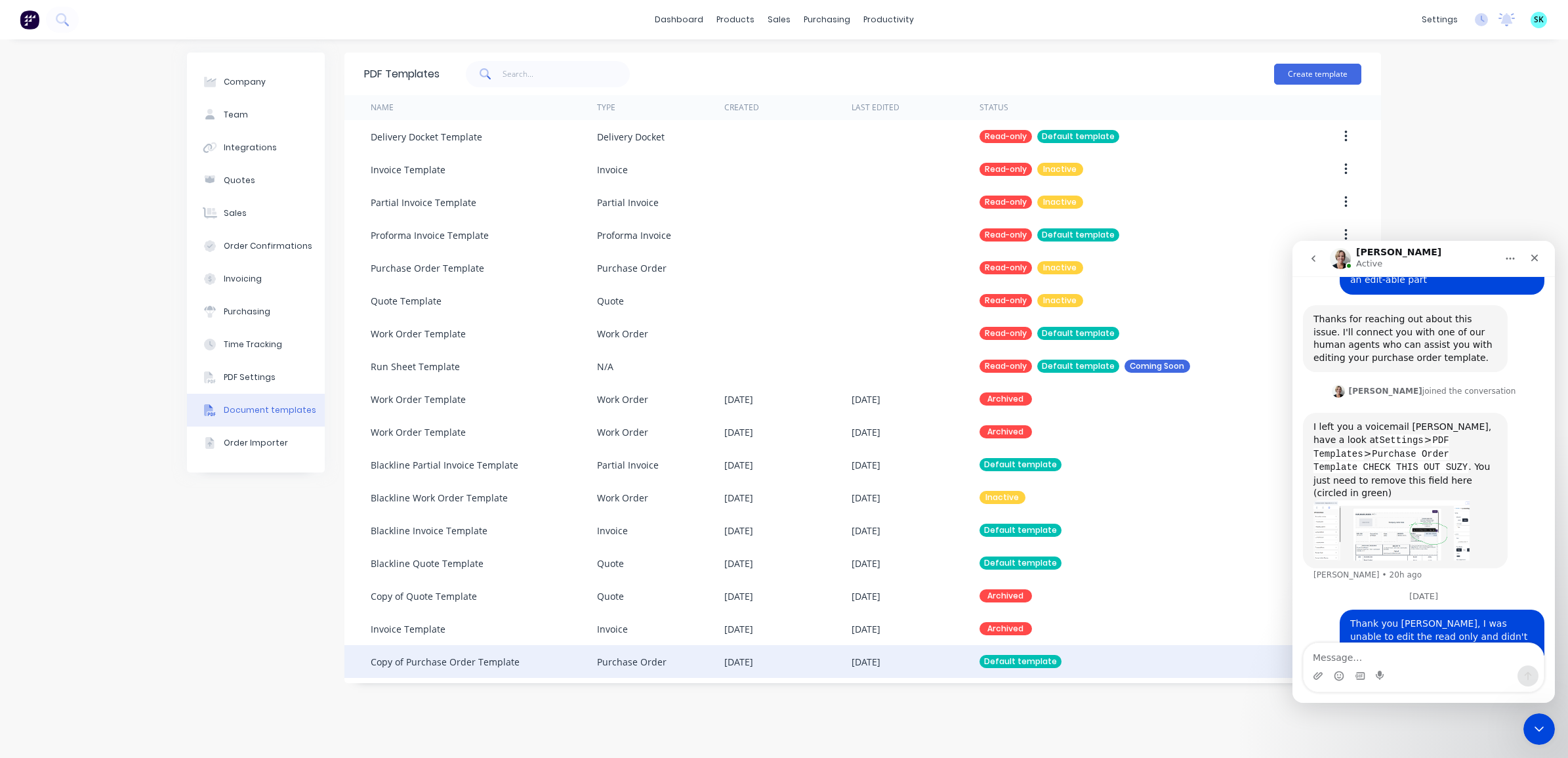
scroll to position [130, 0]
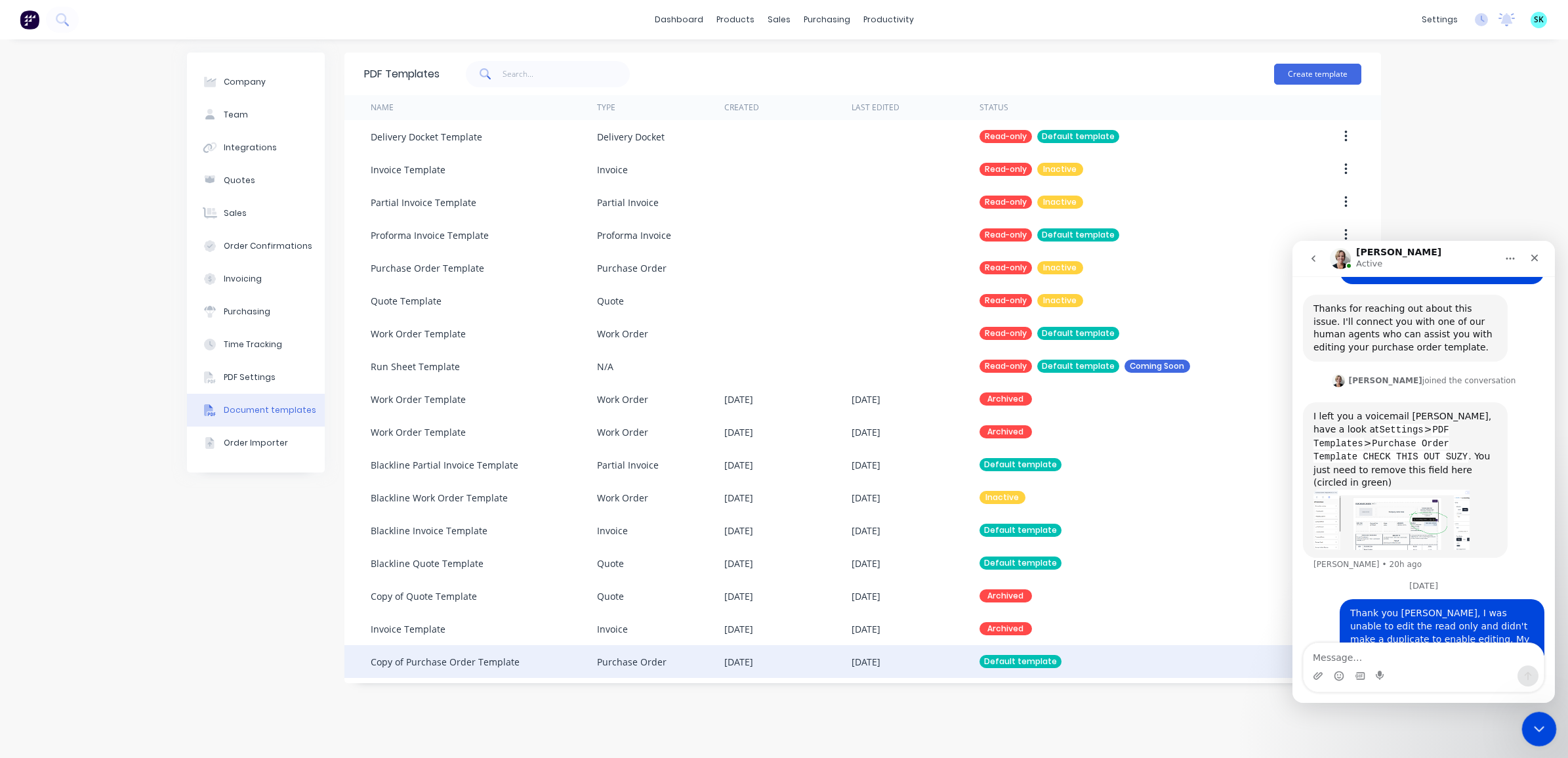
click at [1543, 718] on div "Close Intercom Messenger" at bounding box center [1537, 727] width 32 height 32
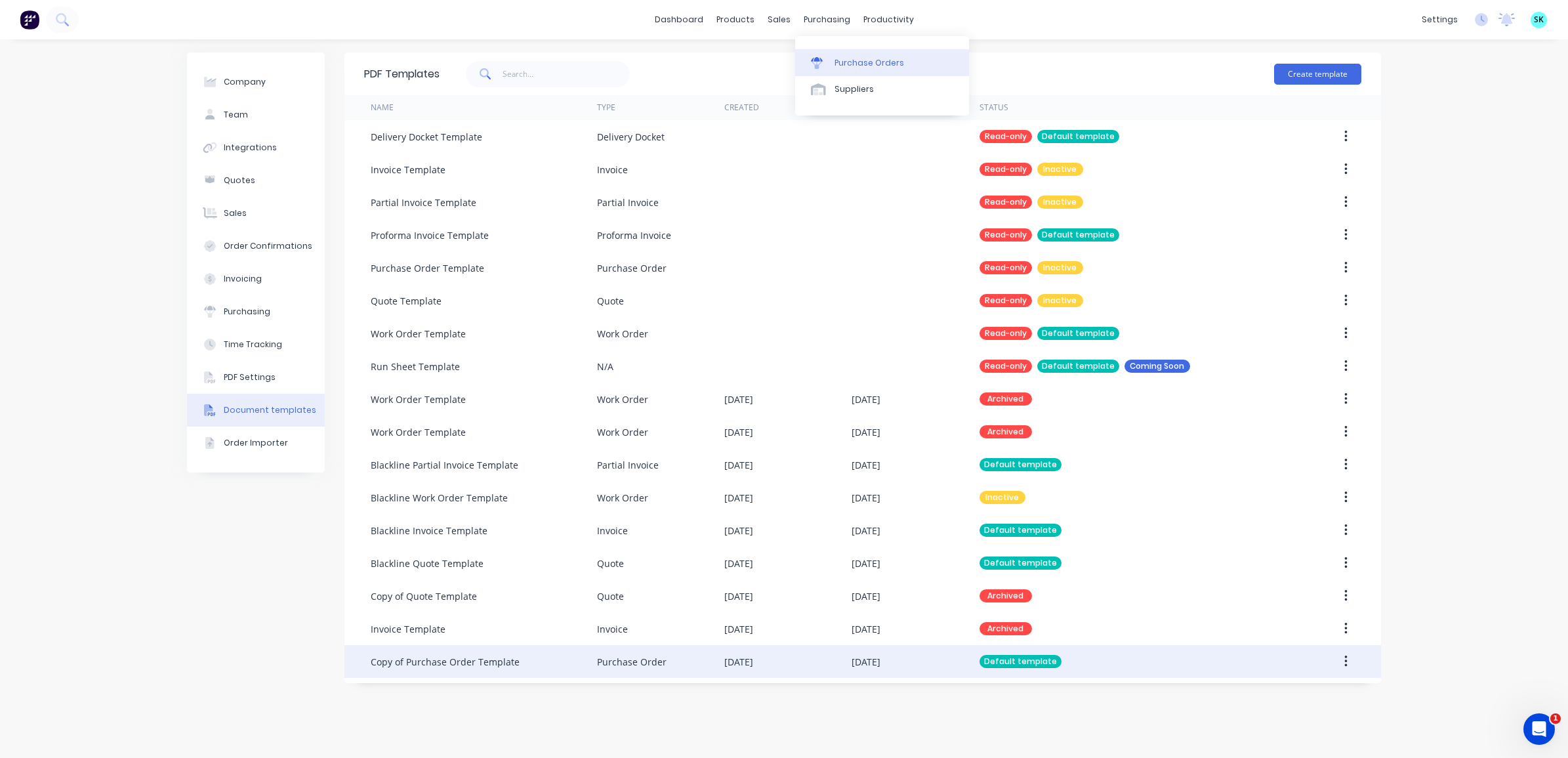
click at [812, 53] on link "Purchase Orders" at bounding box center [882, 62] width 173 height 27
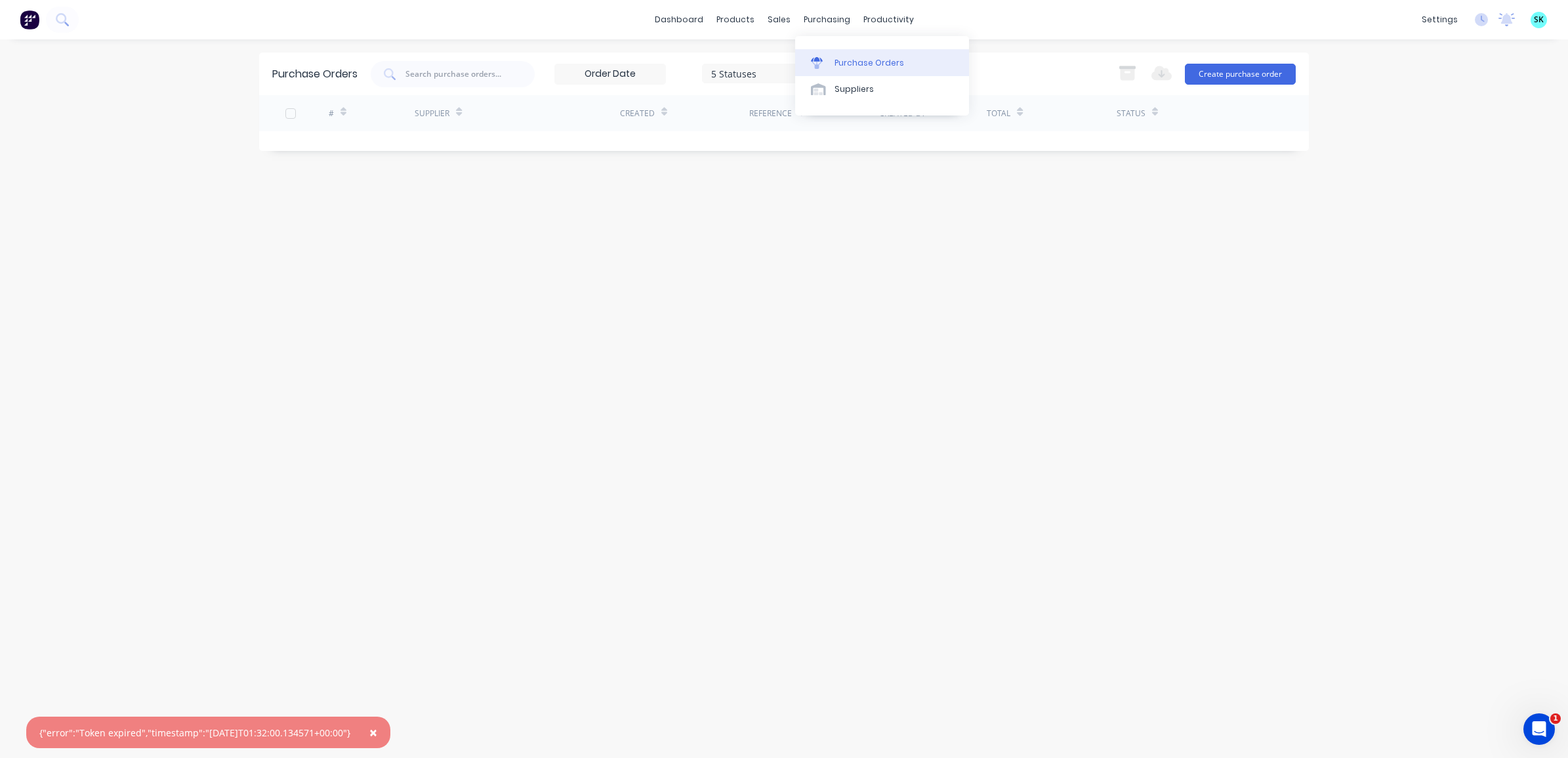
click at [841, 54] on link "Purchase Orders" at bounding box center [882, 62] width 173 height 27
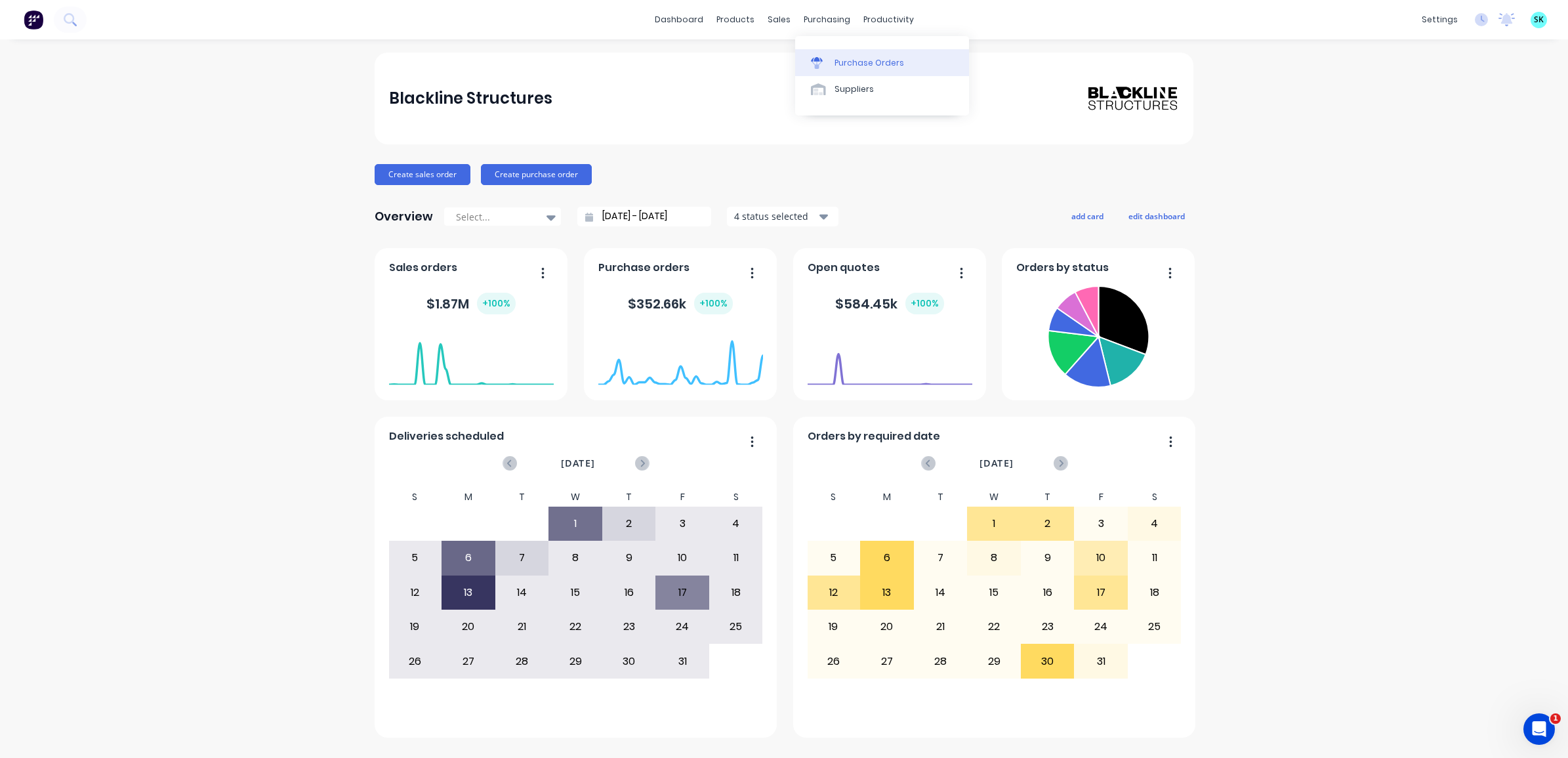
click at [835, 66] on div "Purchase Orders" at bounding box center [870, 63] width 70 height 12
